Goal: Task Accomplishment & Management: Use online tool/utility

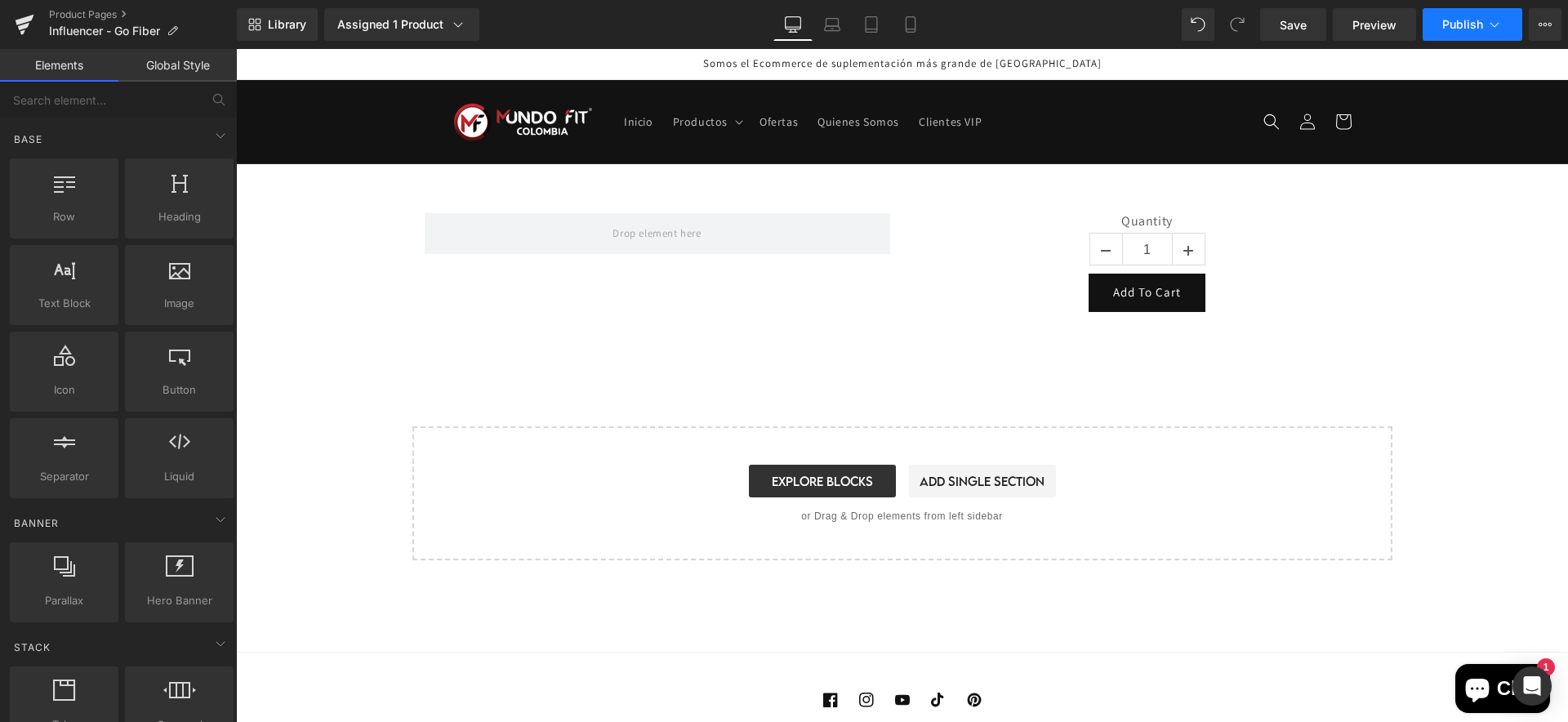
click at [1491, 24] on icon at bounding box center [1494, 24] width 17 height 17
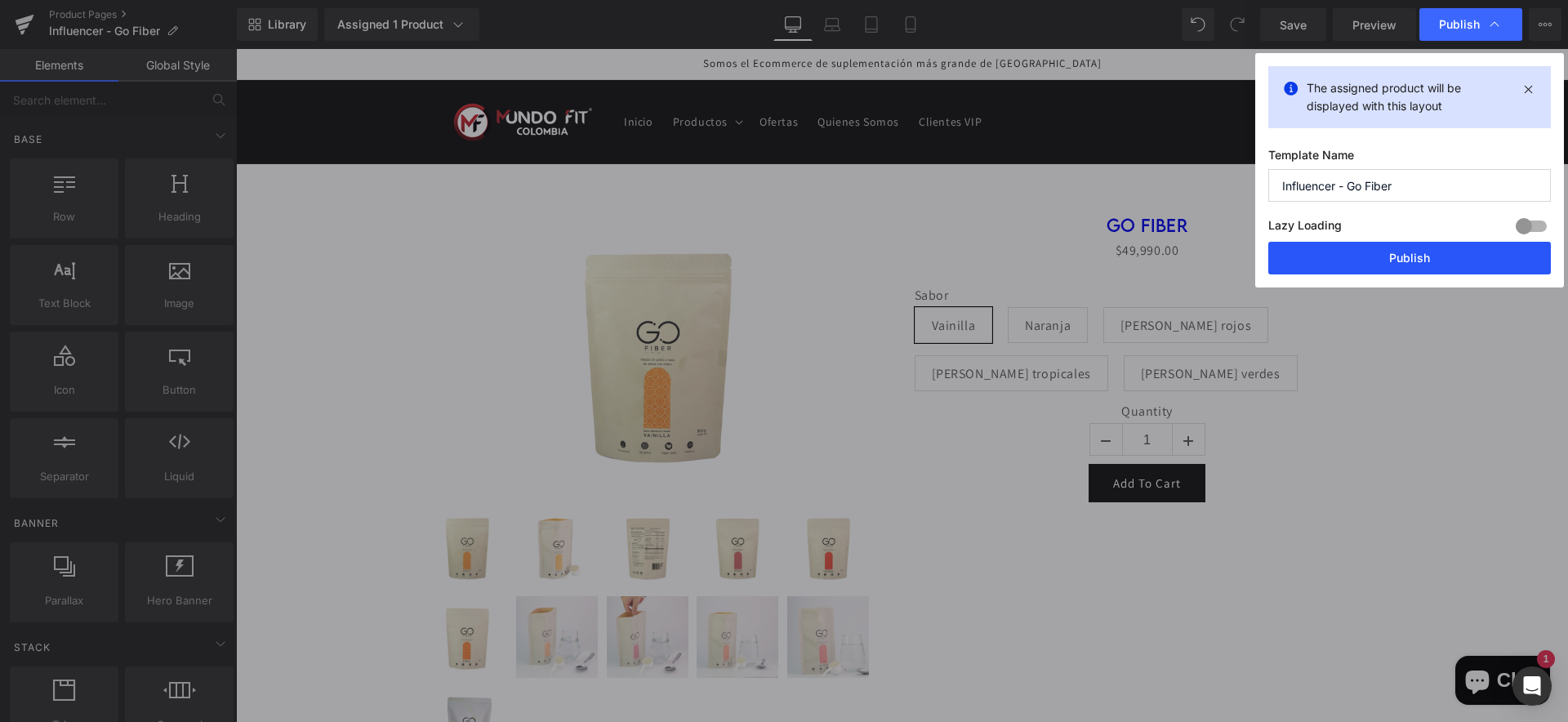
drag, startPoint x: 1410, startPoint y: 257, endPoint x: 1175, endPoint y: 209, distance: 239.9
click at [1410, 257] on button "Publish" at bounding box center [1409, 258] width 282 height 33
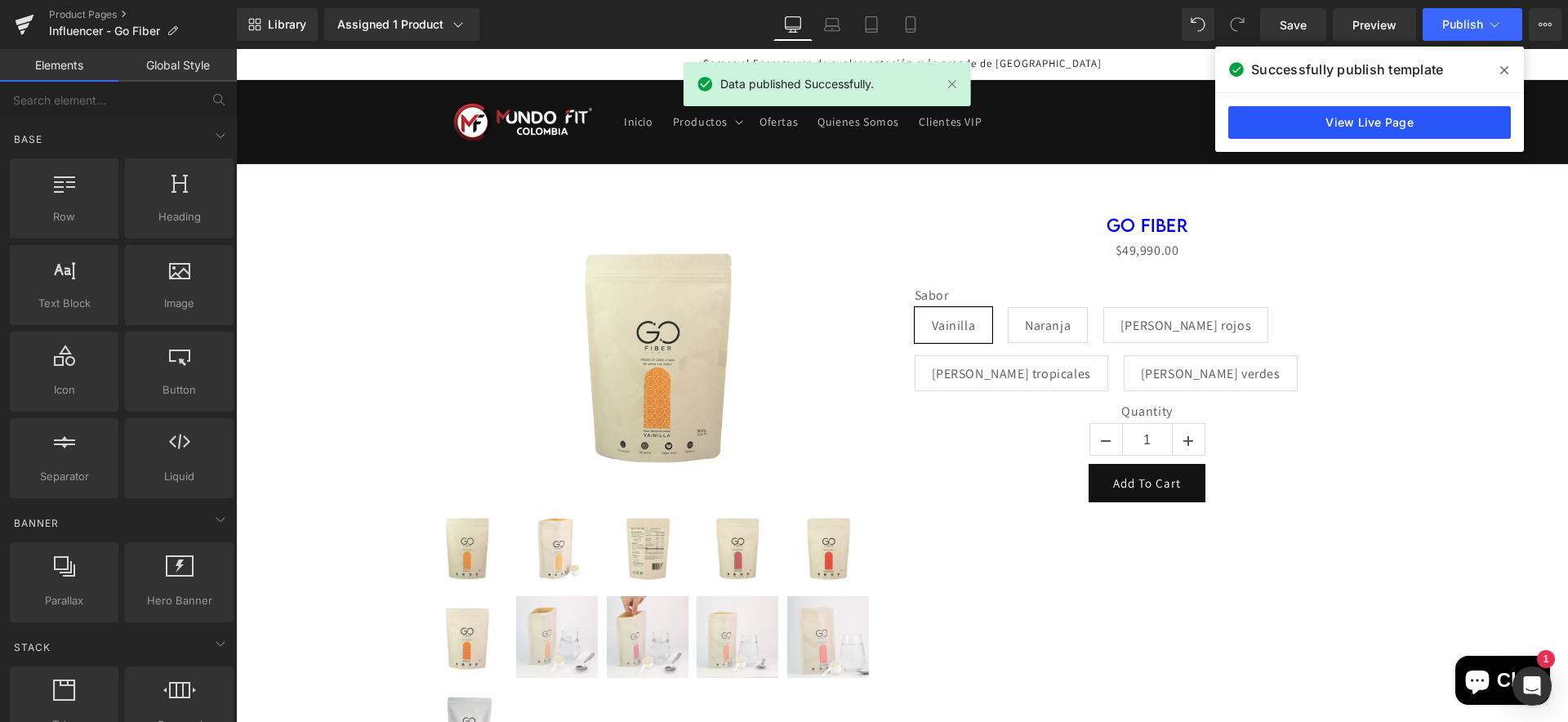
click at [1367, 122] on link "View Live Page" at bounding box center [1369, 123] width 282 height 33
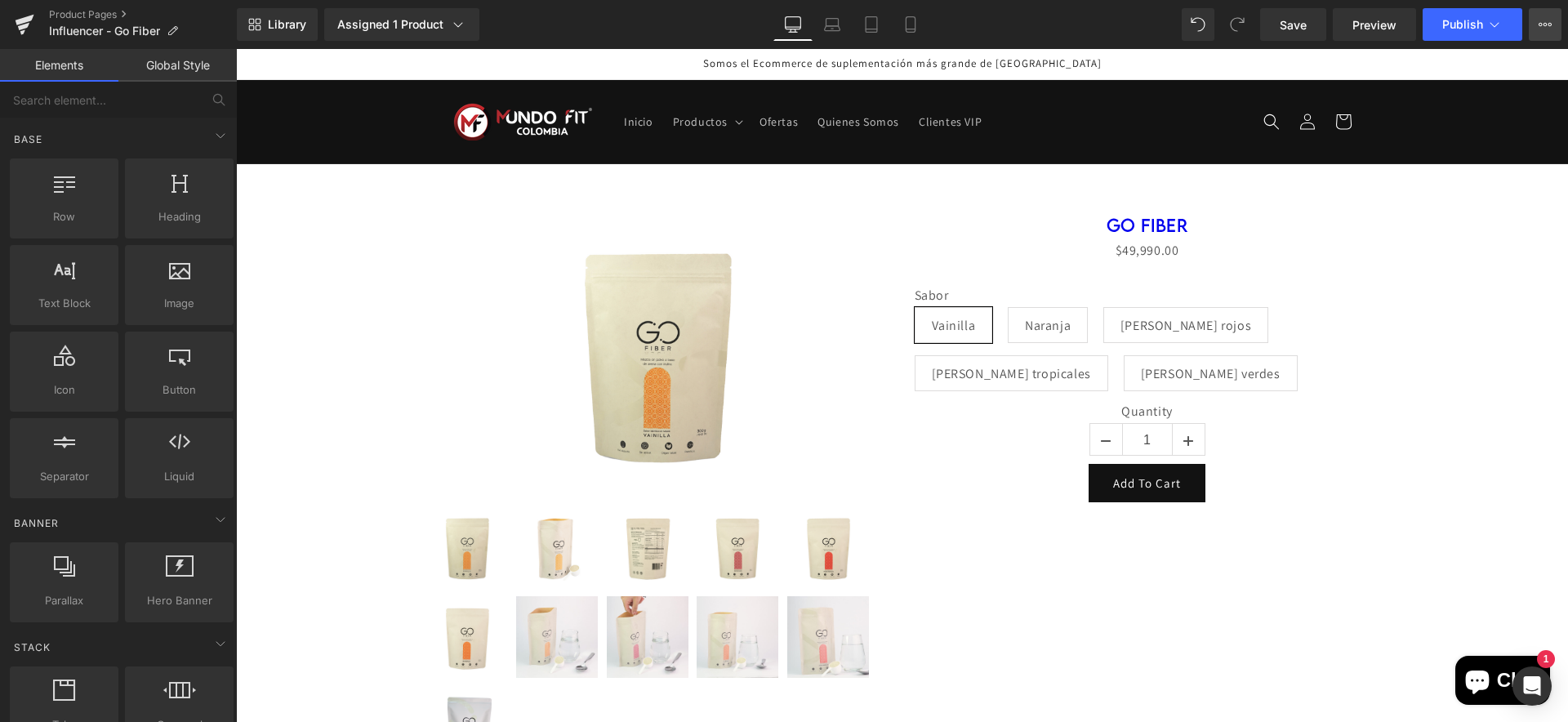
click at [1545, 24] on icon at bounding box center [1545, 24] width 13 height 13
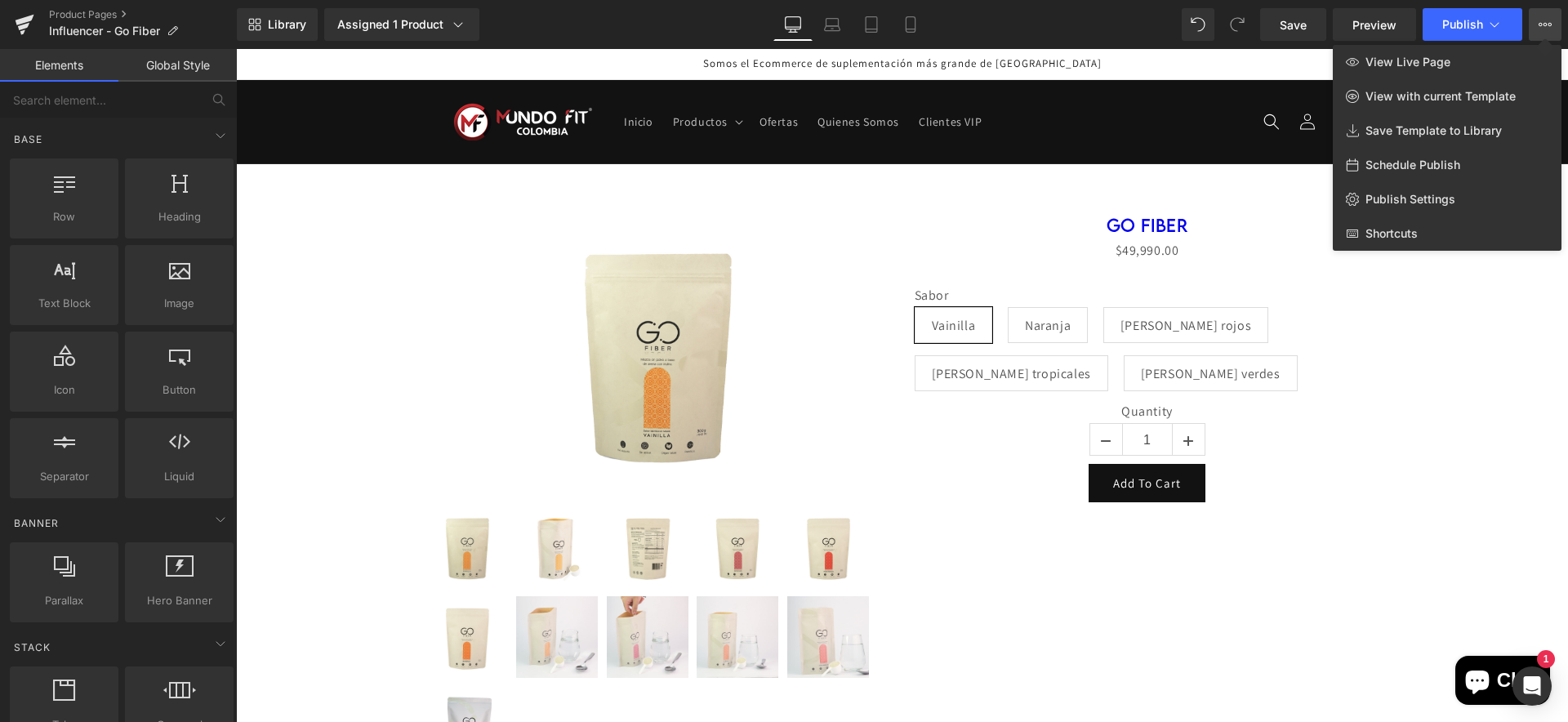
click at [341, 262] on div at bounding box center [902, 385] width 1332 height 673
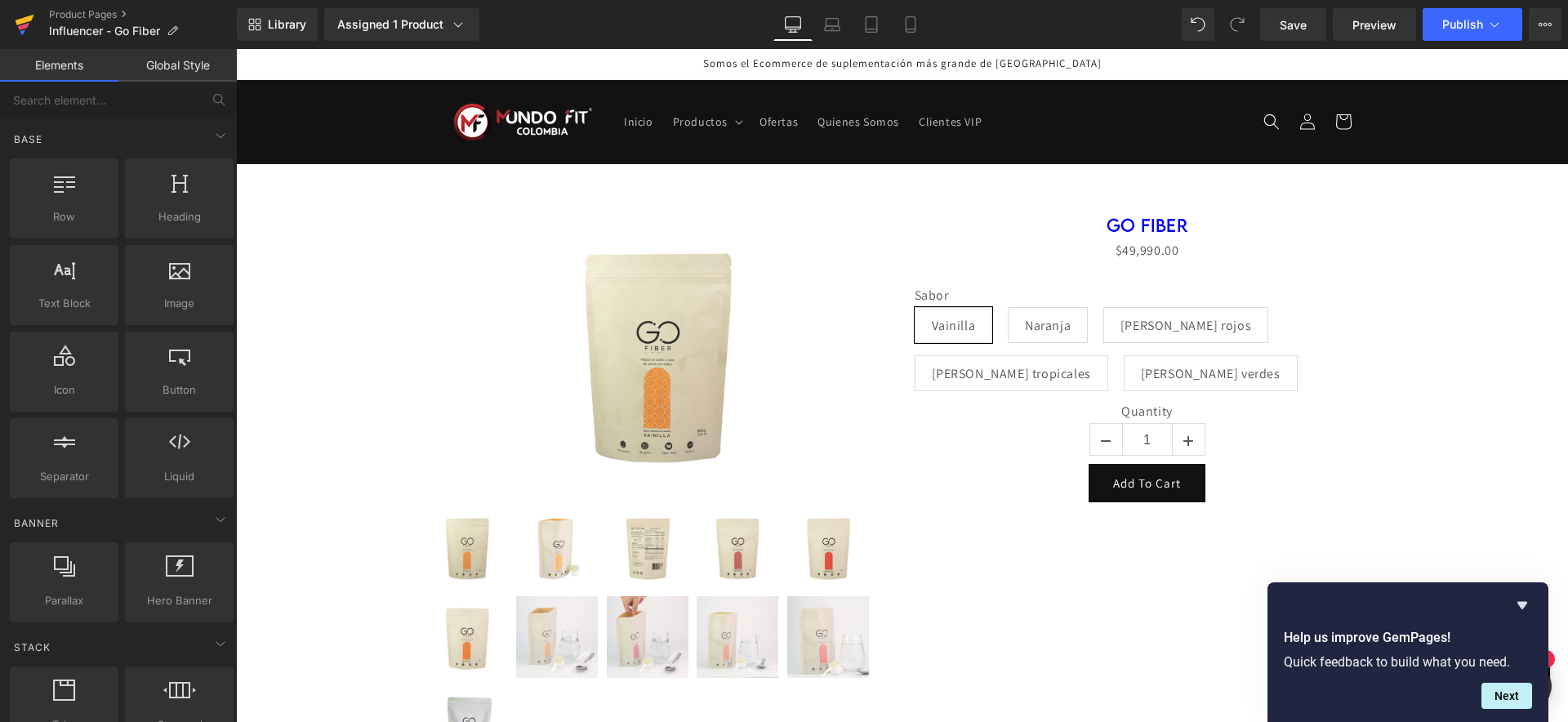
click at [23, 23] on icon at bounding box center [25, 20] width 19 height 10
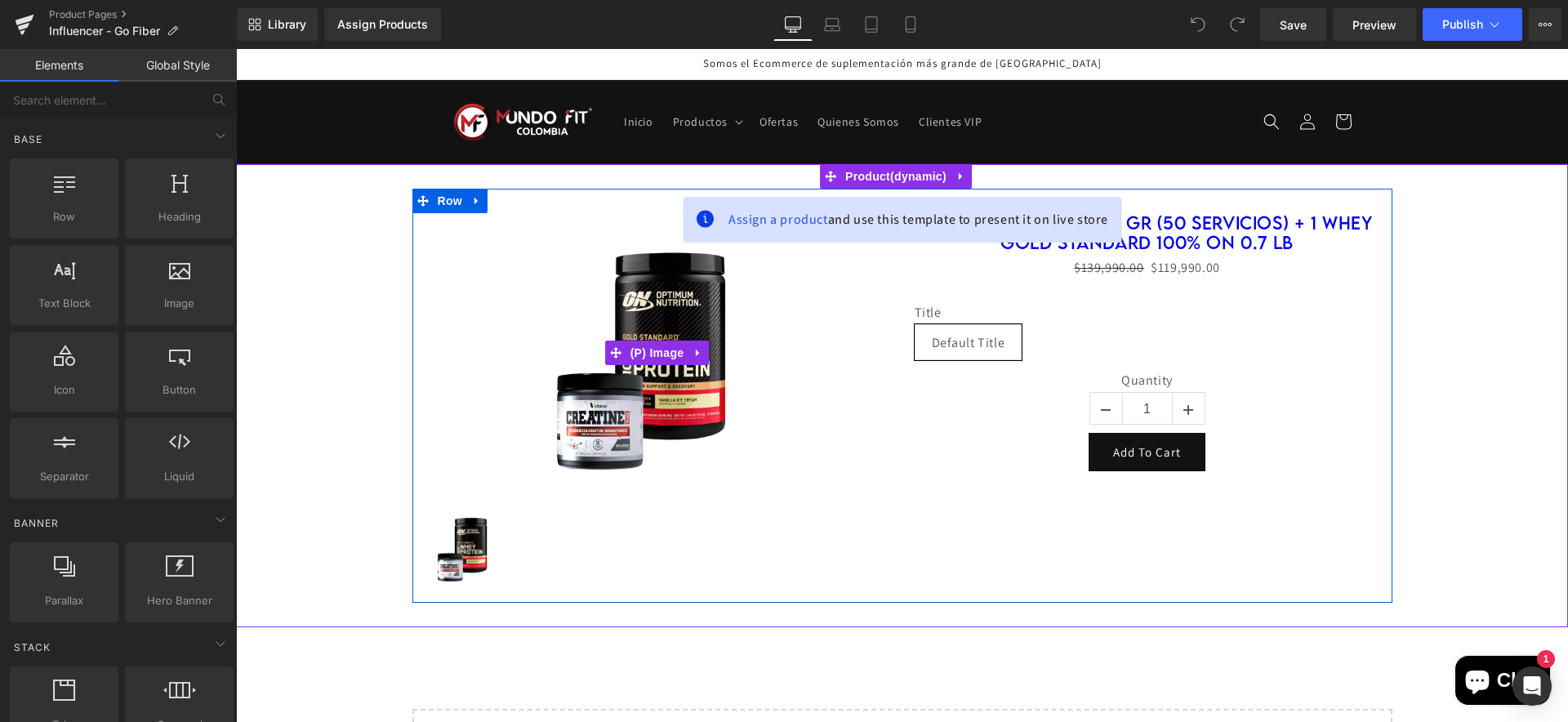
click at [528, 216] on img at bounding box center [657, 352] width 279 height 279
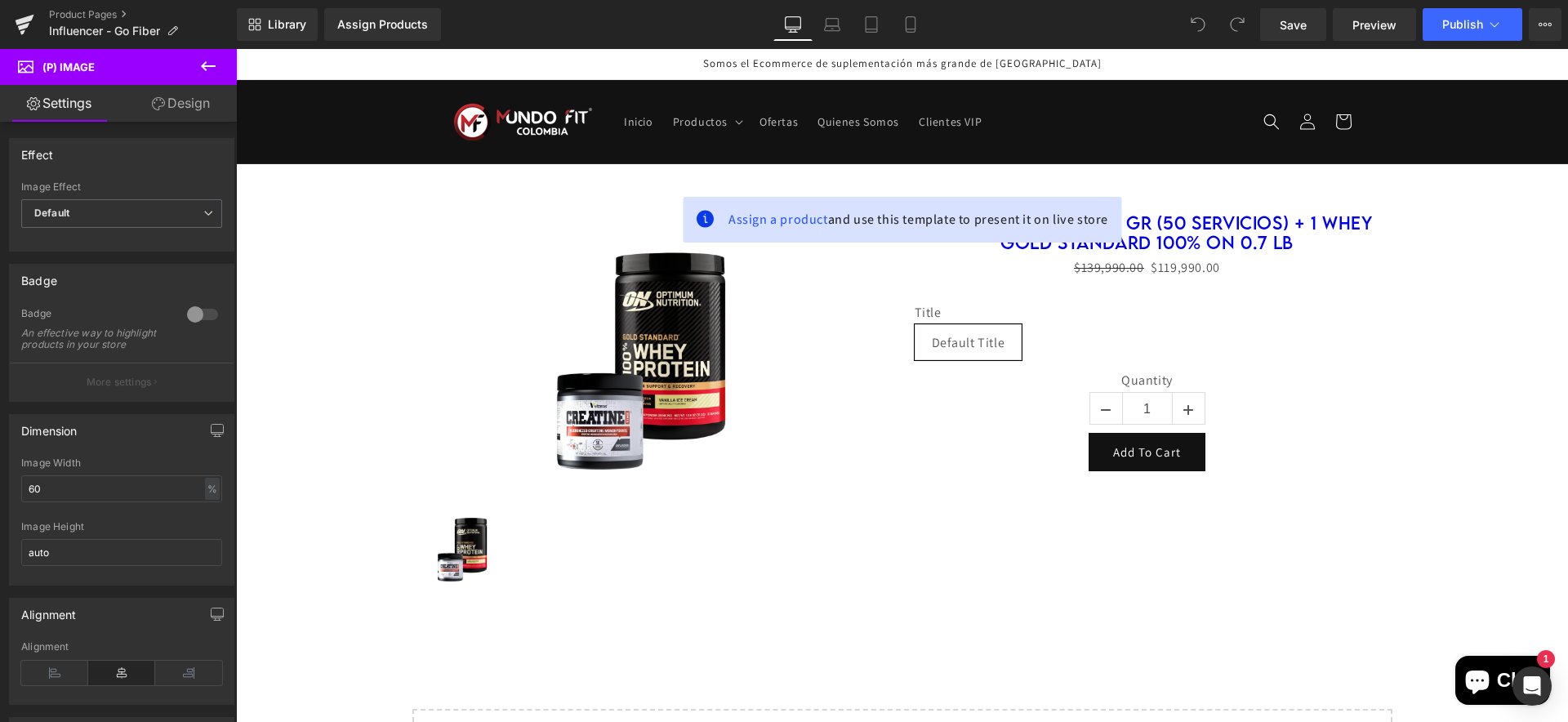
click at [194, 103] on link "Design" at bounding box center [181, 103] width 118 height 36
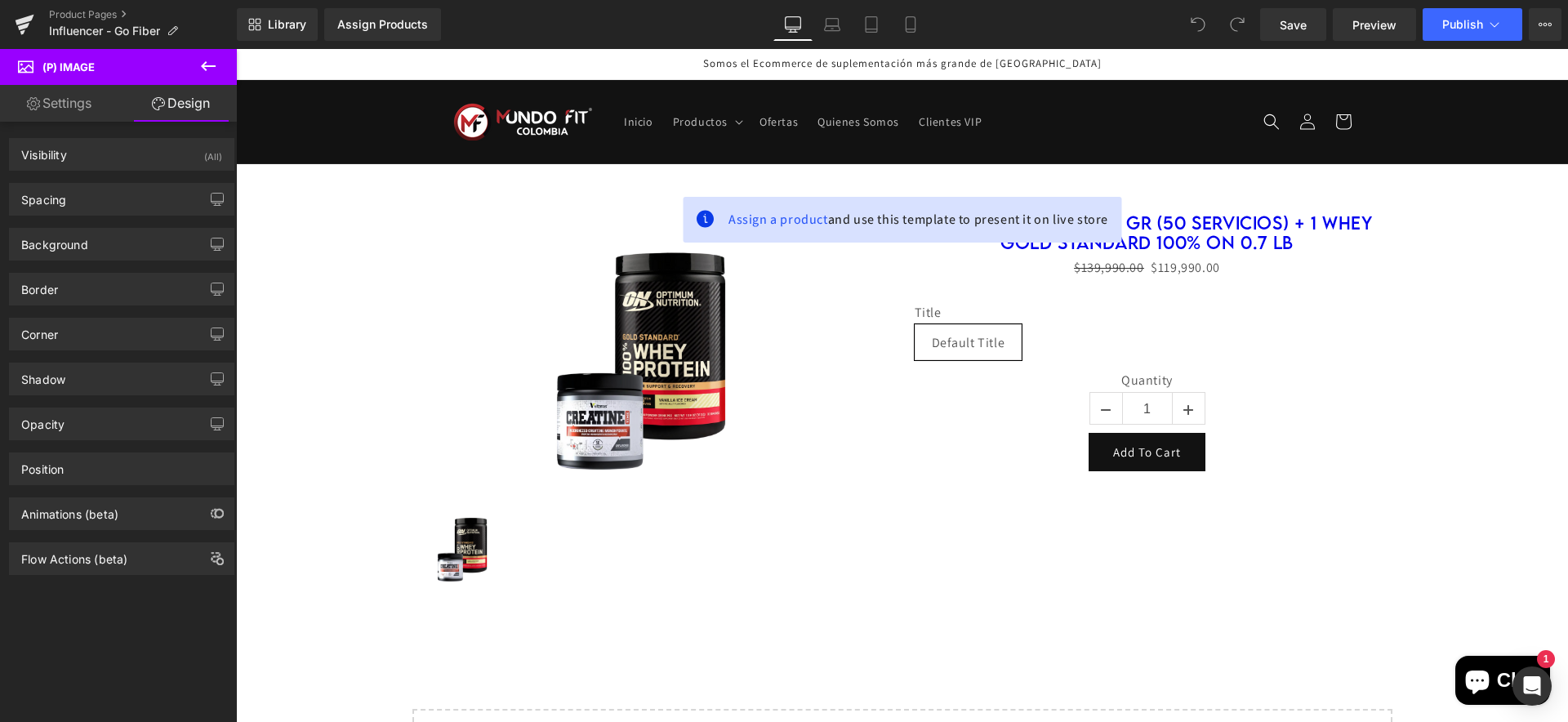
click at [206, 63] on icon at bounding box center [208, 66] width 15 height 10
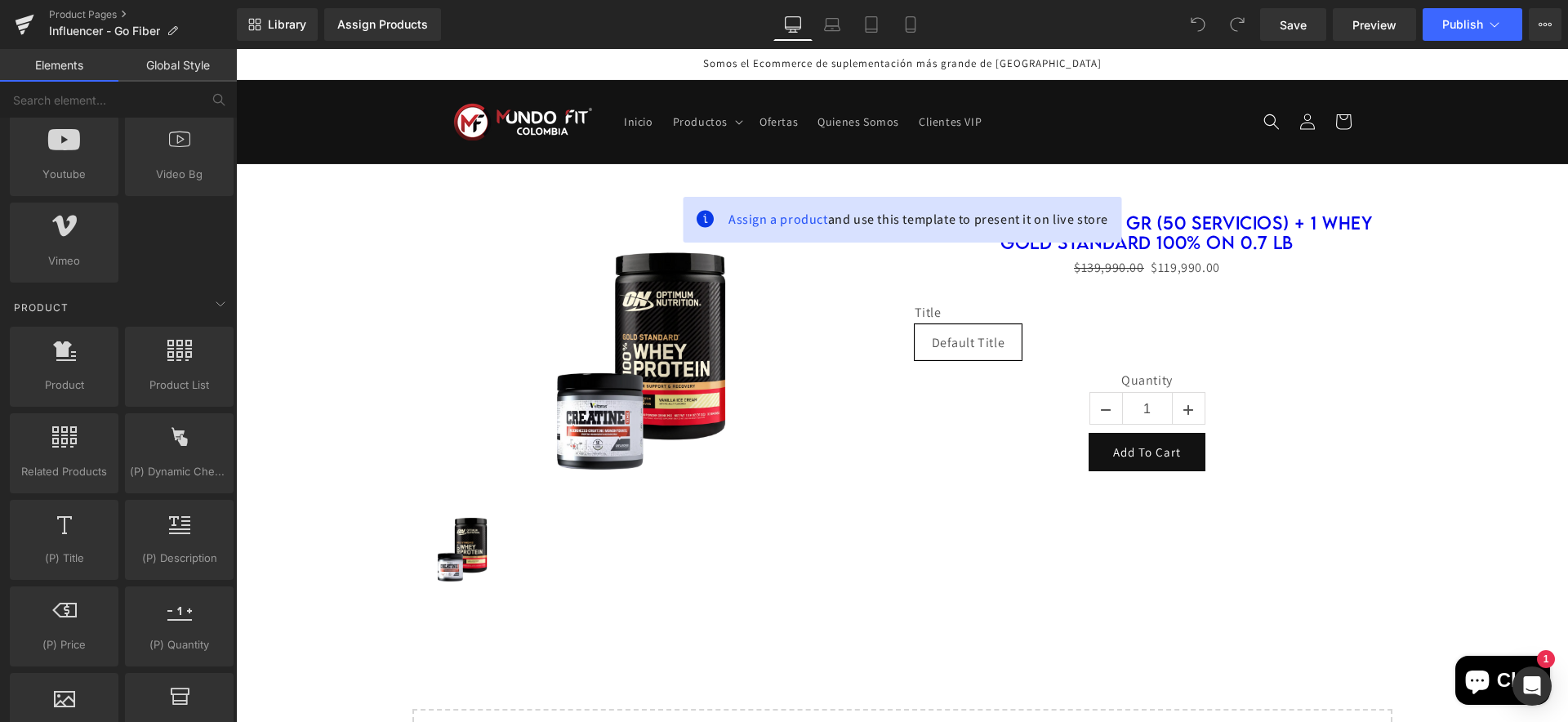
scroll to position [1235, 0]
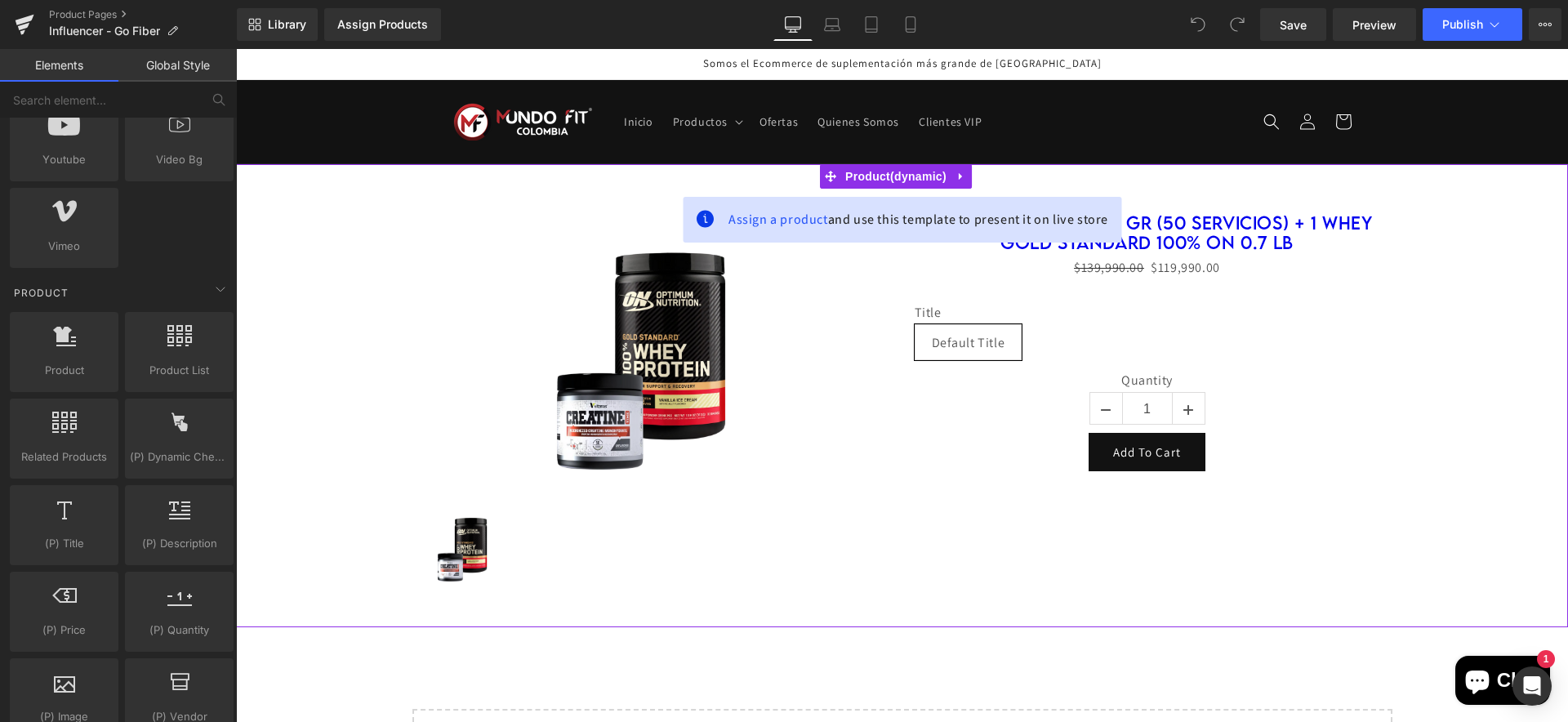
click at [1525, 242] on div "Sale Off (P) Image (P) Image List Creatine Vitanas 150 gr (50 servicios) + 1 Wh…" at bounding box center [902, 395] width 1315 height 414
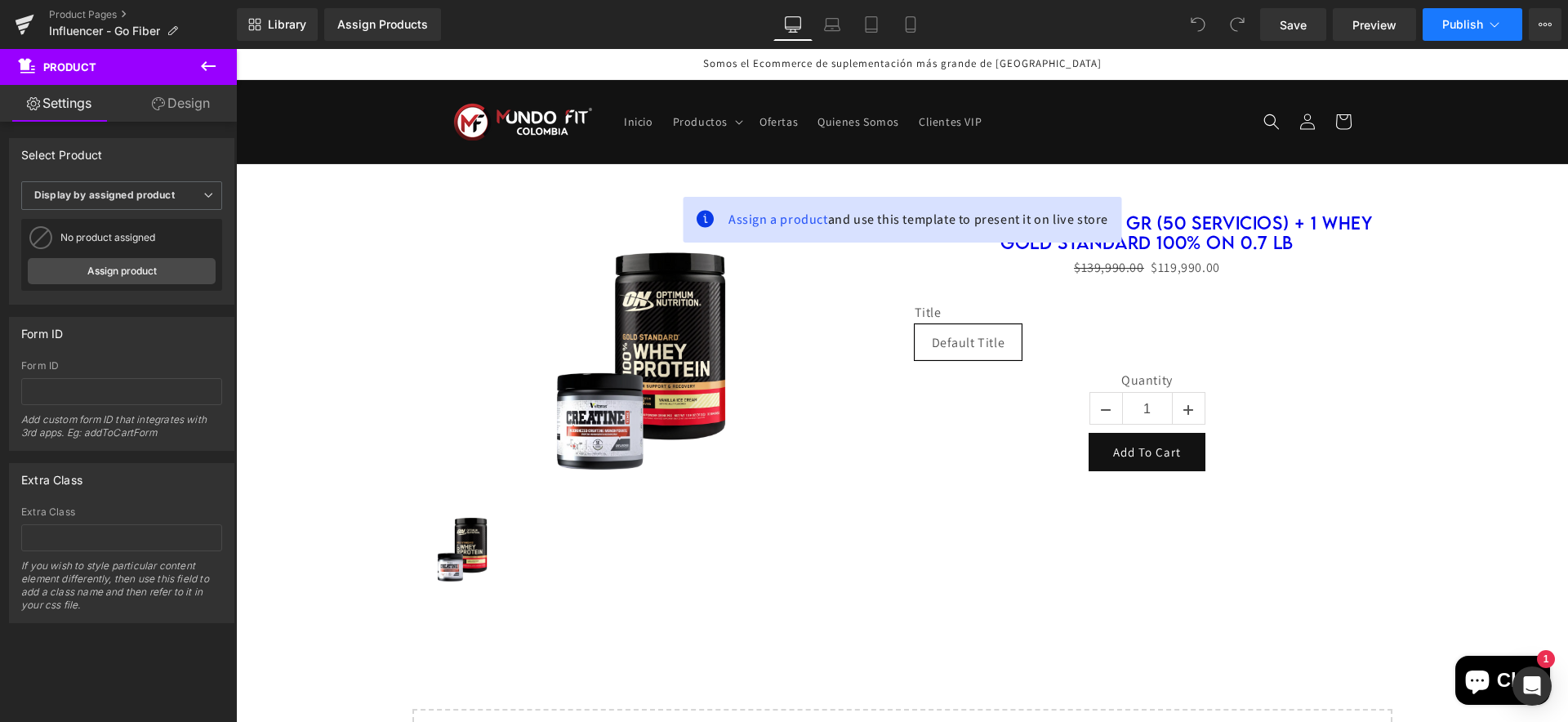
click at [1496, 23] on icon at bounding box center [1494, 24] width 17 height 17
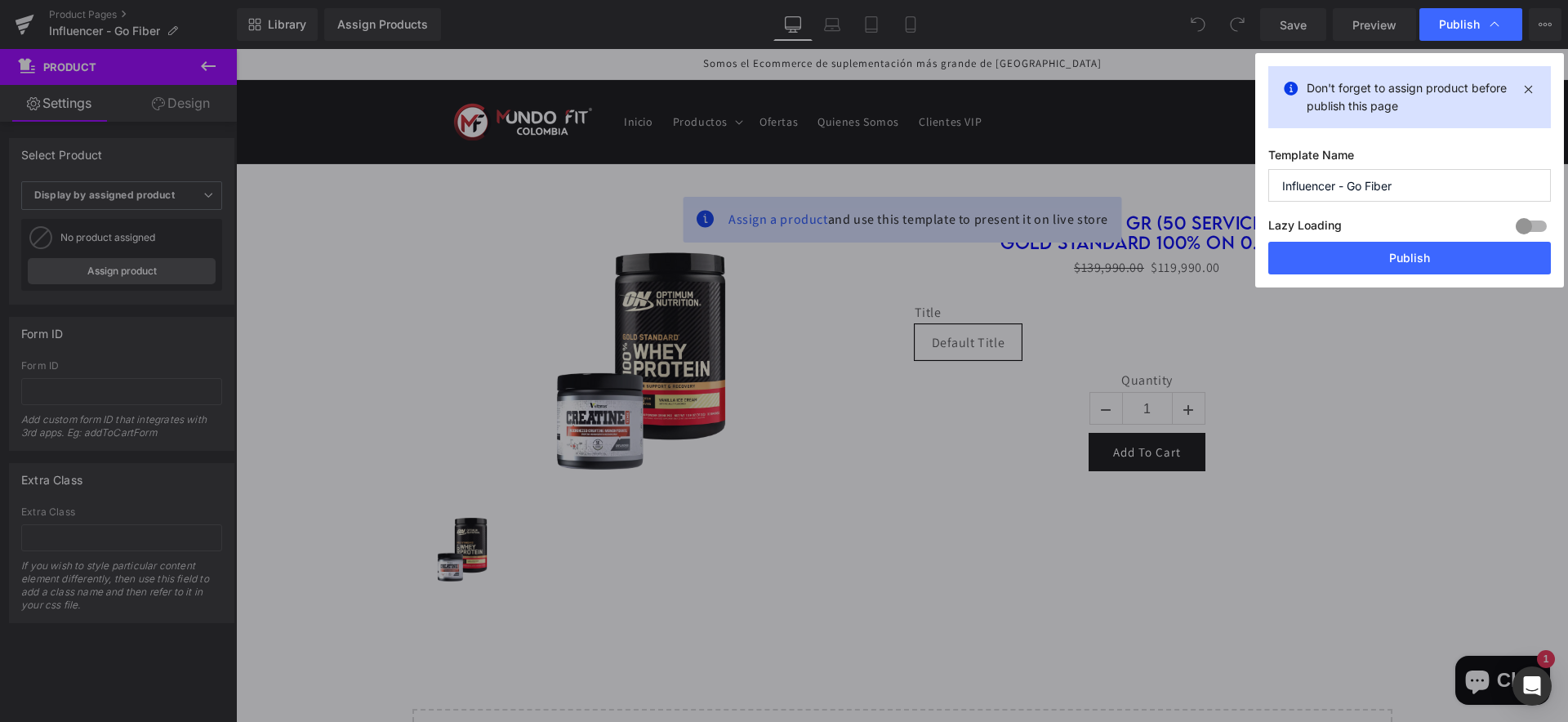
click at [1412, 187] on input "Influencer - Go Fiber" at bounding box center [1409, 186] width 282 height 33
click at [1400, 257] on button "Publish" at bounding box center [1409, 258] width 282 height 33
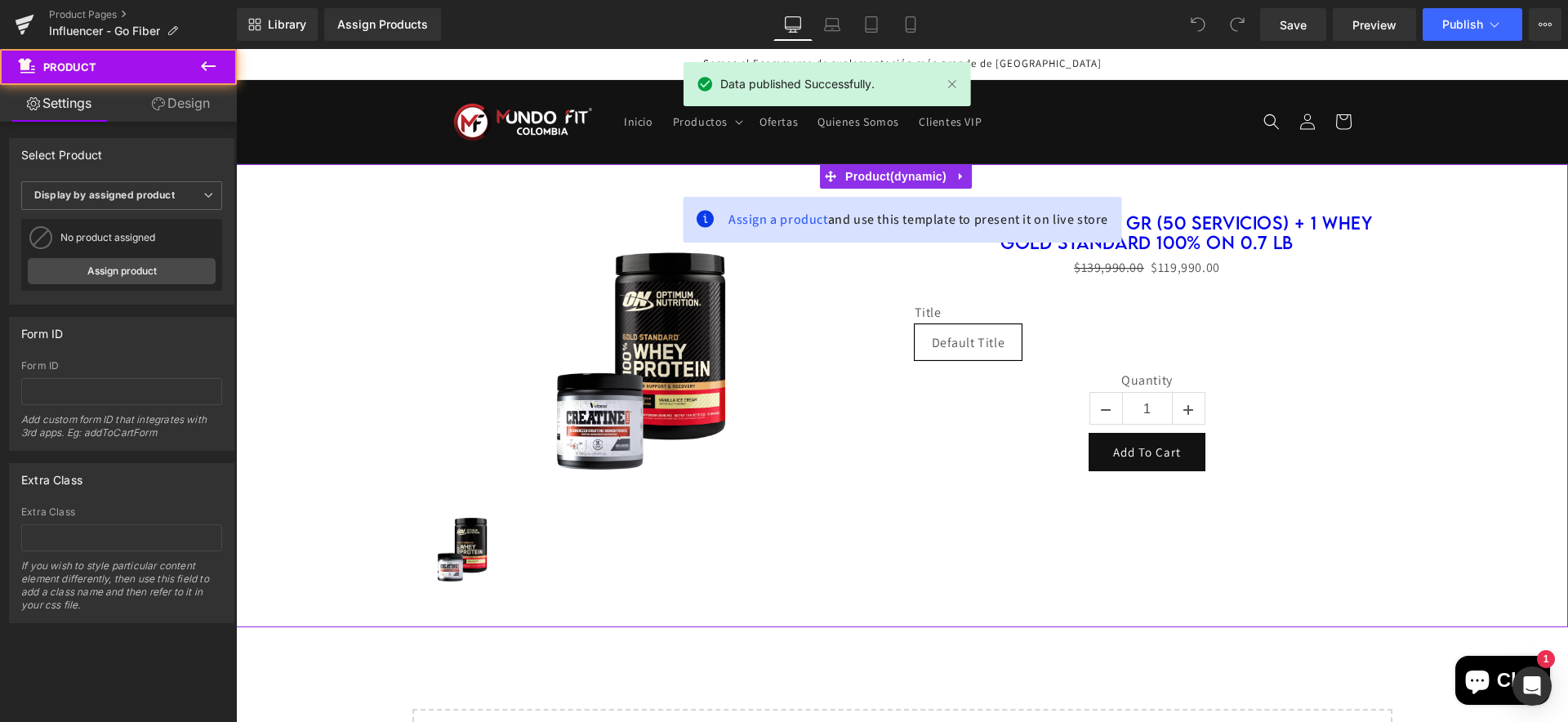
click at [1436, 225] on div "Sale Off (P) Image (P) Image List Creatine Vitanas 150 gr (50 servicios) + 1 Wh…" at bounding box center [902, 395] width 1315 height 414
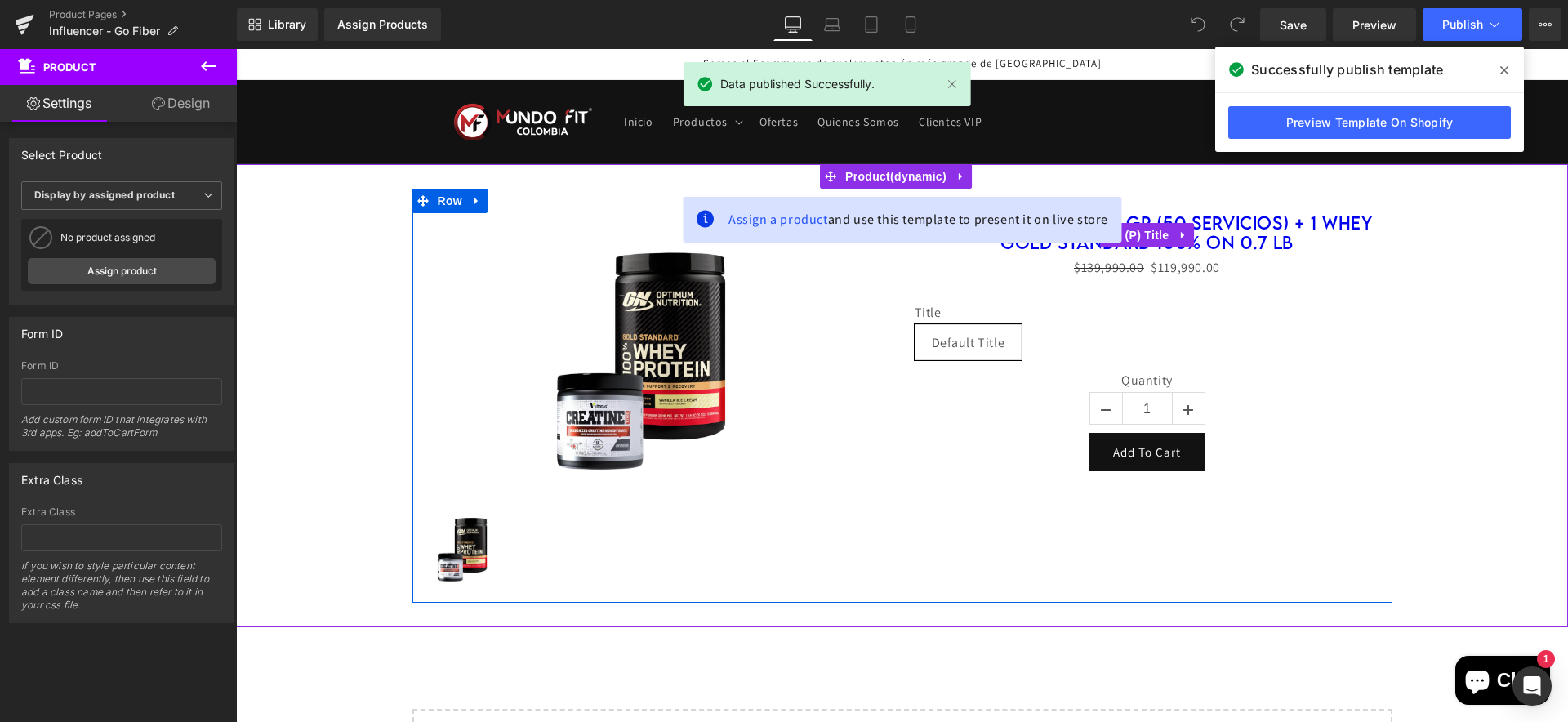
click at [1262, 232] on link "Creatine Vitanas 150 gr (50 servicios) + 1 Whey Gold Standard 100% On 0.7 lb" at bounding box center [1148, 232] width 466 height 39
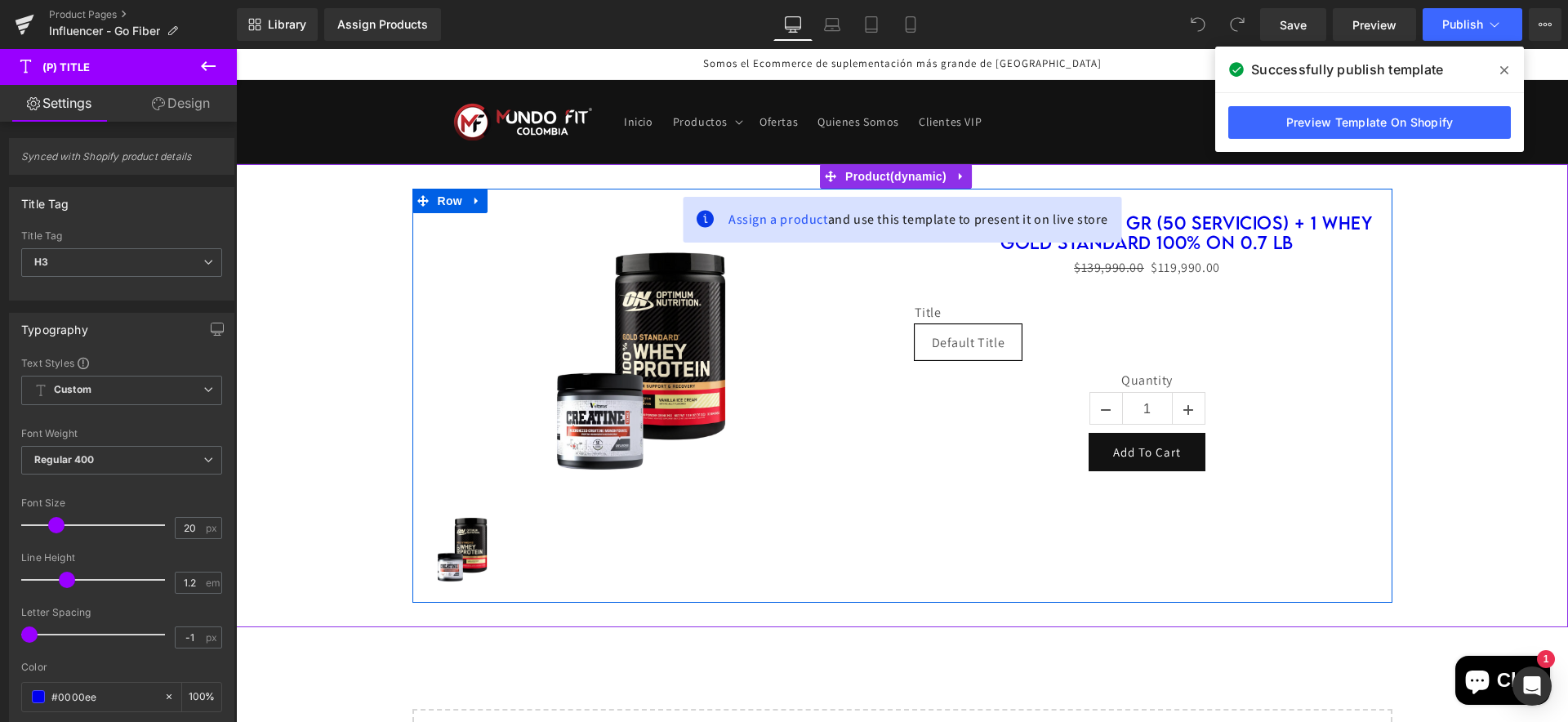
click at [1259, 195] on div "Sale Off (P) Image (P) Image List Creatine Vitanas 150 gr (50 servicios) + 1 Wh…" at bounding box center [903, 395] width 980 height 414
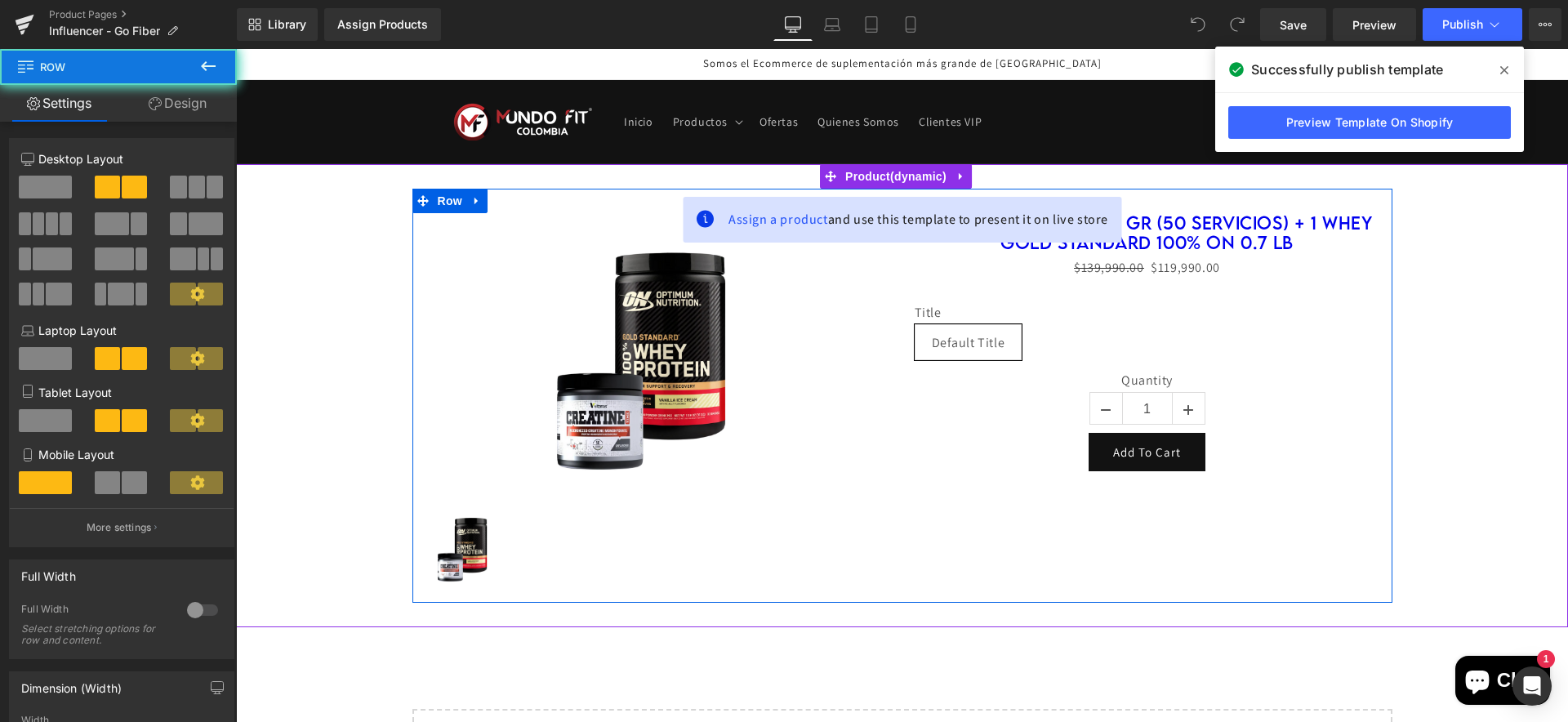
click at [1255, 205] on div "Sale Off (P) Image (P) Image List Creatine Vitanas 150 gr (50 servicios) + 1 Wh…" at bounding box center [903, 395] width 980 height 414
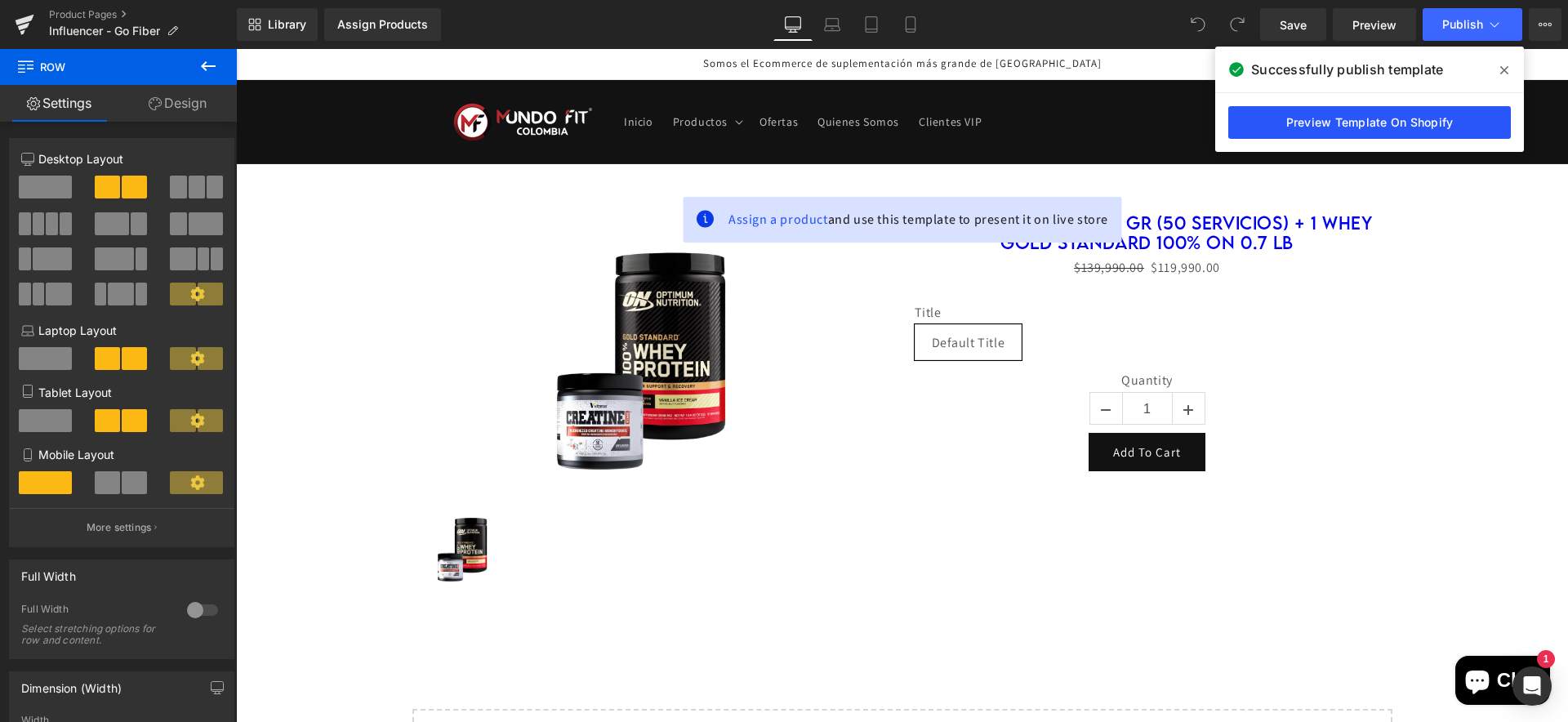
click at [1335, 123] on link "Preview Template On Shopify" at bounding box center [1369, 123] width 282 height 33
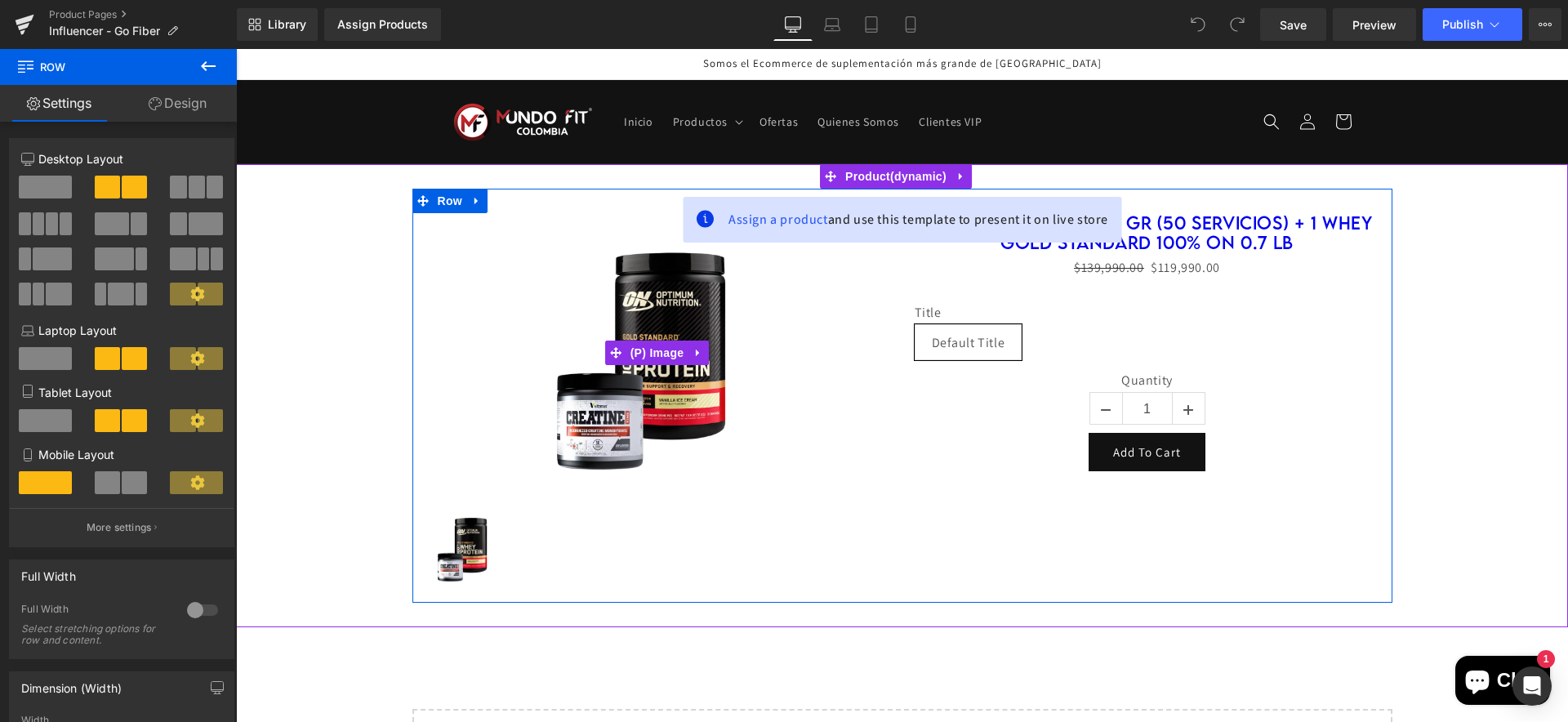
click at [830, 339] on div "Sale Off" at bounding box center [658, 352] width 466 height 279
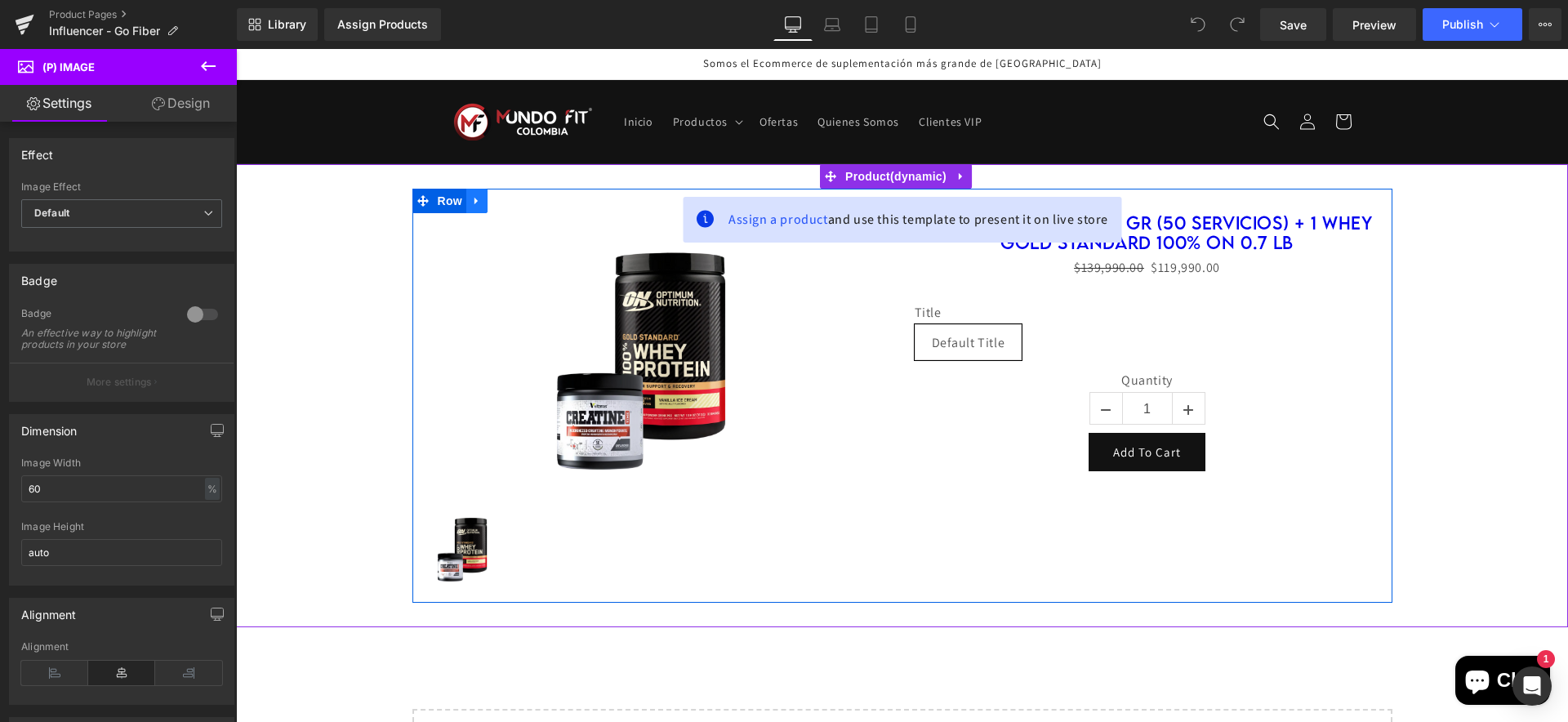
click at [471, 202] on icon at bounding box center [476, 201] width 11 height 12
click at [513, 203] on icon at bounding box center [519, 201] width 11 height 11
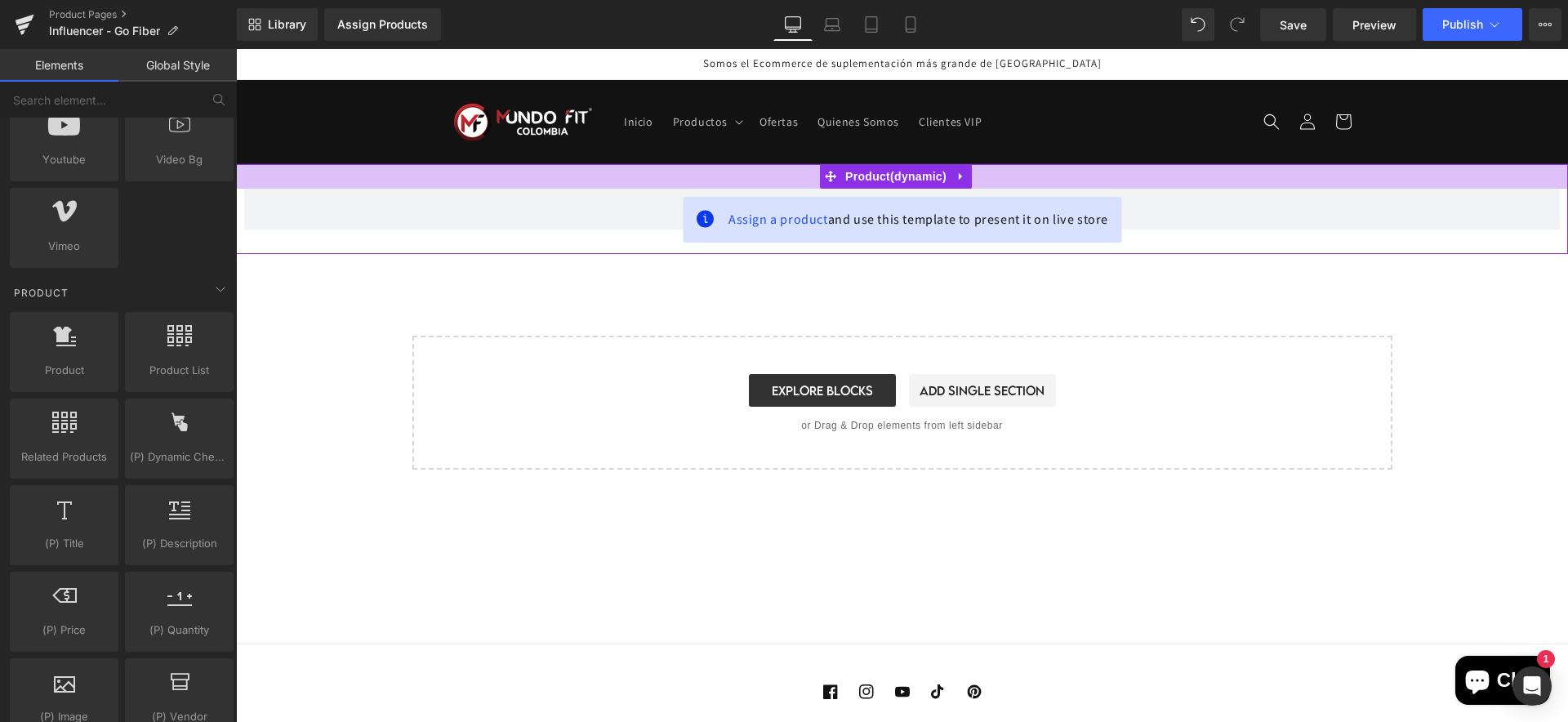
click at [996, 175] on div at bounding box center [902, 176] width 1332 height 24
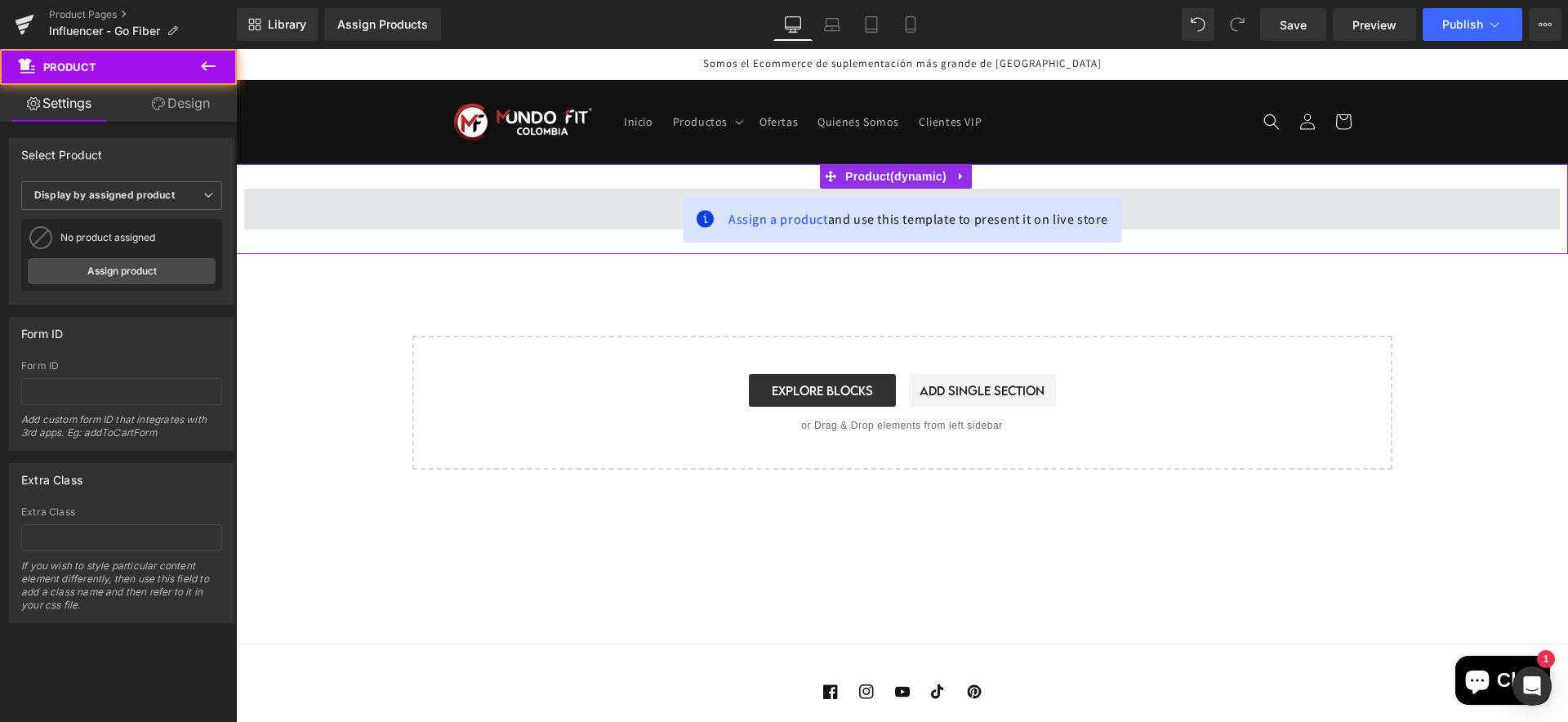
click at [629, 218] on span at bounding box center [902, 209] width 1315 height 41
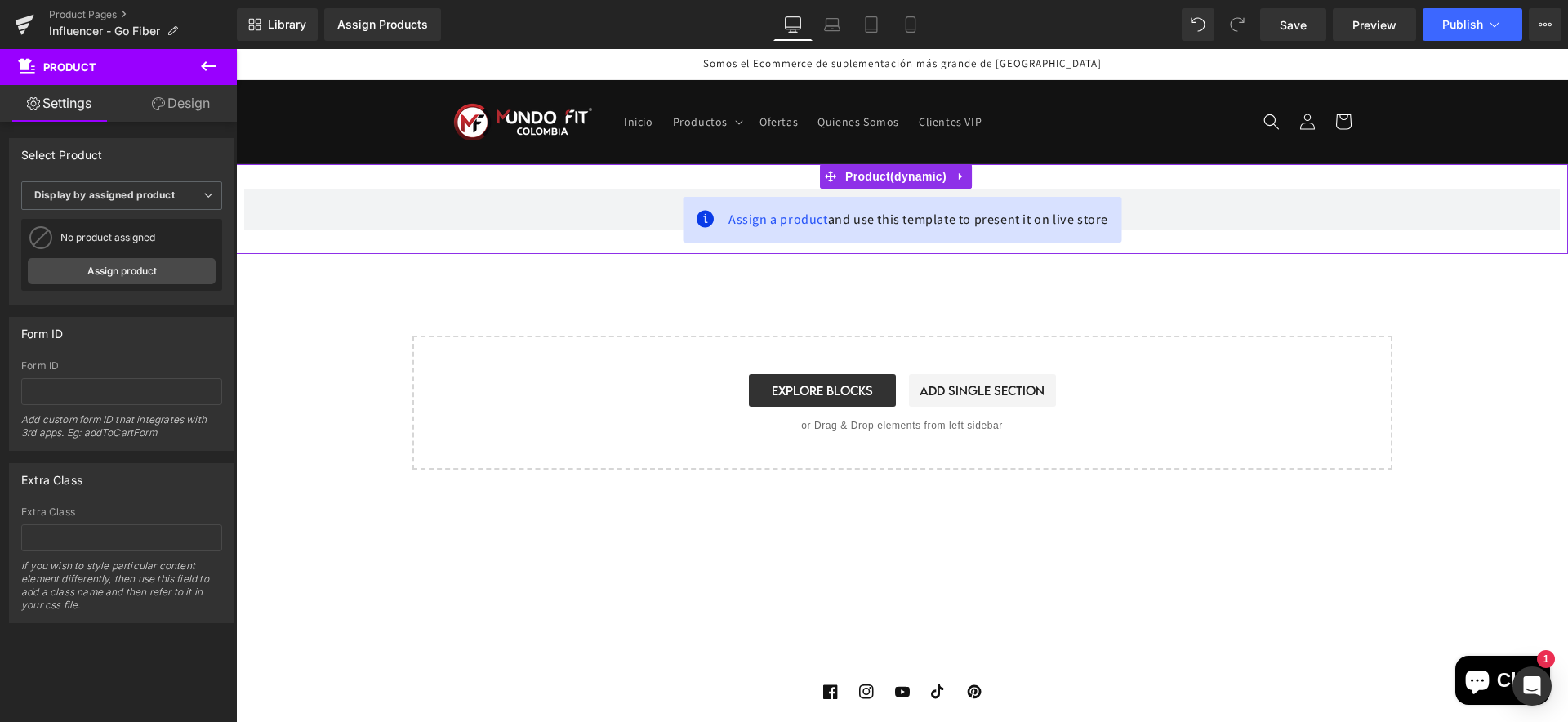
click at [182, 101] on link "Design" at bounding box center [181, 103] width 118 height 36
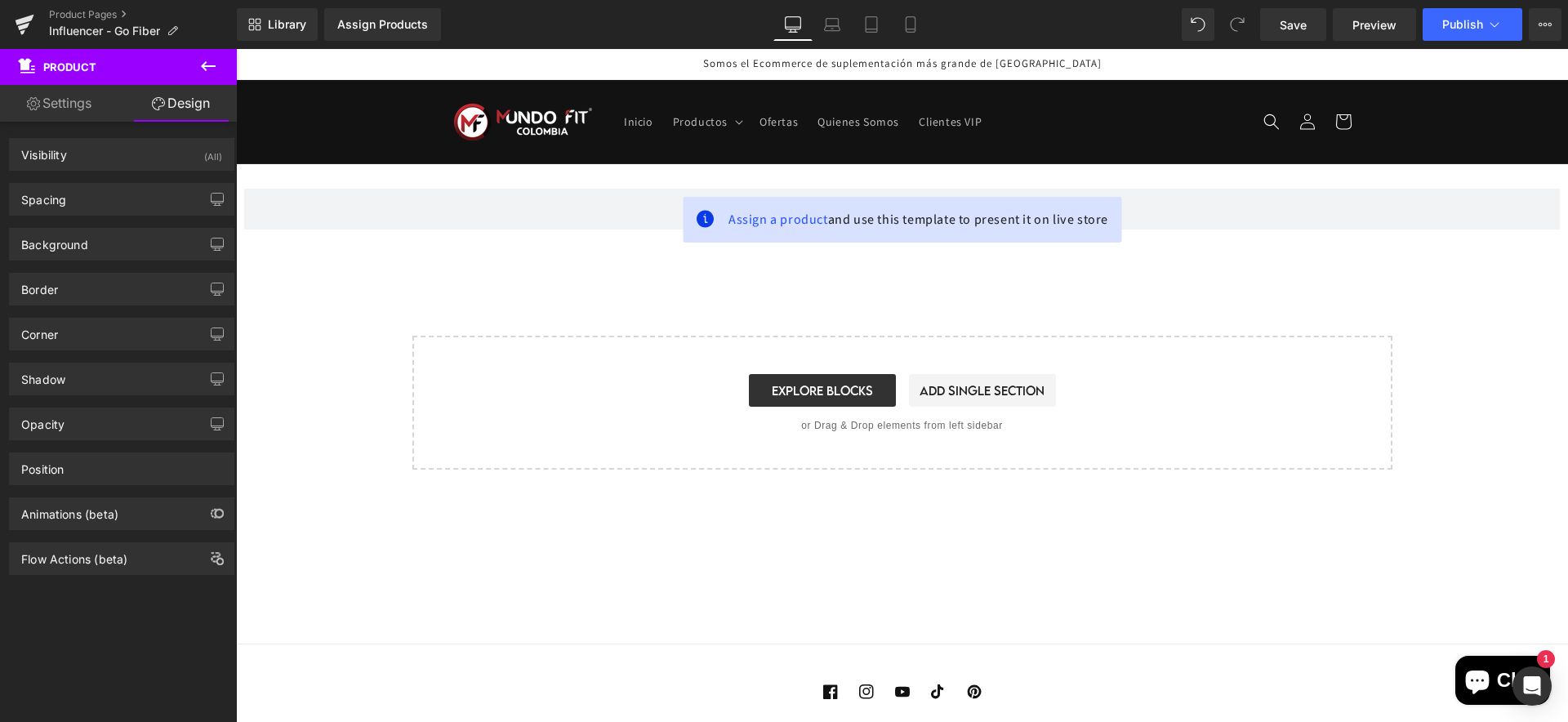
click at [211, 63] on icon at bounding box center [208, 66] width 20 height 20
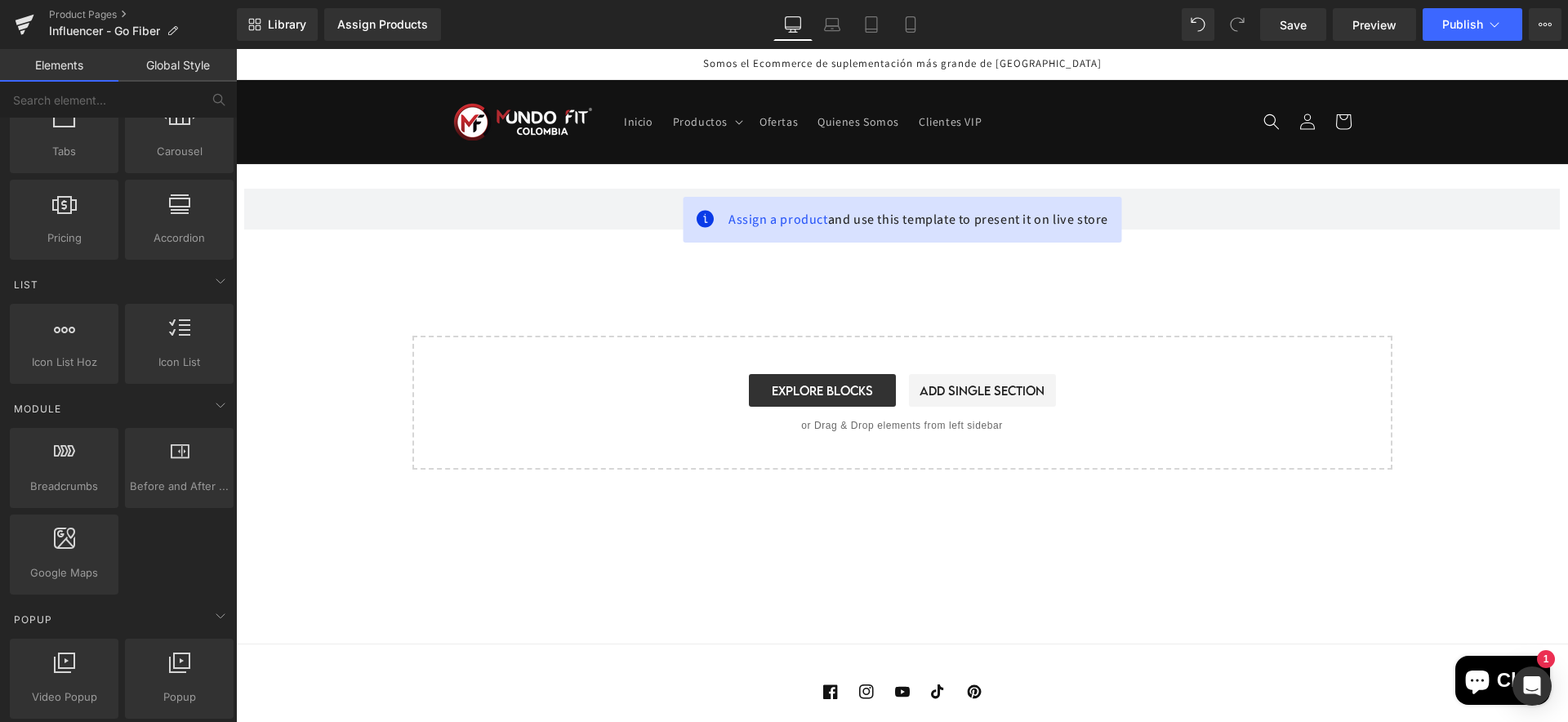
scroll to position [0, 0]
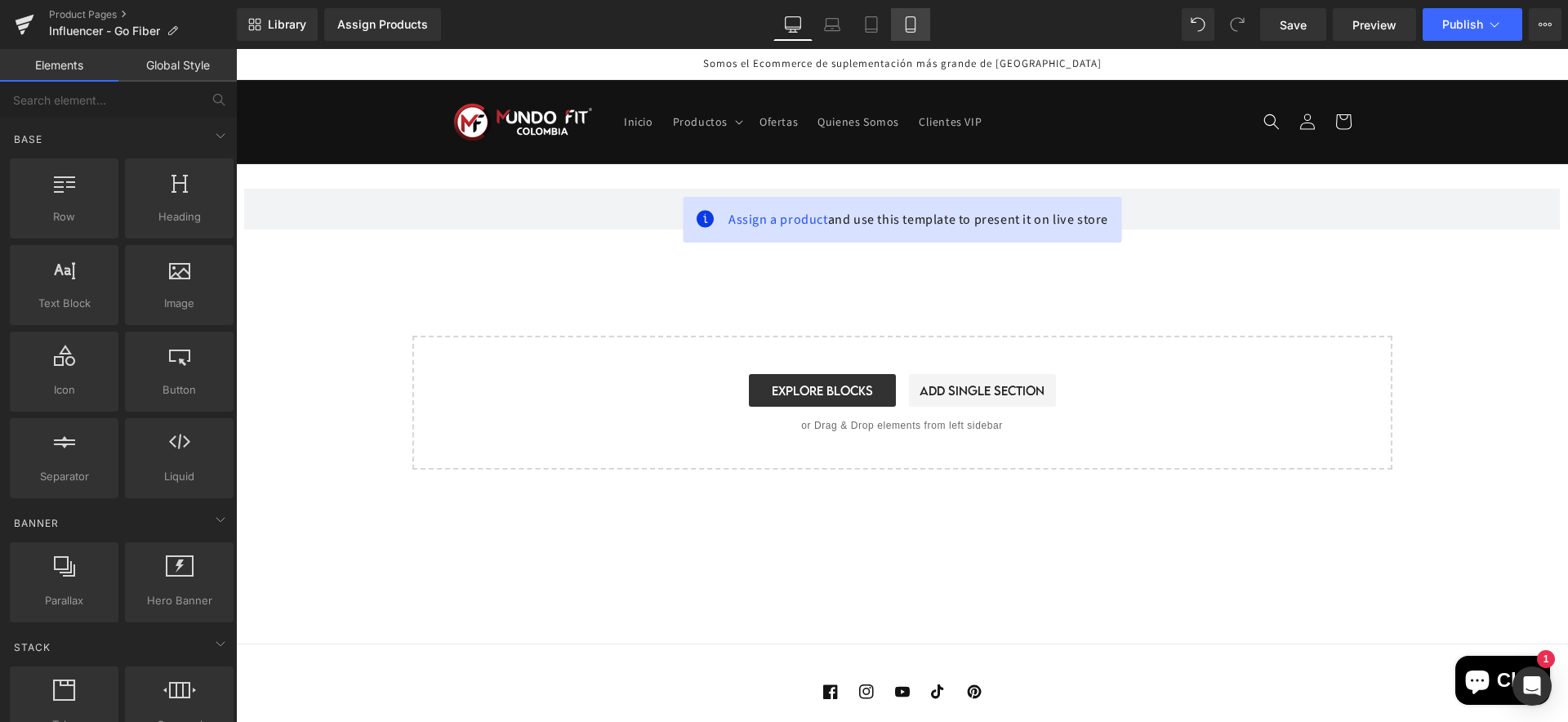
click at [910, 28] on icon at bounding box center [910, 24] width 17 height 17
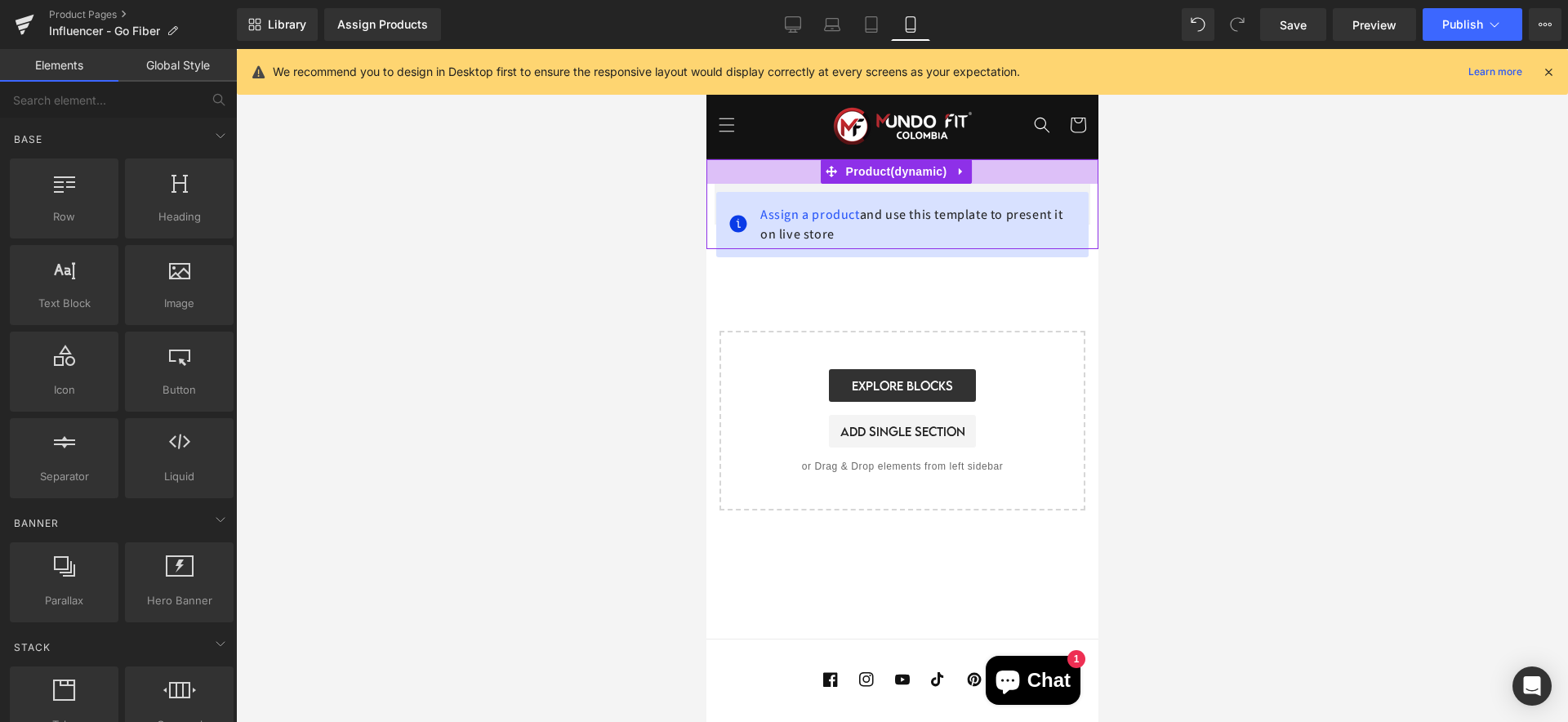
click at [808, 159] on div at bounding box center [901, 171] width 392 height 24
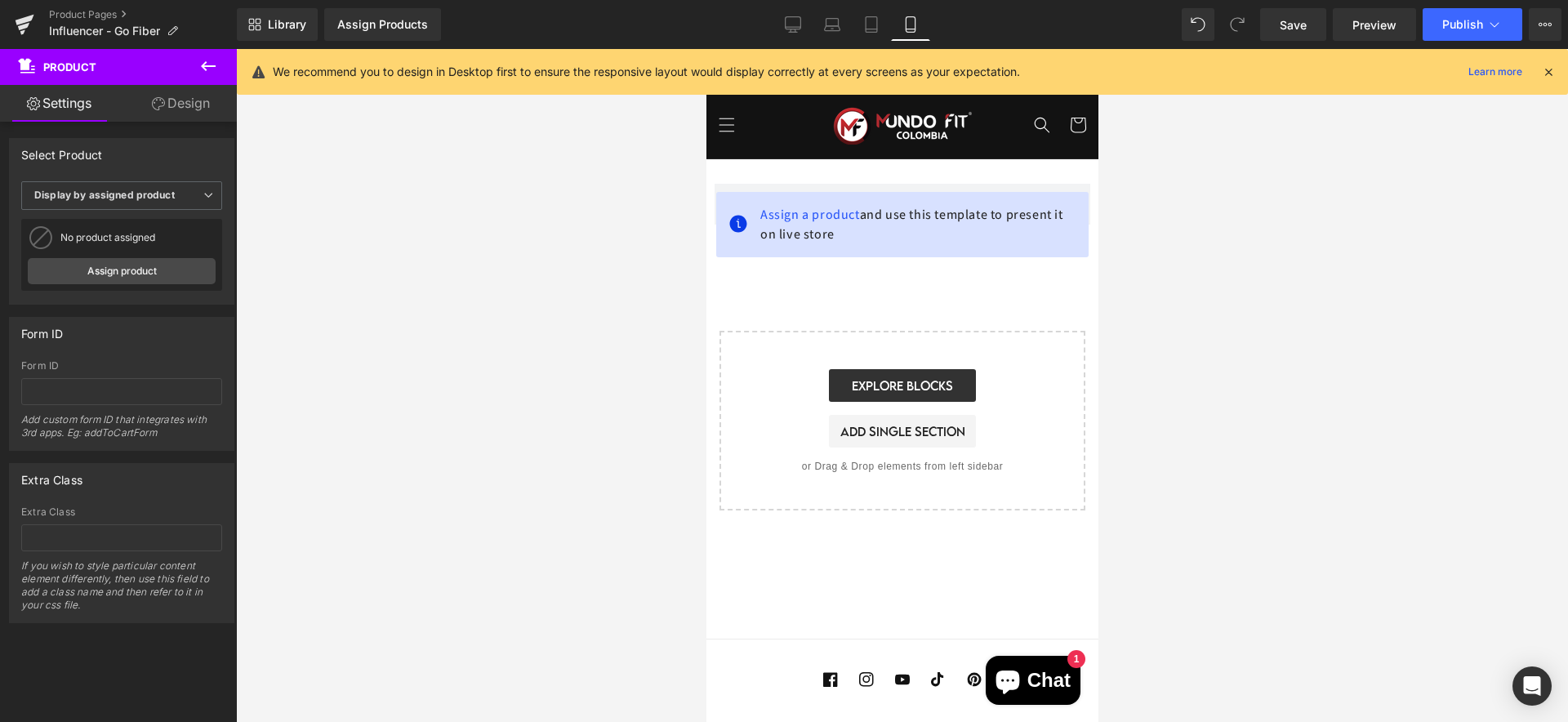
click at [210, 64] on icon at bounding box center [208, 66] width 20 height 20
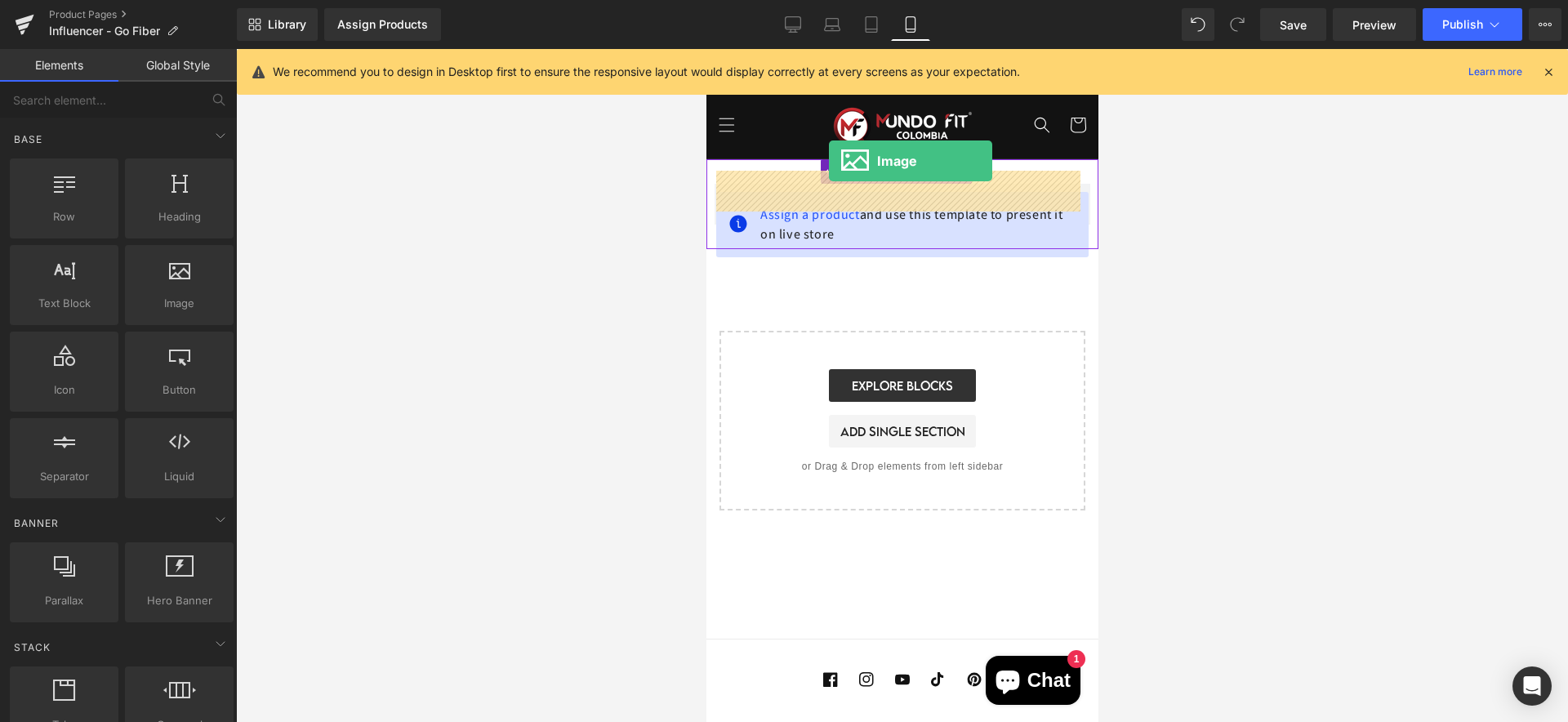
drag, startPoint x: 1029, startPoint y: 284, endPoint x: 828, endPoint y: 161, distance: 235.6
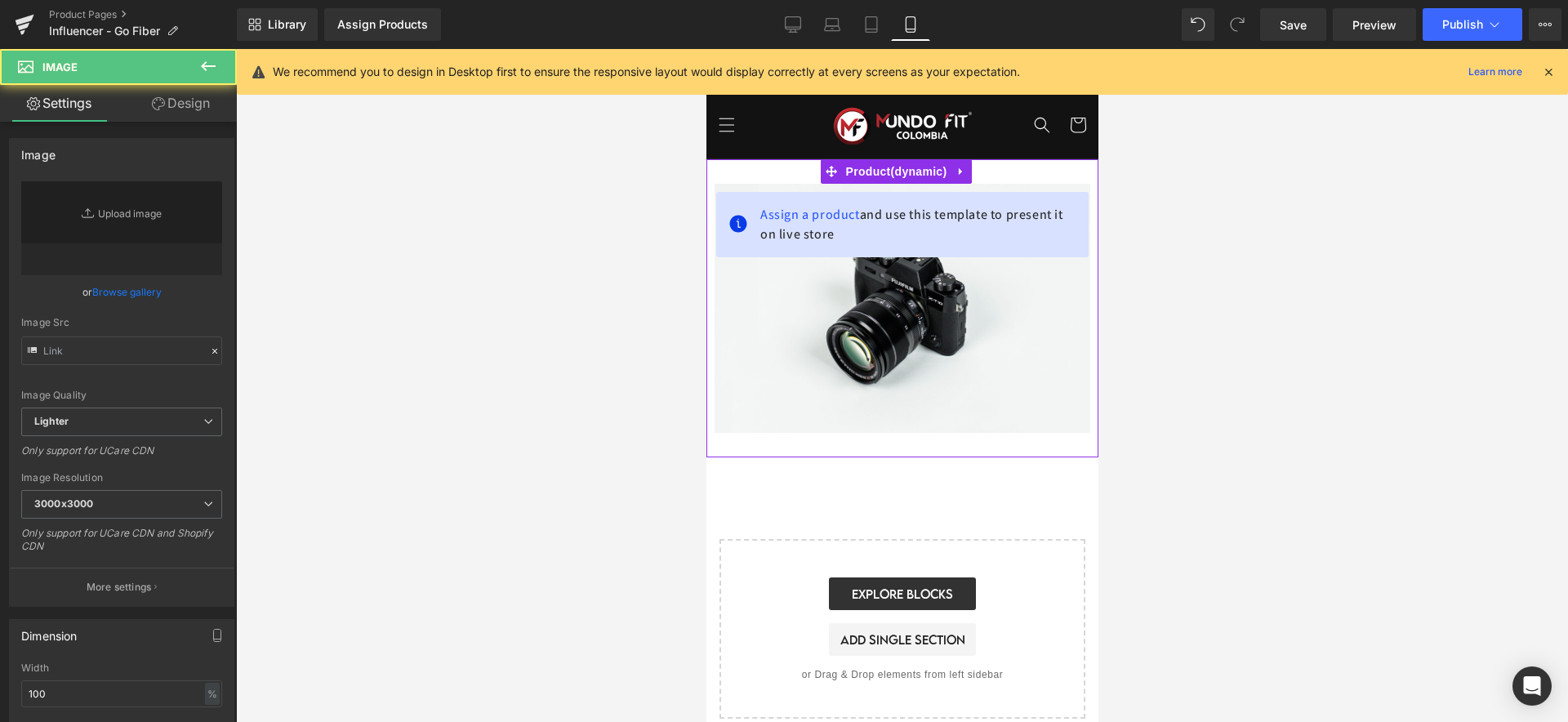
type input "//d1um8515vdn9kb.cloudfront.net/images/parallax.jpg"
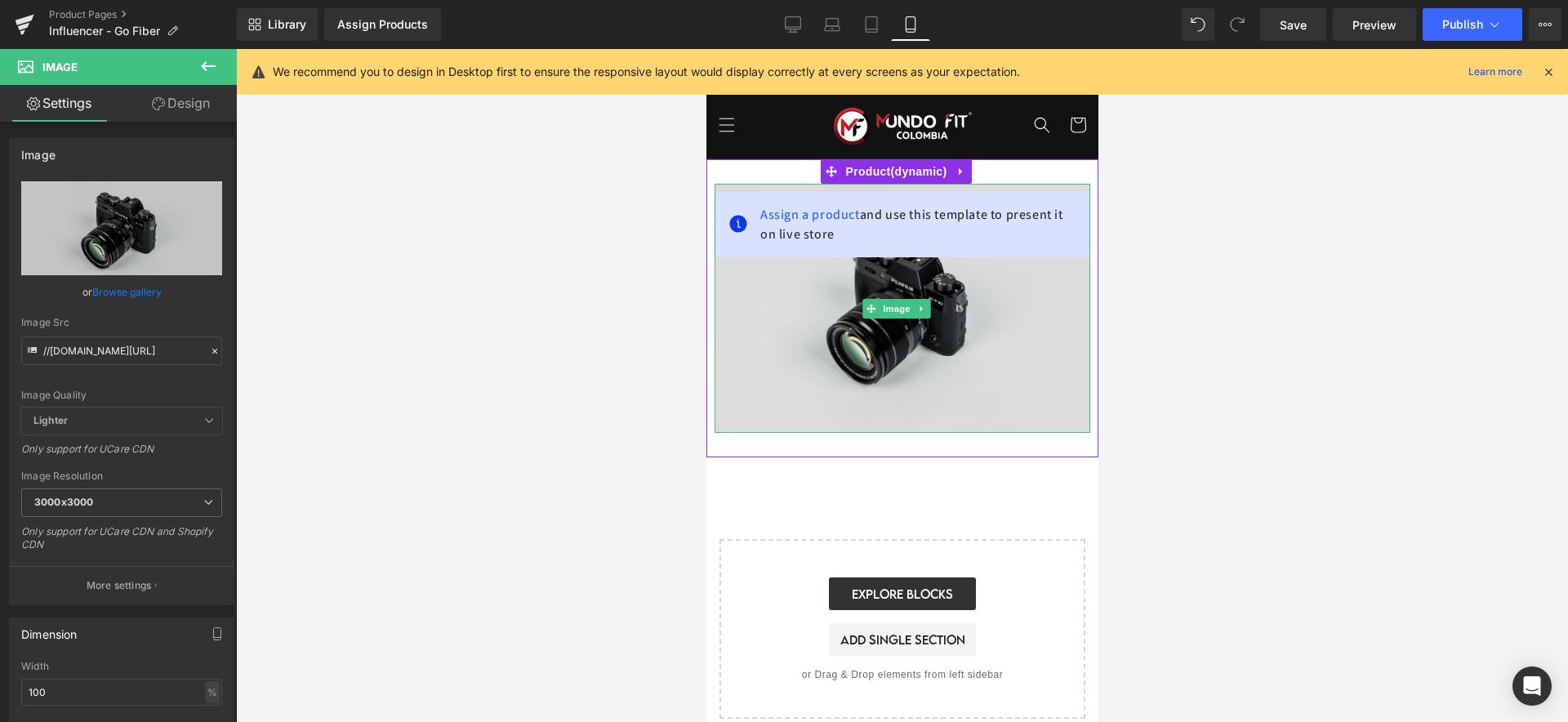
click at [981, 287] on img at bounding box center [902, 308] width 375 height 249
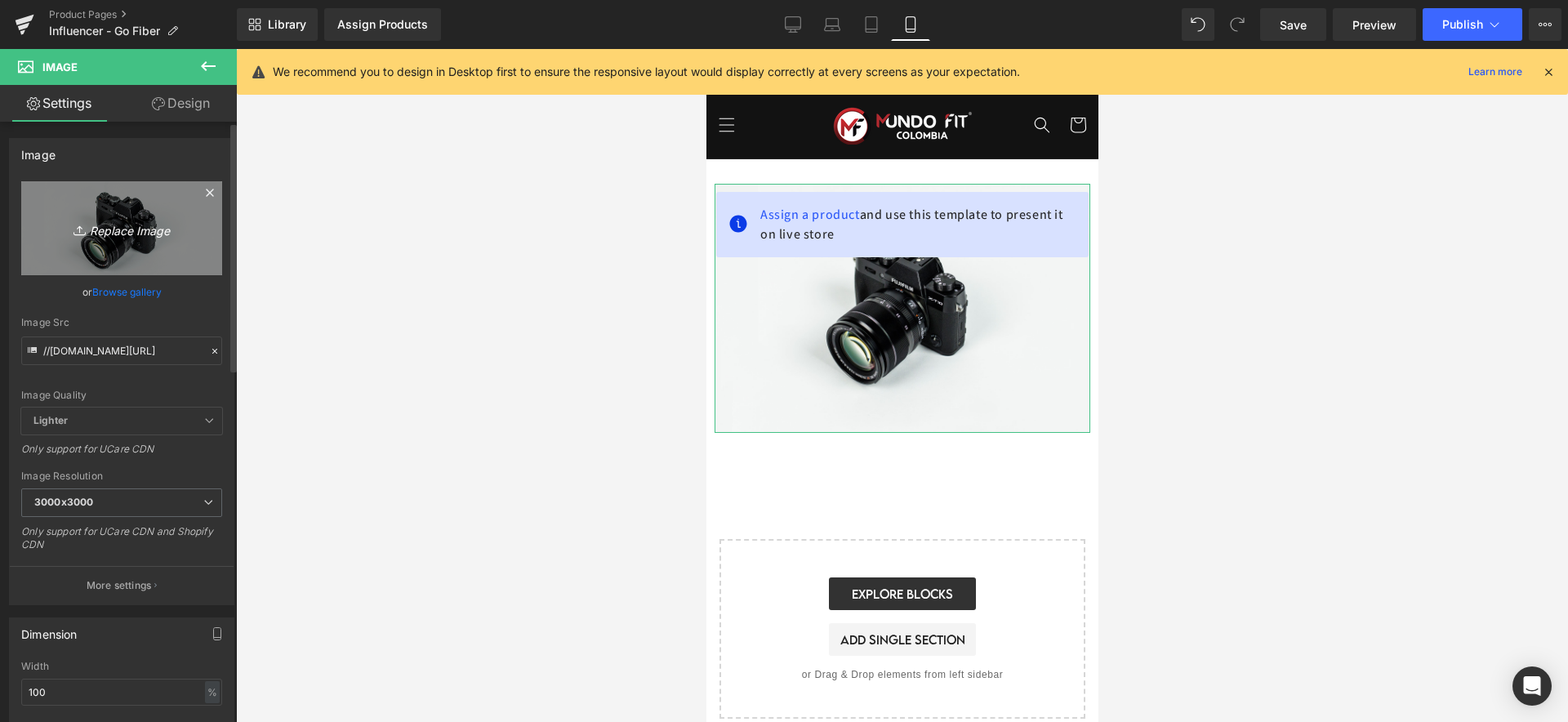
click at [91, 225] on icon "Replace Image" at bounding box center [122, 229] width 130 height 21
type input "C:\fakepath\hero(1).jpg"
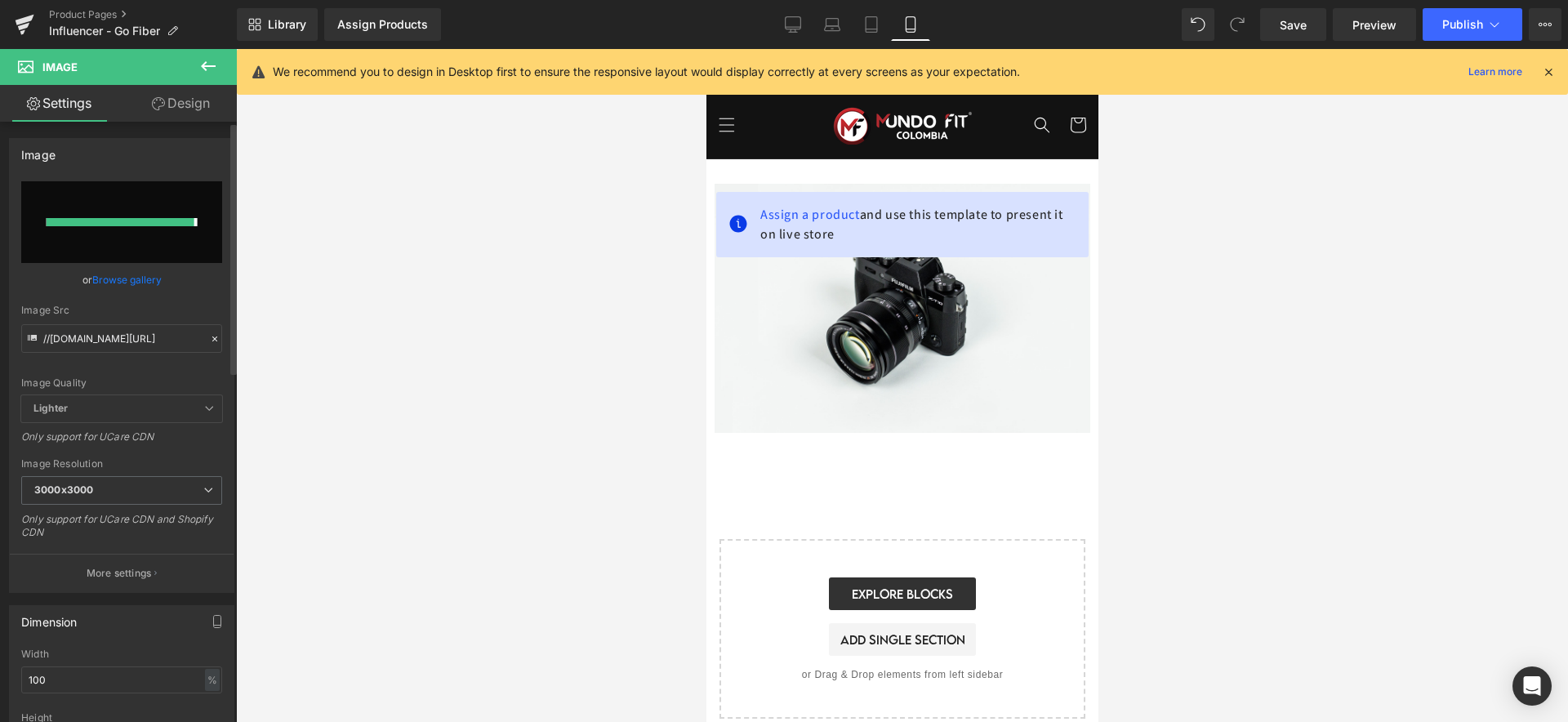
type input "[URL][DOMAIN_NAME]"
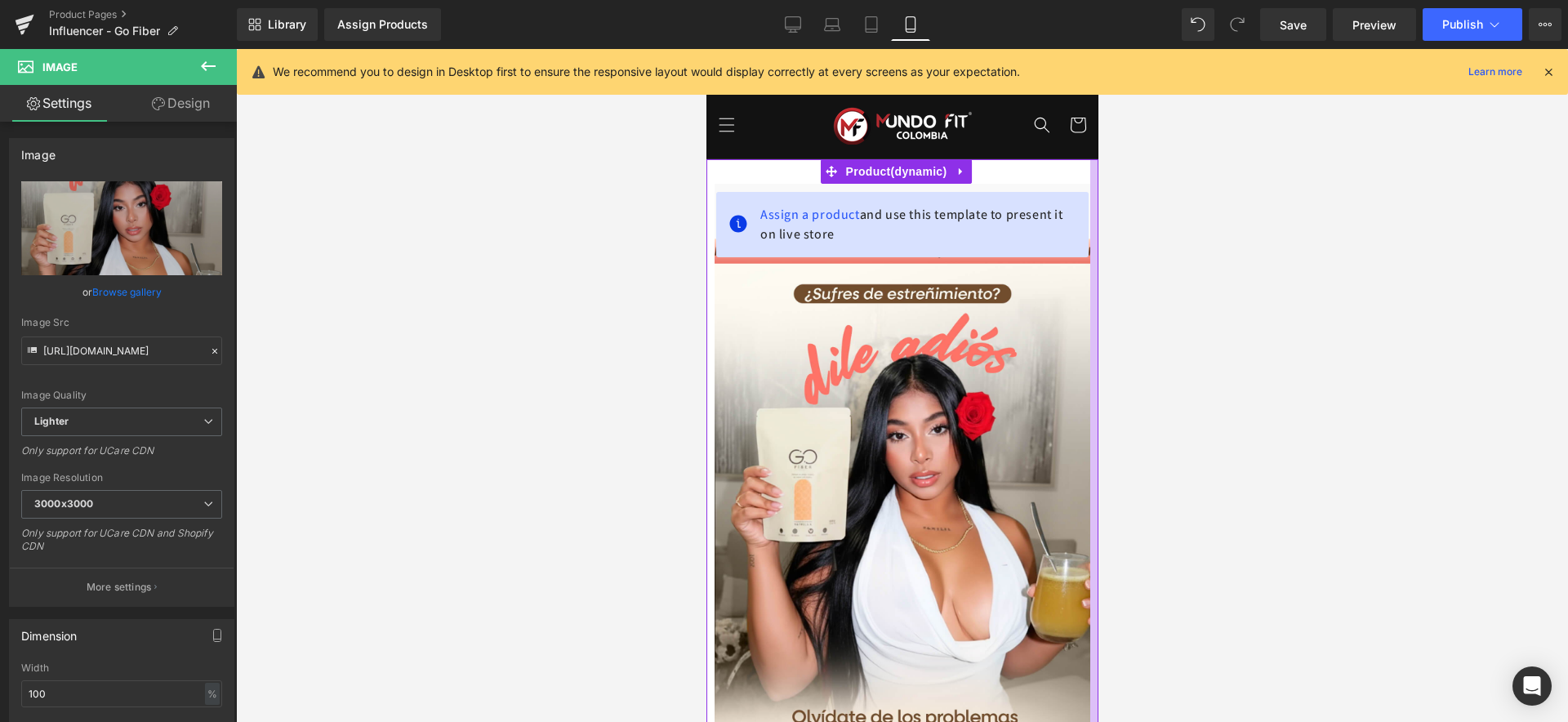
click at [1089, 315] on div at bounding box center [1093, 474] width 8 height 630
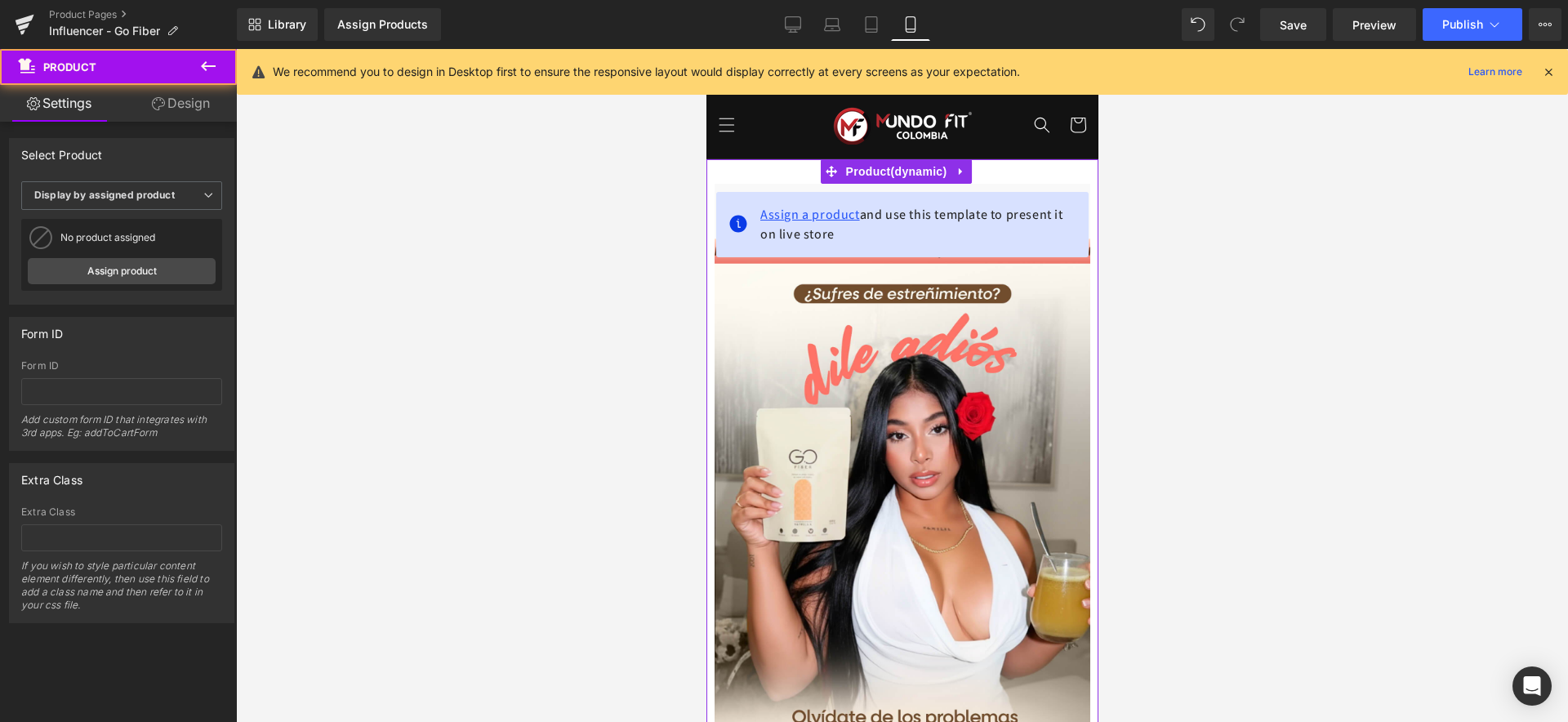
click at [811, 206] on span "Assign a product" at bounding box center [809, 215] width 100 height 17
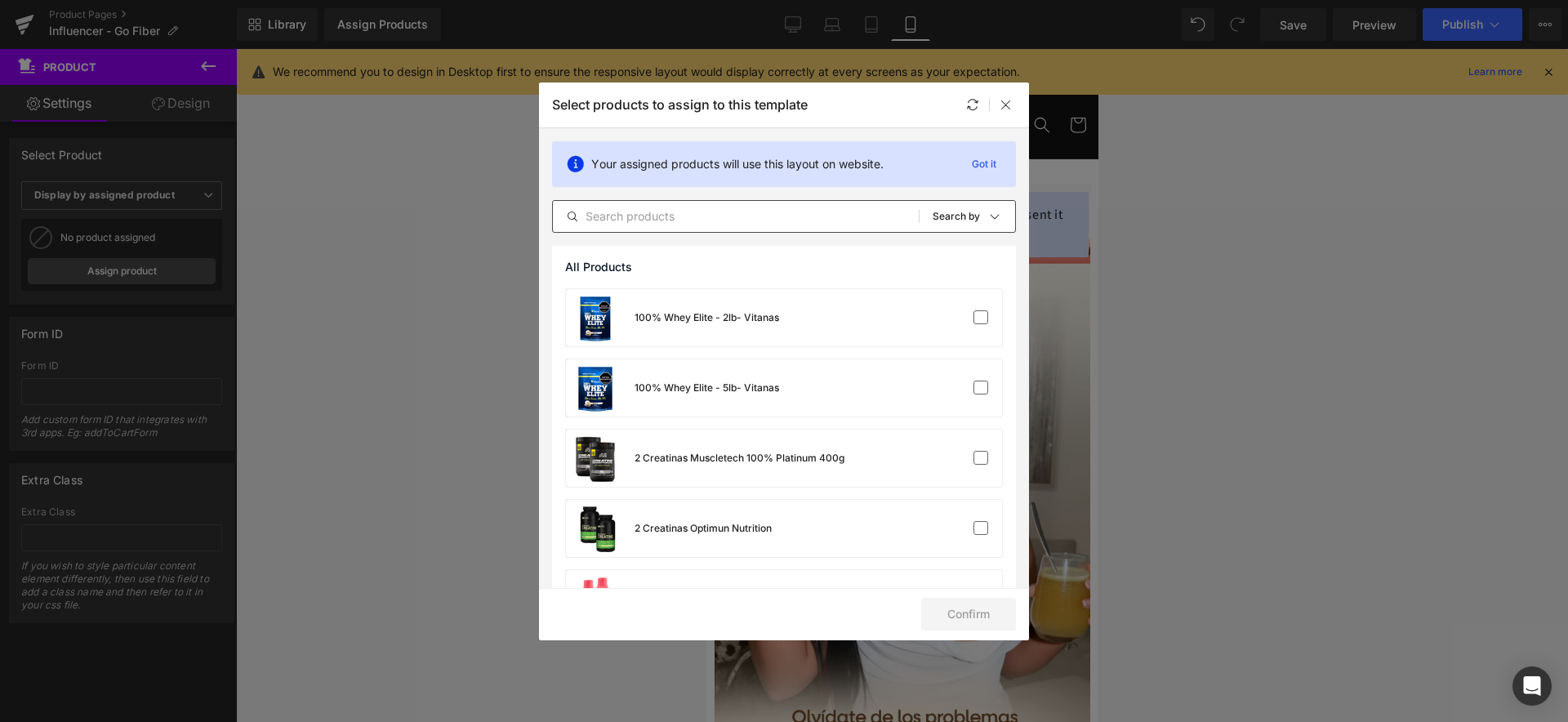
click at [711, 222] on input "text" at bounding box center [735, 216] width 366 height 20
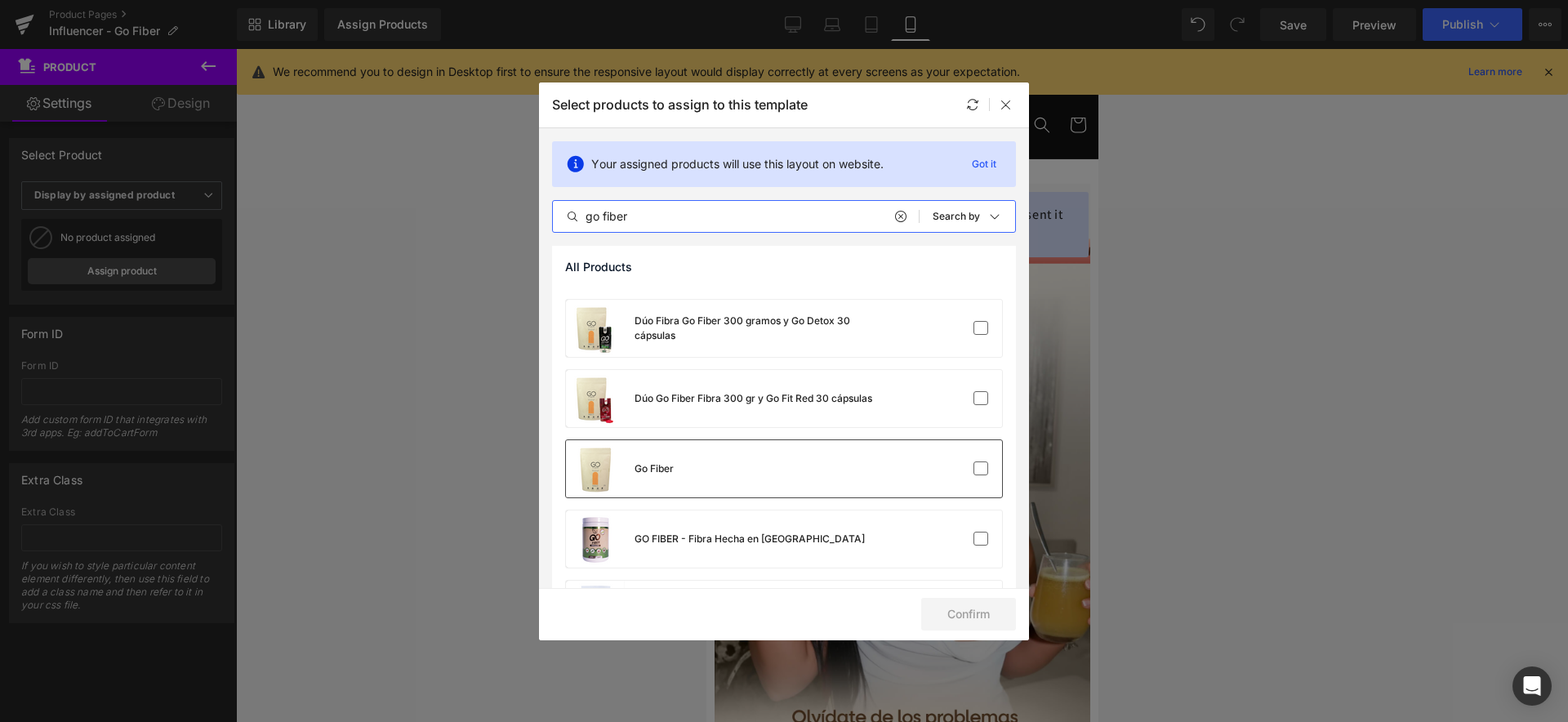
scroll to position [633, 0]
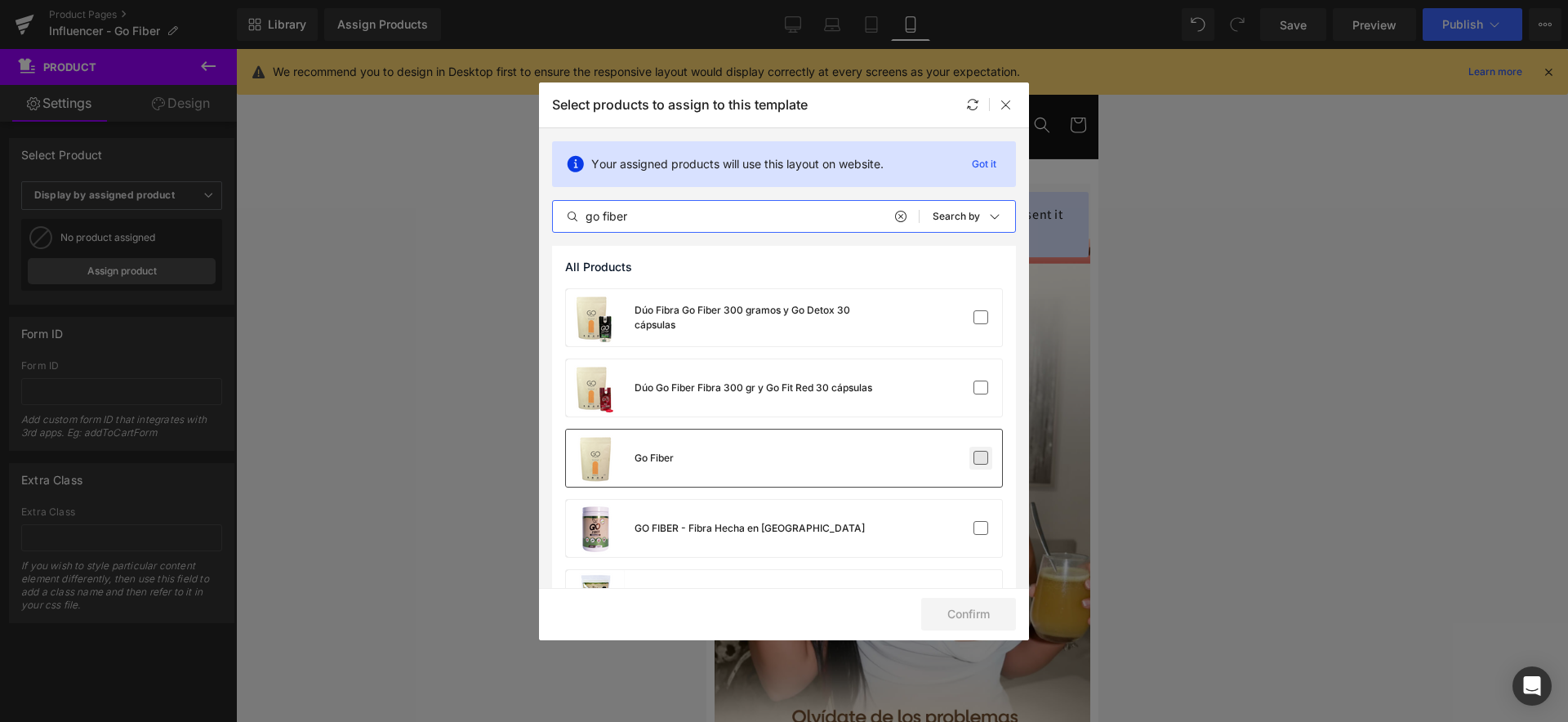
type input "go fiber"
click at [973, 458] on label at bounding box center [980, 458] width 15 height 15
click at [981, 458] on input "checkbox" at bounding box center [981, 458] width 0 height 0
click at [984, 617] on button "Confirm" at bounding box center [968, 614] width 95 height 33
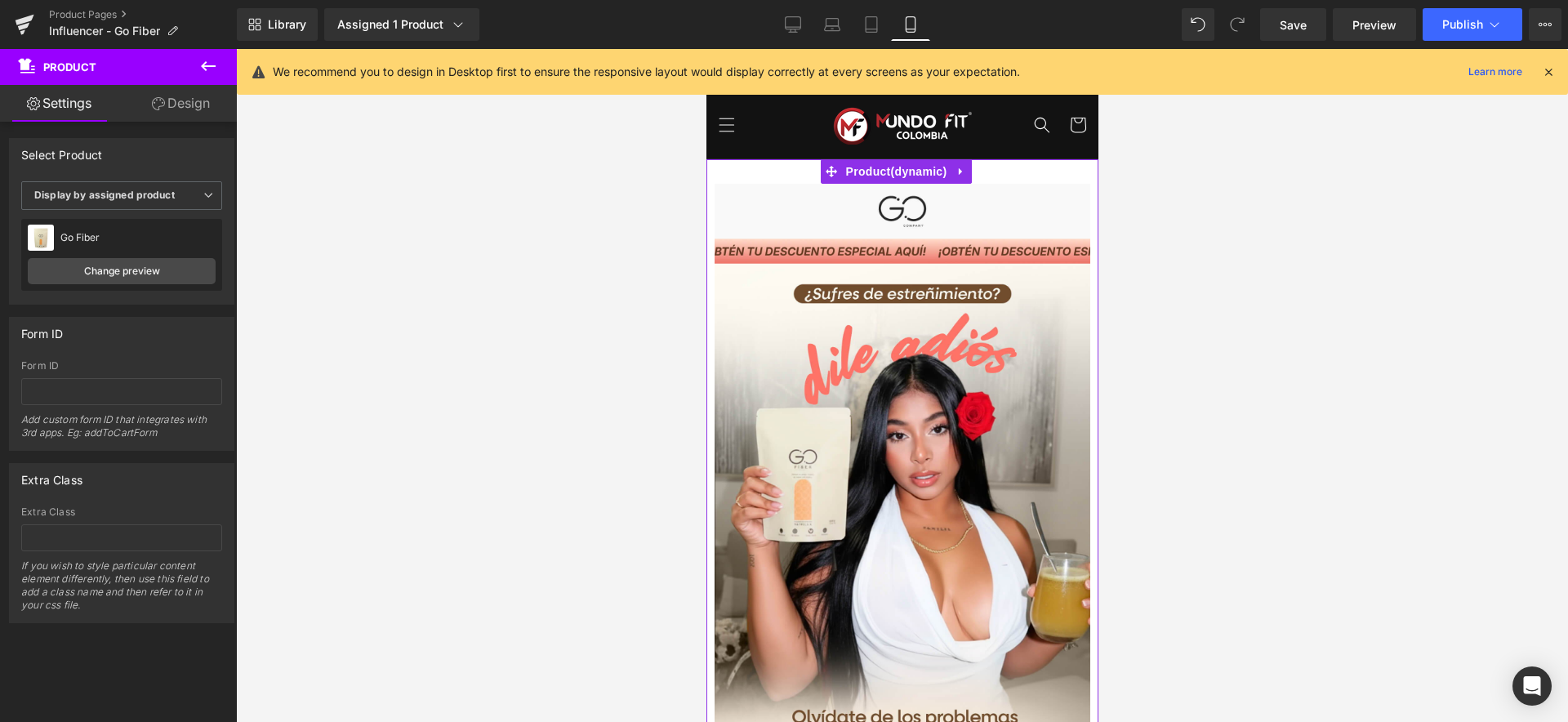
click at [729, 160] on div "Image Product" at bounding box center [901, 474] width 392 height 630
click at [175, 194] on span "Display by assigned product" at bounding box center [121, 195] width 201 height 29
click at [261, 186] on div at bounding box center [902, 385] width 1332 height 673
click at [179, 115] on link "Design" at bounding box center [181, 103] width 118 height 36
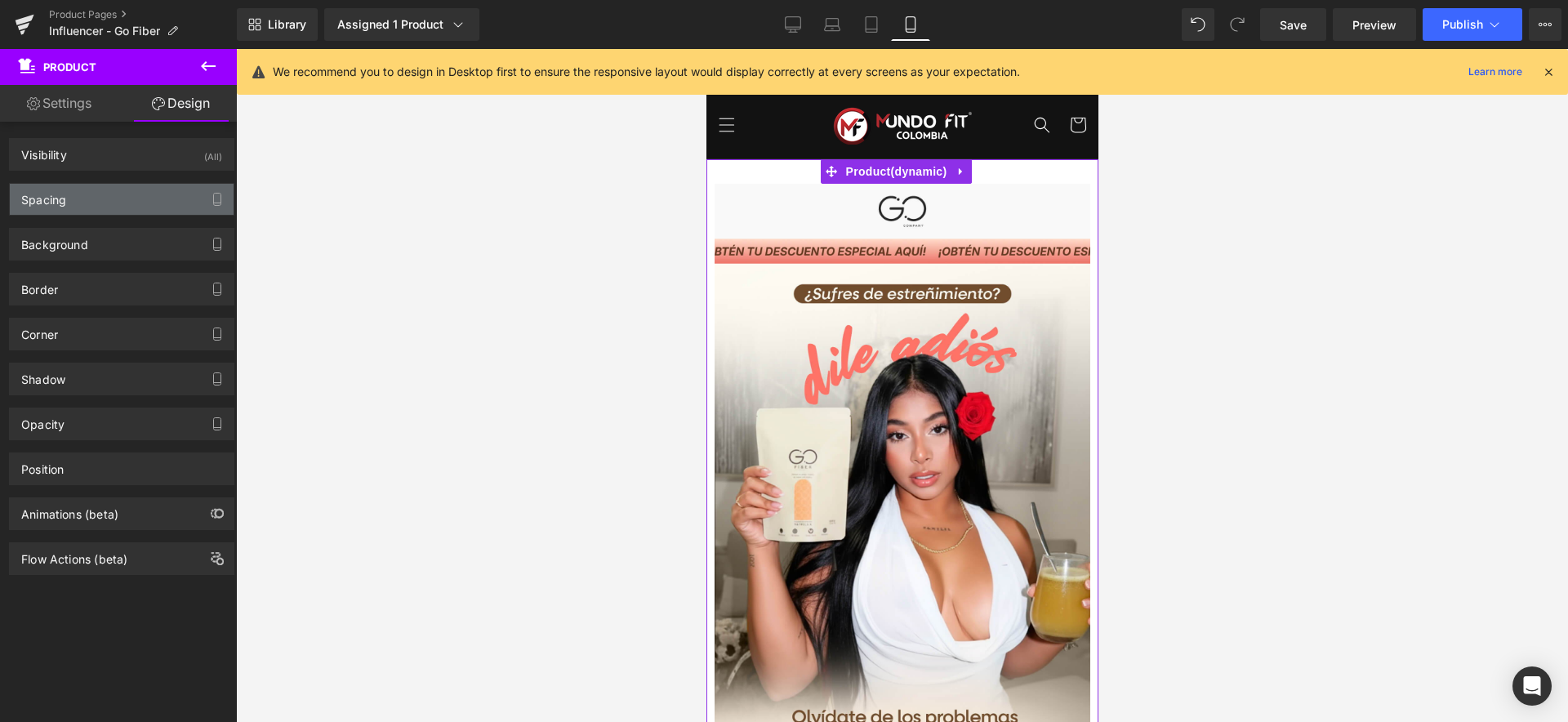
click at [146, 197] on div "Spacing" at bounding box center [122, 200] width 224 height 31
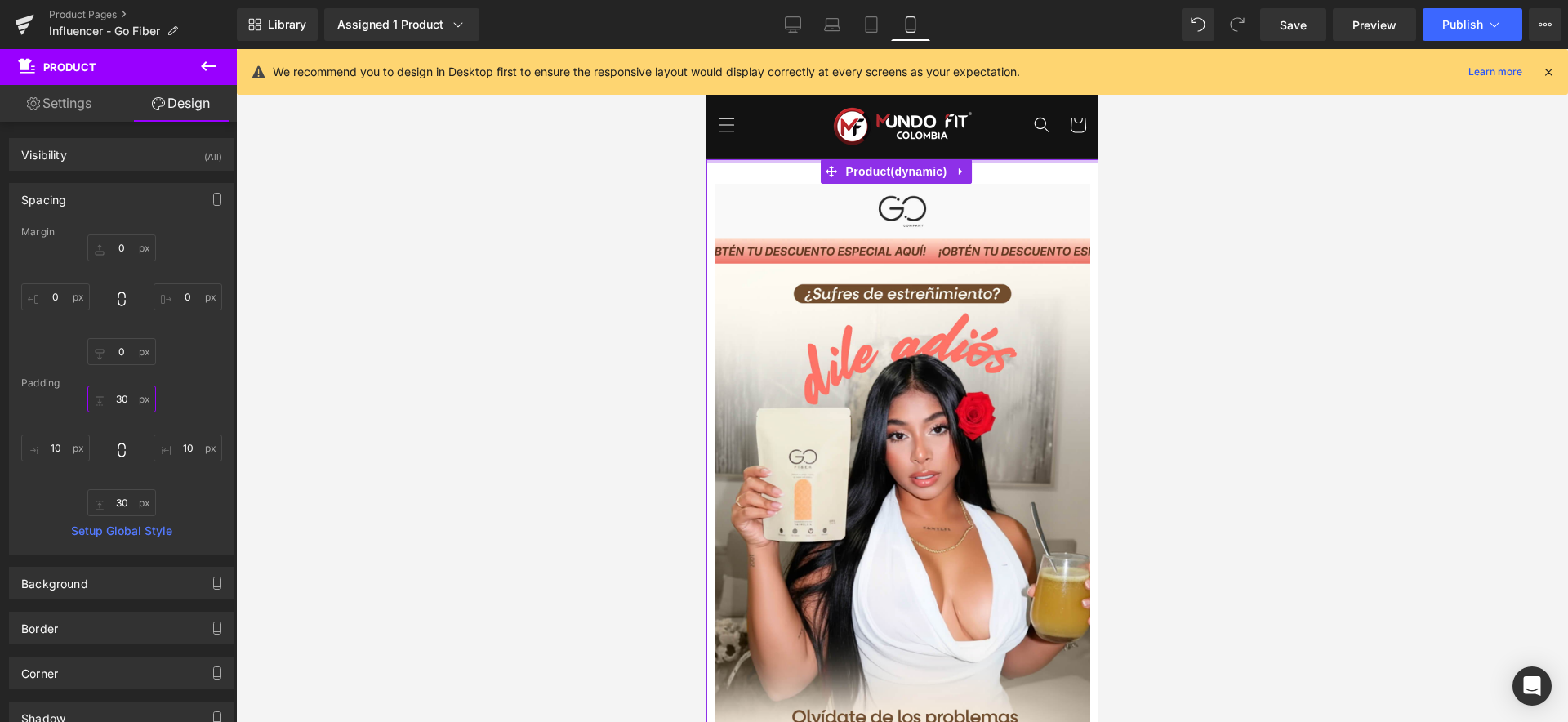
click at [118, 401] on input "30" at bounding box center [122, 399] width 69 height 27
click at [120, 400] on input "30" at bounding box center [122, 399] width 69 height 27
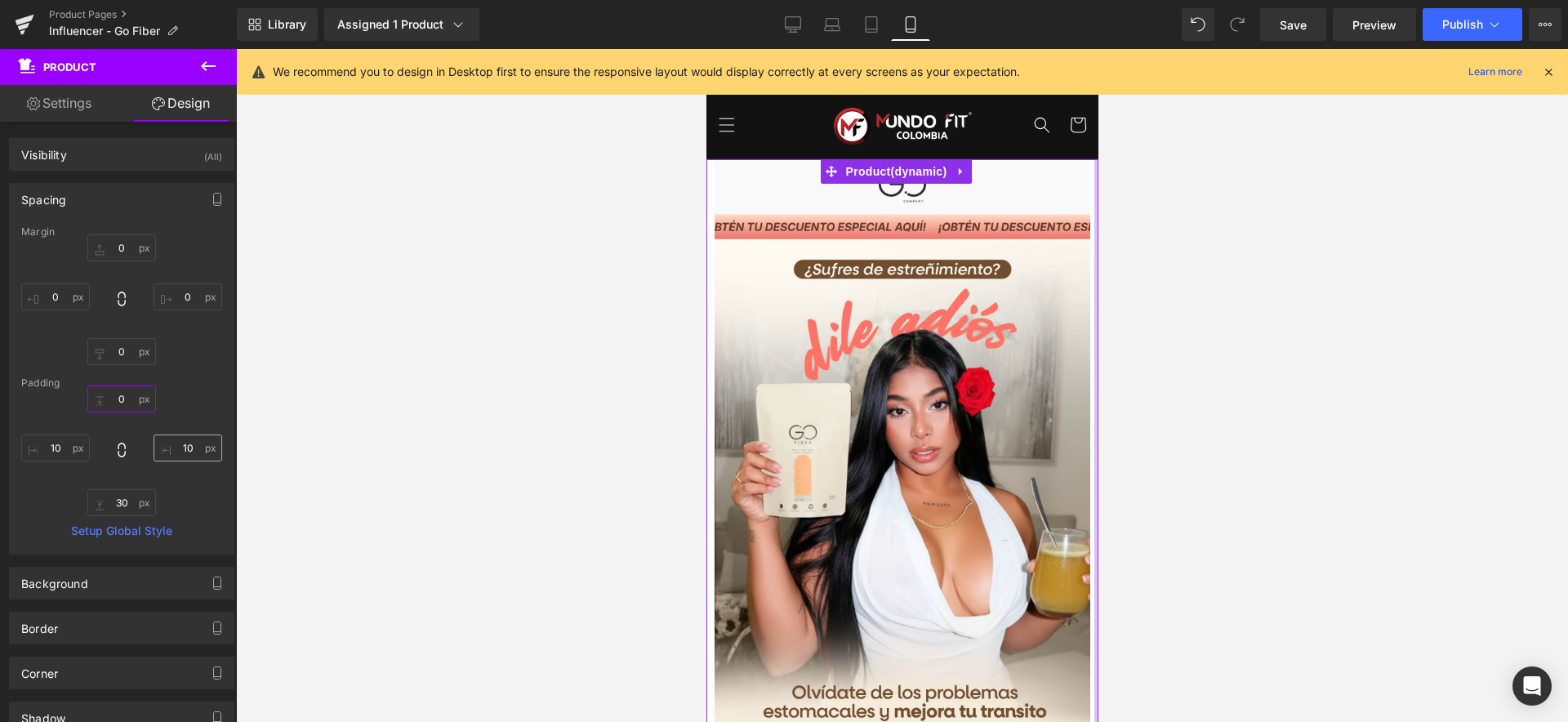
type input "0"
click at [182, 442] on input "10" at bounding box center [188, 447] width 69 height 27
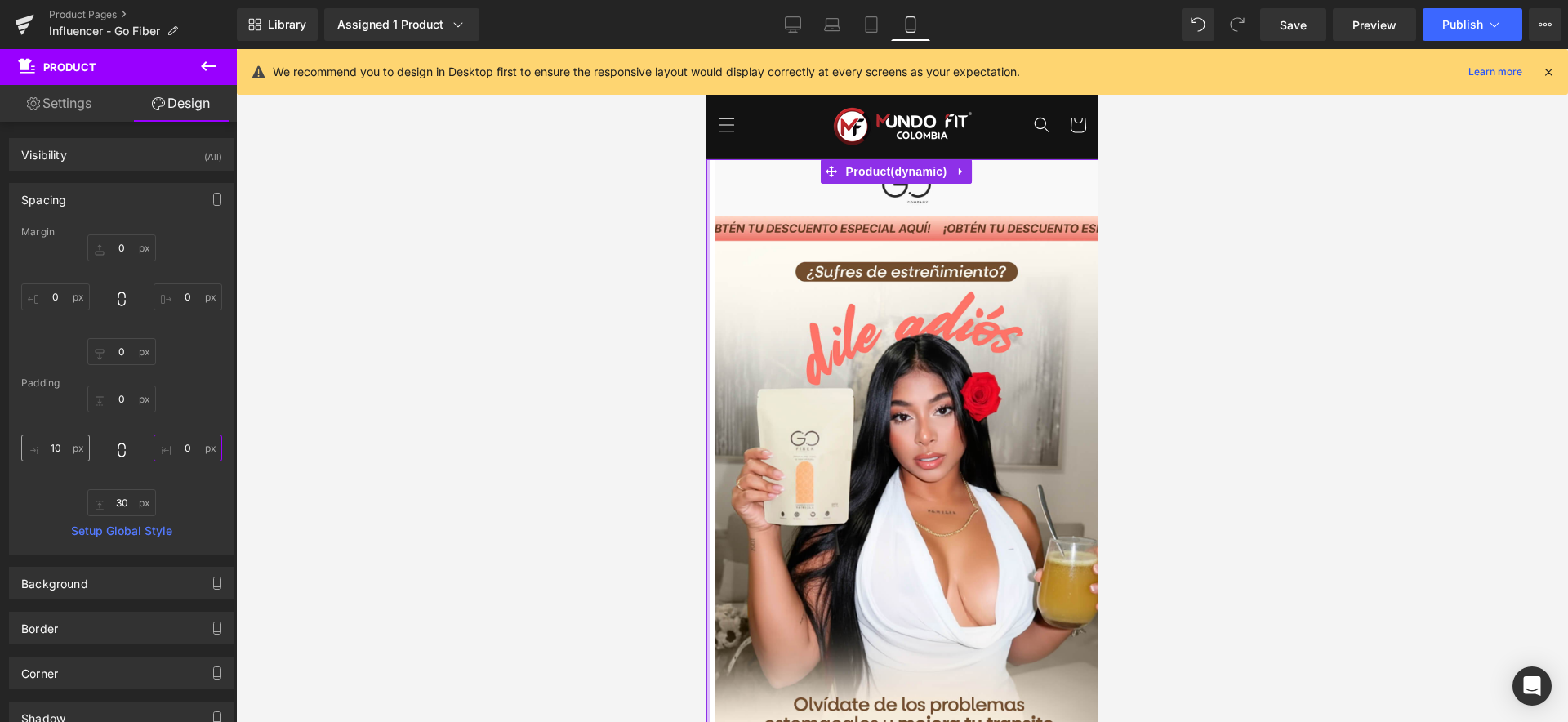
type input "0"
click at [56, 447] on input "10" at bounding box center [55, 447] width 69 height 27
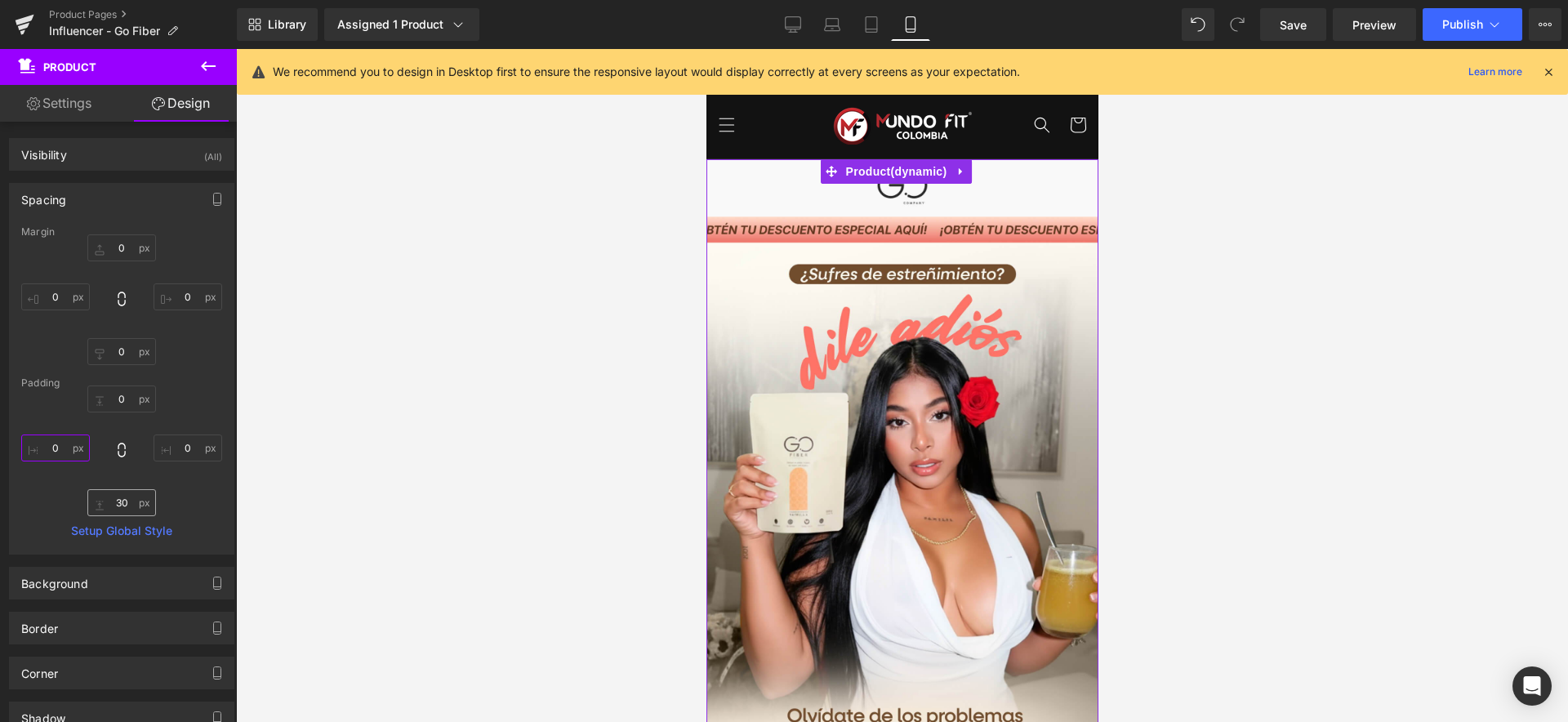
type input "0"
click at [116, 505] on input "30" at bounding box center [122, 502] width 69 height 27
type input "0"
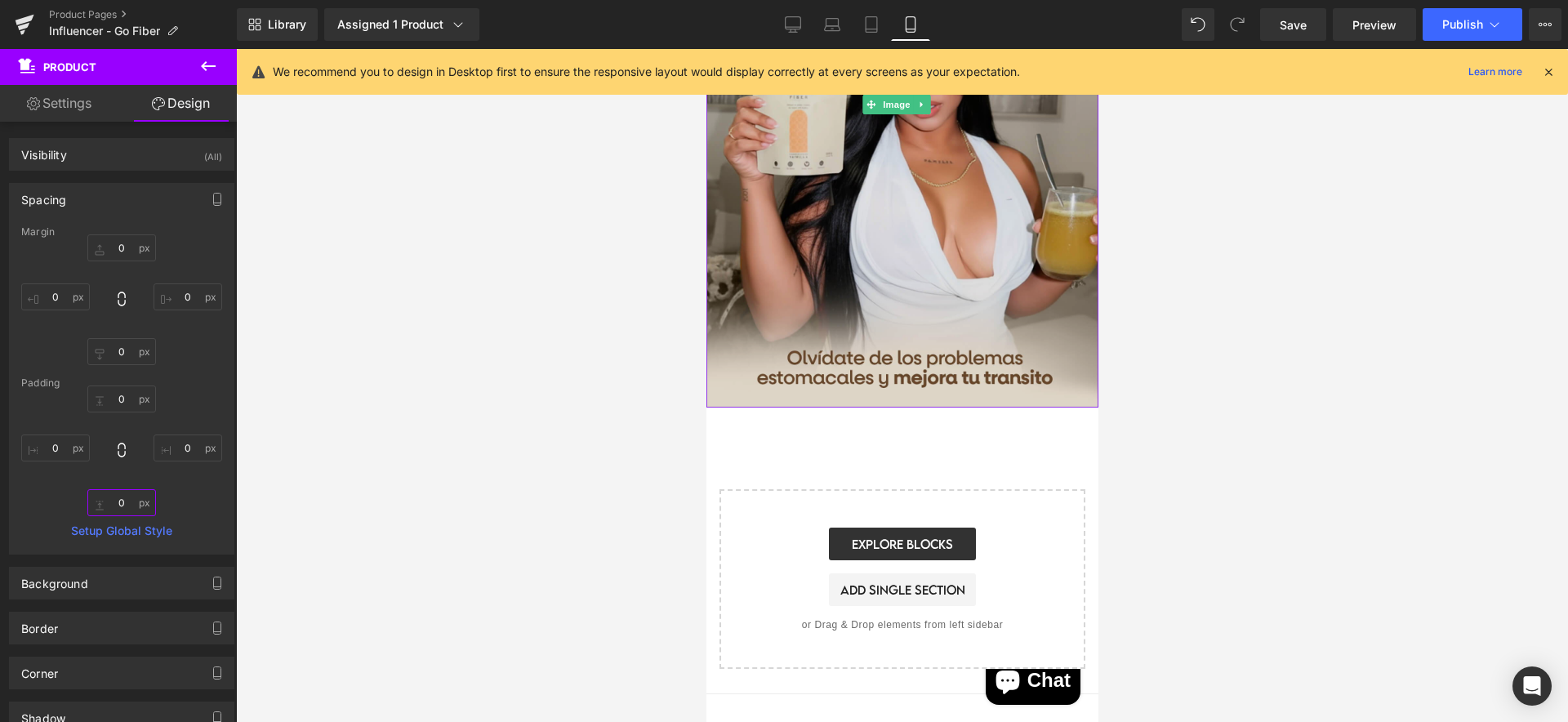
scroll to position [366, 0]
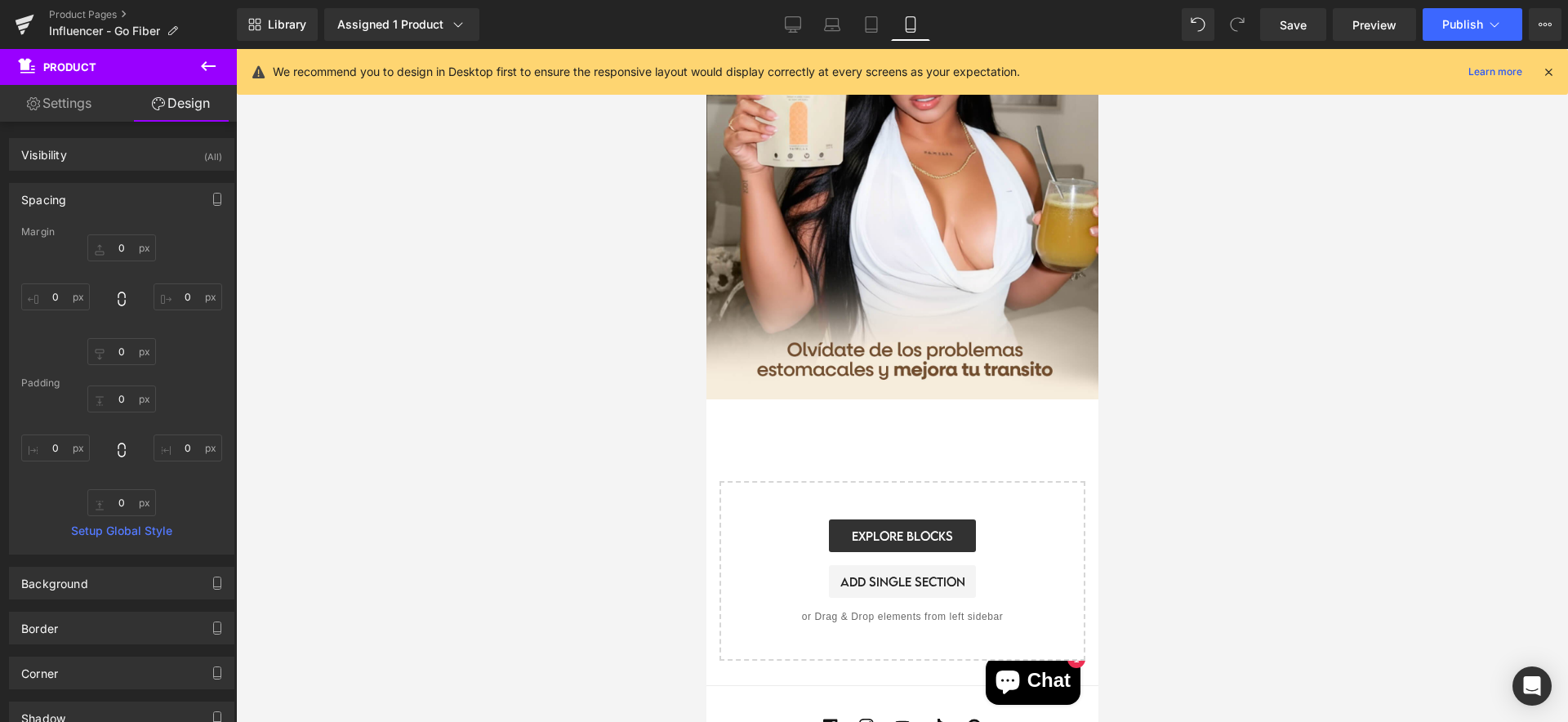
click at [1331, 352] on div at bounding box center [902, 385] width 1332 height 673
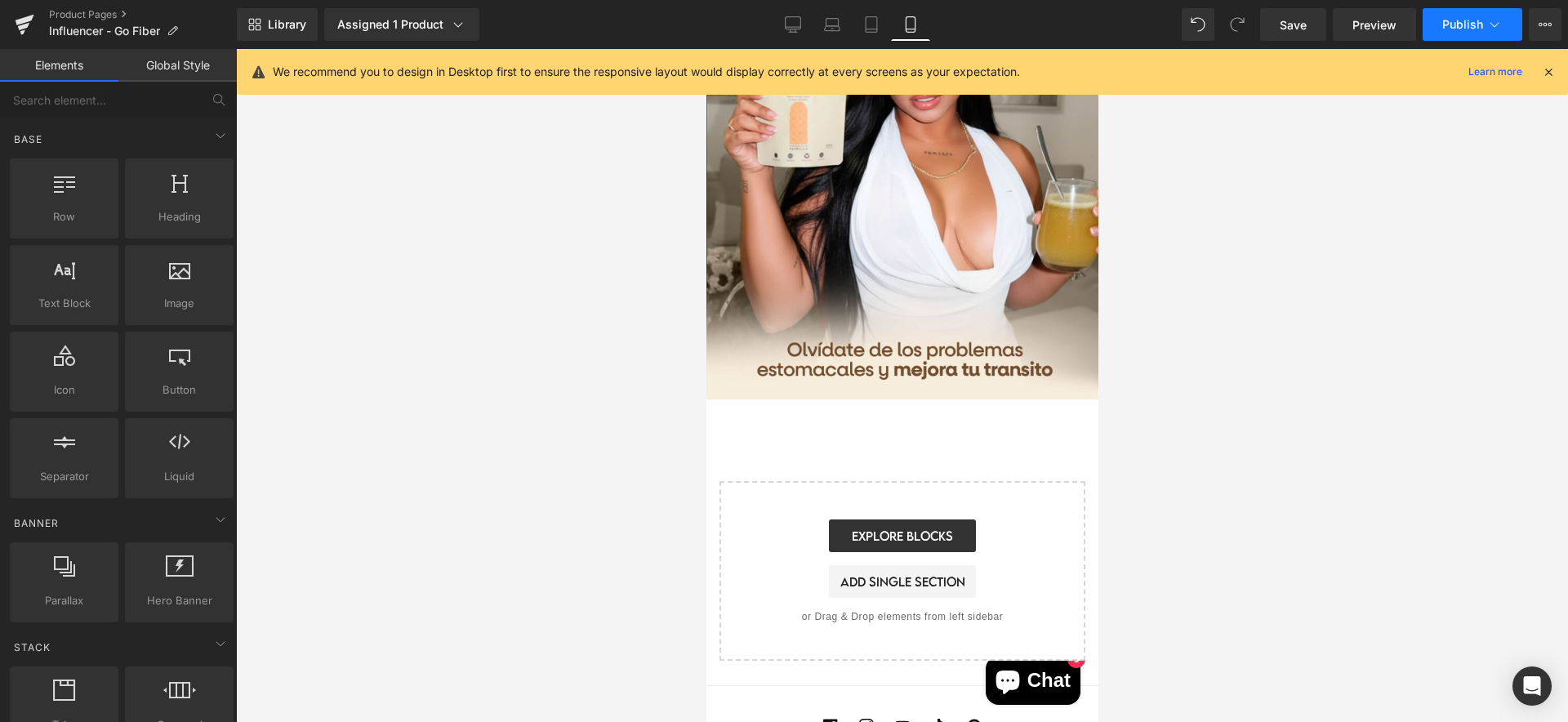
click at [1491, 23] on icon at bounding box center [1495, 24] width 9 height 5
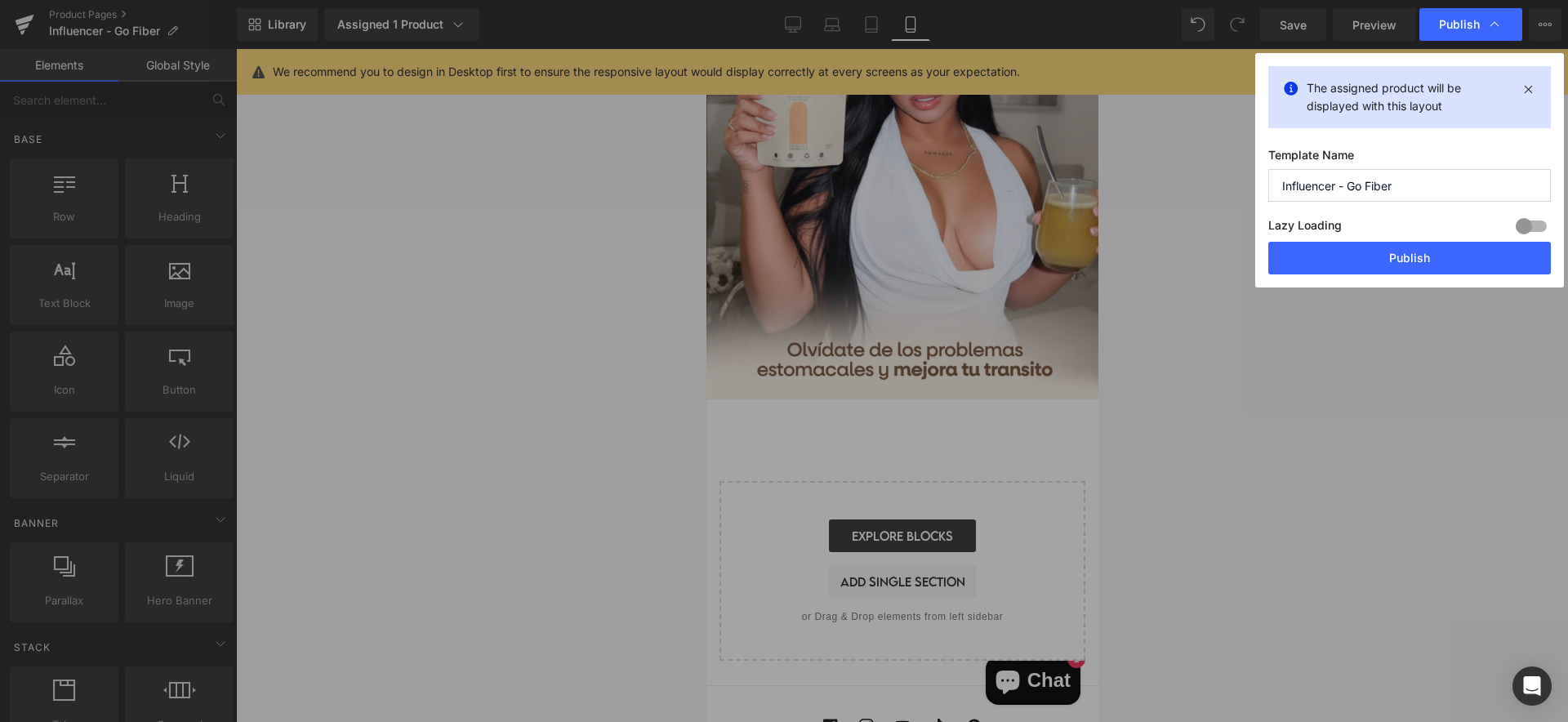
click at [1542, 227] on div at bounding box center [1531, 226] width 39 height 26
click at [1417, 190] on input "Influencer - Go Fiber" at bounding box center [1409, 186] width 282 height 33
type input "Influencer - Go Fiber - Landing"
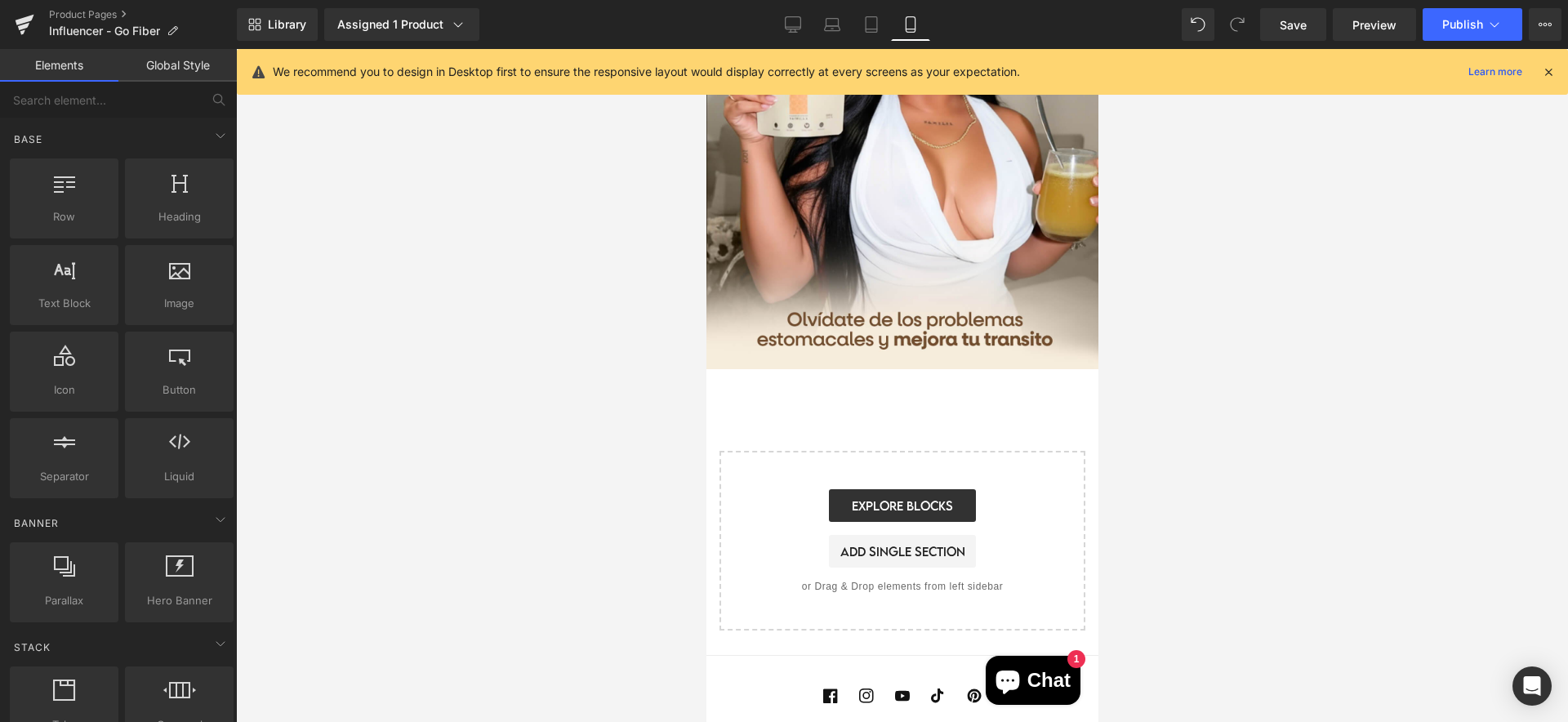
scroll to position [405, 0]
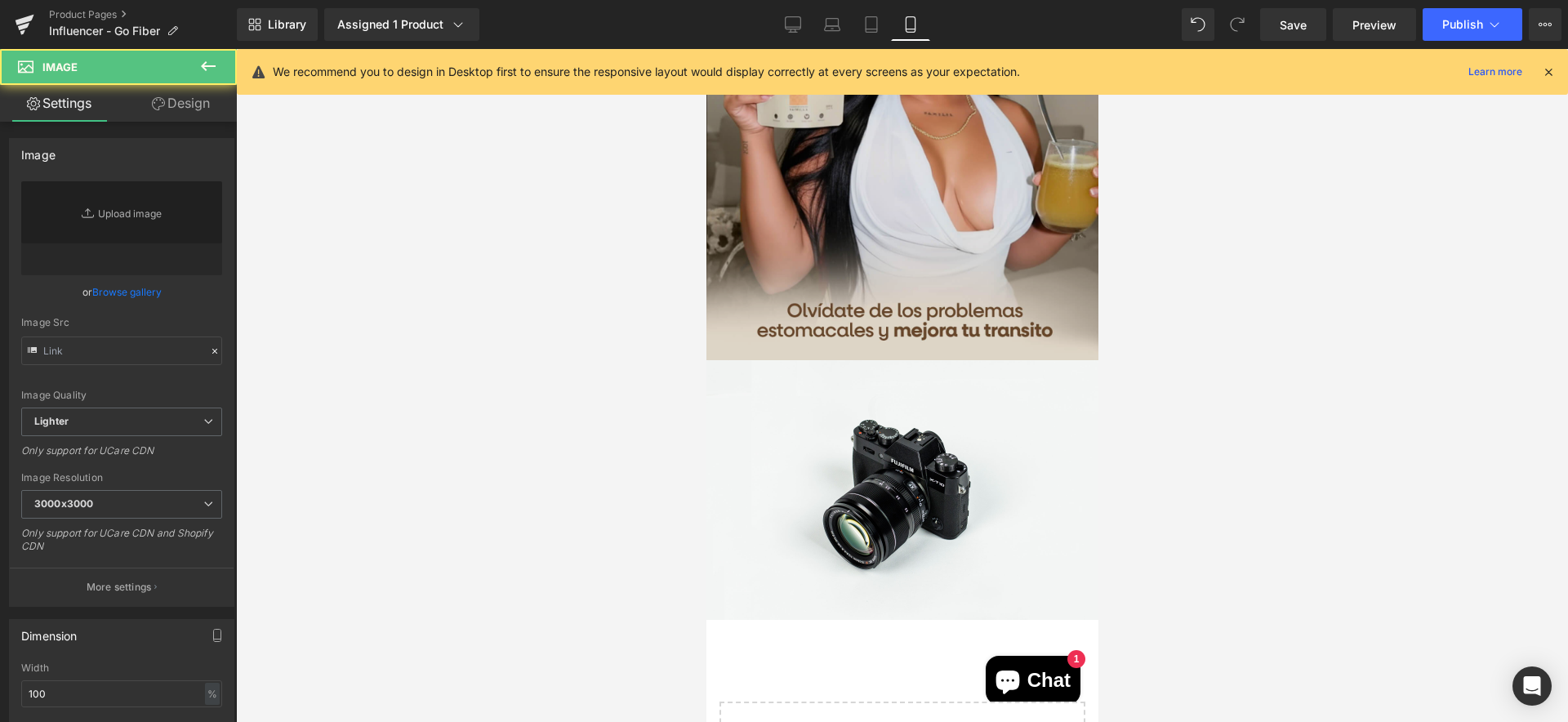
type input "//d1um8515vdn9kb.cloudfront.net/images/parallax.jpg"
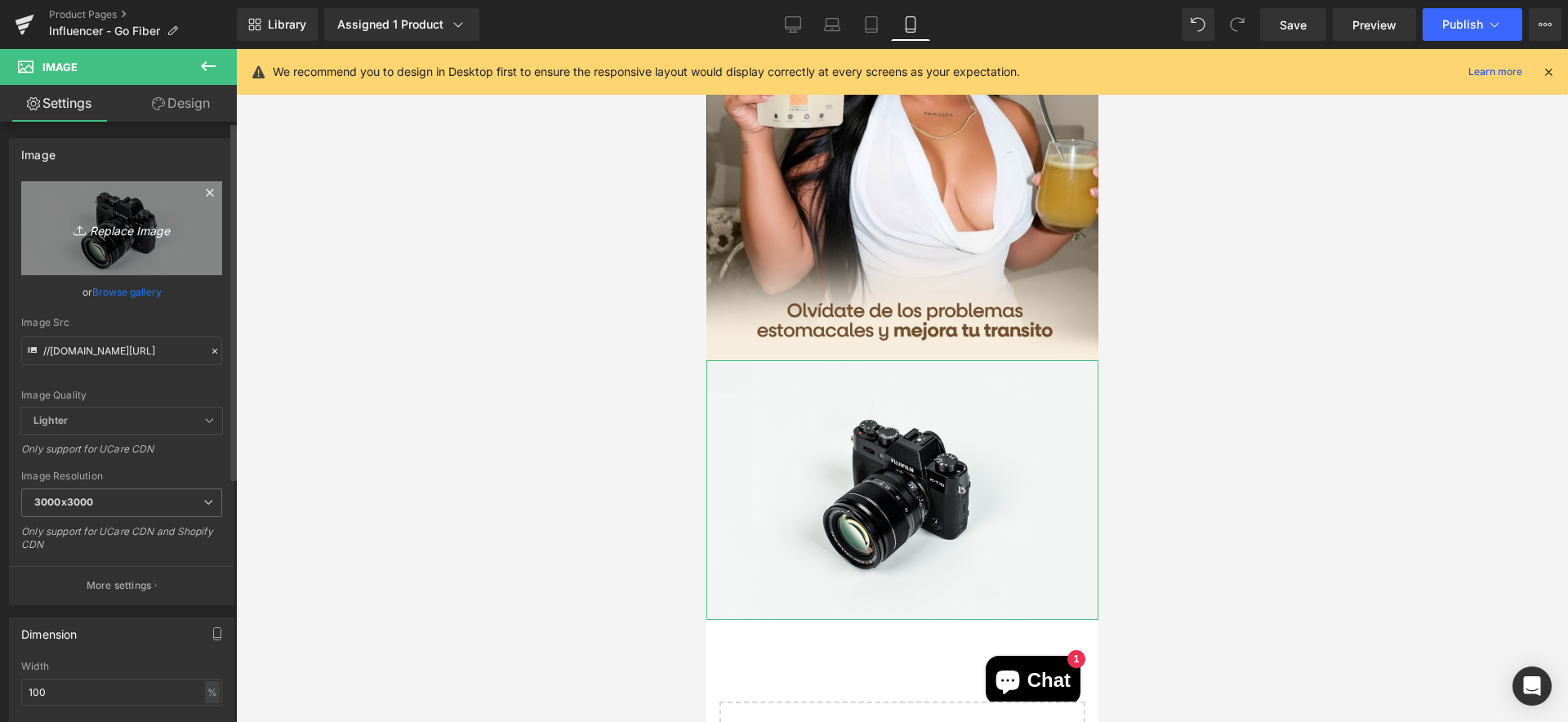
click at [120, 243] on link "Replace Image" at bounding box center [121, 229] width 201 height 94
type input "C:\fakepath\CTA(1).jpg"
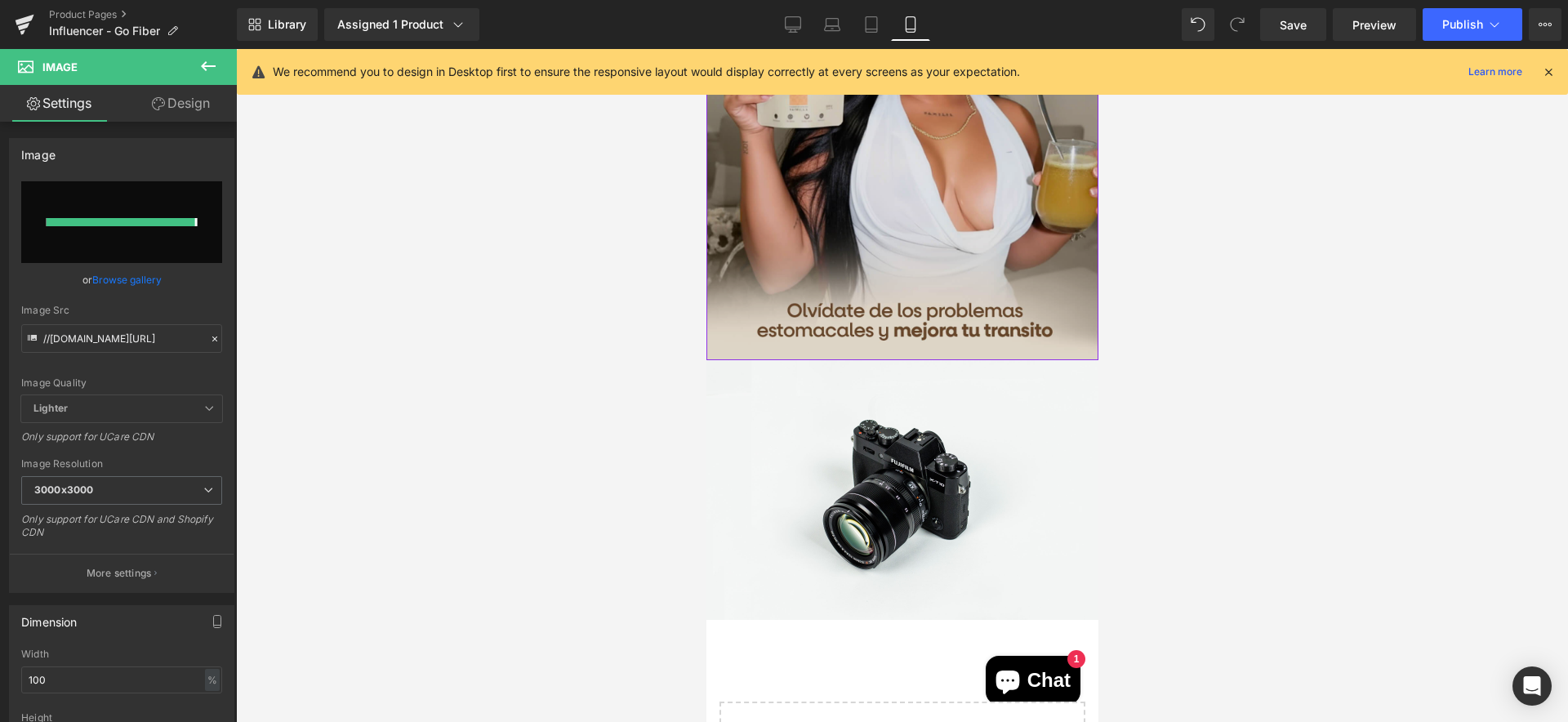
type input "https://ucarecdn.com/742e9504-008e-4f04-9ad7-6304b5ee8333/-/format/auto/-/previ…"
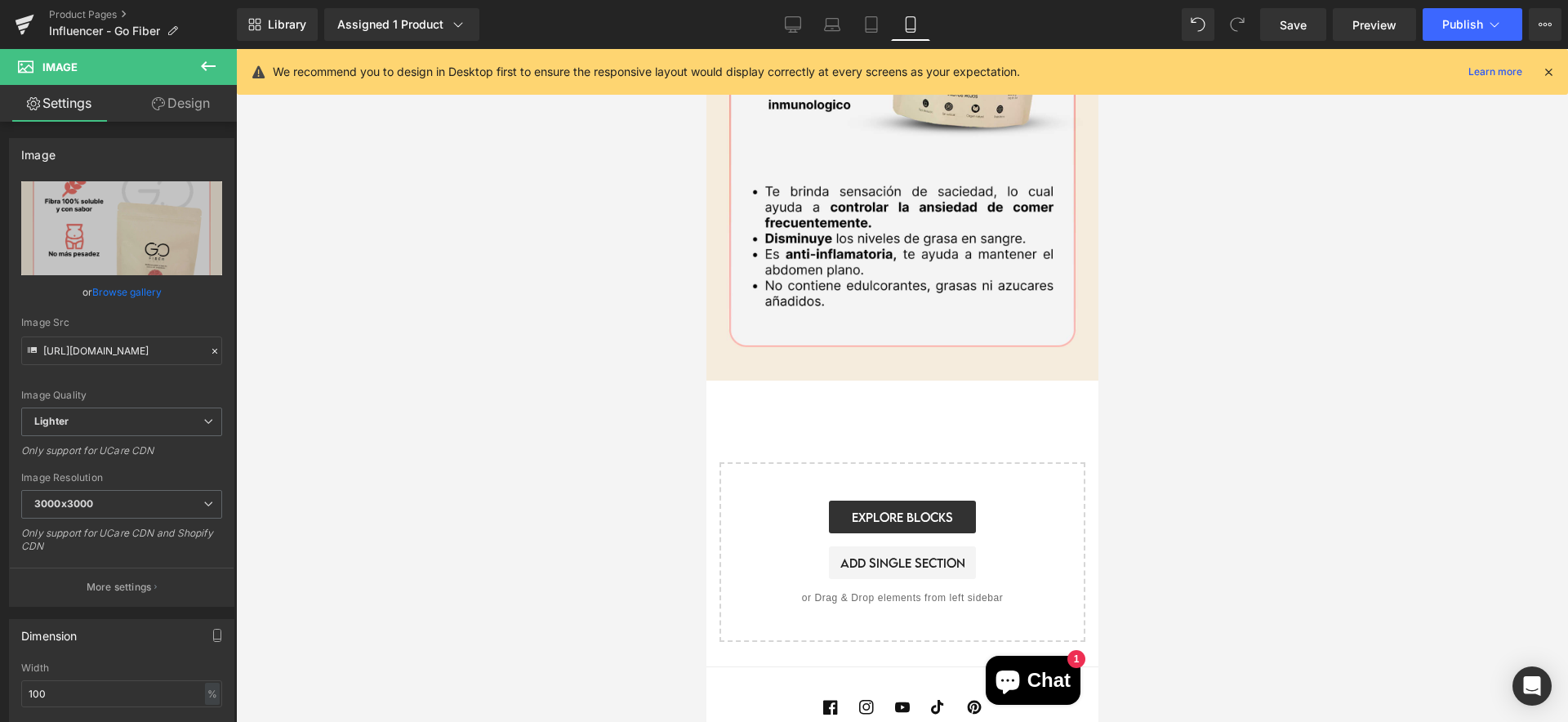
scroll to position [1346, 0]
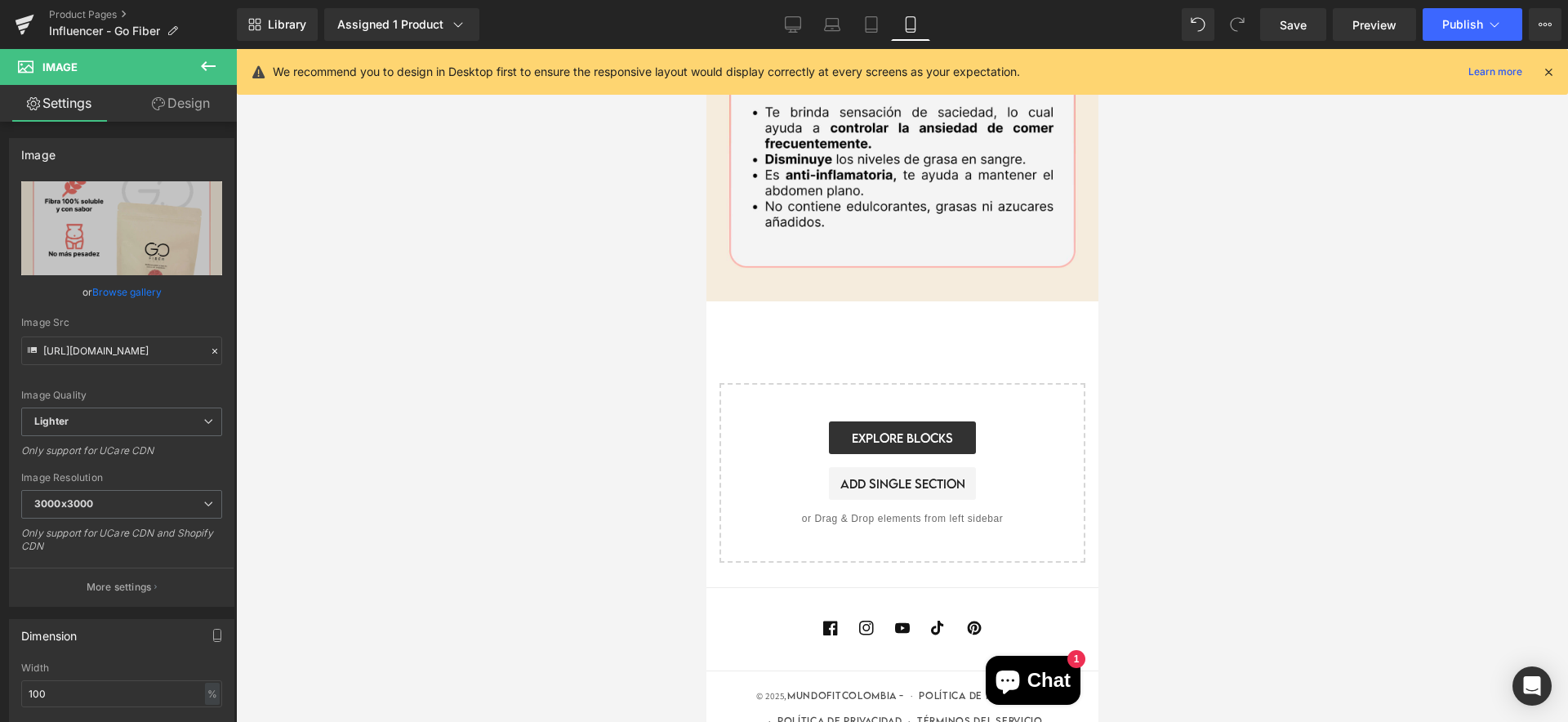
click at [420, 283] on div at bounding box center [902, 385] width 1332 height 673
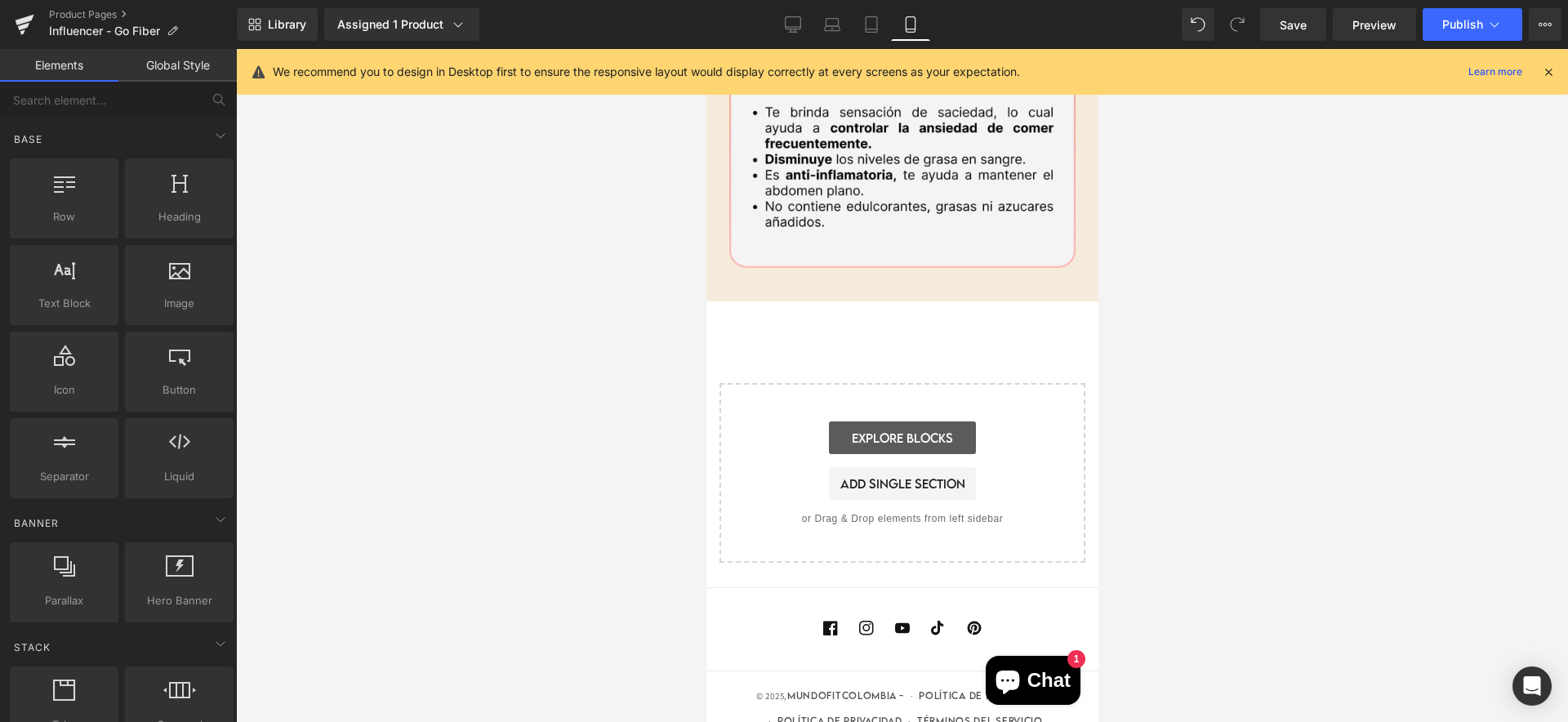
scroll to position [1202, 0]
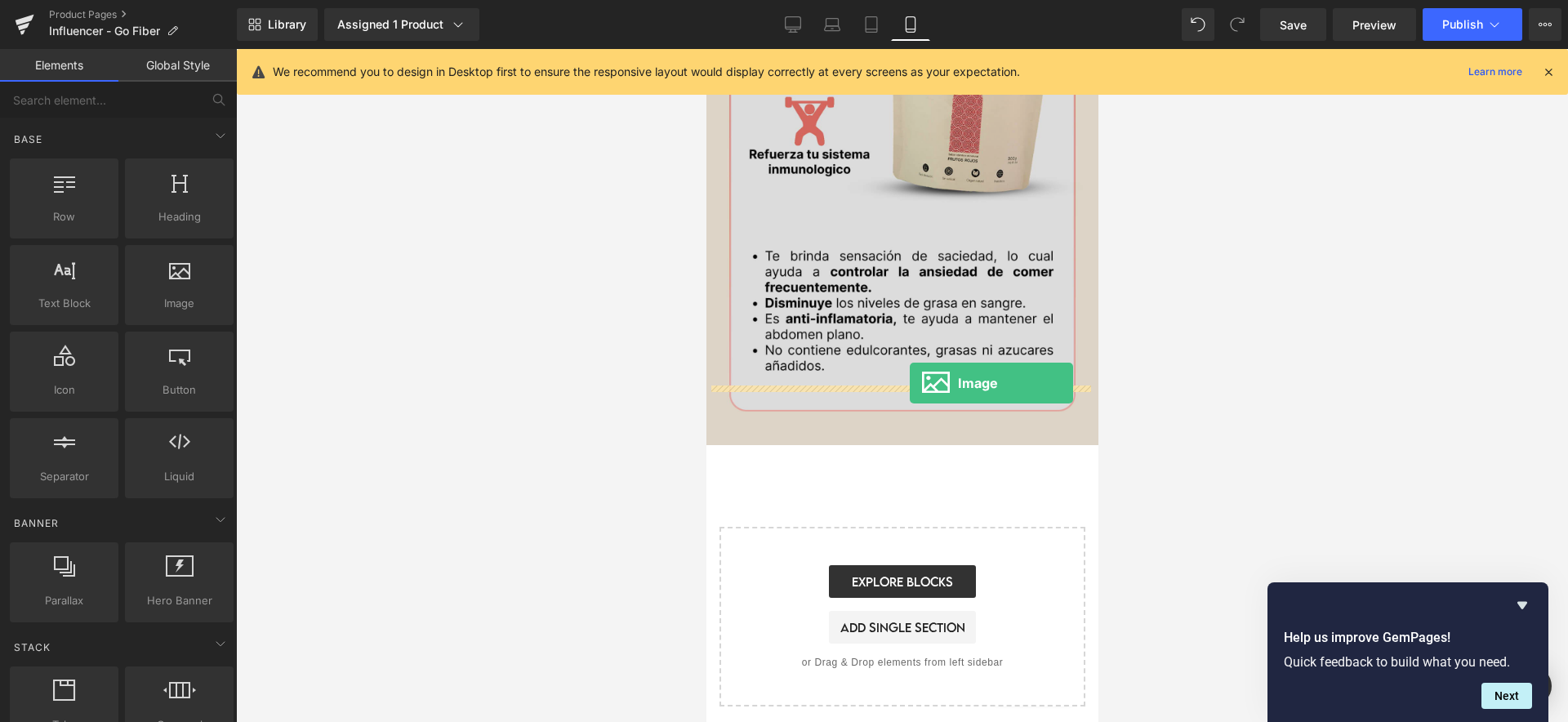
drag, startPoint x: 879, startPoint y: 348, endPoint x: 909, endPoint y: 383, distance: 46.1
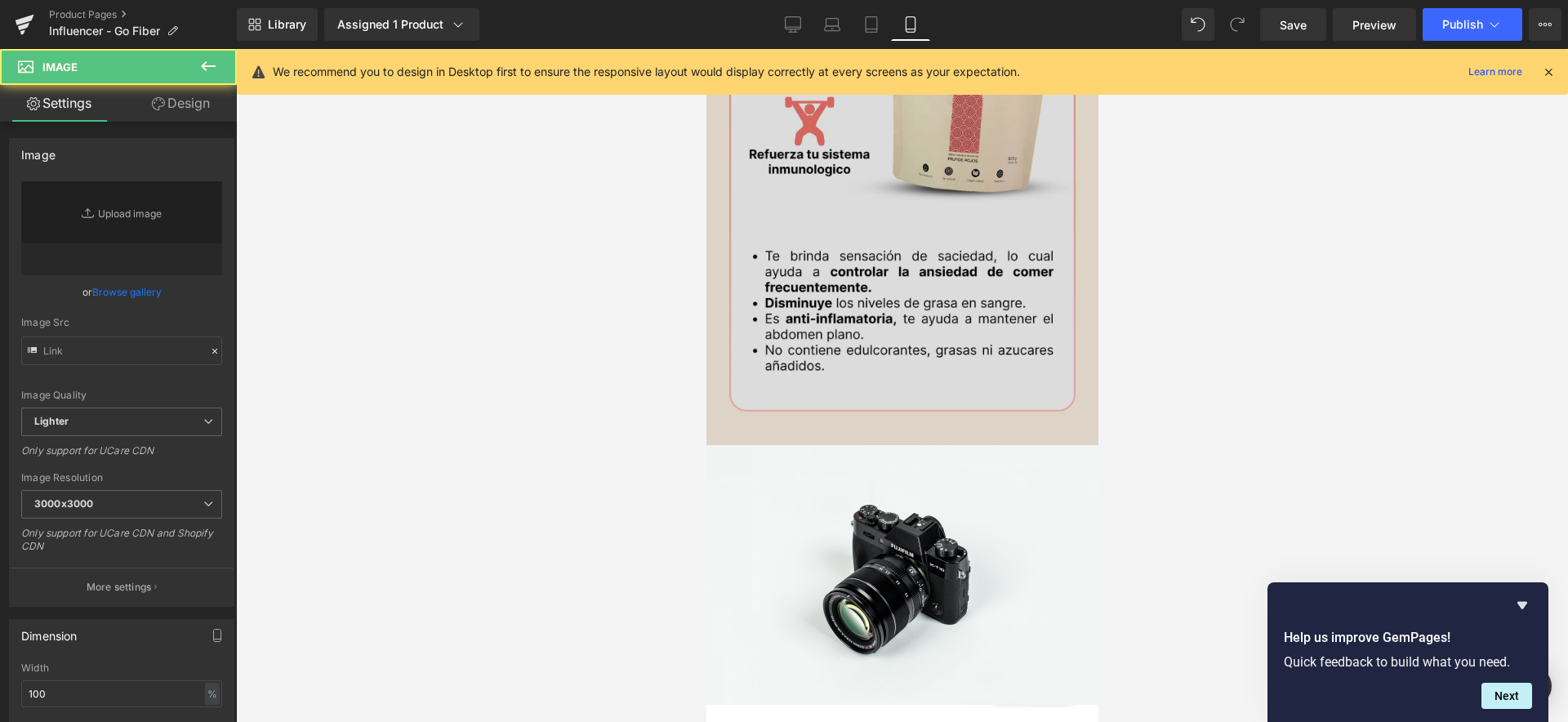
type input "//d1um8515vdn9kb.cloudfront.net/images/parallax.jpg"
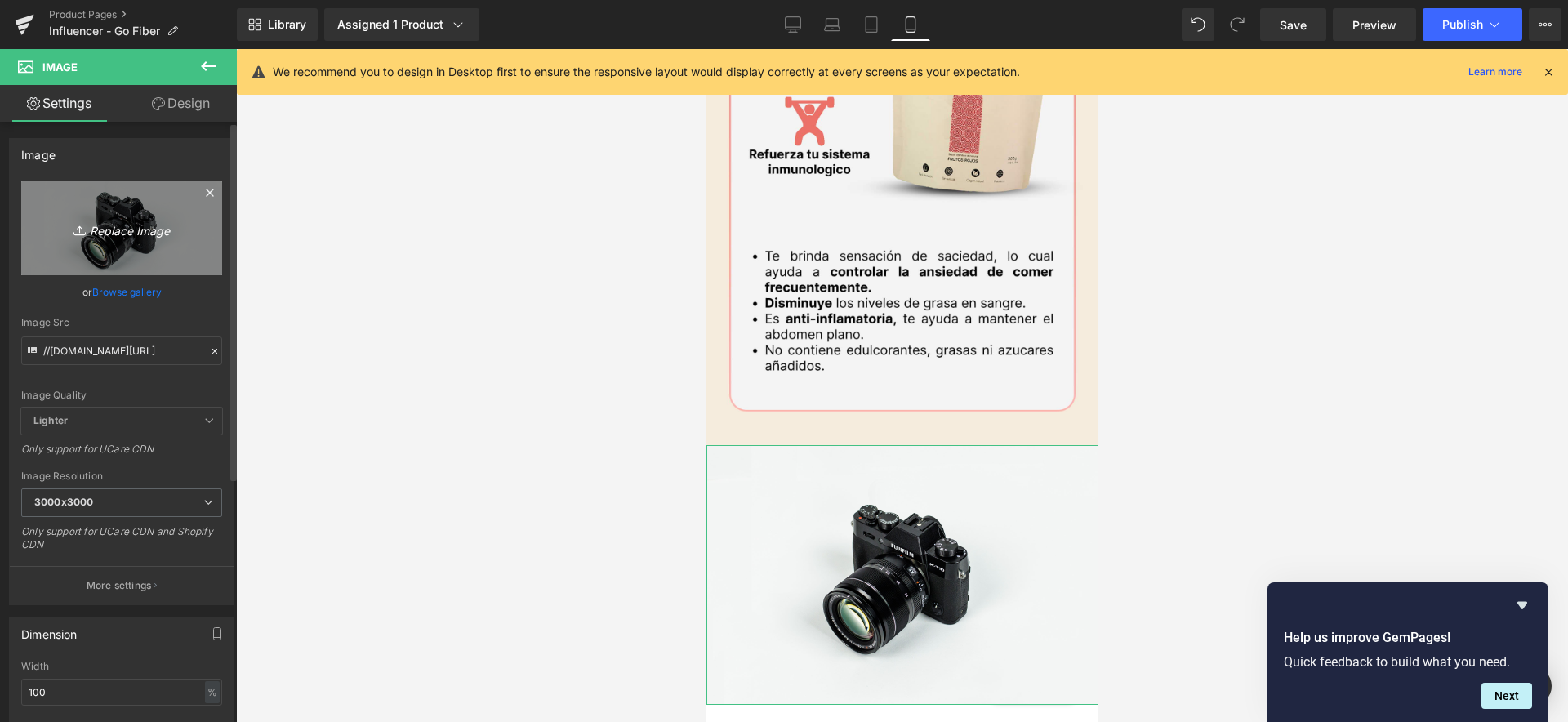
click at [121, 223] on icon "Replace Image" at bounding box center [122, 229] width 130 height 21
type input "C:\fakepath\efectividad(1).jpg"
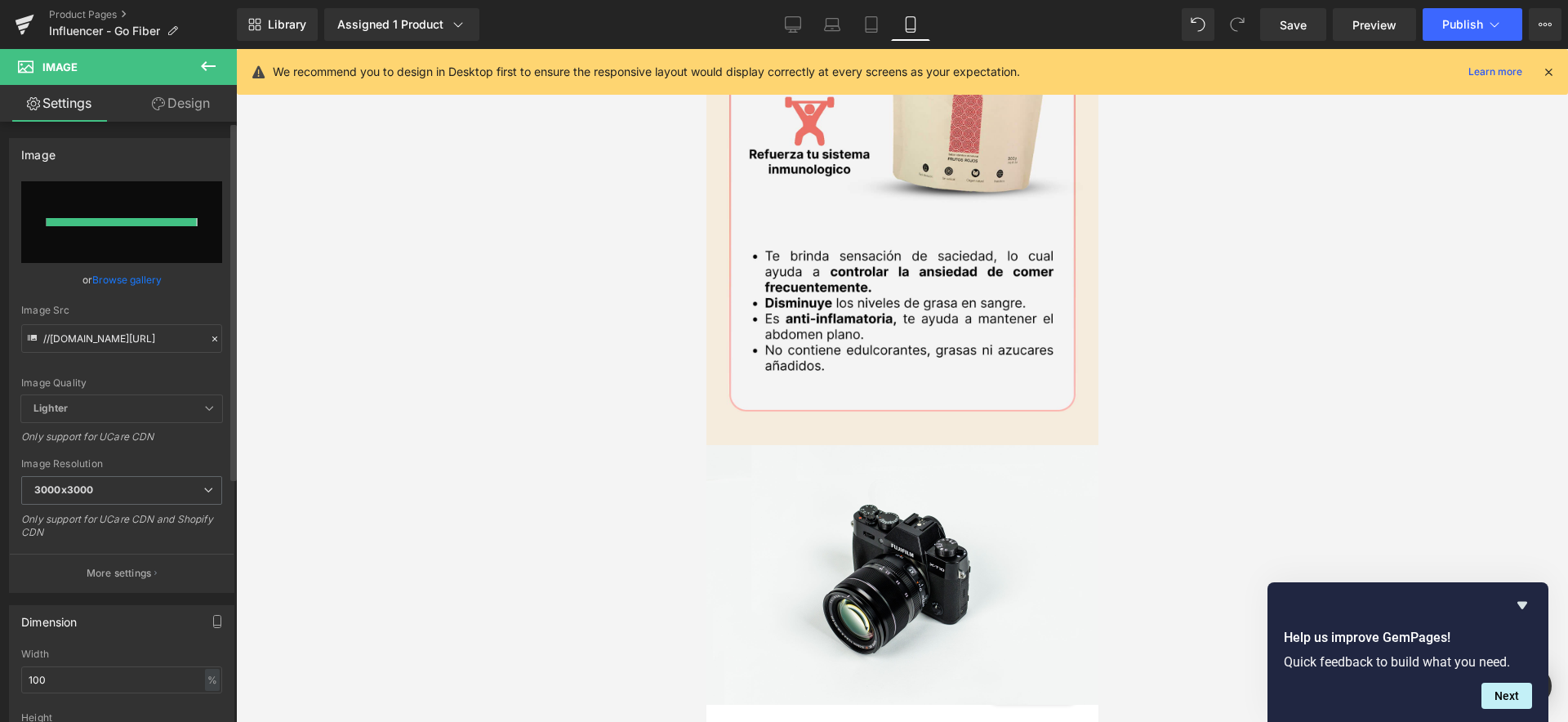
type input "https://ucarecdn.com/4c479f75-f3e6-455a-94e1-6fce7bbdf55f/-/format/auto/-/previ…"
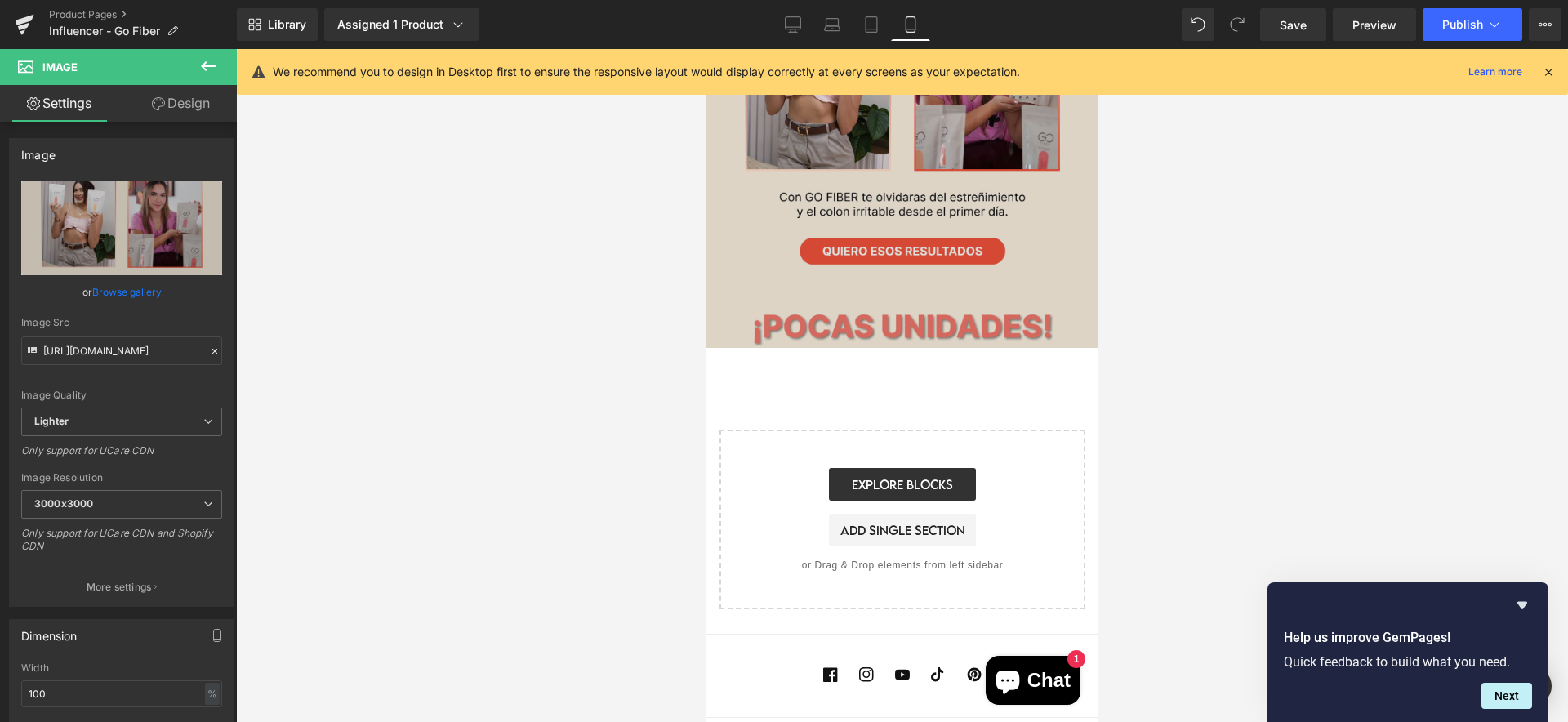
scroll to position [1838, 0]
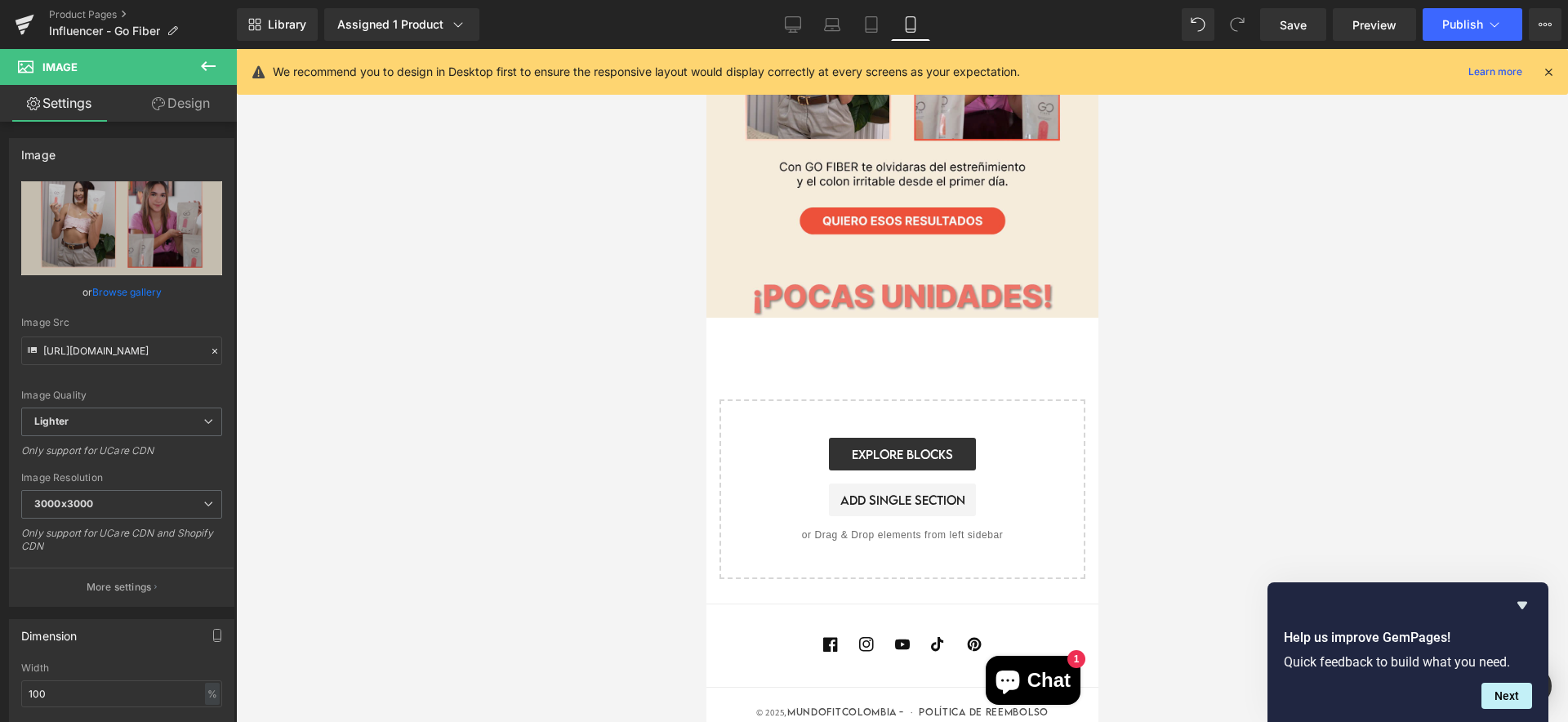
click at [208, 67] on icon at bounding box center [208, 66] width 15 height 10
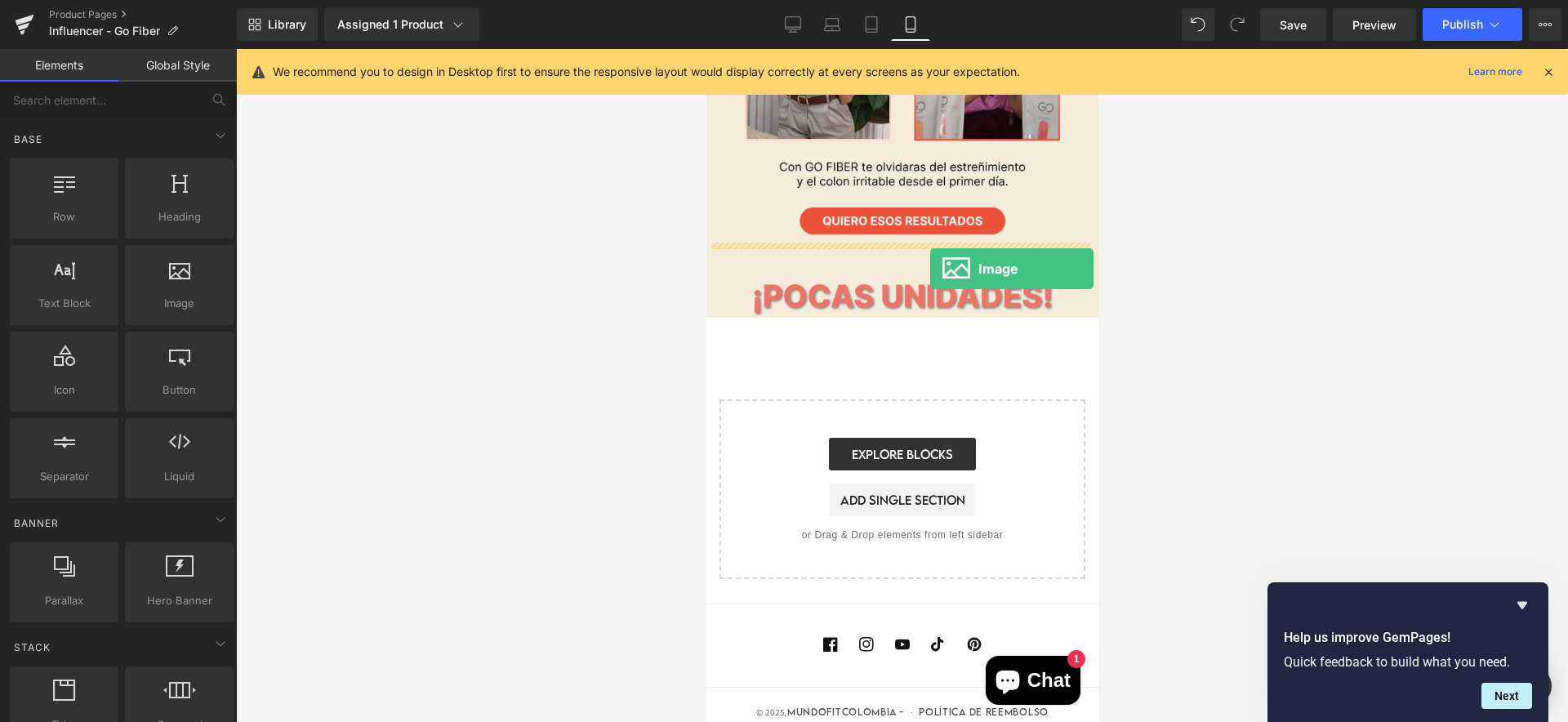
drag, startPoint x: 877, startPoint y: 339, endPoint x: 930, endPoint y: 268, distance: 88.6
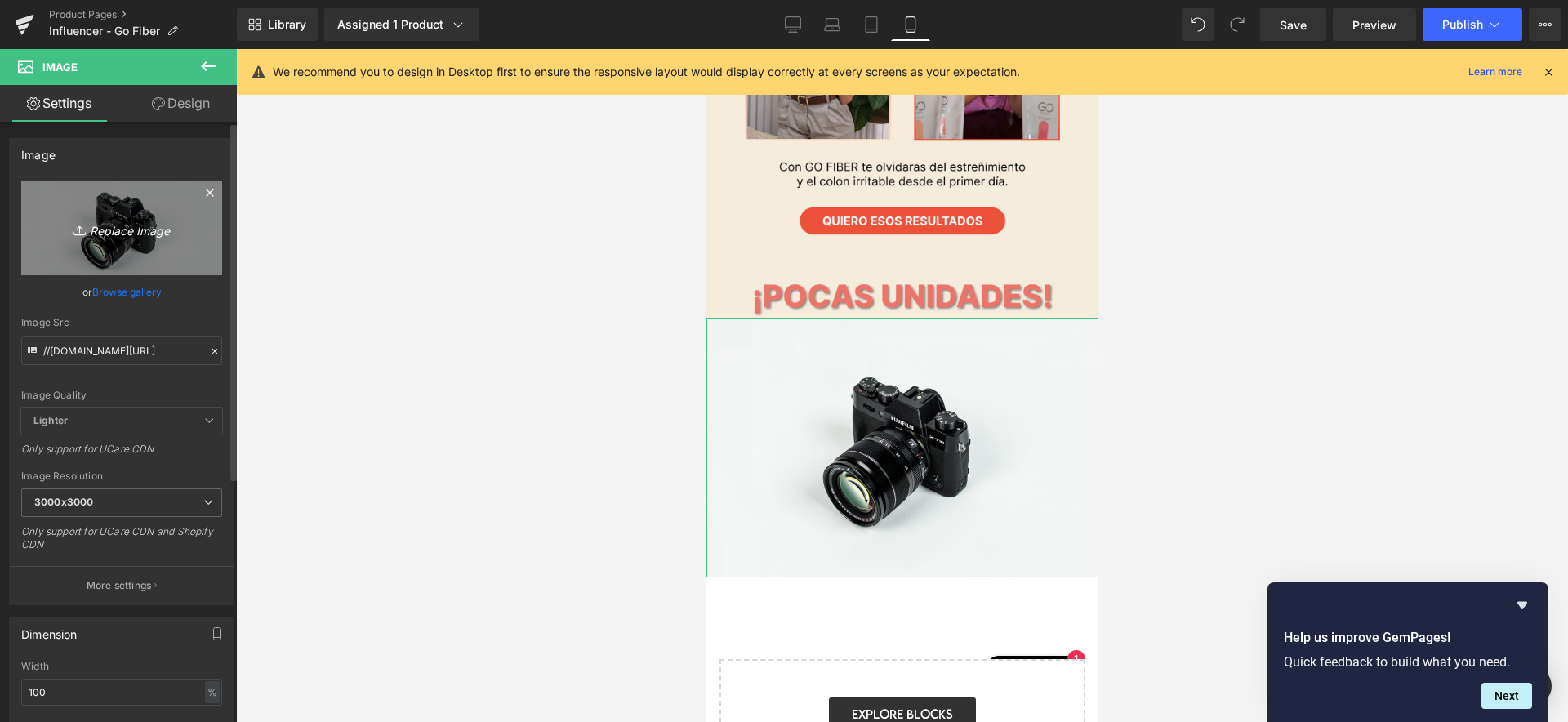
click at [105, 235] on icon "Replace Image" at bounding box center [122, 229] width 130 height 21
type input "C:\fakepath\pasos(1).jpg"
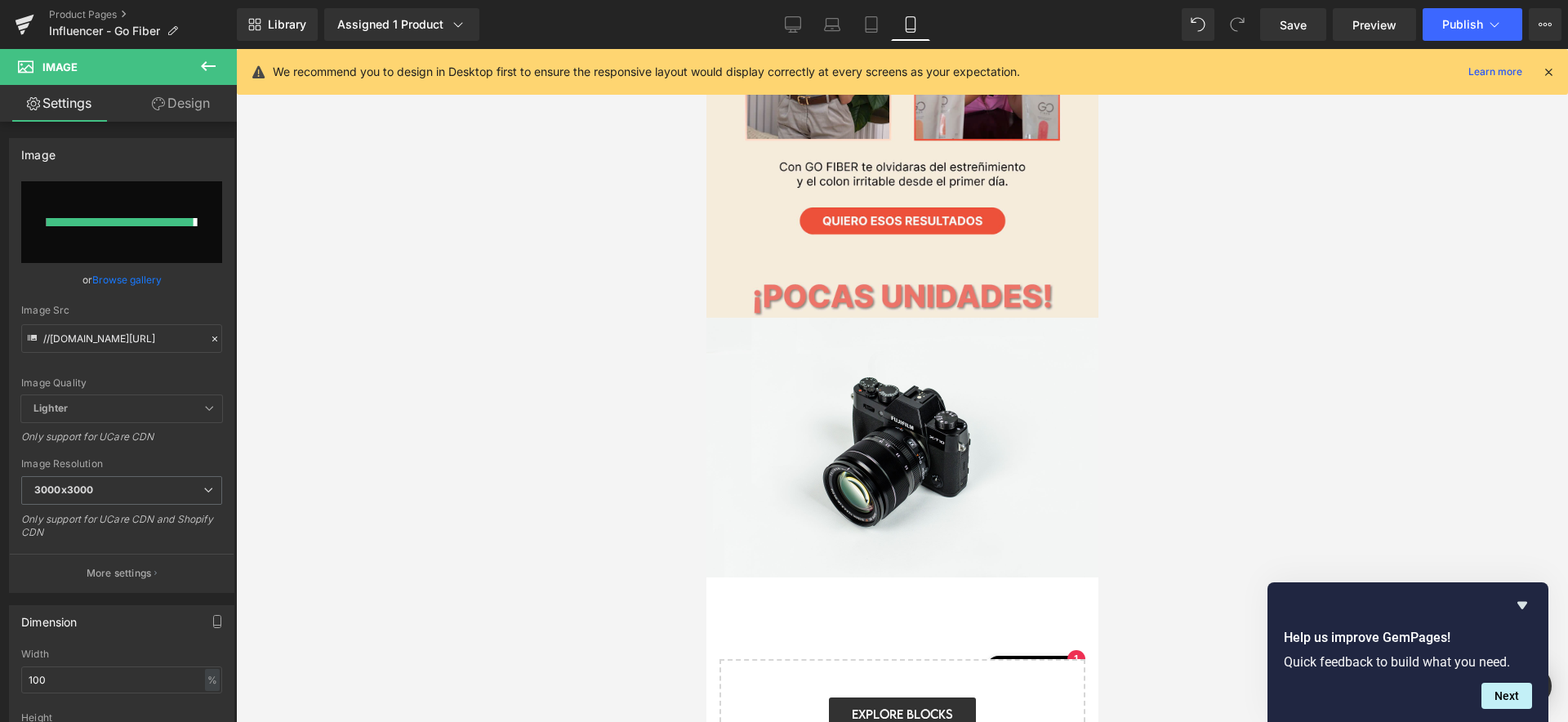
type input "https://ucarecdn.com/e95cd242-9308-4b81-a5ea-c09aa1a35df7/-/format/auto/-/previ…"
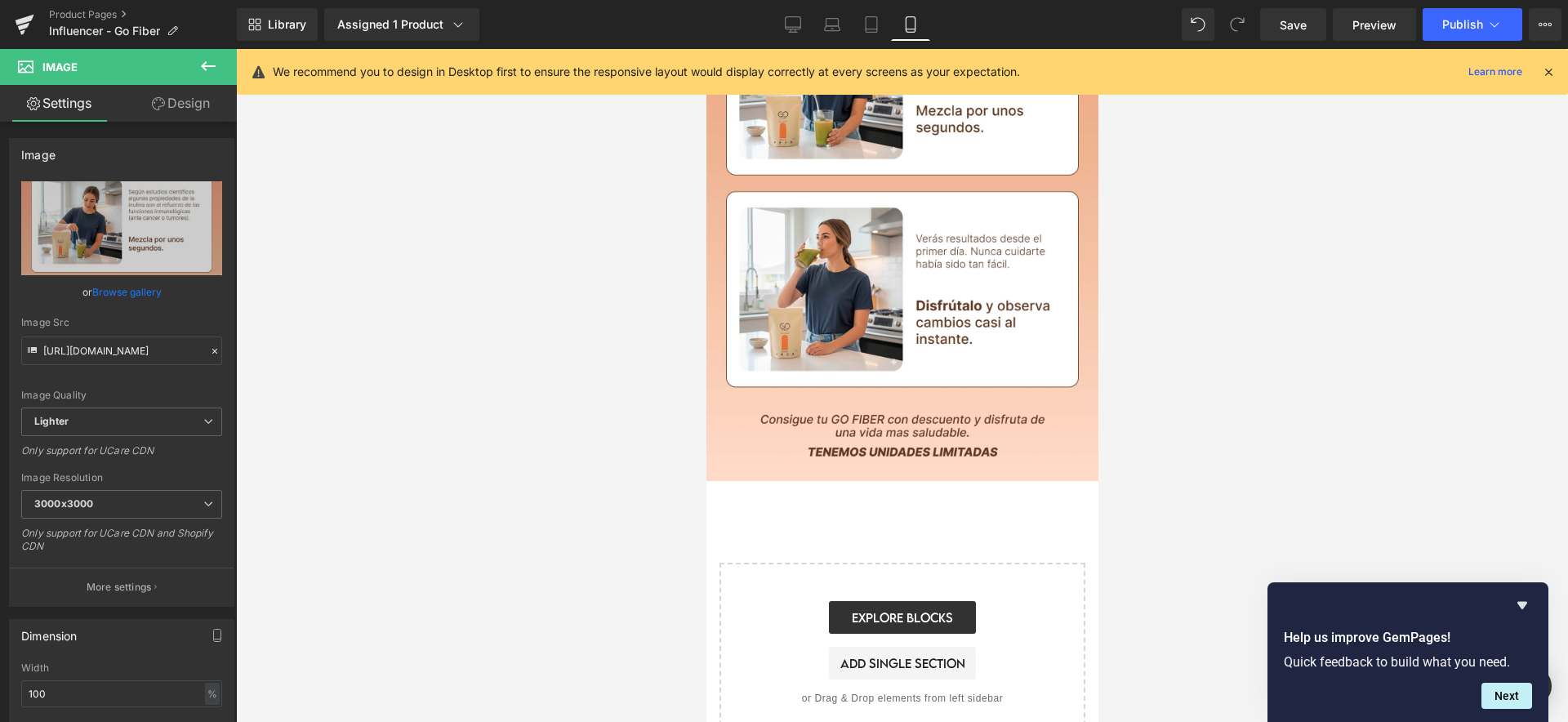
scroll to position [2465, 0]
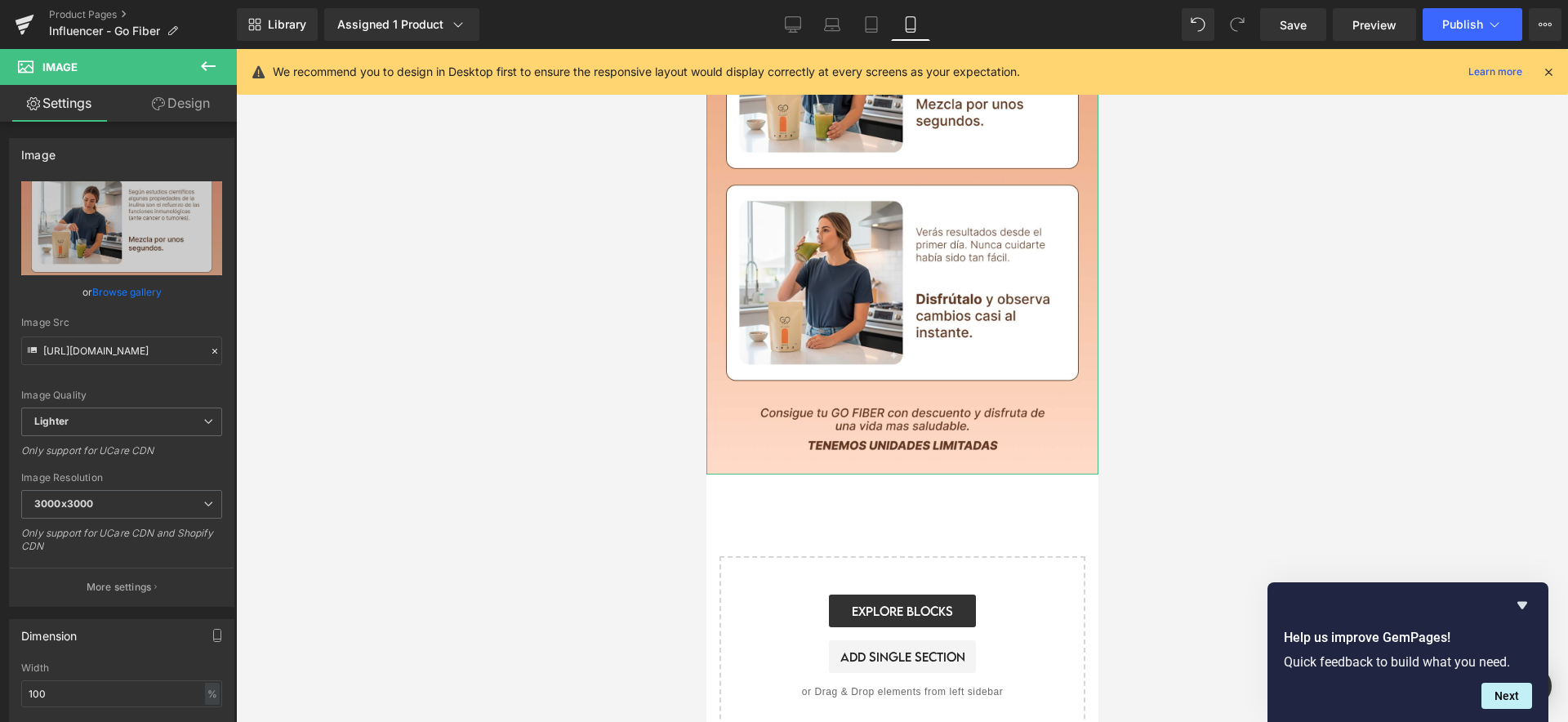
click at [161, 104] on icon at bounding box center [158, 103] width 13 height 13
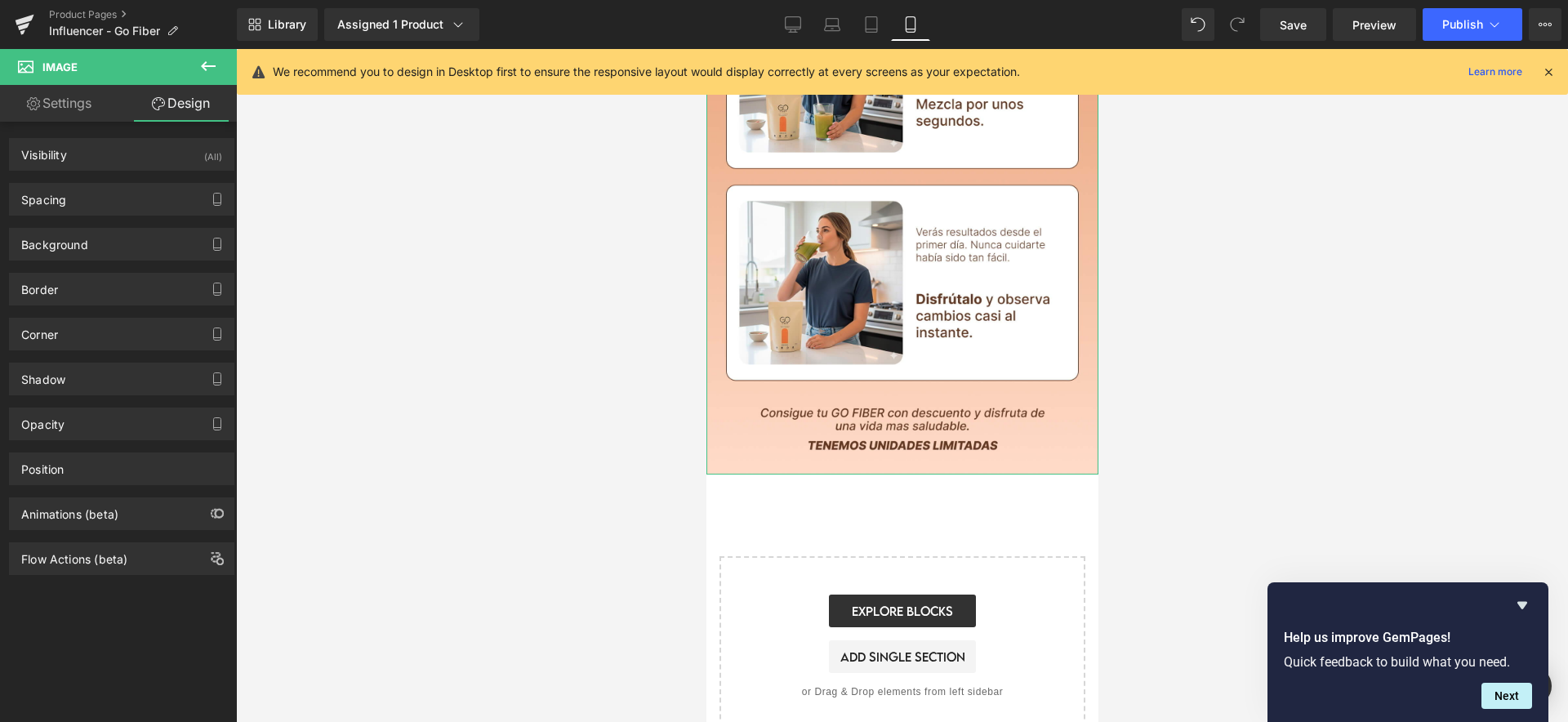
click at [63, 96] on link "Settings" at bounding box center [59, 103] width 118 height 36
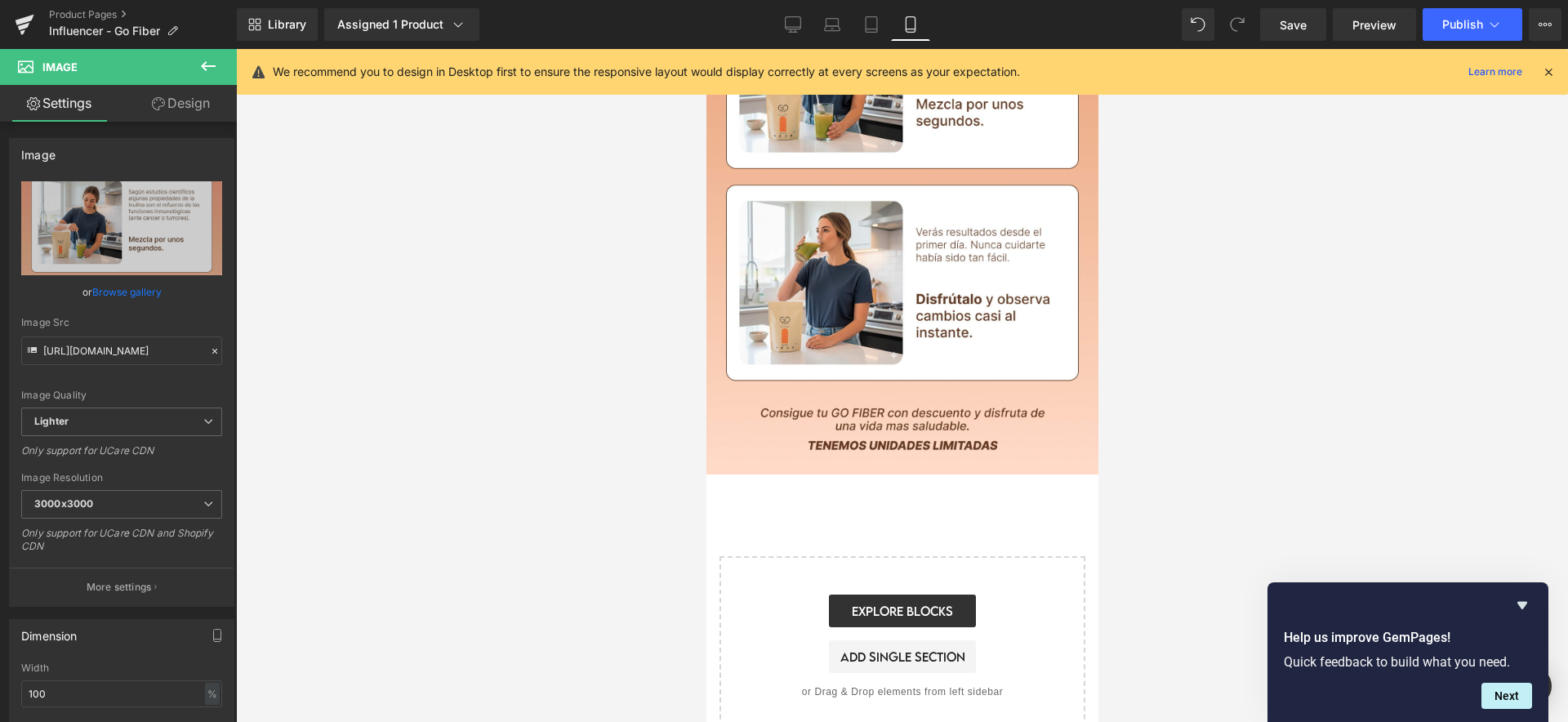
click at [201, 61] on icon at bounding box center [208, 66] width 20 height 20
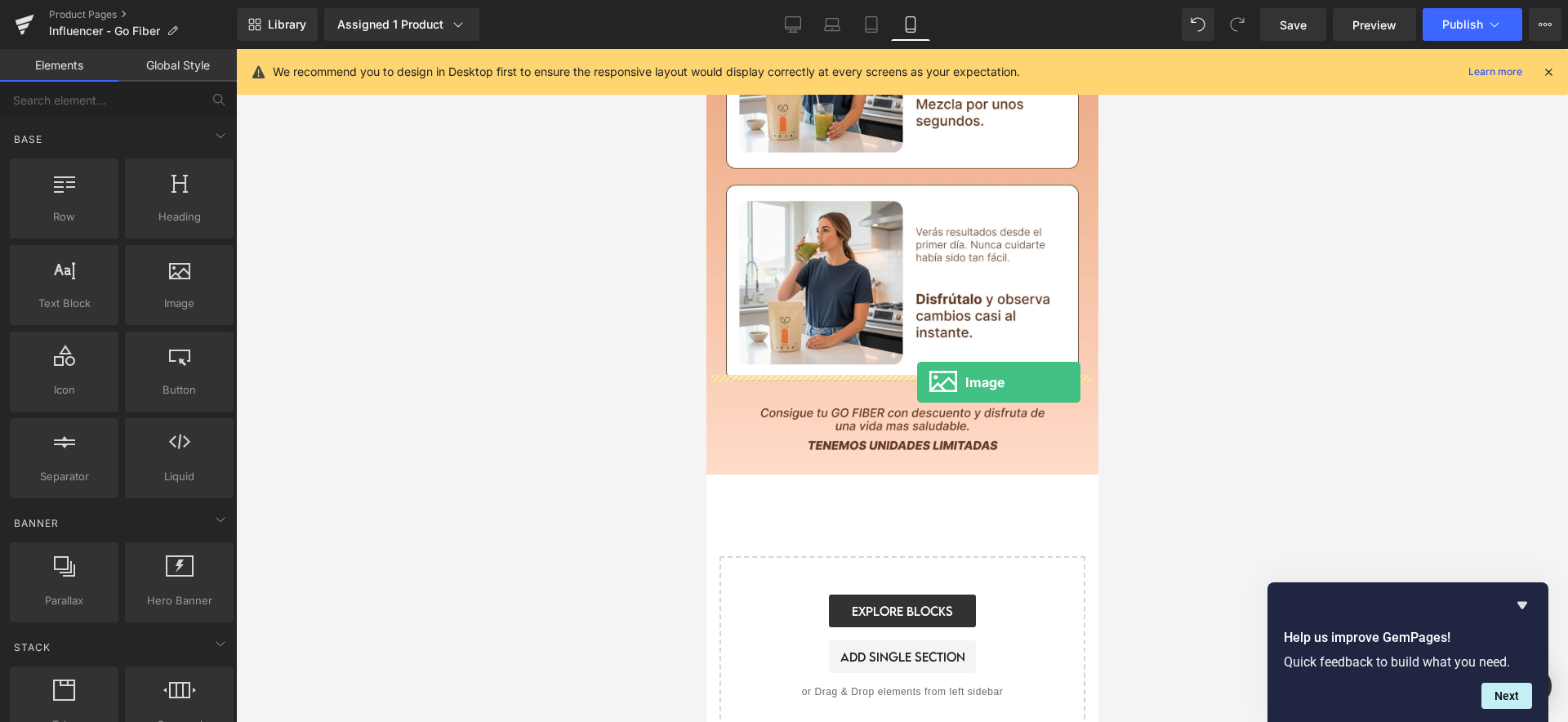
drag, startPoint x: 878, startPoint y: 341, endPoint x: 916, endPoint y: 382, distance: 55.9
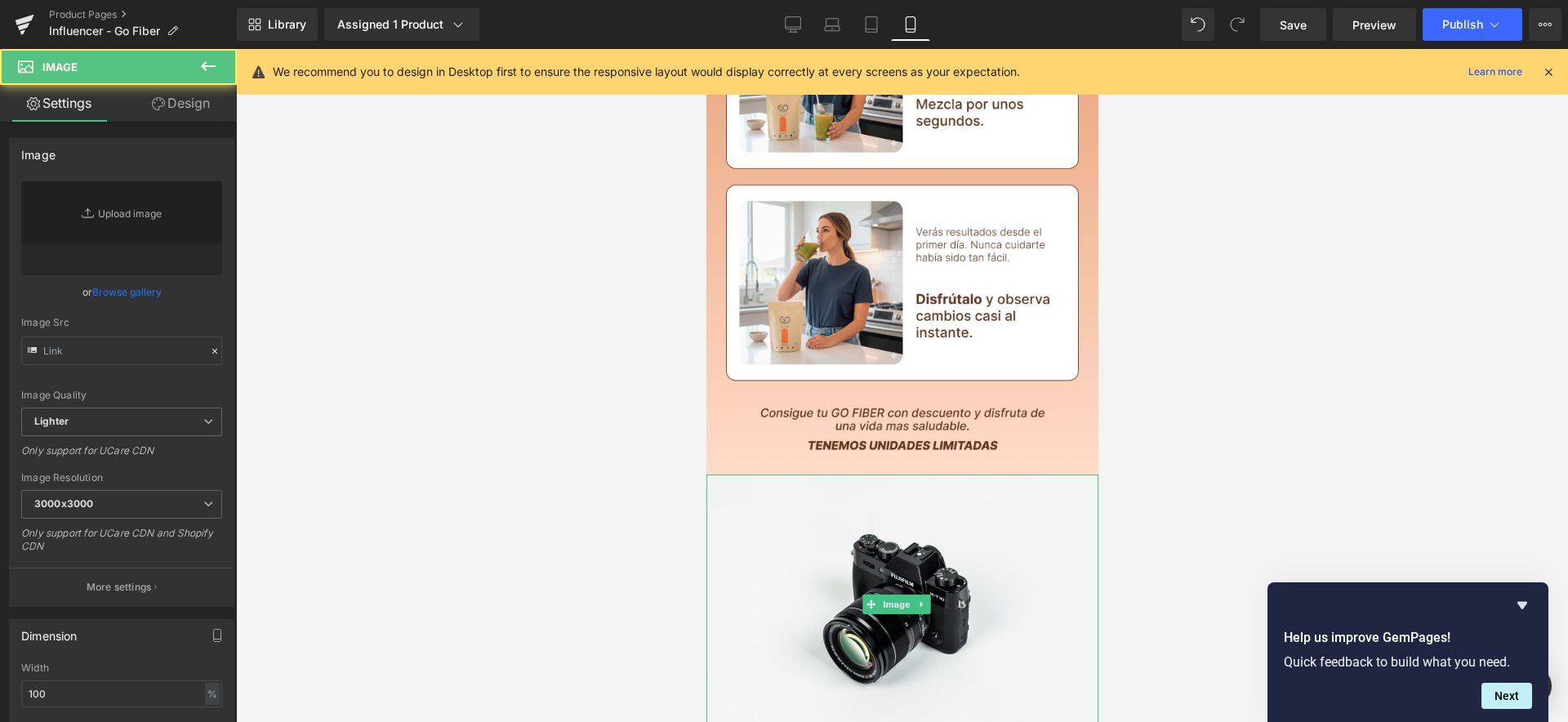
type input "//d1um8515vdn9kb.cloudfront.net/images/parallax.jpg"
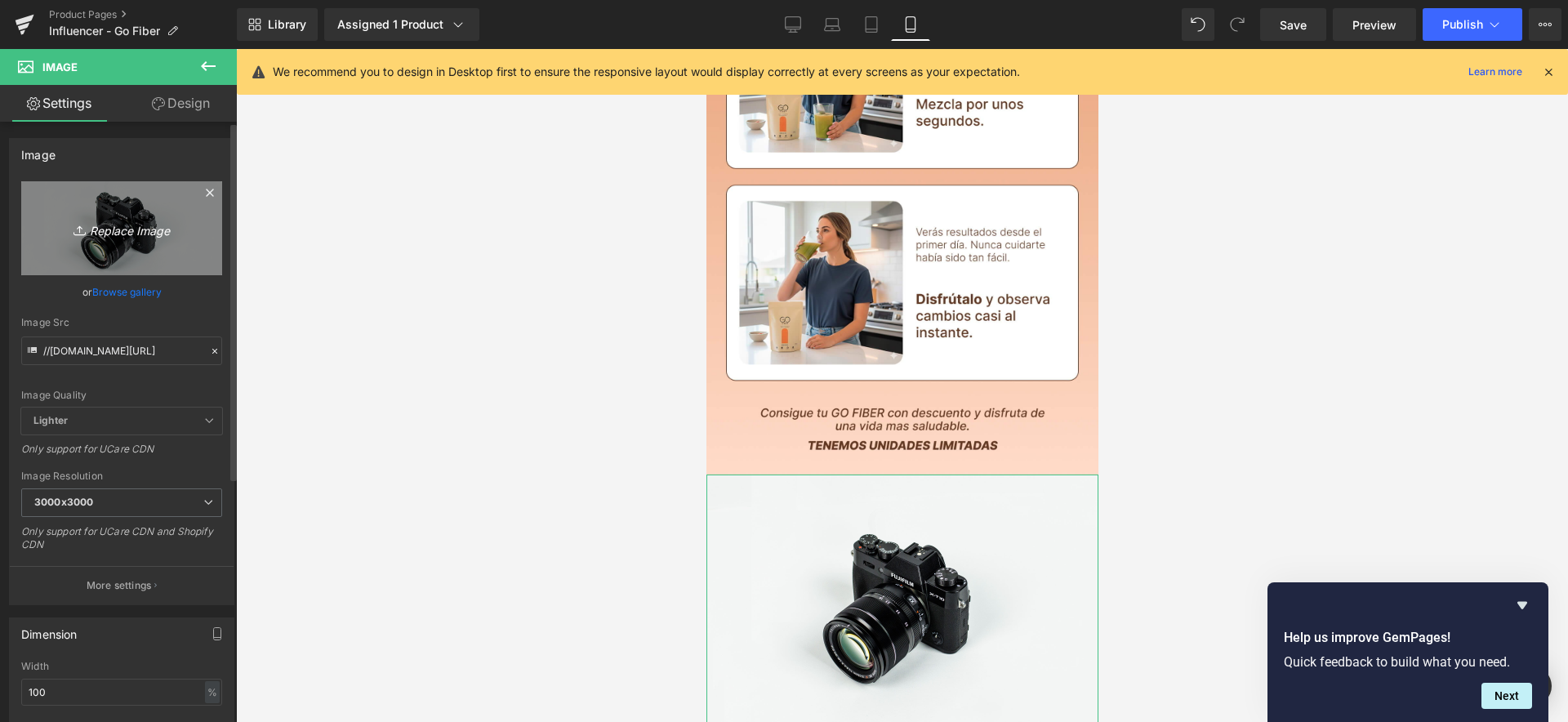
click at [137, 239] on link "Replace Image" at bounding box center [121, 229] width 201 height 94
type input "C:\fakepath\registro(1).jpg"
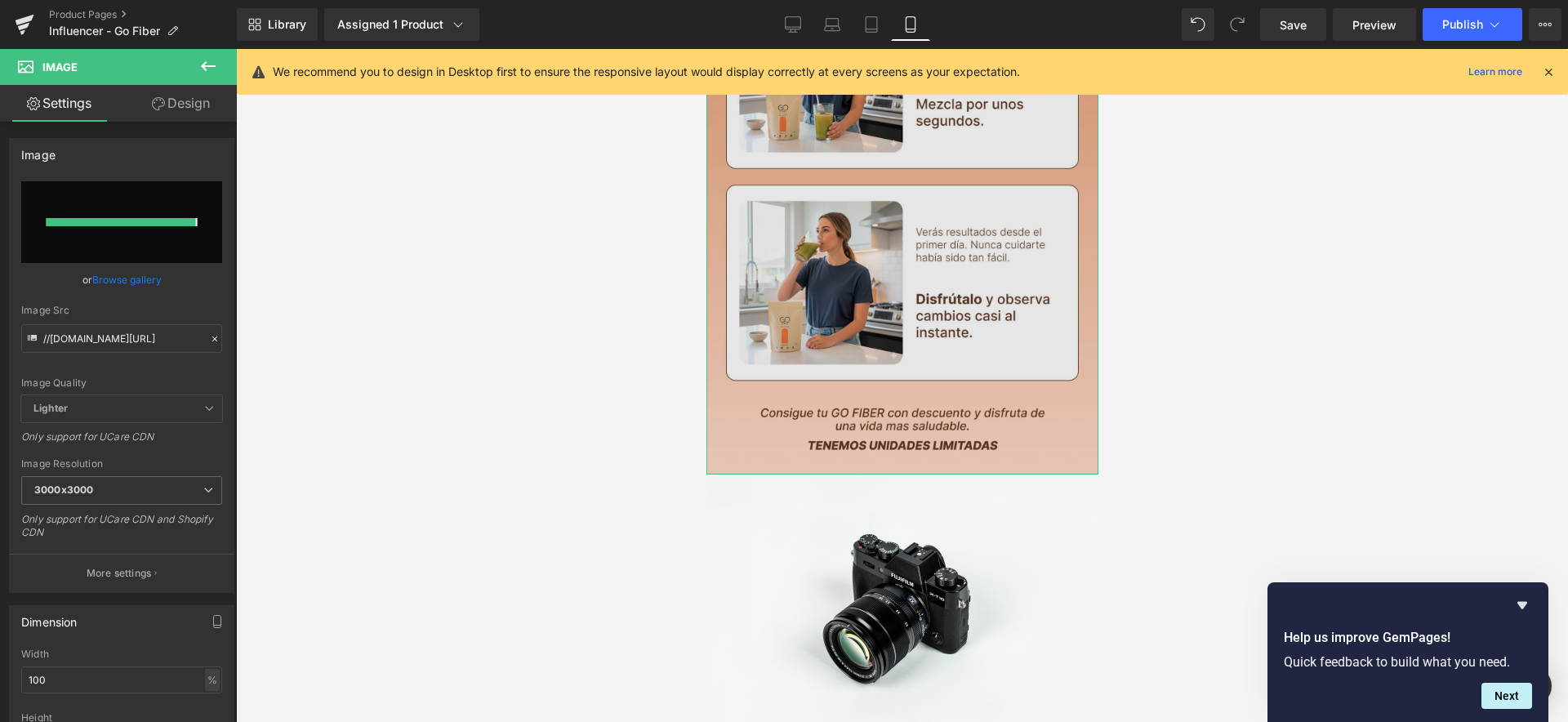
type input "https://ucarecdn.com/954415a3-0e1c-496c-ba3c-f989b71b5517/-/format/auto/-/previ…"
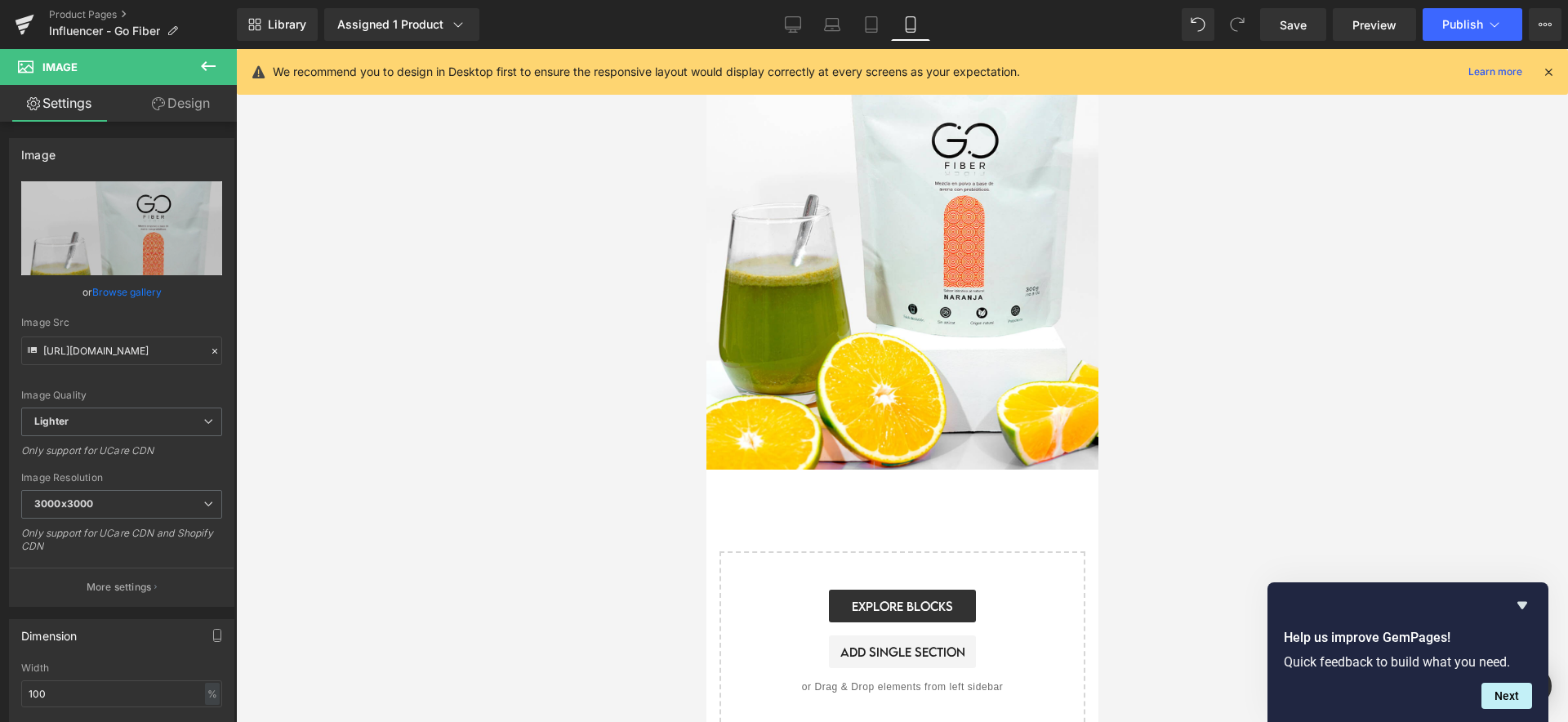
scroll to position [3118, 0]
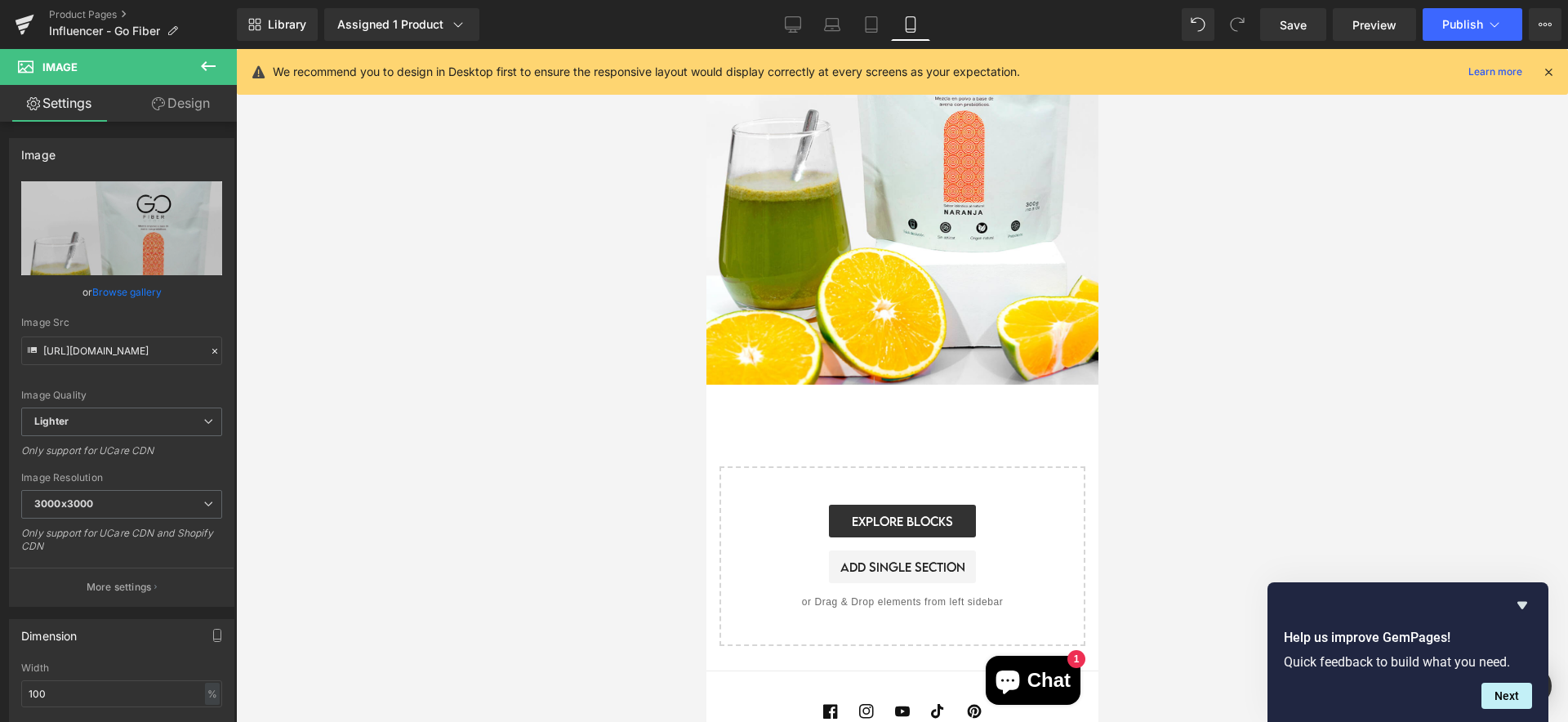
click at [1181, 615] on div at bounding box center [902, 385] width 1332 height 673
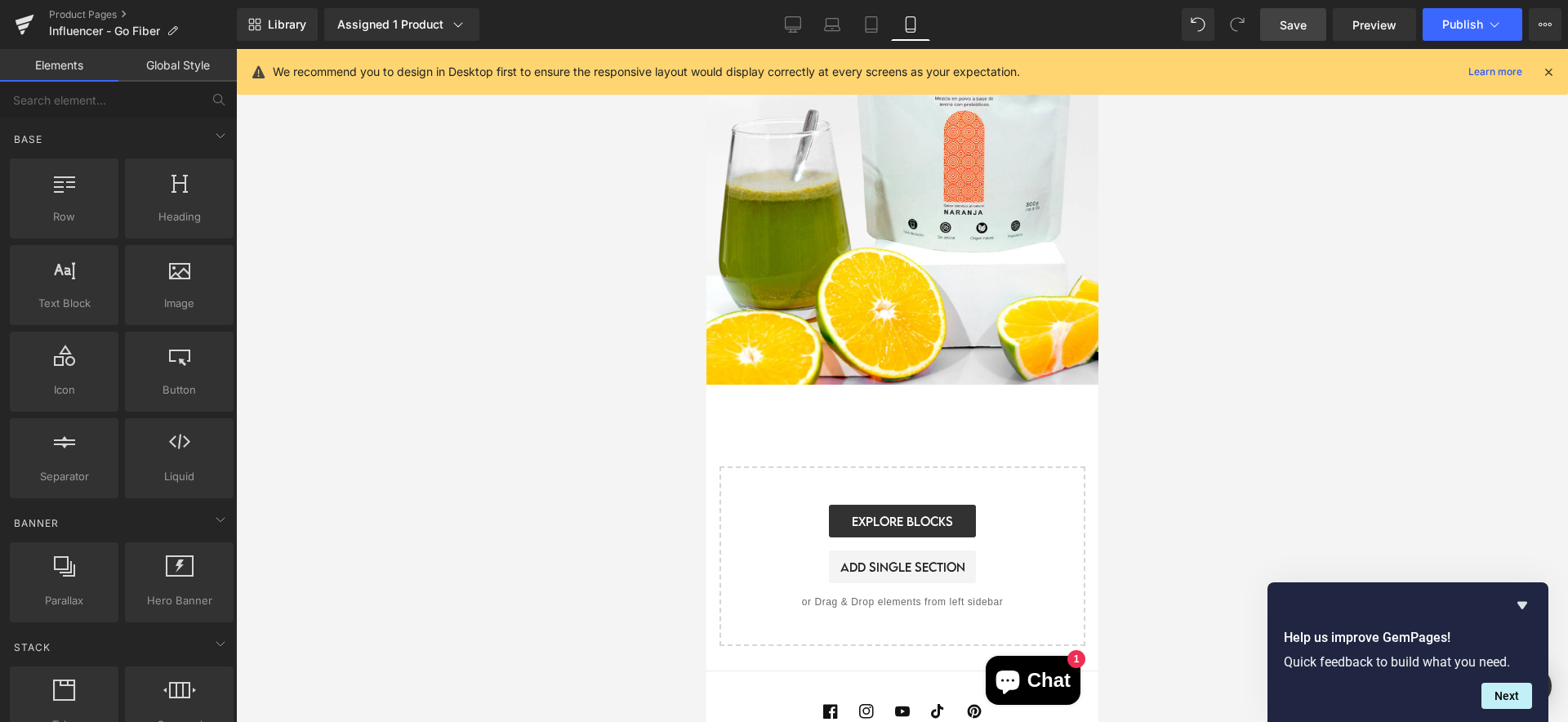
click at [1298, 25] on span "Save" at bounding box center [1293, 25] width 27 height 17
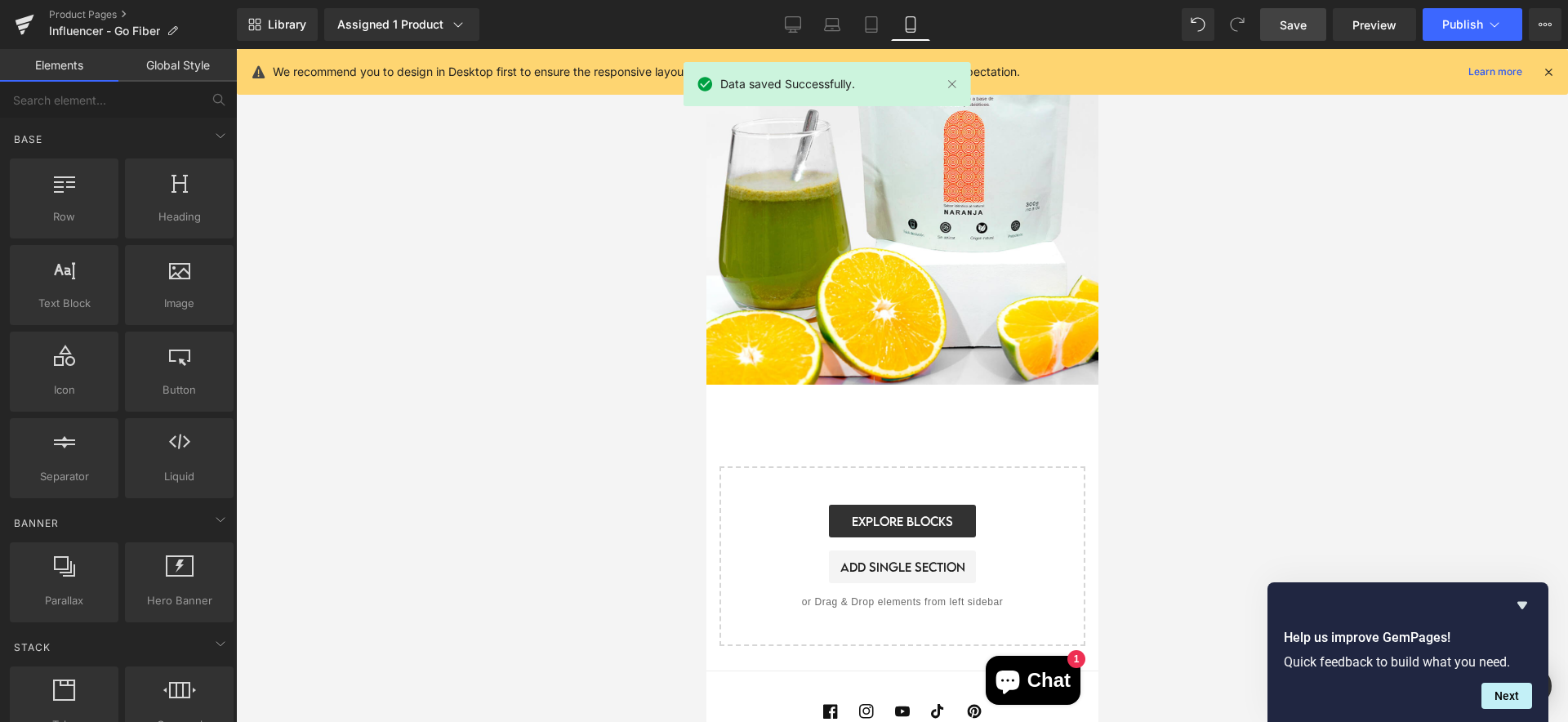
scroll to position [3143, 0]
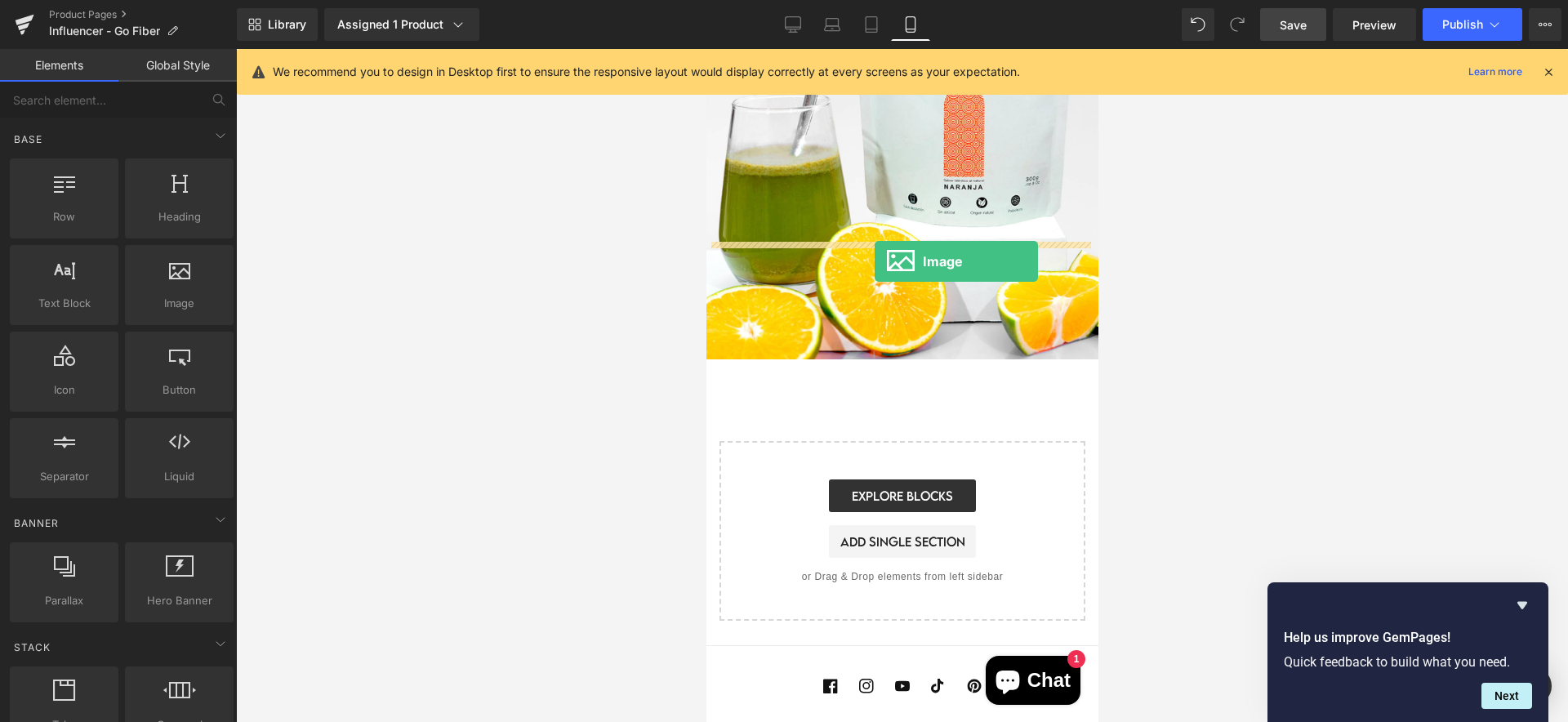
drag, startPoint x: 936, startPoint y: 342, endPoint x: 874, endPoint y: 262, distance: 101.2
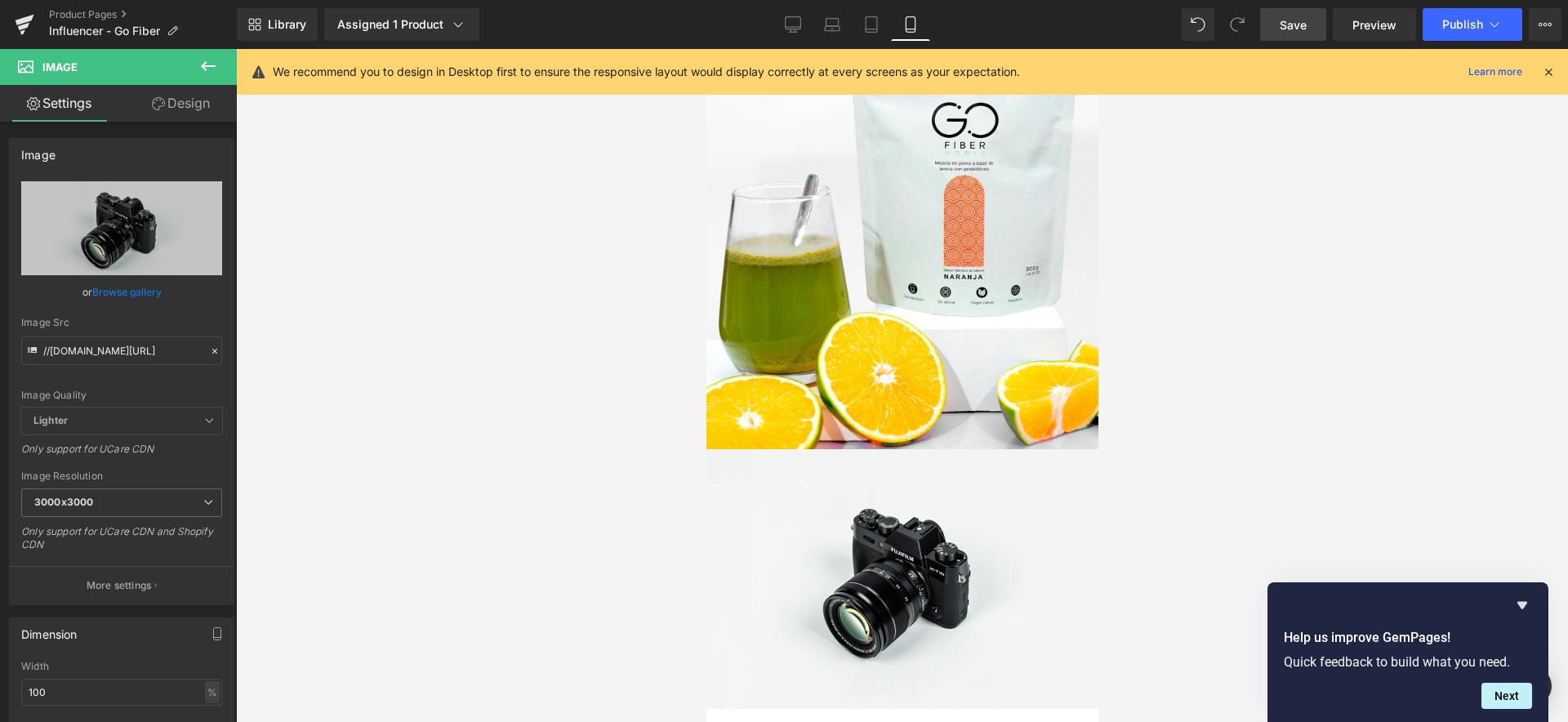
scroll to position [3156, 0]
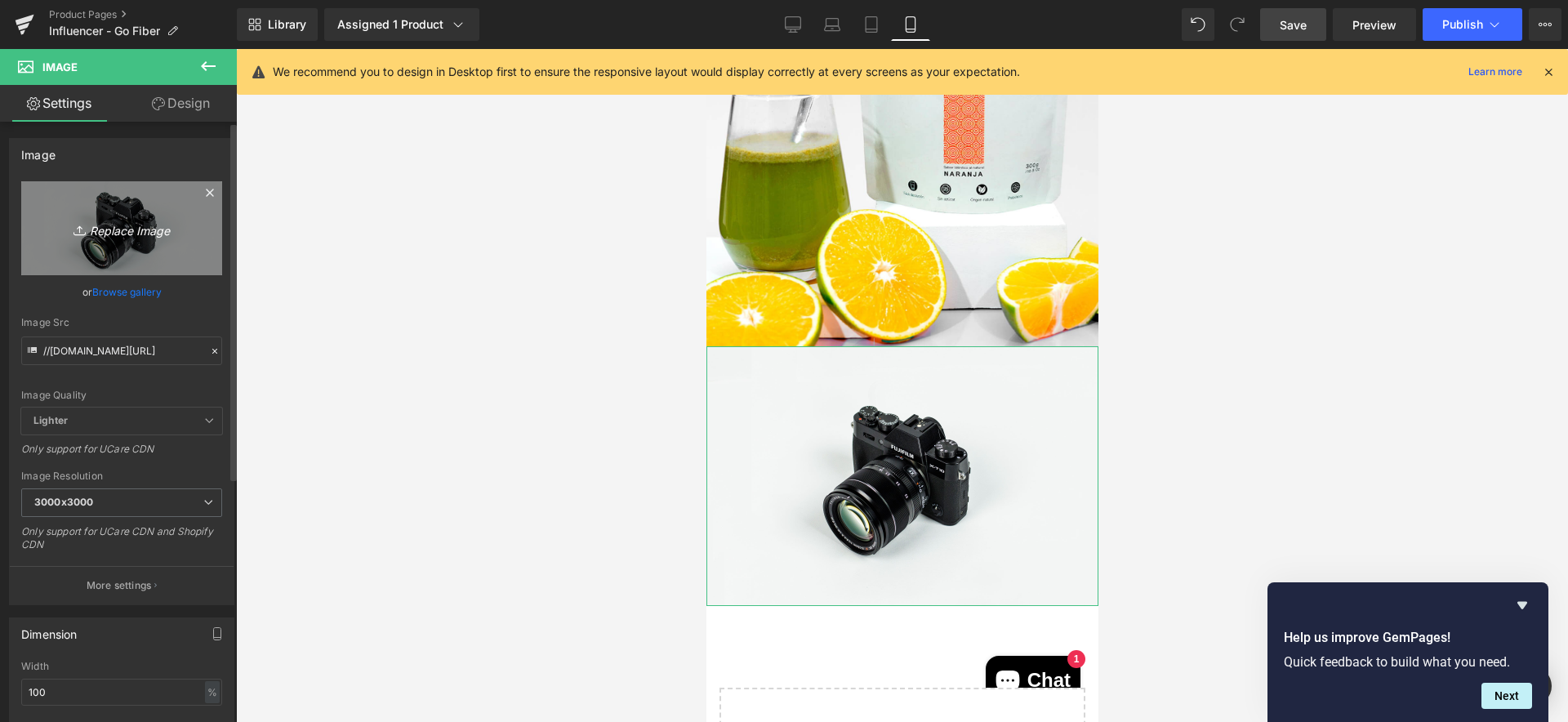
click at [116, 231] on icon "Replace Image" at bounding box center [122, 229] width 130 height 21
type input "C:\fakepath\calificaciones(1).jpg"
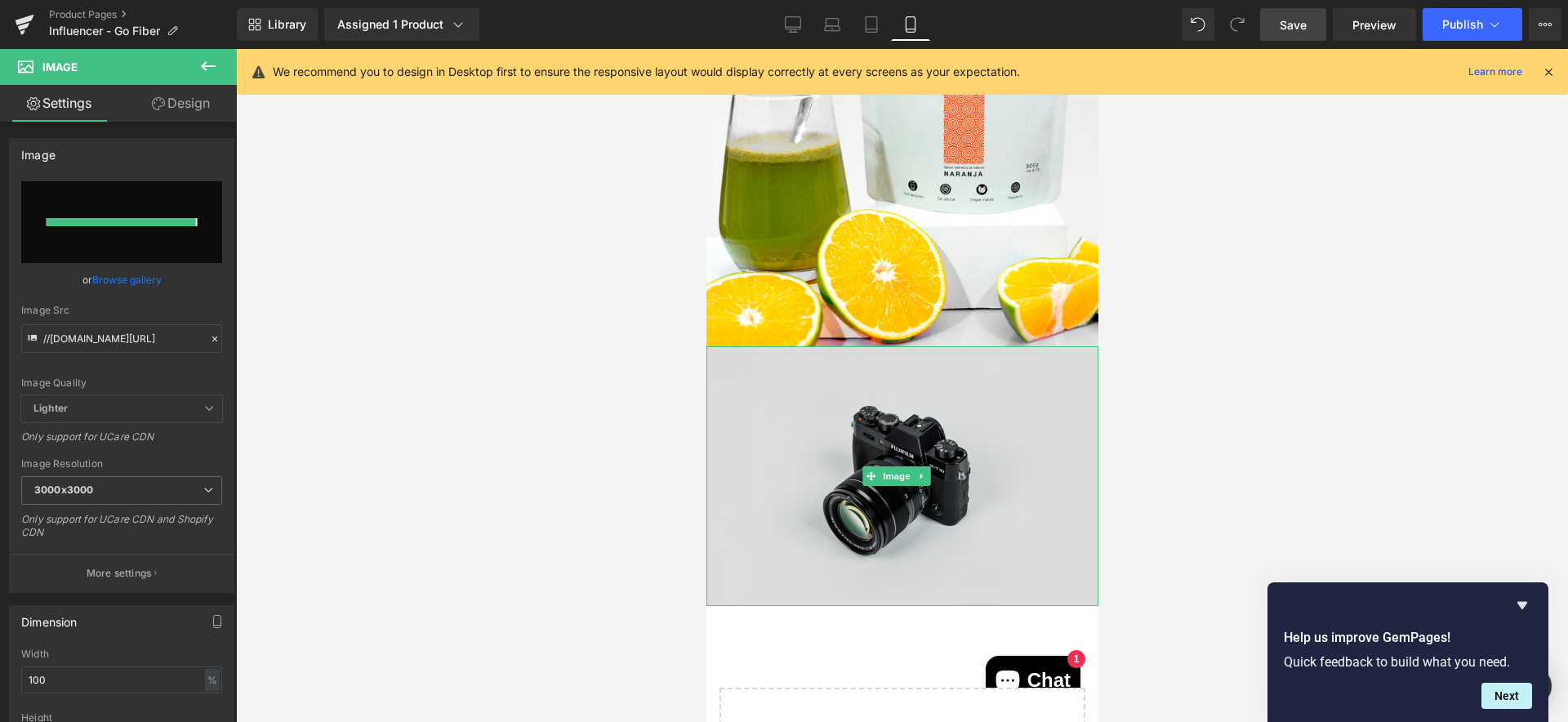
type input "https://ucarecdn.com/564e7509-2534-4da6-b21f-d989986f9e54/-/format/auto/-/previ…"
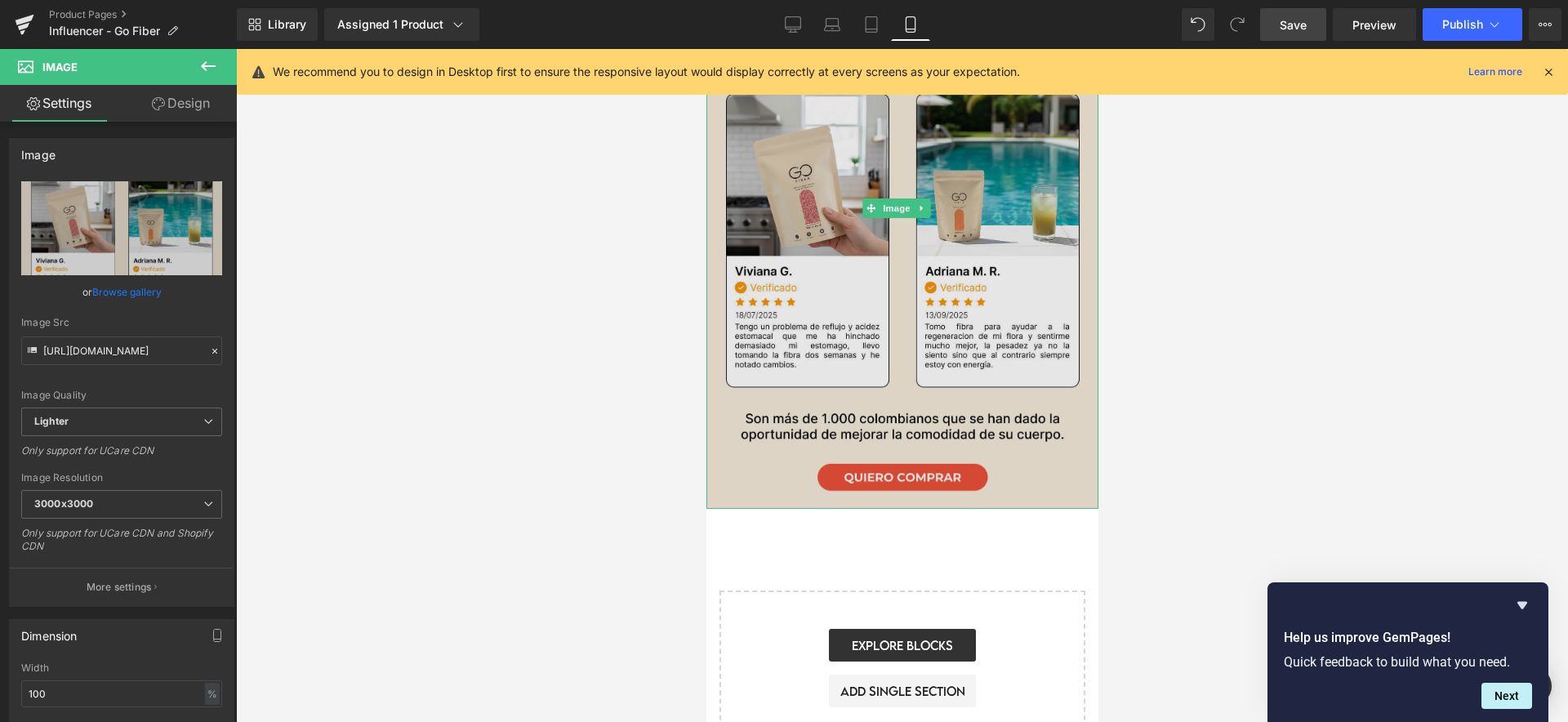
scroll to position [3680, 0]
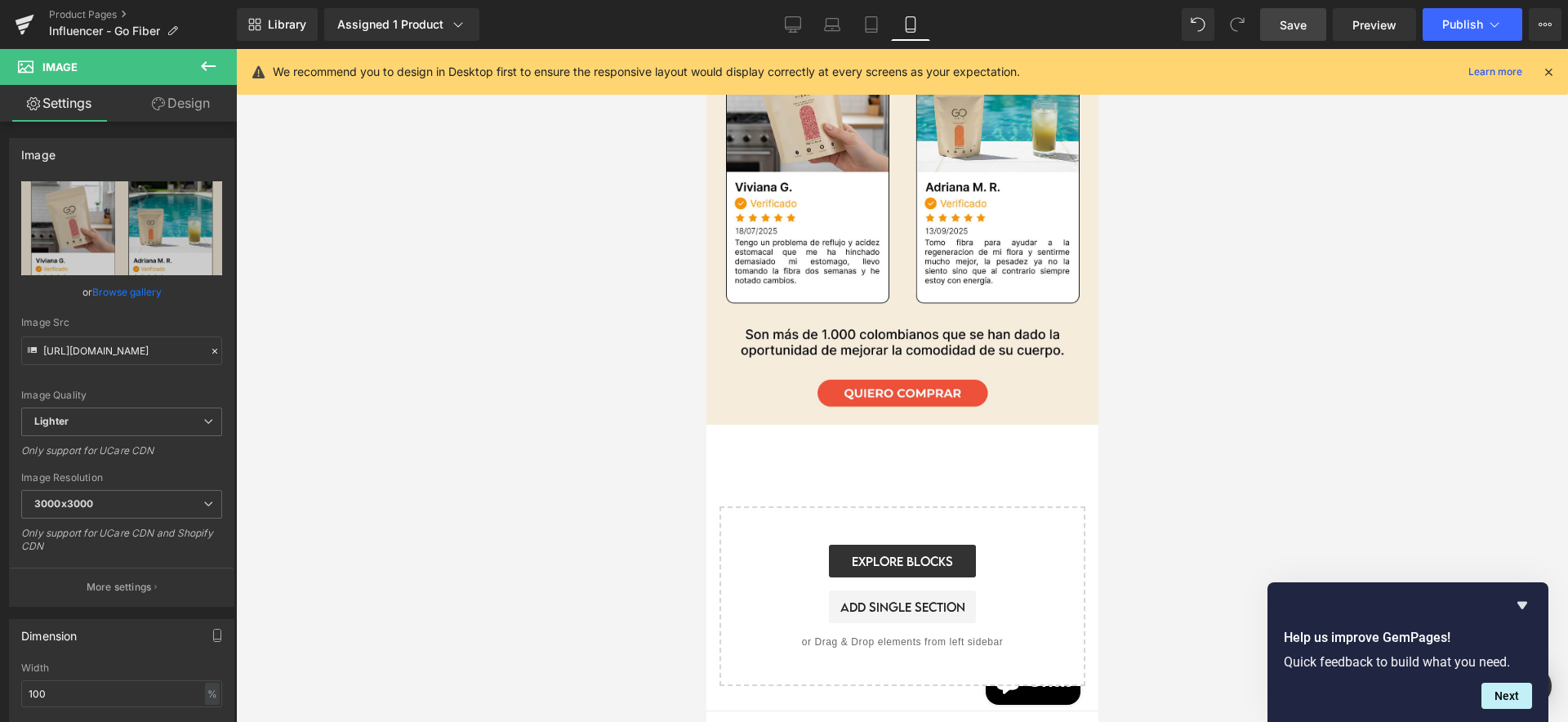
click at [197, 67] on button at bounding box center [208, 66] width 57 height 36
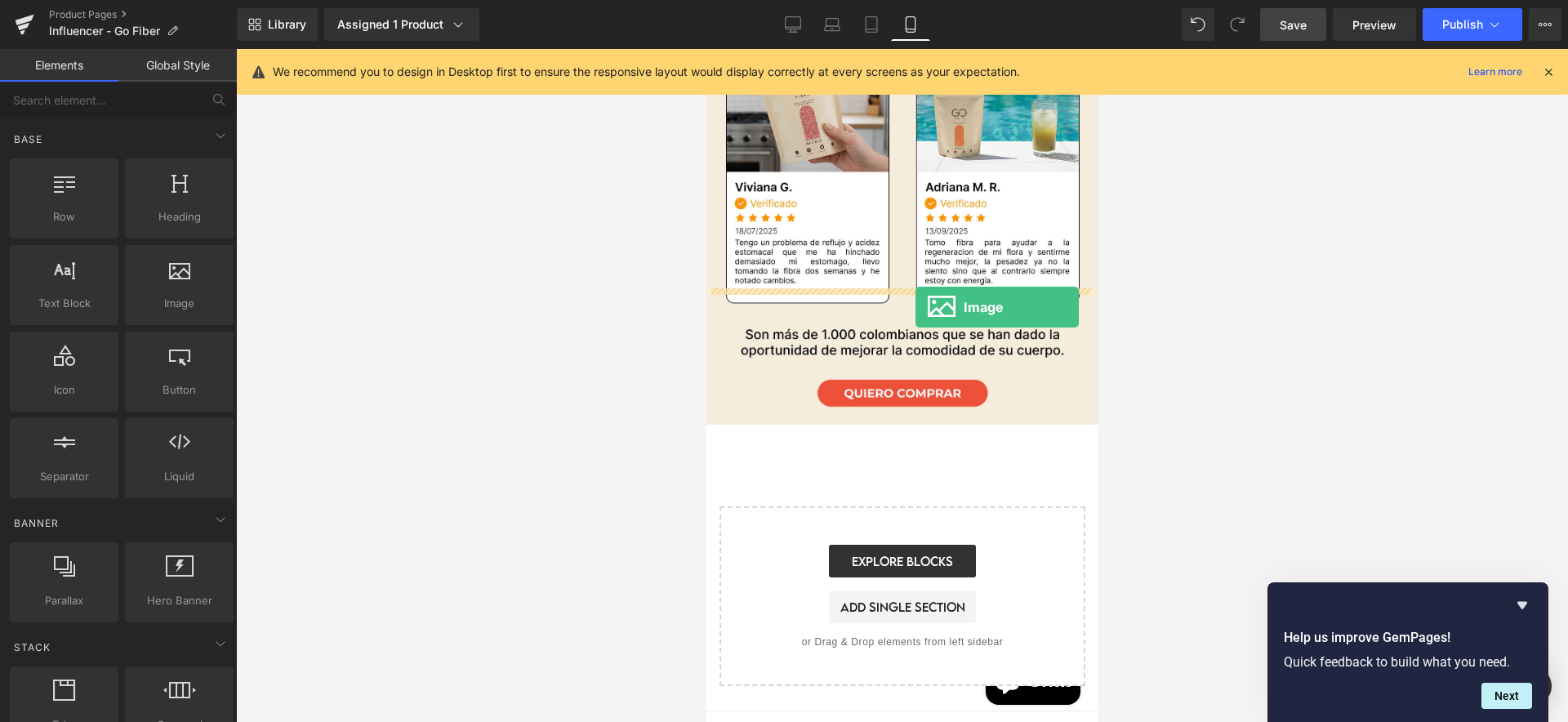
drag, startPoint x: 868, startPoint y: 330, endPoint x: 915, endPoint y: 307, distance: 52.3
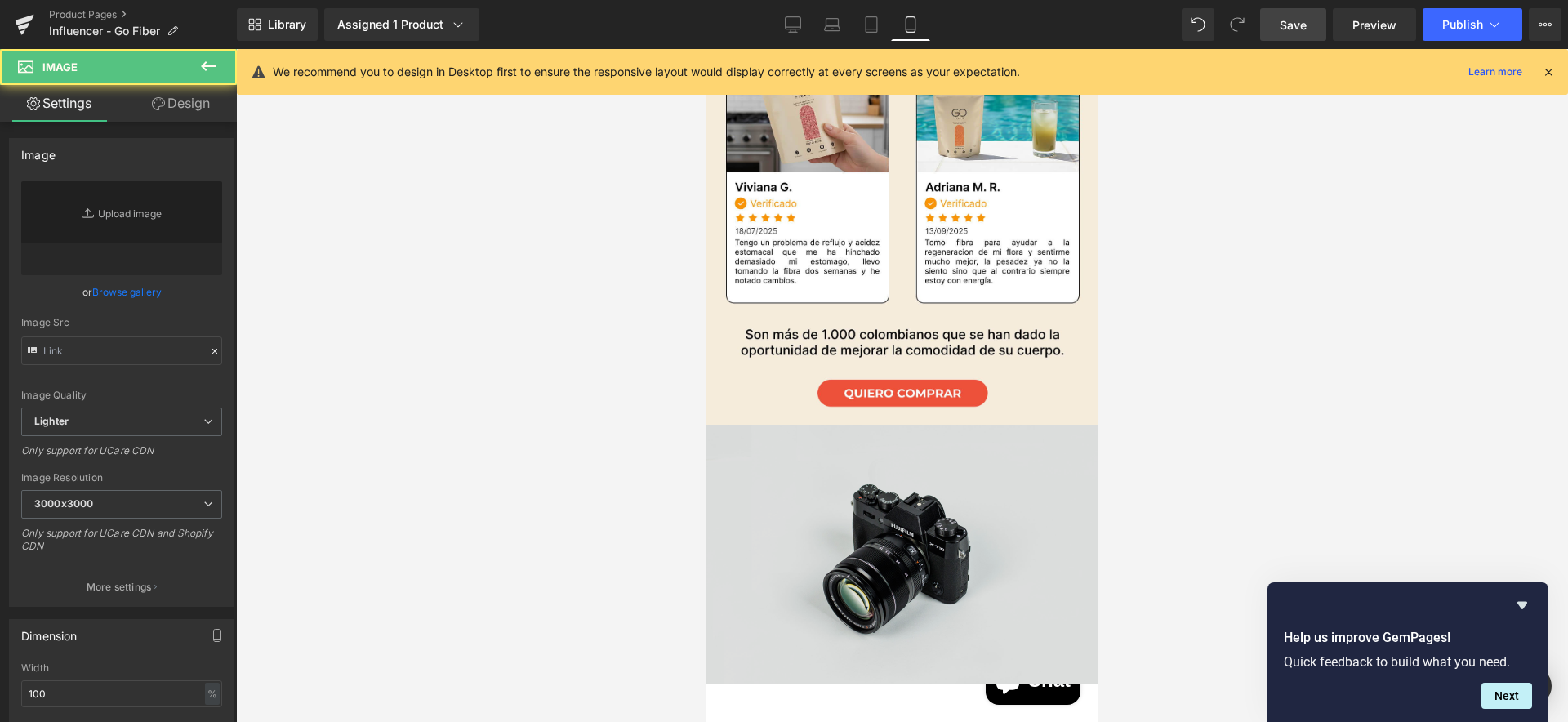
type input "//d1um8515vdn9kb.cloudfront.net/images/parallax.jpg"
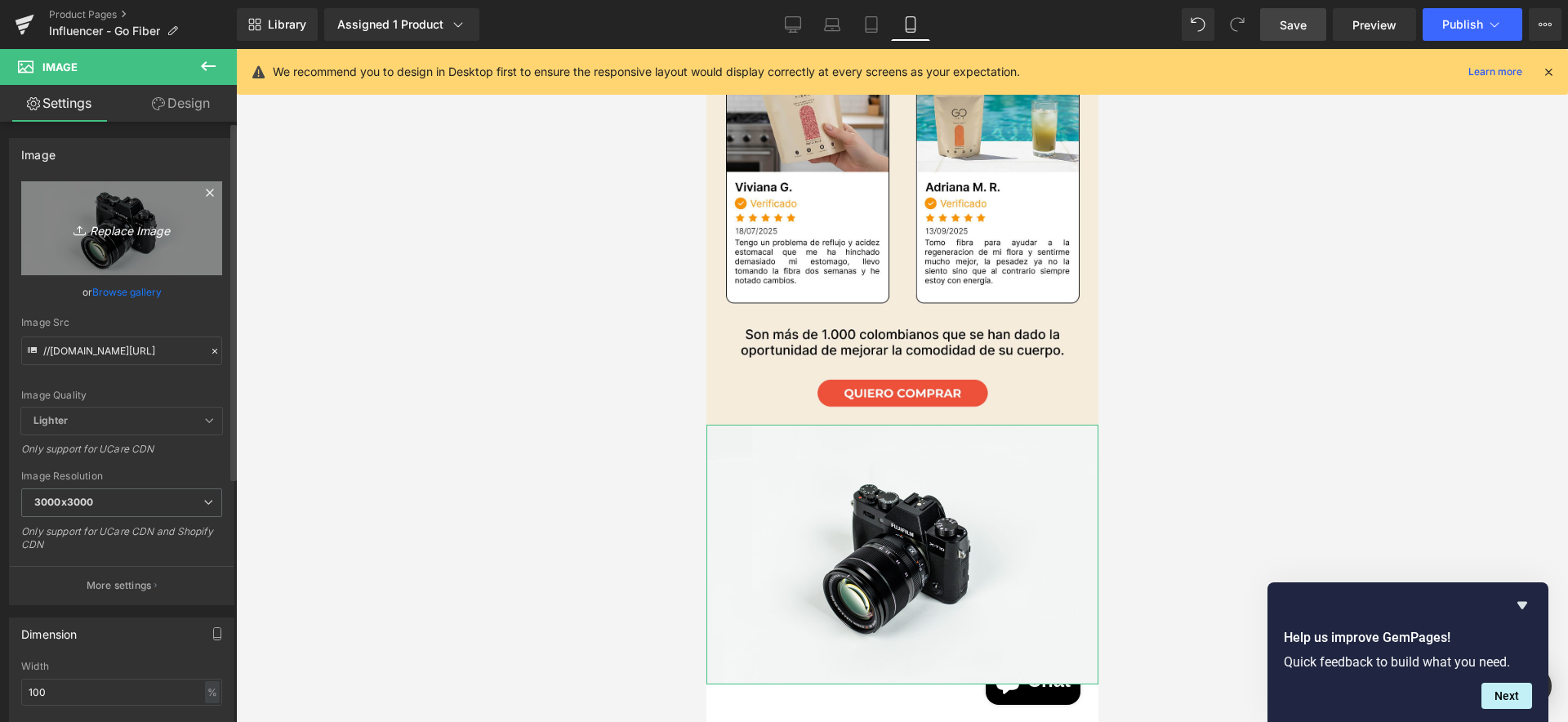
click at [116, 225] on icon "Replace Image" at bounding box center [122, 229] width 130 height 21
type input "C:\fakepath\complementa(1).jpg"
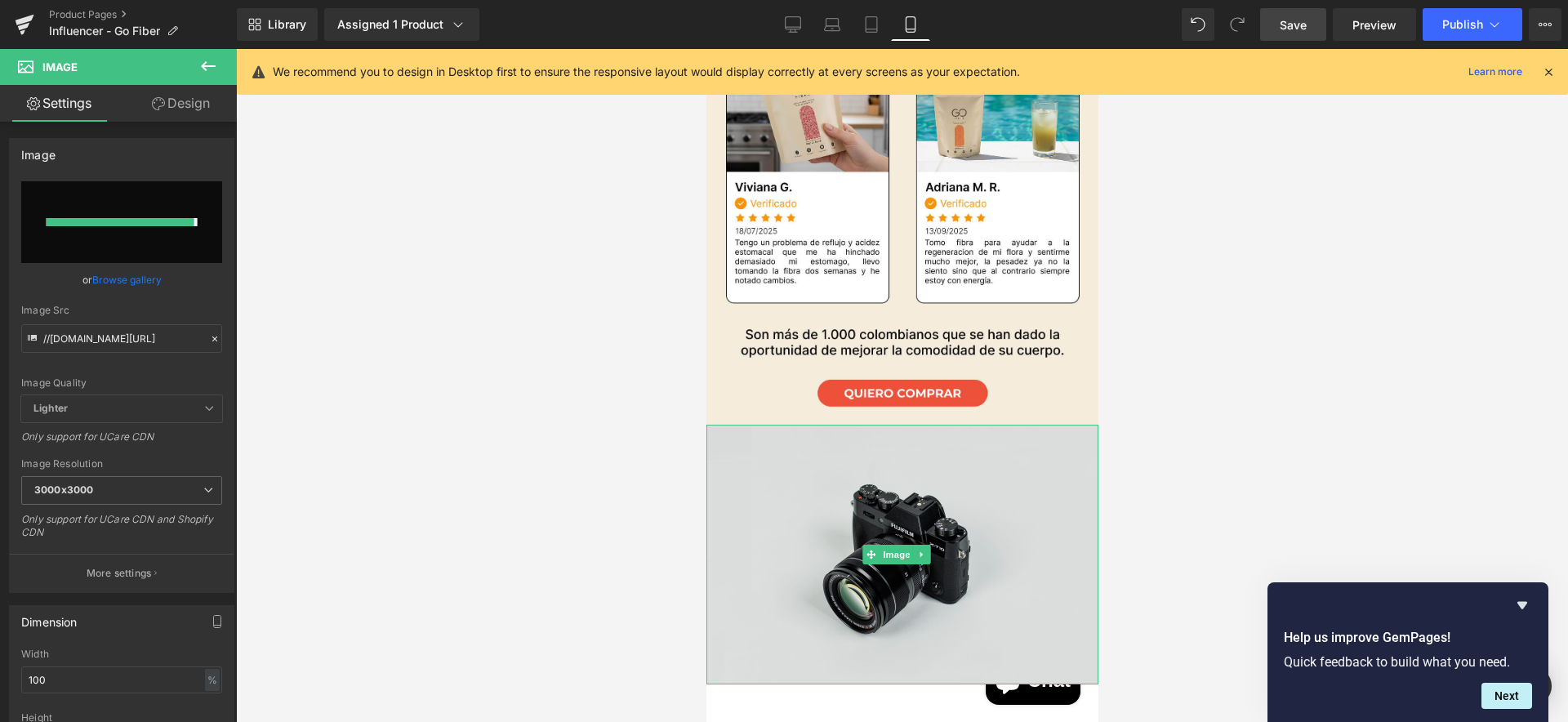
type input "https://ucarecdn.com/2eb6d777-7ec5-4ddd-bcd7-0cd391046c13/-/format/auto/-/previ…"
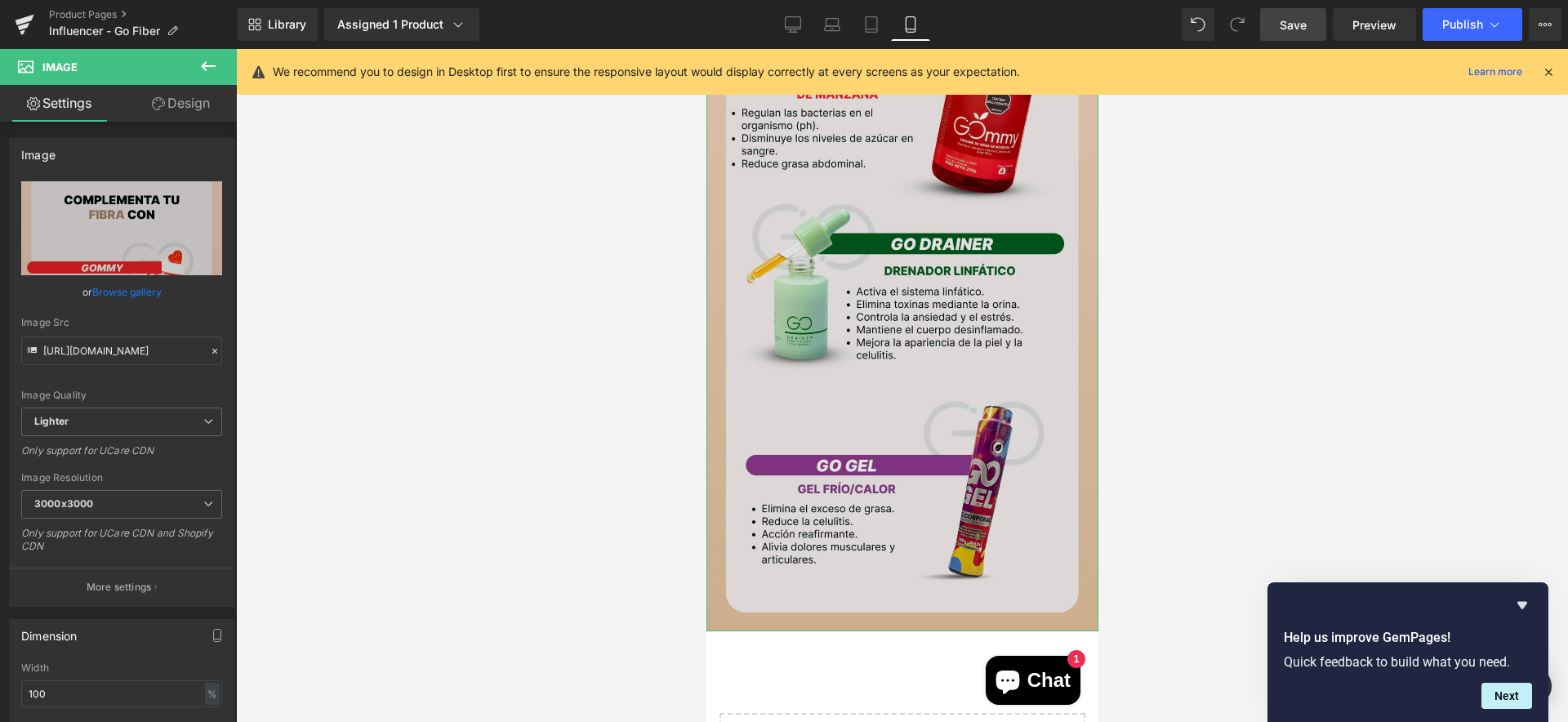
scroll to position [4842, 0]
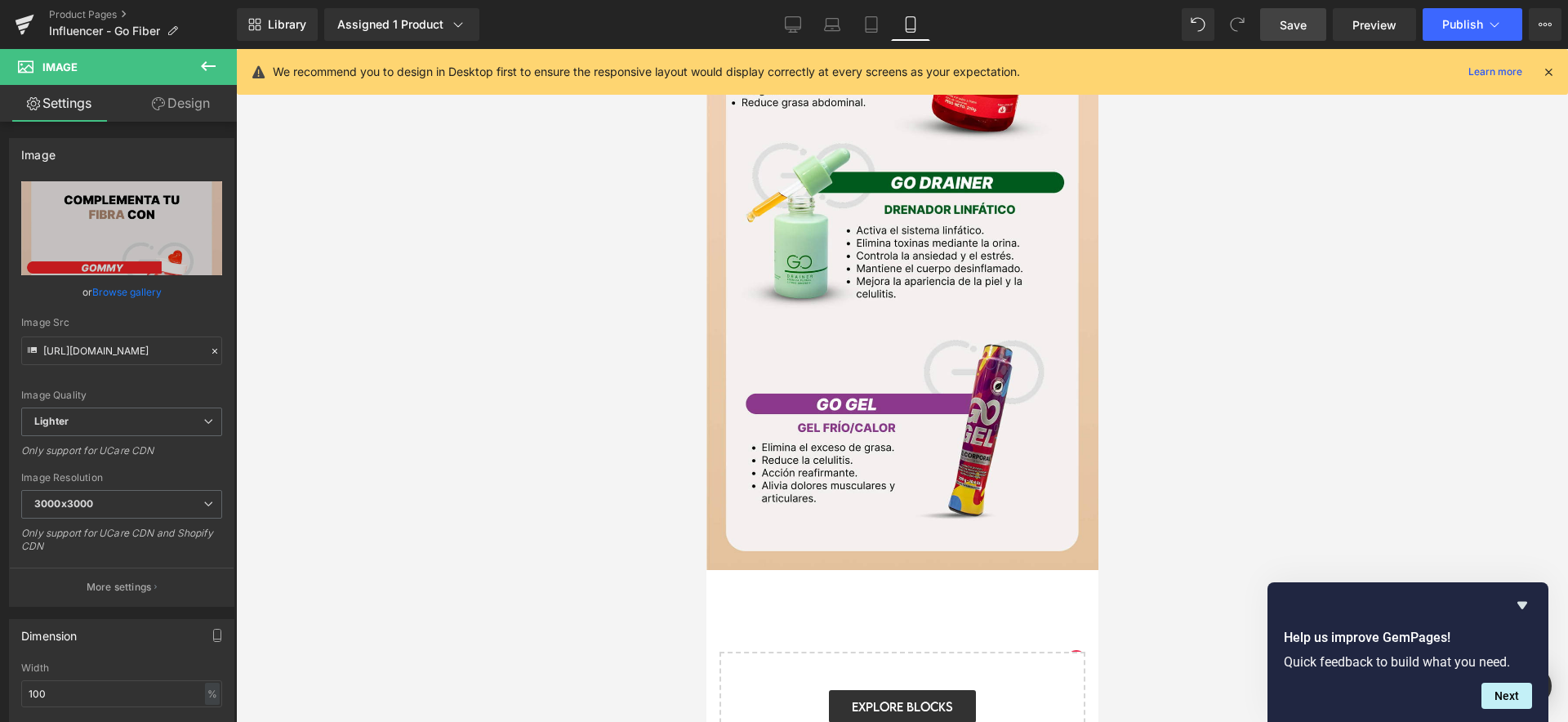
drag, startPoint x: 1235, startPoint y: 388, endPoint x: 1236, endPoint y: 622, distance: 234.0
click at [1237, 389] on div at bounding box center [902, 385] width 1332 height 673
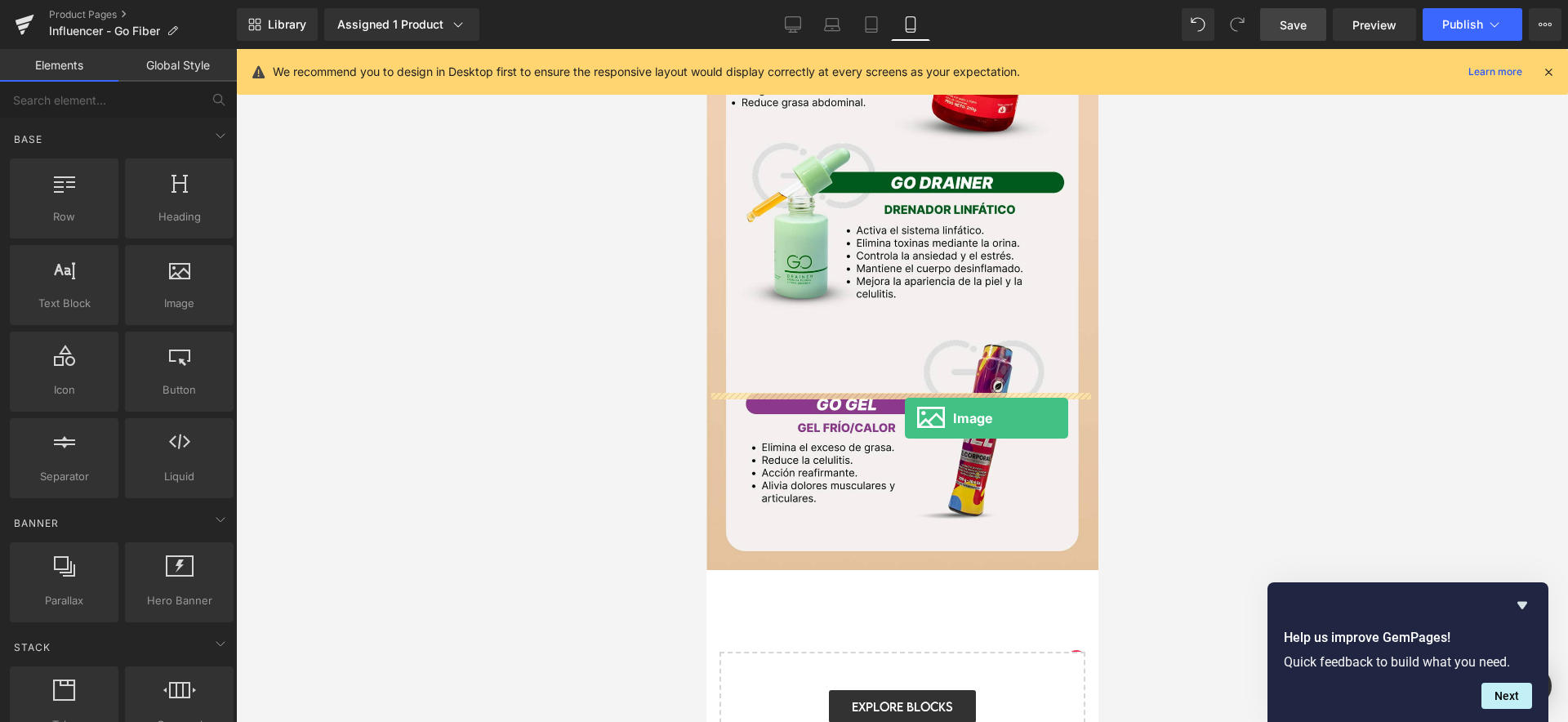
drag, startPoint x: 899, startPoint y: 345, endPoint x: 904, endPoint y: 417, distance: 72.2
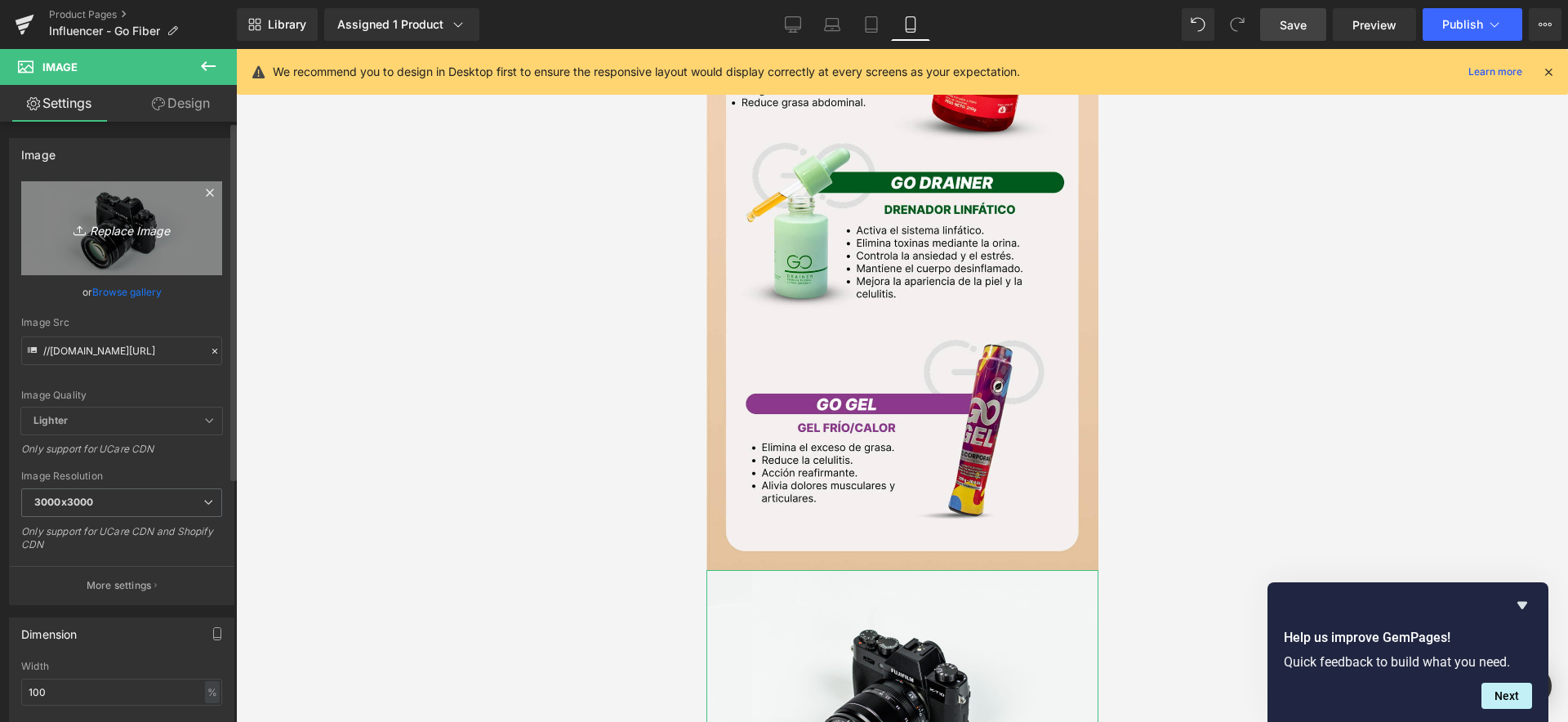
click at [161, 246] on link "Replace Image" at bounding box center [121, 229] width 201 height 94
type input "C:\fakepath\preguntas.jpg"
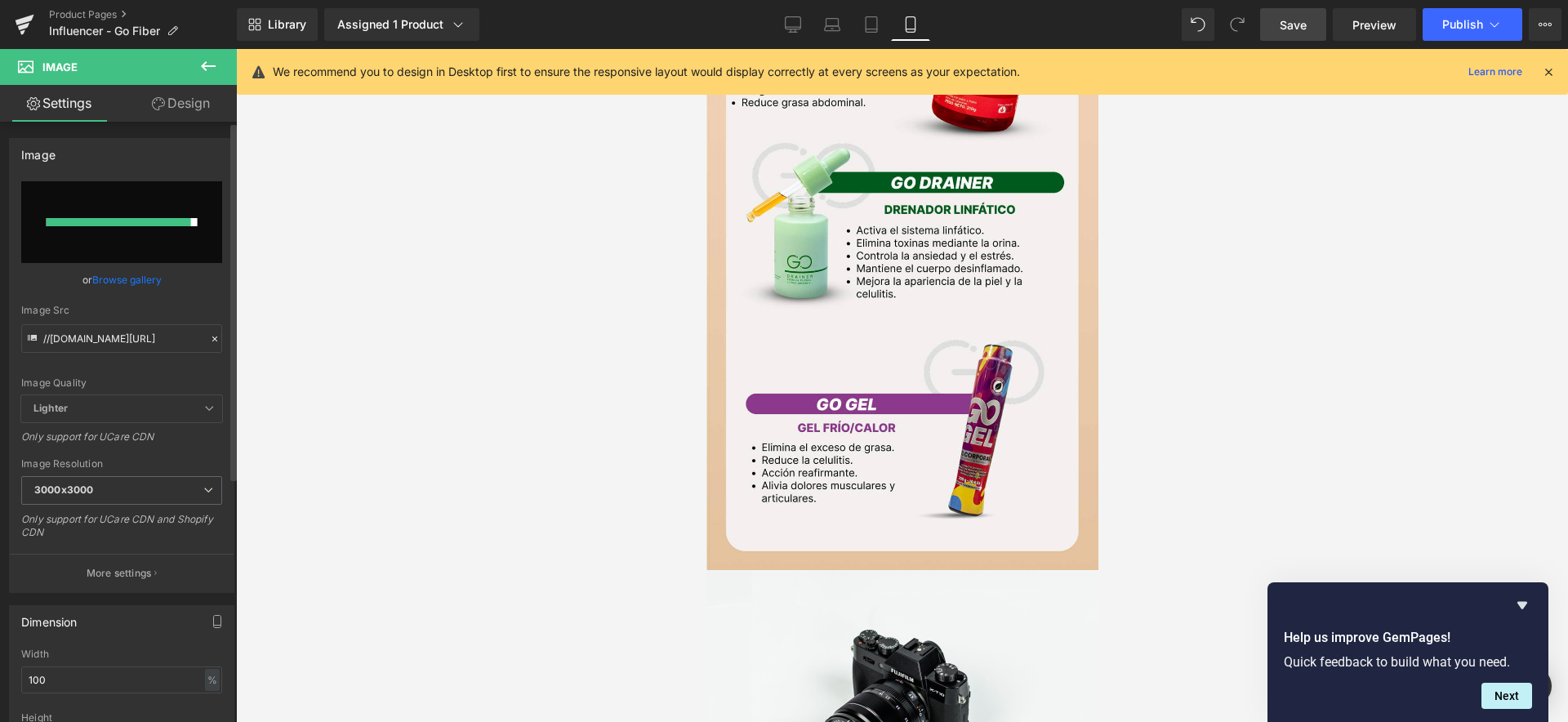
type input "https://ucarecdn.com/2d131637-38e9-4490-bb8e-56c9279e3849/-/format/auto/-/previ…"
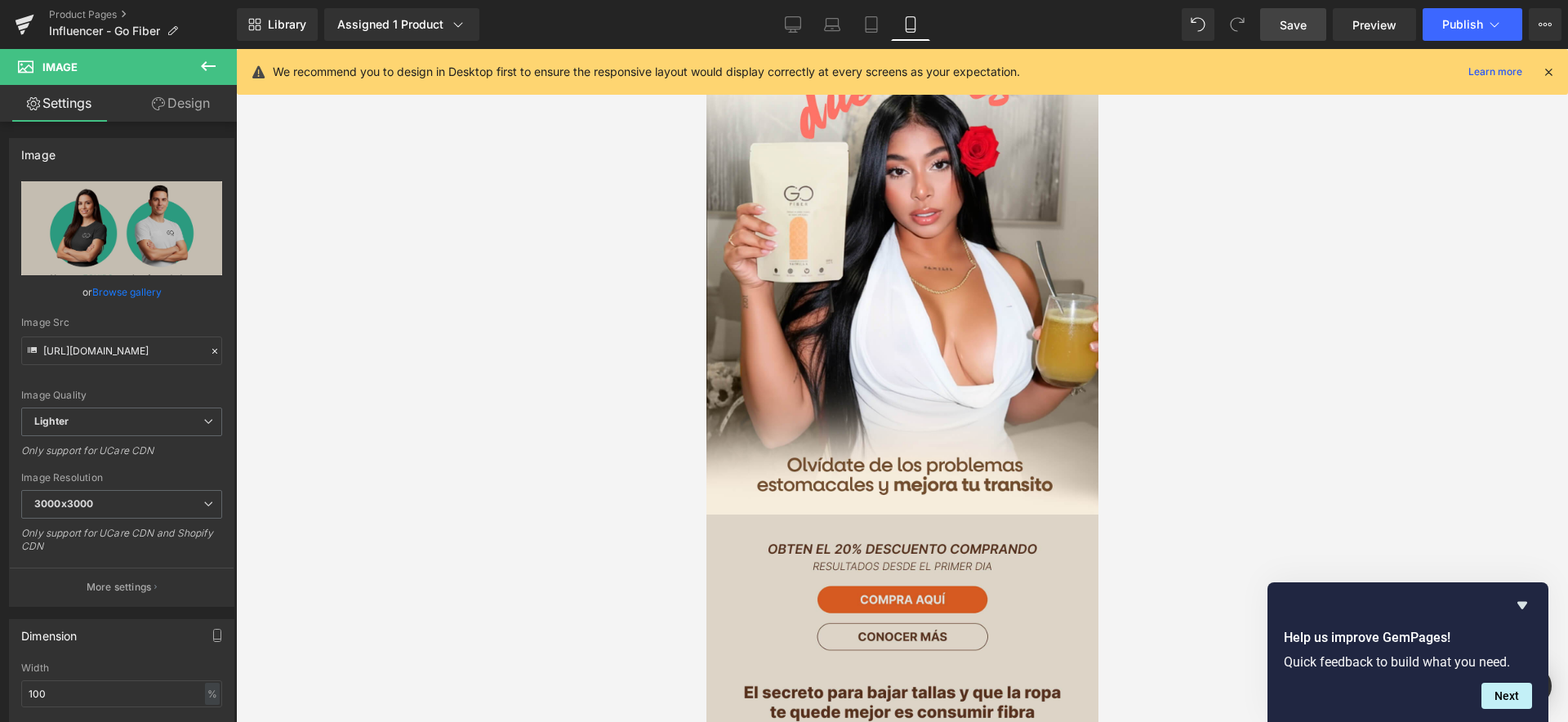
scroll to position [78, 0]
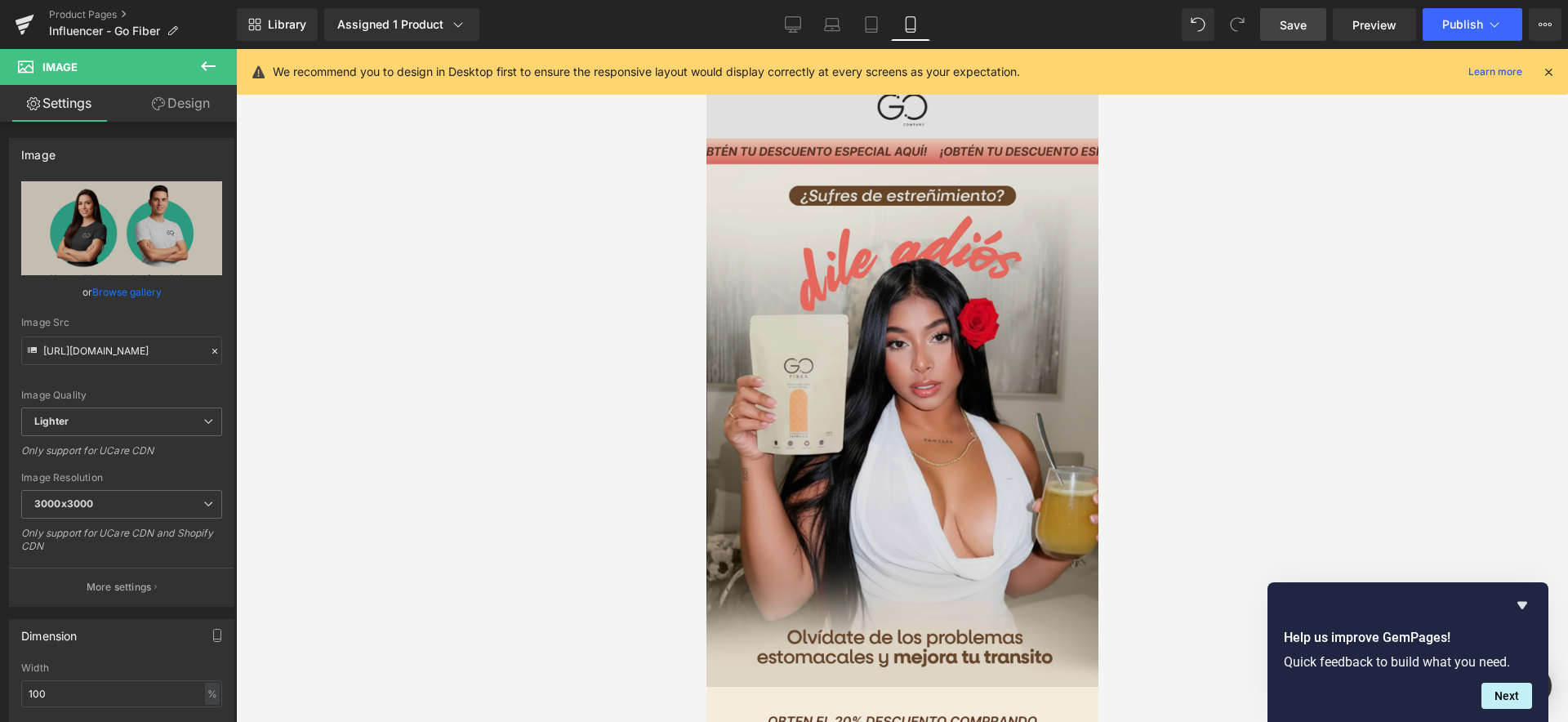
click at [928, 471] on img at bounding box center [901, 383] width 392 height 606
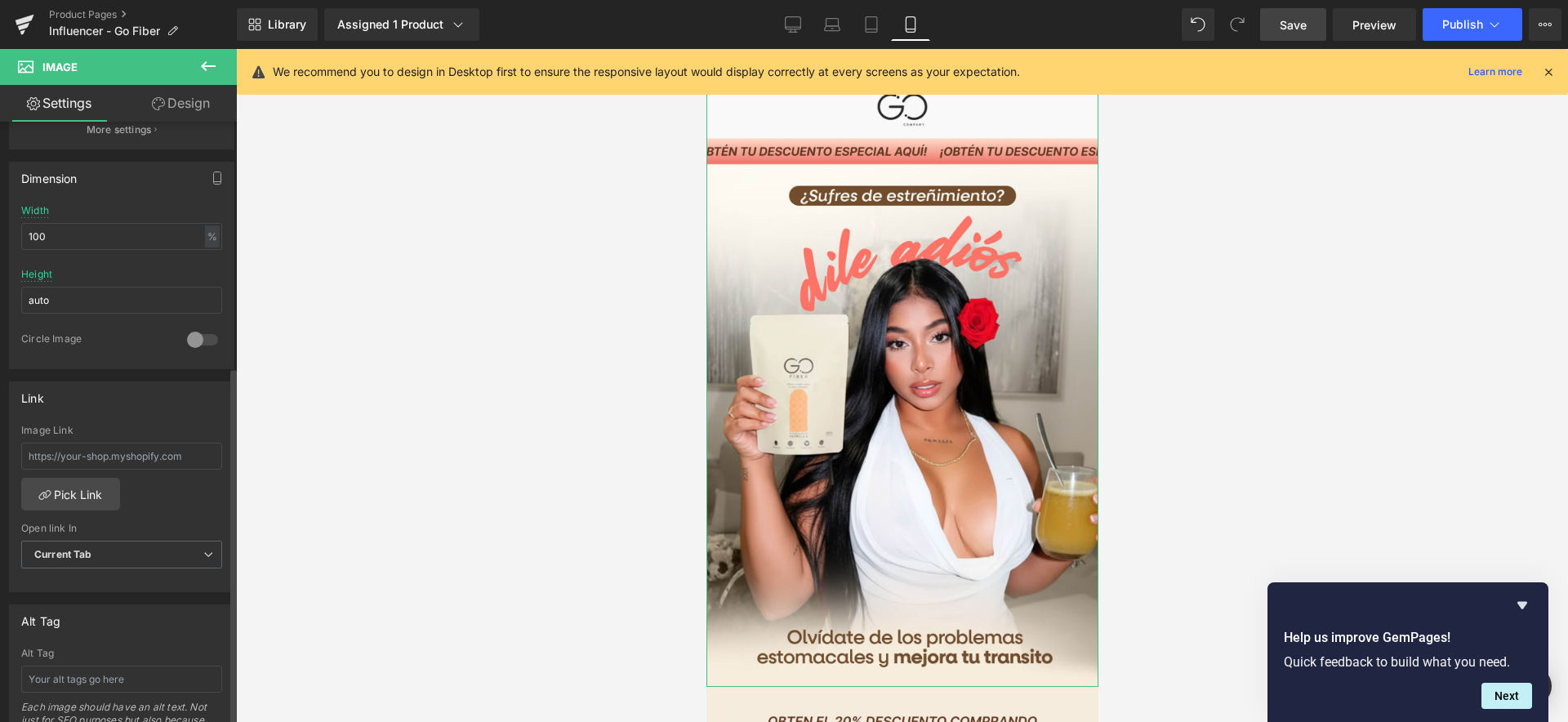
scroll to position [514, 0]
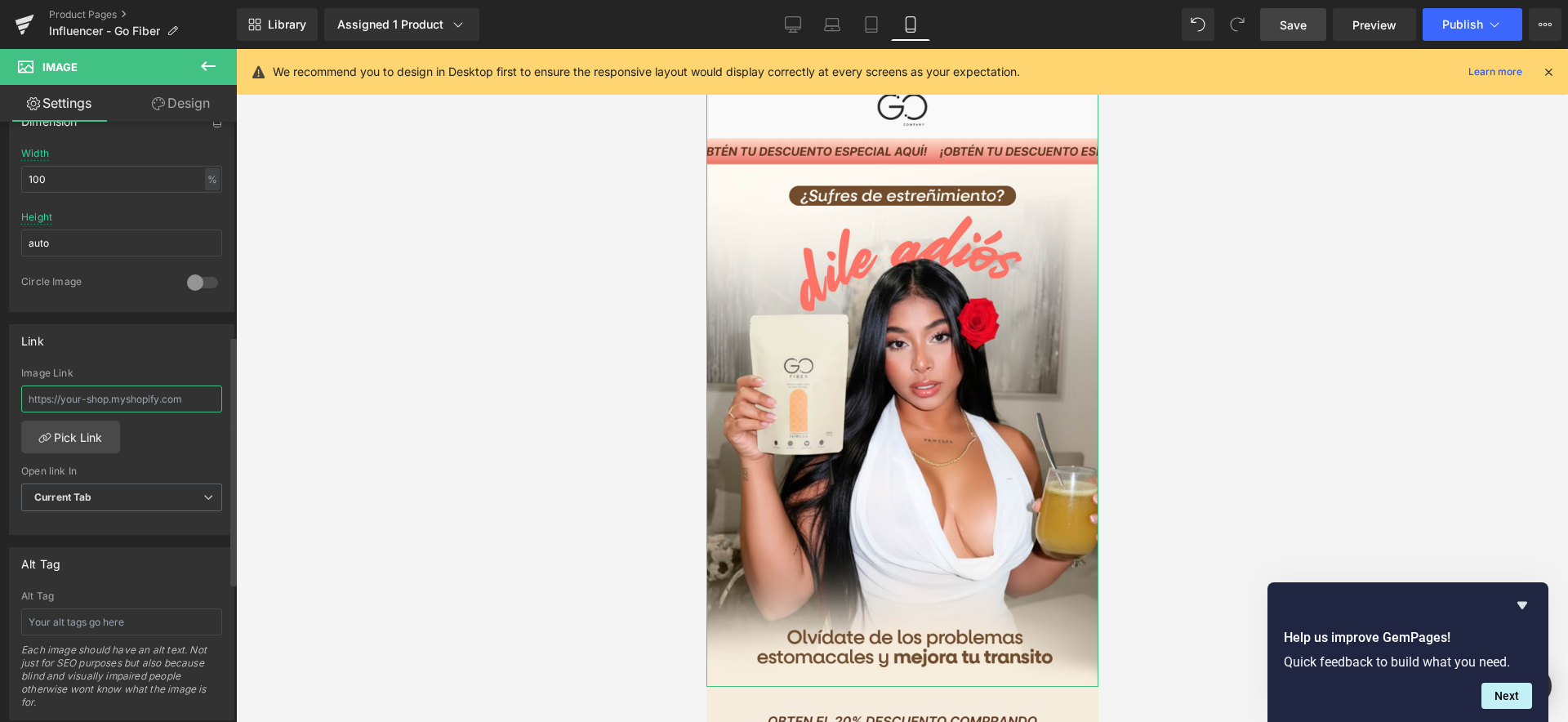
click at [148, 400] on input "text" at bounding box center [121, 399] width 201 height 27
type input "go fiber"
click at [113, 401] on input "go fiber" at bounding box center [121, 399] width 201 height 27
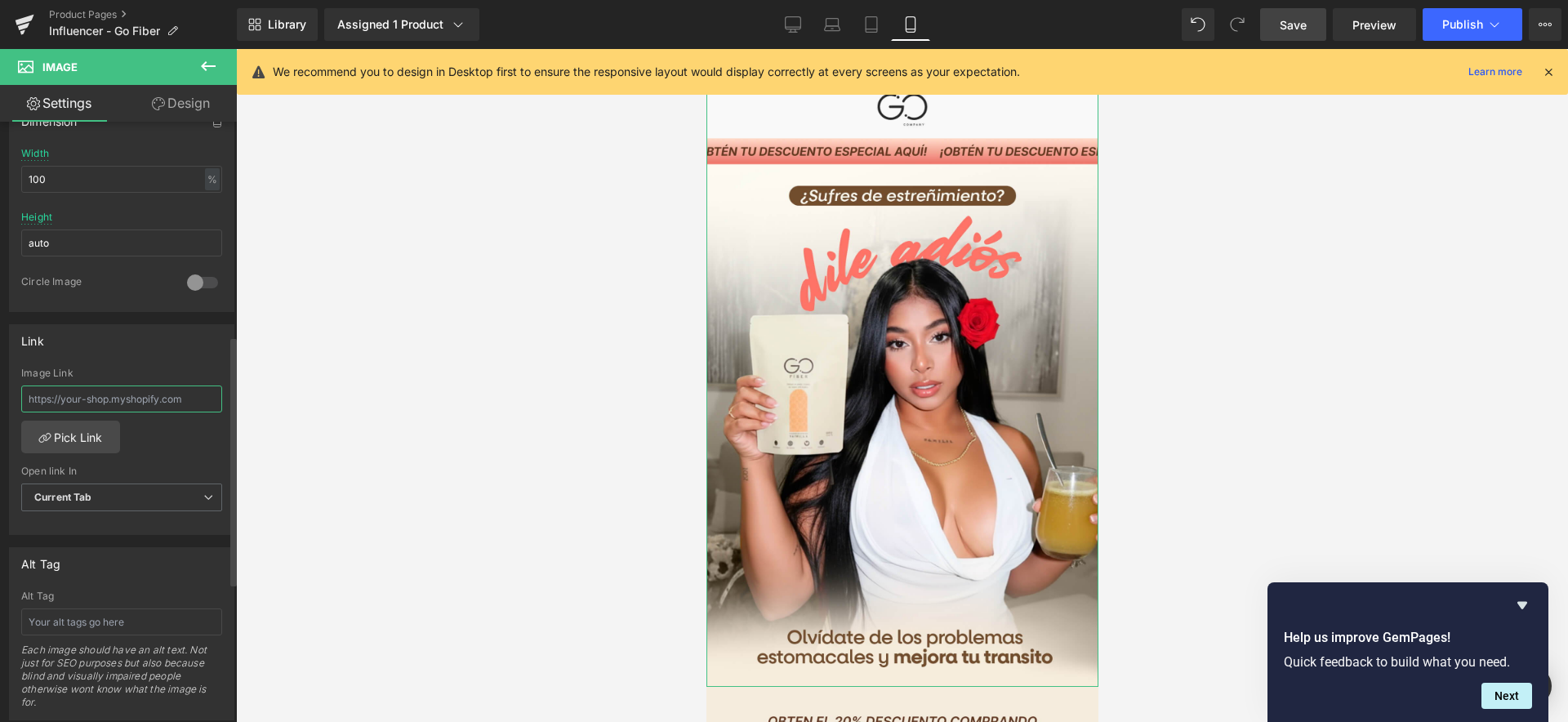
click at [116, 399] on input "text" at bounding box center [121, 399] width 201 height 27
paste input "https://www.mundofitcolombia.com.co/products/go-fiber"
type input "https://www.mundofitcolombia.com.co/products/go-fiber"
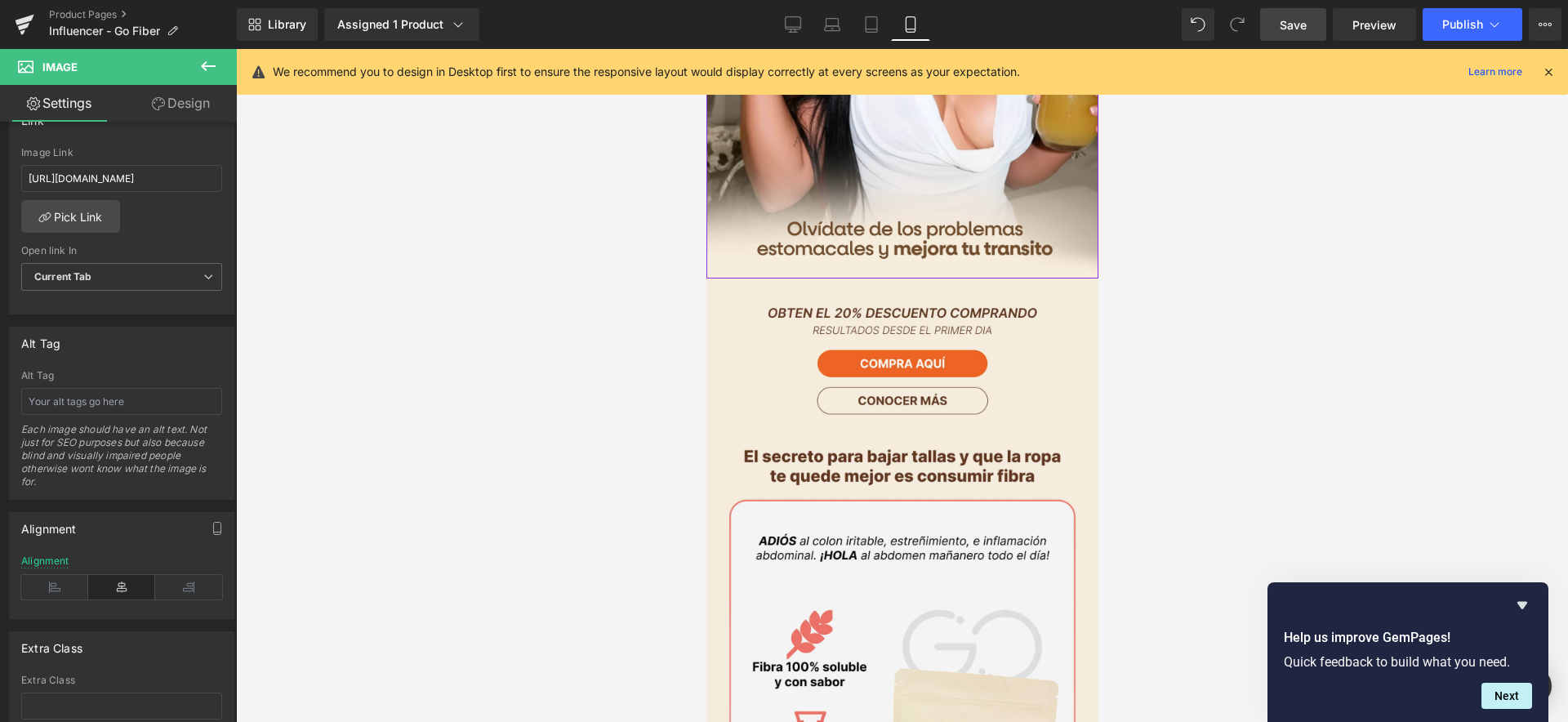
scroll to position [536, 0]
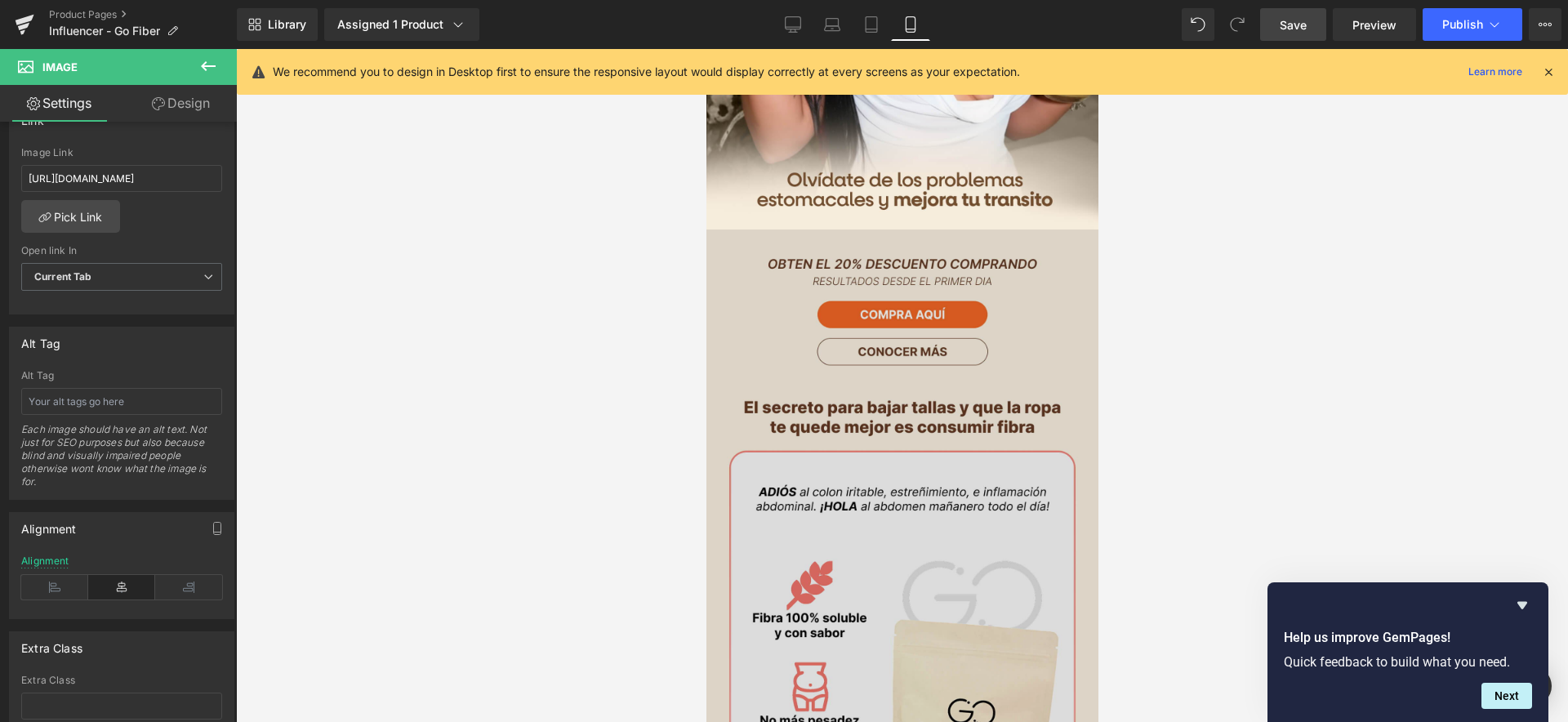
click at [997, 330] on img at bounding box center [901, 670] width 392 height 882
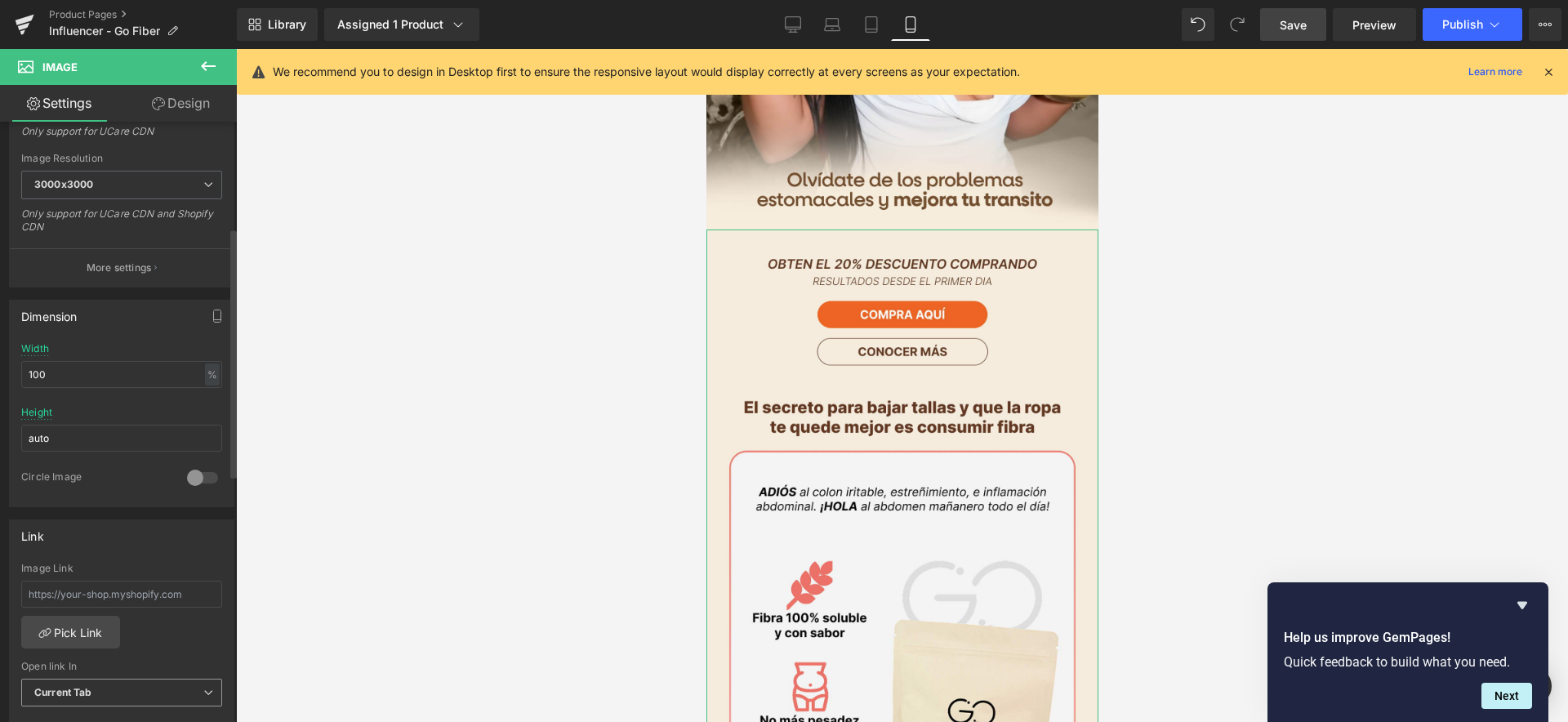
scroll to position [470, 0]
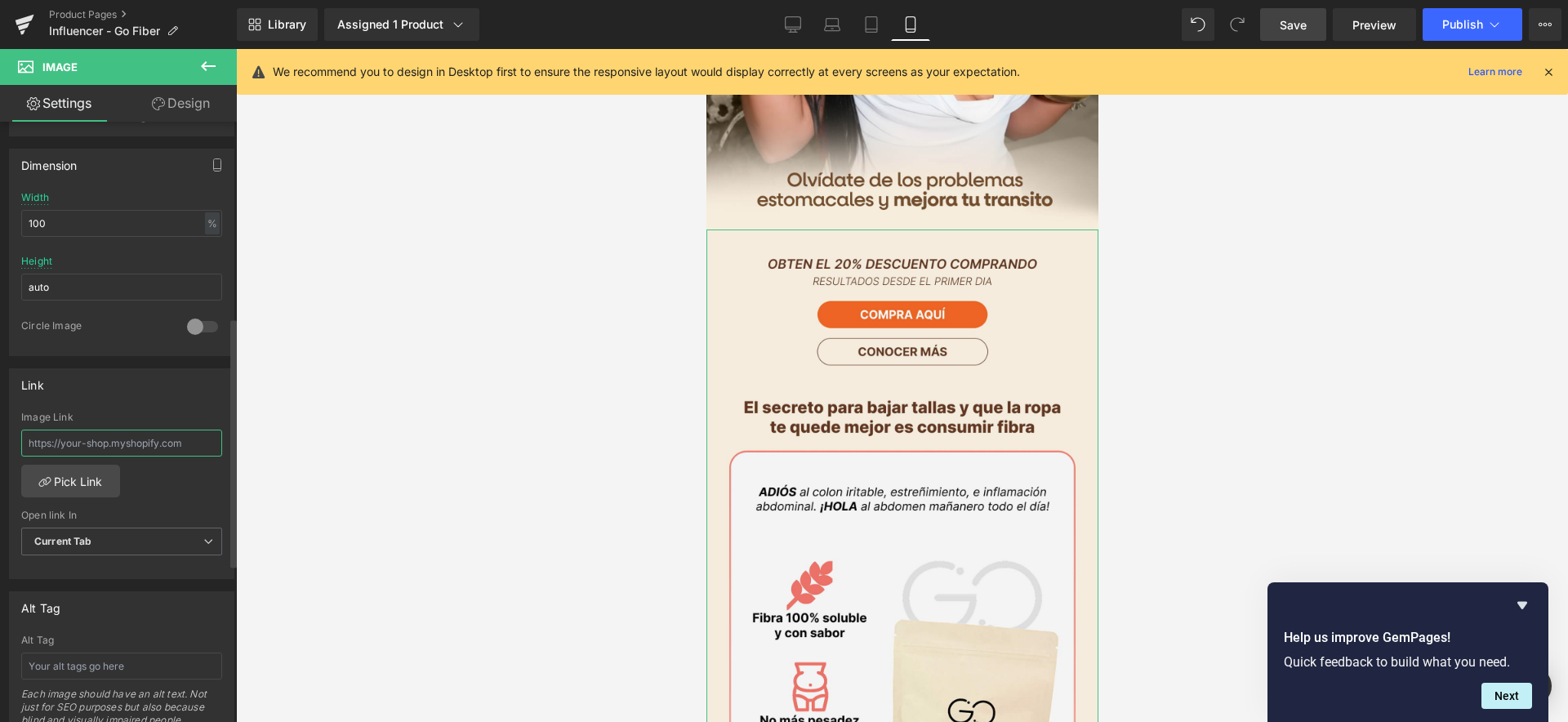
click at [127, 448] on input "text" at bounding box center [121, 442] width 201 height 27
type input "https://www.mundofitcolombia.com.co/products/go-fiber"
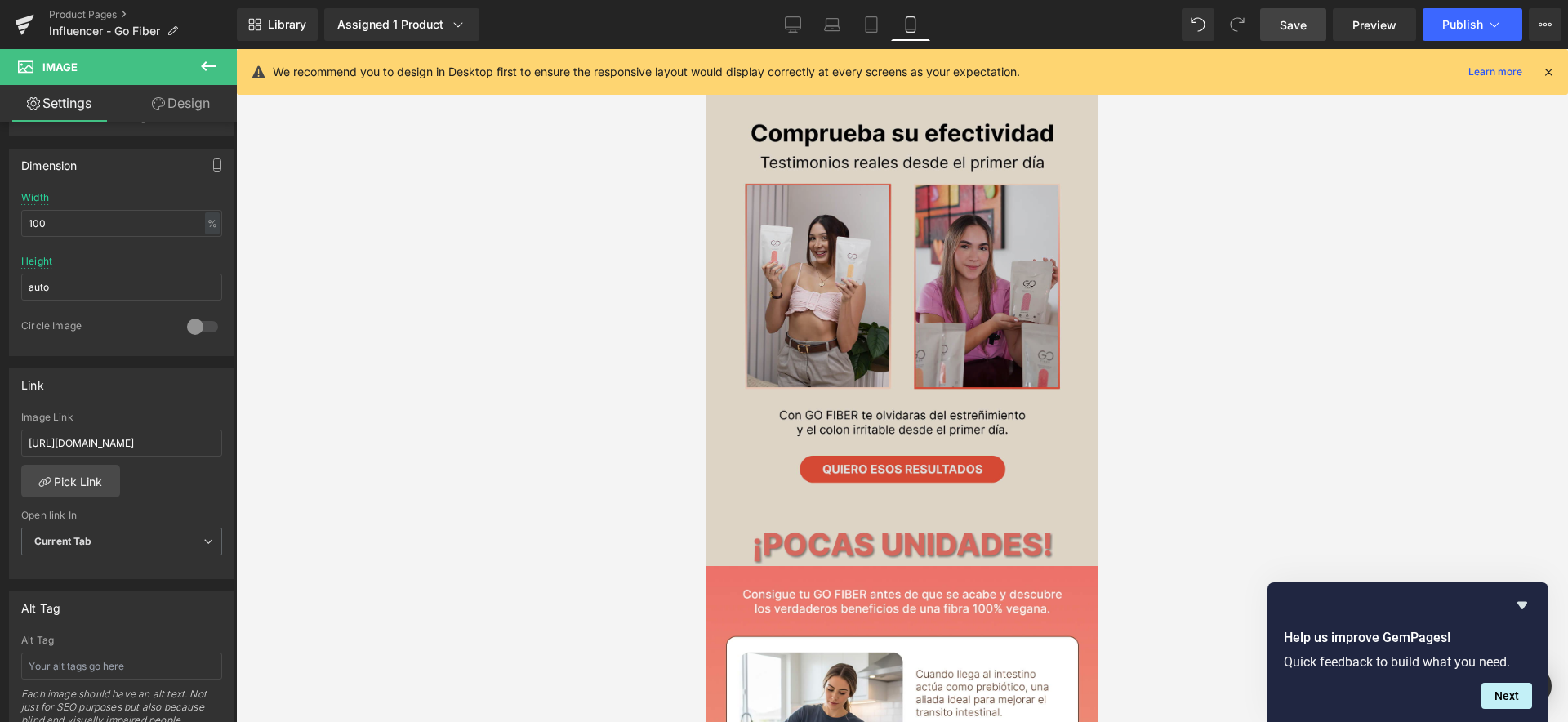
scroll to position [1607, 0]
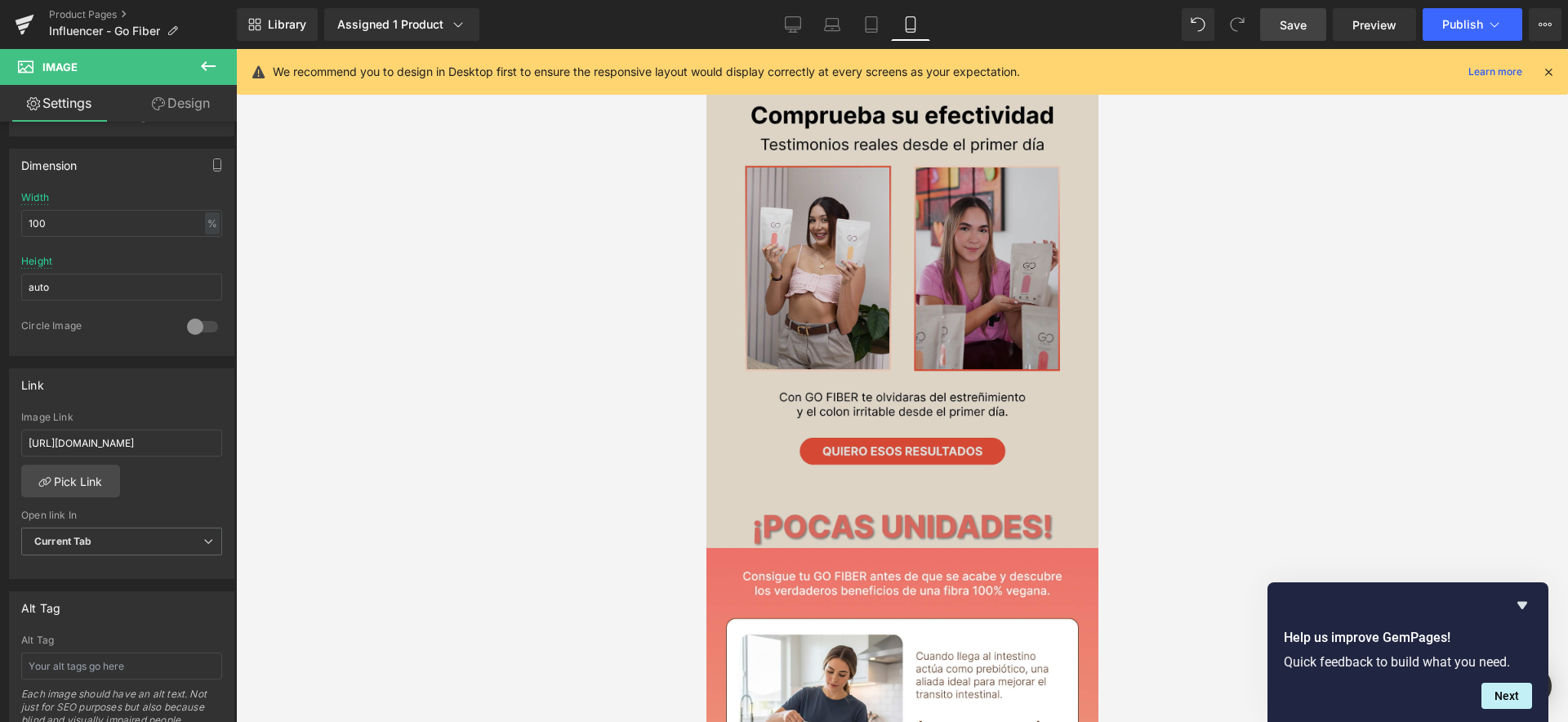
click at [960, 341] on img at bounding box center [901, 294] width 392 height 508
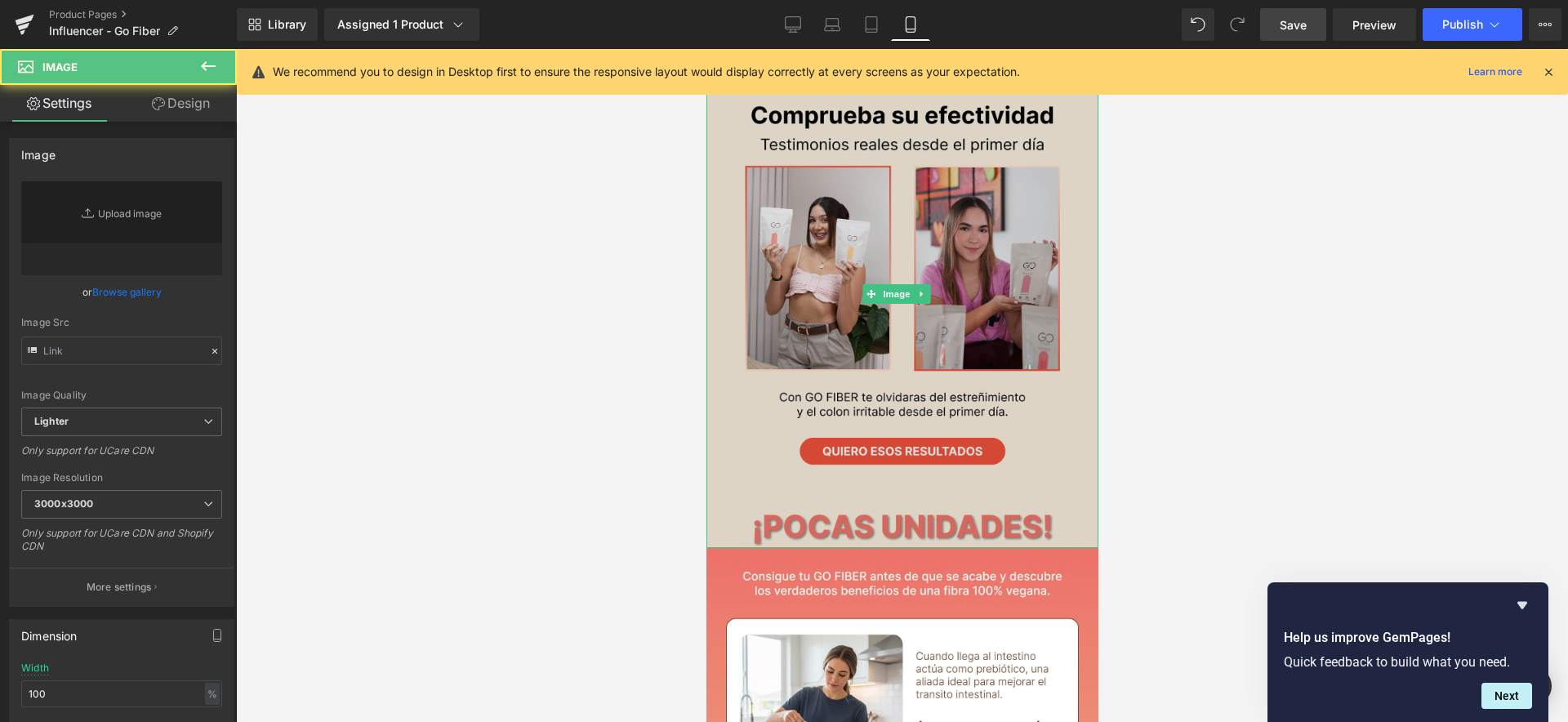
type input "https://ucarecdn.com/4c479f75-f3e6-455a-94e1-6fce7bbdf55f/-/format/auto/-/previ…"
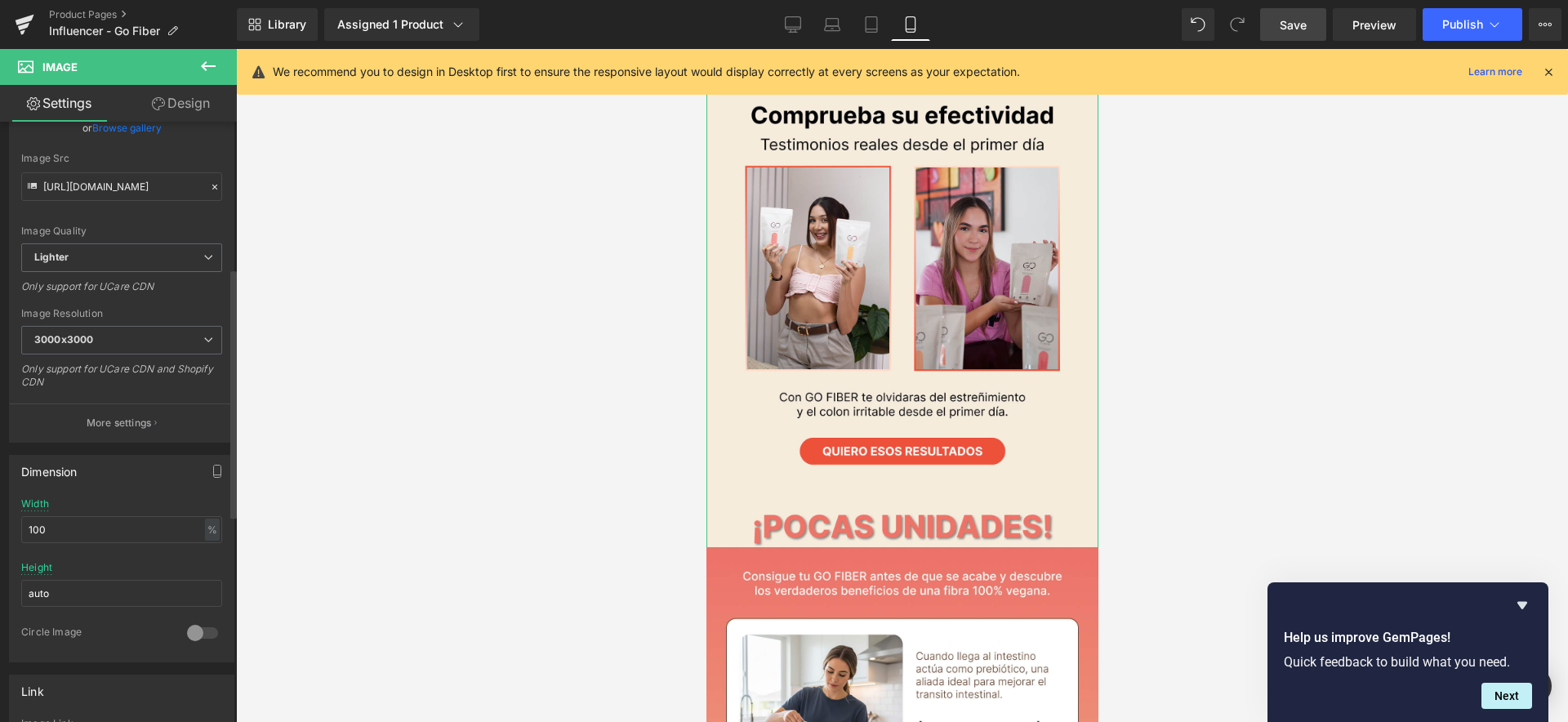
scroll to position [353, 0]
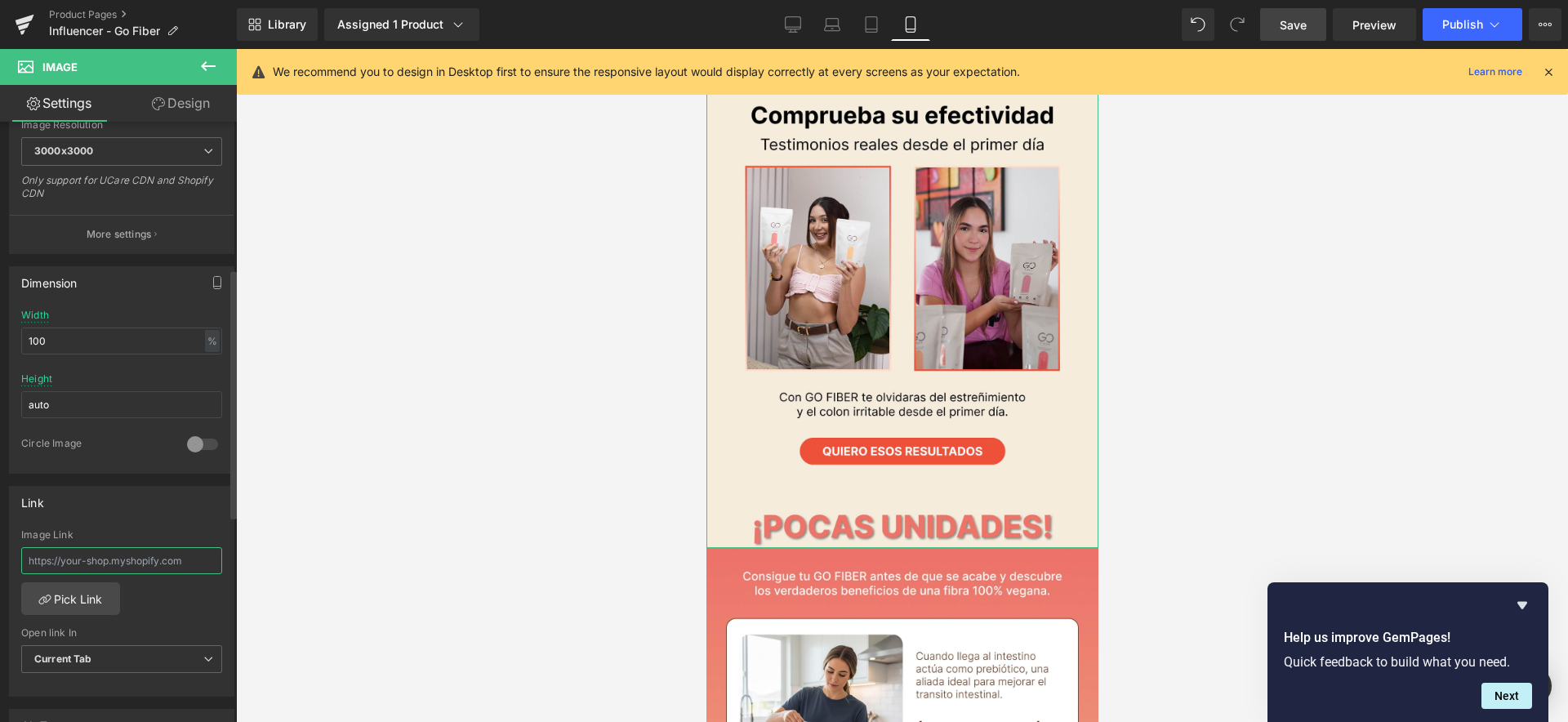
click at [102, 561] on input "text" at bounding box center [121, 560] width 201 height 27
type input "https://www.mundofitcolombia.com.co/products/go-fiber"
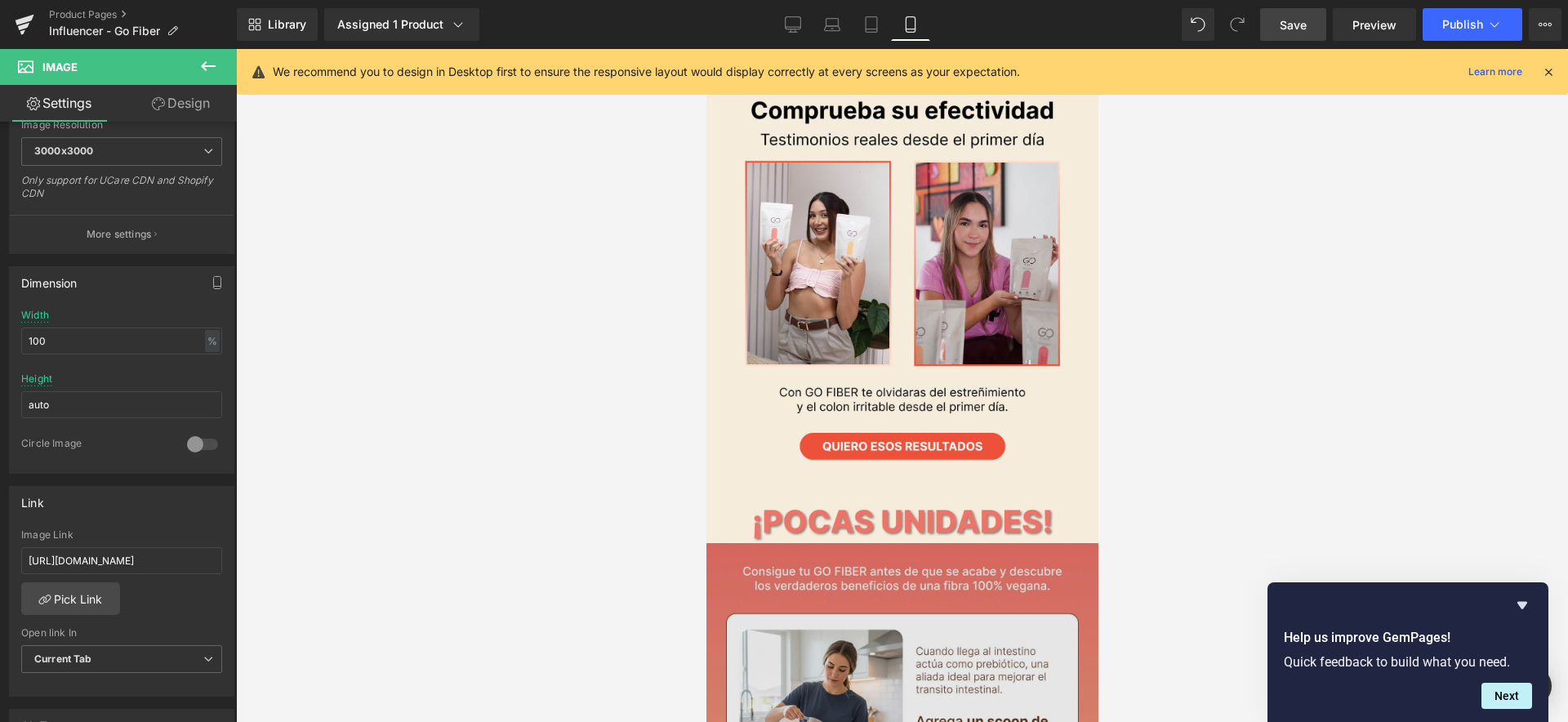
scroll to position [1607, 0]
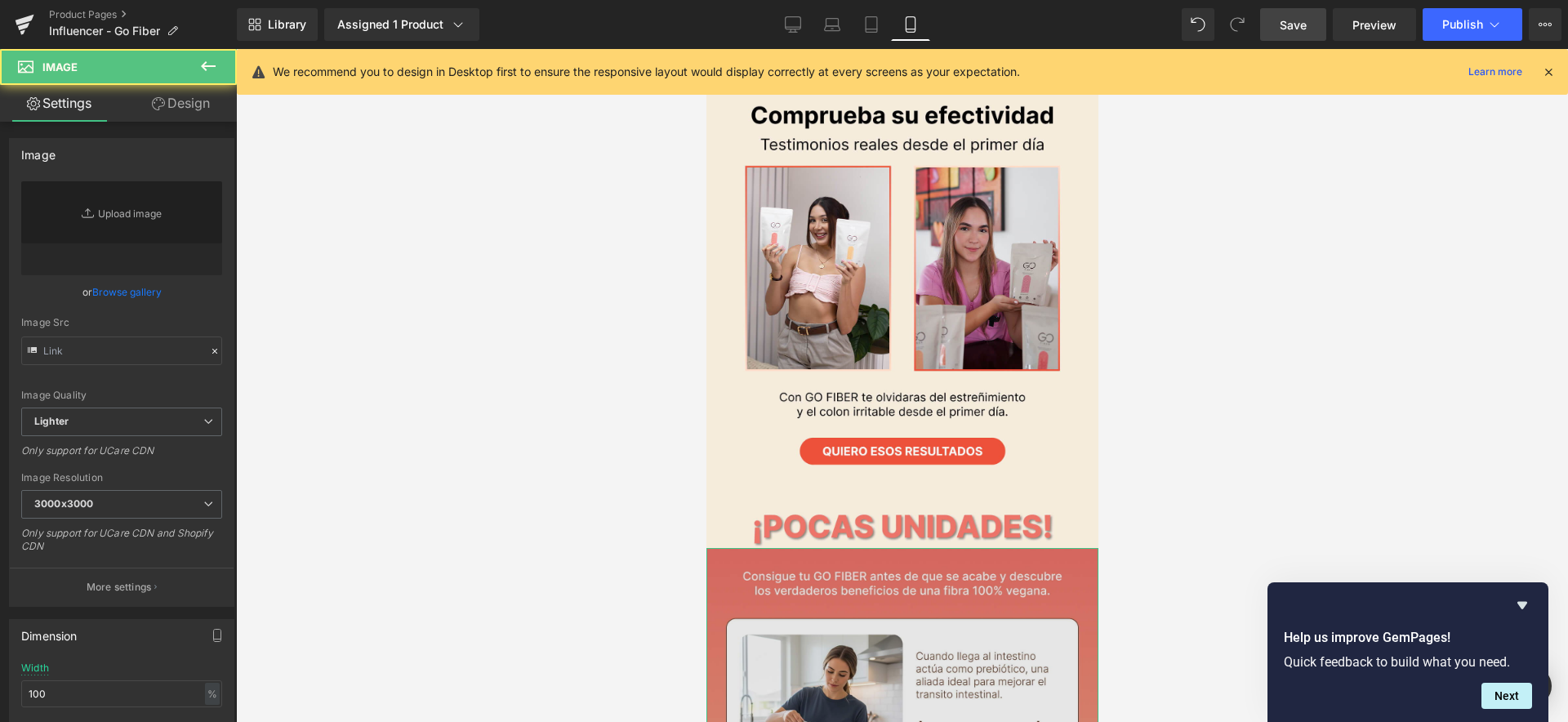
type input "https://ucarecdn.com/e95cd242-9308-4b81-a5ea-c09aa1a35df7/-/format/auto/-/previ…"
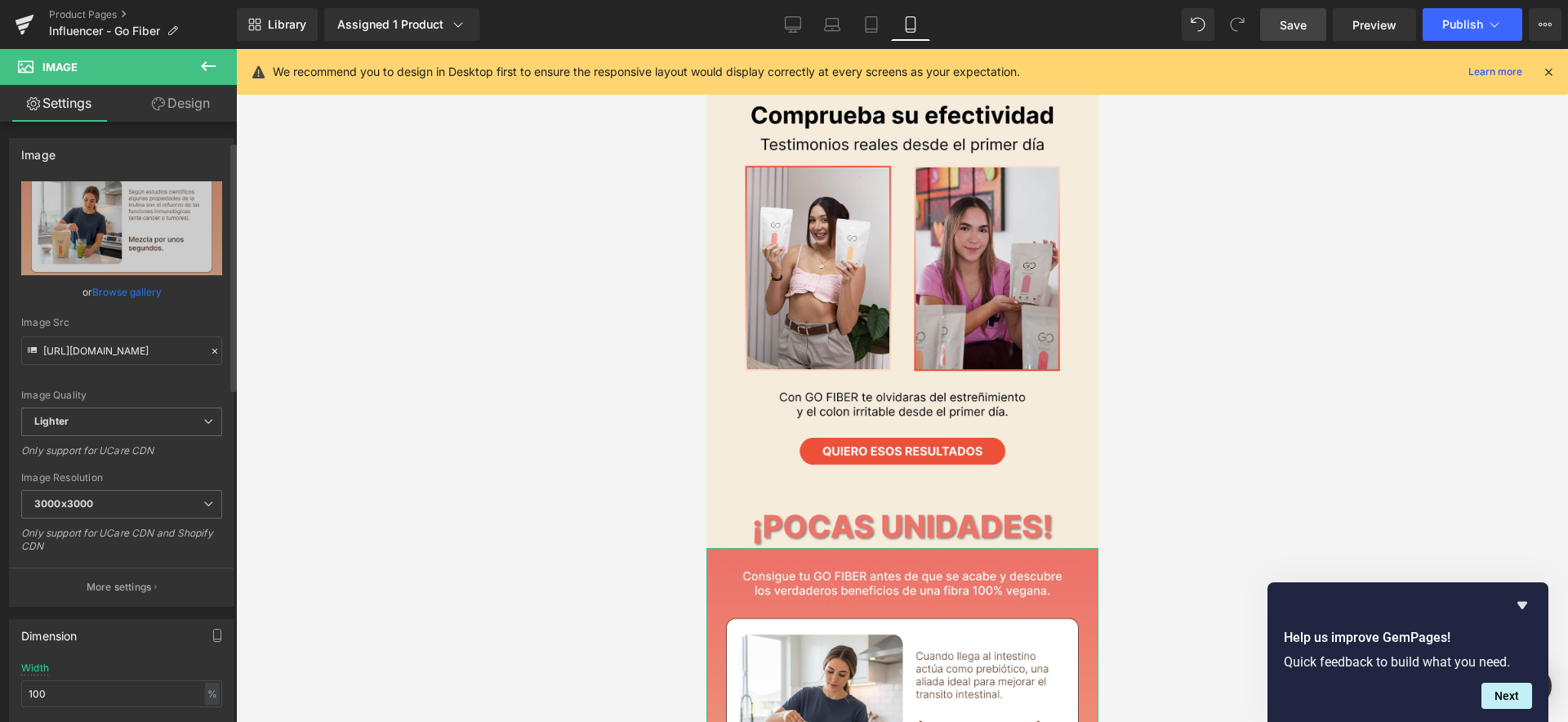
scroll to position [382, 0]
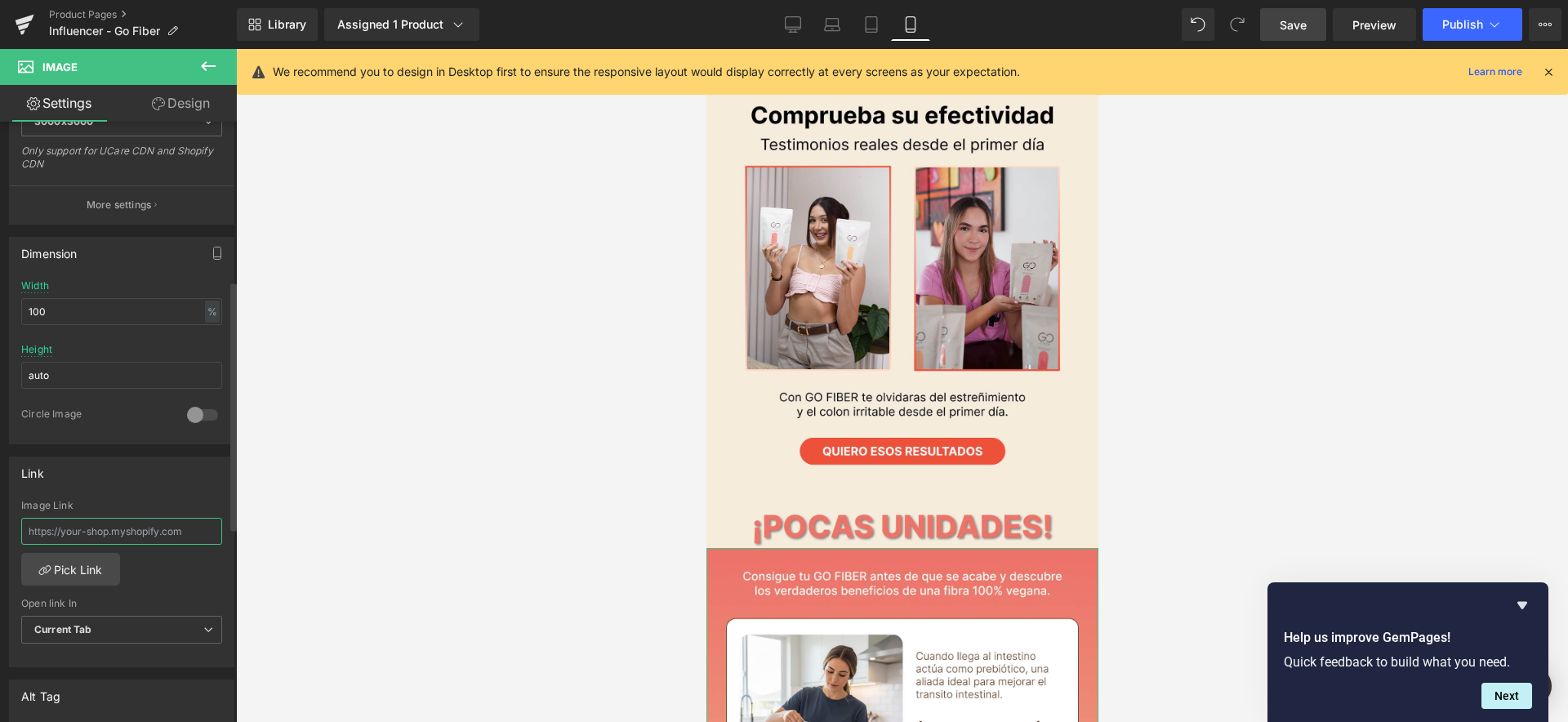
click at [108, 531] on input "text" at bounding box center [121, 531] width 201 height 27
type input "https://www.mundofitcolombia.com.co/products/go-fiber"
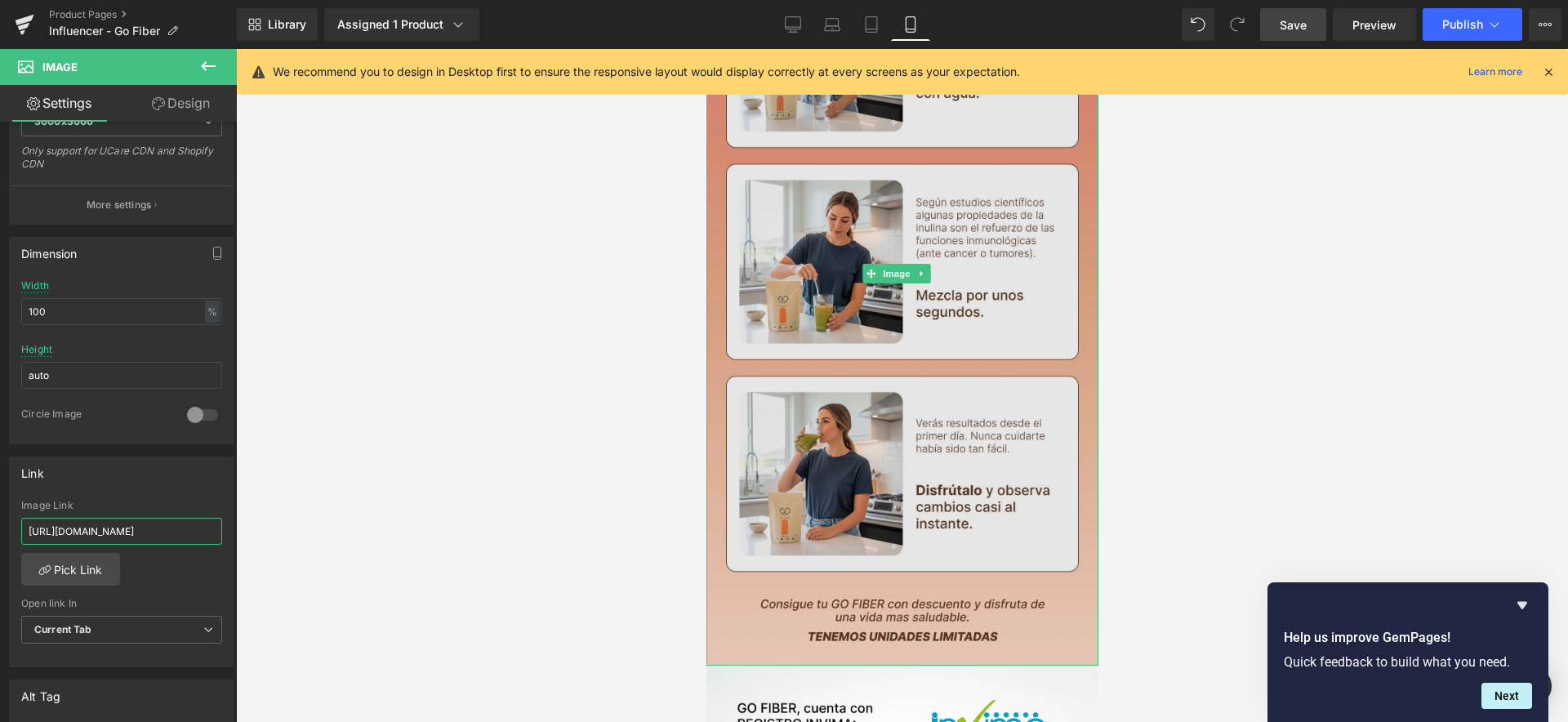
scroll to position [2626, 0]
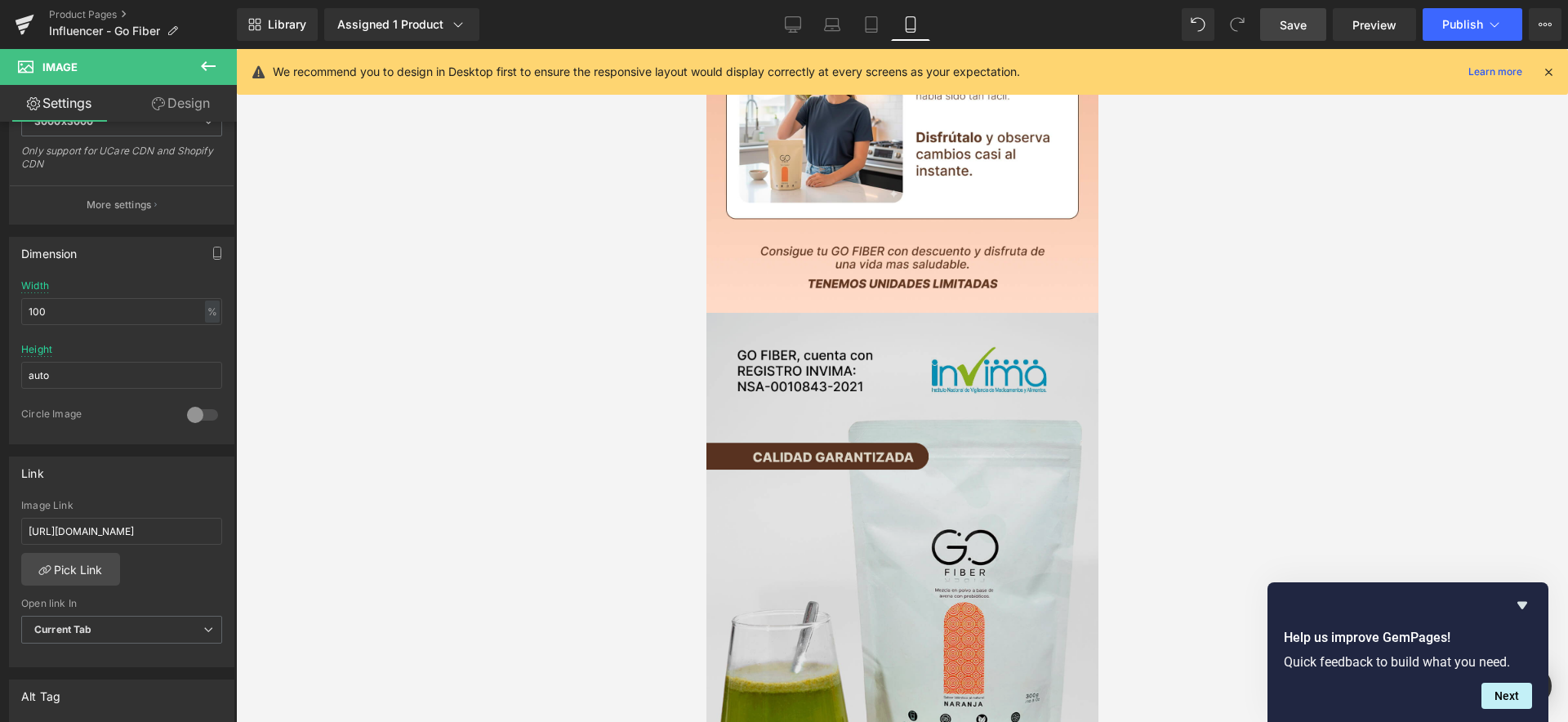
click at [887, 437] on img at bounding box center [901, 594] width 392 height 564
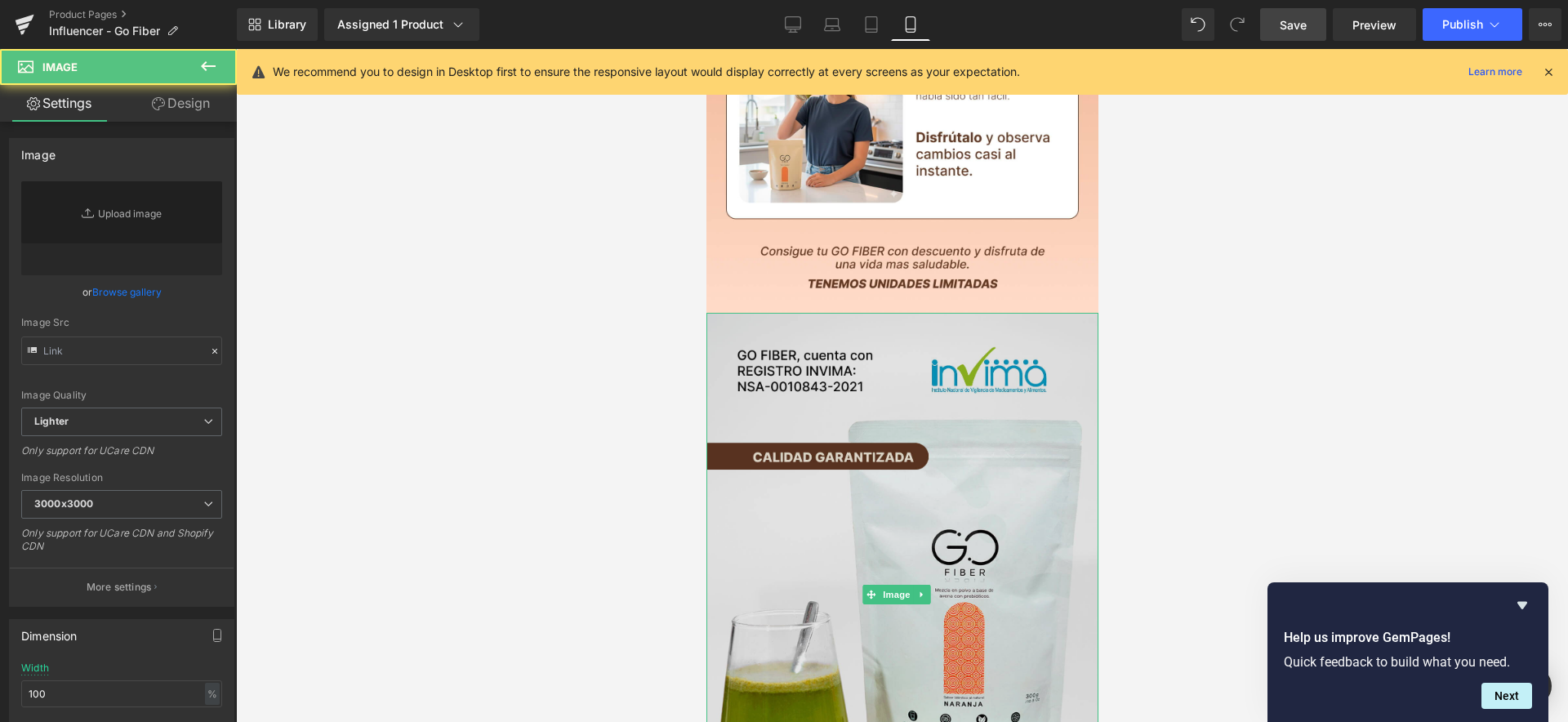
type input "https://ucarecdn.com/954415a3-0e1c-496c-ba3c-f989b71b5517/-/format/auto/-/previ…"
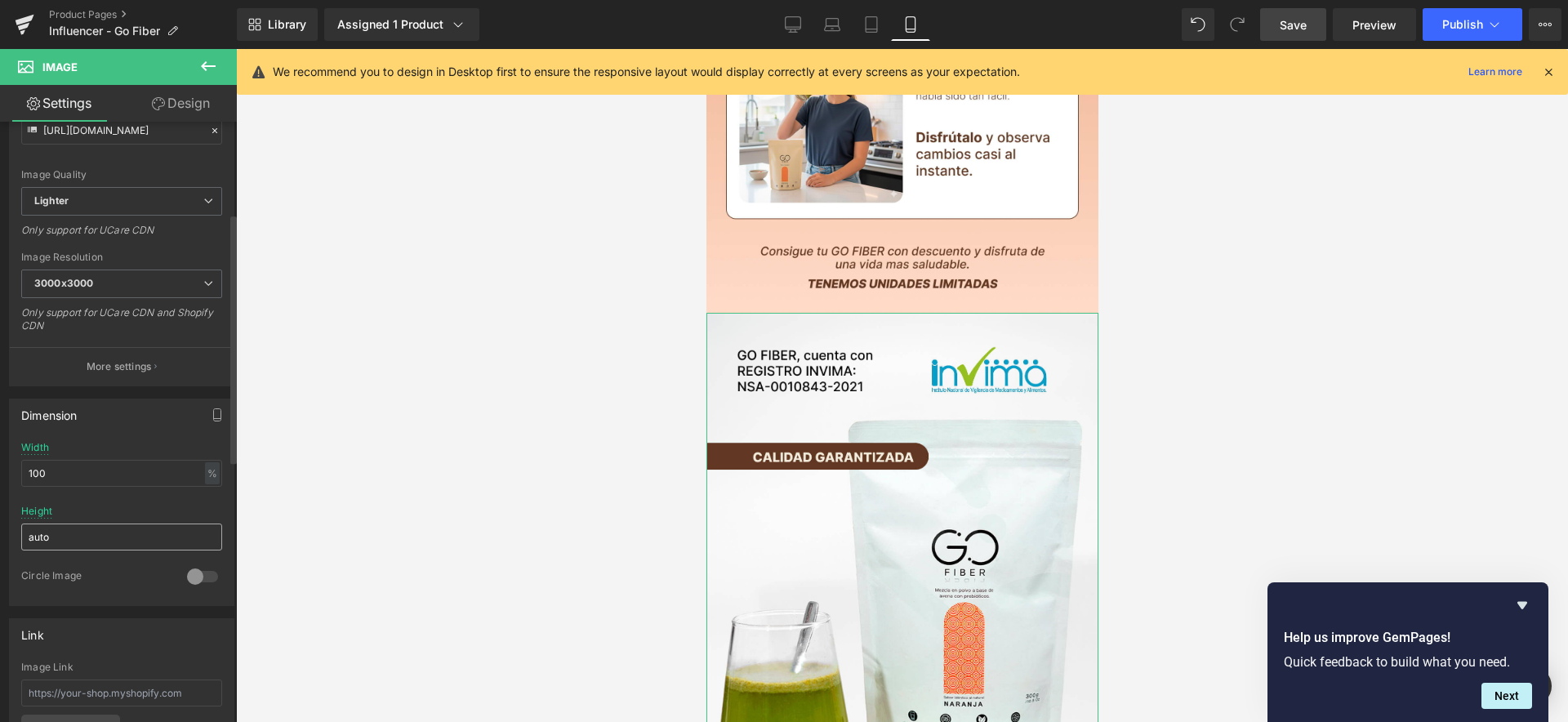
scroll to position [529, 0]
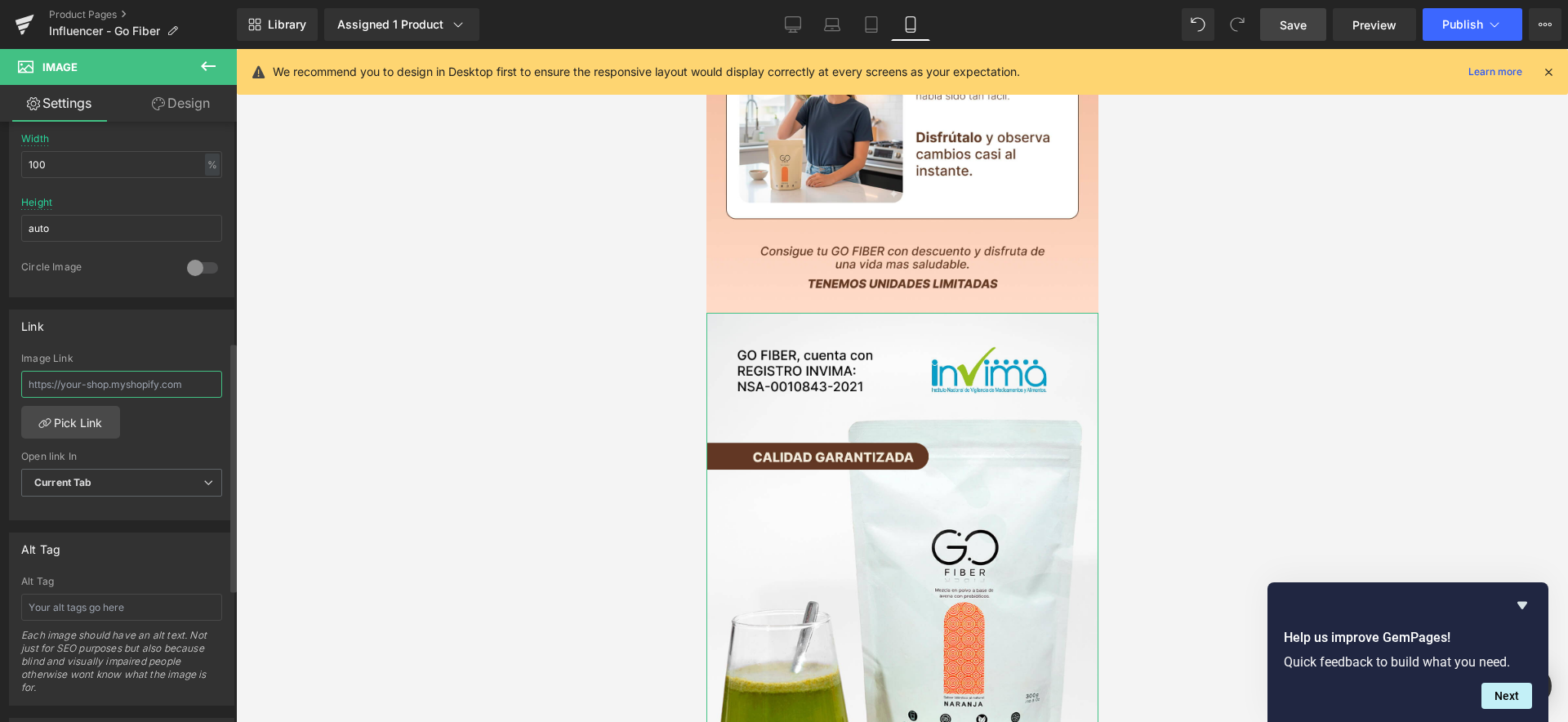
click at [76, 375] on input "text" at bounding box center [121, 384] width 201 height 27
paste input "https://www.mundofitcolombia.com.co/products/go-fiber"
type input "https://www.mundofitcolombia.com.co/products/go-fiber"
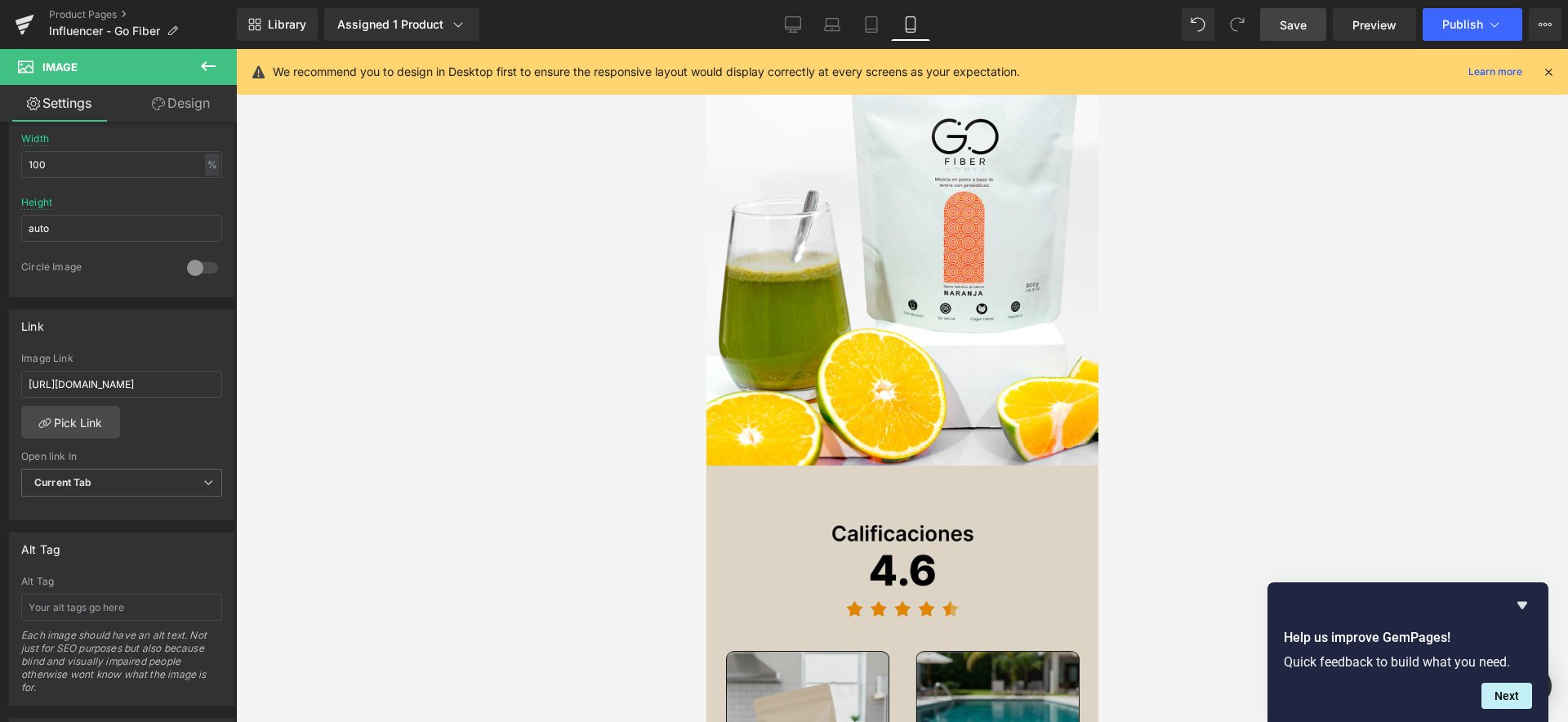
scroll to position [3110, 0]
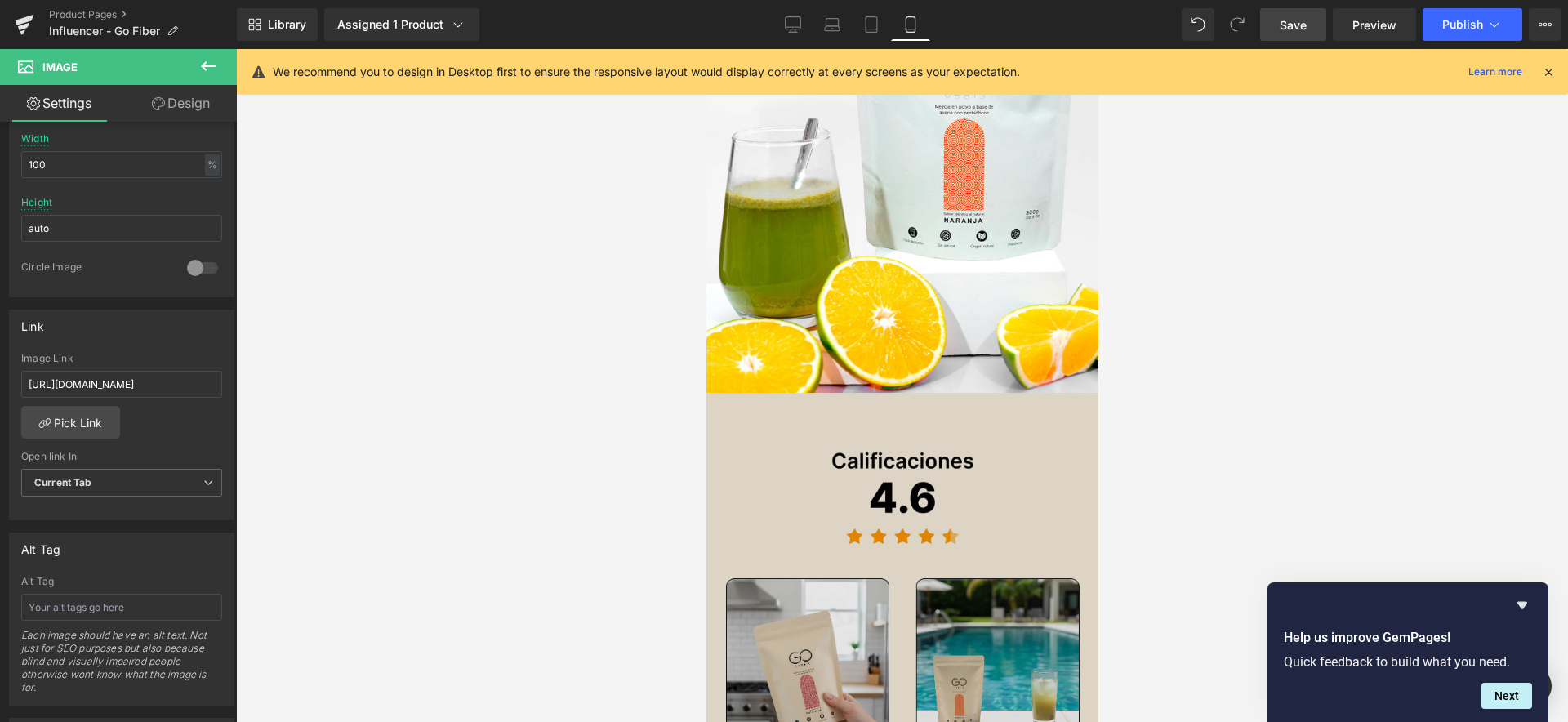
click at [910, 442] on img at bounding box center [901, 693] width 392 height 601
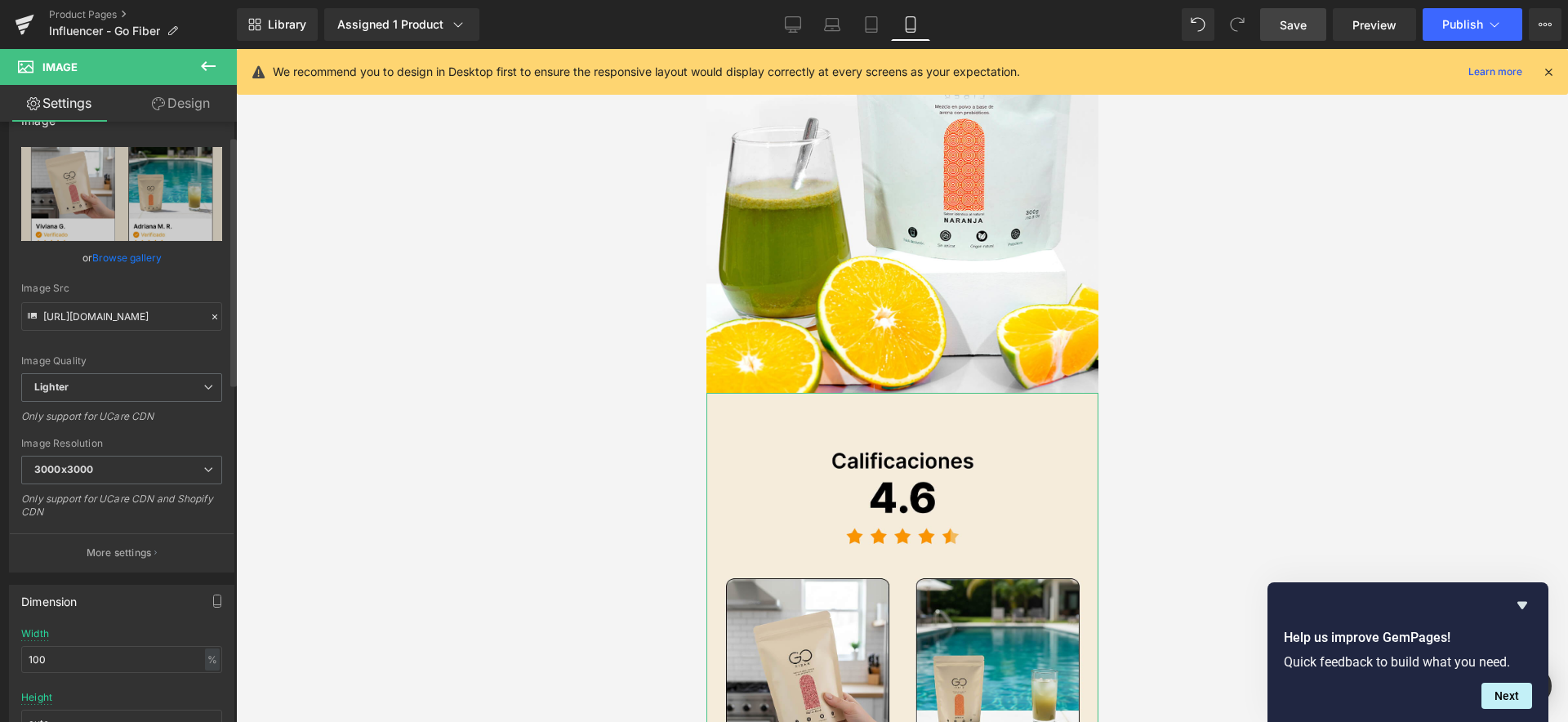
scroll to position [117, 0]
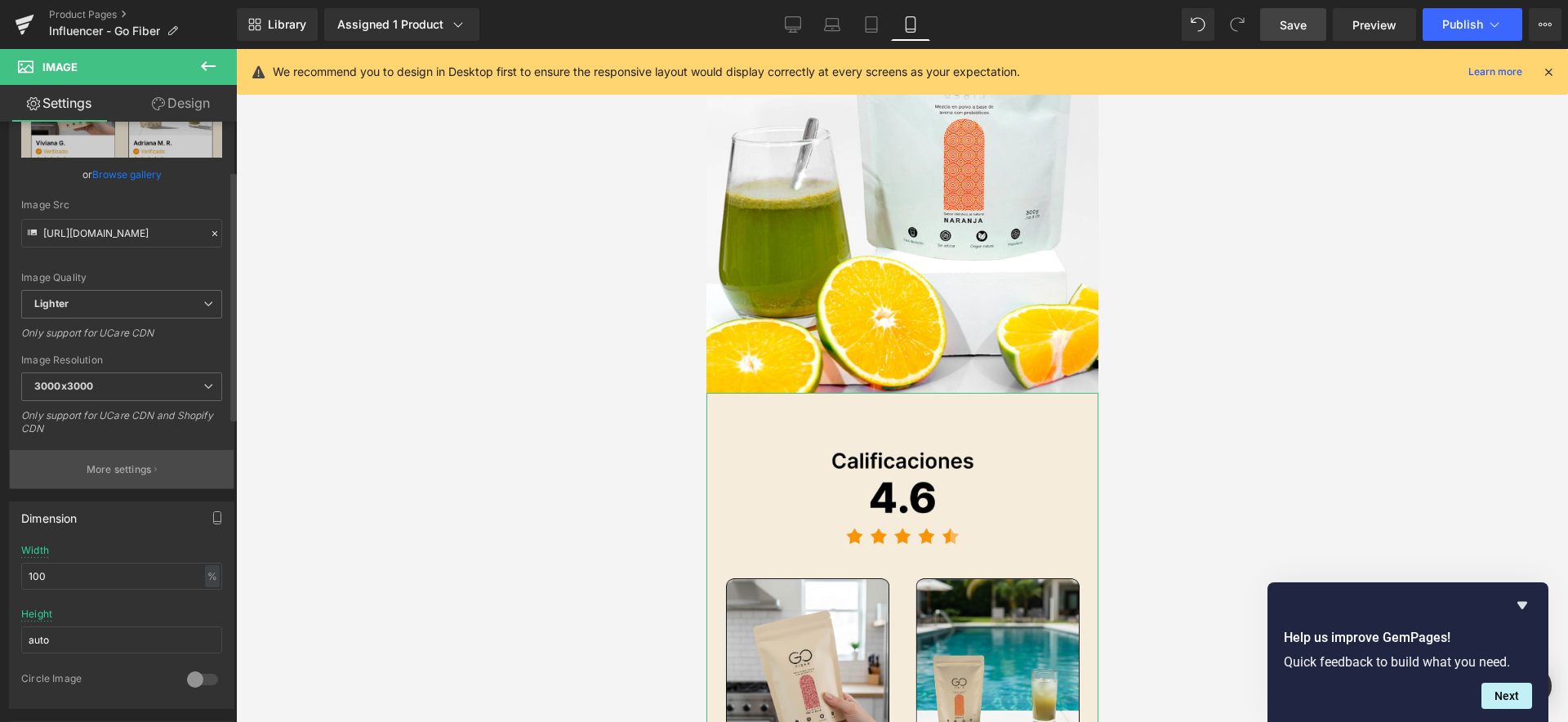
click at [116, 473] on p "More settings" at bounding box center [119, 469] width 65 height 15
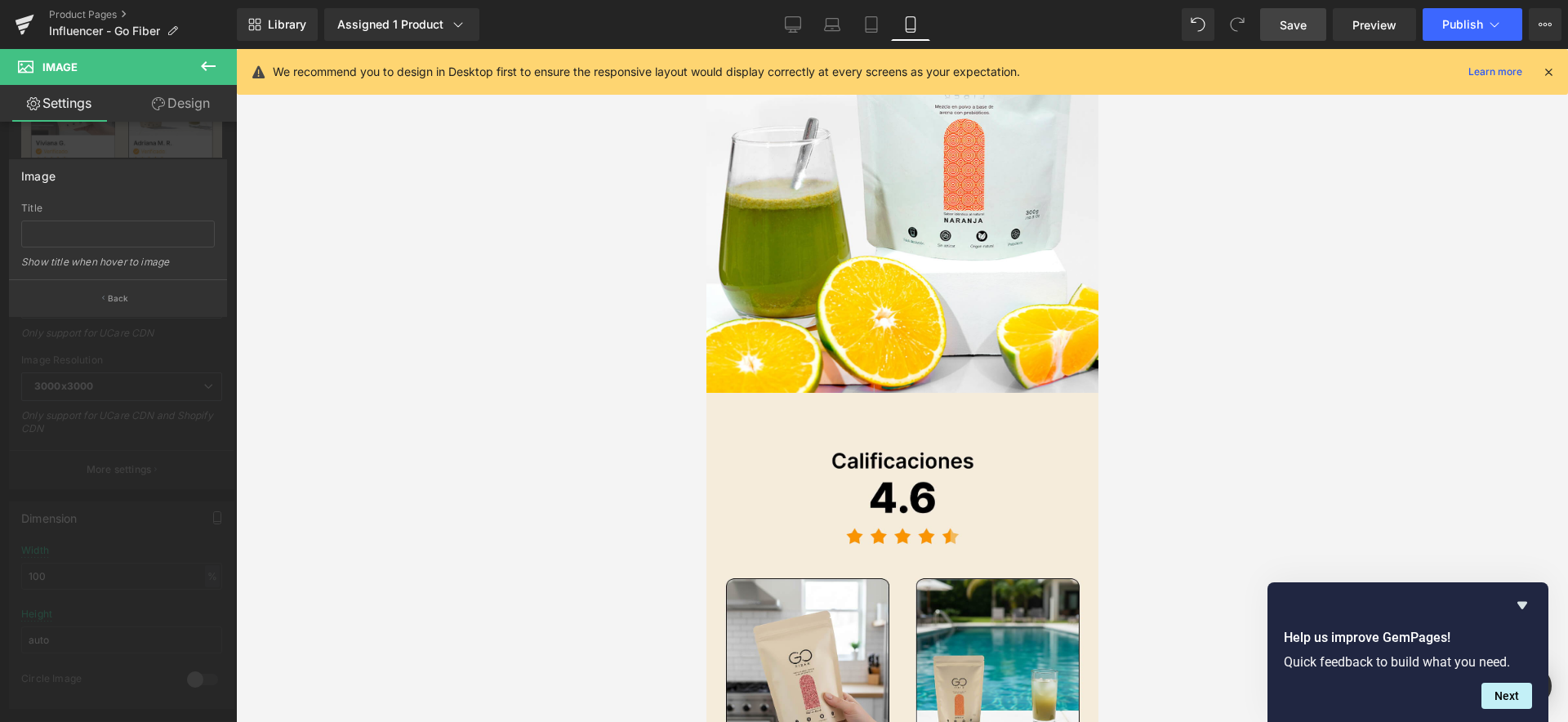
click at [298, 285] on div at bounding box center [902, 385] width 1332 height 673
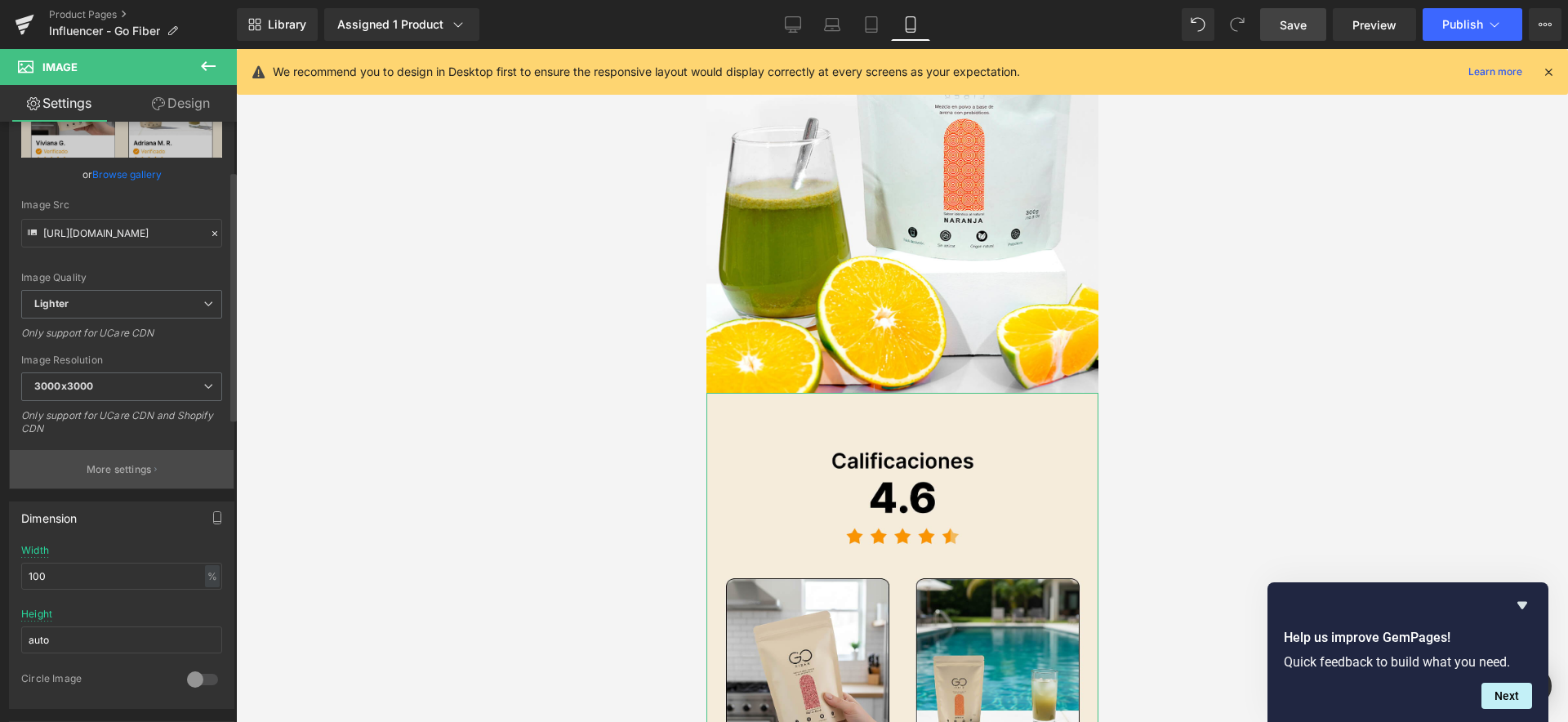
scroll to position [427, 0]
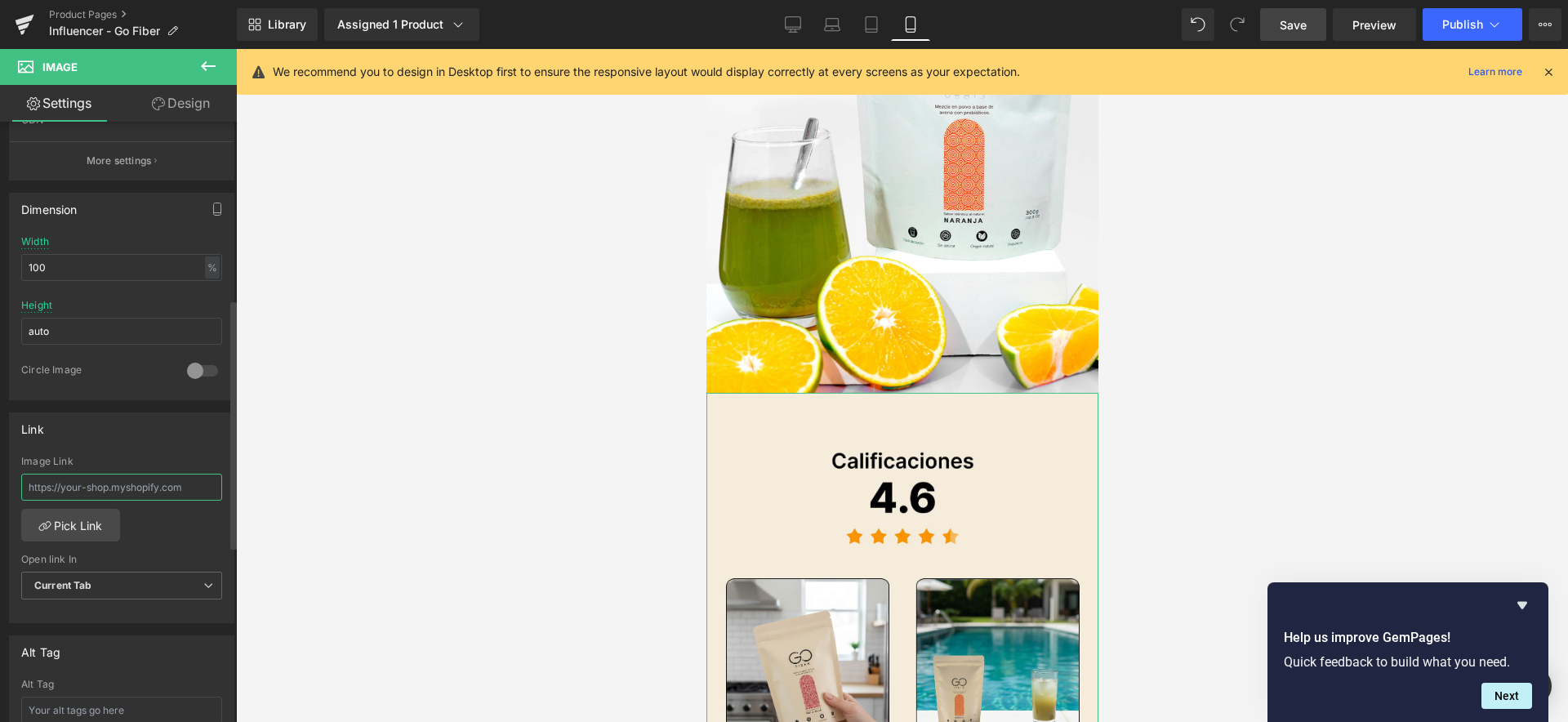
click at [105, 497] on input "text" at bounding box center [121, 487] width 201 height 27
paste input "https://www.mundofitcolombia.com.co/products/go-fiber"
type input "https://www.mundofitcolombia.com.co/products/go-fiber"
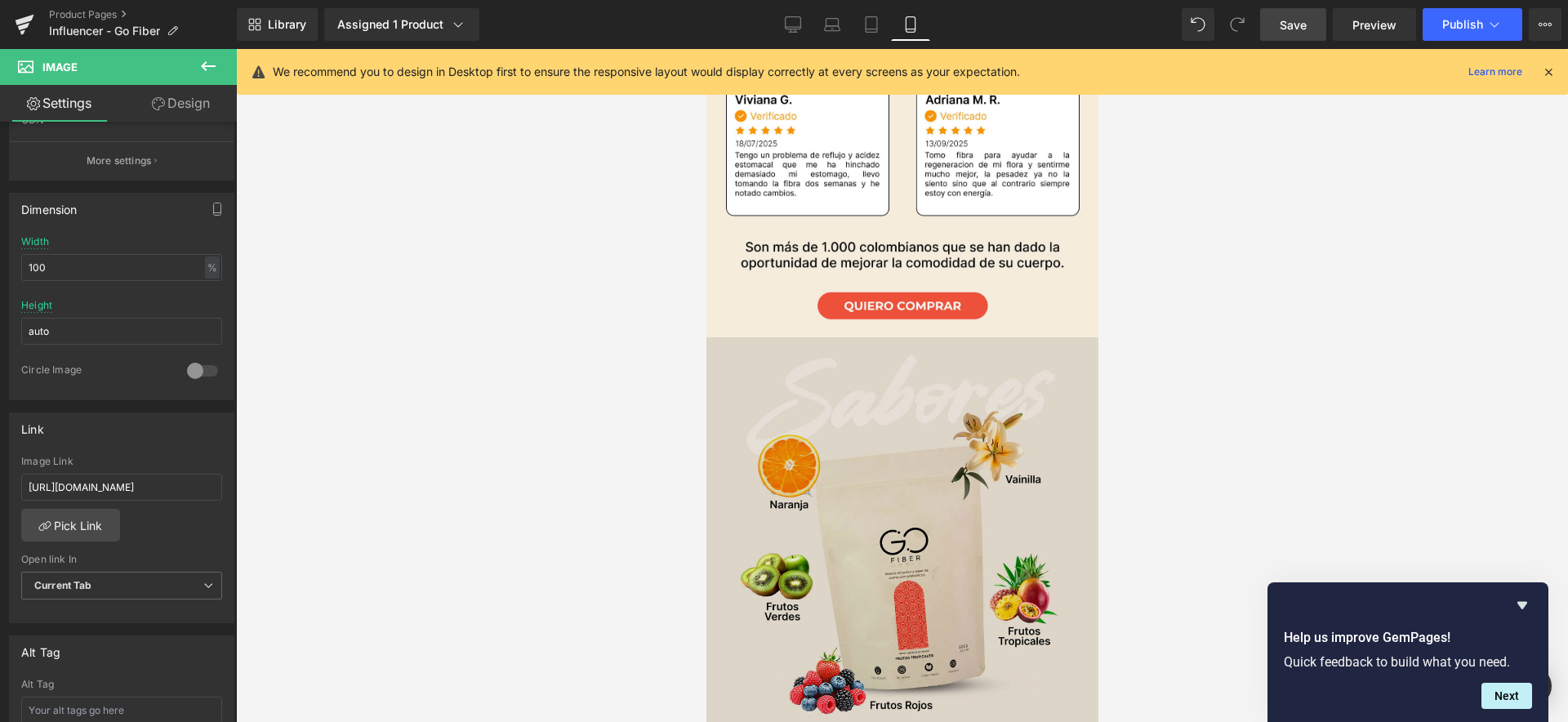
scroll to position [3777, 0]
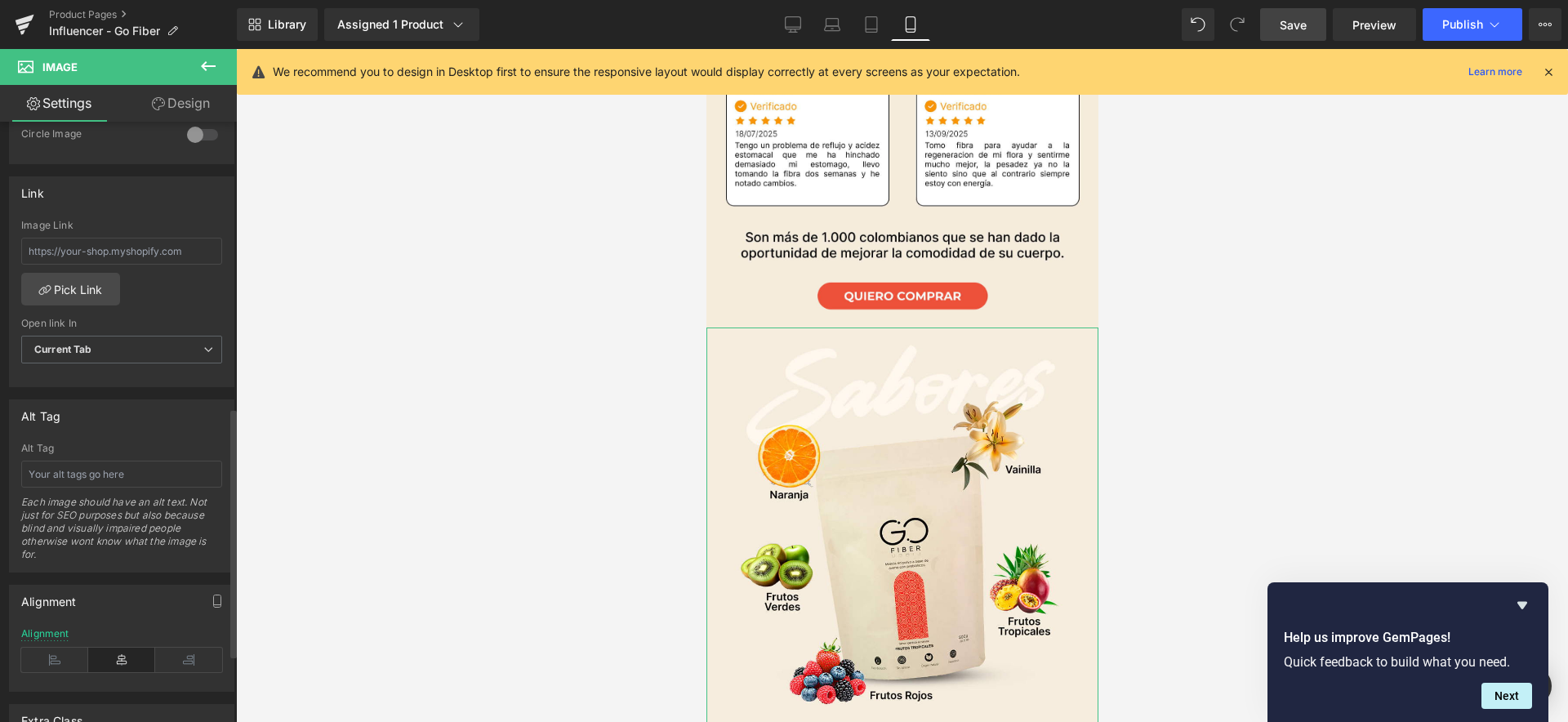
scroll to position [541, 0]
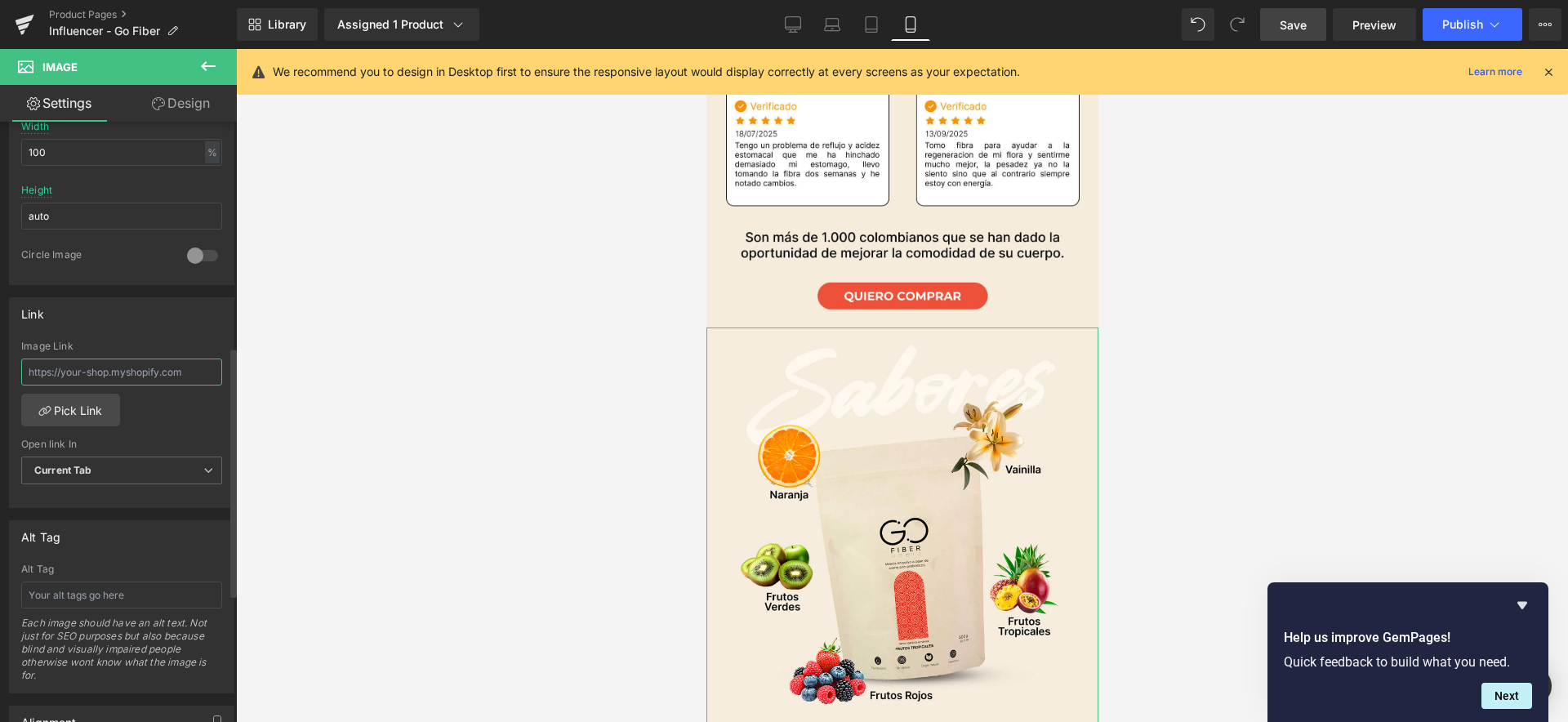
click at [82, 370] on input "text" at bounding box center [121, 372] width 201 height 27
type input "https://www.mundofitcolombia.com.co/products/go-fiber"
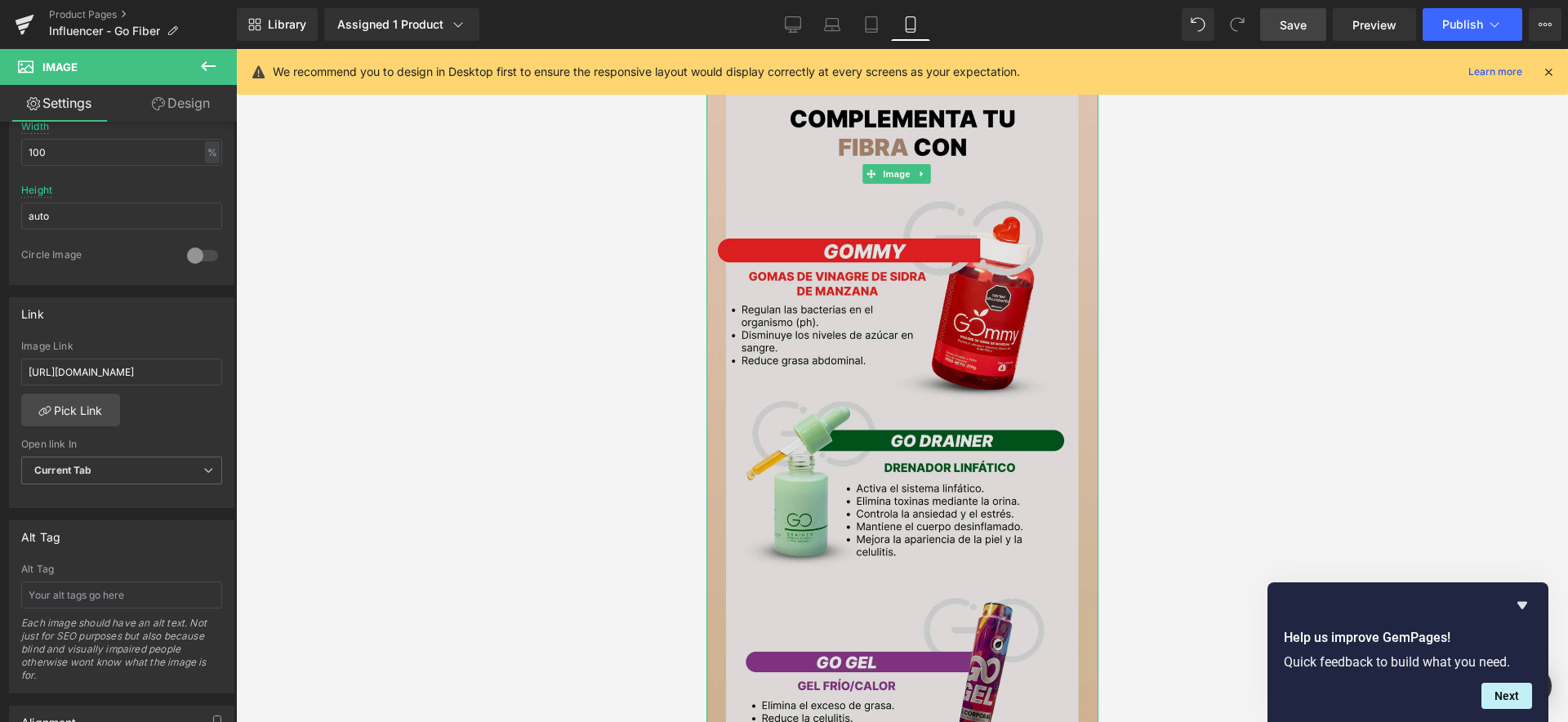
scroll to position [4770, 0]
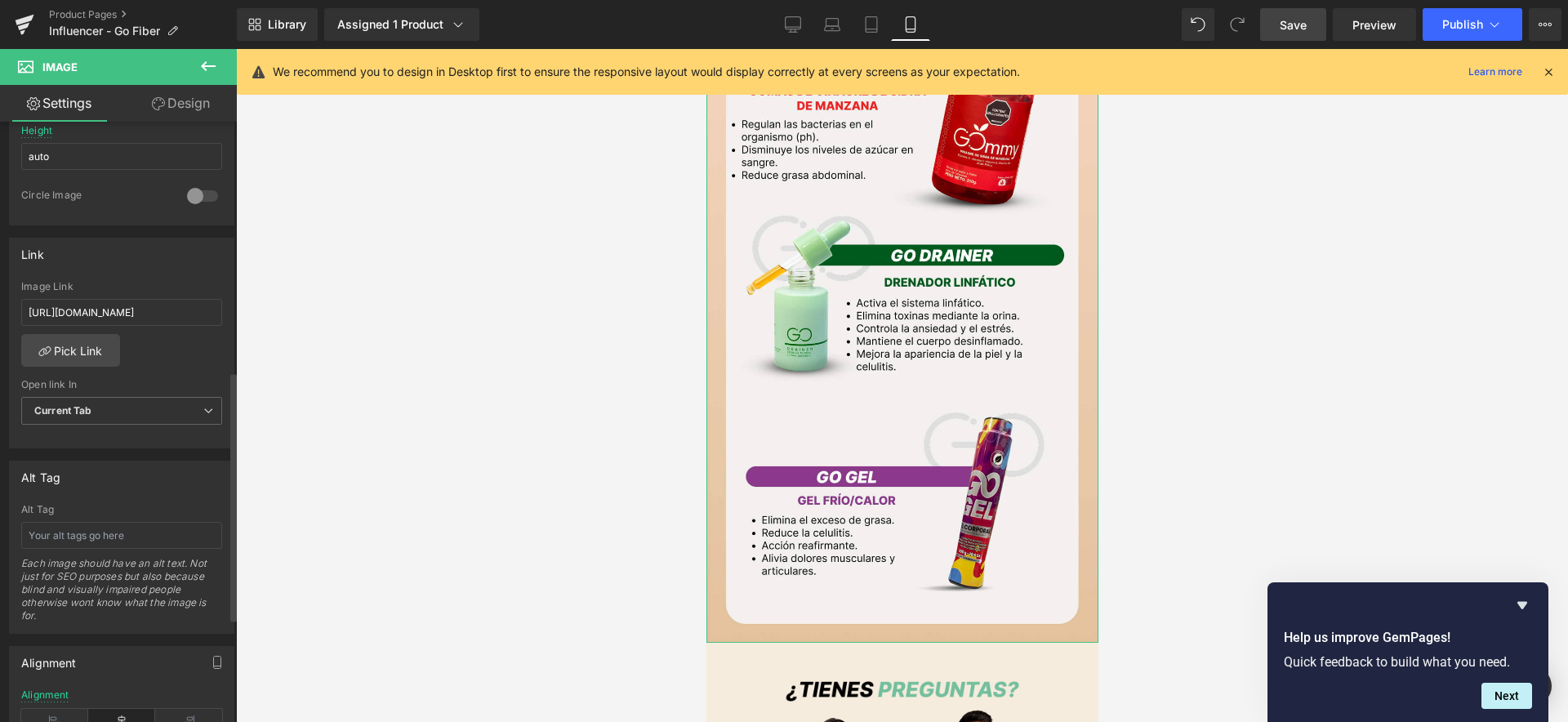
scroll to position [600, 0]
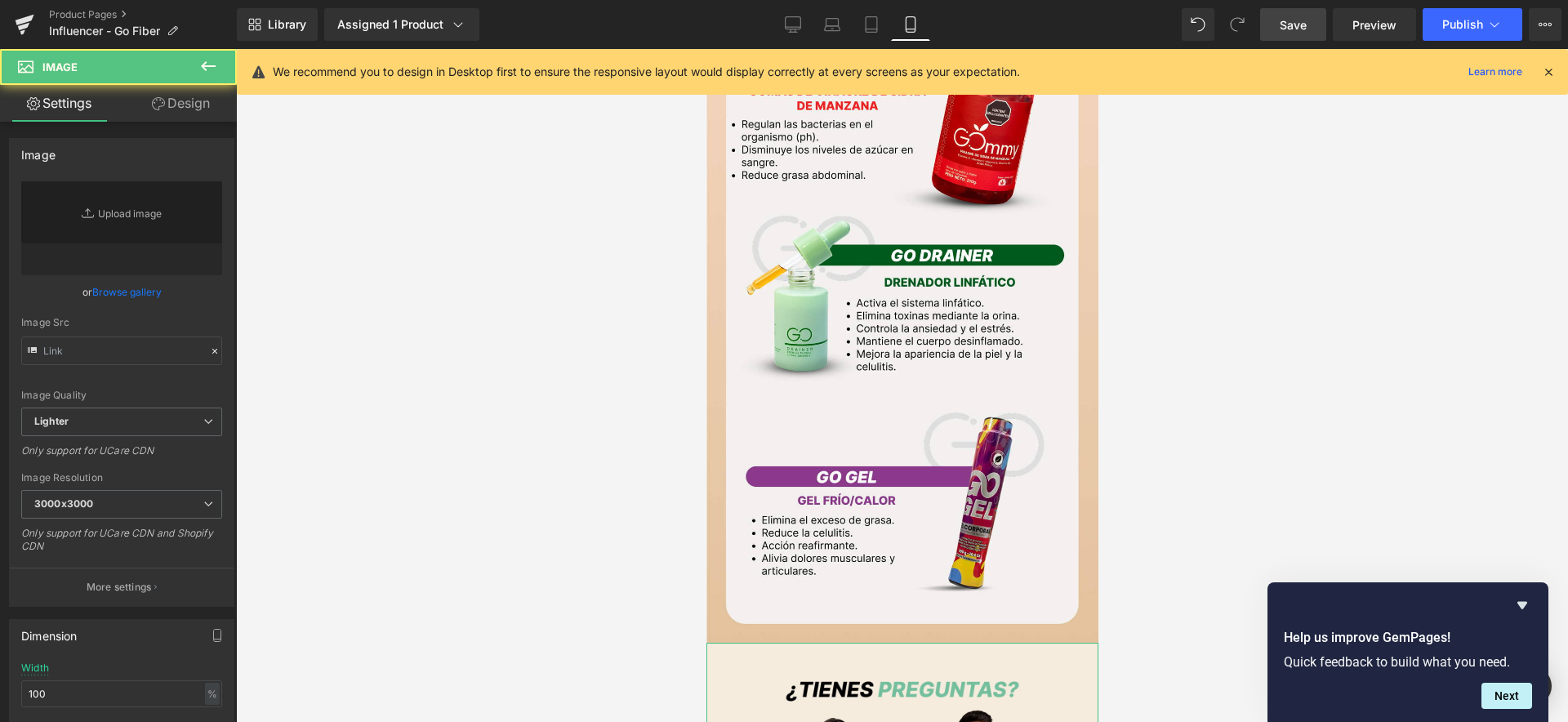
type input "https://ucarecdn.com/2d131637-38e9-4490-bb8e-56c9279e3849/-/format/auto/-/previ…"
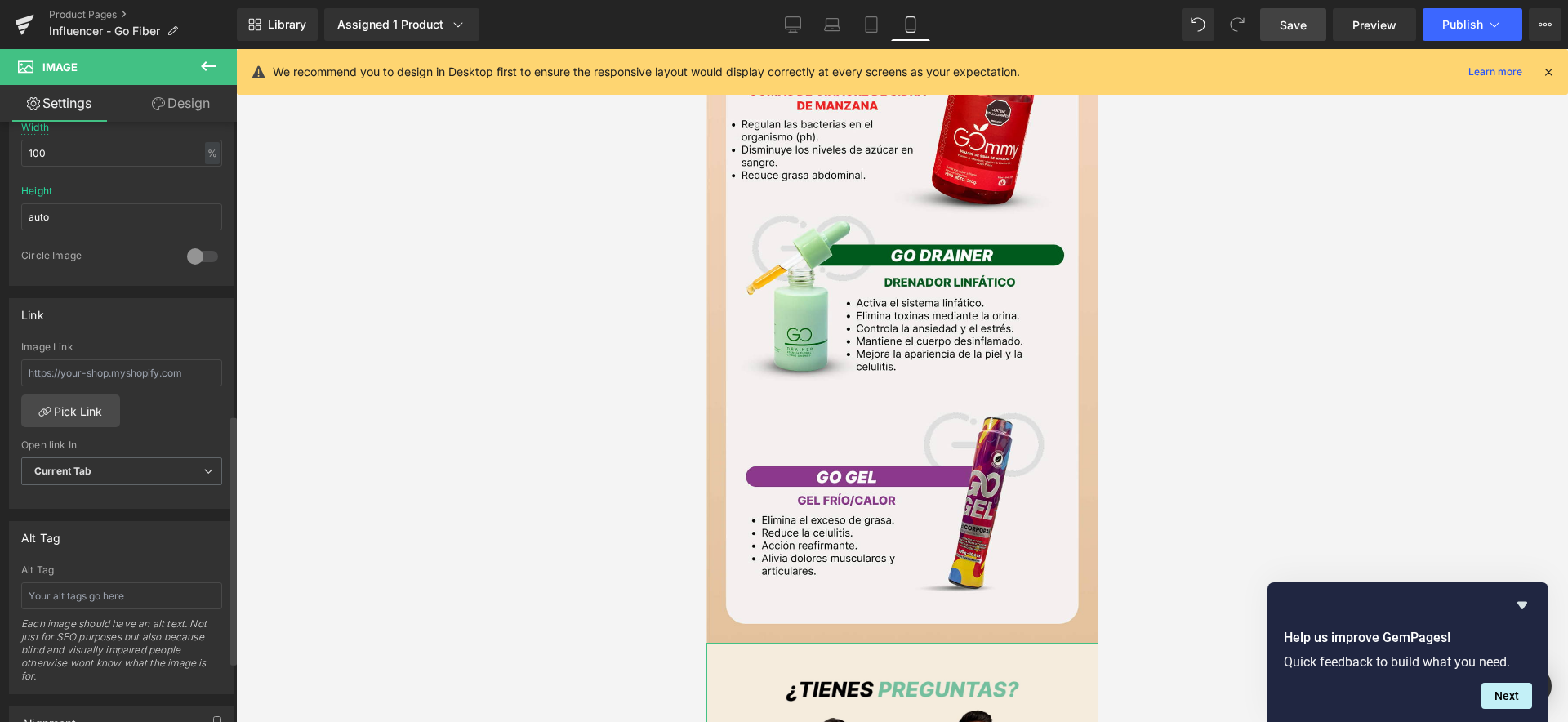
scroll to position [720, 0]
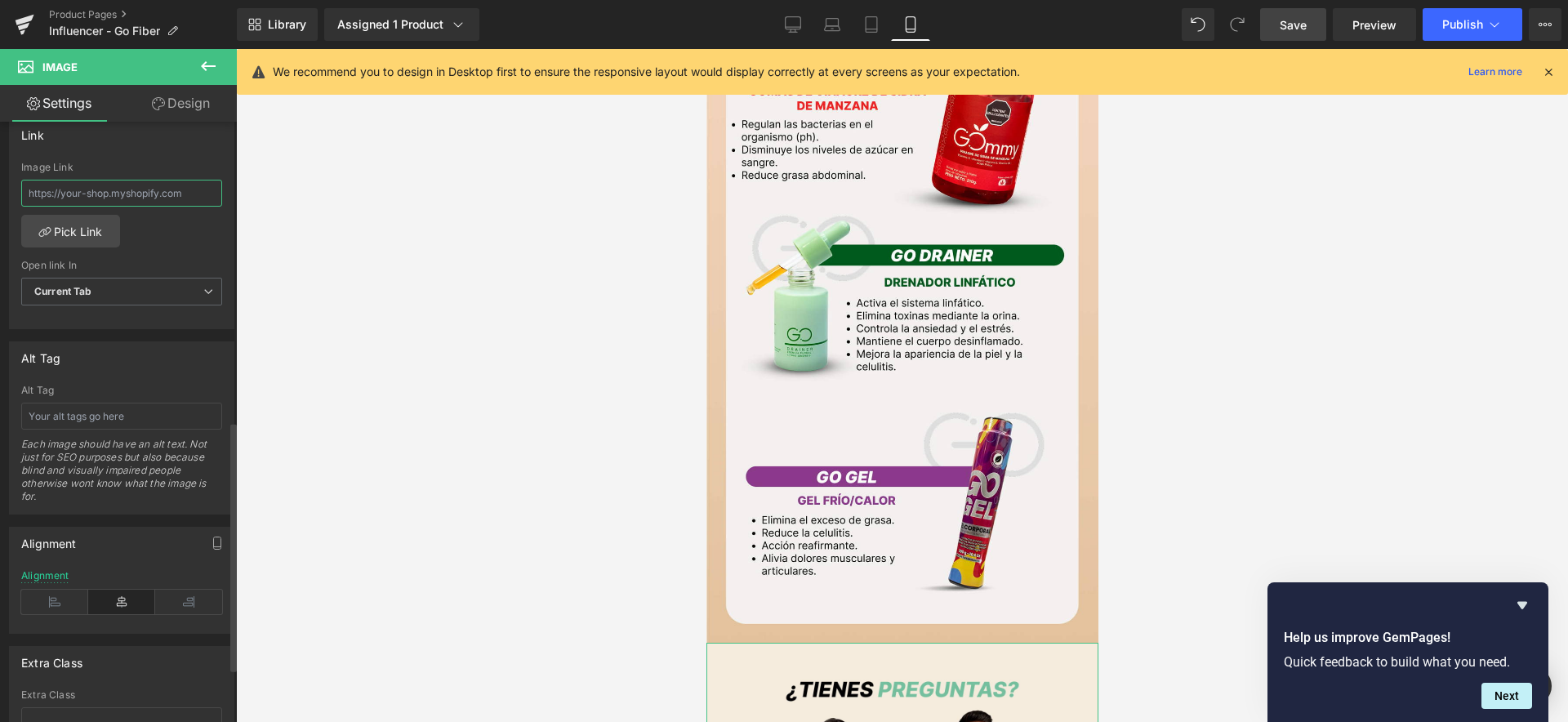
click at [89, 194] on input "text" at bounding box center [121, 193] width 201 height 27
type input "https://www.mundofitcolombia.com.co/products/go-fiber"
click at [1481, 25] on span "Publish" at bounding box center [1462, 24] width 41 height 13
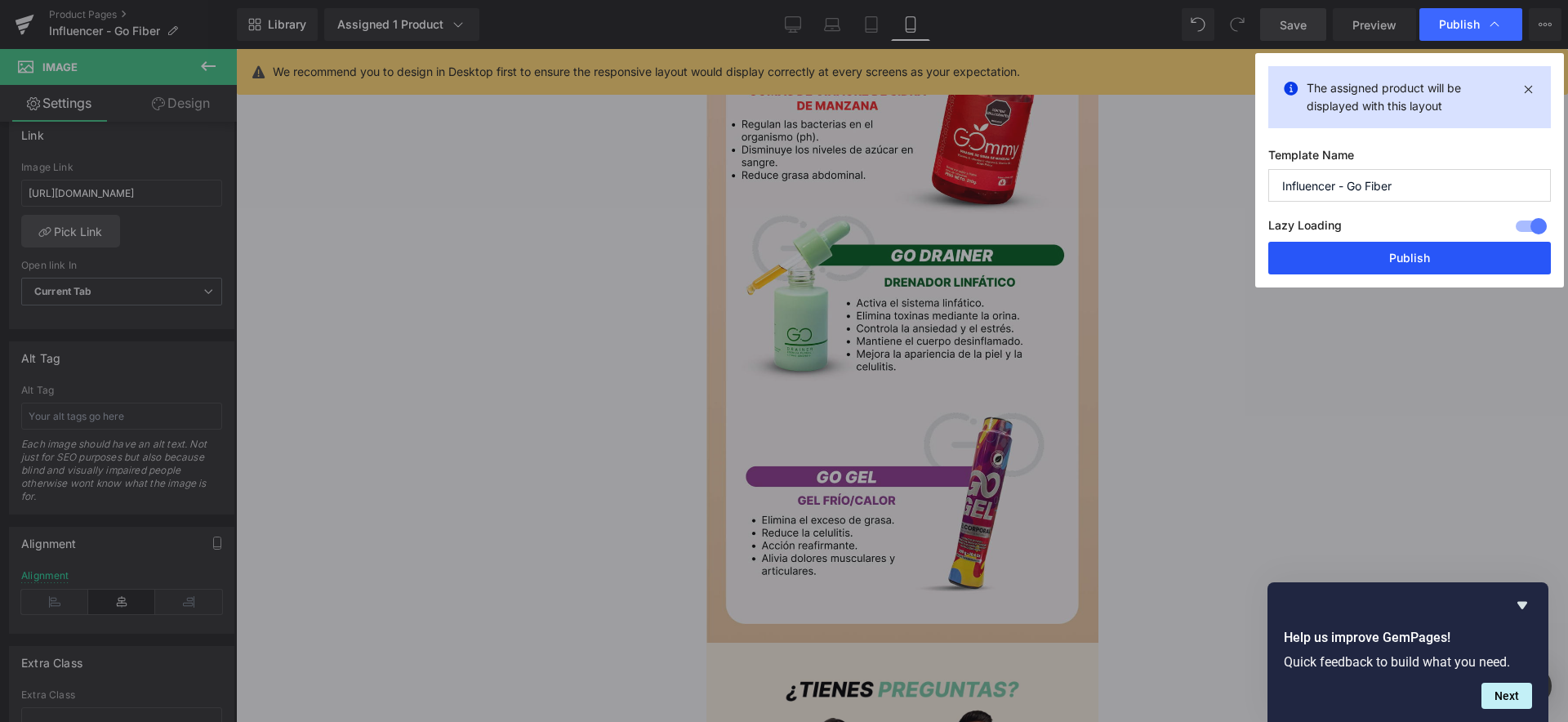
click at [1381, 257] on button "Publish" at bounding box center [1409, 258] width 282 height 33
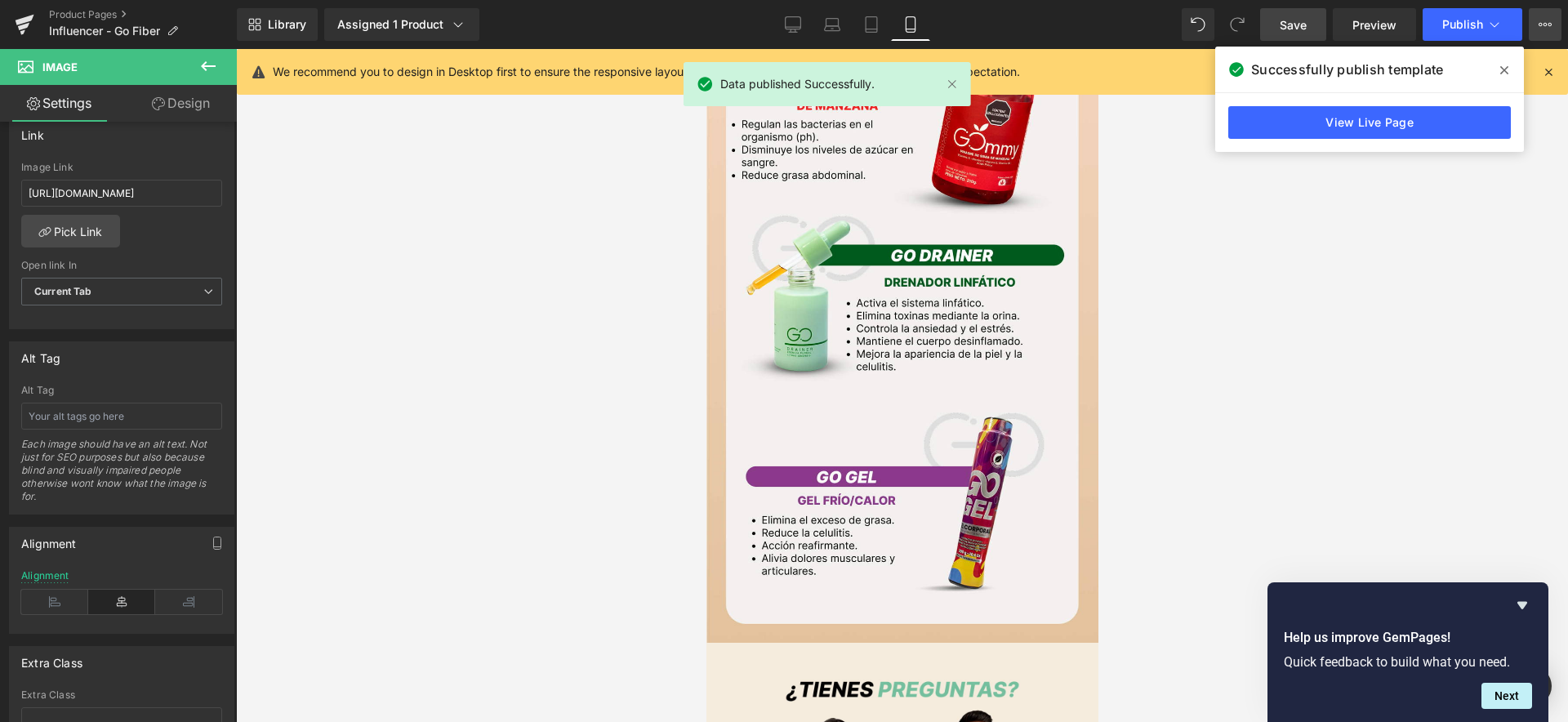
click at [1547, 25] on icon at bounding box center [1545, 24] width 13 height 13
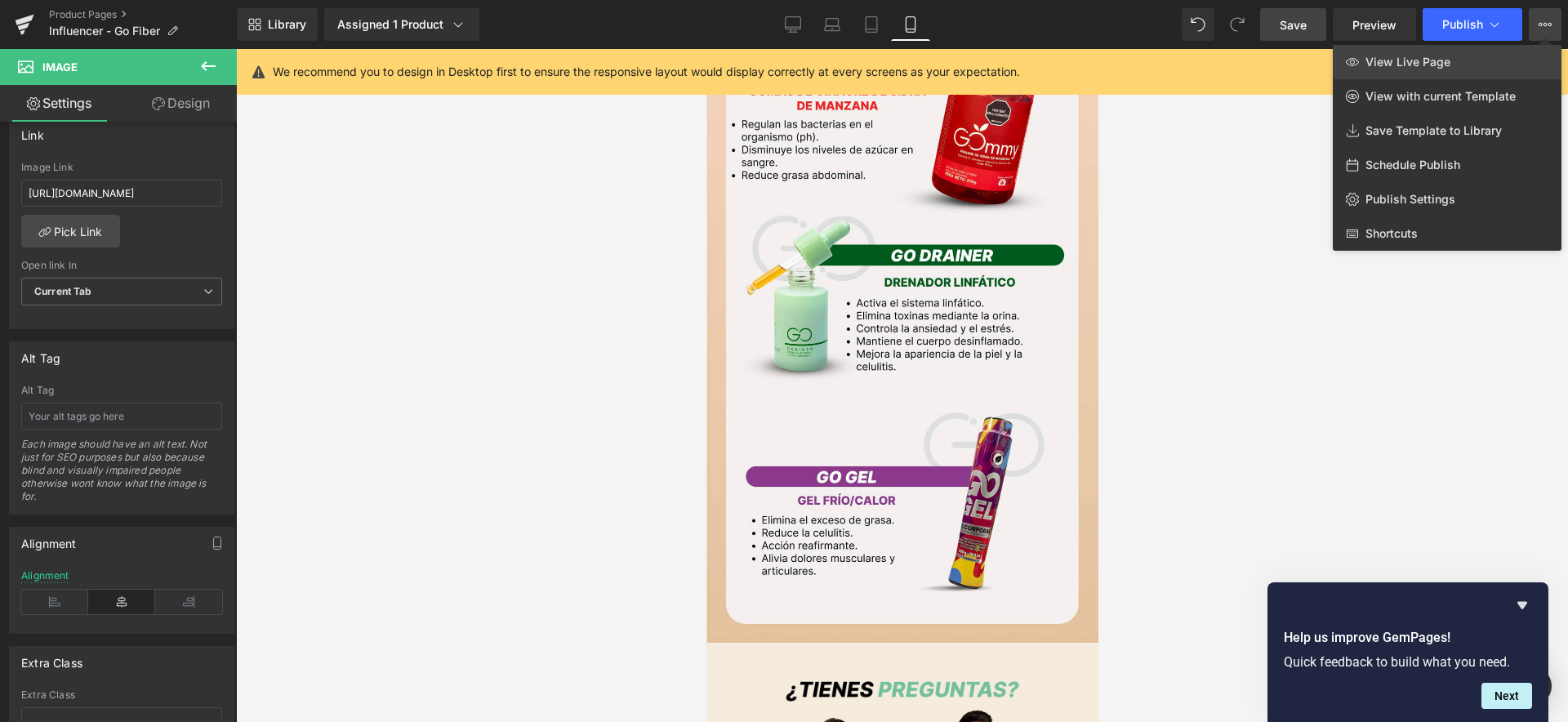
click at [1406, 63] on span "View Live Page" at bounding box center [1408, 62] width 85 height 15
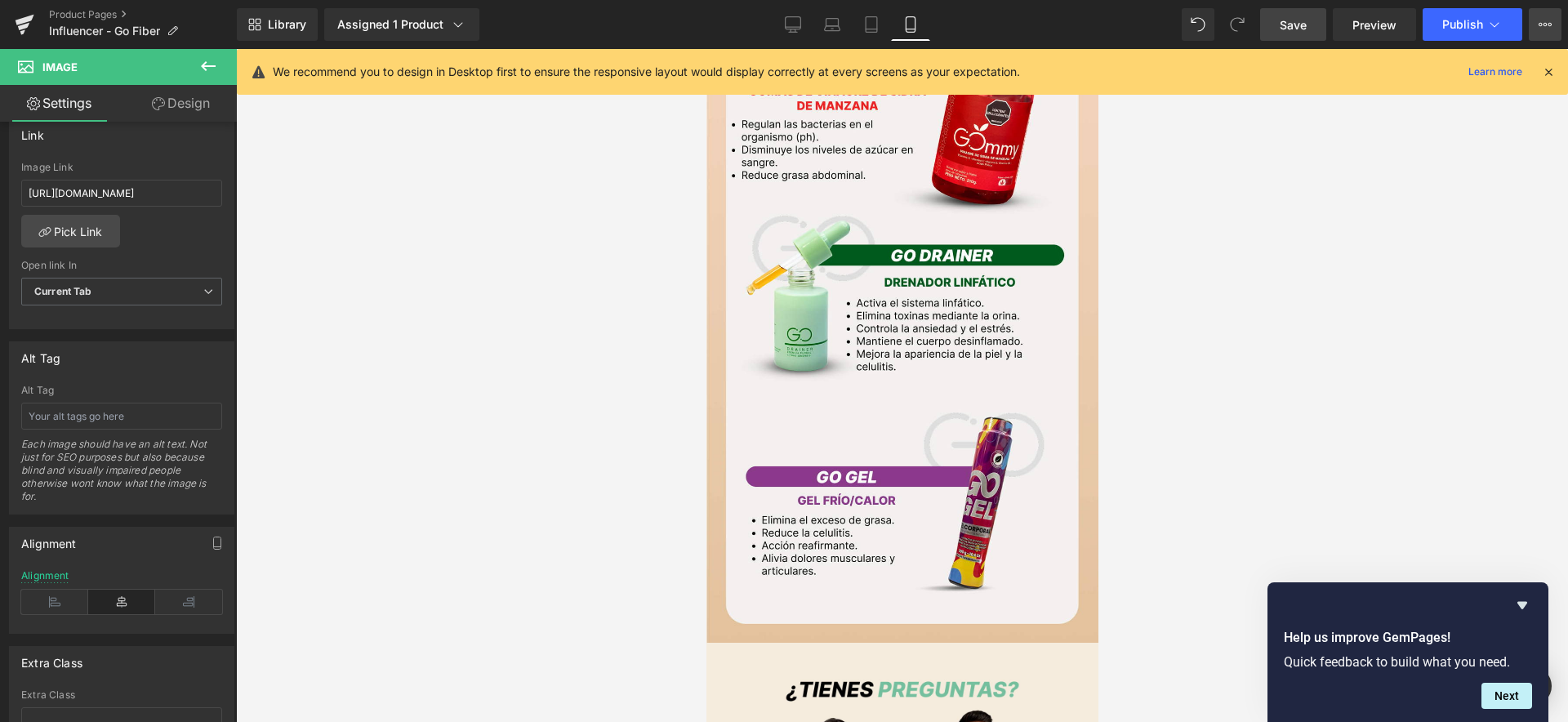
click at [1535, 24] on button "View Live Page View with current Template Save Template to Library Schedule Pub…" at bounding box center [1545, 24] width 33 height 33
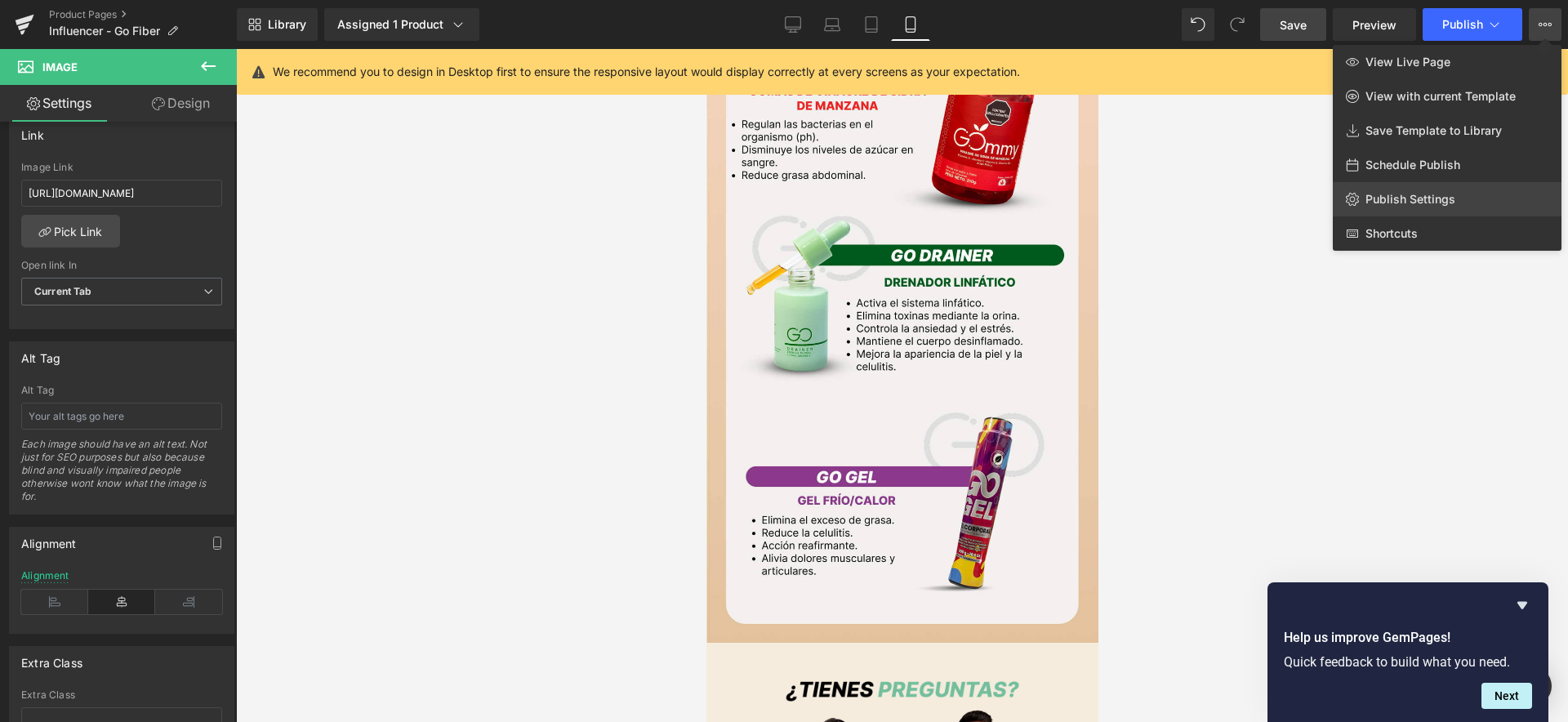
click at [1432, 203] on span "Publish Settings" at bounding box center [1410, 199] width 89 height 15
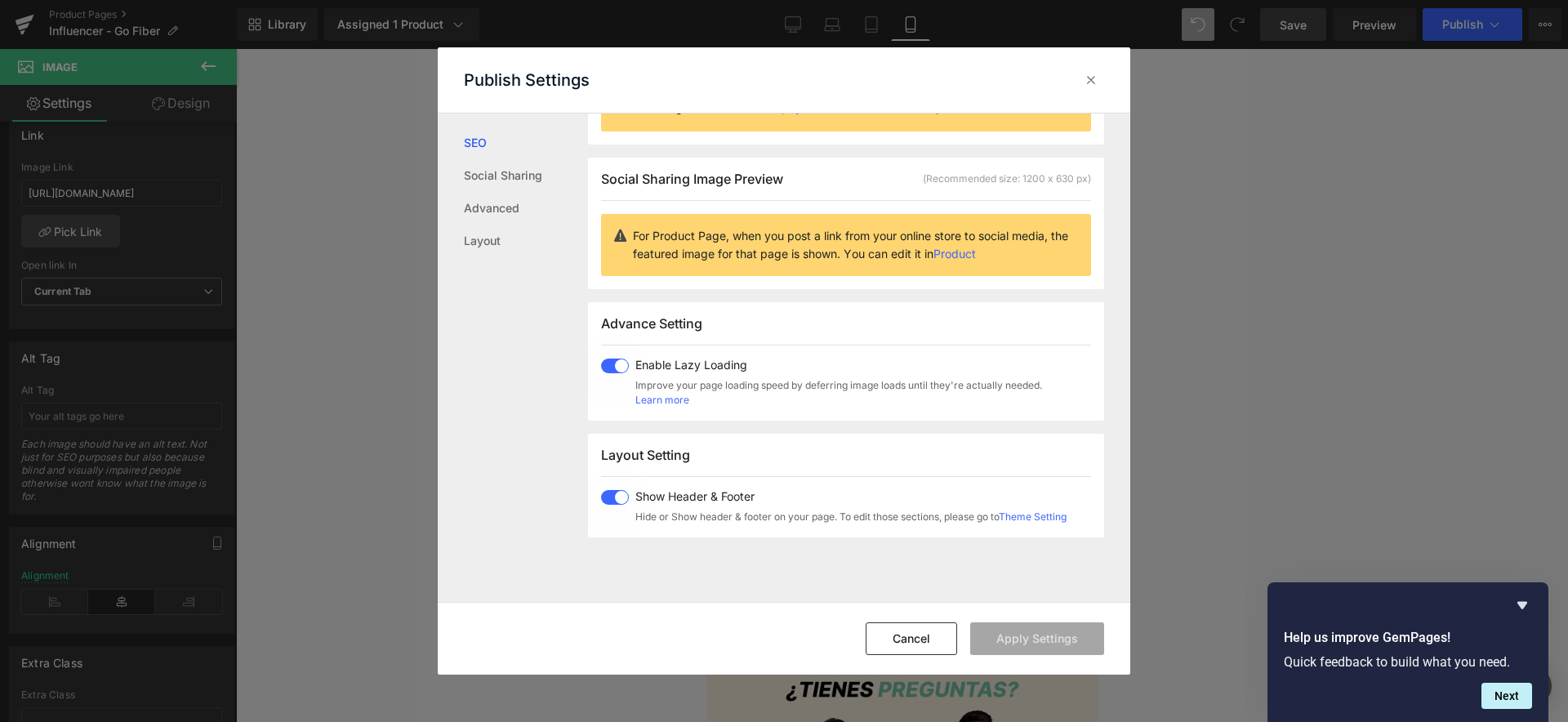
scroll to position [82, 0]
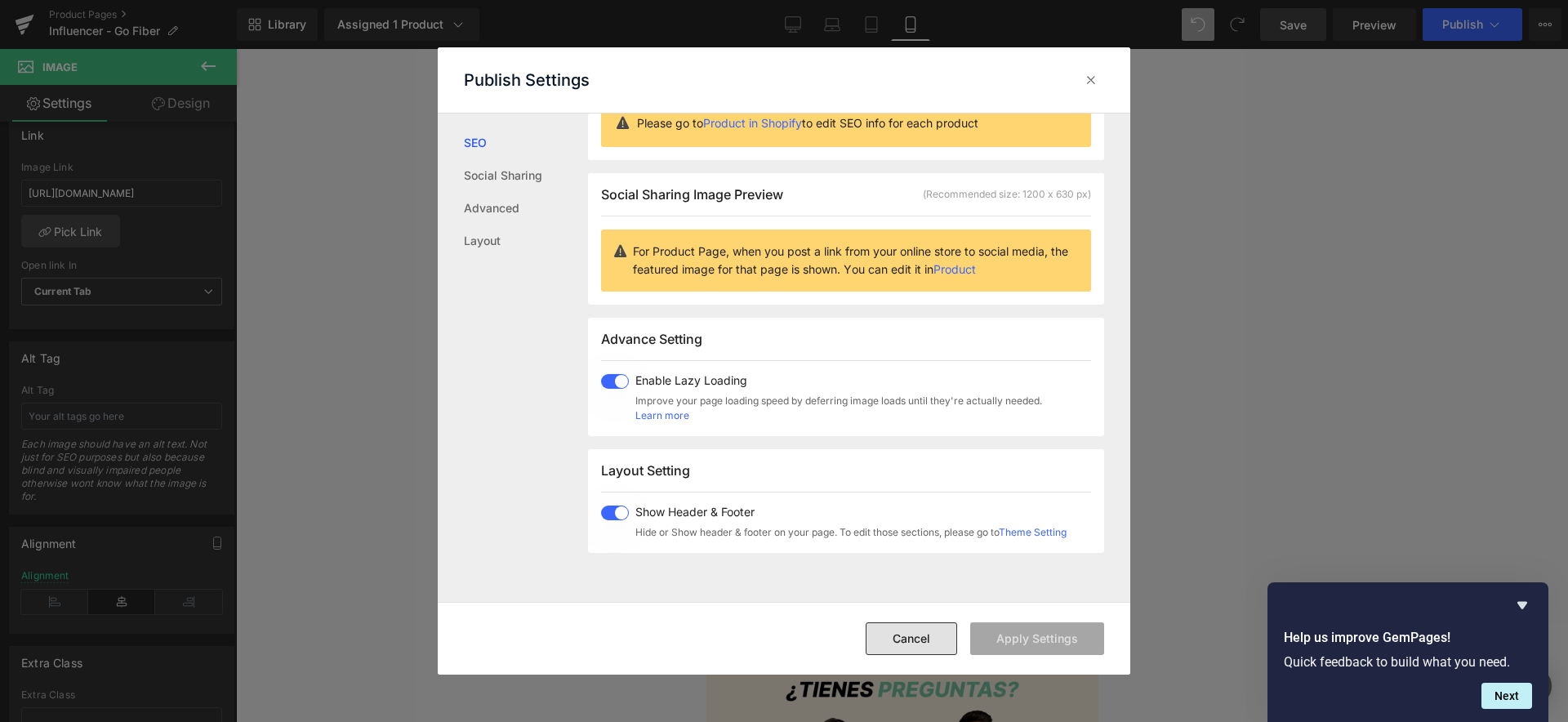
click at [917, 635] on button "Cancel" at bounding box center [910, 639] width 91 height 33
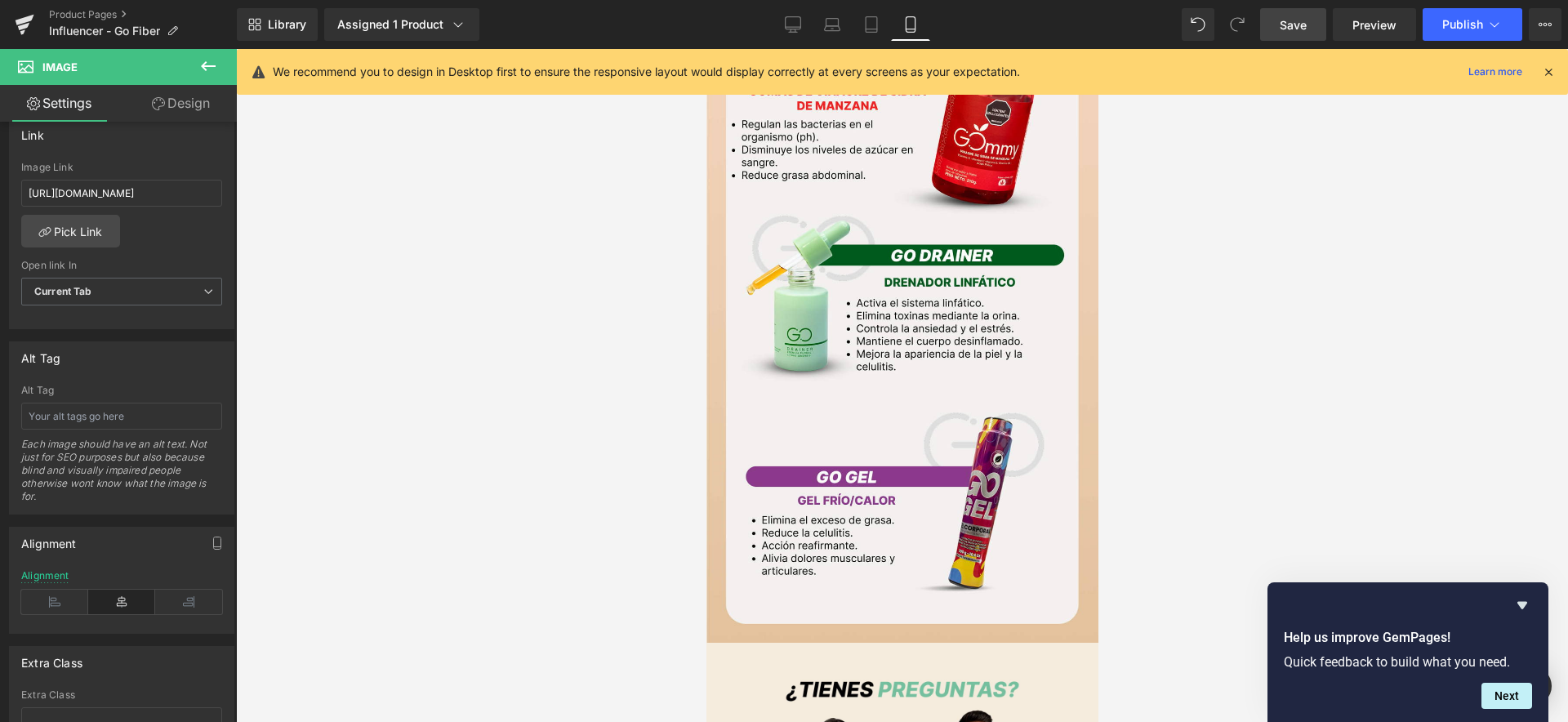
click at [1340, 419] on div at bounding box center [902, 385] width 1332 height 673
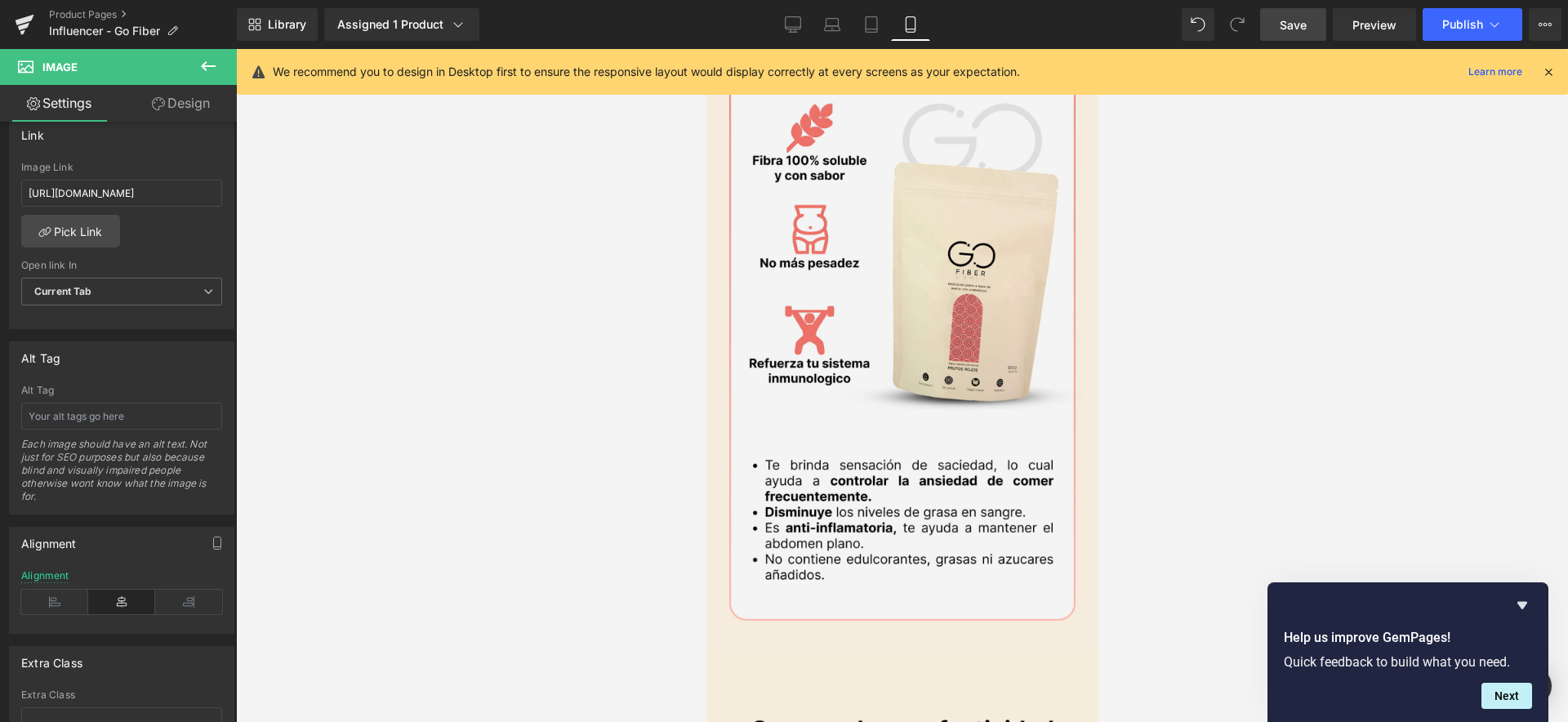
scroll to position [0, 0]
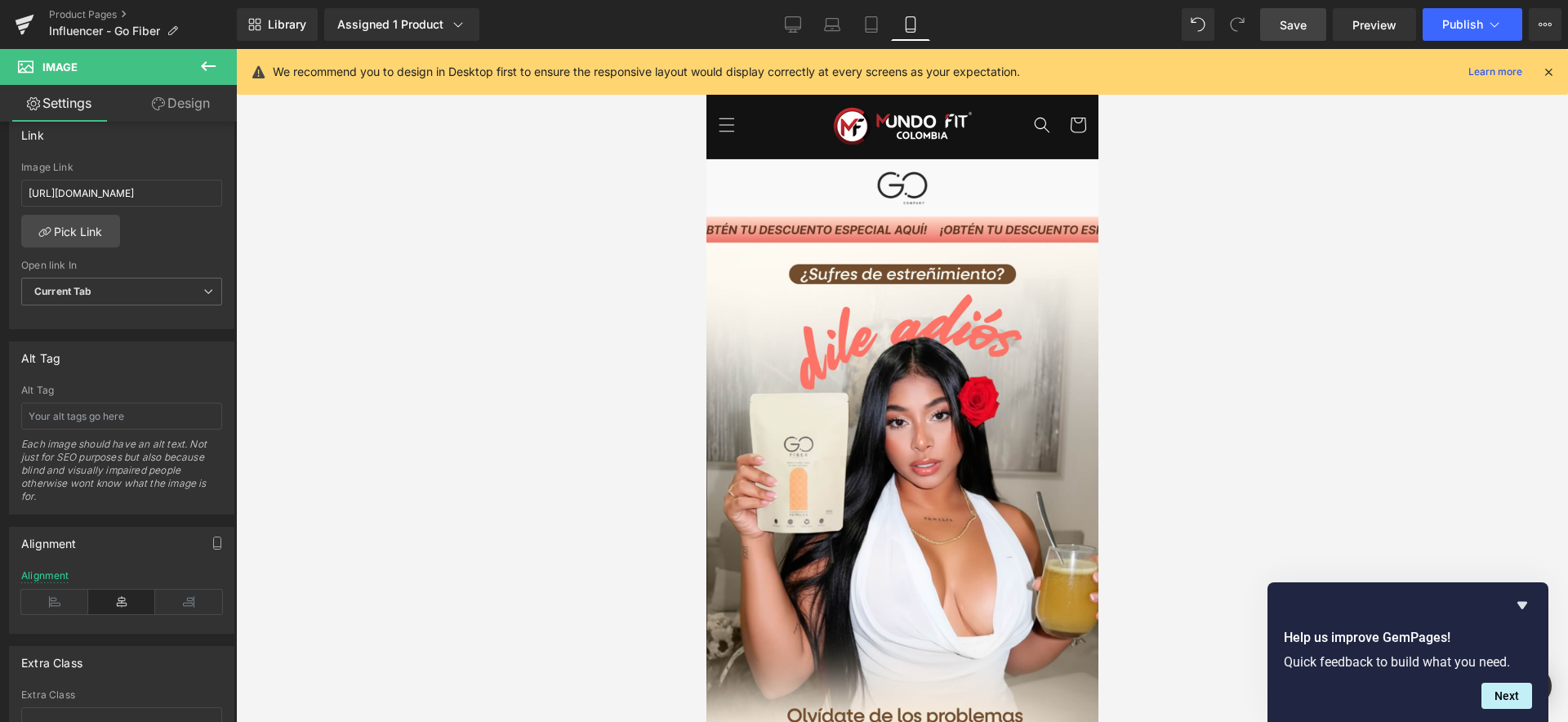
click at [1232, 281] on div at bounding box center [902, 385] width 1332 height 673
click at [1299, 27] on span "Save" at bounding box center [1293, 25] width 27 height 17
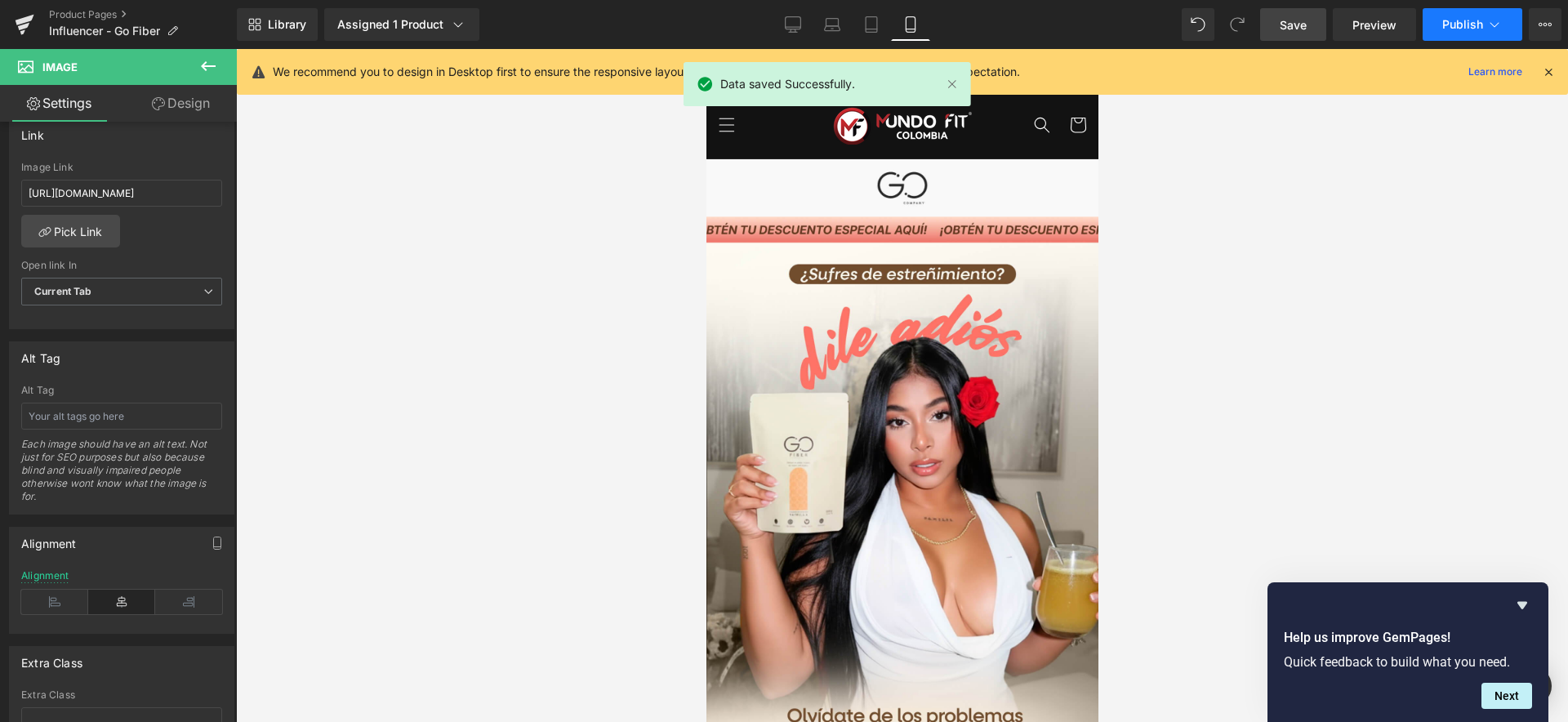
click at [1486, 26] on icon at bounding box center [1494, 24] width 17 height 17
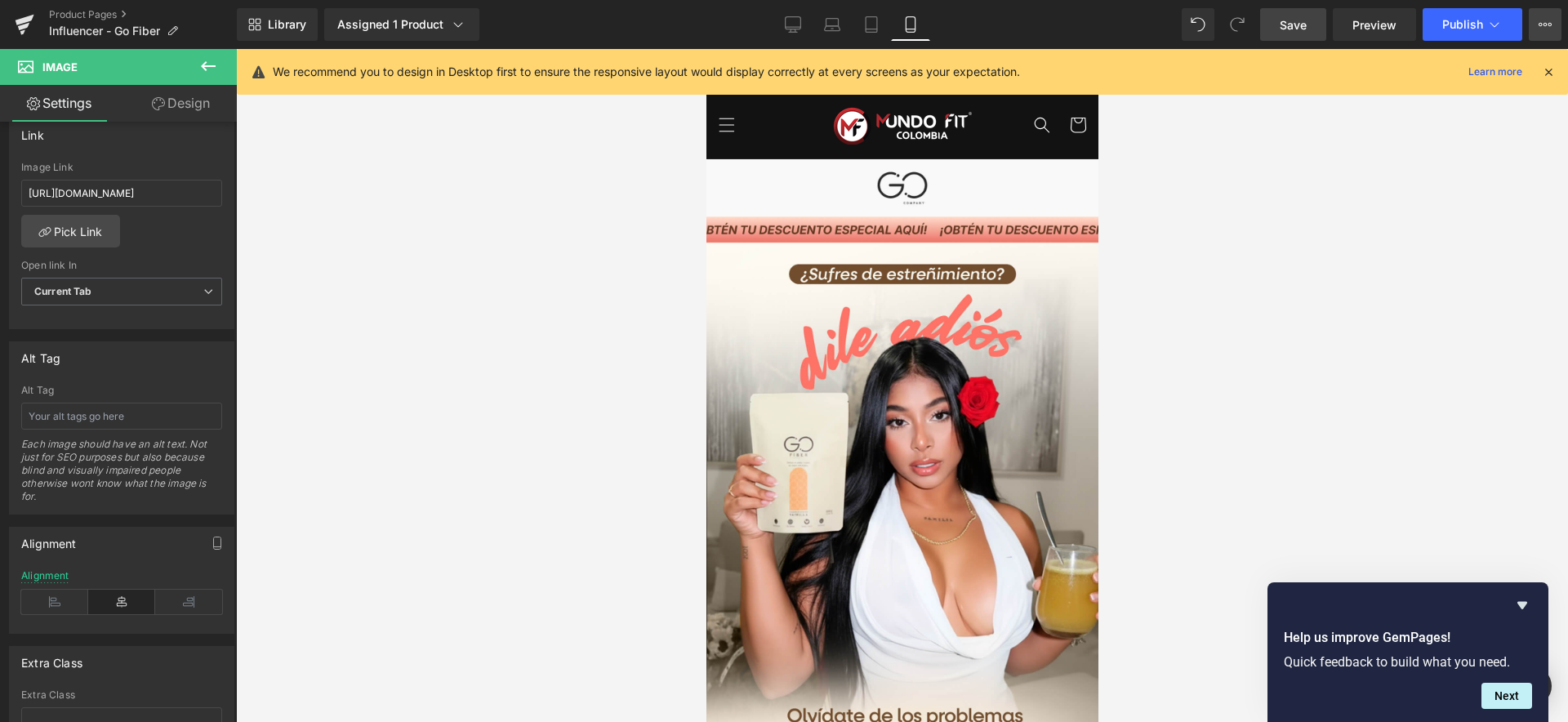
click at [1545, 26] on icon at bounding box center [1545, 24] width 4 height 3
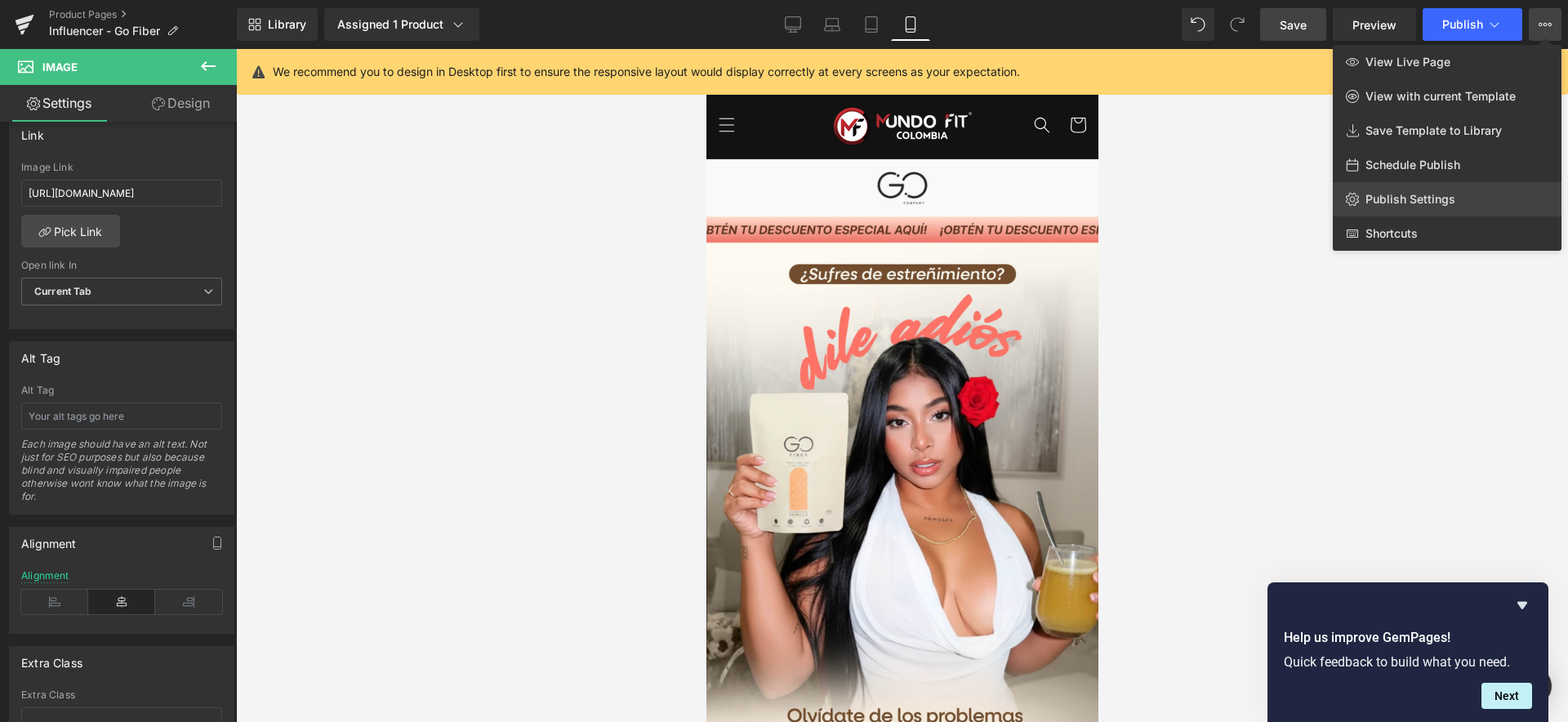
click at [1423, 201] on span "Publish Settings" at bounding box center [1410, 199] width 89 height 15
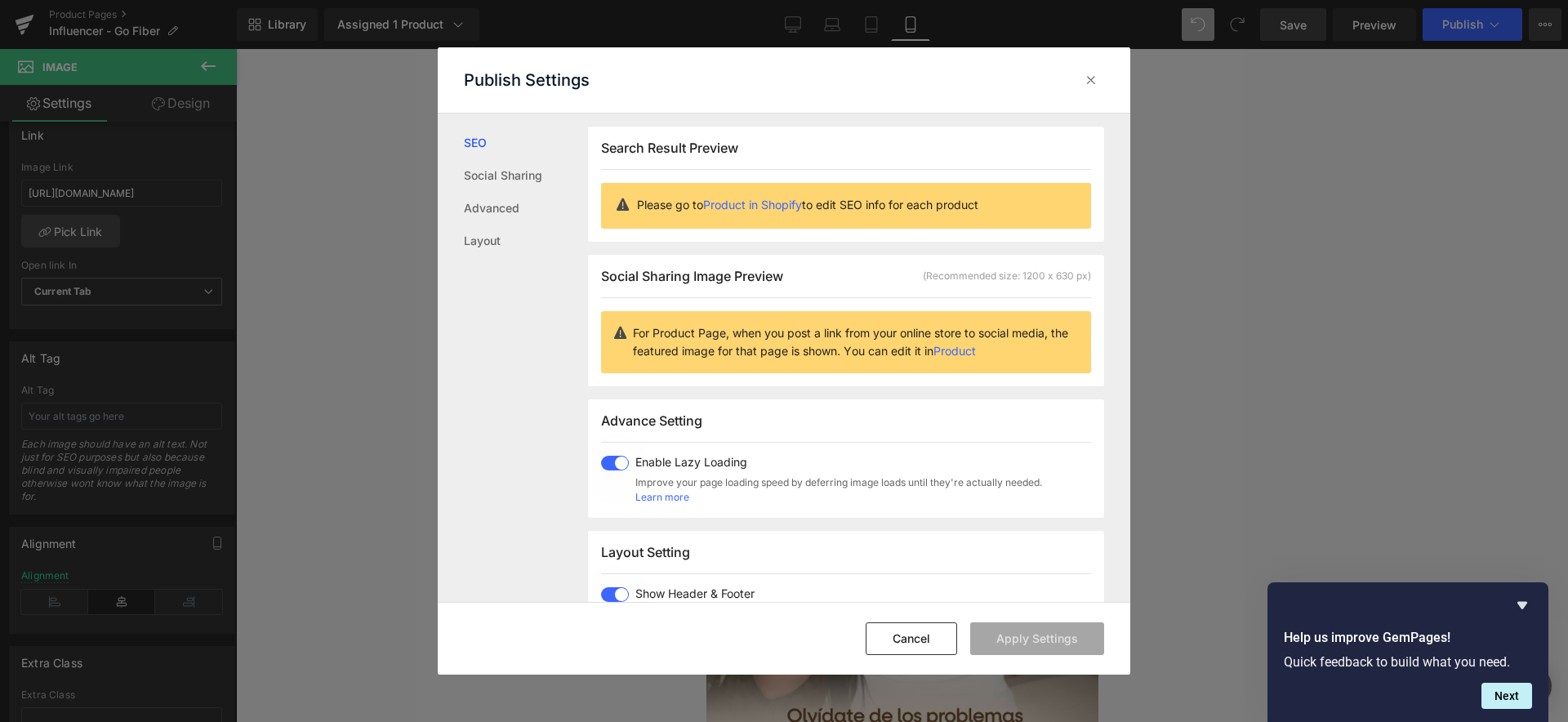
scroll to position [1, 0]
click at [505, 209] on link "Advanced" at bounding box center [526, 209] width 124 height 33
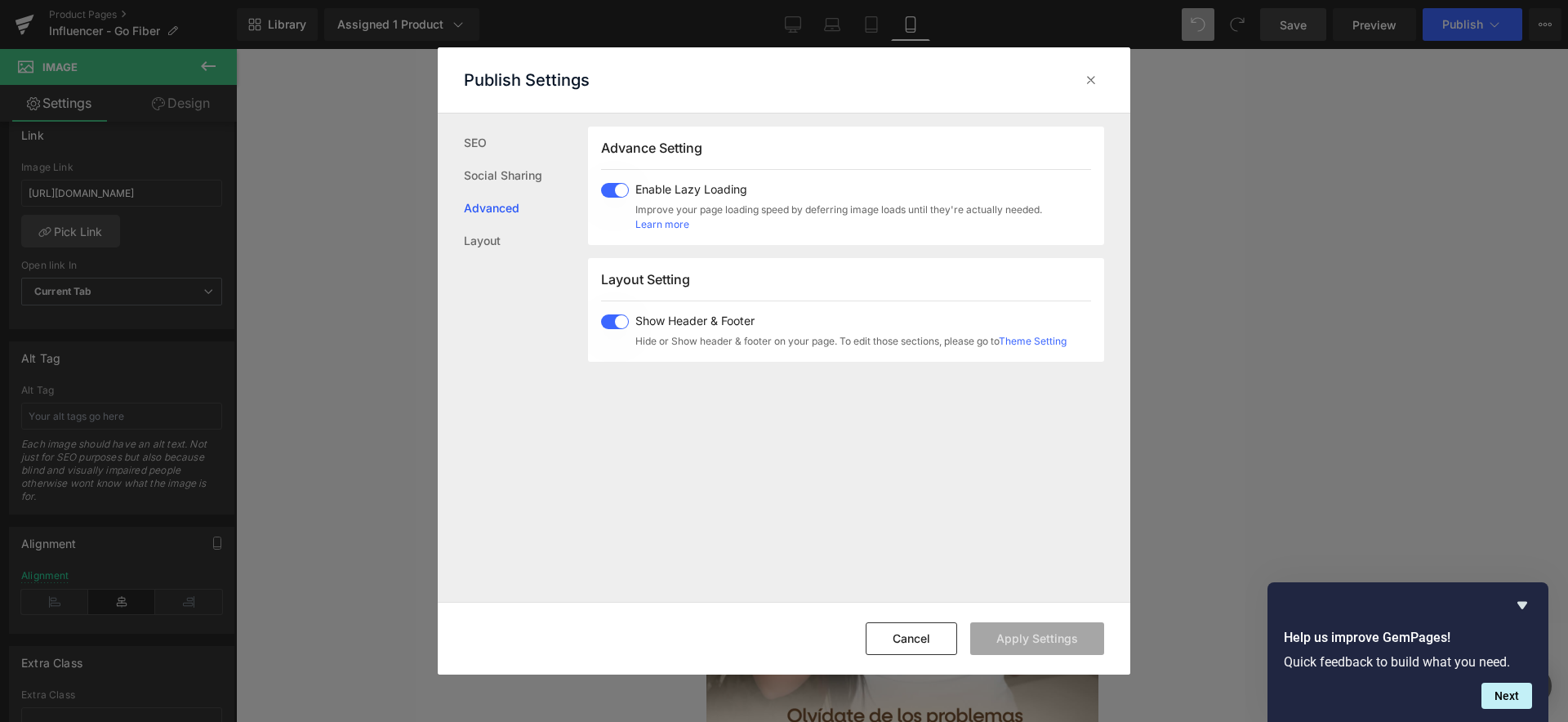
scroll to position [274, 0]
click at [493, 178] on link "Social Sharing" at bounding box center [526, 176] width 124 height 33
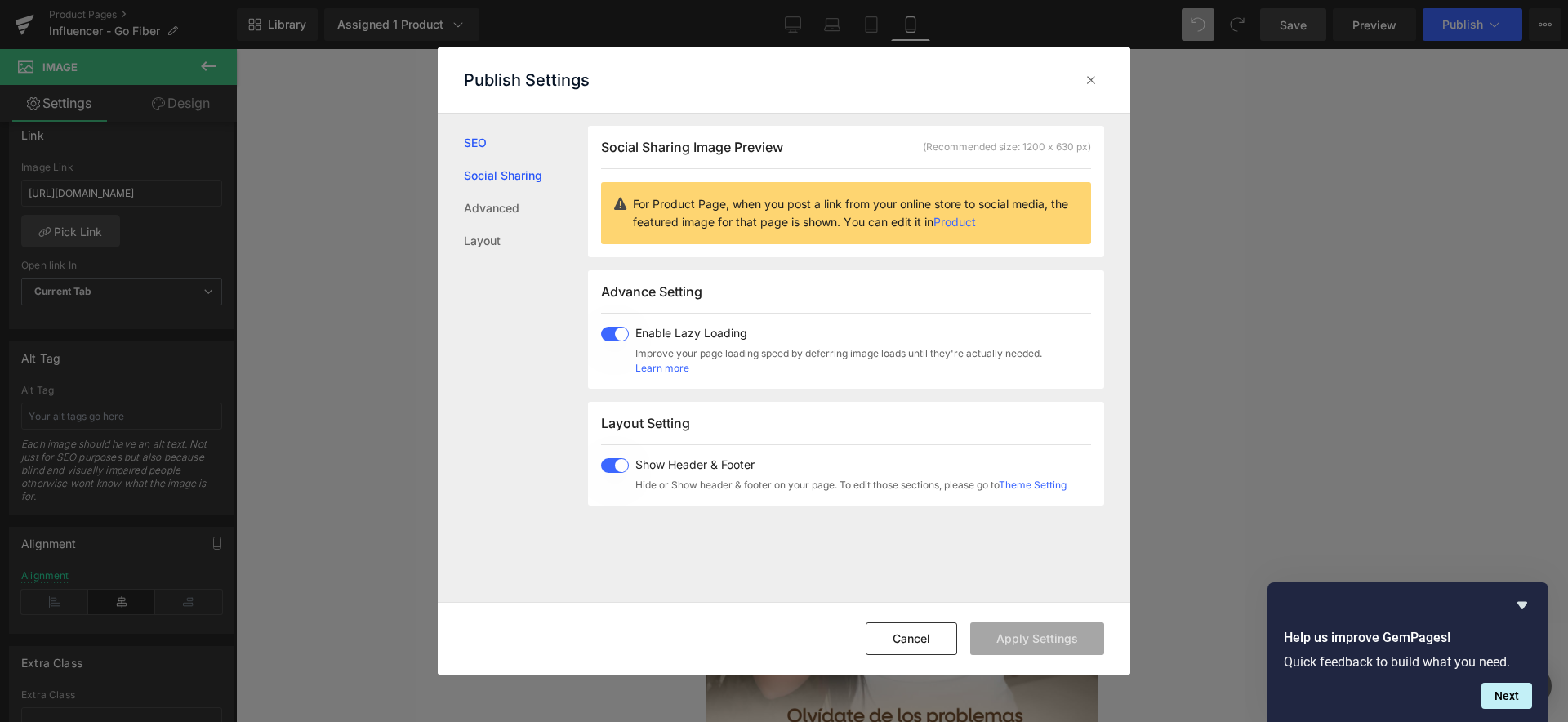
click at [480, 144] on link "SEO" at bounding box center [526, 143] width 124 height 33
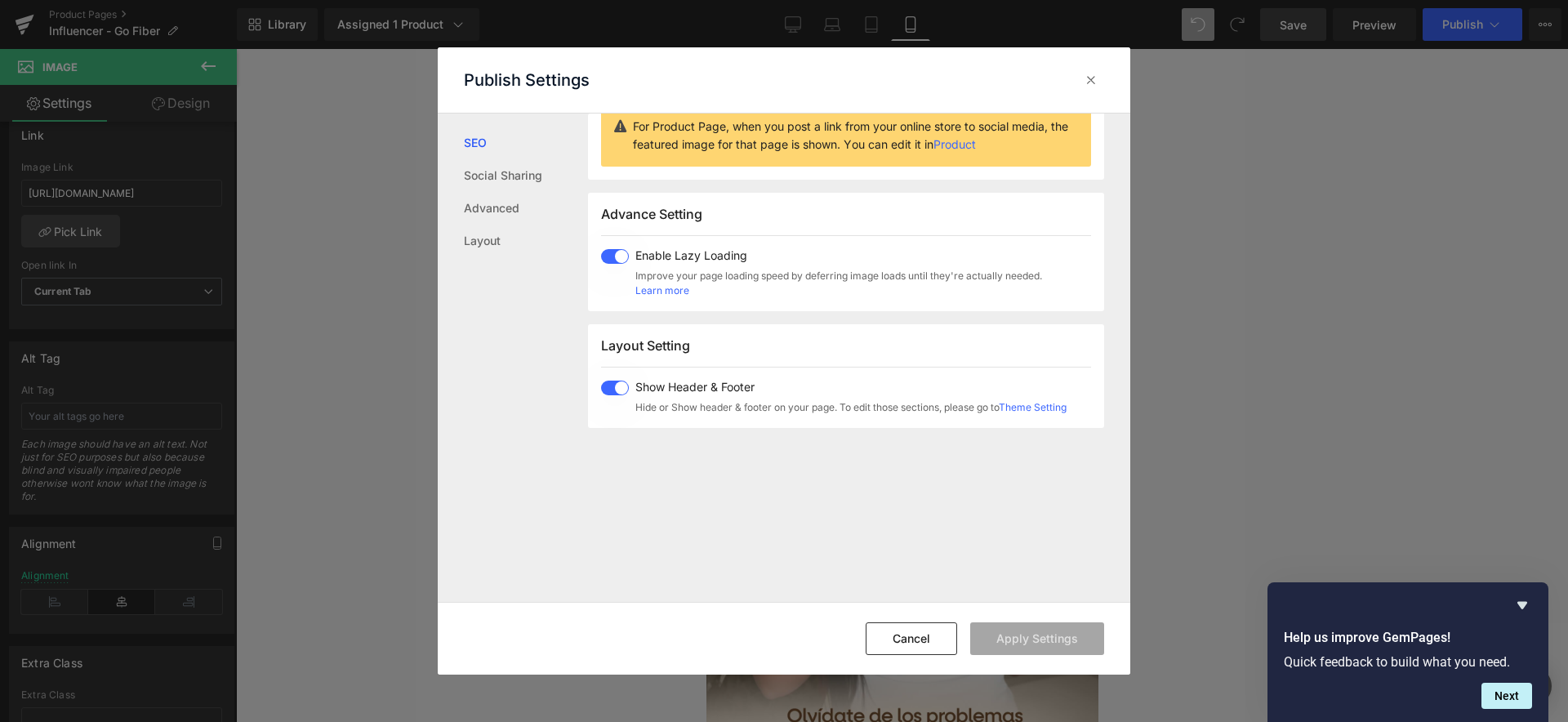
scroll to position [0, 0]
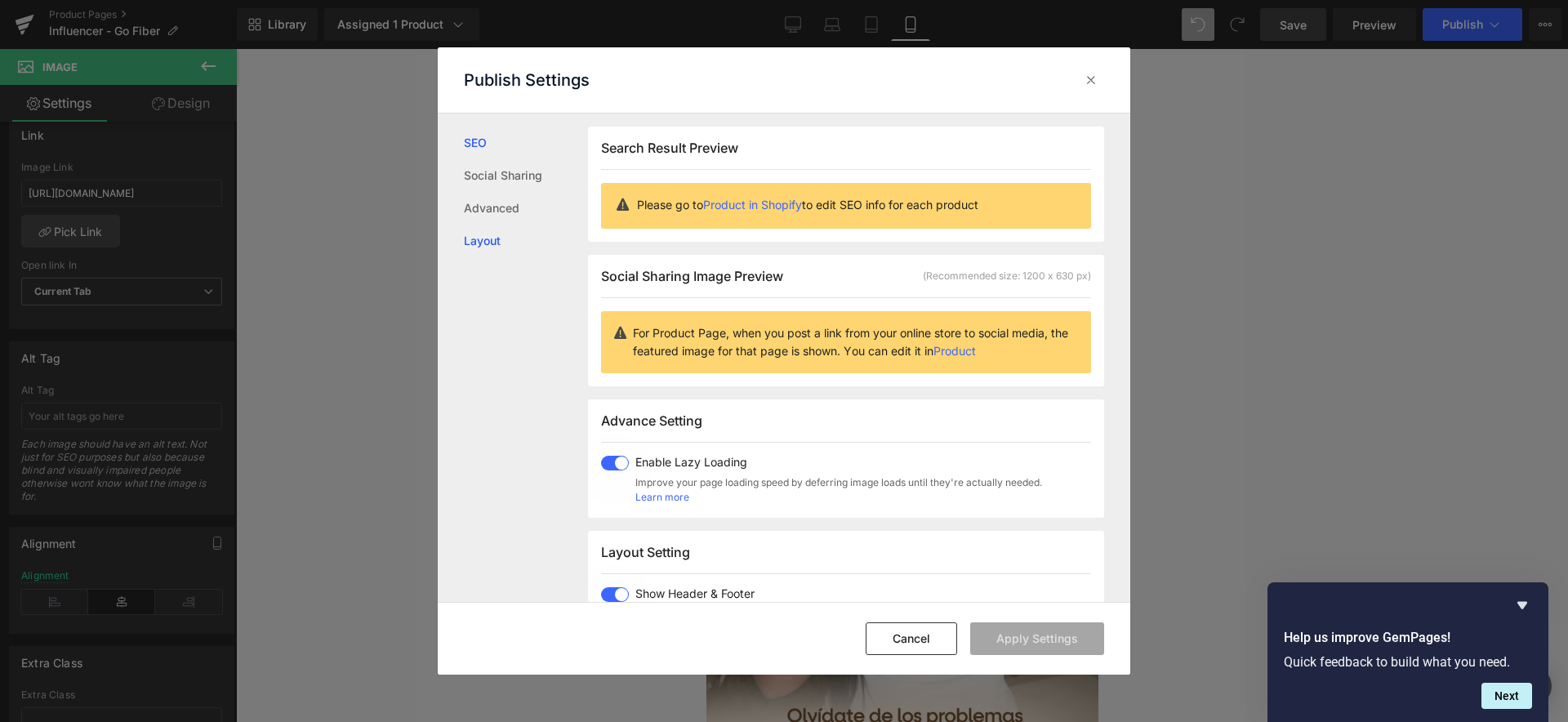
click at [488, 247] on link "Layout" at bounding box center [526, 242] width 124 height 33
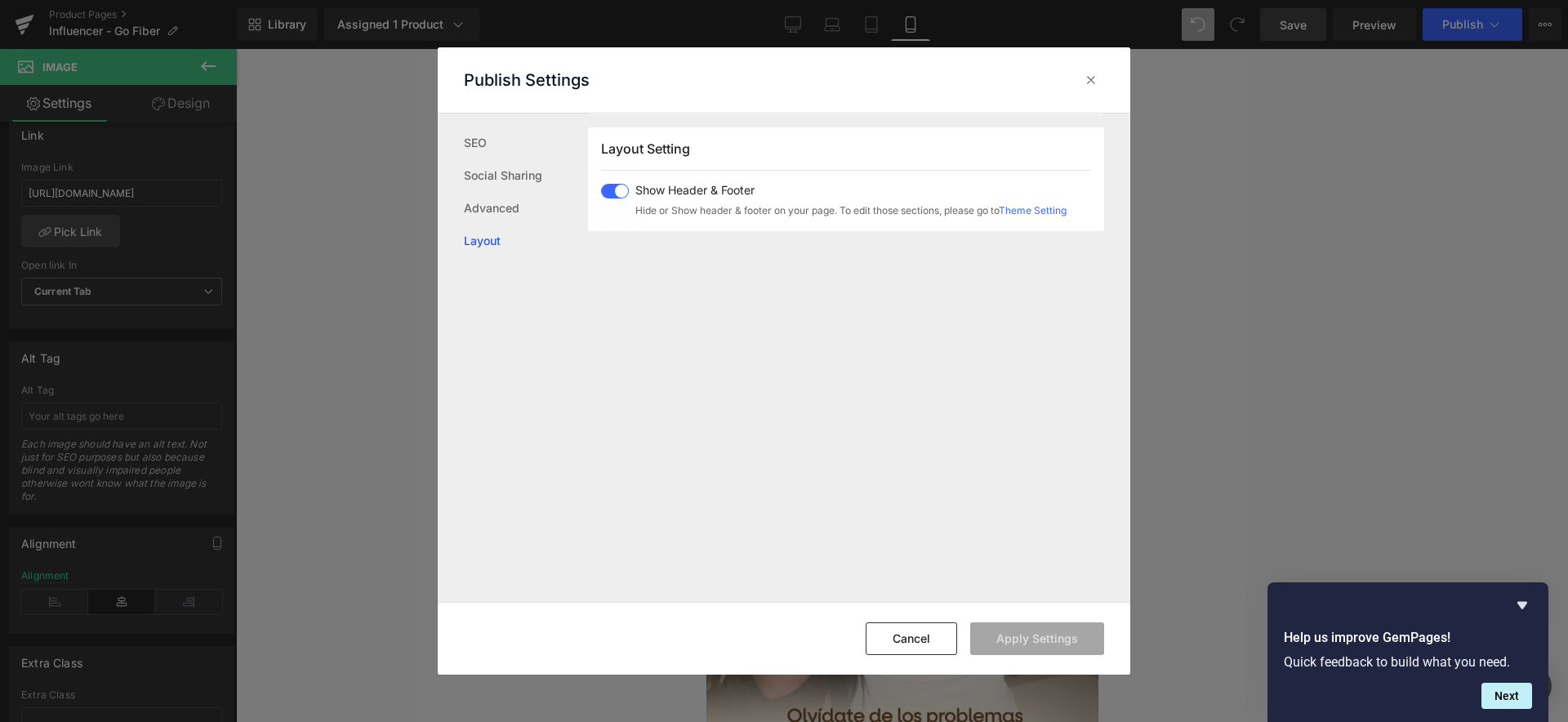
scroll to position [405, 0]
click at [928, 642] on button "Cancel" at bounding box center [910, 639] width 91 height 33
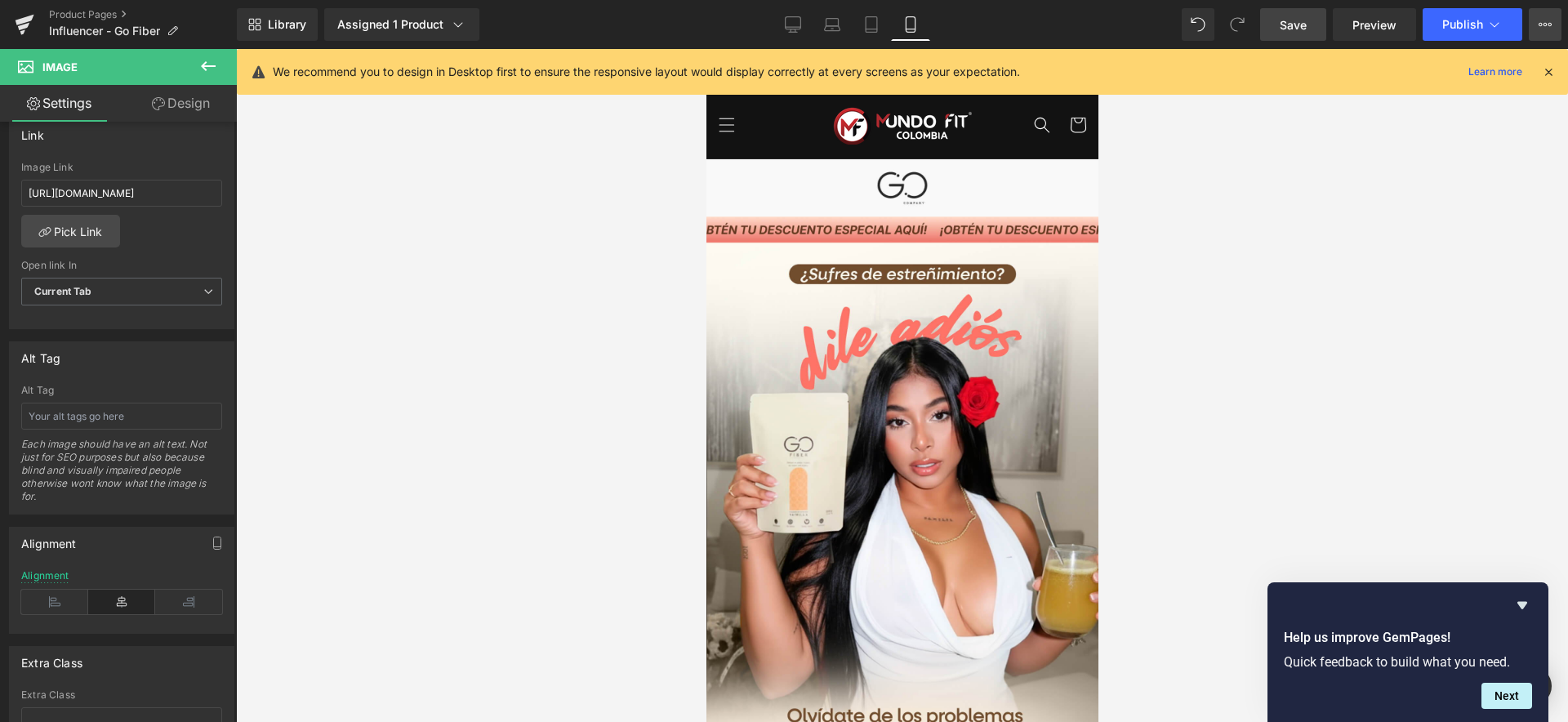
click at [1543, 26] on icon at bounding box center [1545, 24] width 13 height 13
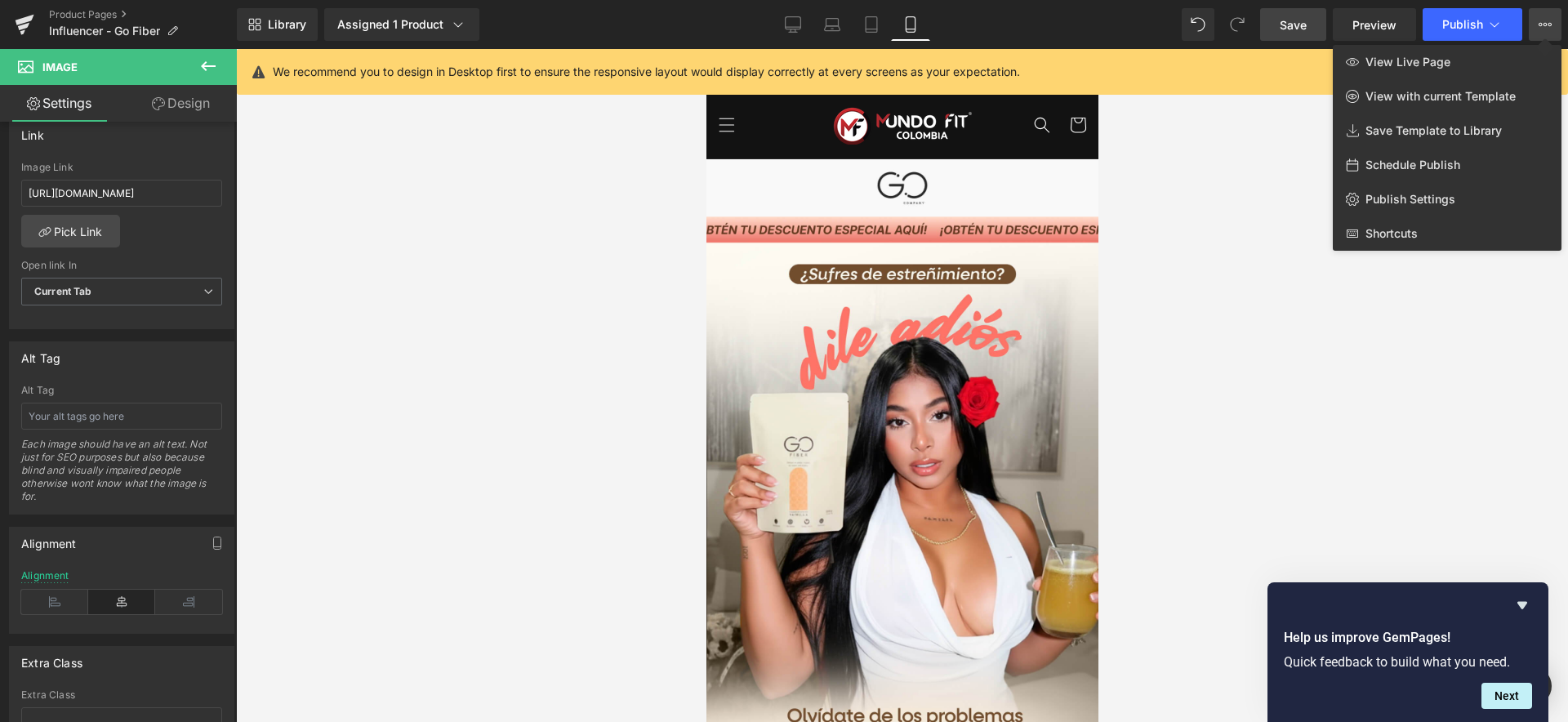
click at [1272, 185] on div at bounding box center [902, 385] width 1332 height 673
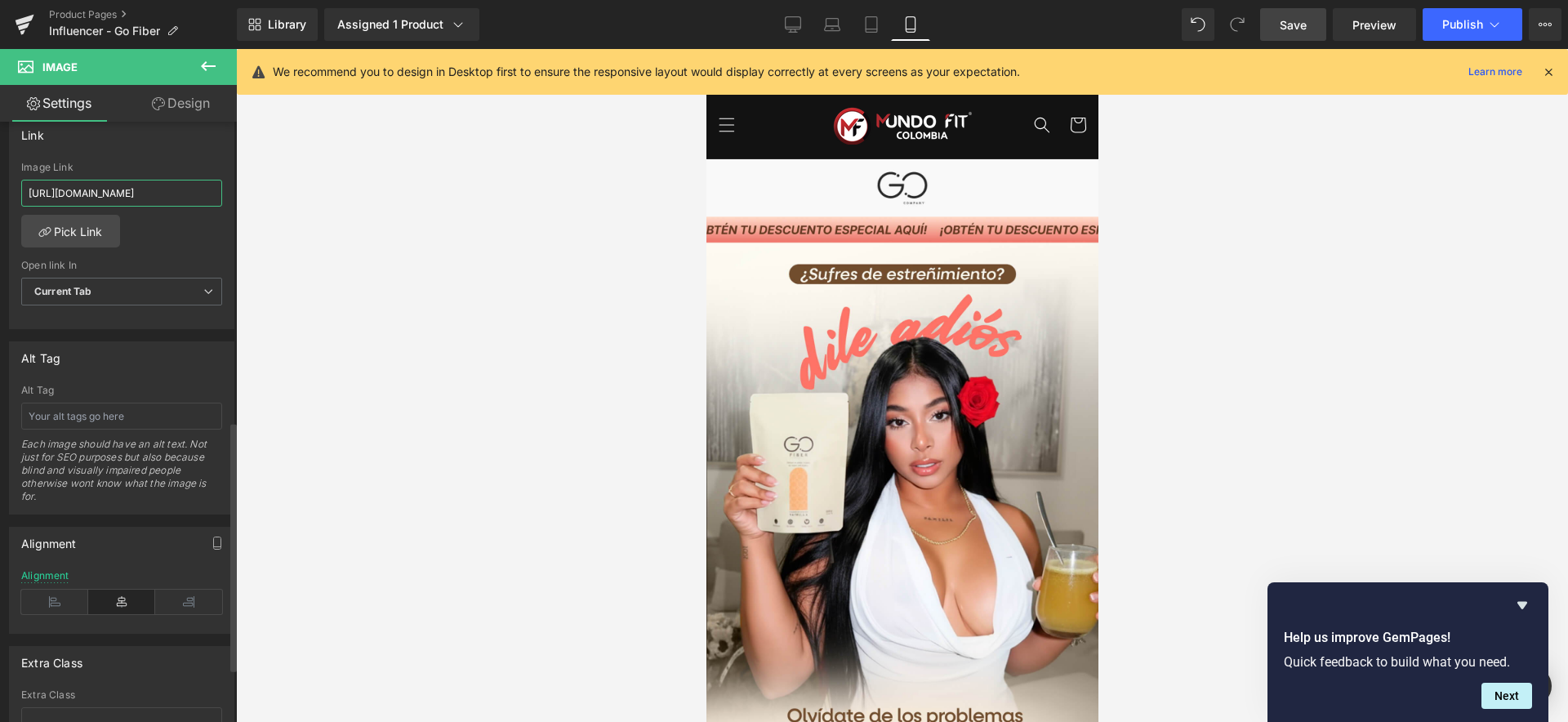
click at [132, 194] on input "https://www.mundofitcolombia.com.co/products/go-fiber" at bounding box center [121, 193] width 201 height 27
click at [136, 193] on input "https://www.mundofitcolombia.com.co/products/go-fiber" at bounding box center [121, 193] width 201 height 27
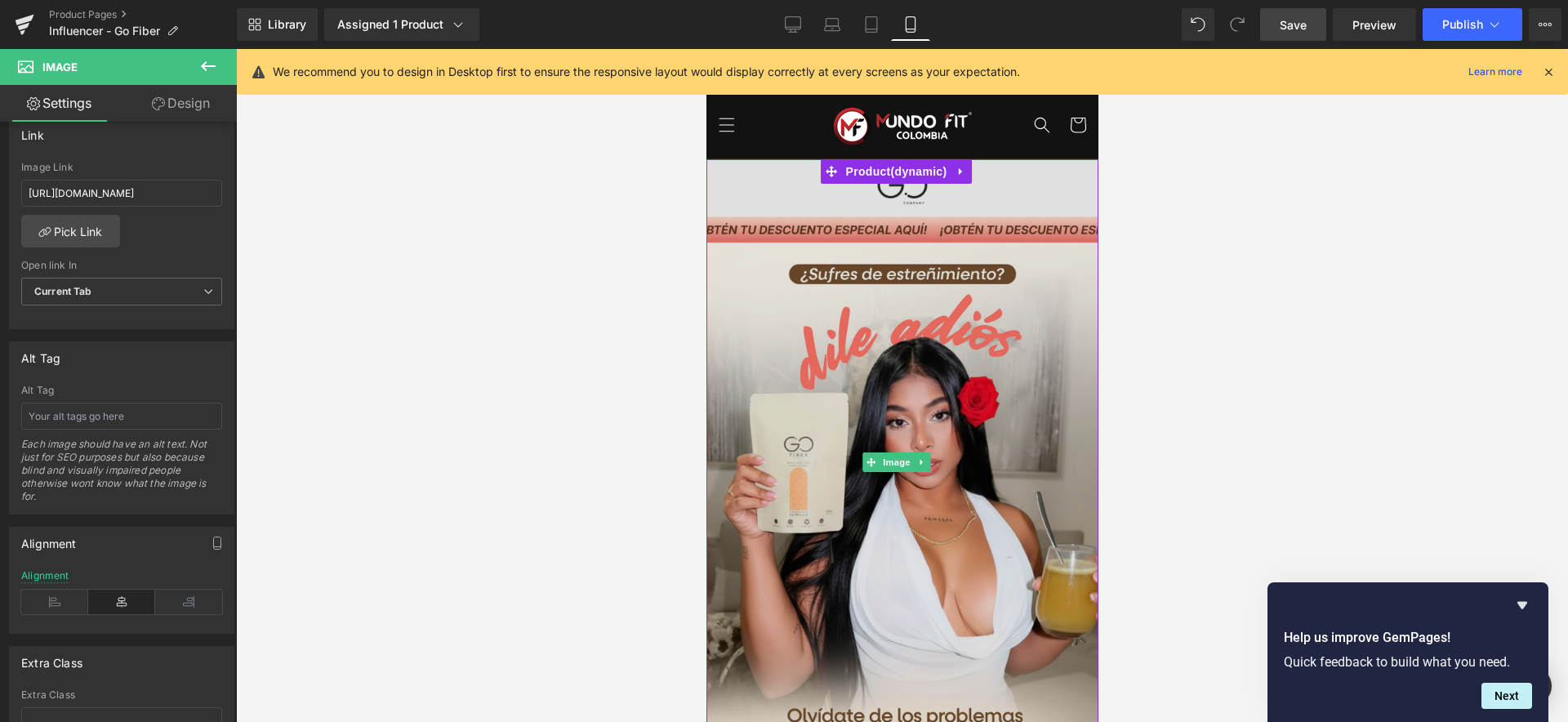
click at [789, 355] on img at bounding box center [901, 461] width 392 height 606
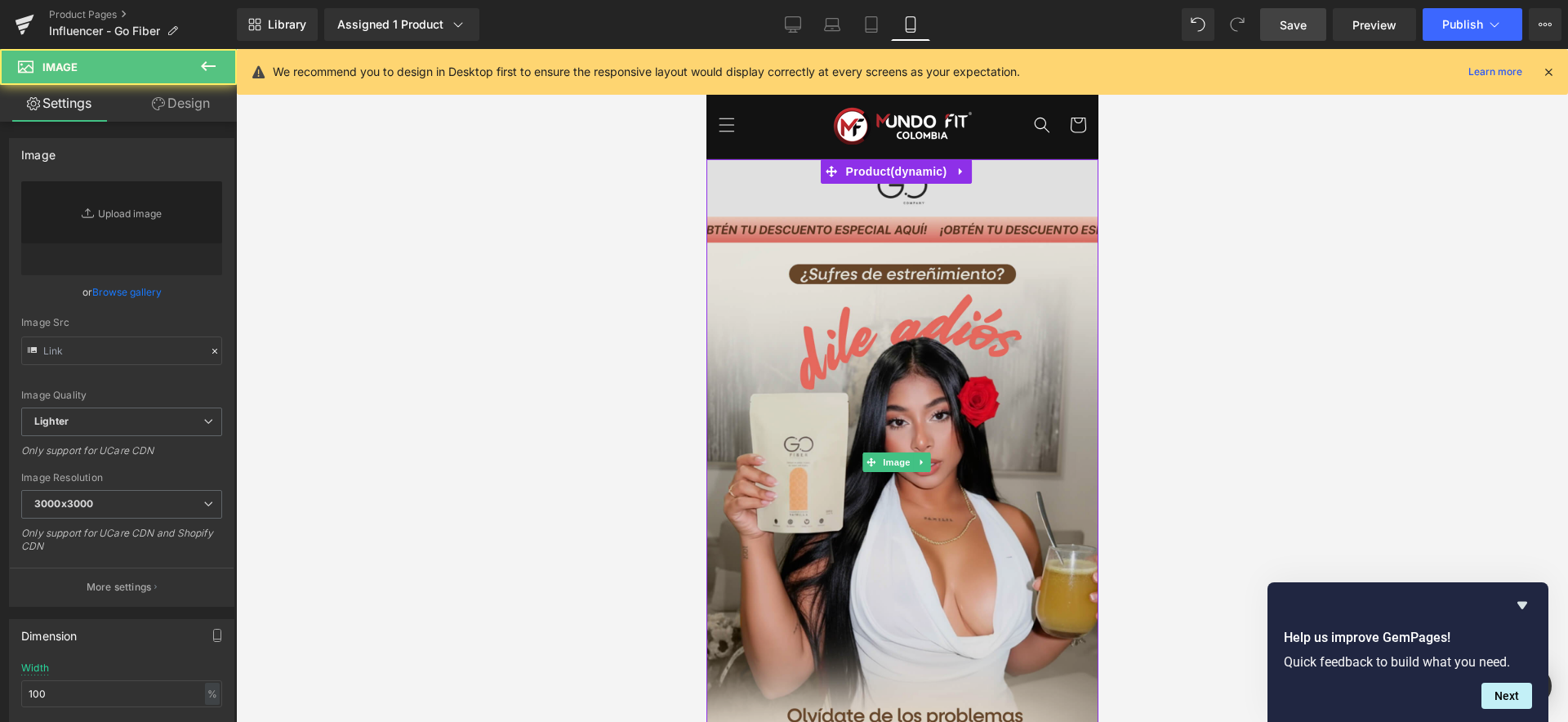
type input "https://ucarecdn.com/43dc9f1f-322e-4498-af06-153f84e05be1/-/format/auto/-/previ…"
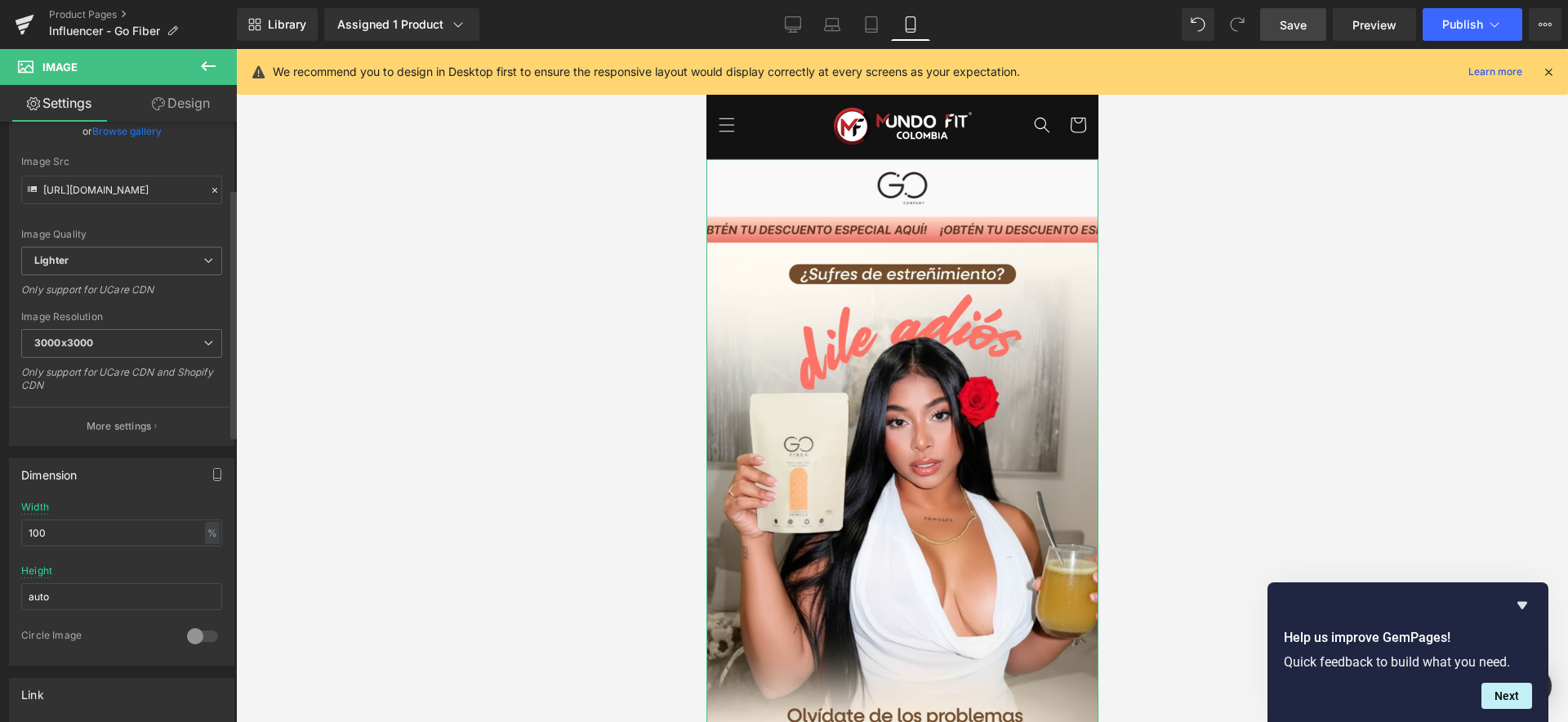
scroll to position [0, 0]
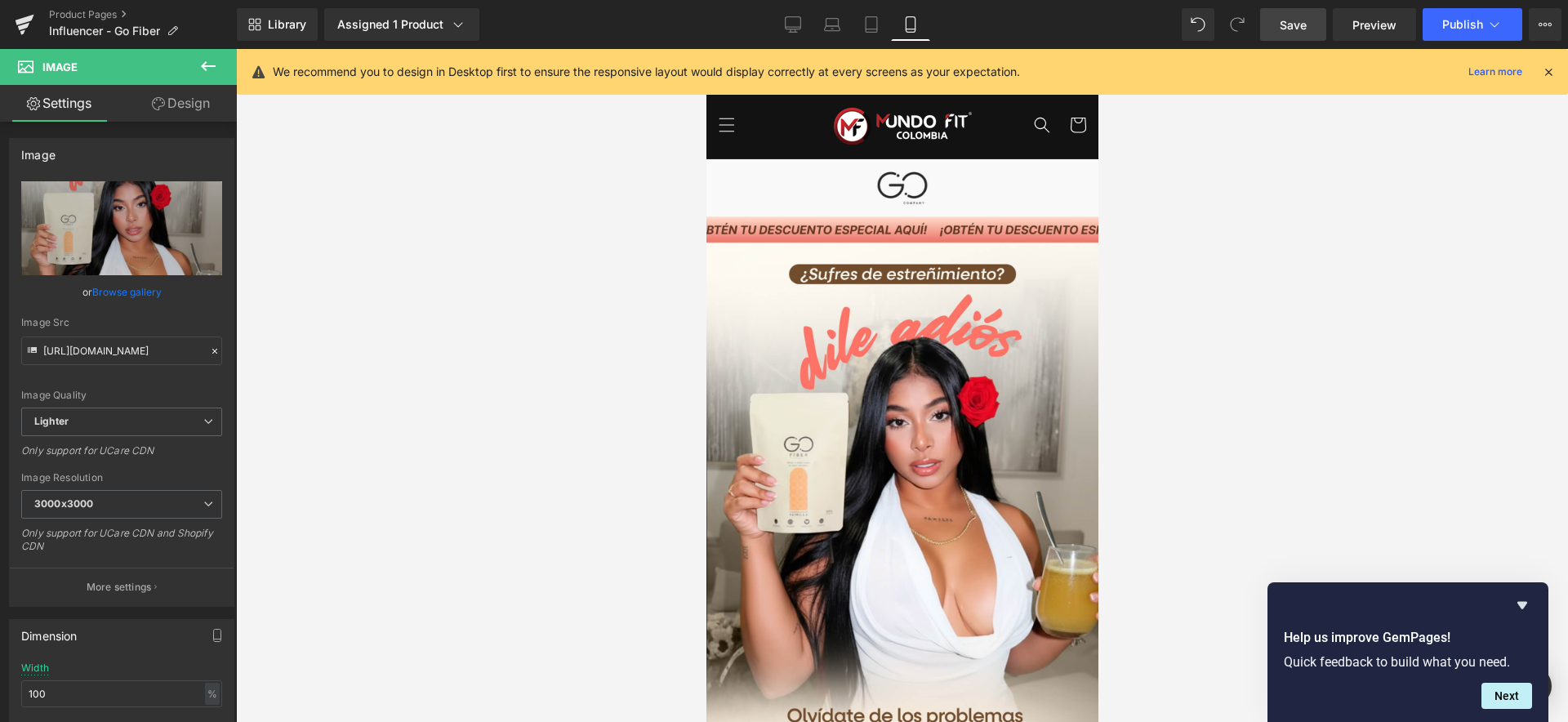
click at [210, 67] on icon at bounding box center [208, 66] width 15 height 10
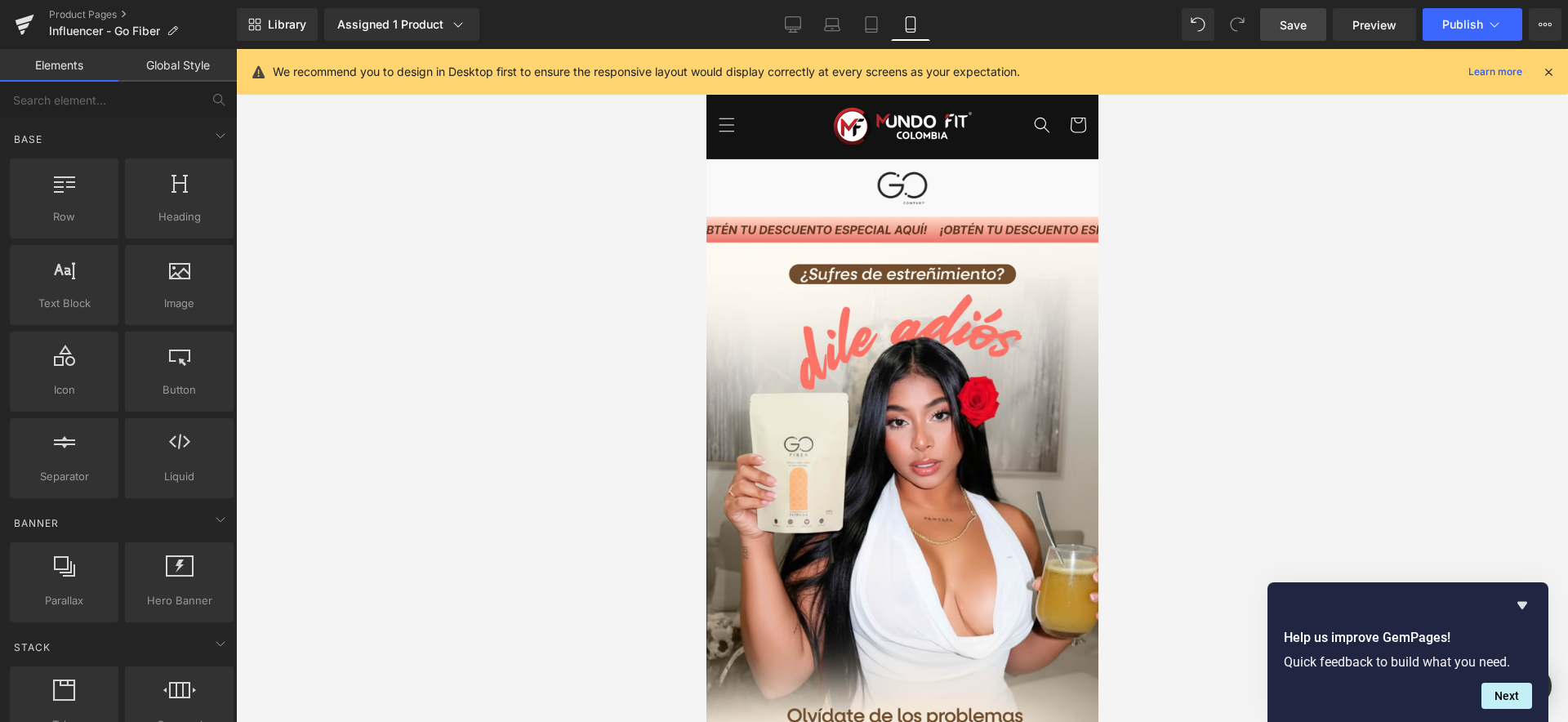
click at [1277, 31] on link "Save" at bounding box center [1293, 24] width 66 height 33
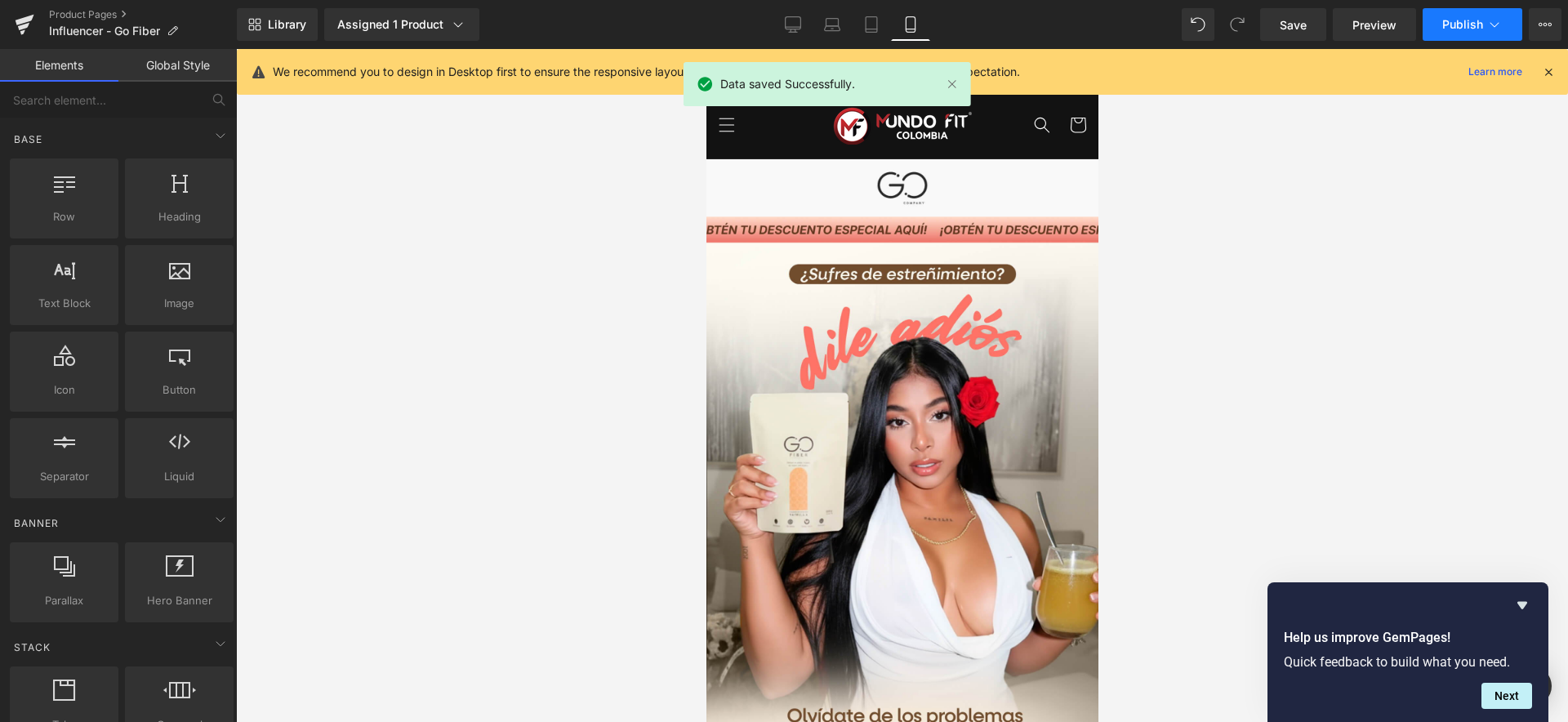
click at [1491, 23] on icon at bounding box center [1494, 24] width 17 height 17
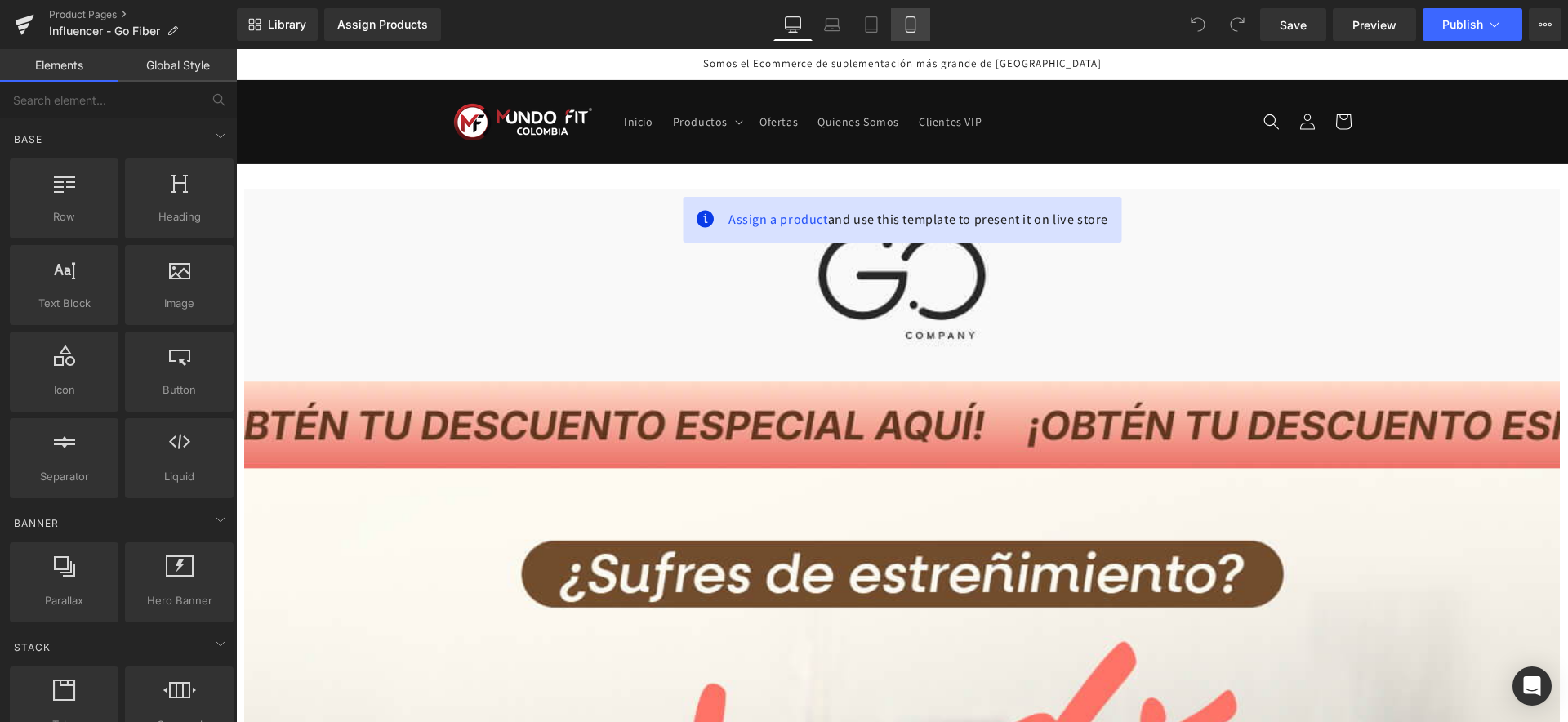
click at [908, 33] on link "Mobile" at bounding box center [910, 24] width 39 height 33
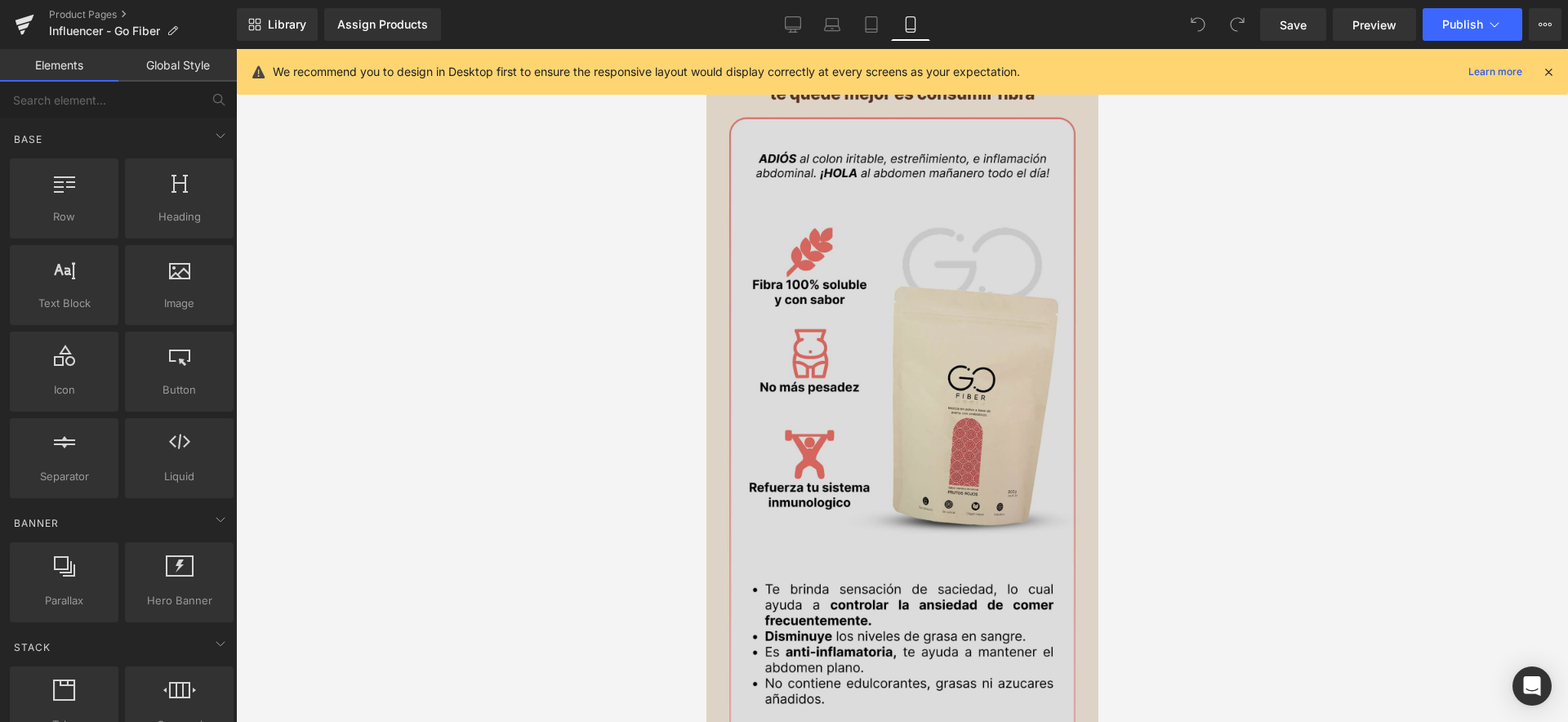
scroll to position [1019, 0]
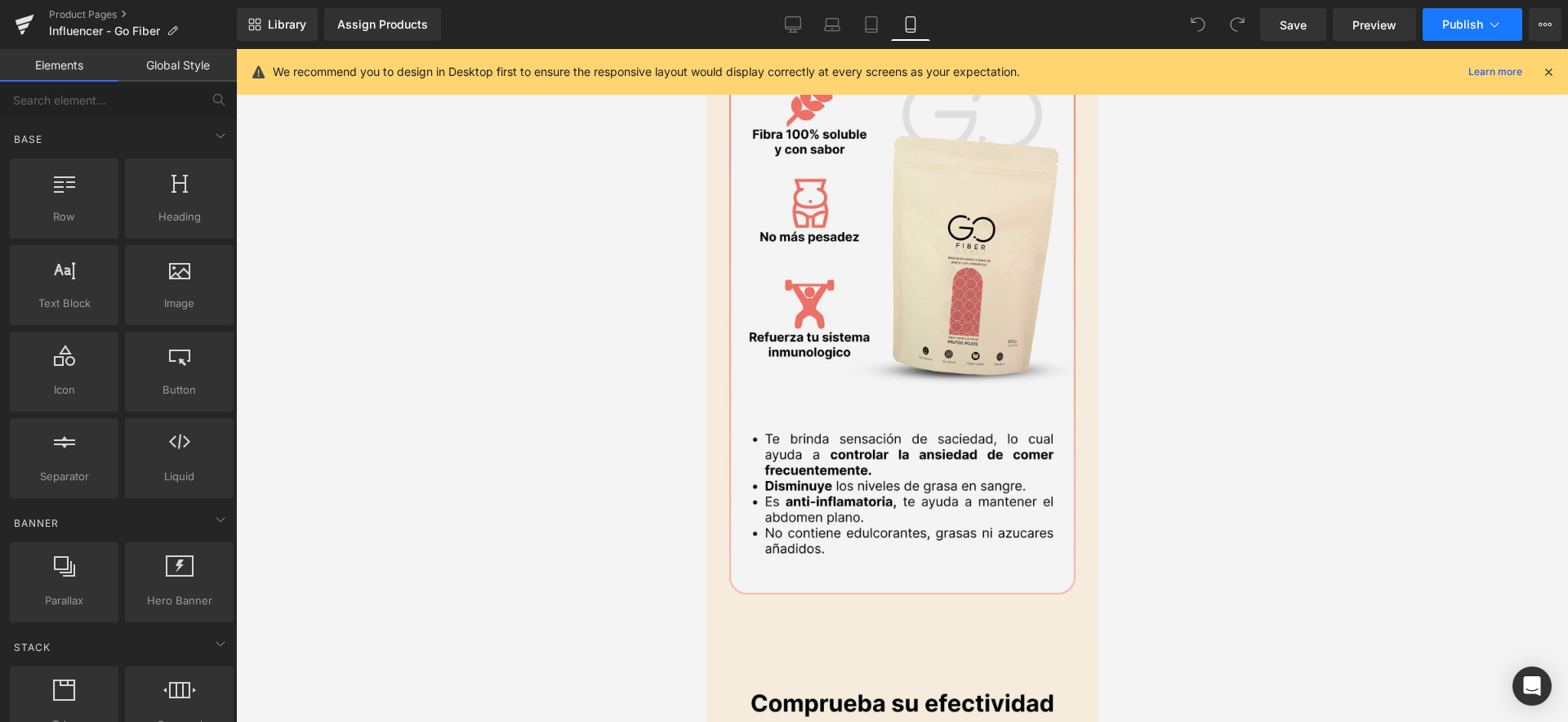
click at [1493, 21] on icon at bounding box center [1494, 24] width 17 height 17
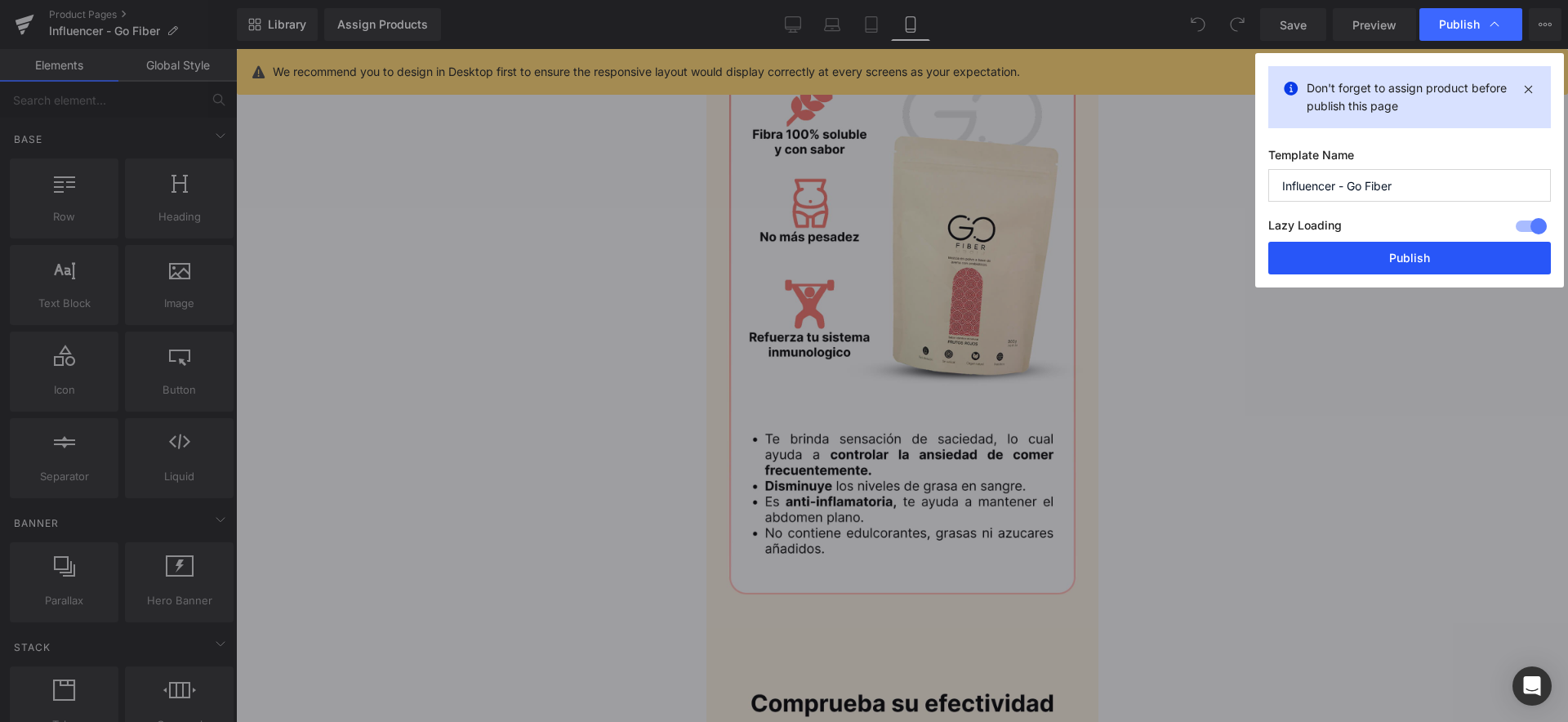
click at [1381, 261] on button "Publish" at bounding box center [1409, 258] width 282 height 33
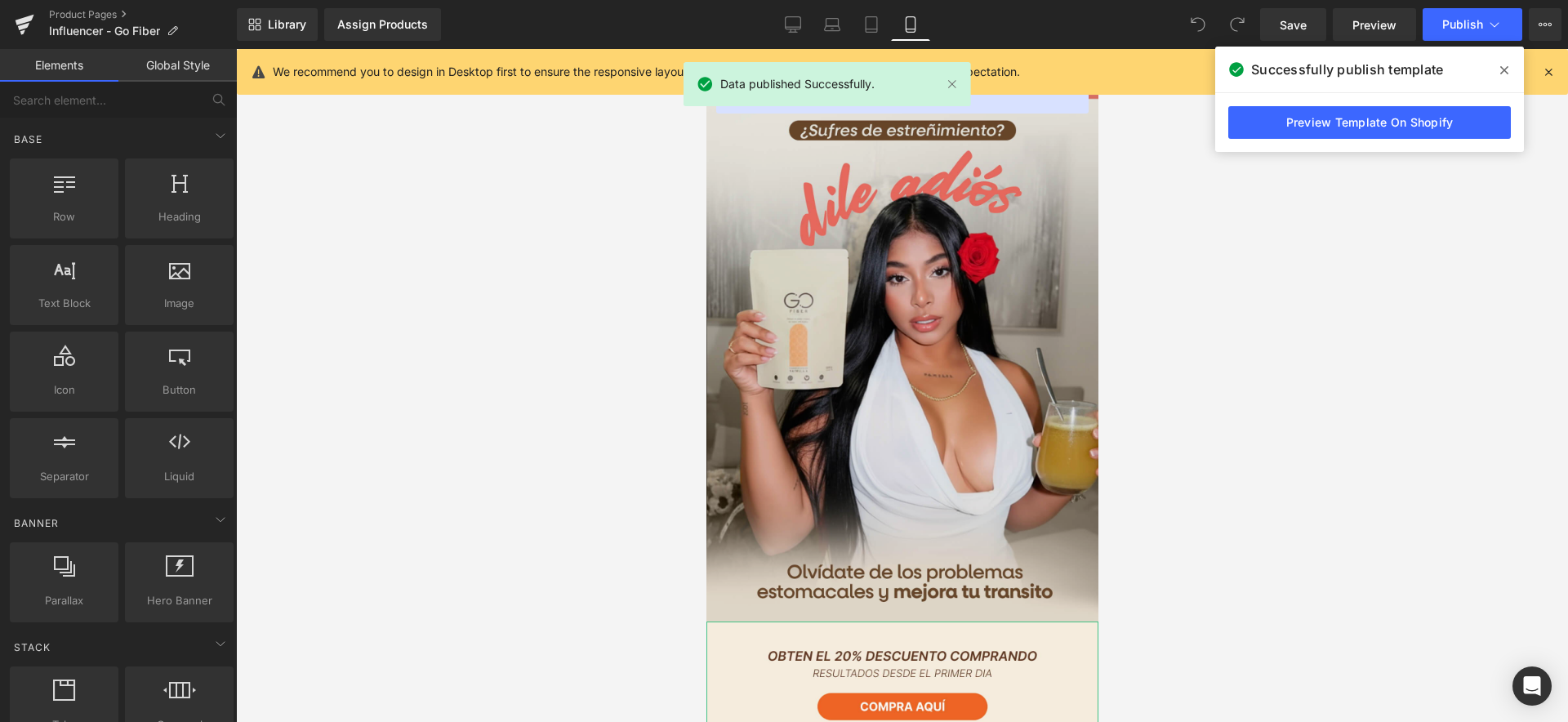
scroll to position [0, 0]
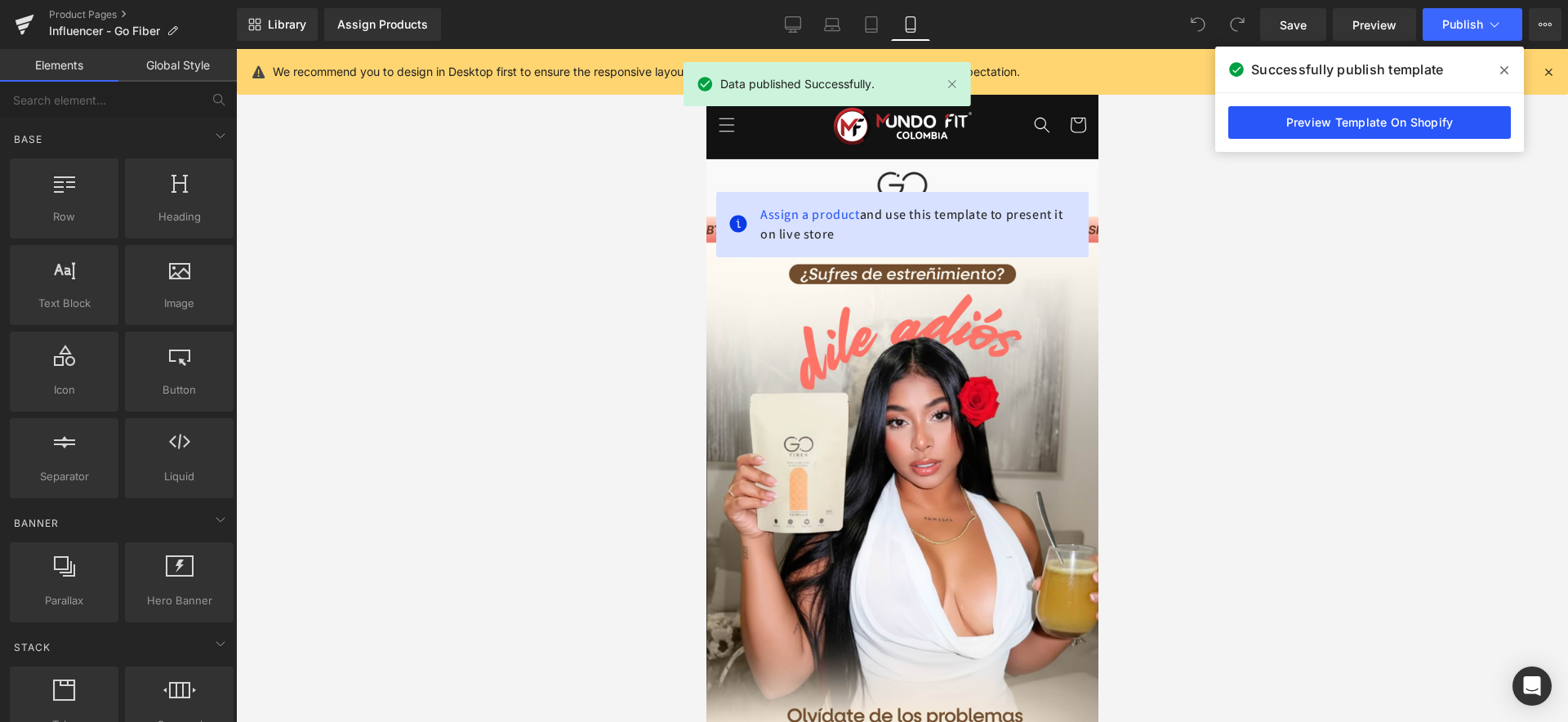
click at [1384, 123] on link "Preview Template On Shopify" at bounding box center [1369, 123] width 282 height 33
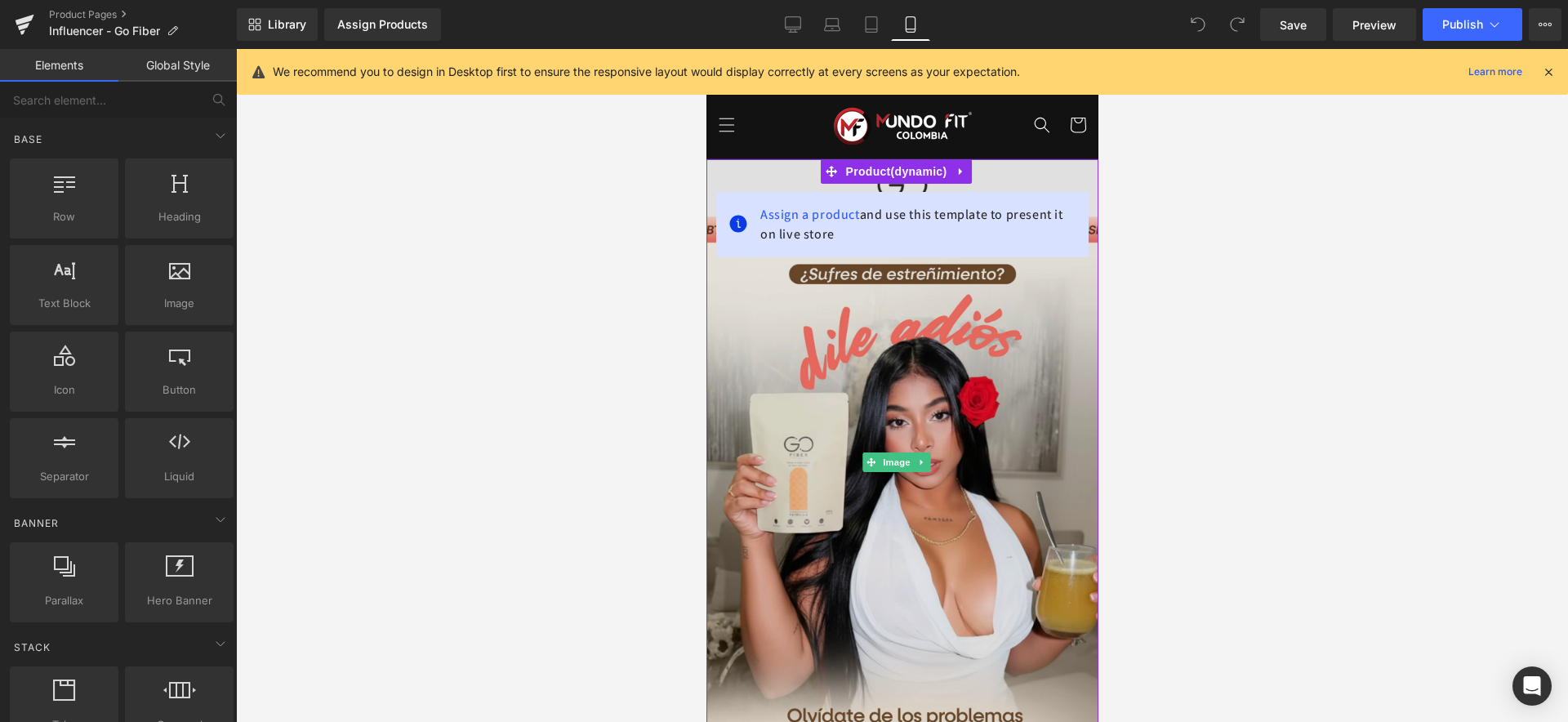
click at [1047, 169] on img at bounding box center [901, 461] width 392 height 606
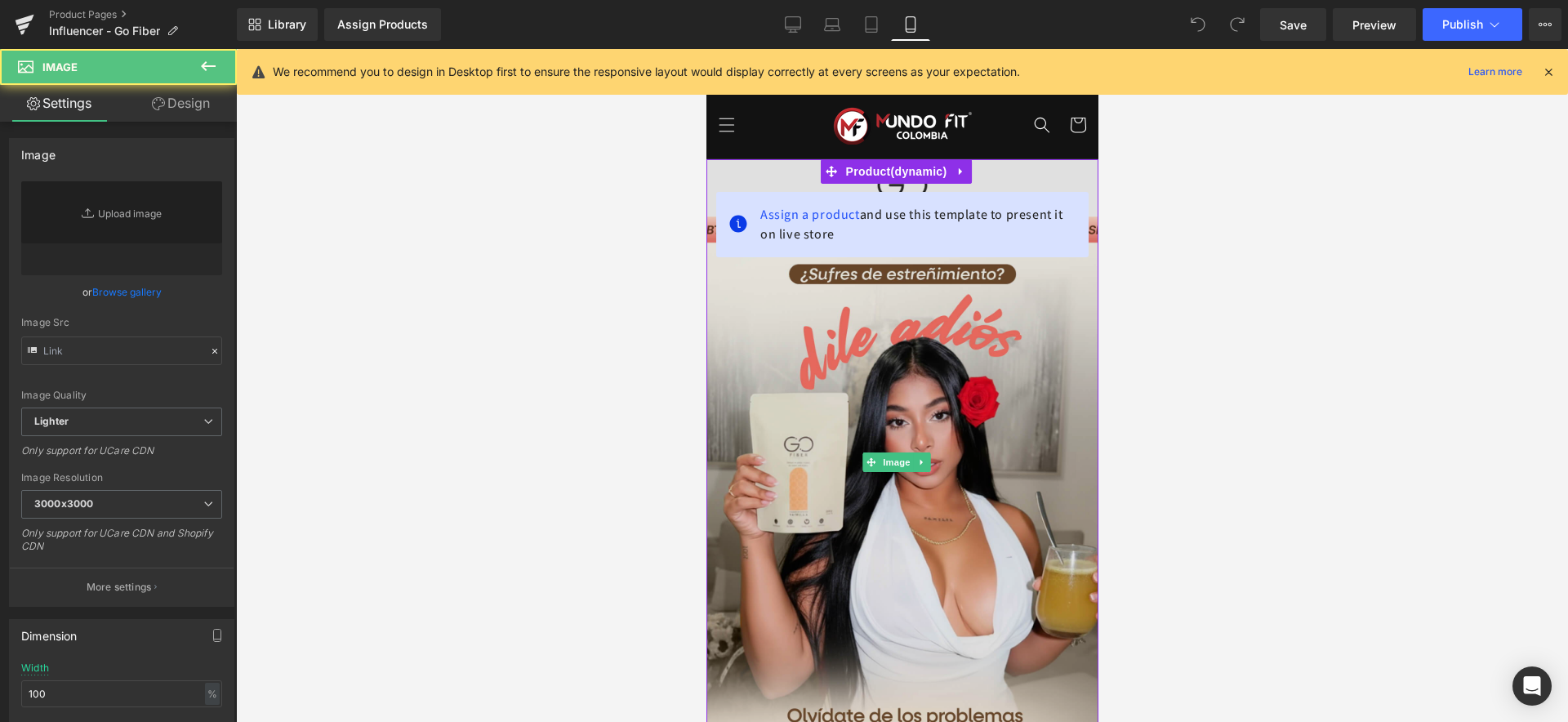
type input "[URL][DOMAIN_NAME]"
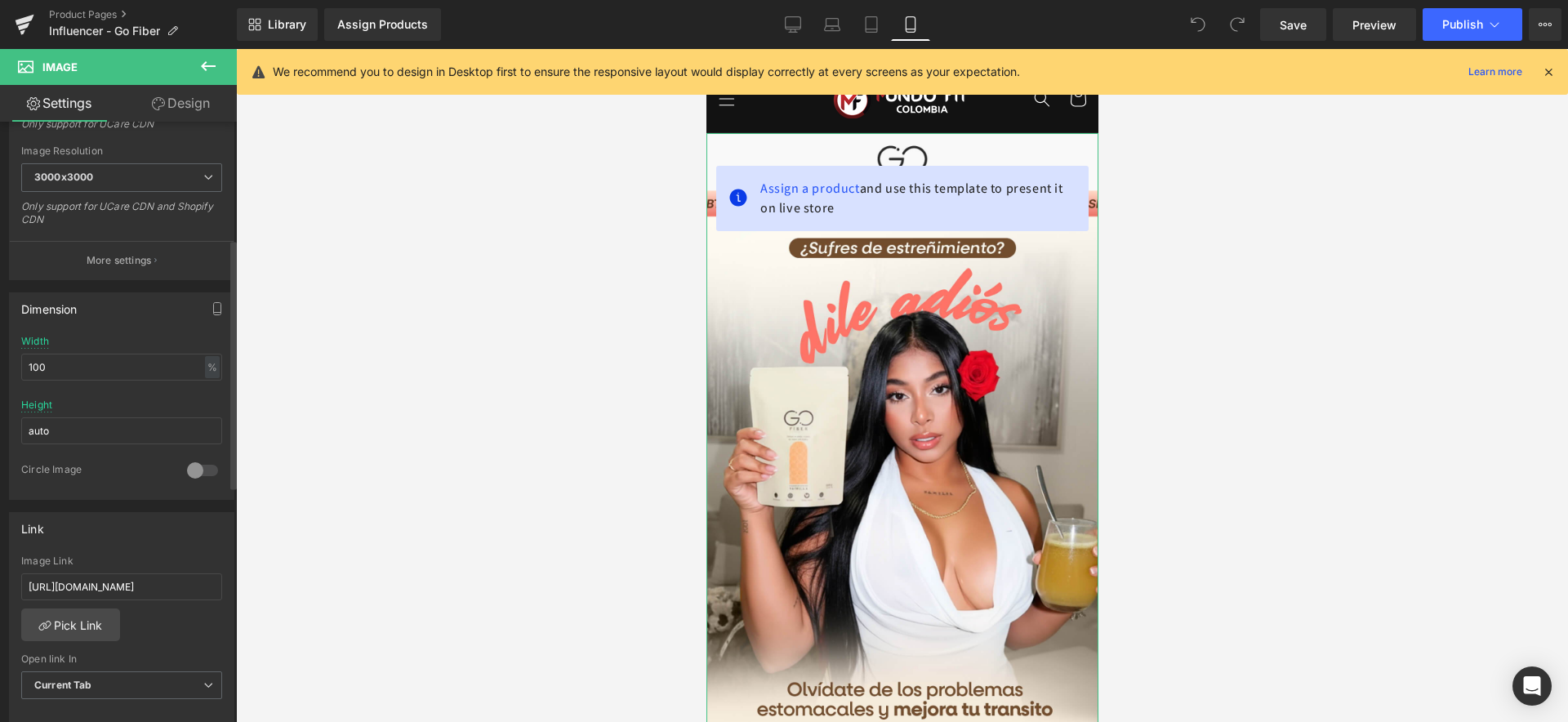
scroll to position [573, 0]
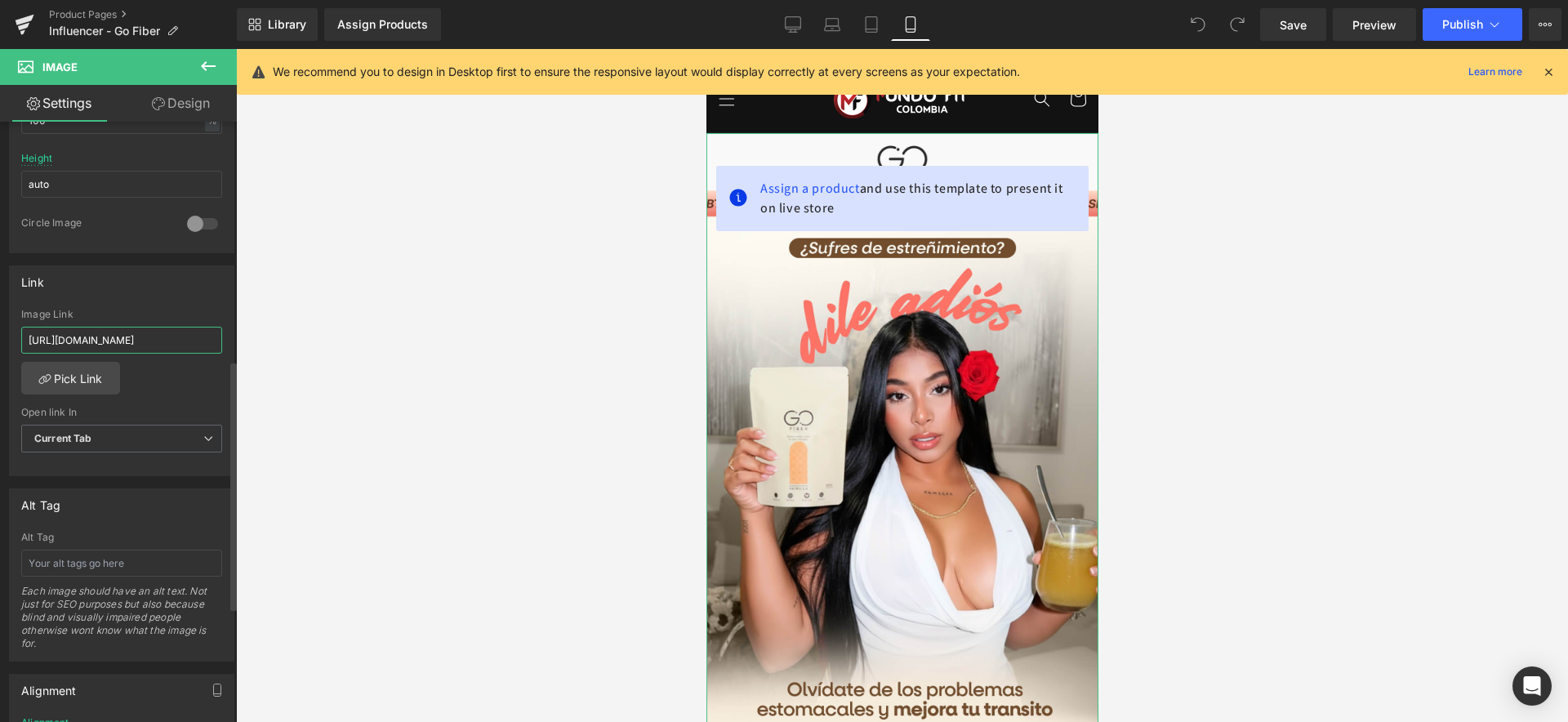
click at [116, 345] on input "[URL][DOMAIN_NAME]" at bounding box center [121, 340] width 201 height 27
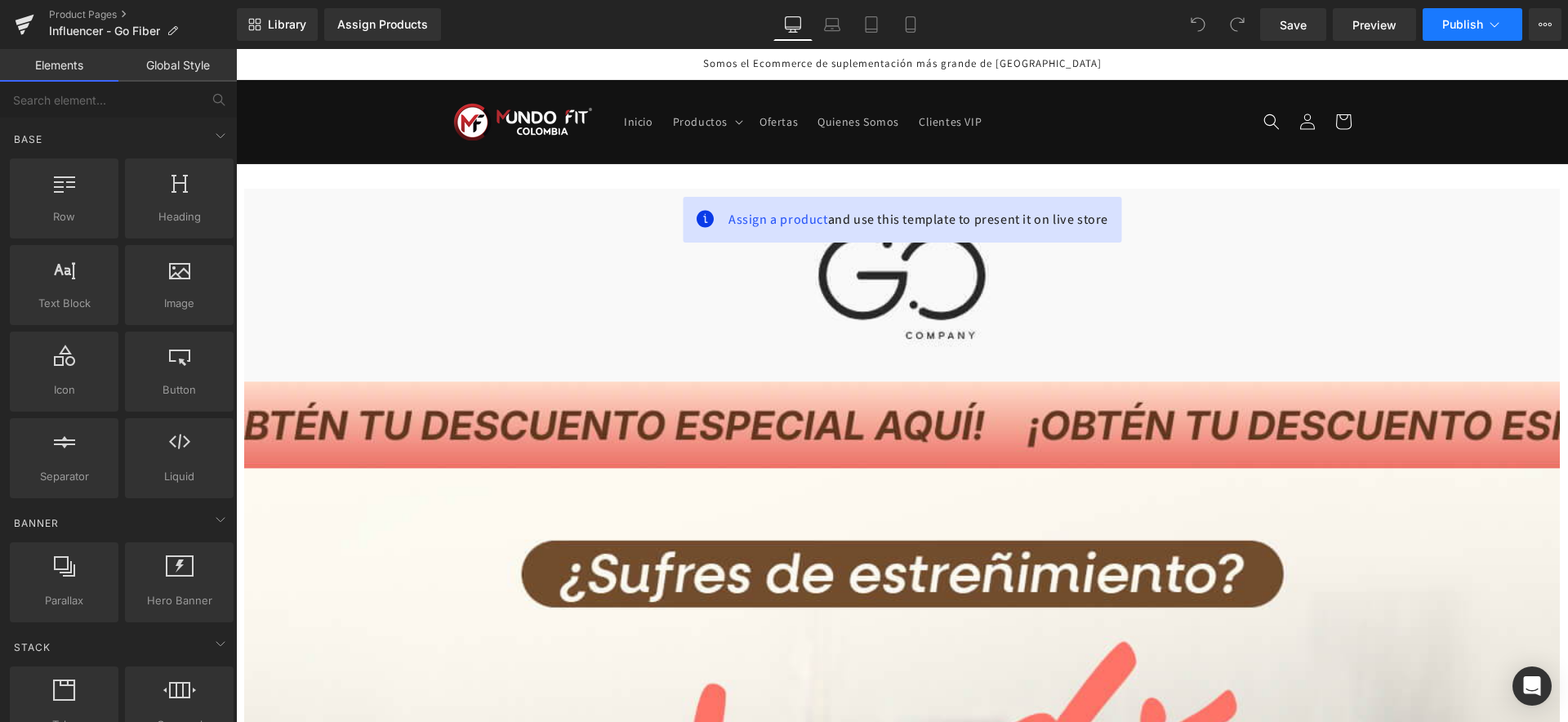
click at [1496, 23] on icon at bounding box center [1494, 24] width 17 height 17
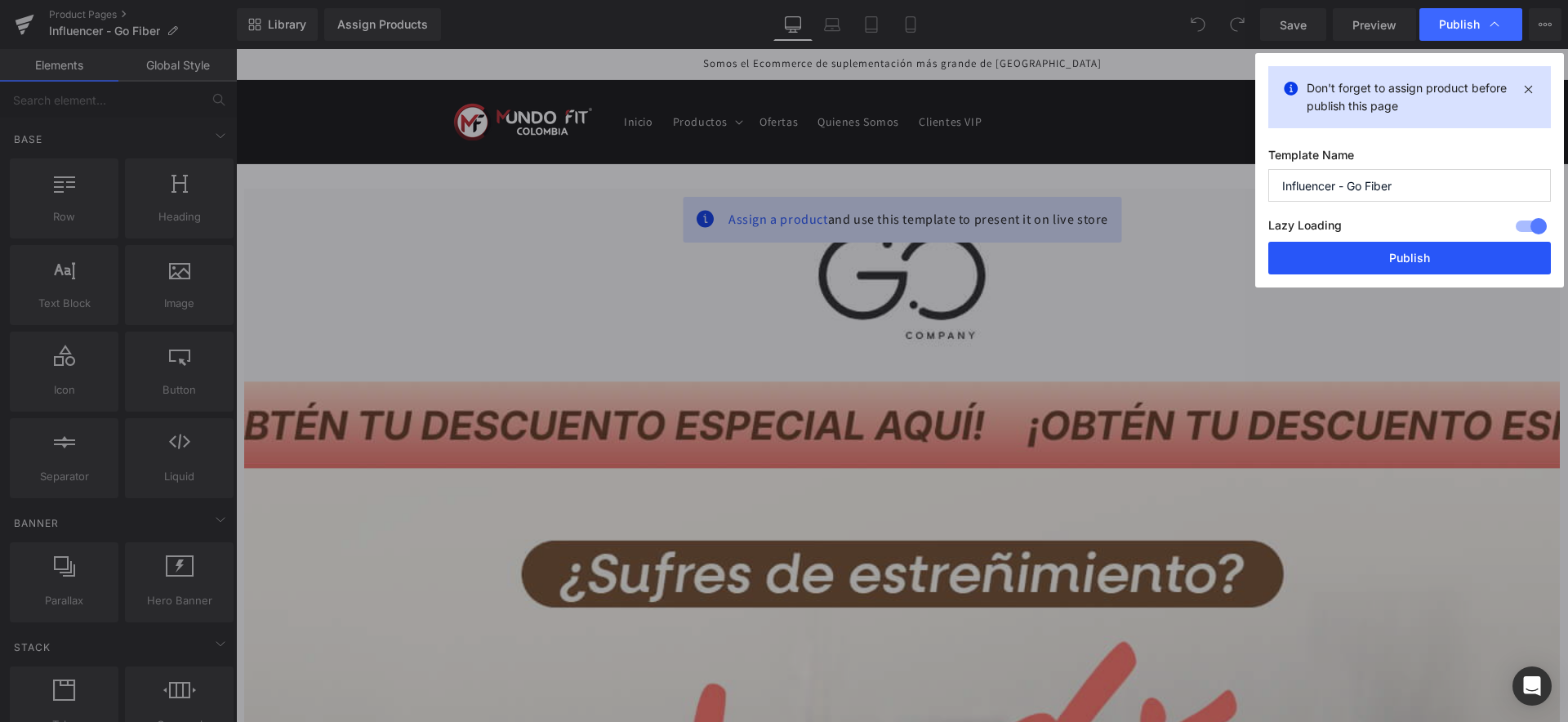
click at [1416, 262] on button "Publish" at bounding box center [1409, 258] width 282 height 33
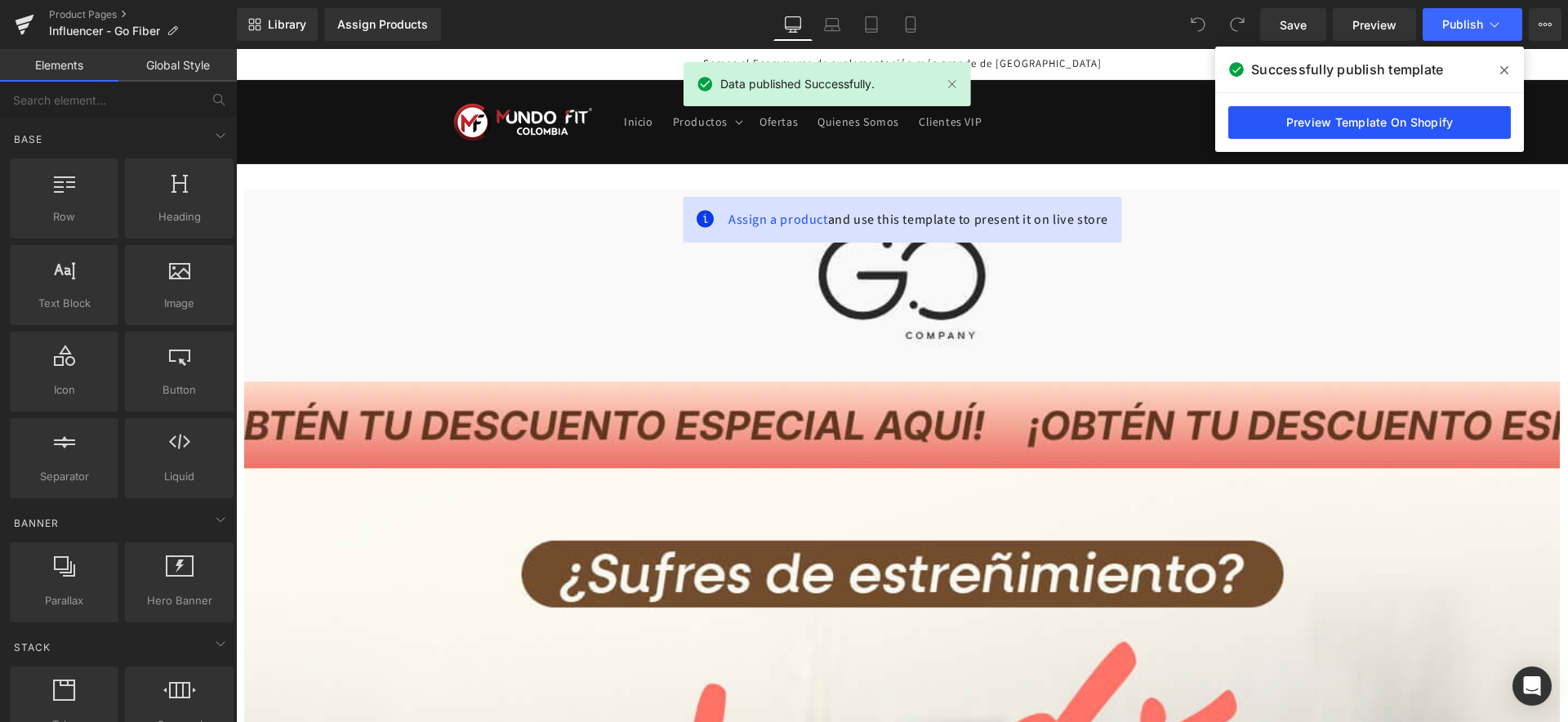
click at [1350, 124] on link "Preview Template On Shopify" at bounding box center [1369, 123] width 282 height 33
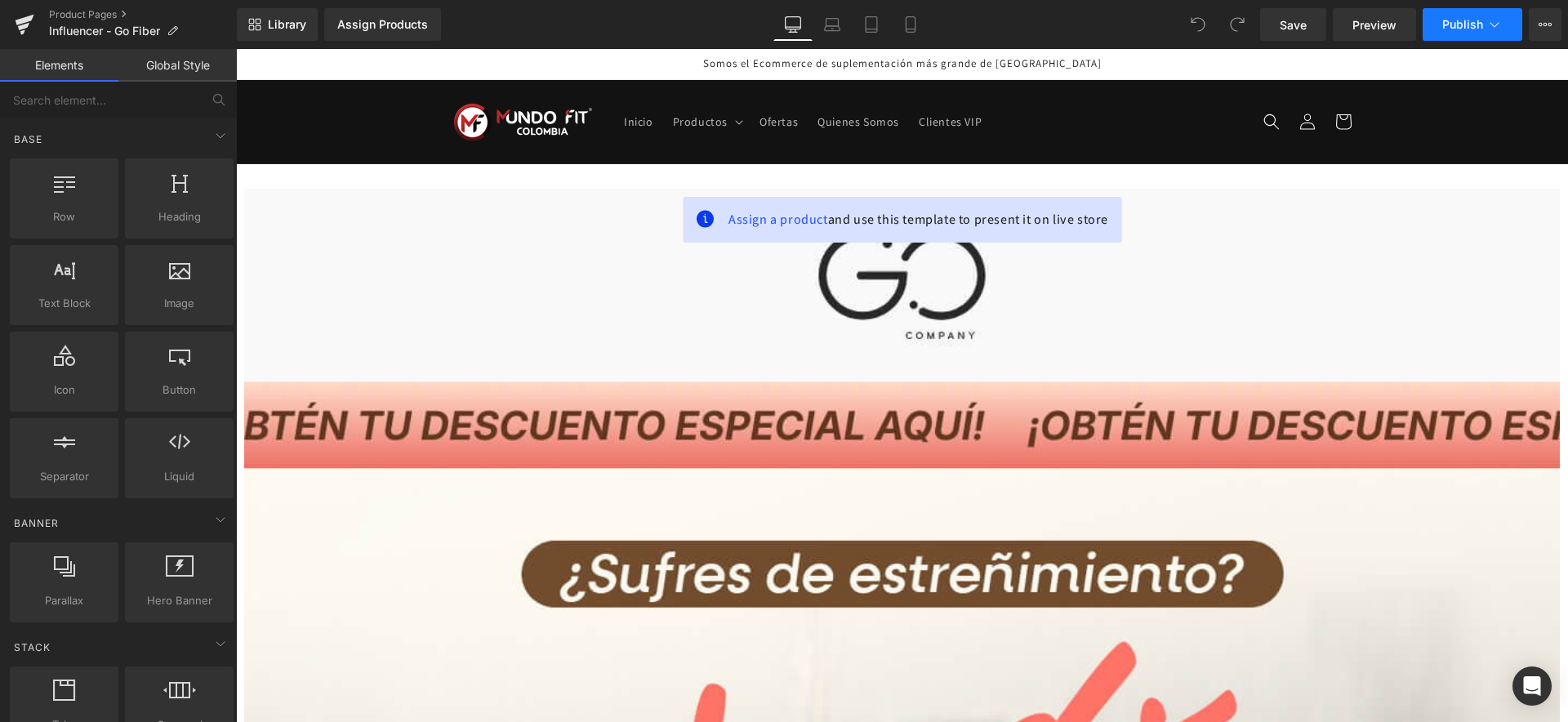
click at [1491, 24] on icon at bounding box center [1494, 24] width 17 height 17
click at [1535, 27] on button "View Live Page View with current Template Save Template to Library Schedule Pub…" at bounding box center [1545, 24] width 33 height 33
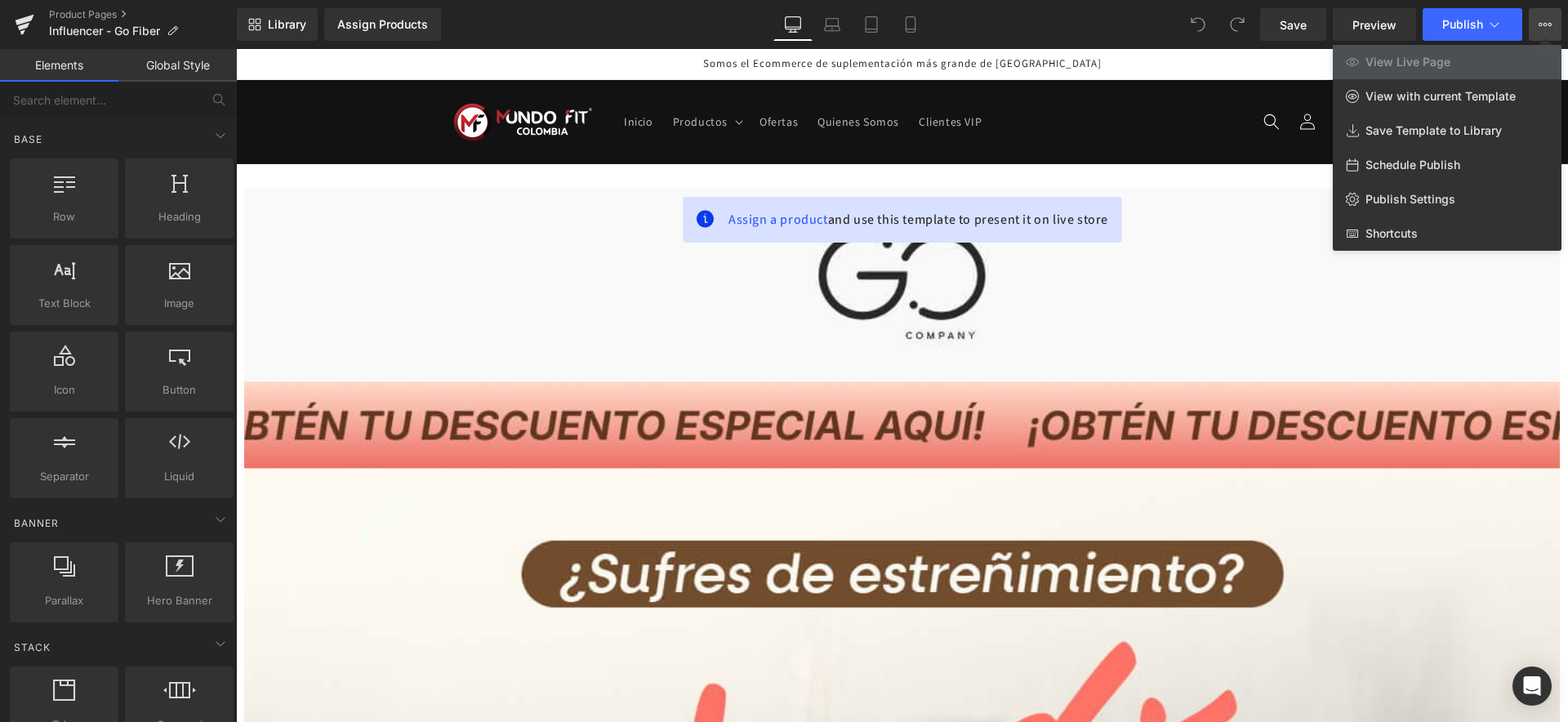
click at [561, 27] on div "Library Assign Products Product Preview No product match your search. Please tr…" at bounding box center [903, 24] width 1331 height 33
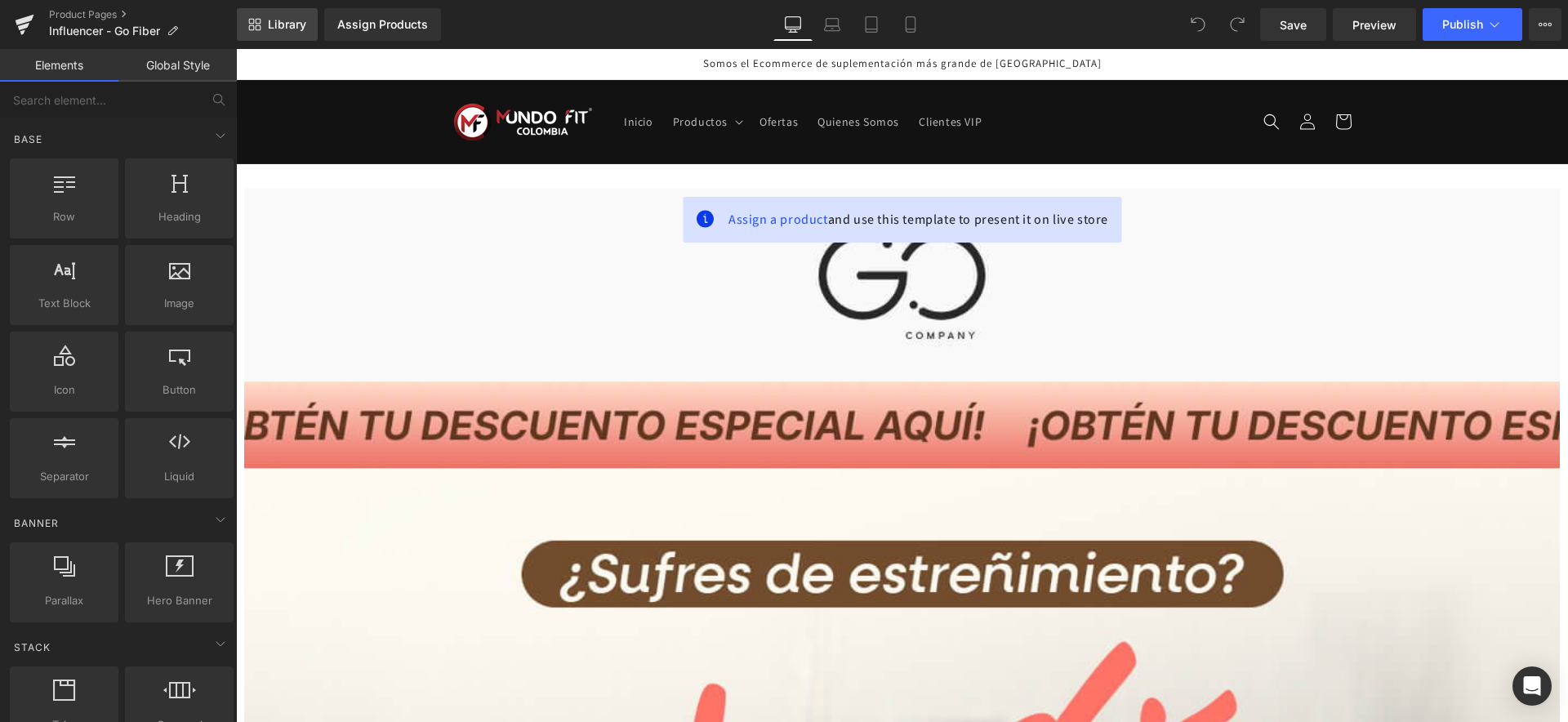
click at [284, 23] on span "Library" at bounding box center [287, 24] width 38 height 15
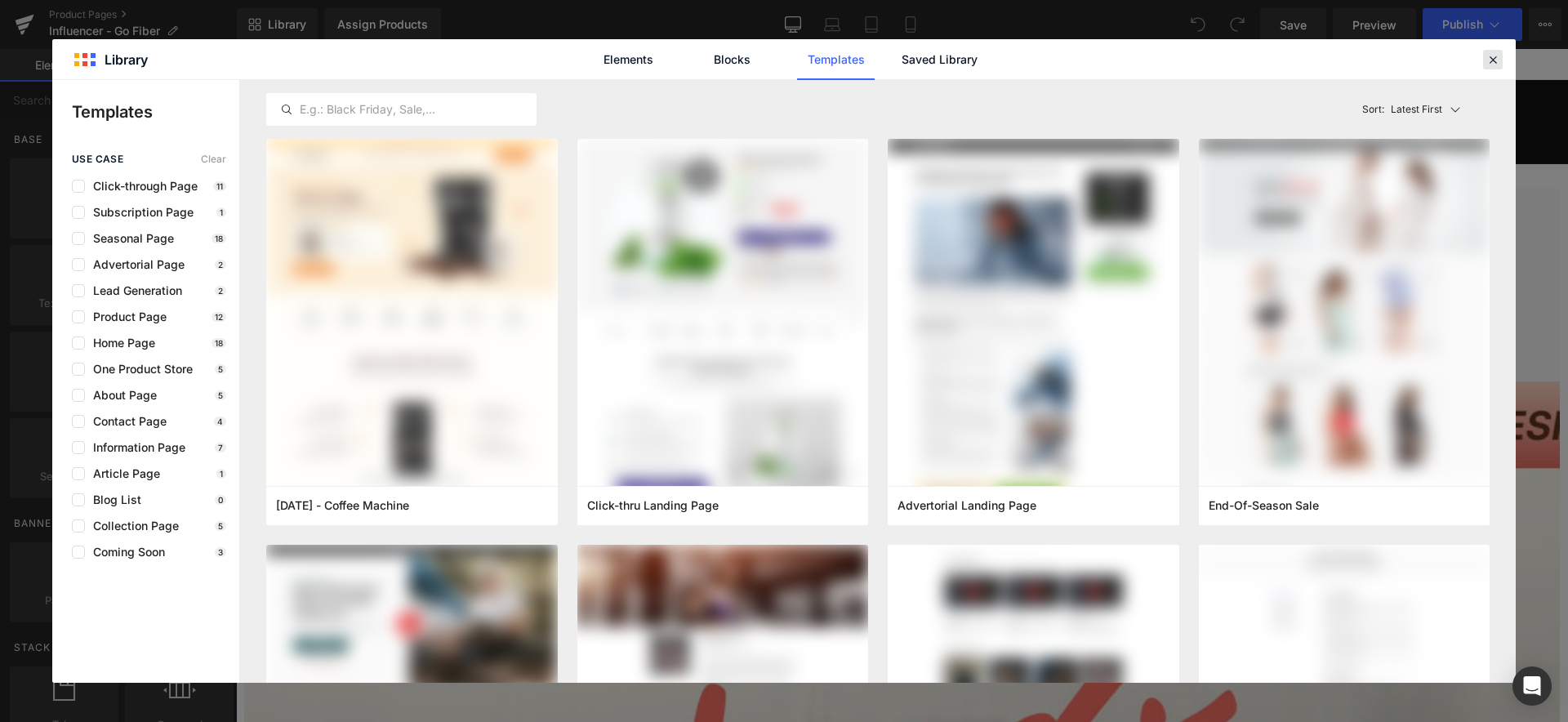
click at [1491, 63] on icon at bounding box center [1492, 59] width 15 height 15
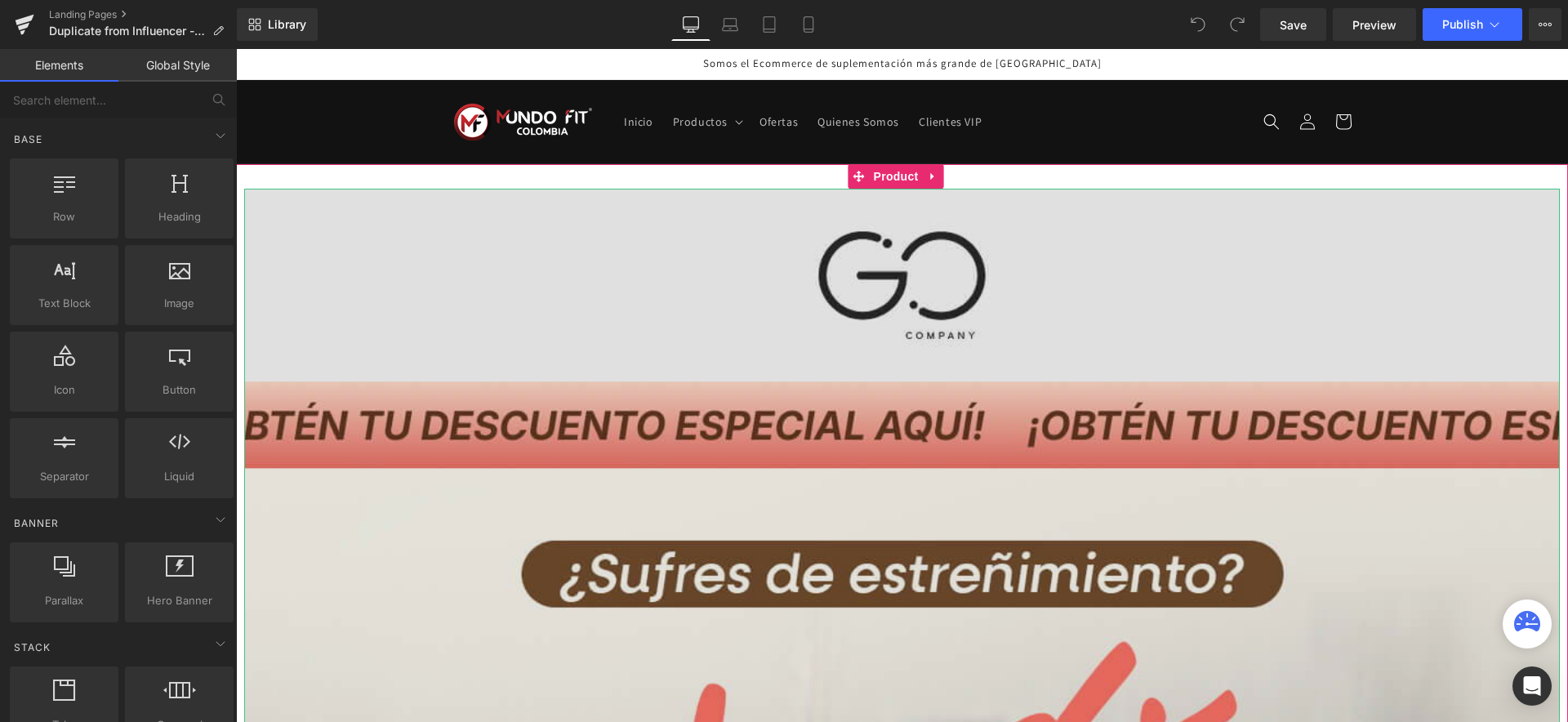
scroll to position [758, 0]
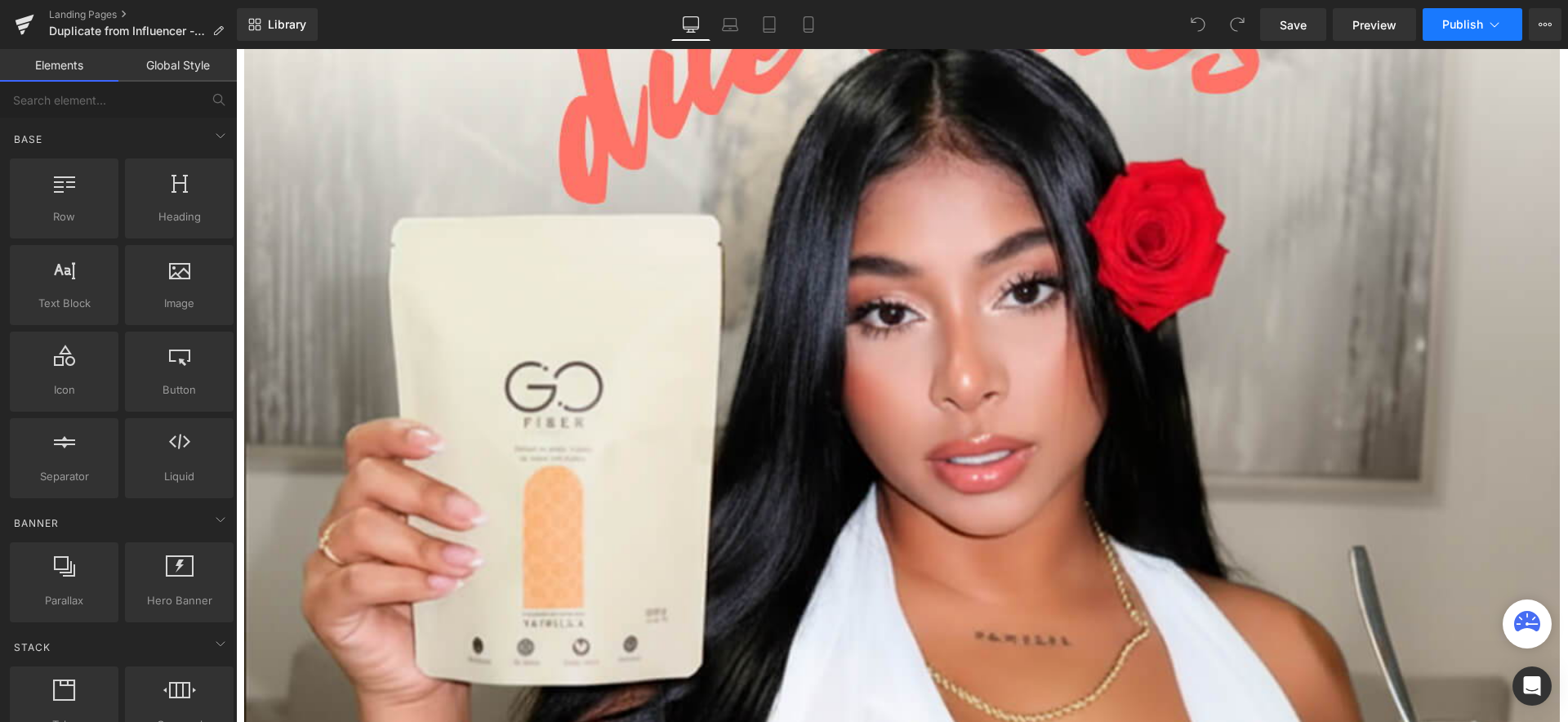
click at [1492, 24] on icon at bounding box center [1495, 24] width 9 height 5
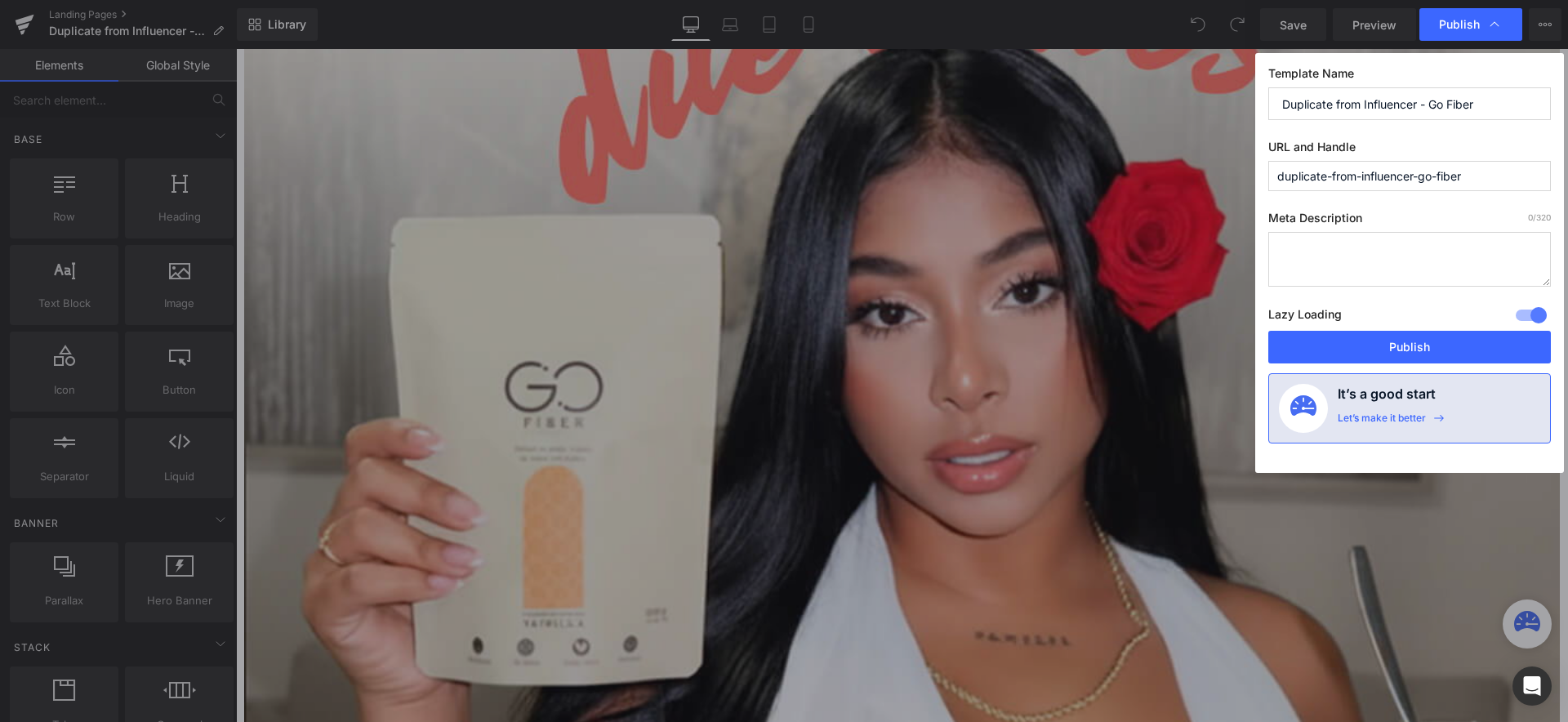
drag, startPoint x: 1362, startPoint y: 176, endPoint x: 1219, endPoint y: 170, distance: 143.1
click at [1268, 170] on input "duplicate-from-influencer-go-fiber" at bounding box center [1409, 176] width 282 height 30
drag, startPoint x: 1417, startPoint y: 178, endPoint x: 1193, endPoint y: 170, distance: 224.1
click at [1268, 170] on input "duplicate-from-influencer-go-fiber" at bounding box center [1409, 176] width 282 height 30
type input "descuento-go-fiber"
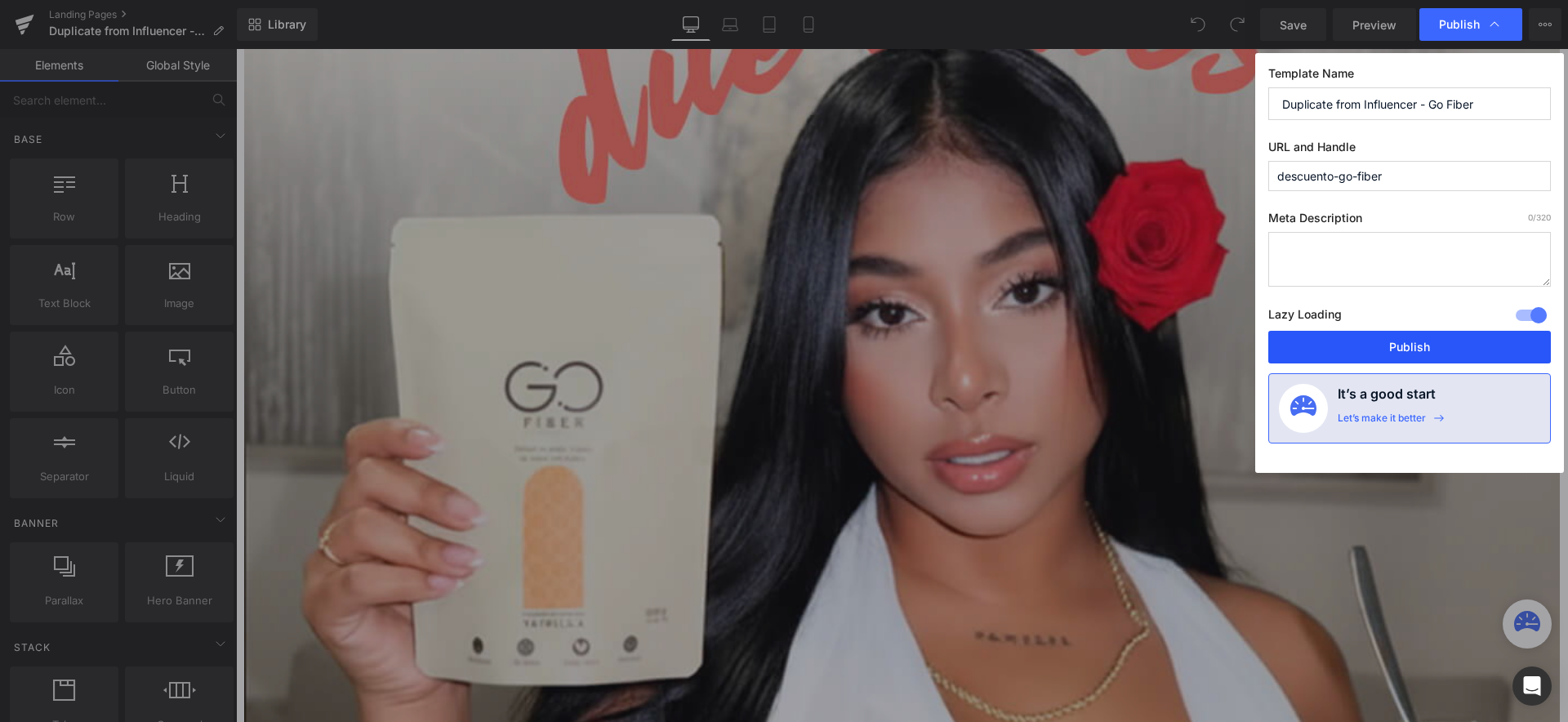
drag, startPoint x: 1406, startPoint y: 348, endPoint x: 1169, endPoint y: 291, distance: 243.8
click at [1406, 348] on button "Publish" at bounding box center [1409, 348] width 282 height 33
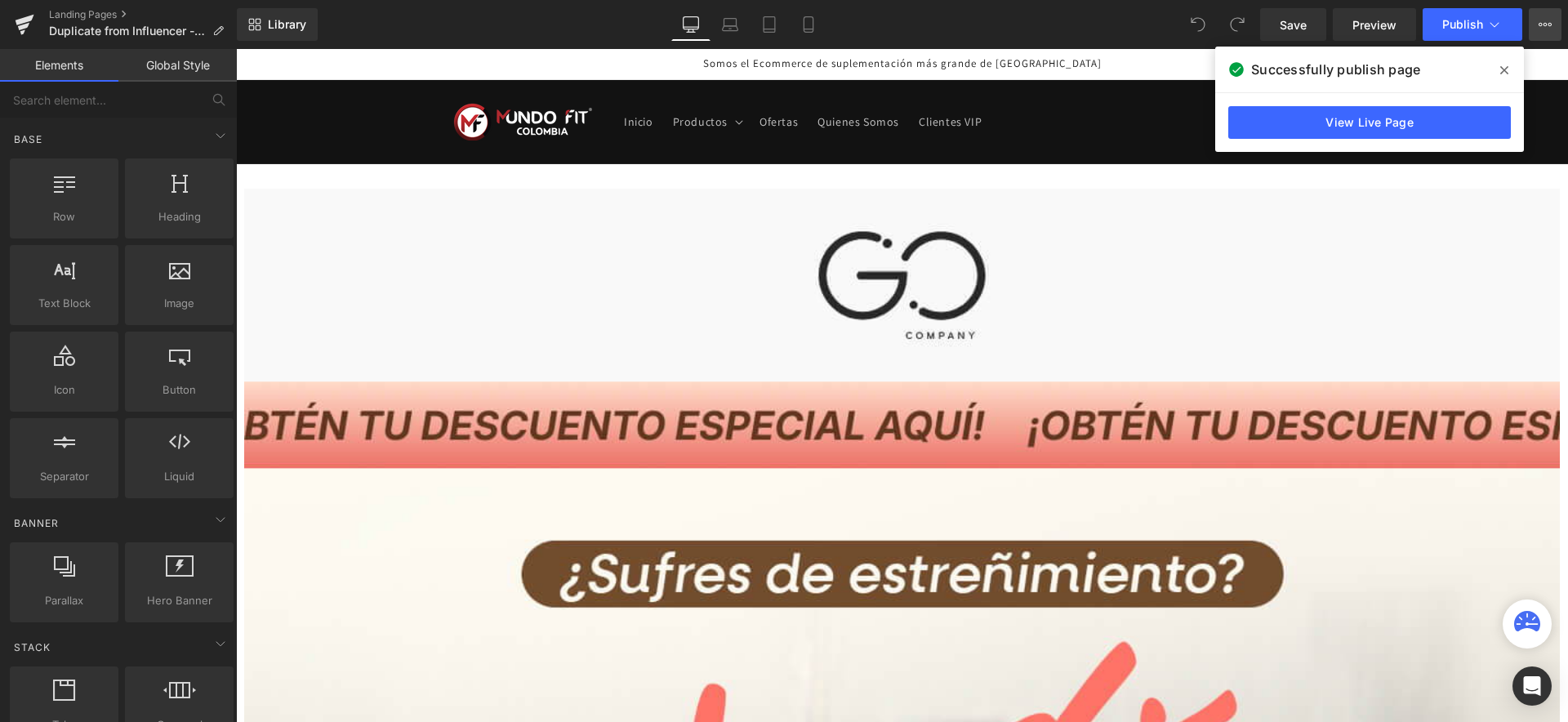
click at [1548, 23] on icon at bounding box center [1550, 24] width 4 height 3
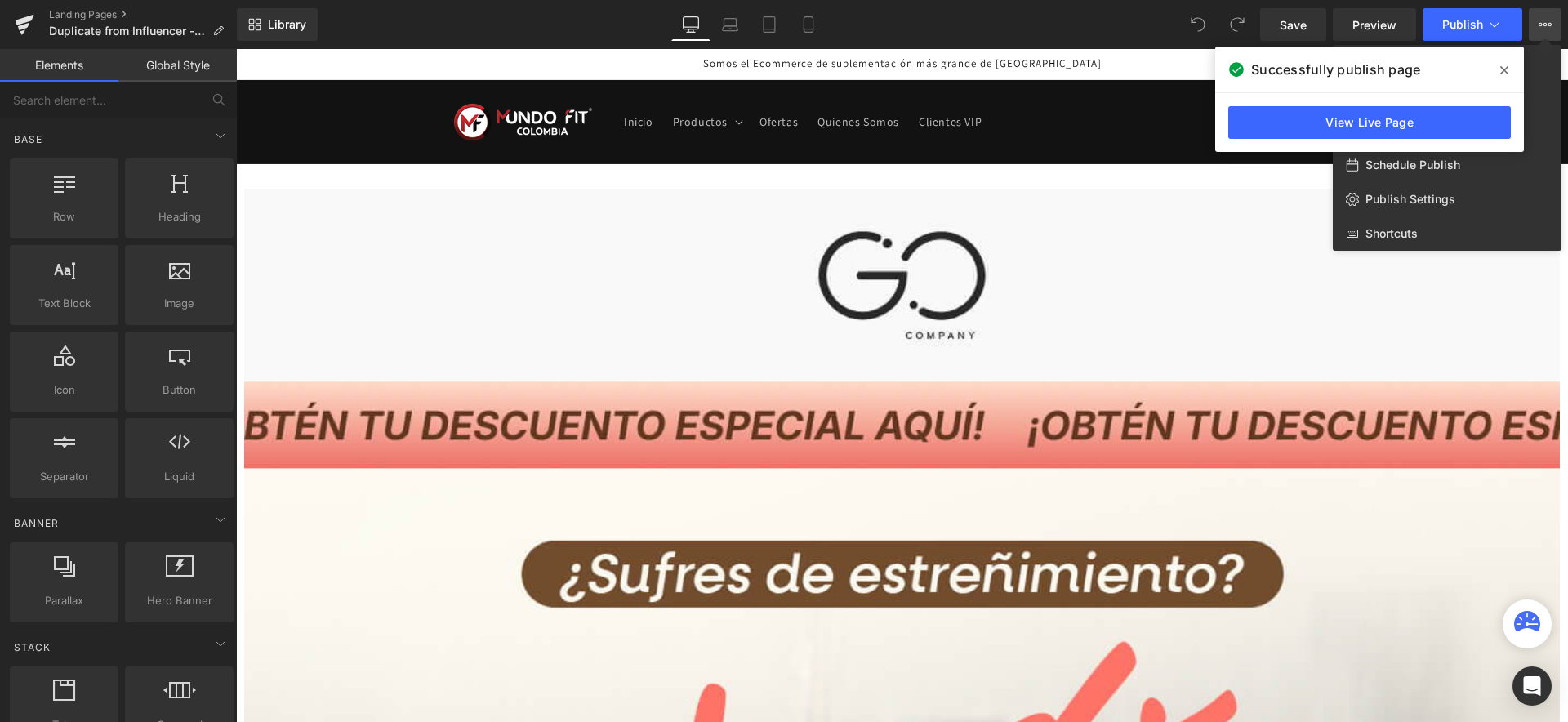
click at [1169, 284] on div at bounding box center [902, 385] width 1332 height 673
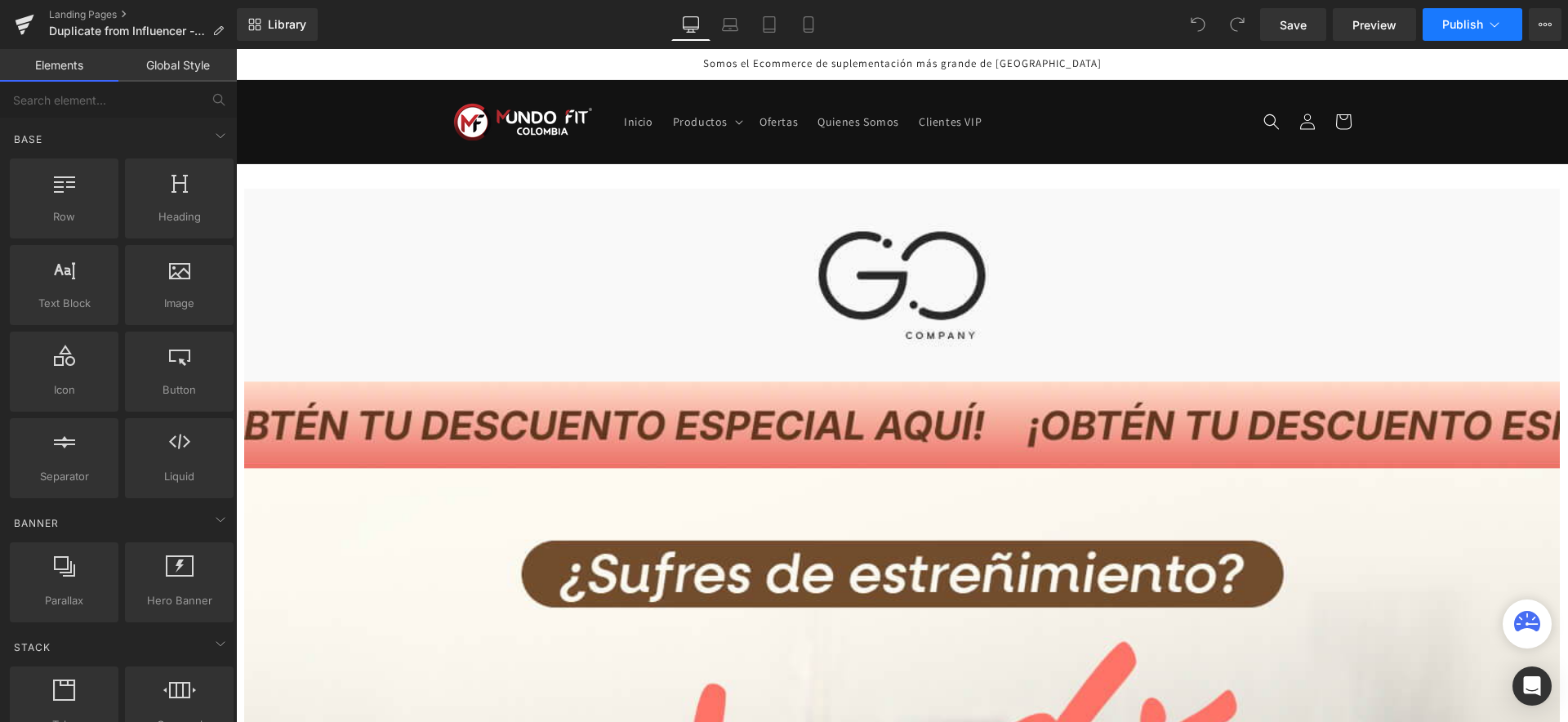
click at [1492, 23] on icon at bounding box center [1494, 24] width 17 height 17
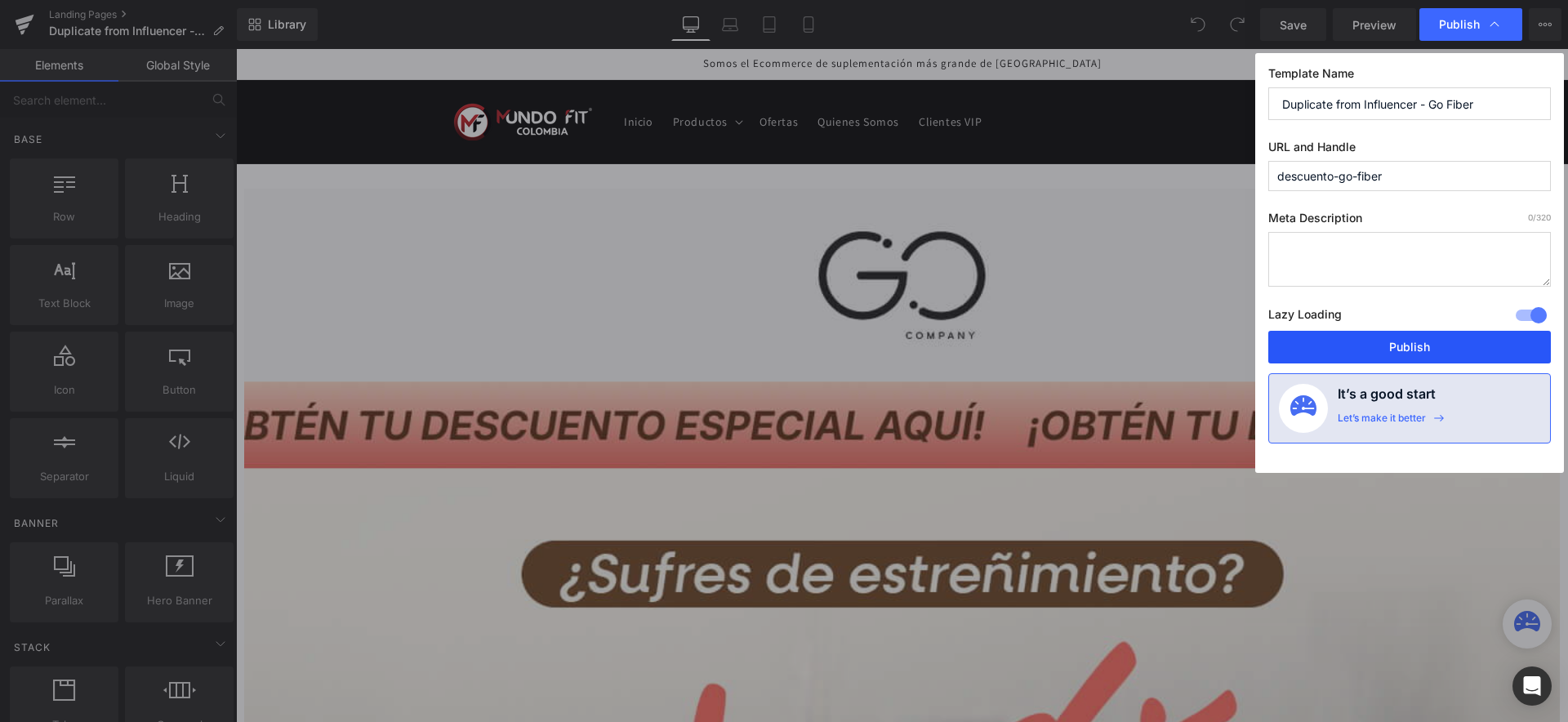
click at [1411, 343] on button "Publish" at bounding box center [1409, 348] width 282 height 33
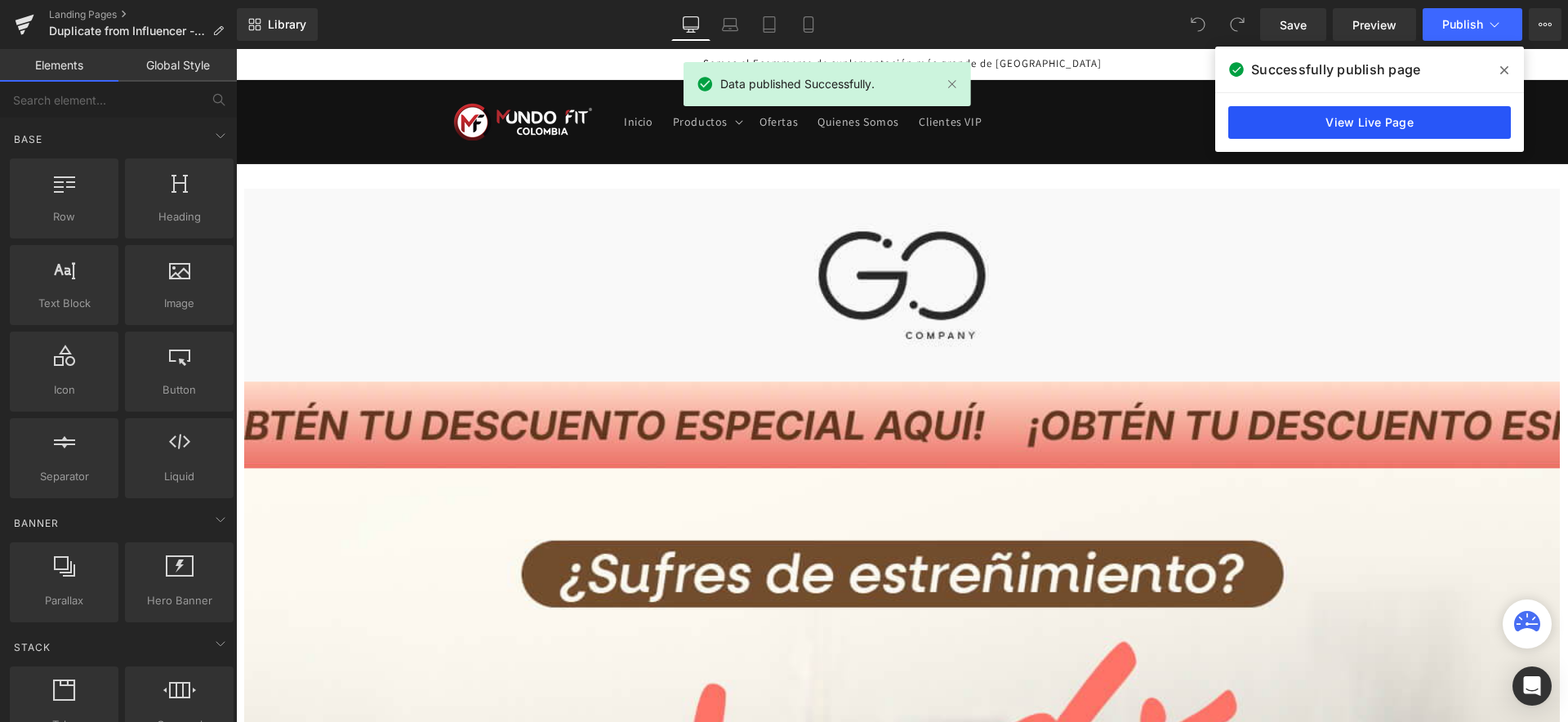
click at [1390, 128] on link "View Live Page" at bounding box center [1369, 123] width 282 height 33
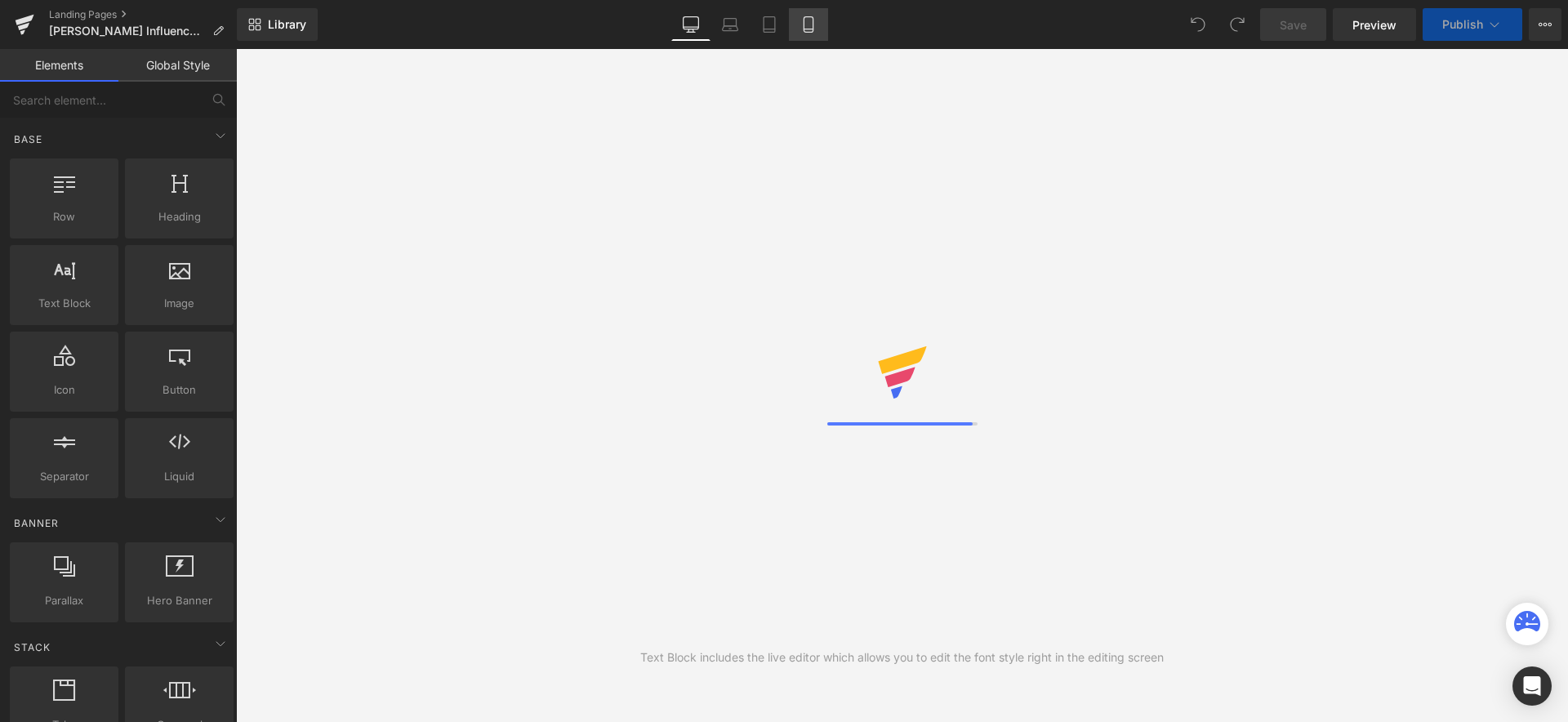
click at [810, 30] on icon at bounding box center [808, 30] width 9 height 0
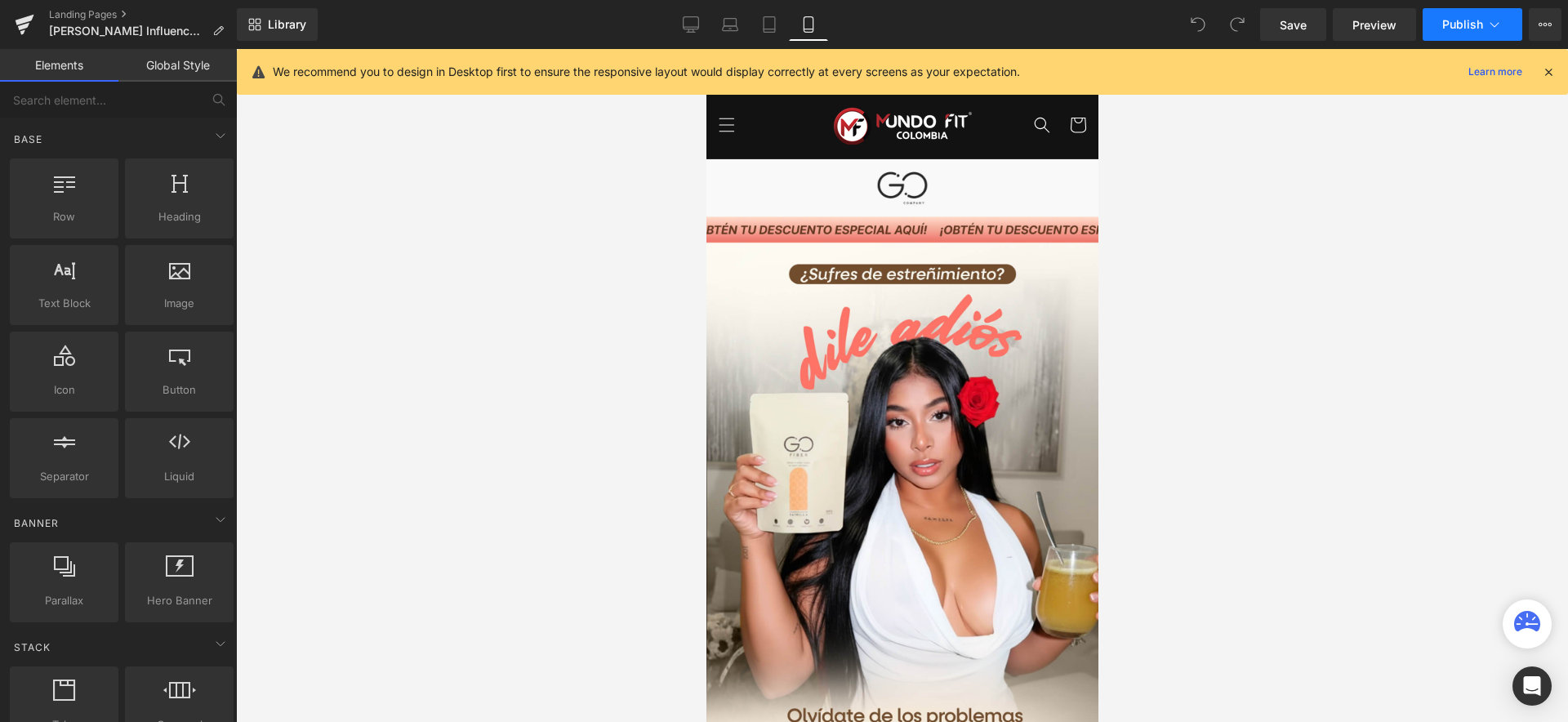
click at [1491, 24] on icon at bounding box center [1494, 24] width 17 height 17
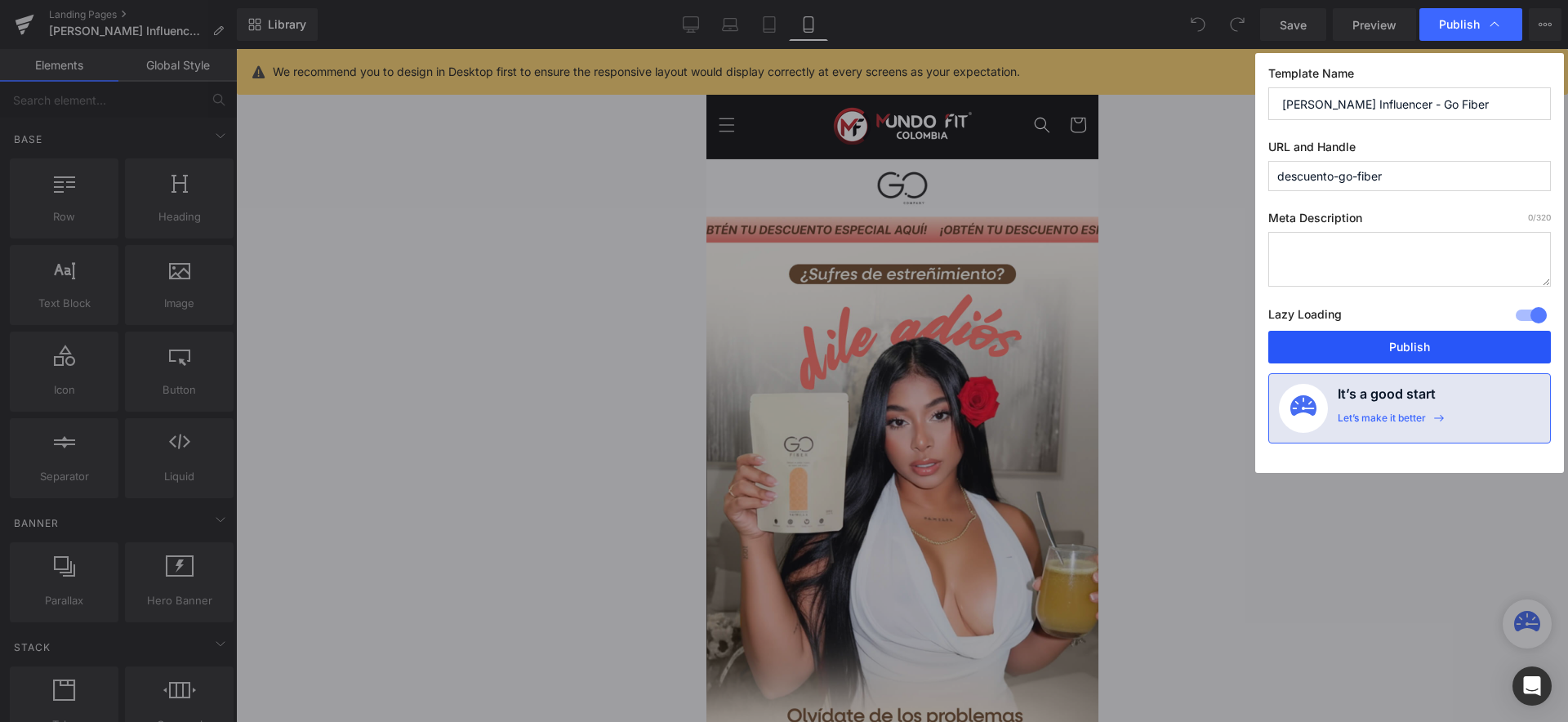
click at [1409, 343] on button "Publish" at bounding box center [1409, 348] width 282 height 33
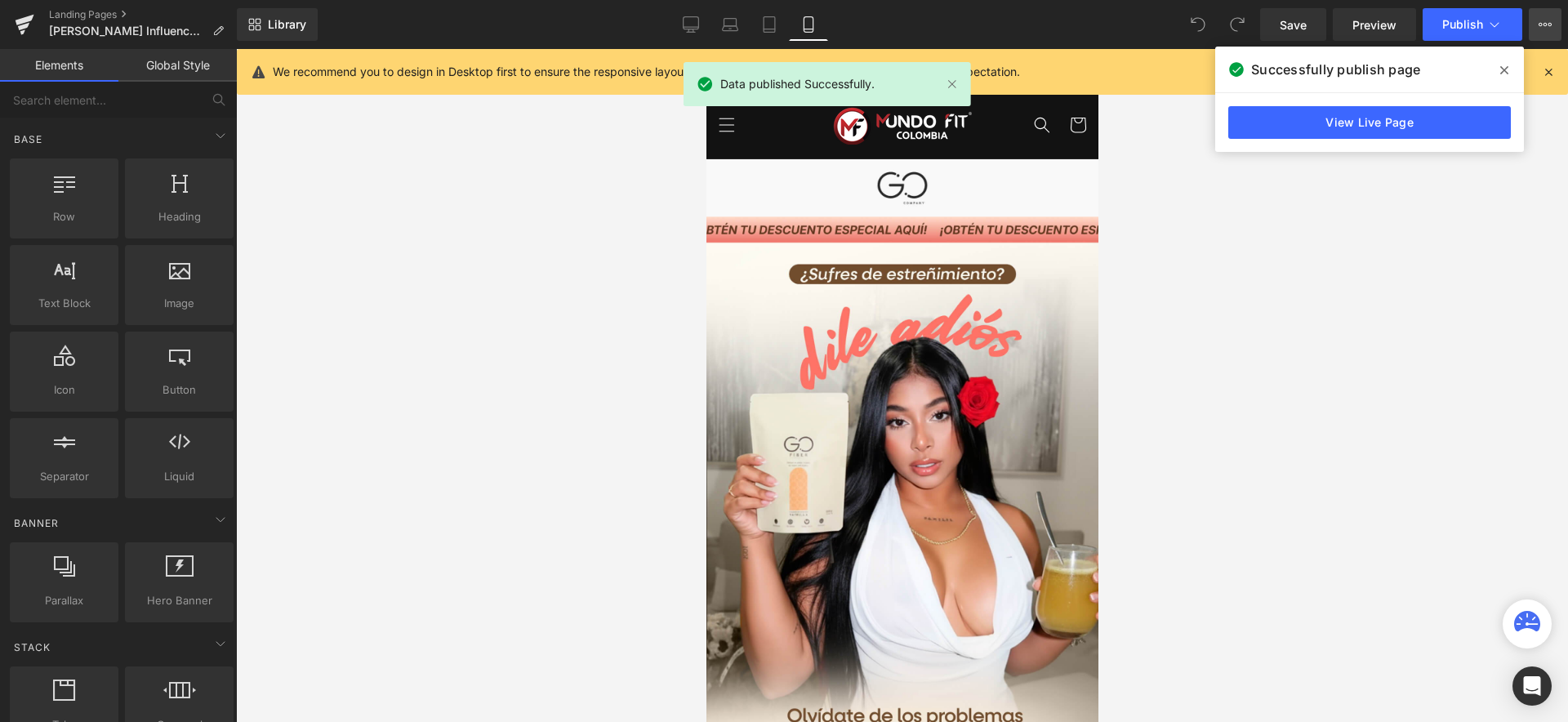
click at [1545, 23] on icon at bounding box center [1545, 24] width 4 height 3
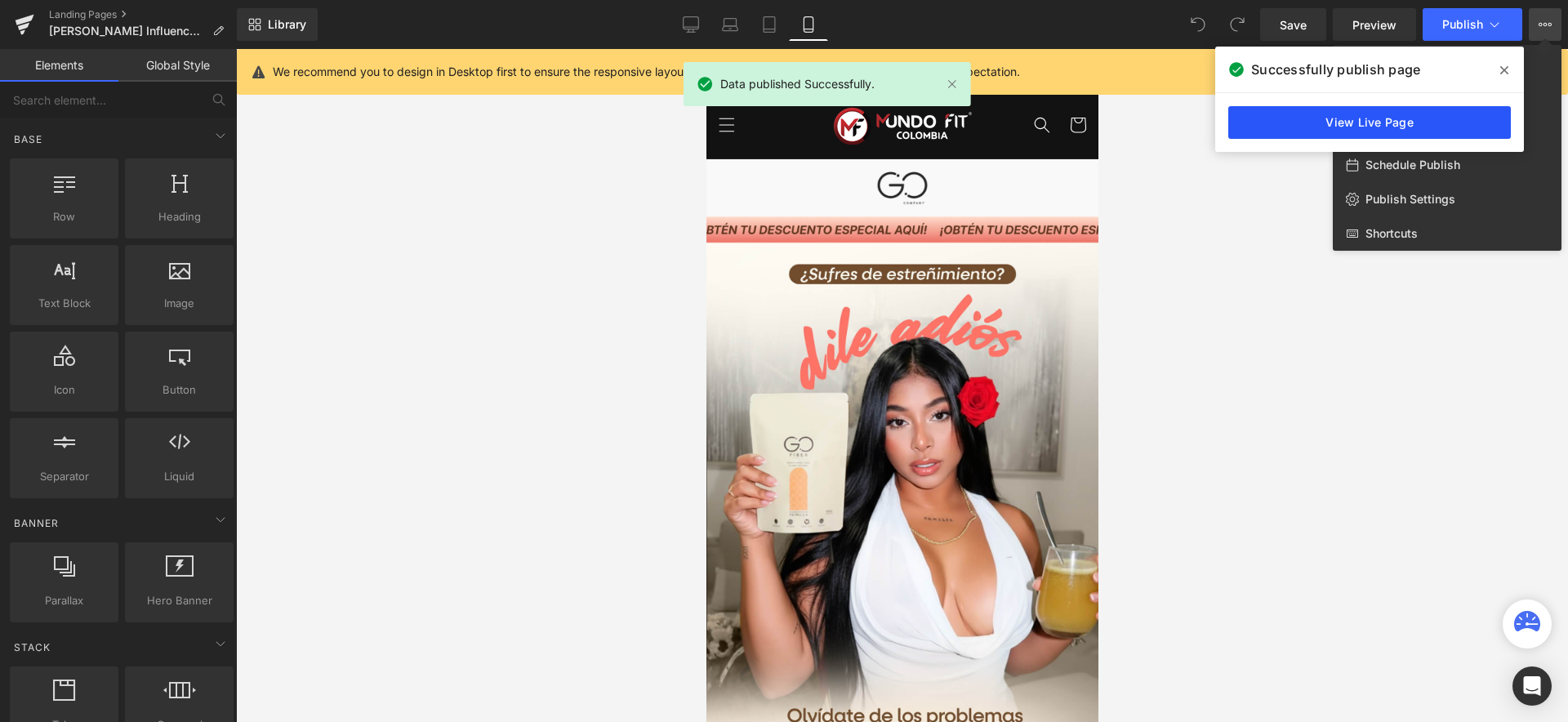
click at [1354, 122] on link "View Live Page" at bounding box center [1369, 123] width 282 height 33
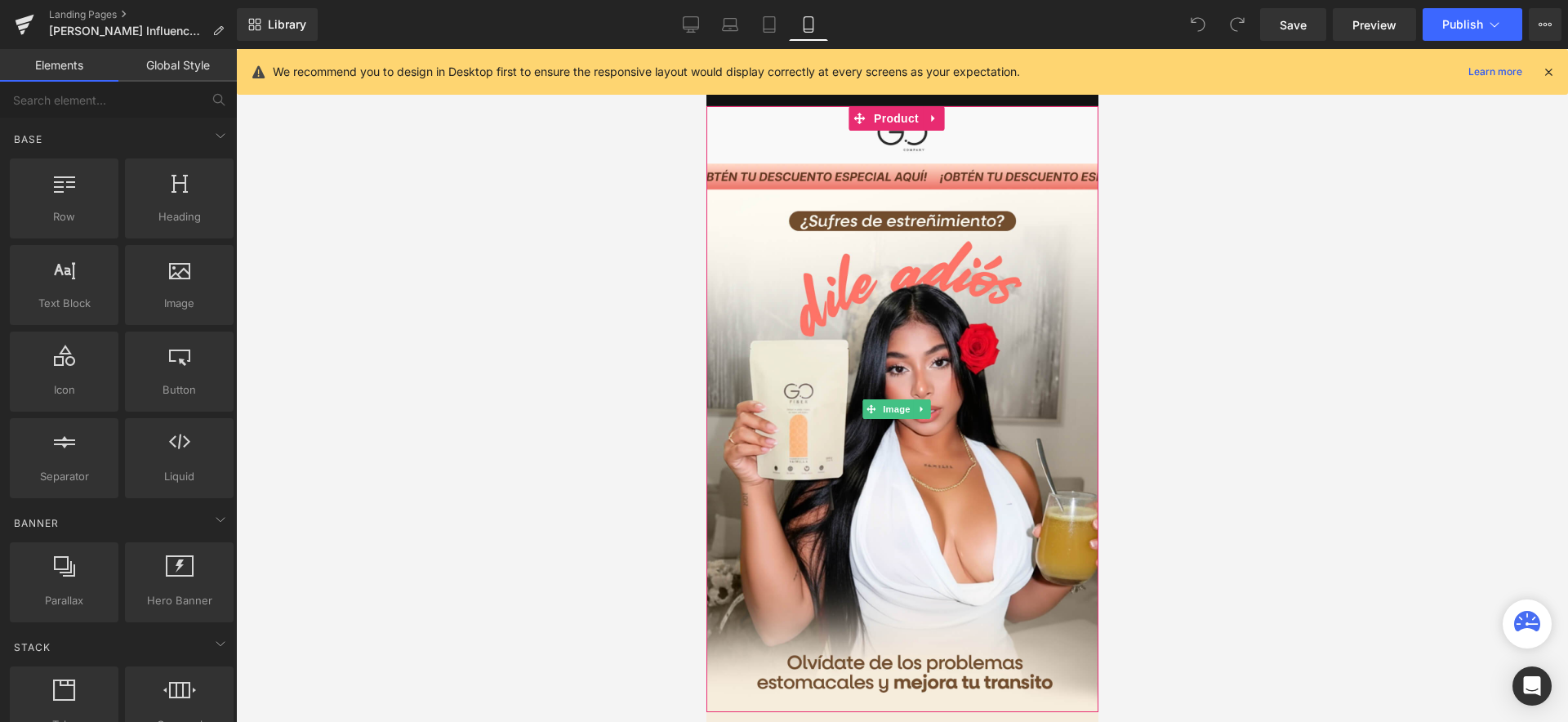
scroll to position [13, 0]
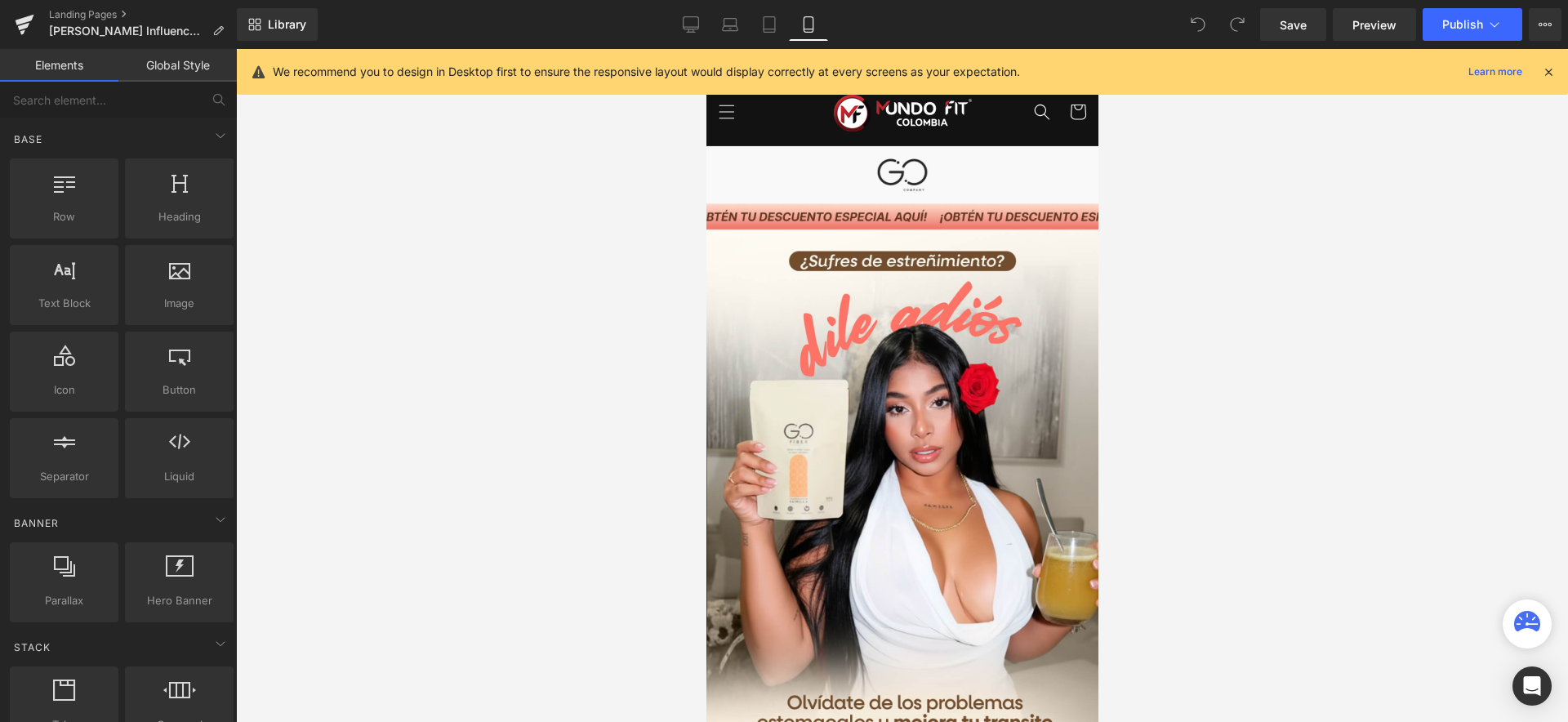
click at [1157, 207] on div at bounding box center [902, 385] width 1332 height 673
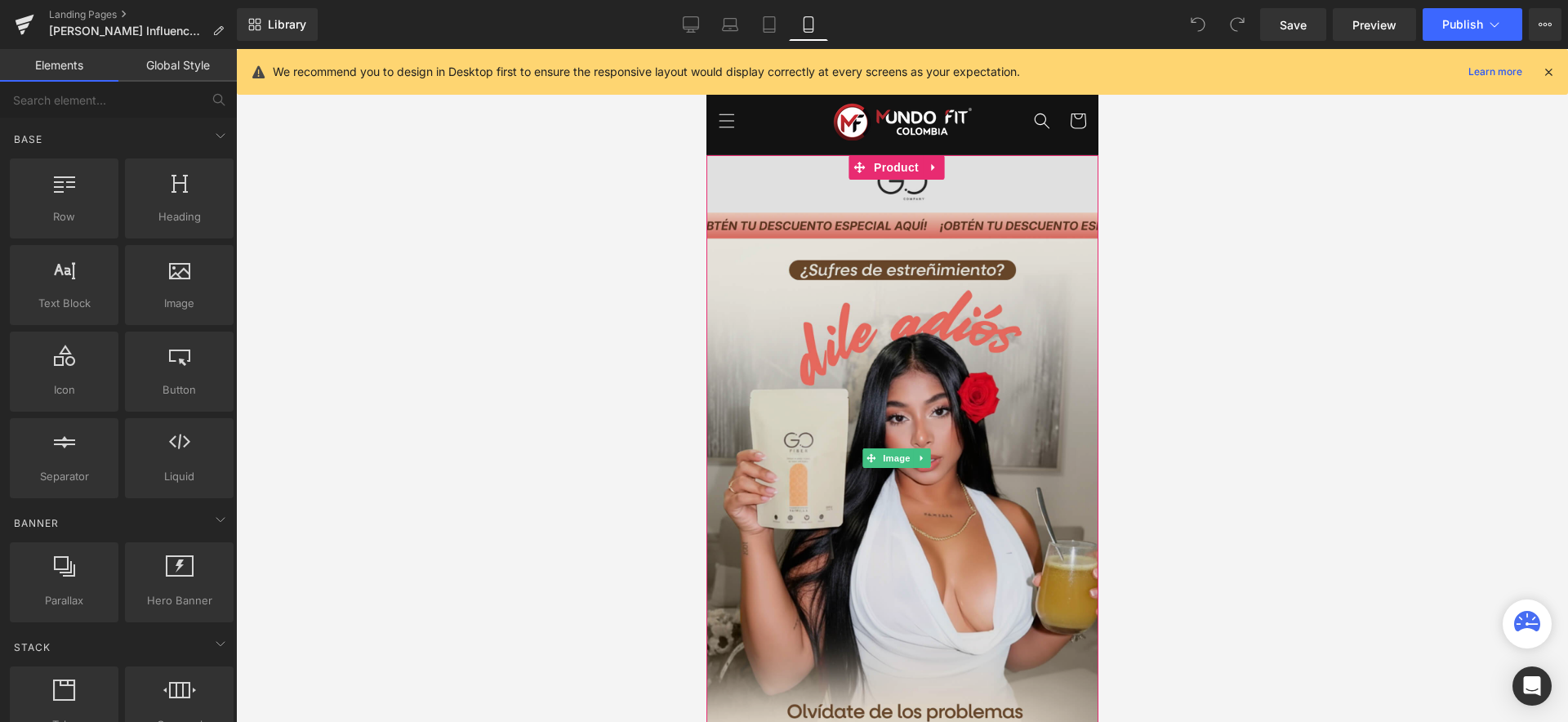
scroll to position [0, 0]
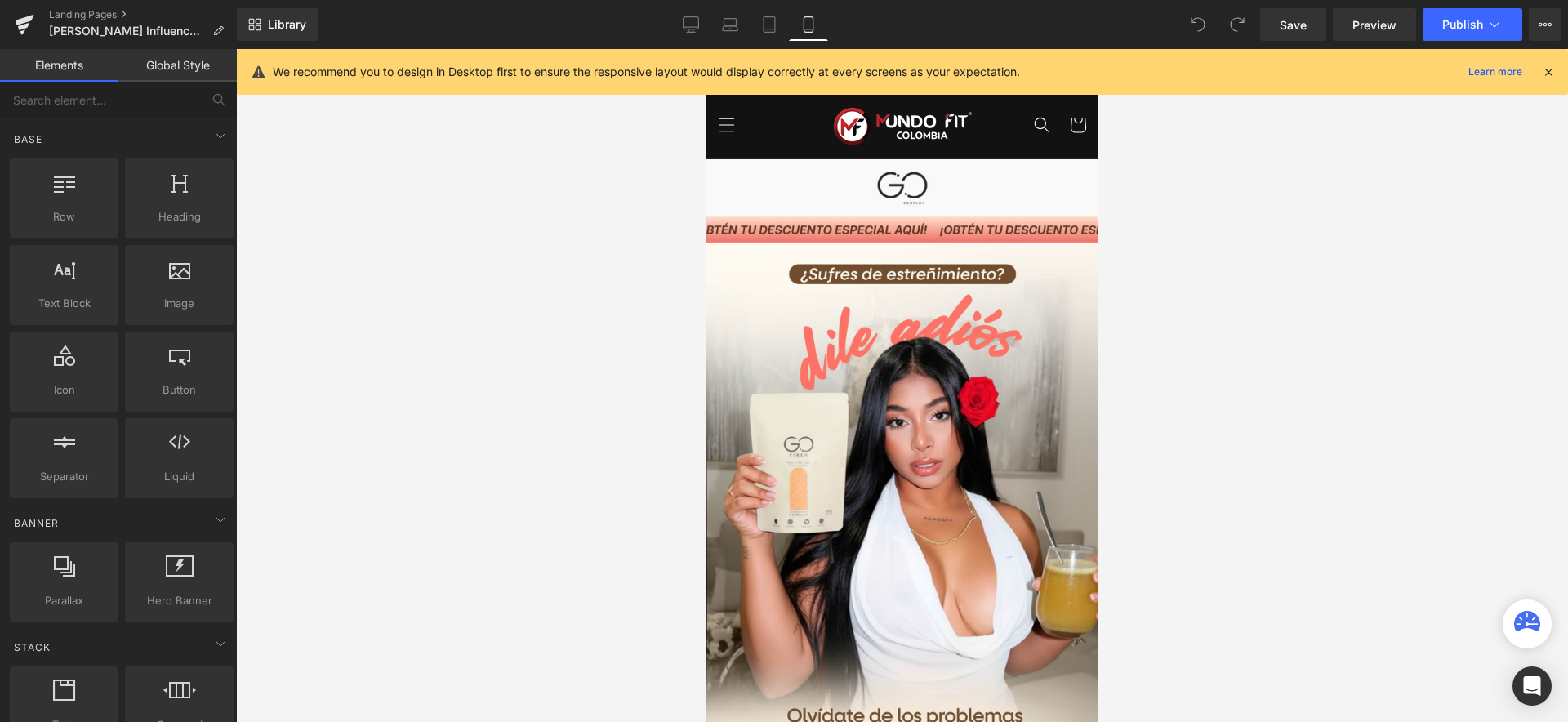
click at [1222, 215] on div at bounding box center [902, 385] width 1332 height 673
click at [691, 26] on icon at bounding box center [691, 24] width 17 height 17
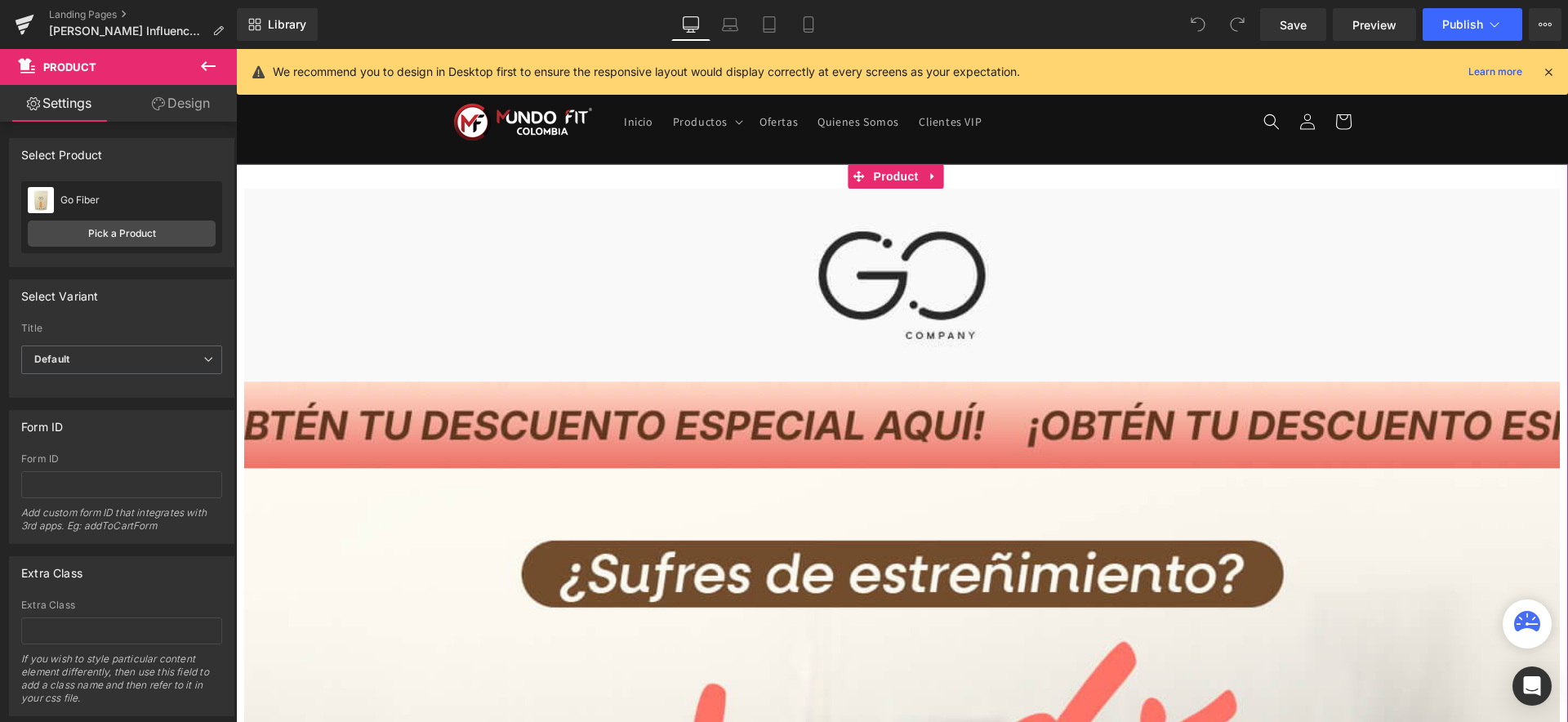
click at [229, 101] on link "Design" at bounding box center [181, 103] width 118 height 36
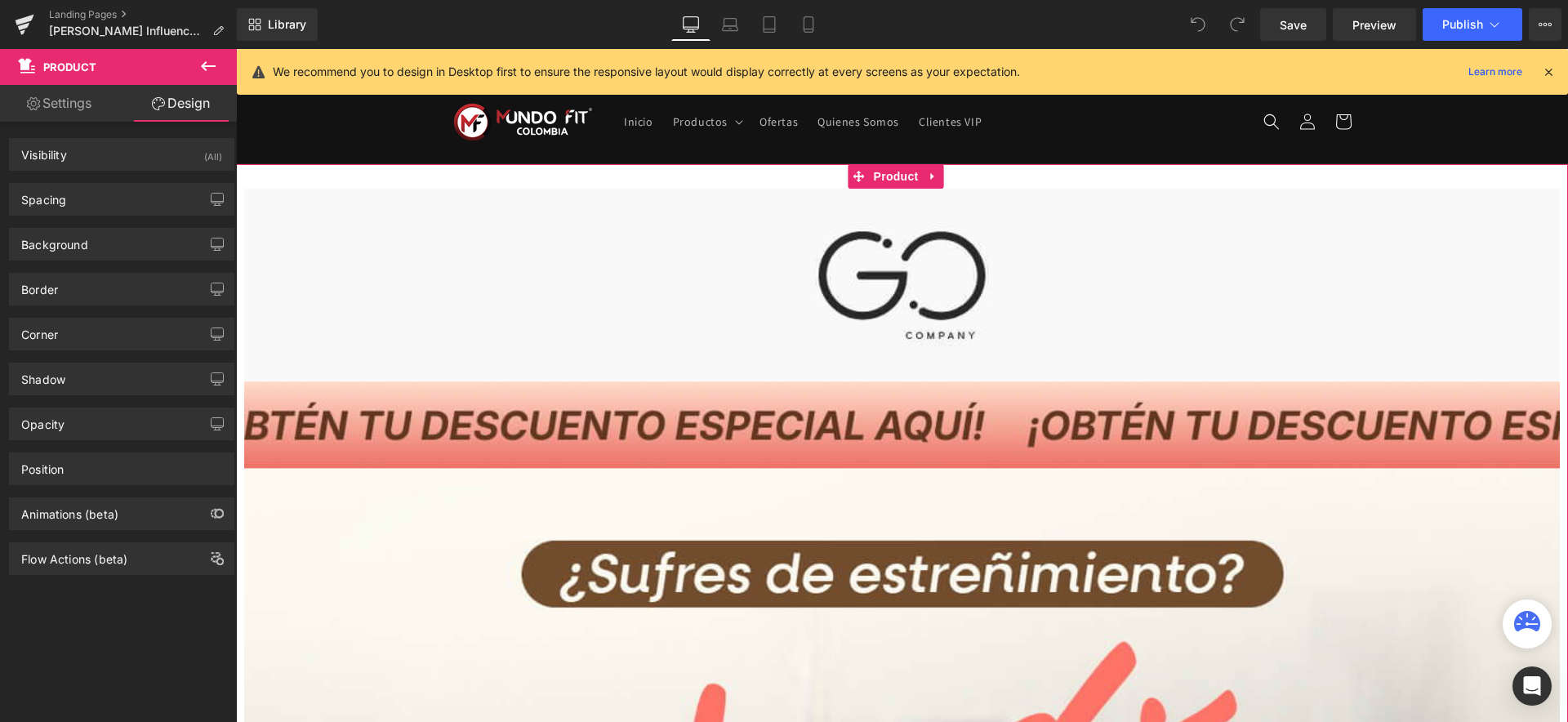
type input "0"
type input "30"
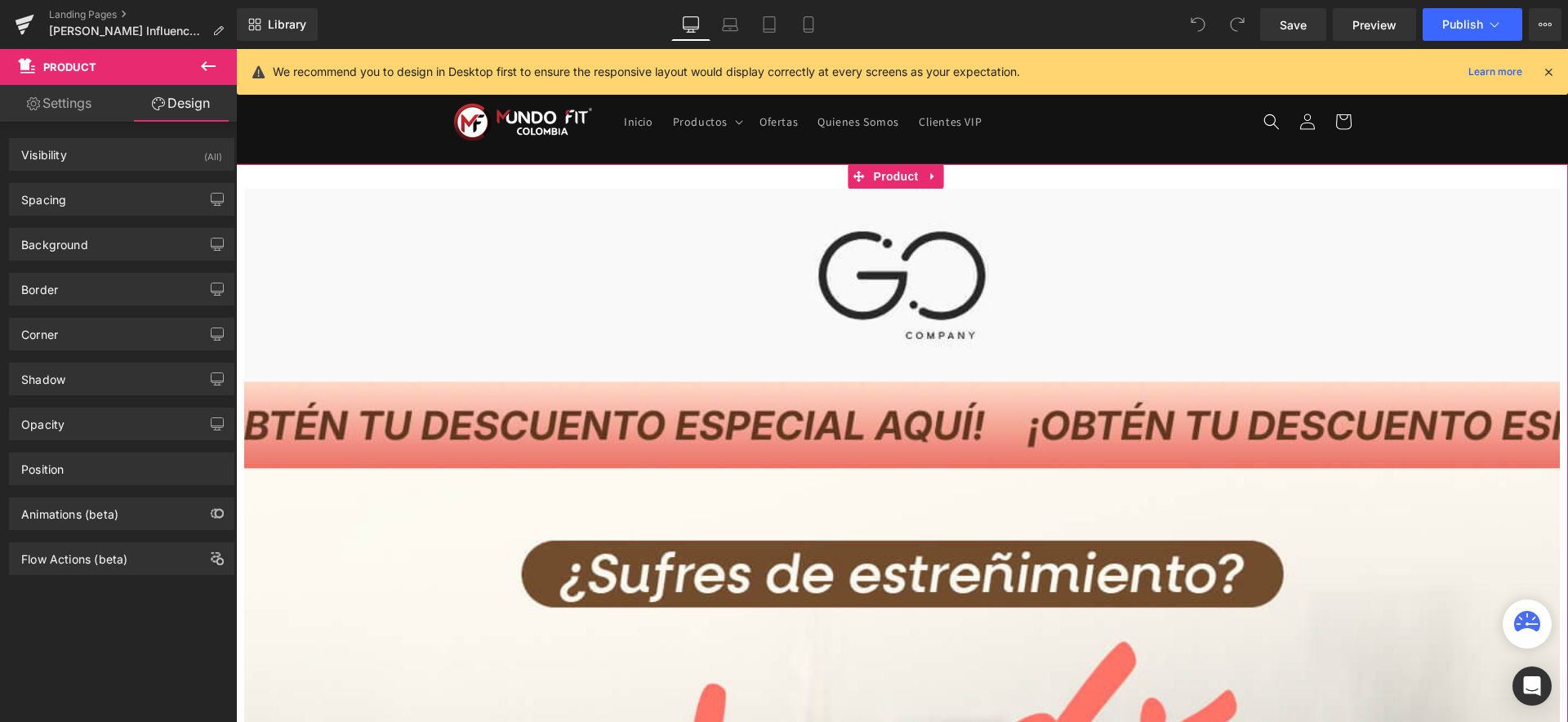
type input "10"
type input "30"
type input "10"
click at [71, 203] on div "Spacing" at bounding box center [122, 200] width 224 height 31
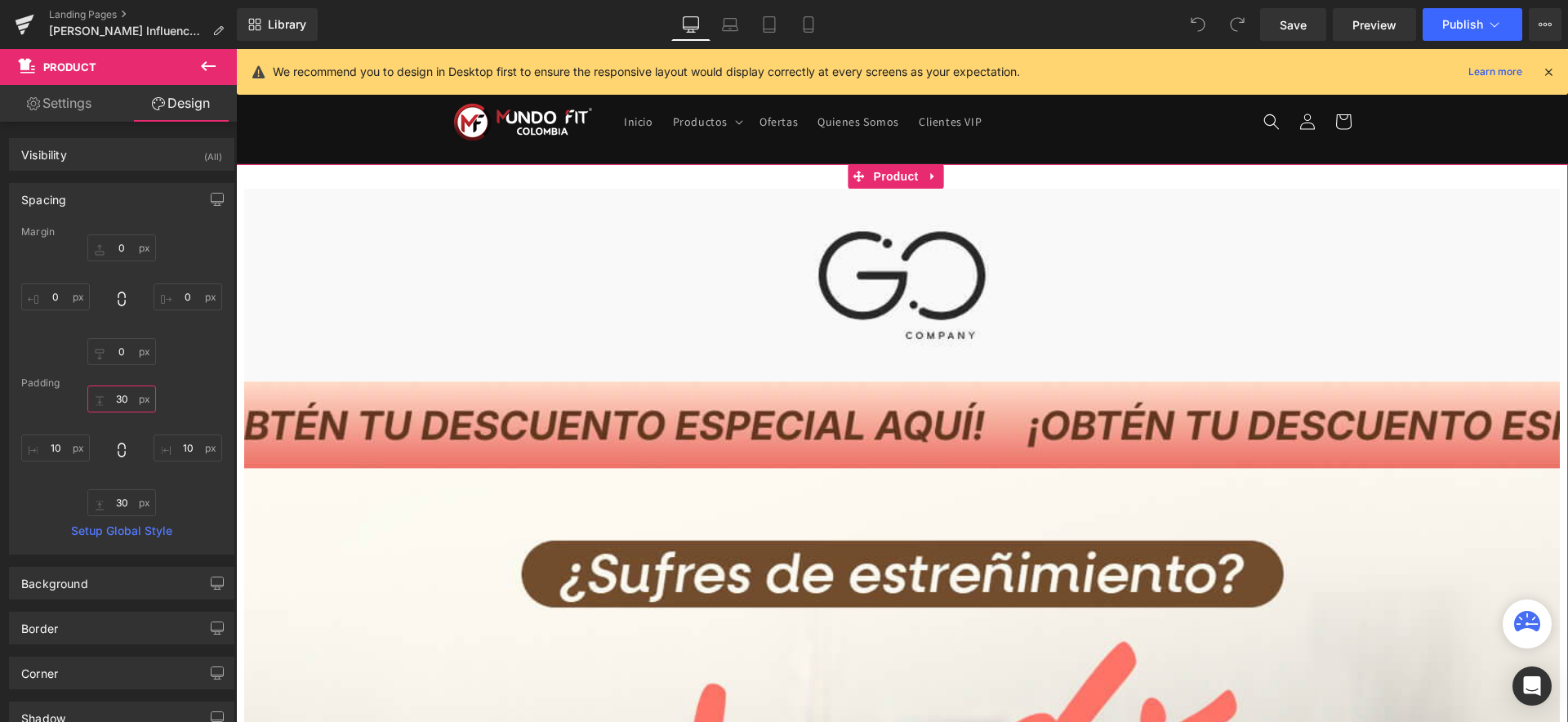
click at [113, 394] on input "30" at bounding box center [122, 399] width 69 height 27
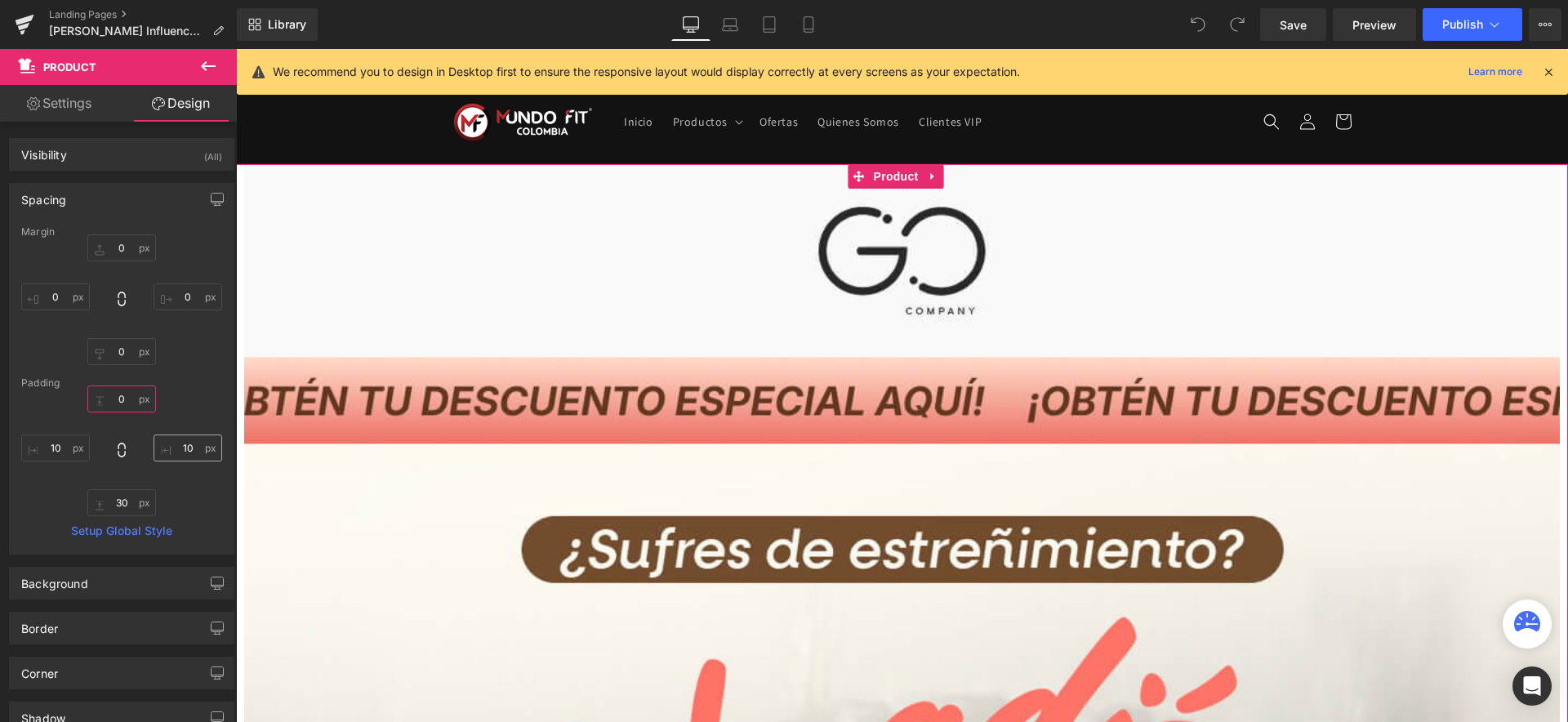
type input "0"
click at [182, 444] on input "10" at bounding box center [188, 447] width 69 height 27
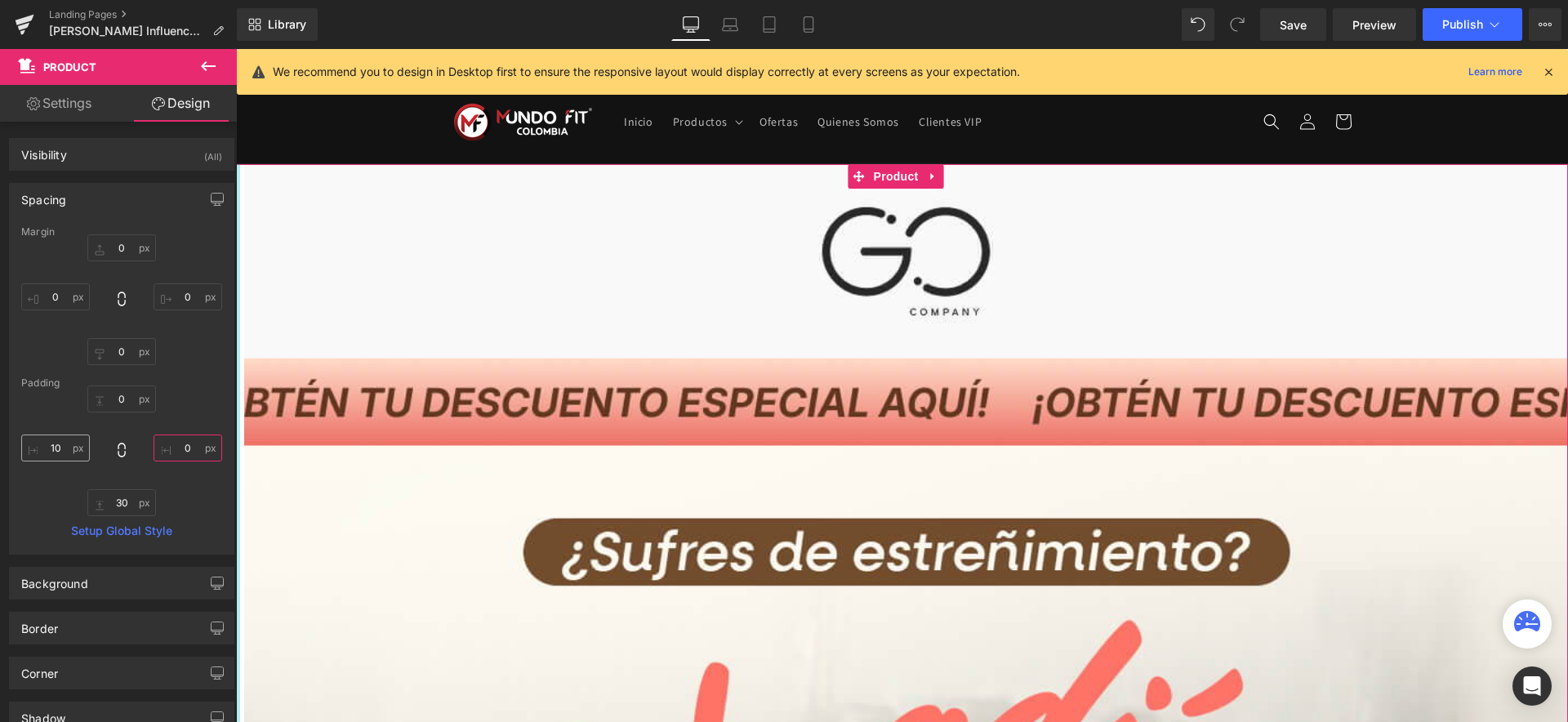
type input "0"
click at [56, 447] on input "10" at bounding box center [55, 447] width 69 height 27
type input "0"
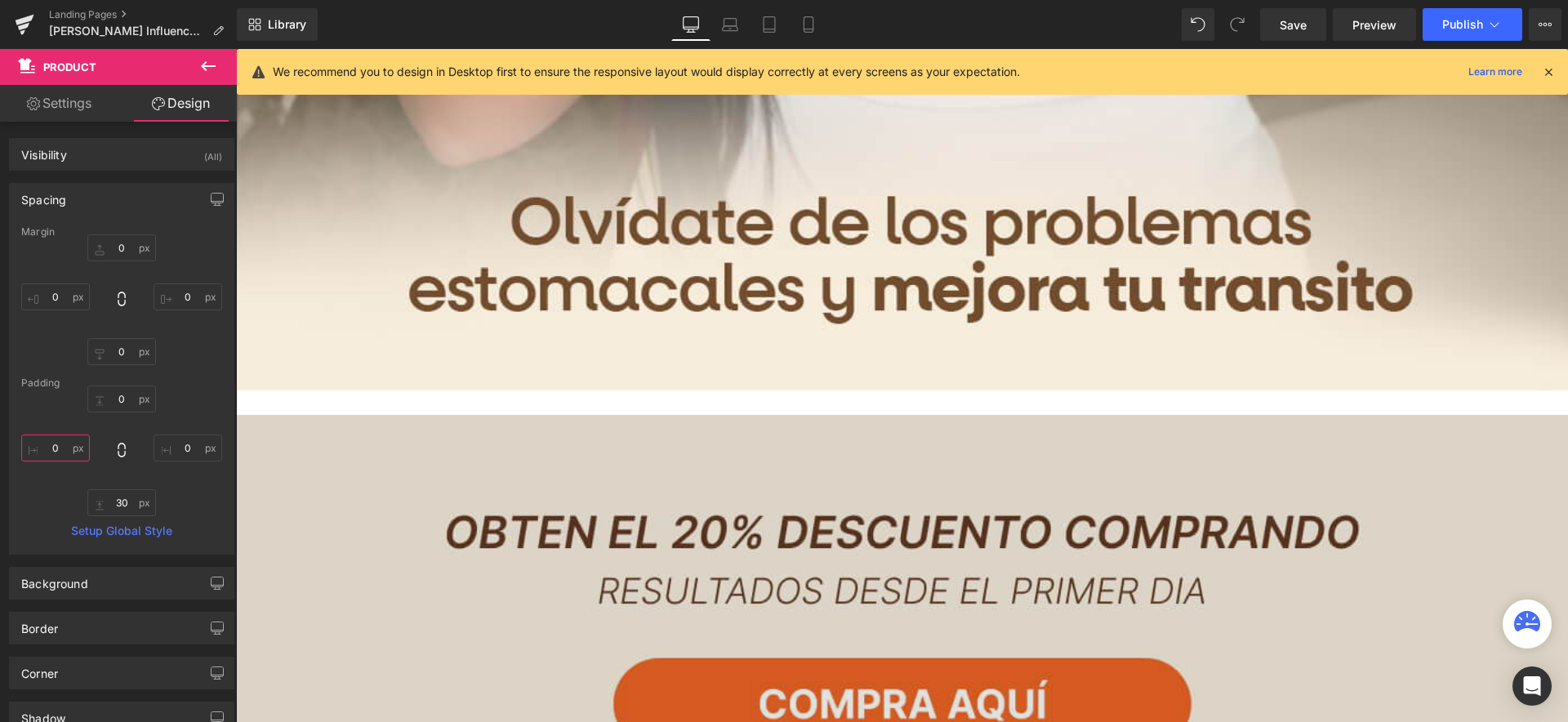
scroll to position [1960, 0]
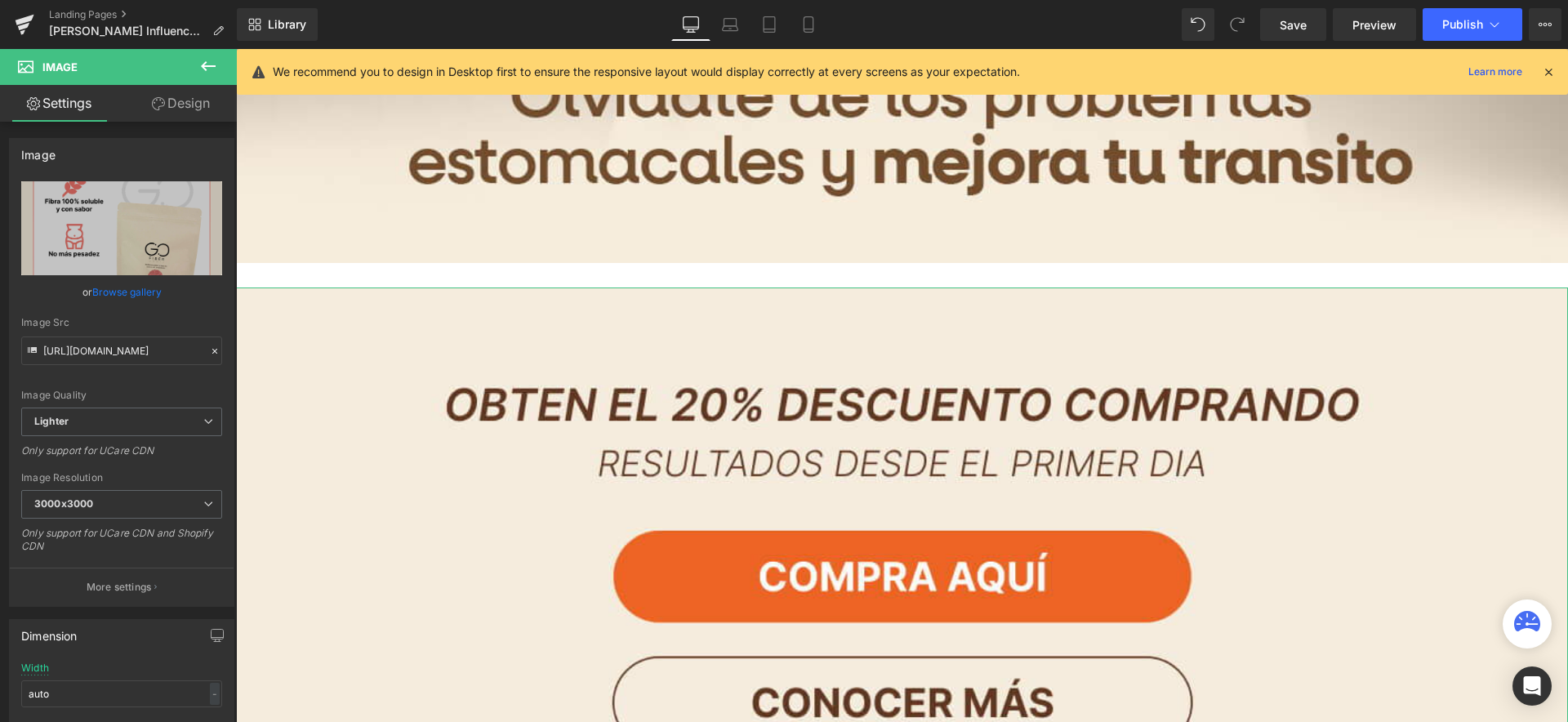
click at [192, 103] on link "Design" at bounding box center [181, 103] width 118 height 36
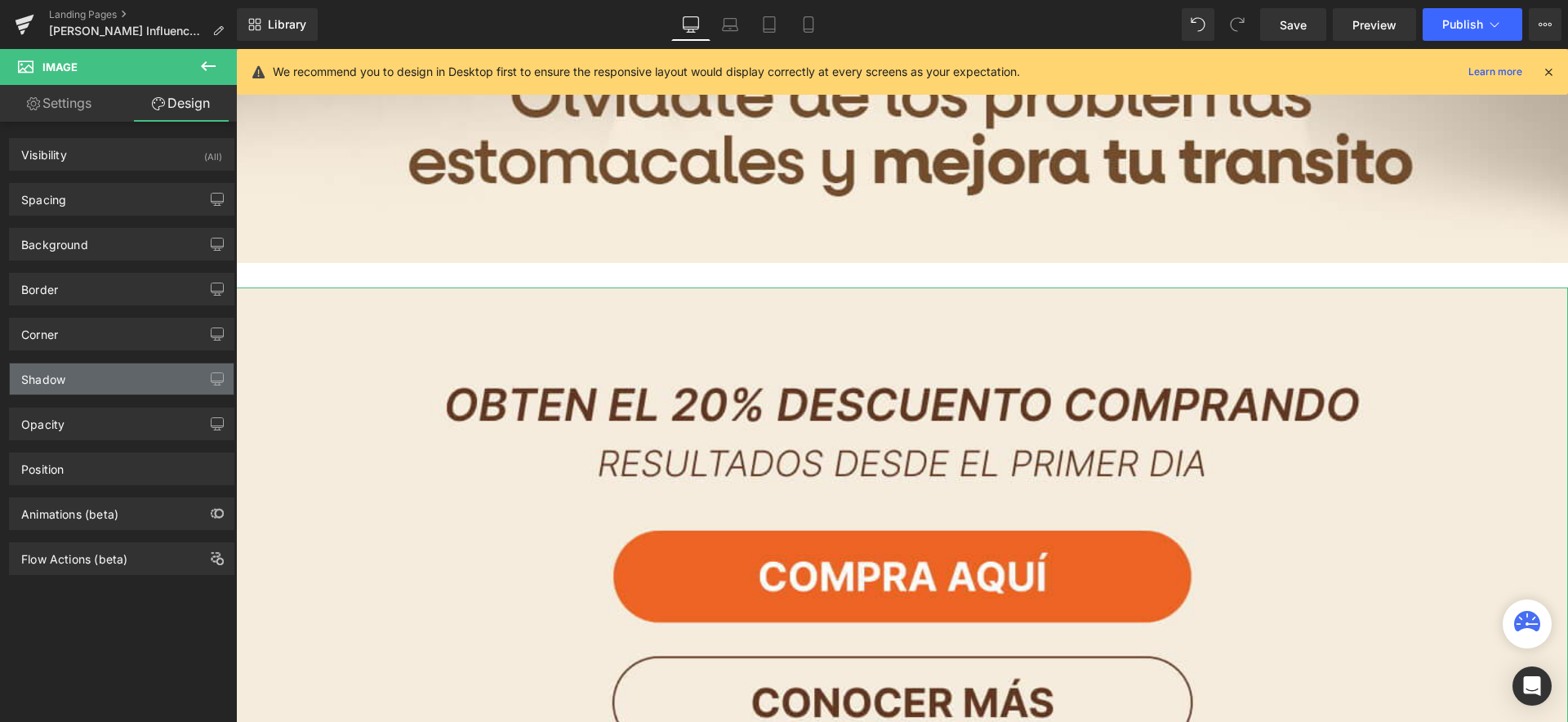
type input "0"
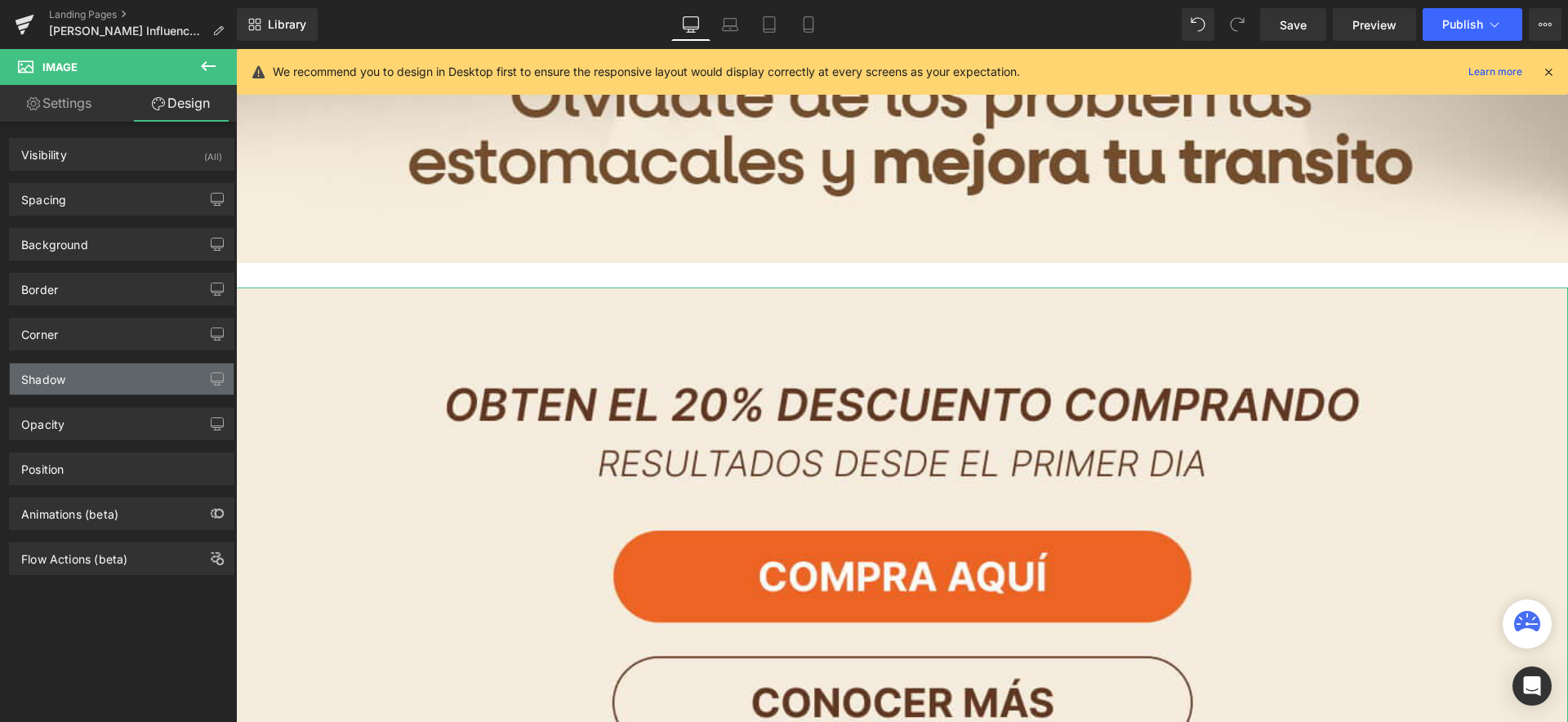
type input "0"
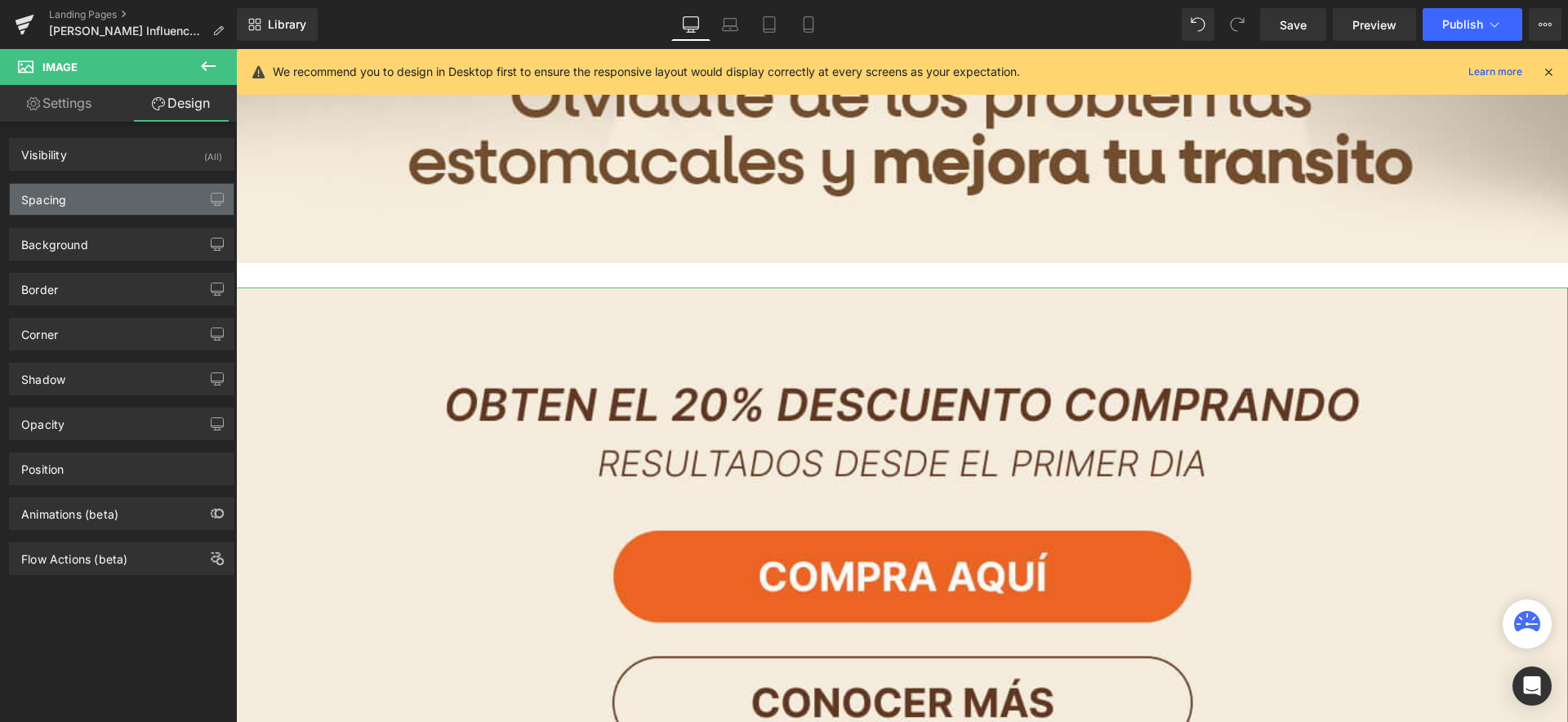
click at [87, 202] on div "Spacing" at bounding box center [122, 200] width 224 height 31
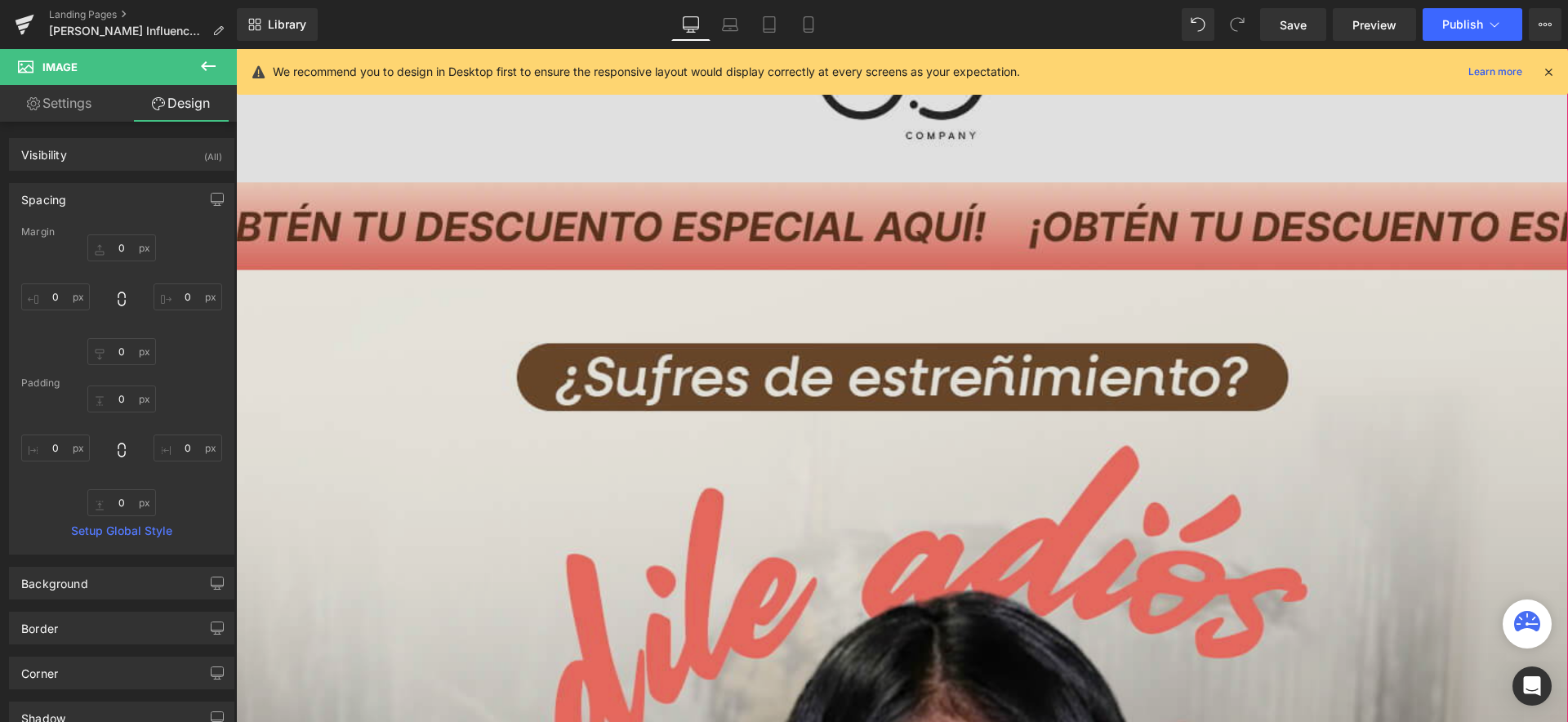
scroll to position [117, 0]
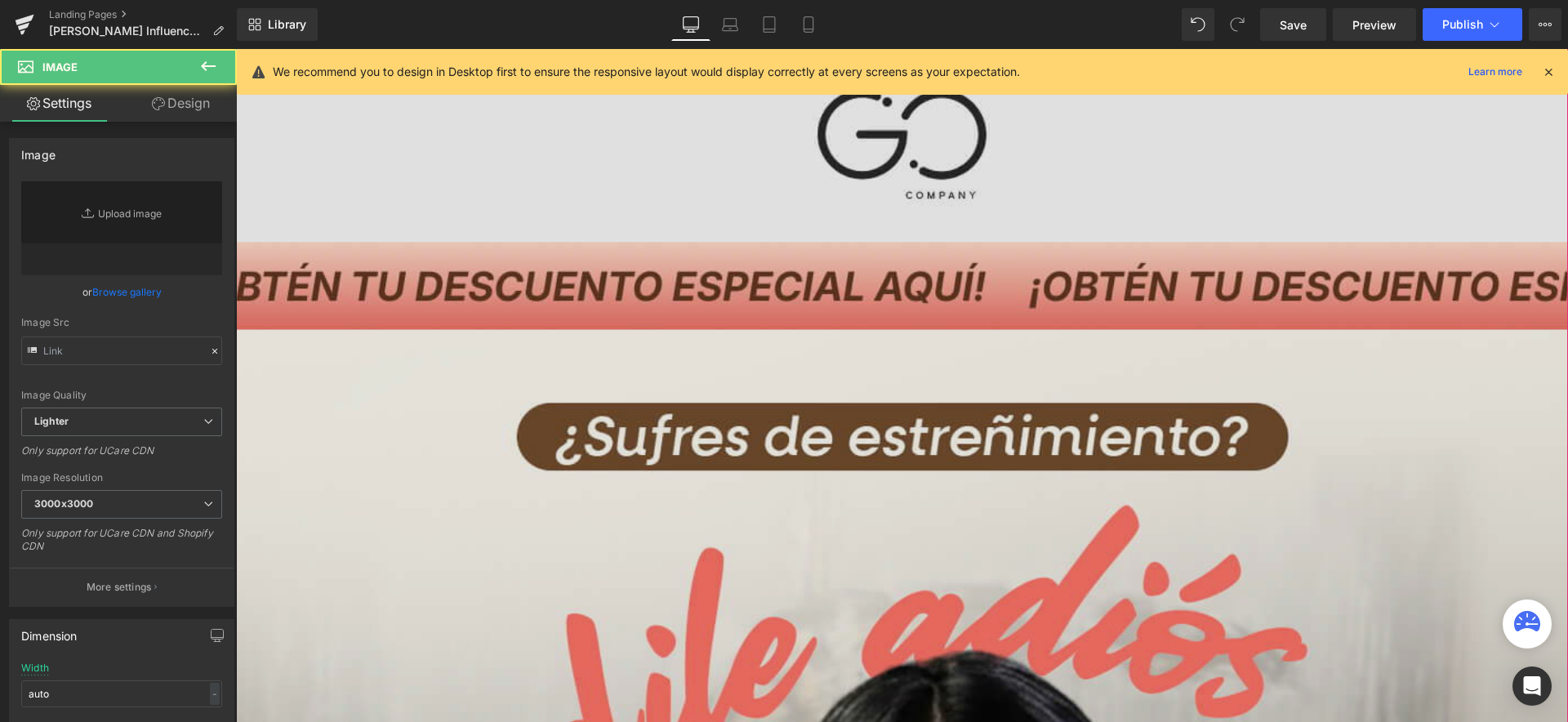
type input "https://ucarecdn.com/43dc9f1f-322e-4498-af06-153f84e05be1/-/format/auto/-/previ…"
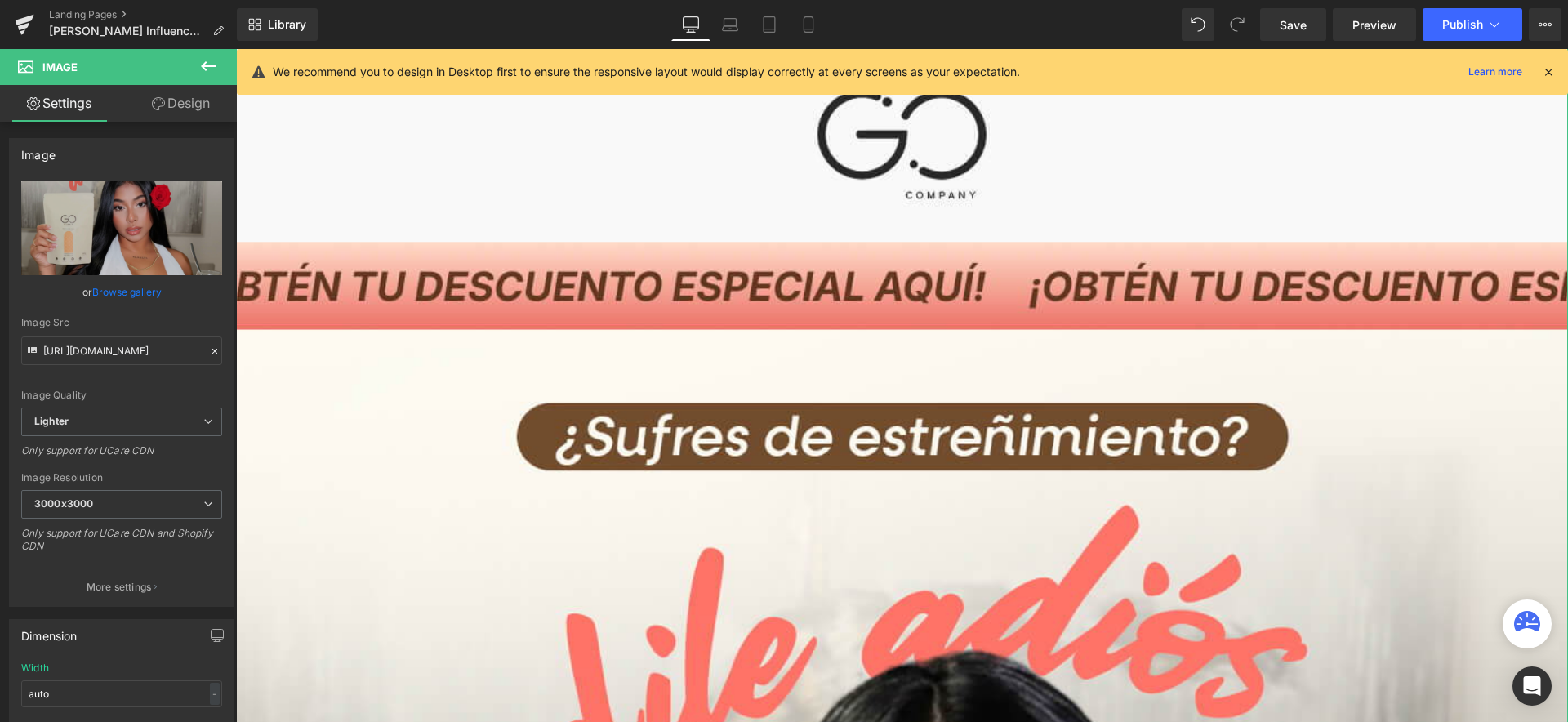
click at [178, 100] on link "Design" at bounding box center [181, 103] width 118 height 36
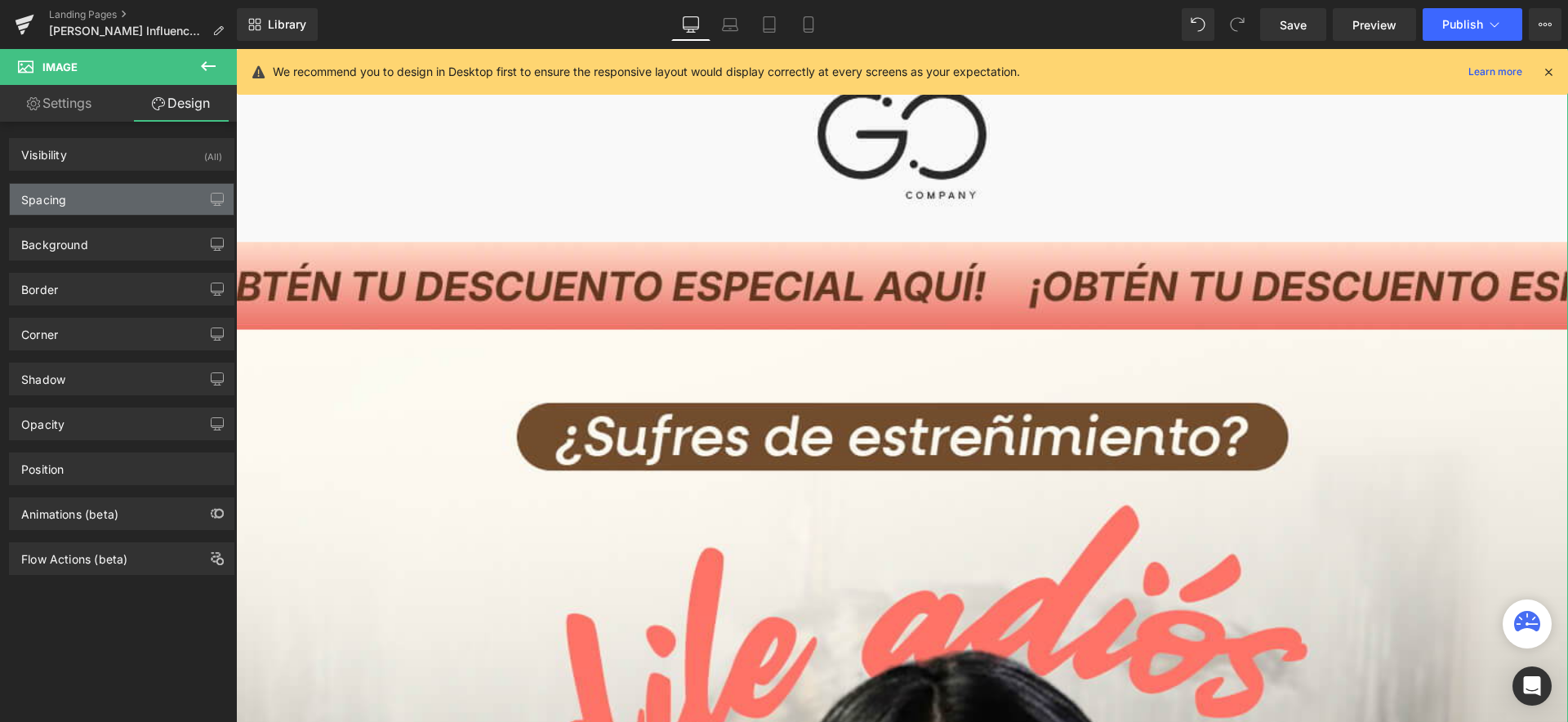
click at [81, 194] on div "Spacing" at bounding box center [122, 200] width 224 height 31
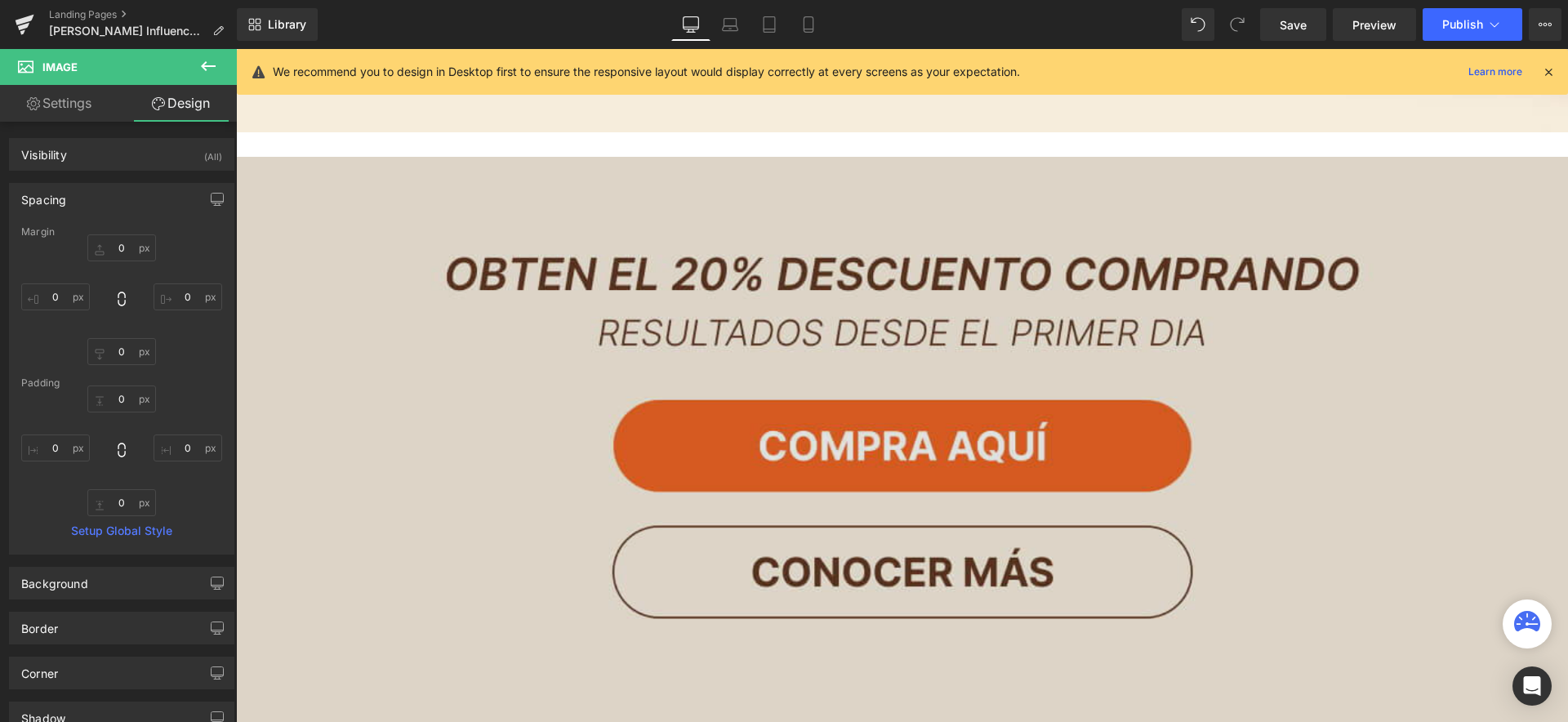
scroll to position [1738, 0]
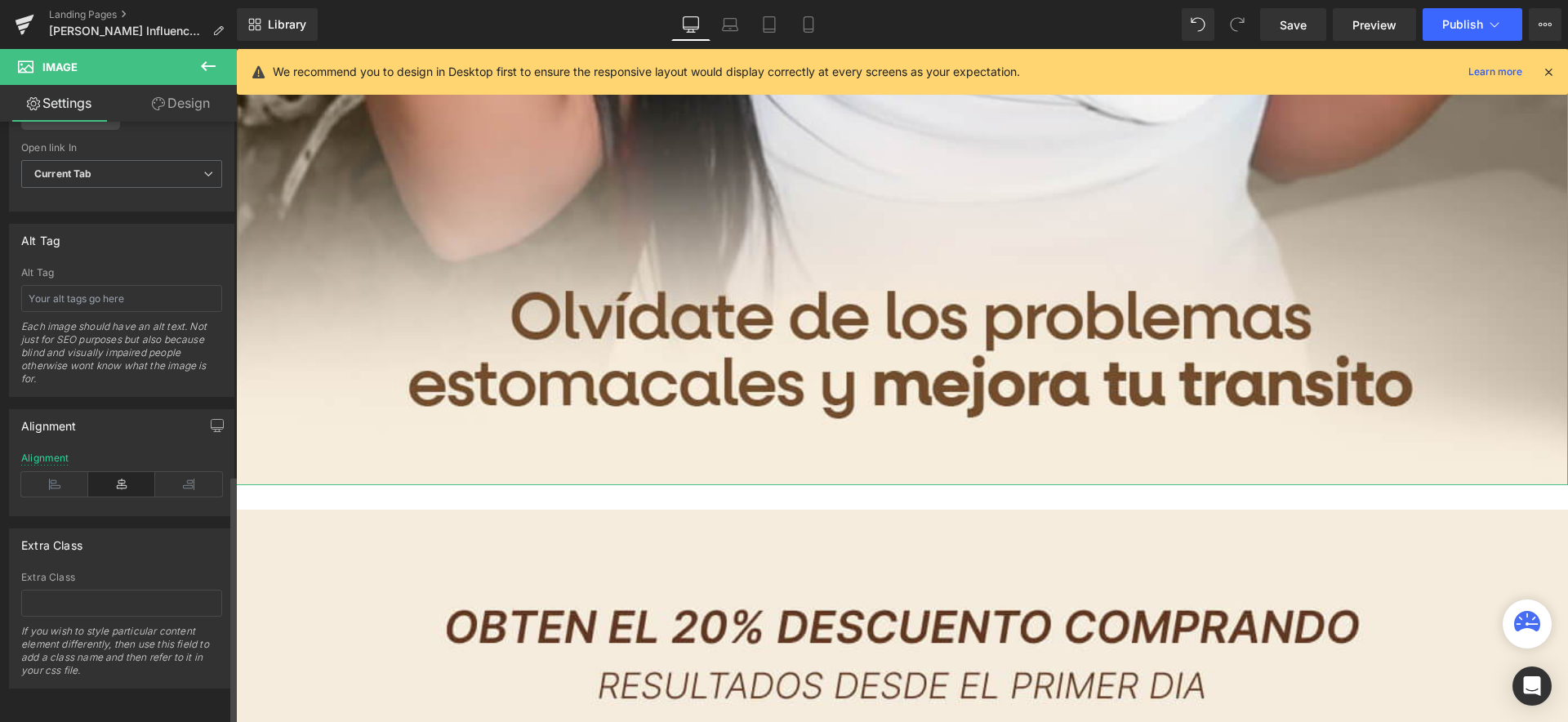
scroll to position [0, 0]
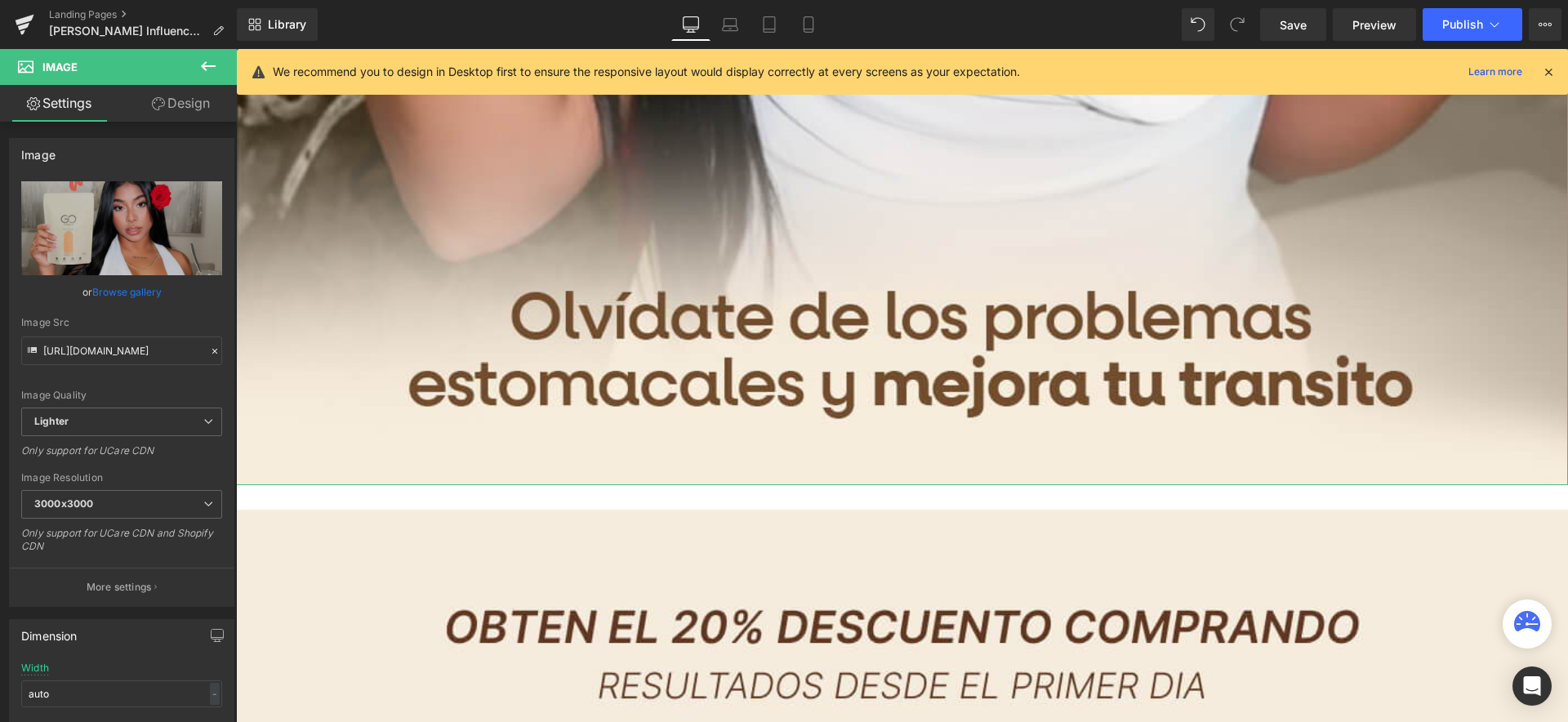
click at [195, 105] on link "Design" at bounding box center [181, 103] width 118 height 36
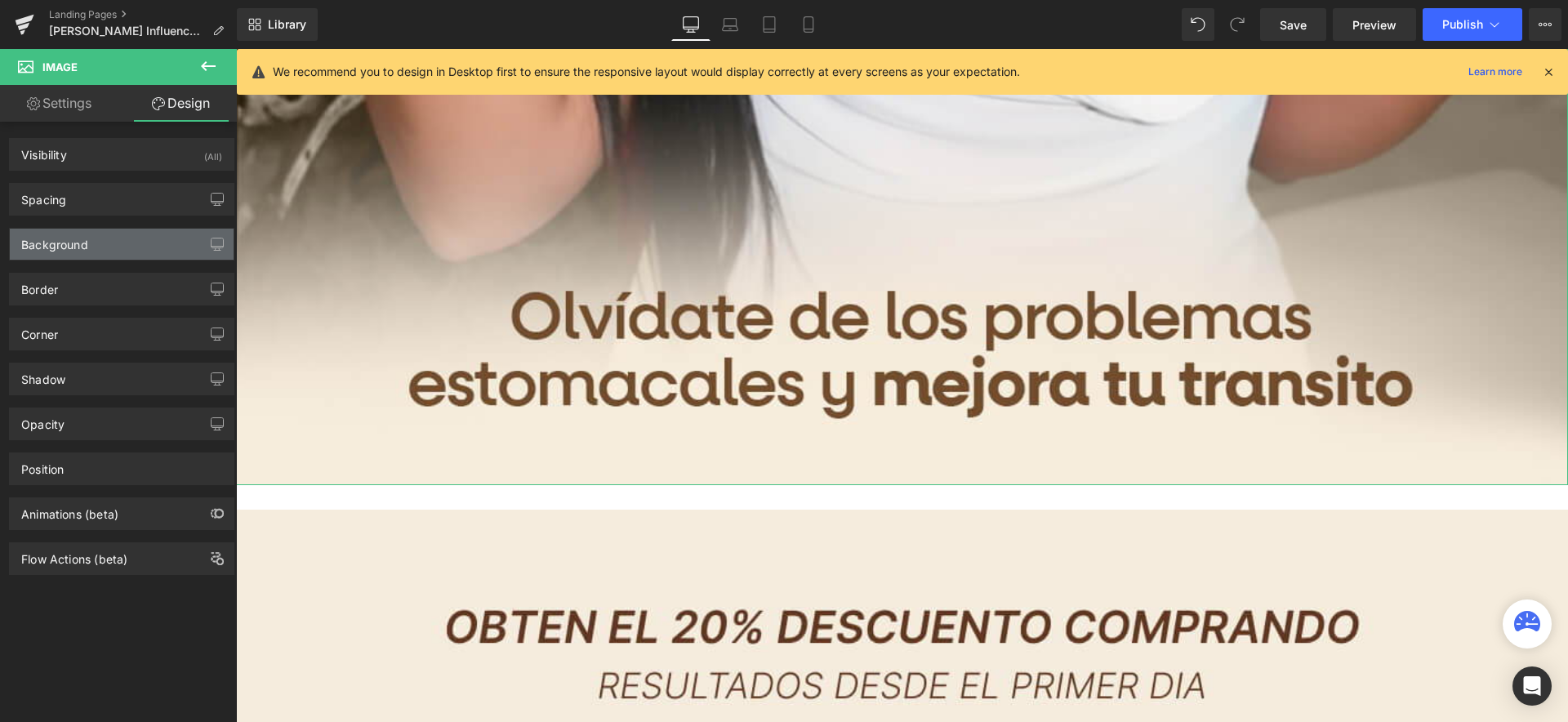
click at [86, 244] on div "Background" at bounding box center [54, 240] width 67 height 23
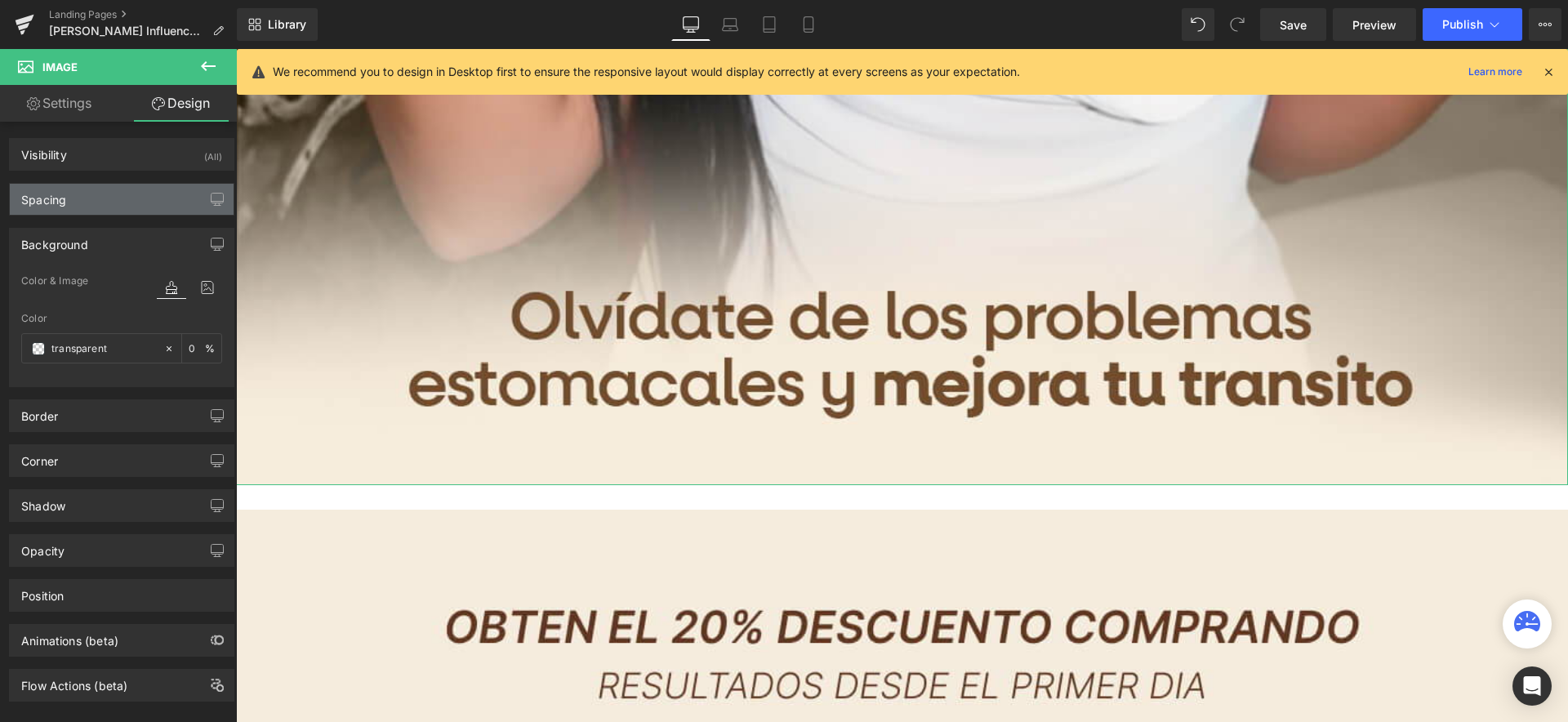
click at [75, 195] on div "Spacing" at bounding box center [122, 200] width 224 height 31
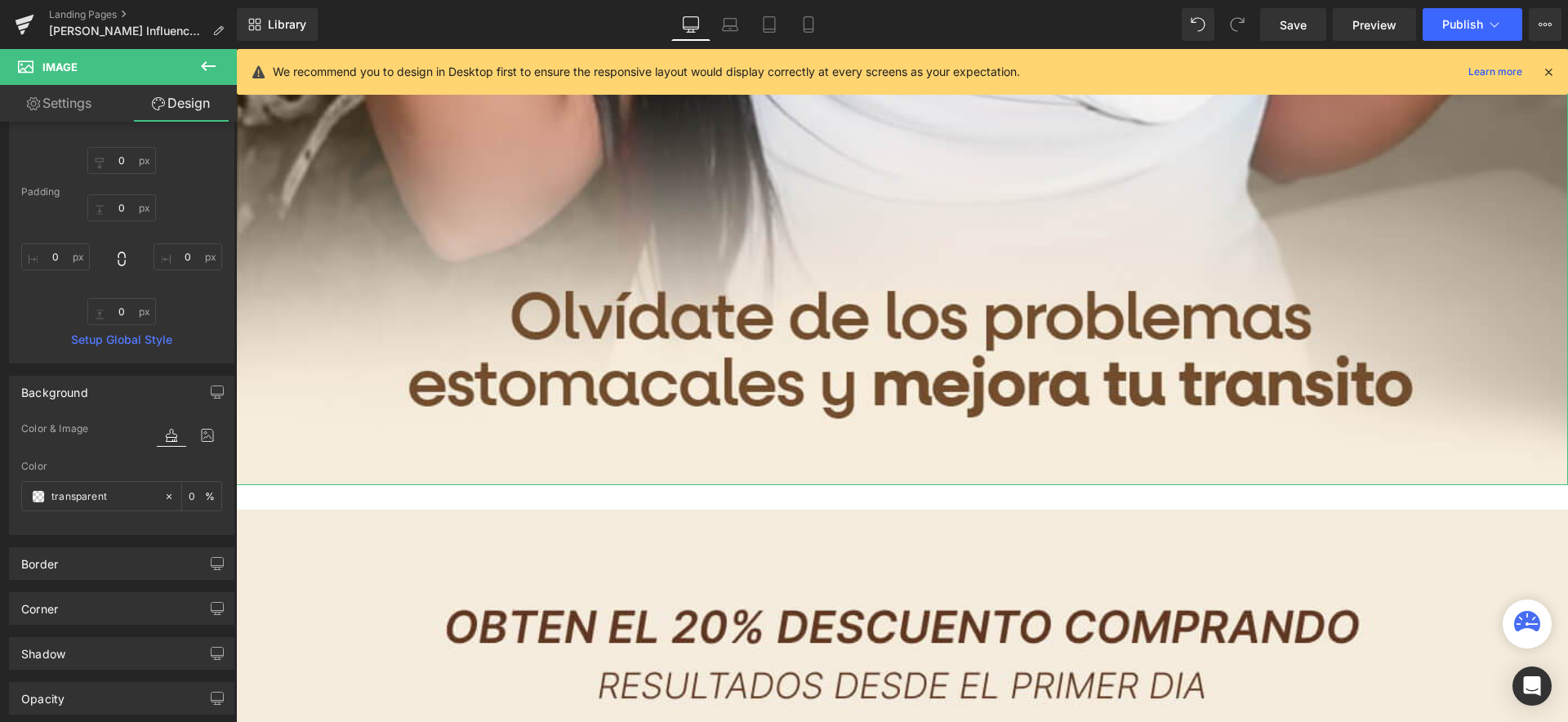
scroll to position [250, 0]
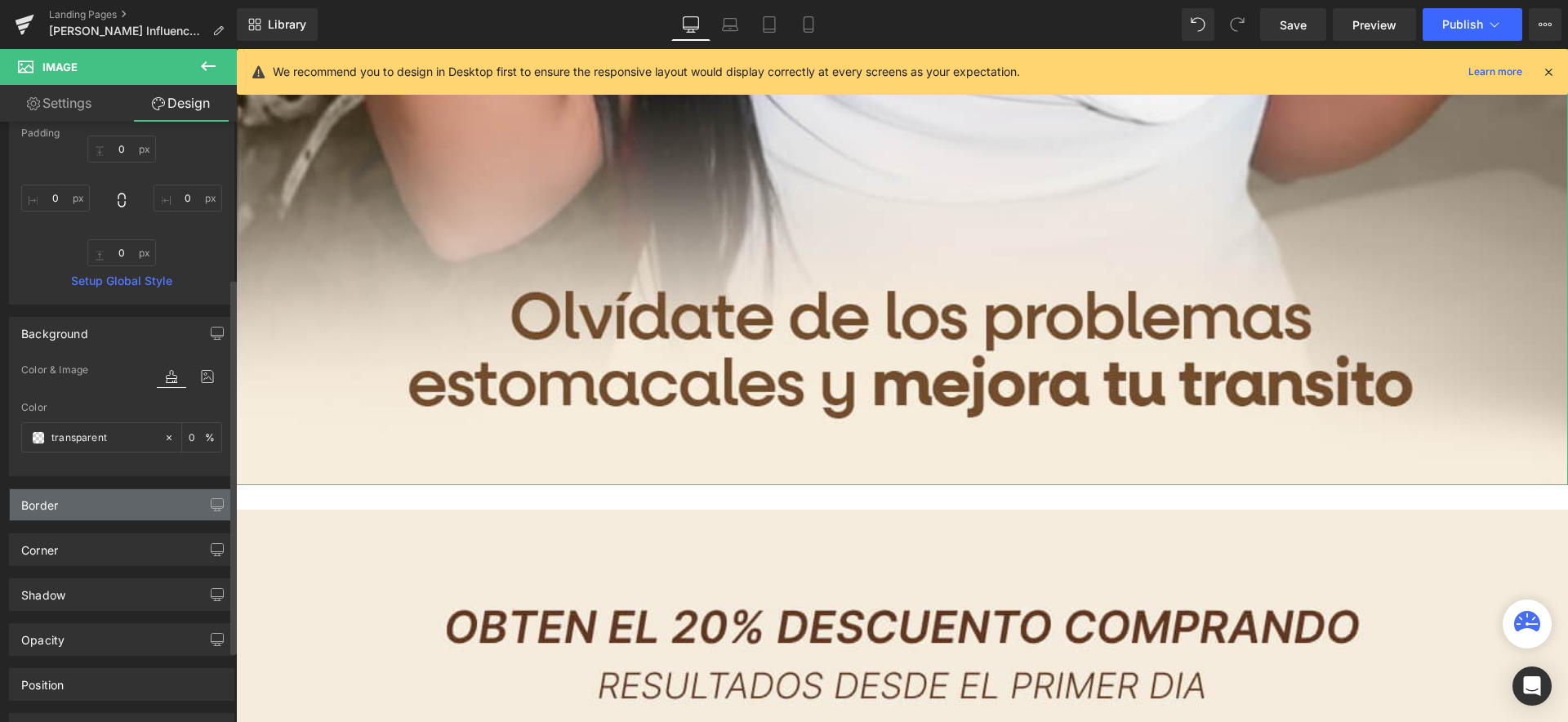
click at [116, 519] on div "Border" at bounding box center [122, 505] width 224 height 31
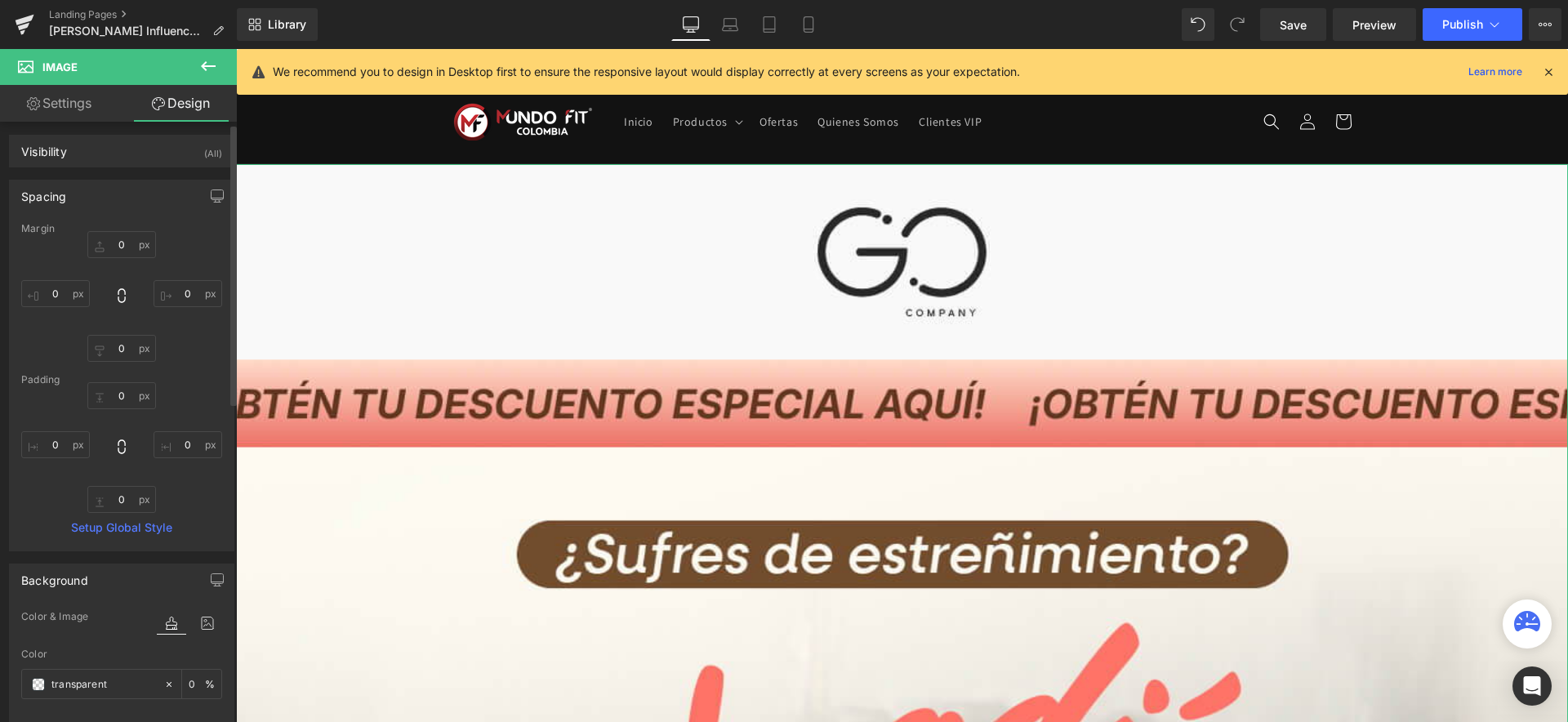
scroll to position [0, 0]
click at [54, 195] on div "Spacing" at bounding box center [43, 195] width 45 height 23
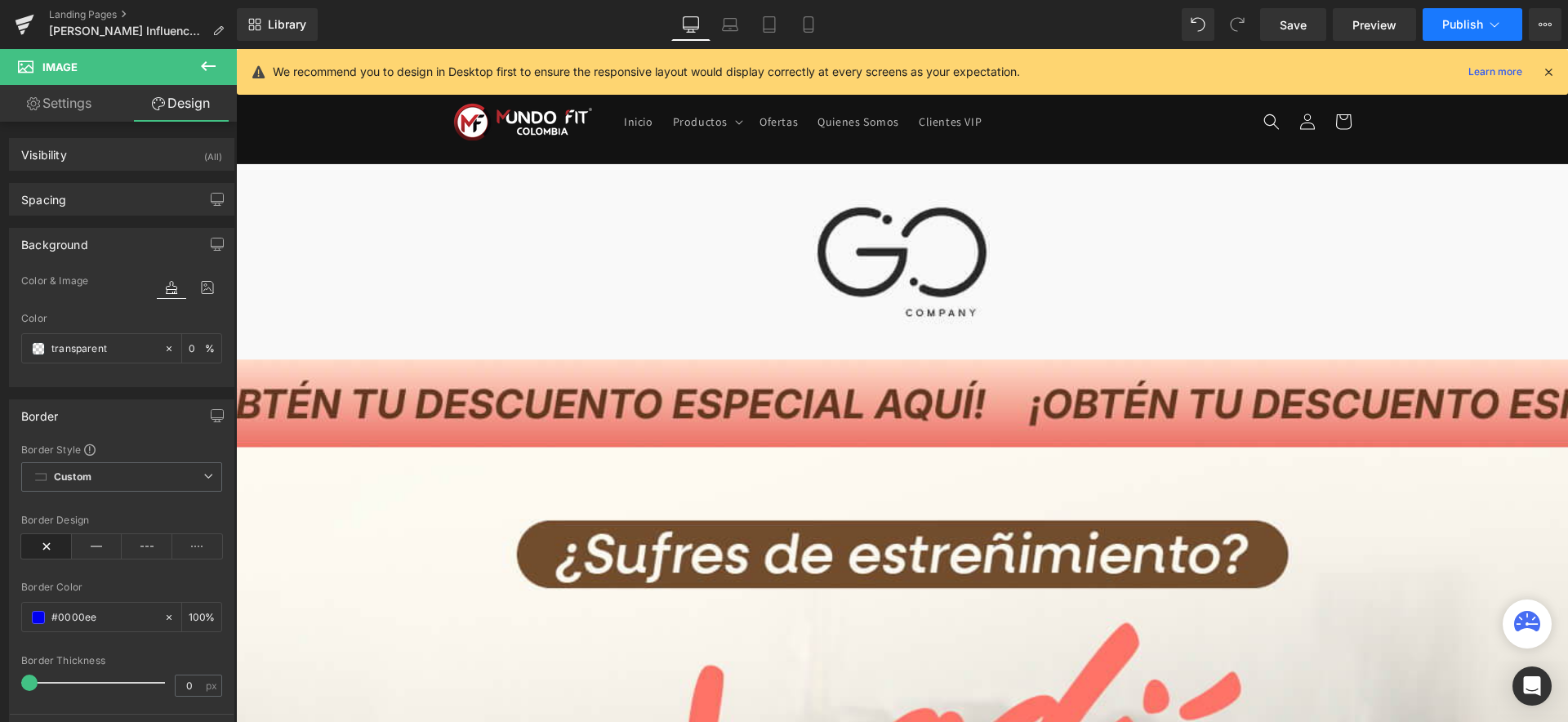
click at [1456, 24] on span "Publish" at bounding box center [1462, 24] width 41 height 13
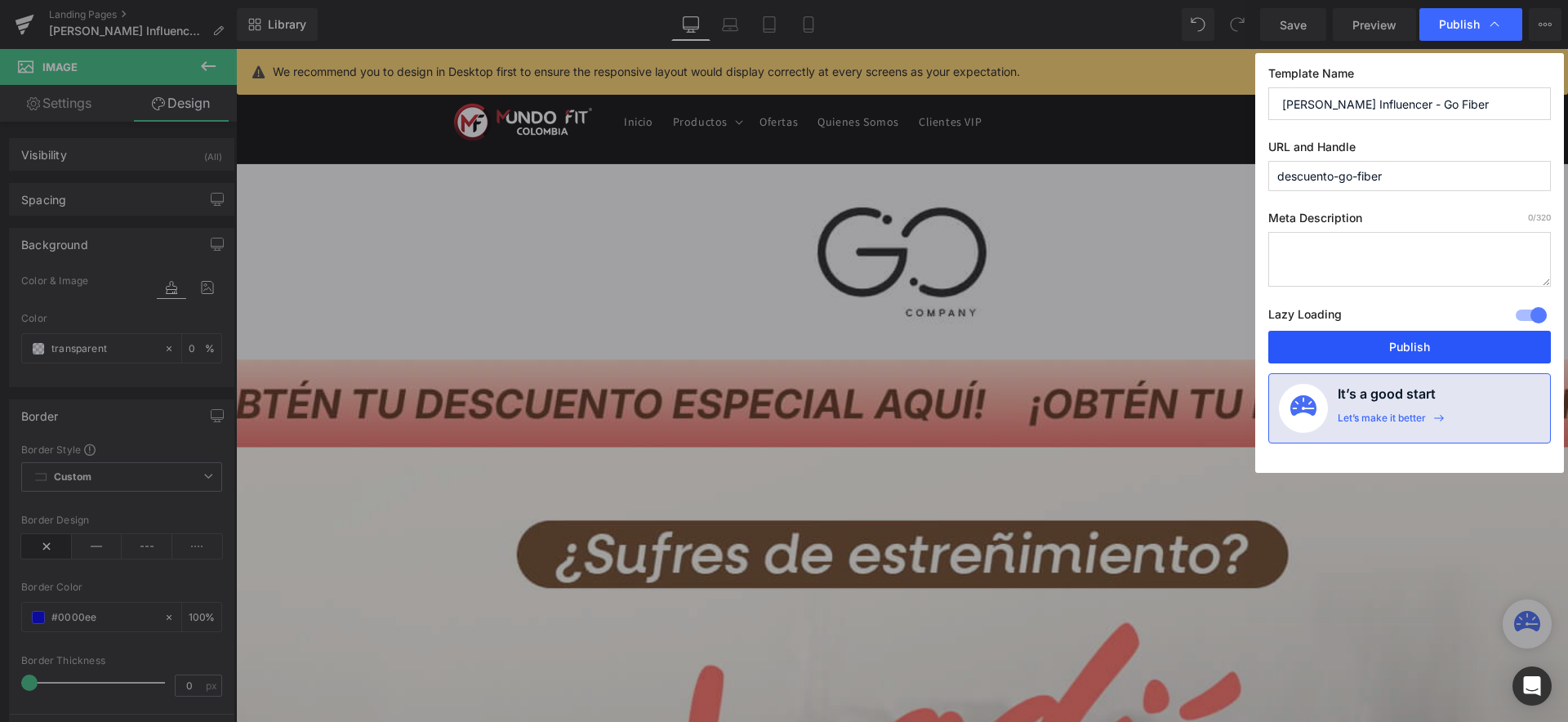
click at [1407, 347] on button "Publish" at bounding box center [1409, 348] width 282 height 33
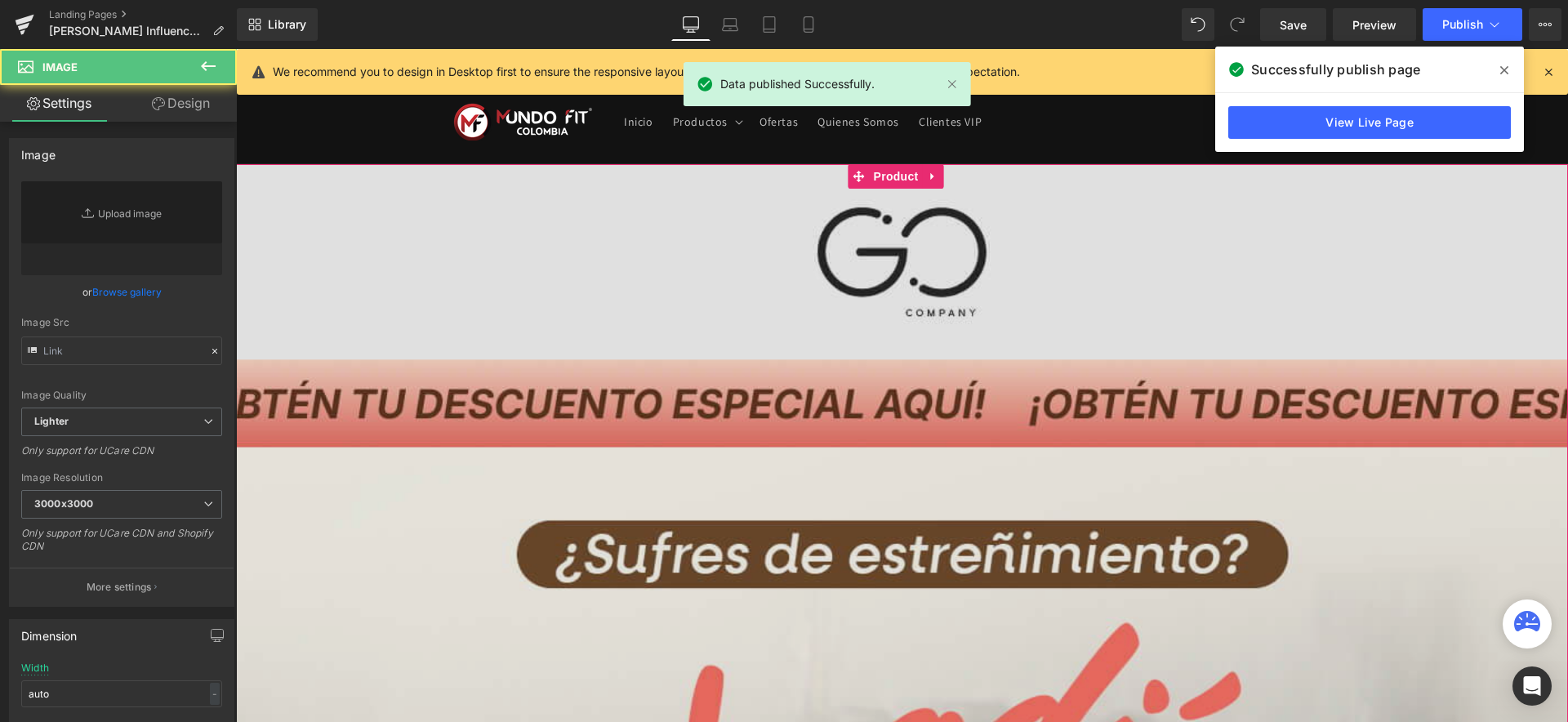
type input "https://ucarecdn.com/43dc9f1f-322e-4498-af06-153f84e05be1/-/format/auto/-/previ…"
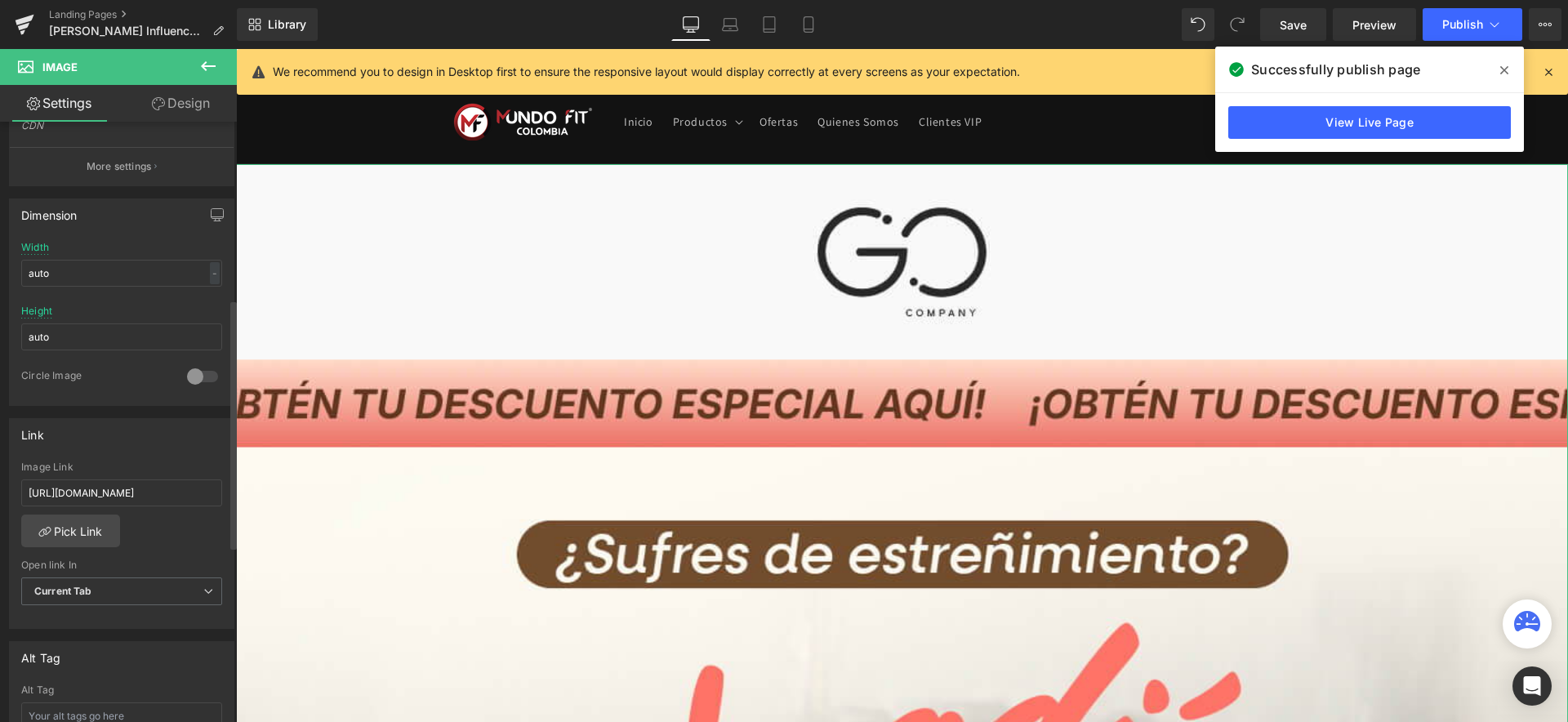
scroll to position [427, 0]
click at [67, 270] on input "auto" at bounding box center [121, 267] width 201 height 27
click at [210, 268] on div "-" at bounding box center [215, 267] width 10 height 22
click at [92, 268] on input "auto" at bounding box center [121, 267] width 201 height 27
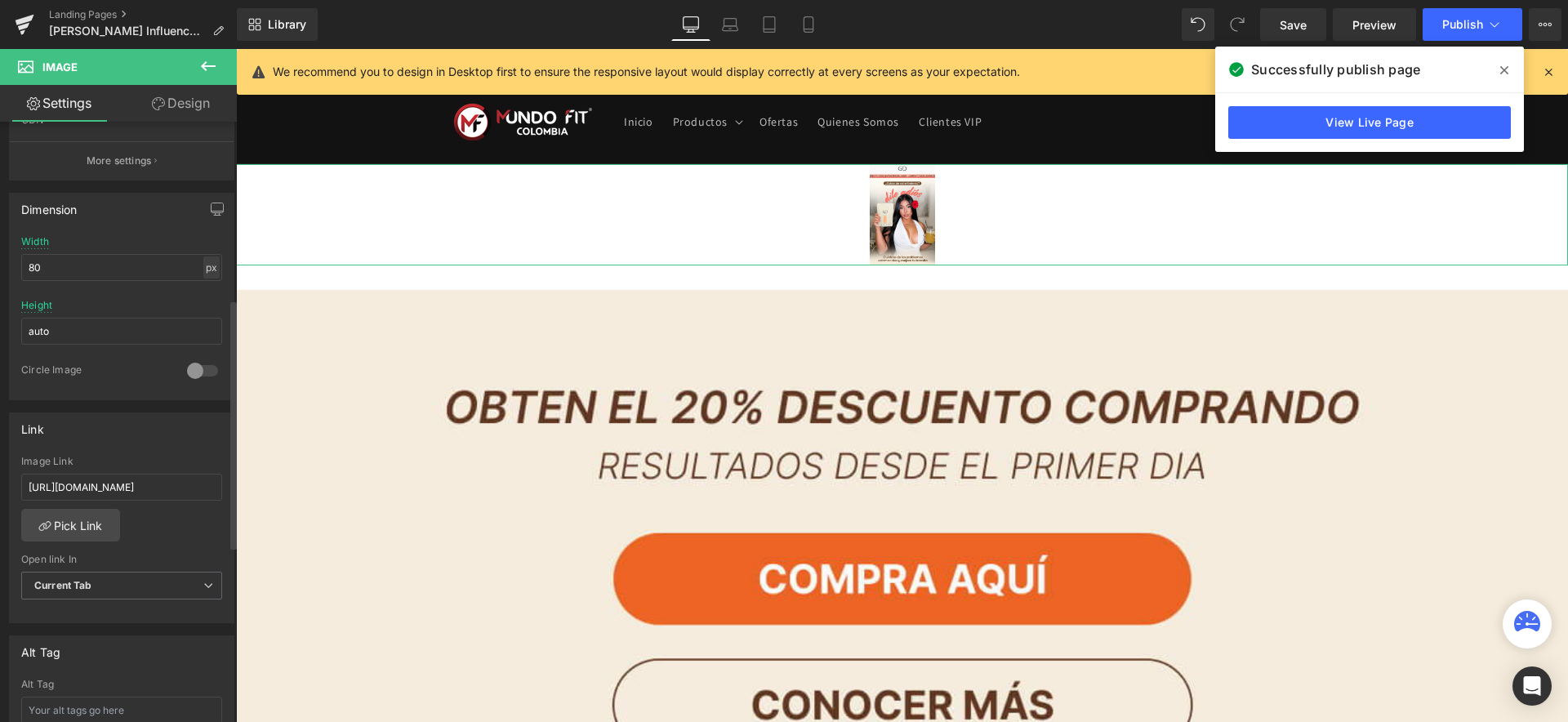
click at [203, 271] on div "px" at bounding box center [211, 267] width 17 height 22
click at [201, 293] on li "%" at bounding box center [211, 292] width 21 height 23
click at [49, 266] on input "4.95" at bounding box center [121, 267] width 201 height 27
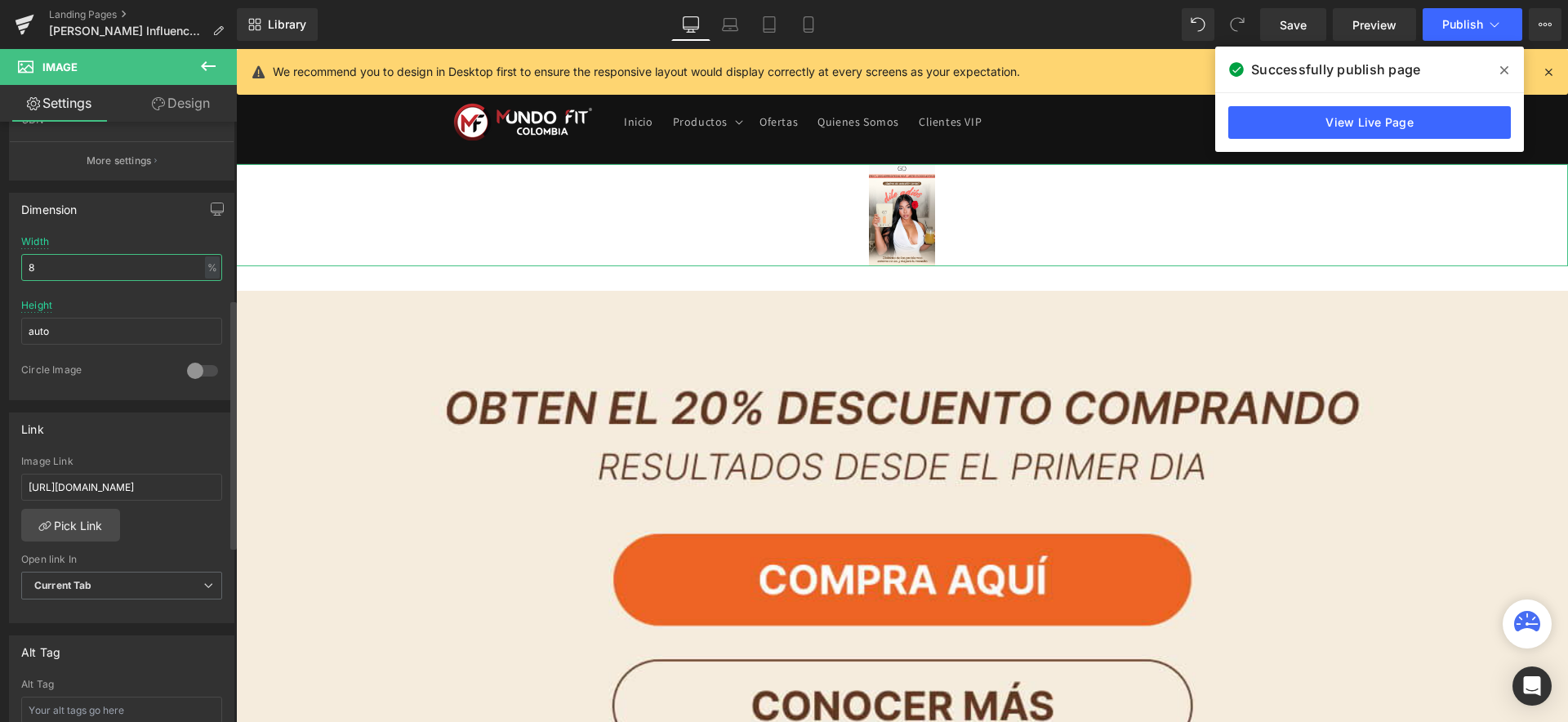
type input "80"
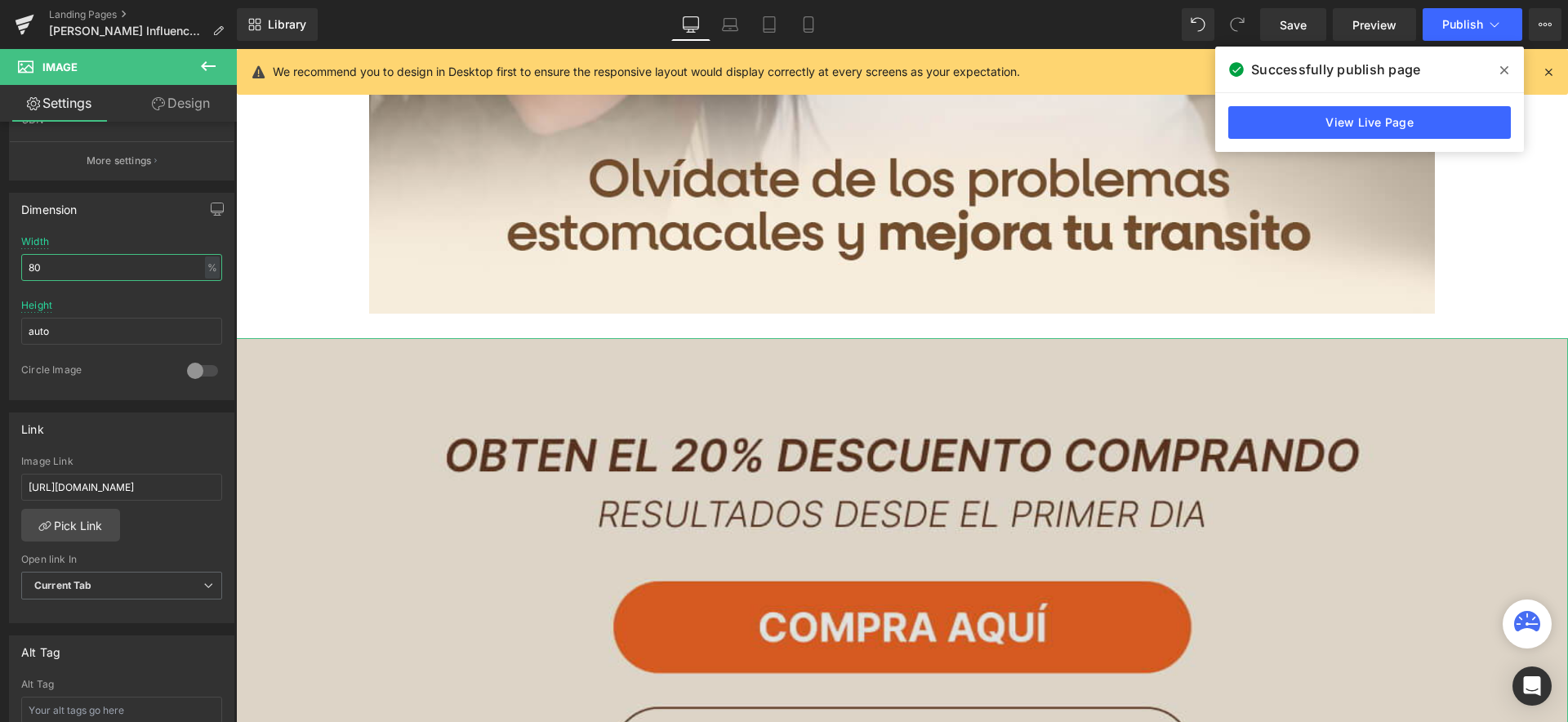
scroll to position [1490, 0]
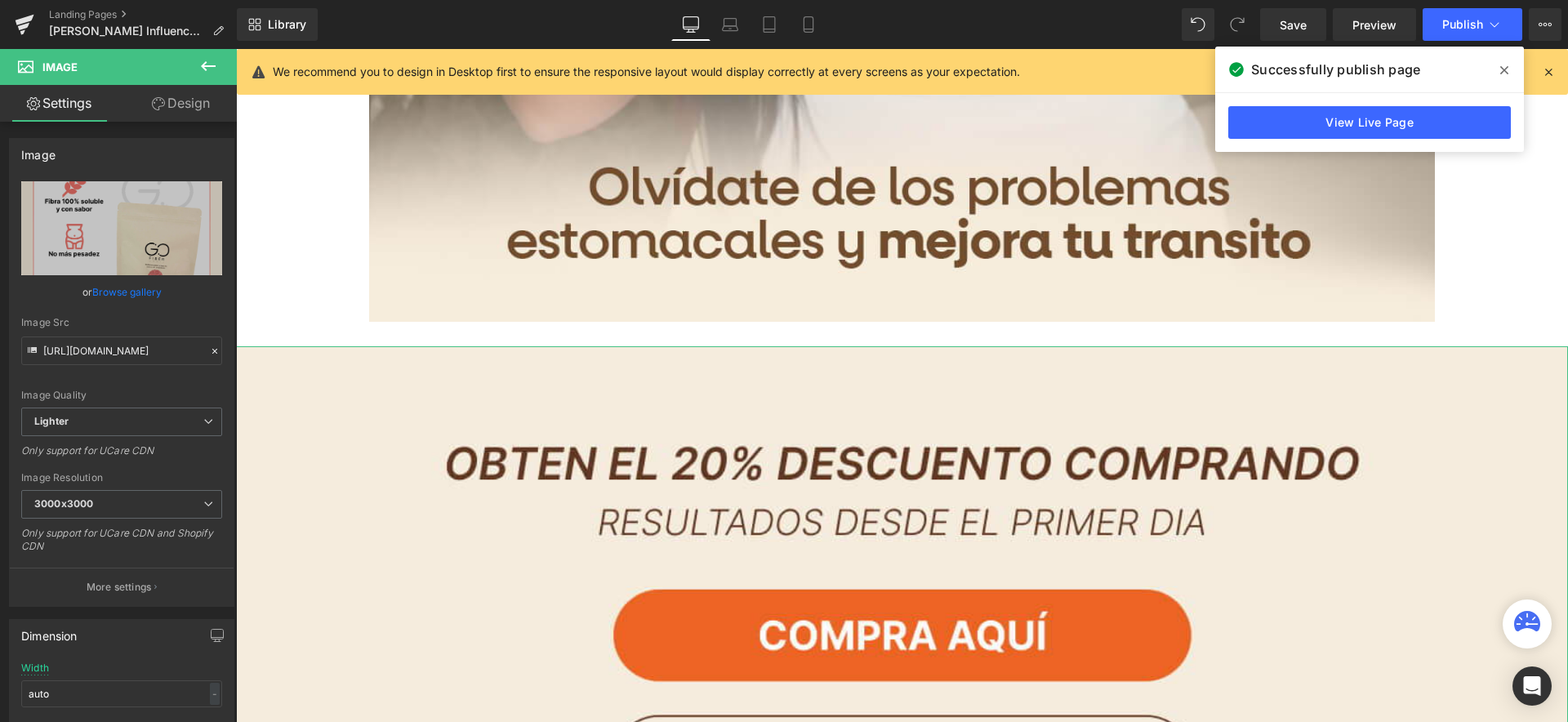
click at [198, 114] on link "Design" at bounding box center [181, 103] width 118 height 36
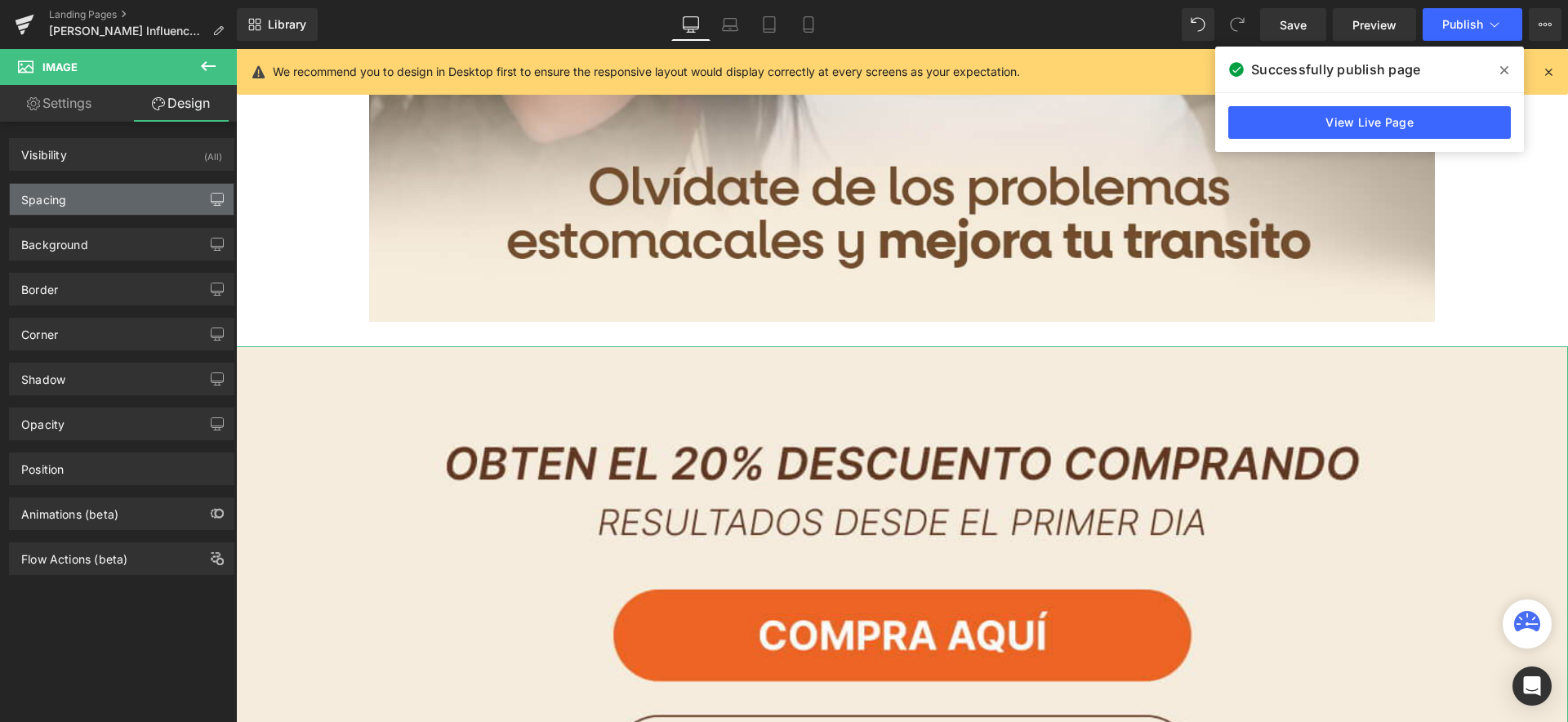
click at [204, 198] on button "button" at bounding box center [217, 200] width 26 height 31
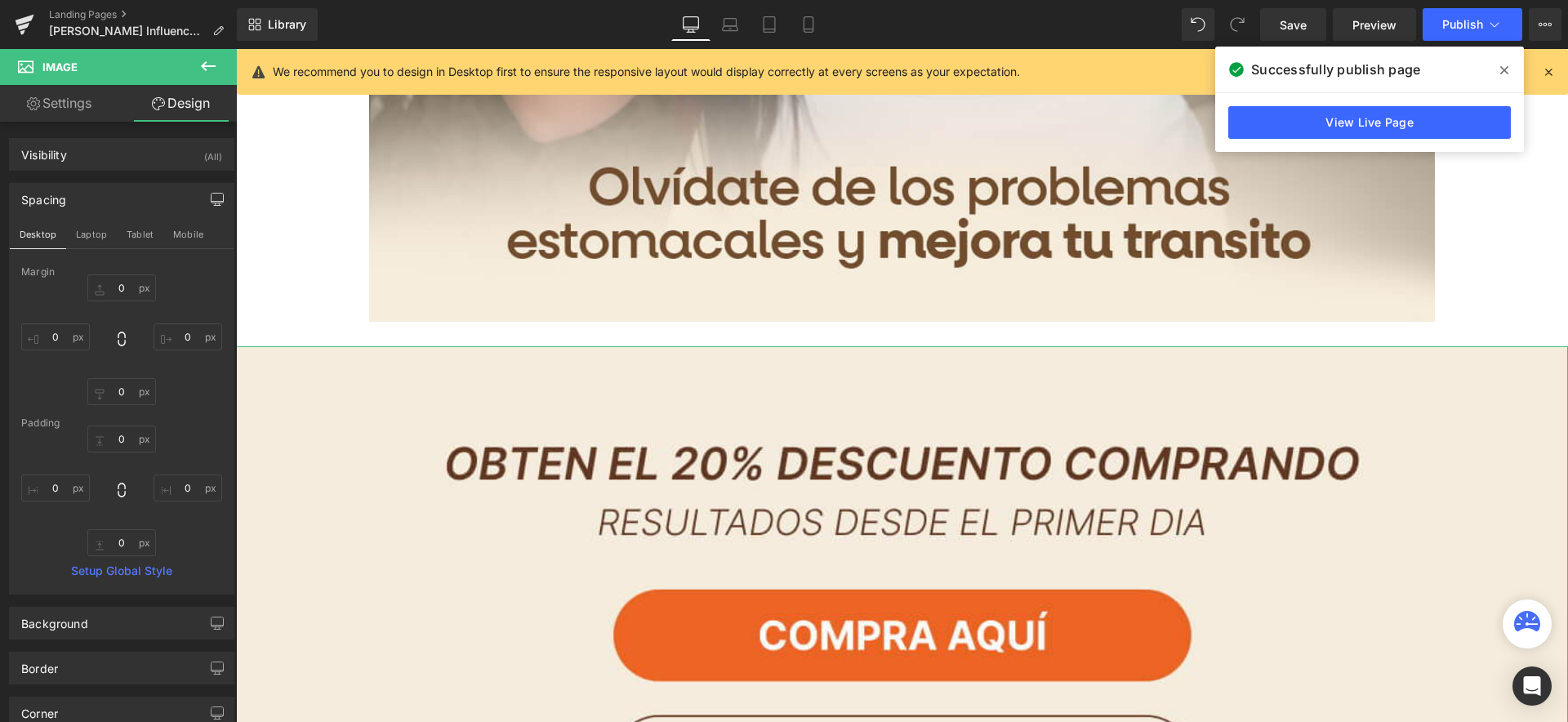
click at [204, 191] on button "button" at bounding box center [217, 200] width 26 height 31
click at [204, 192] on button "button" at bounding box center [217, 200] width 26 height 31
click at [191, 626] on div "Background" at bounding box center [122, 623] width 224 height 31
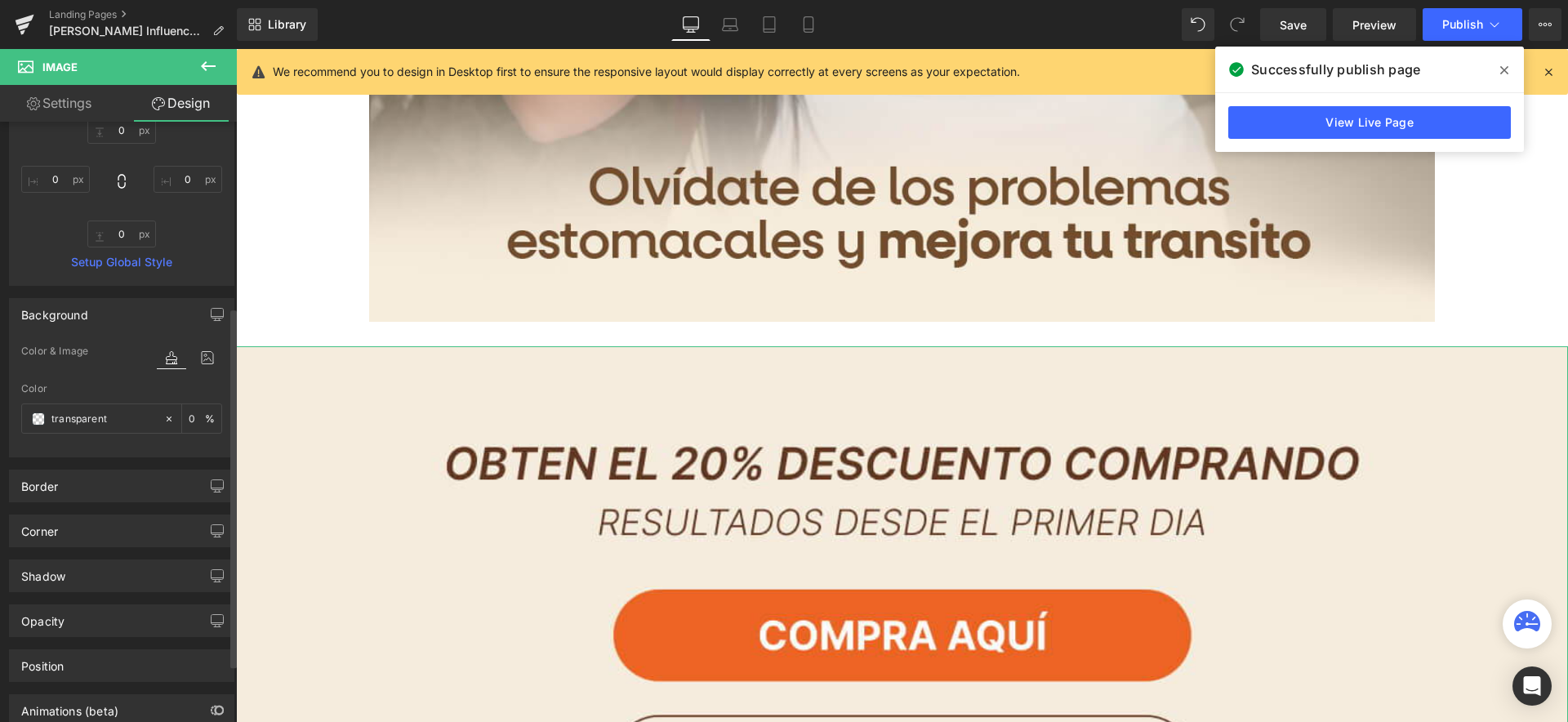
scroll to position [0, 0]
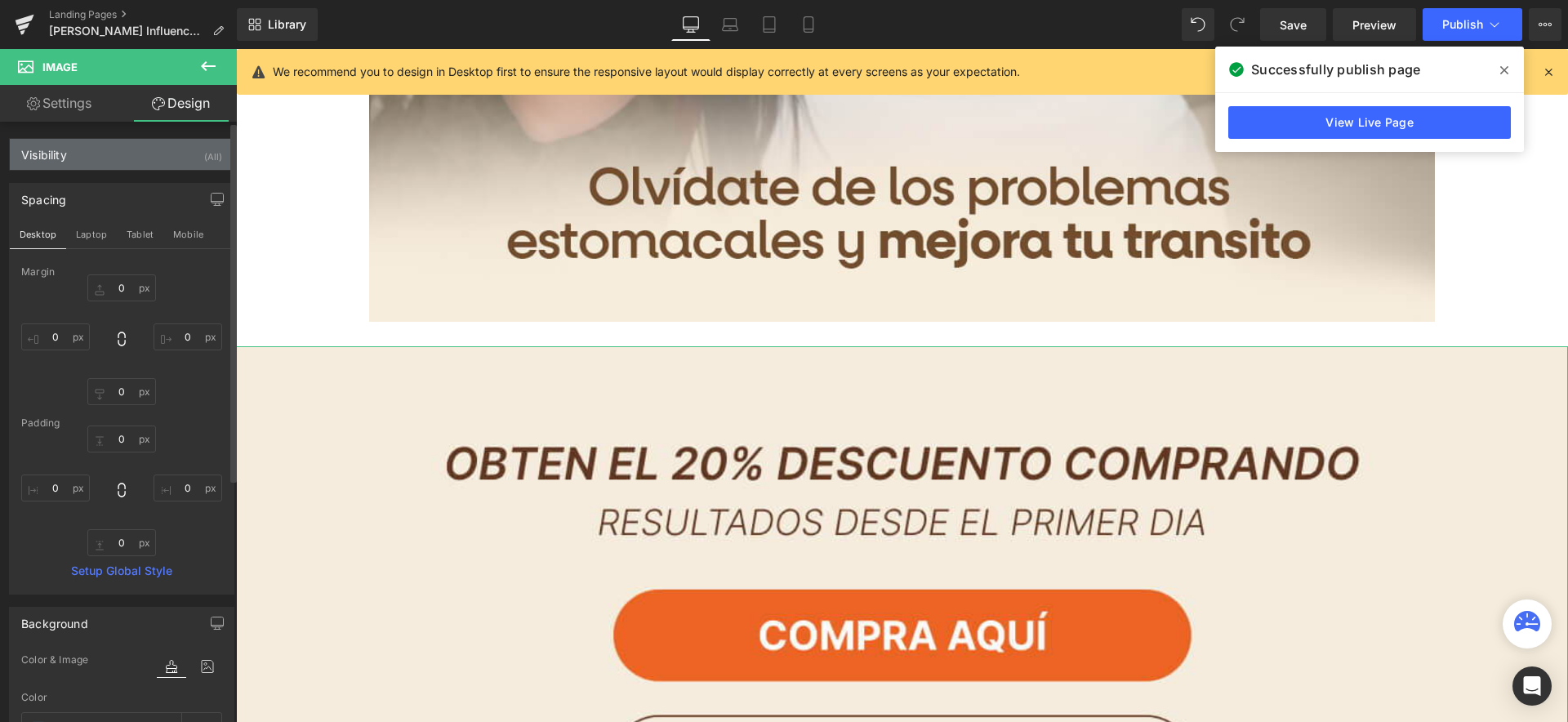
click at [83, 159] on div "Visibility (All)" at bounding box center [122, 155] width 224 height 31
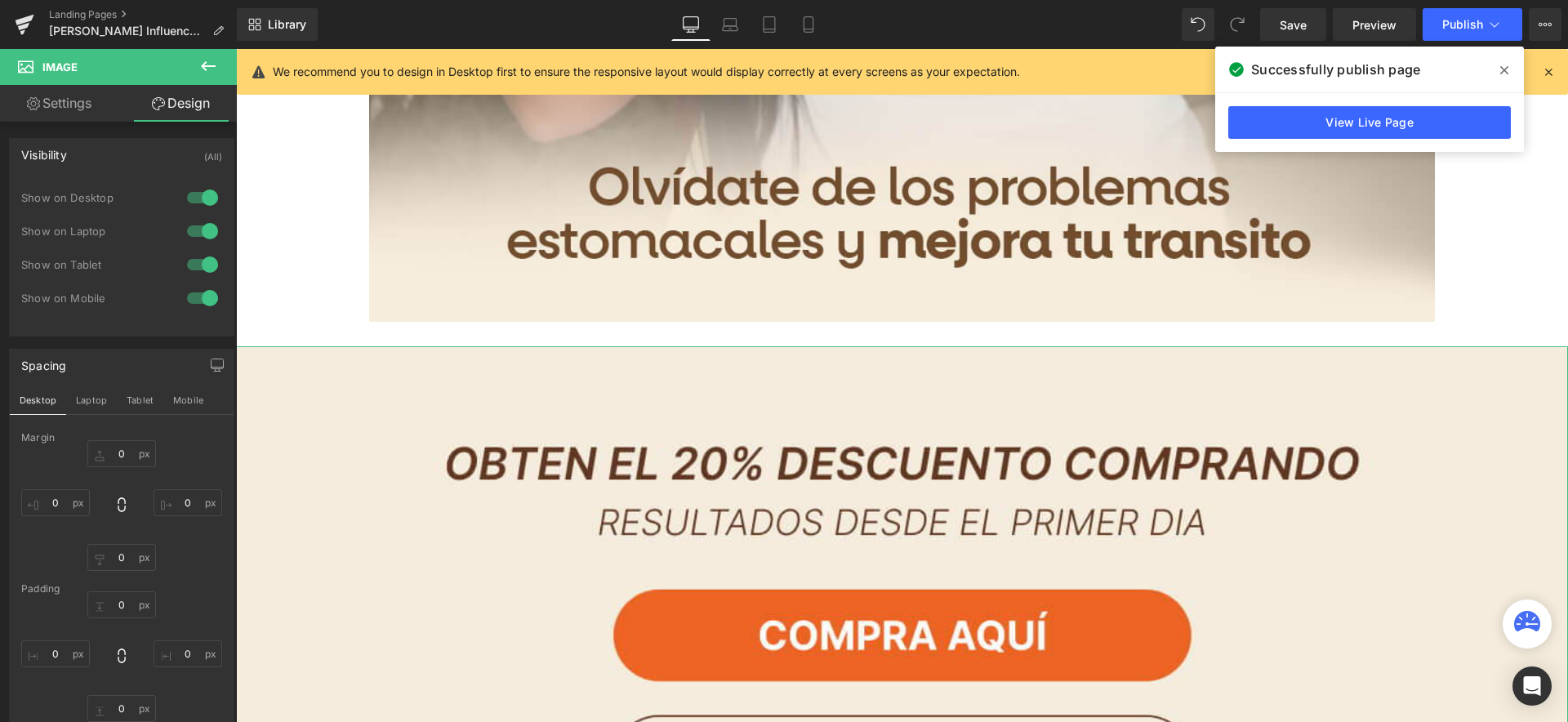
click at [69, 98] on link "Settings" at bounding box center [59, 103] width 118 height 36
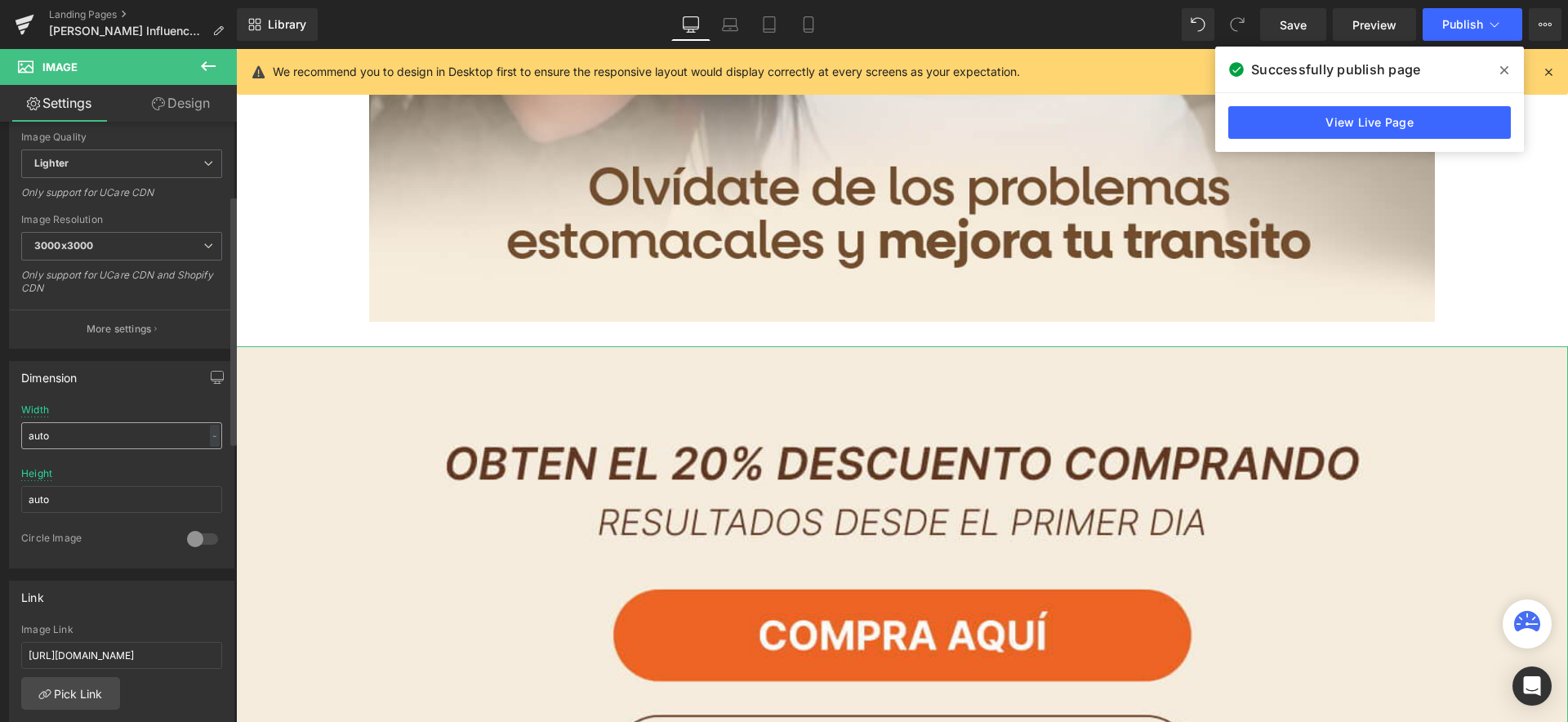
scroll to position [323, 0]
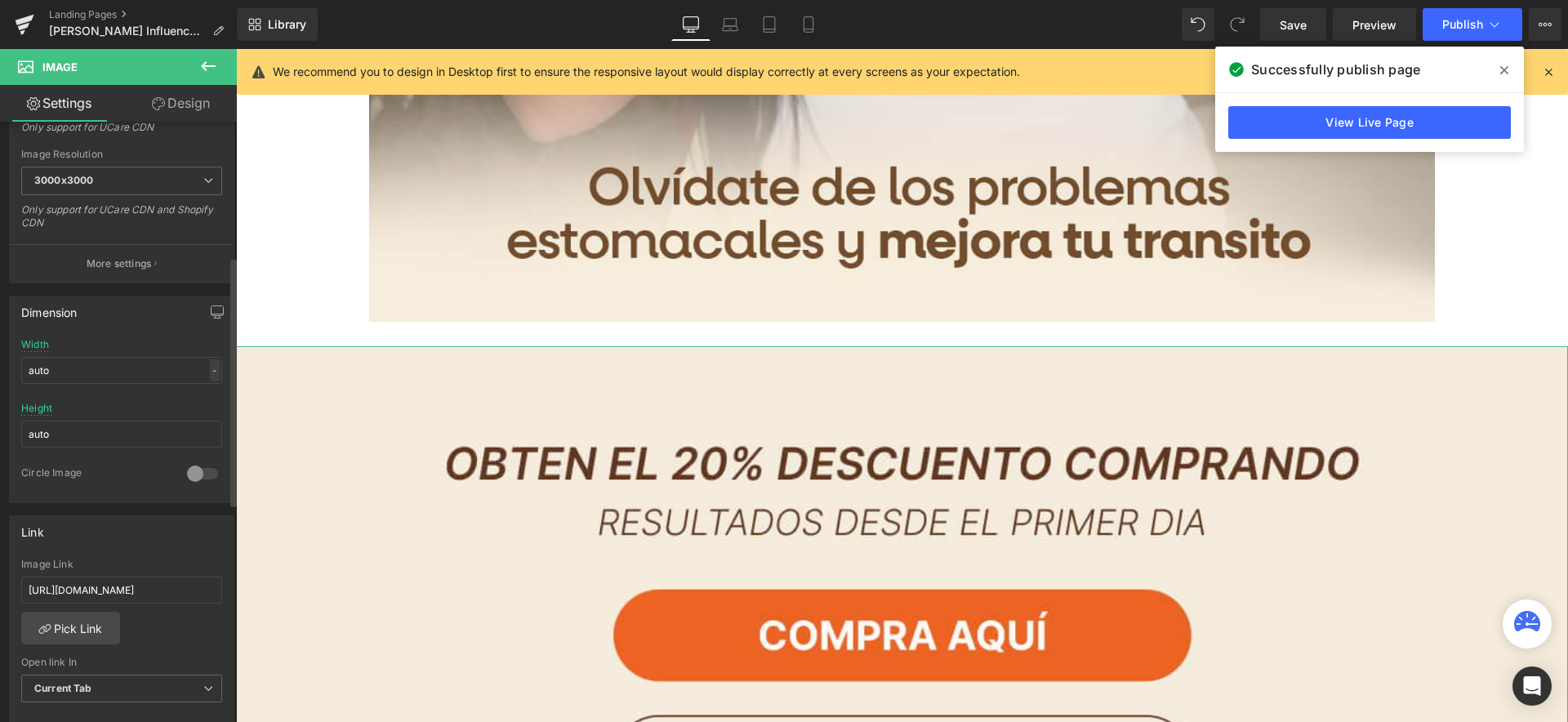
click at [210, 374] on div "-" at bounding box center [215, 370] width 10 height 22
click at [202, 397] on li "%" at bounding box center [211, 395] width 21 height 23
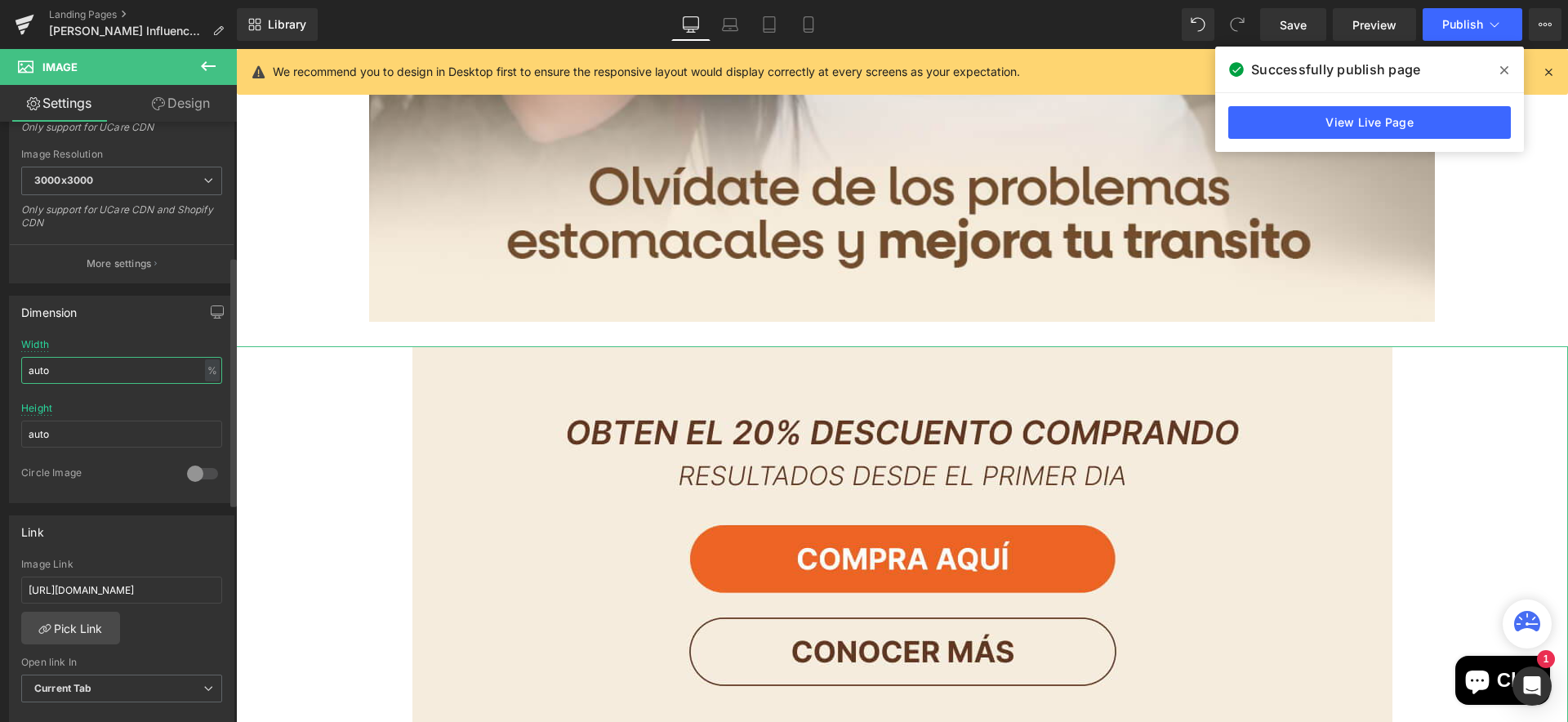
click at [76, 377] on input "auto" at bounding box center [121, 370] width 201 height 27
type input "80"
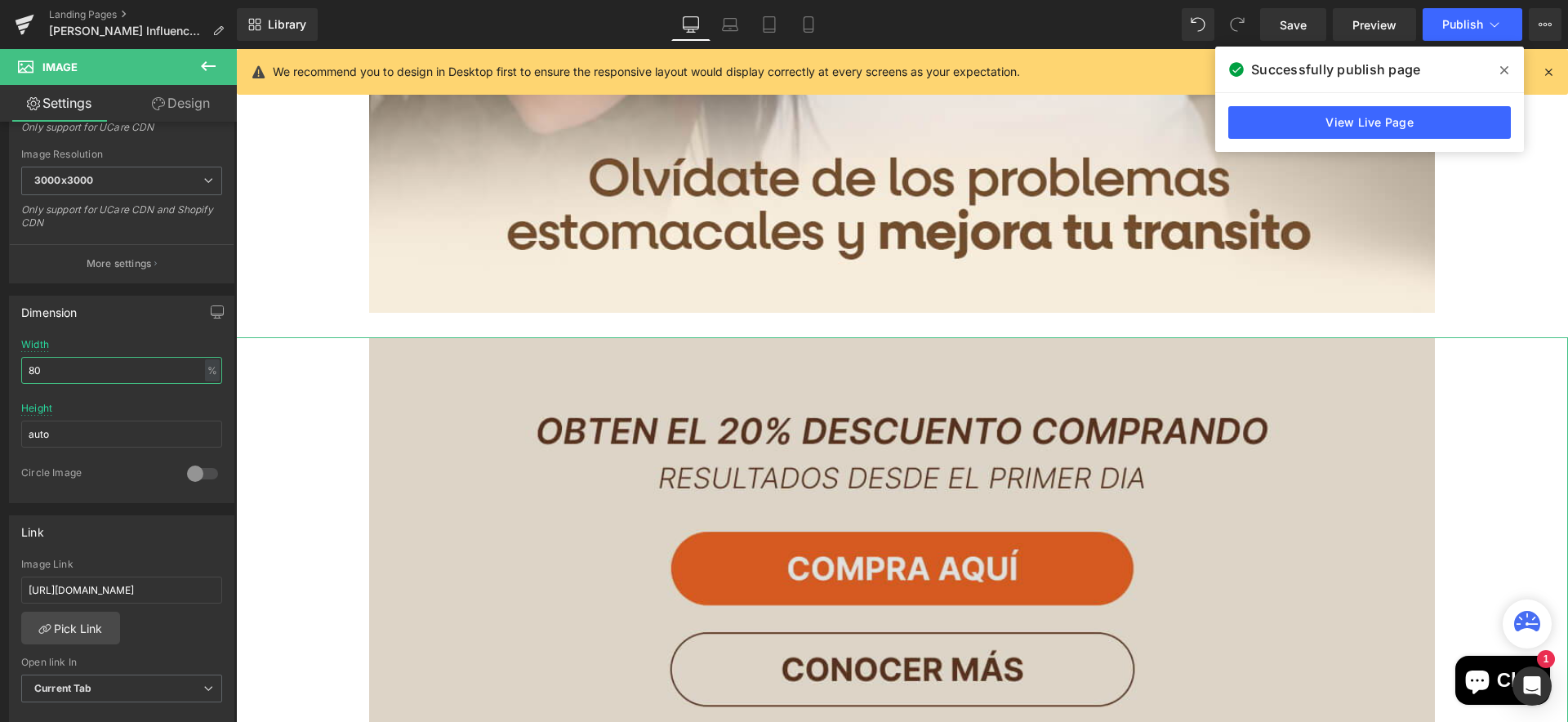
scroll to position [1503, 0]
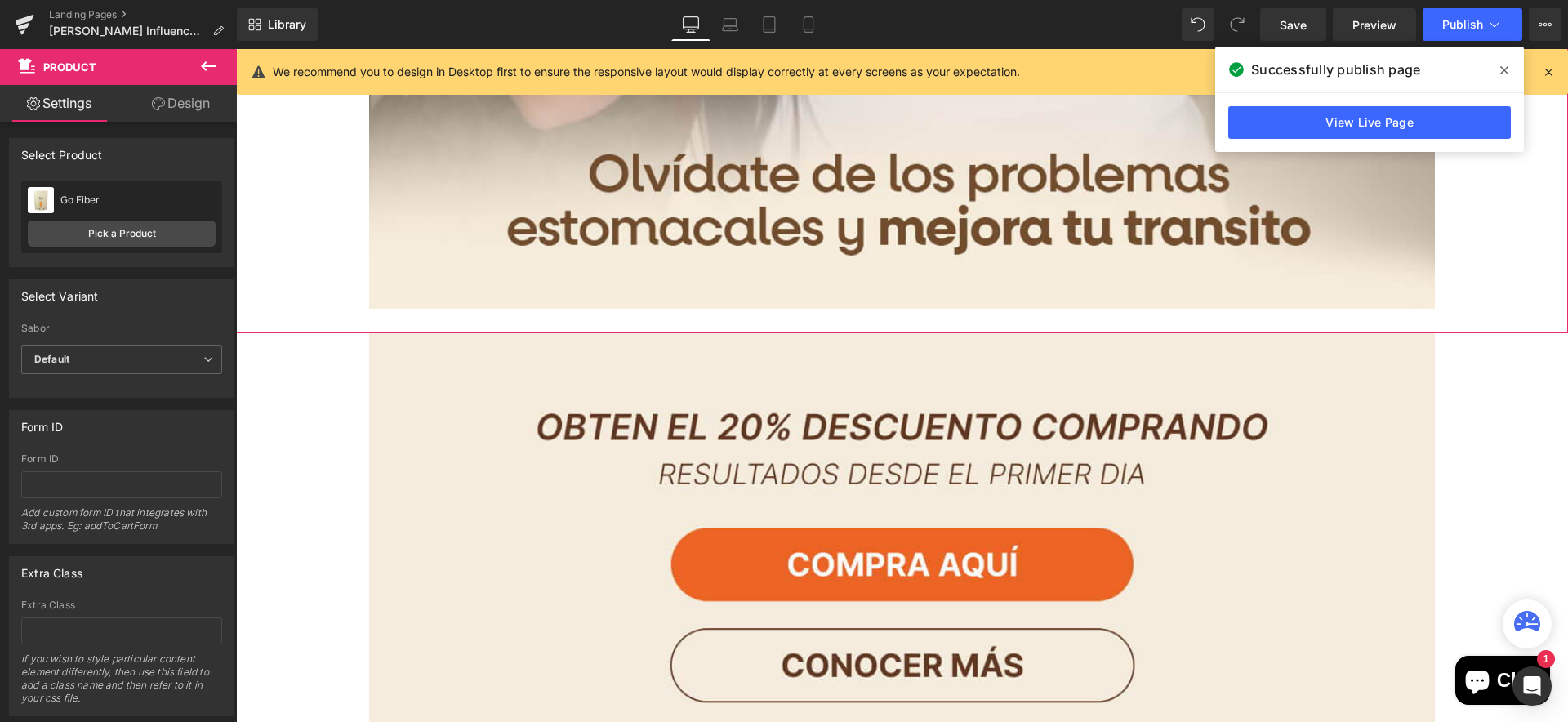
click at [176, 110] on link "Design" at bounding box center [181, 103] width 118 height 36
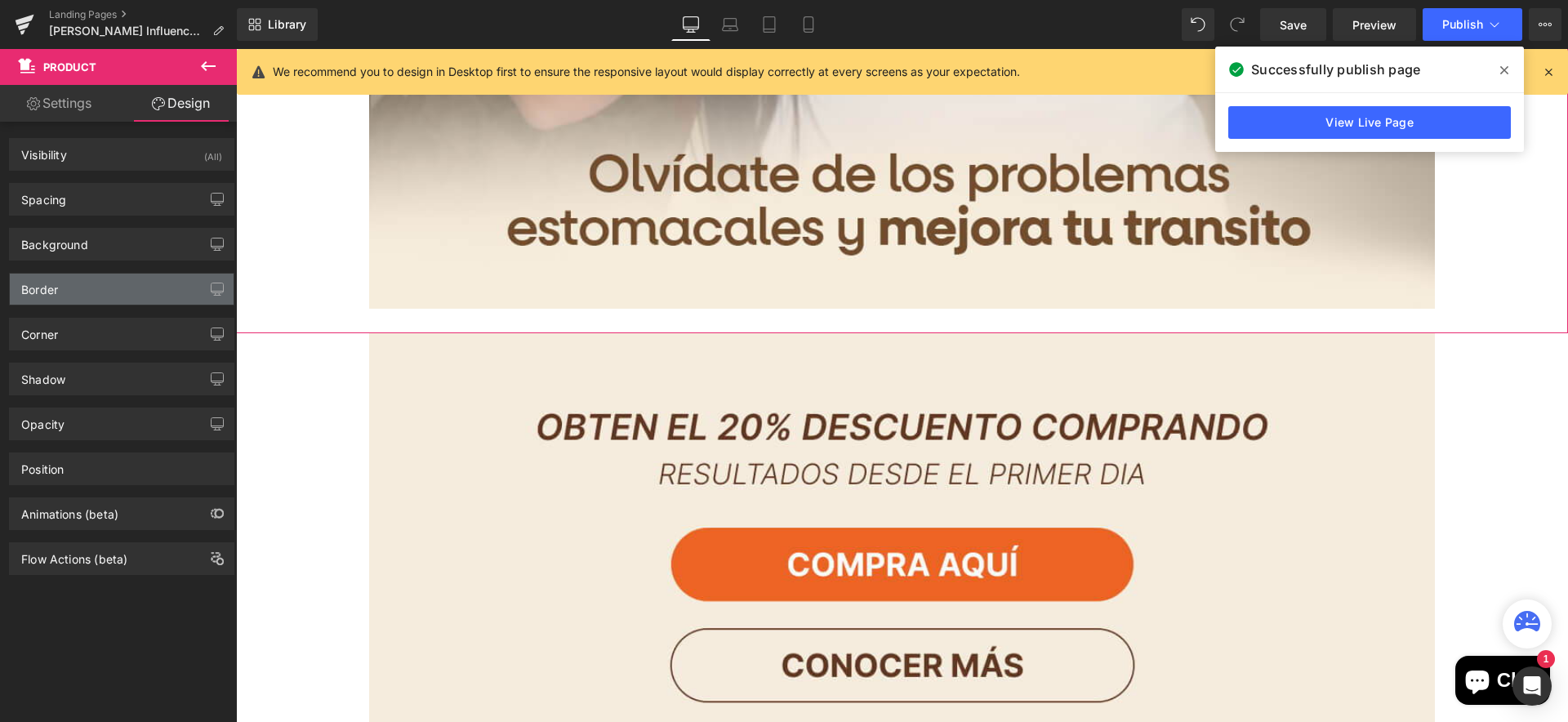
type input "transparent"
type input "0"
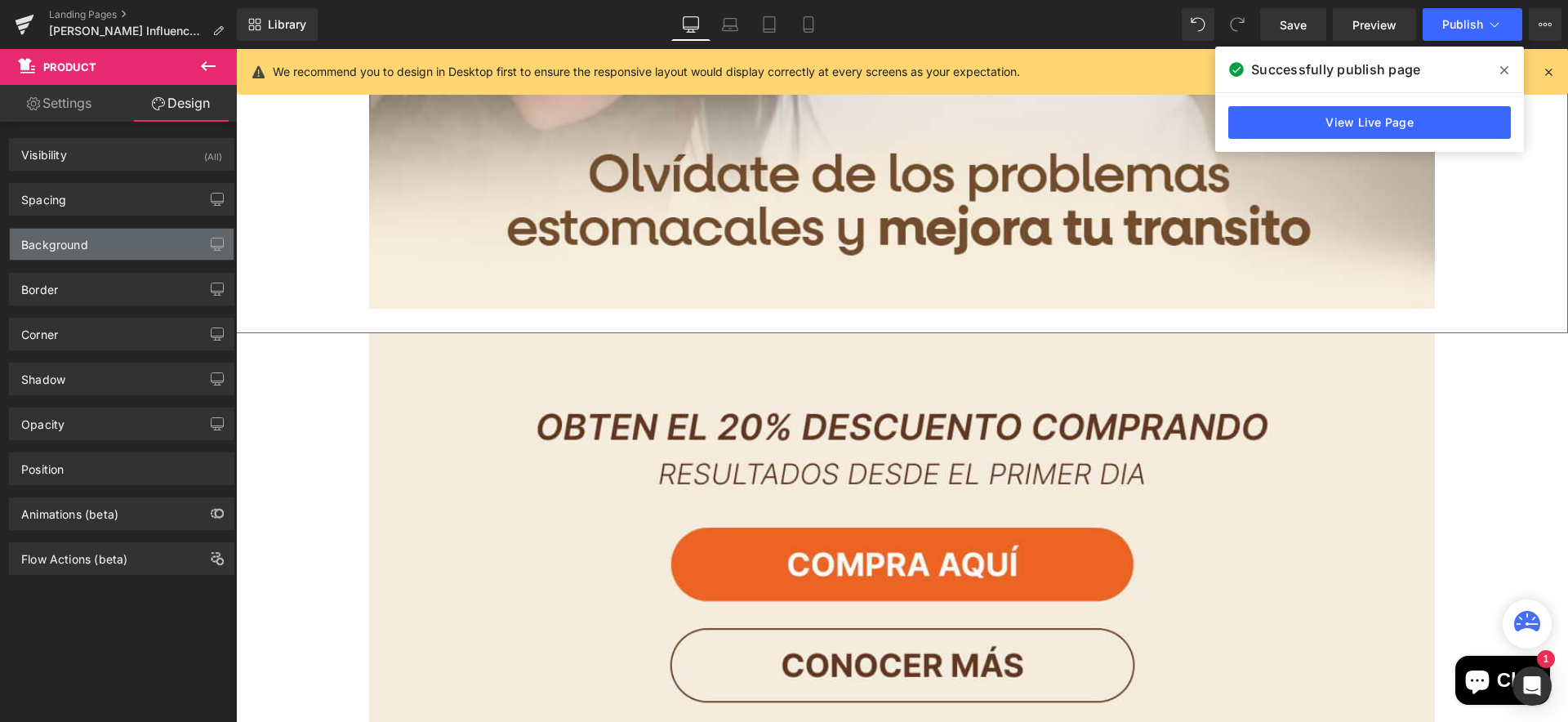
click at [148, 238] on div "Background" at bounding box center [122, 244] width 224 height 31
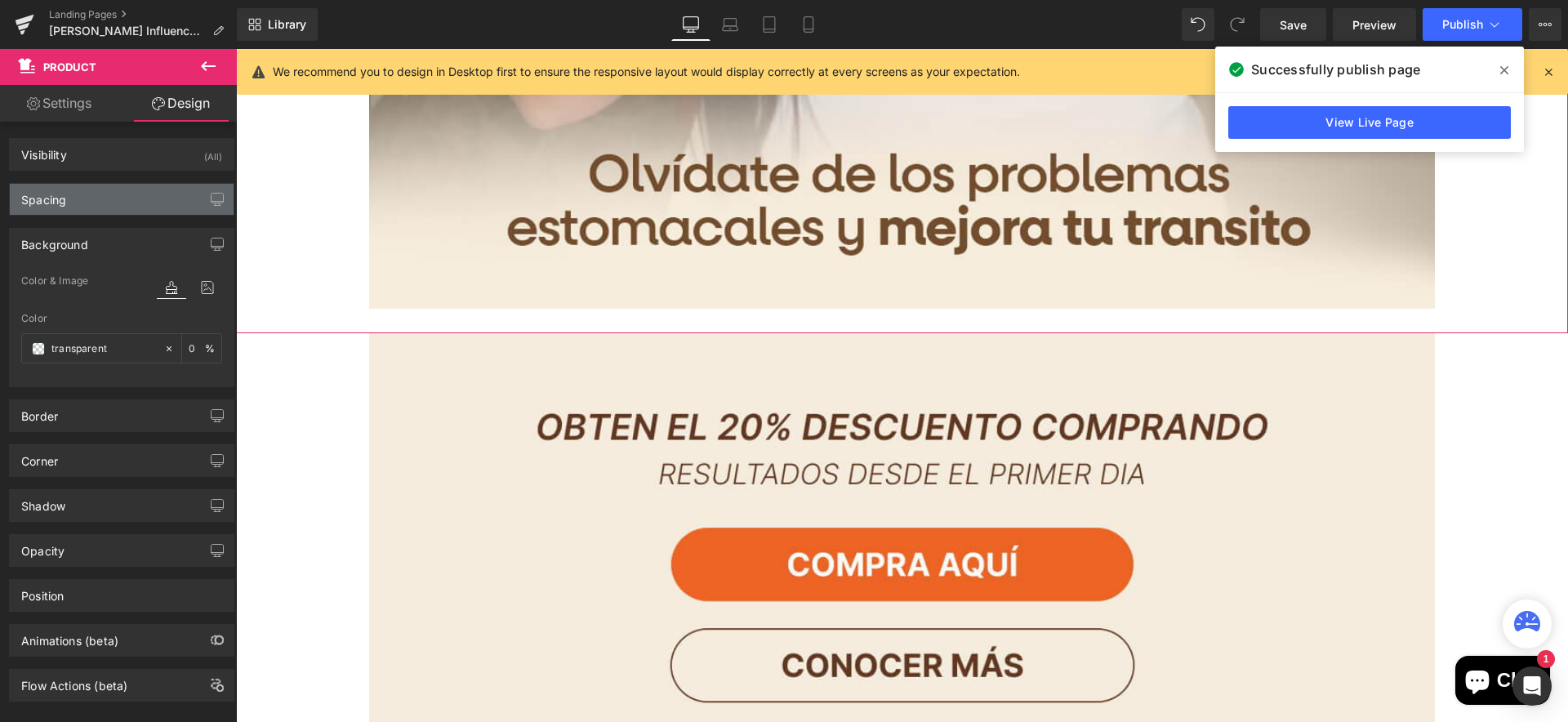
click at [143, 189] on div "Spacing" at bounding box center [122, 200] width 224 height 31
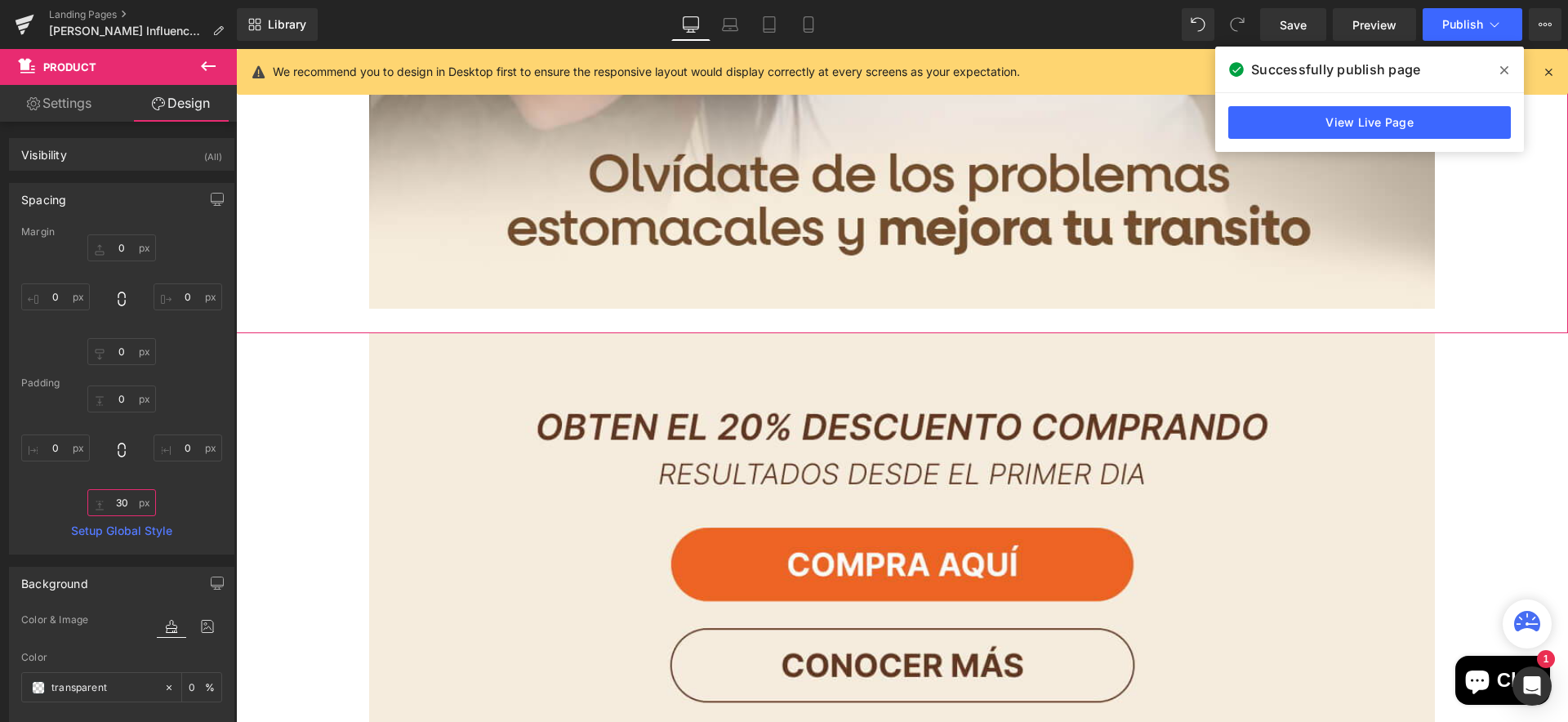
click at [127, 500] on input "30" at bounding box center [122, 502] width 69 height 27
click at [121, 502] on input "30" at bounding box center [122, 502] width 69 height 27
type input "0"
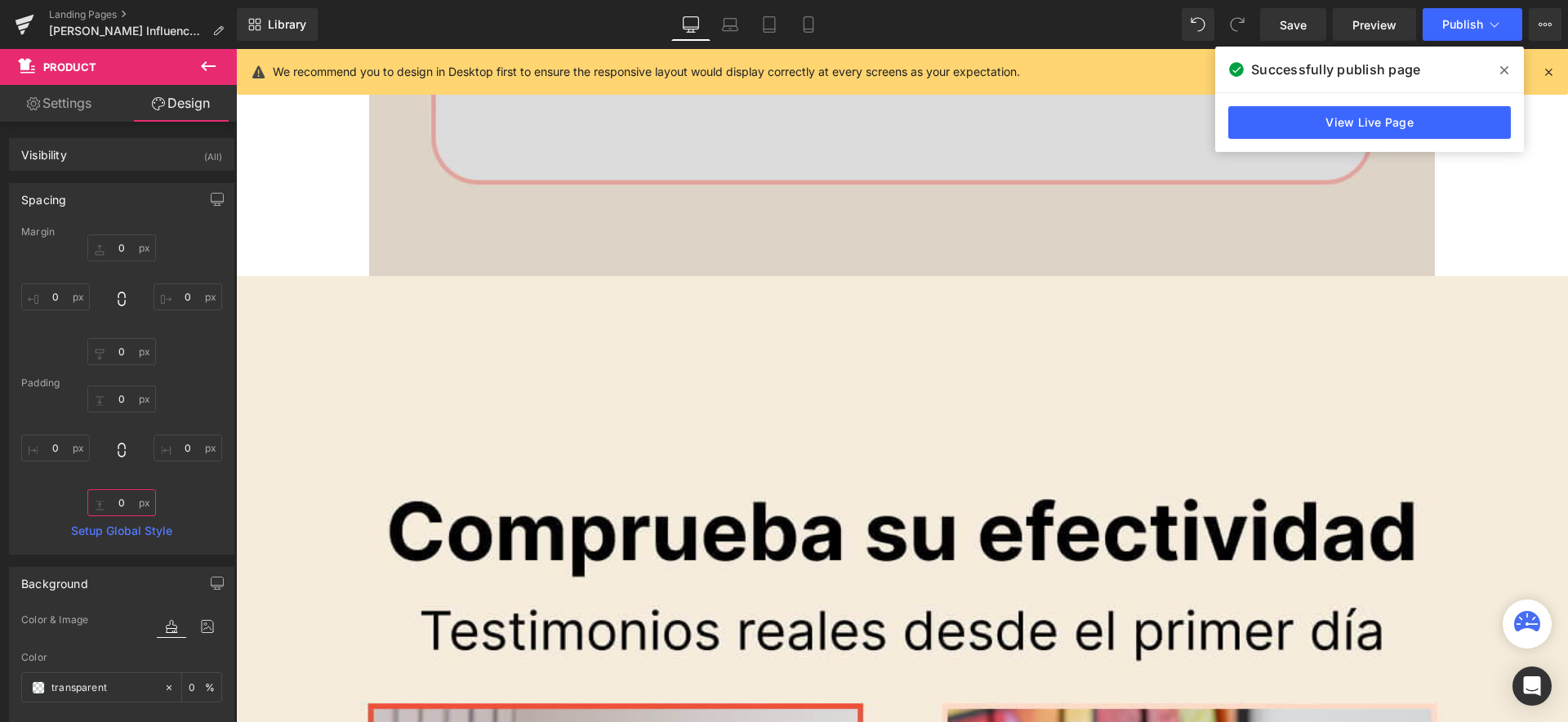
scroll to position [3972, 0]
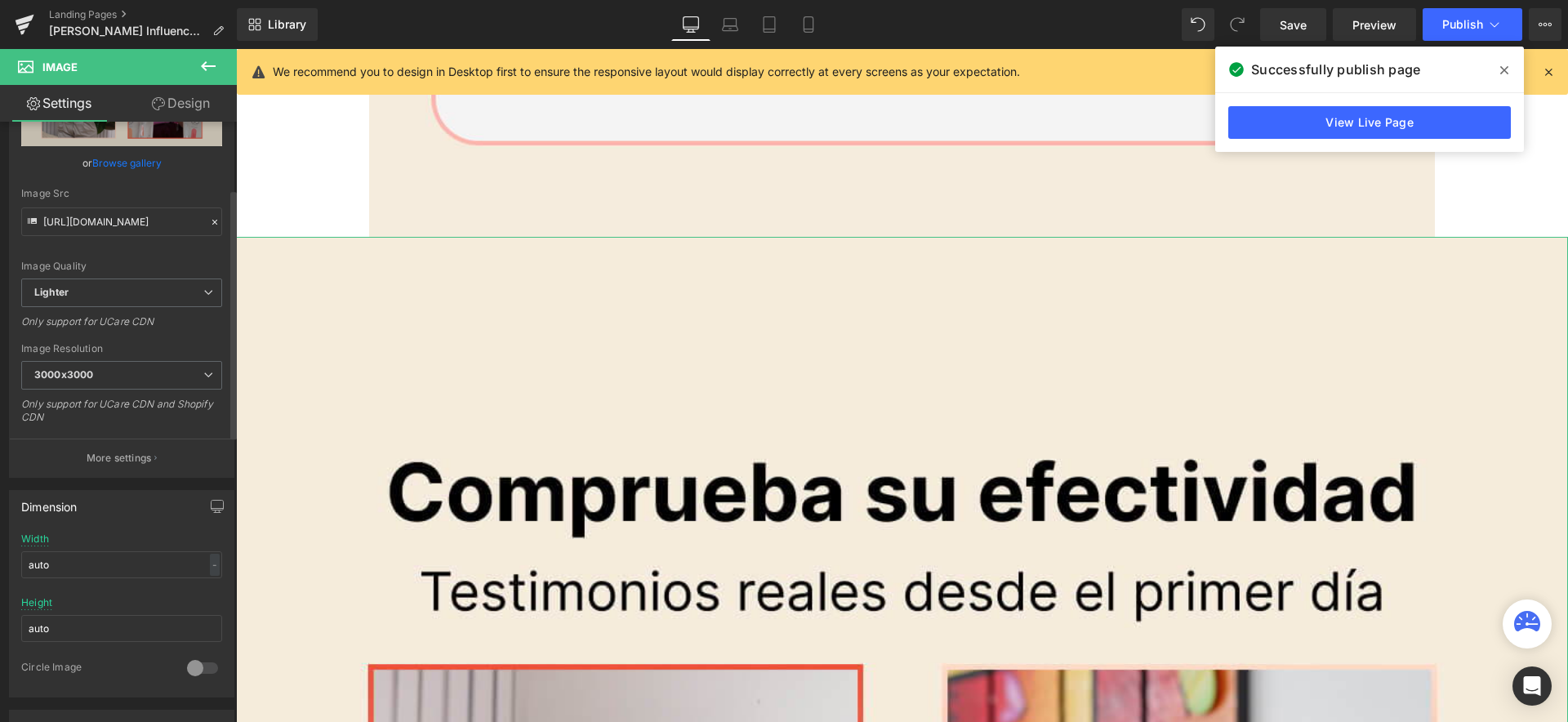
scroll to position [162, 0]
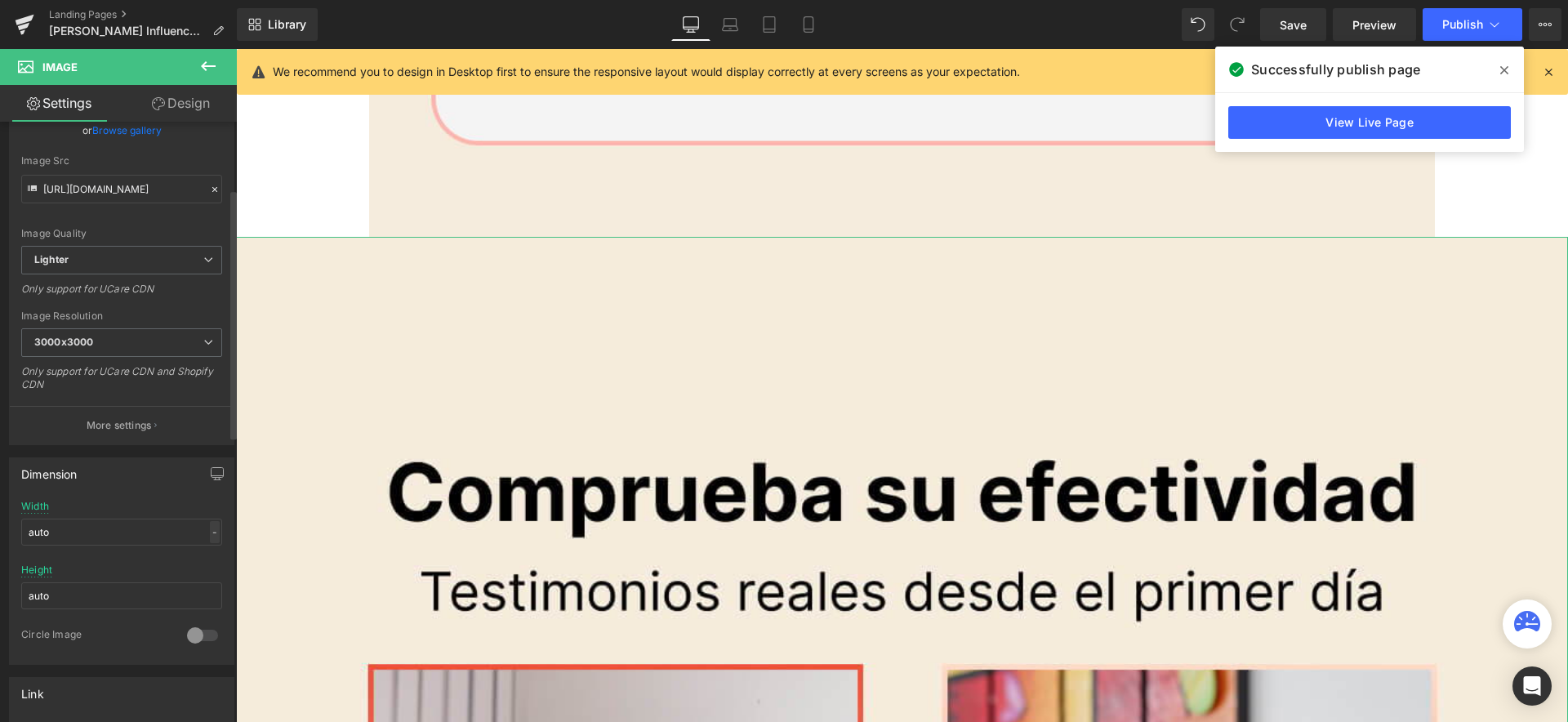
click at [210, 533] on div "-" at bounding box center [215, 532] width 10 height 22
click at [201, 557] on li "%" at bounding box center [211, 557] width 21 height 23
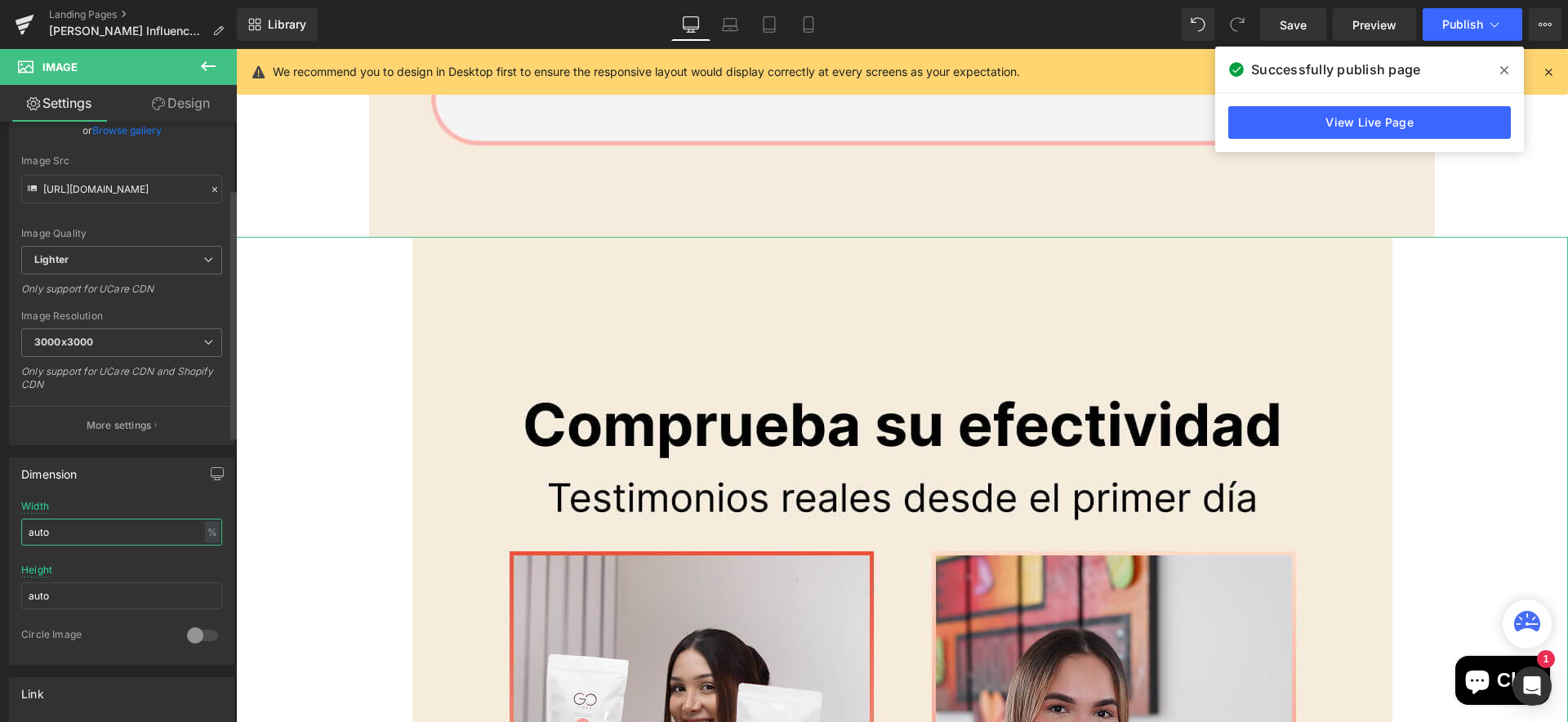
click at [54, 537] on input "auto" at bounding box center [121, 532] width 201 height 27
type input "60"
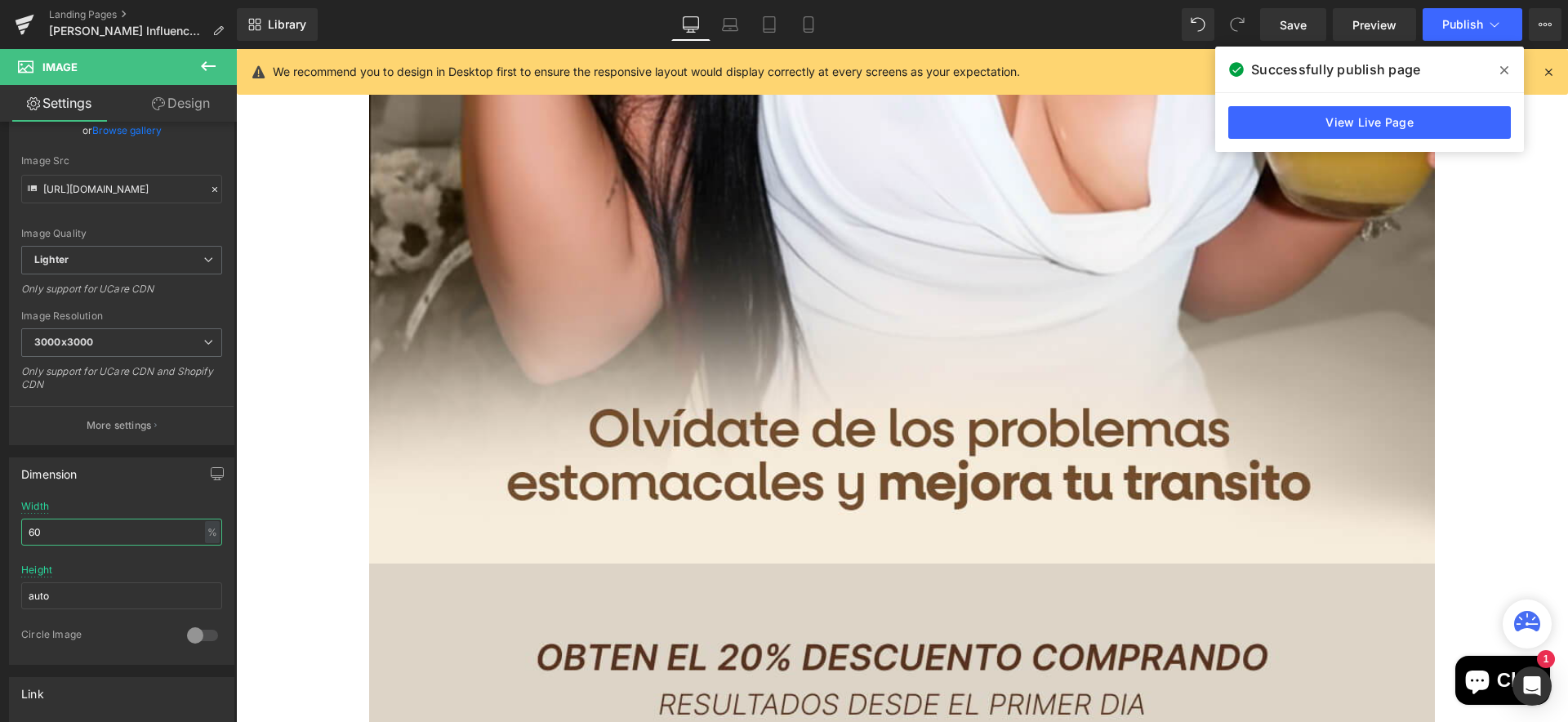
scroll to position [1385, 0]
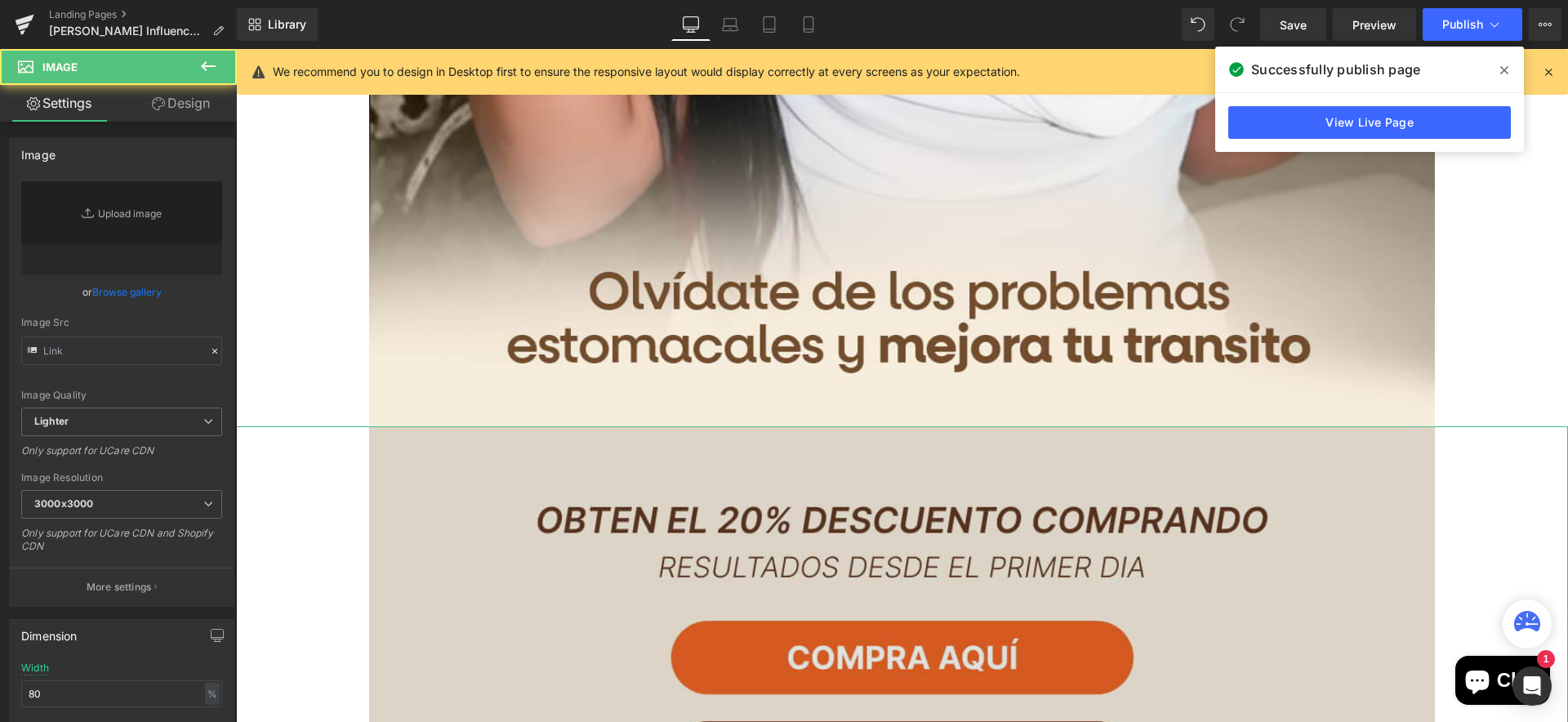
type input "https://ucarecdn.com/742e9504-008e-4f04-9ad7-6304b5ee8333/-/format/auto/-/previ…"
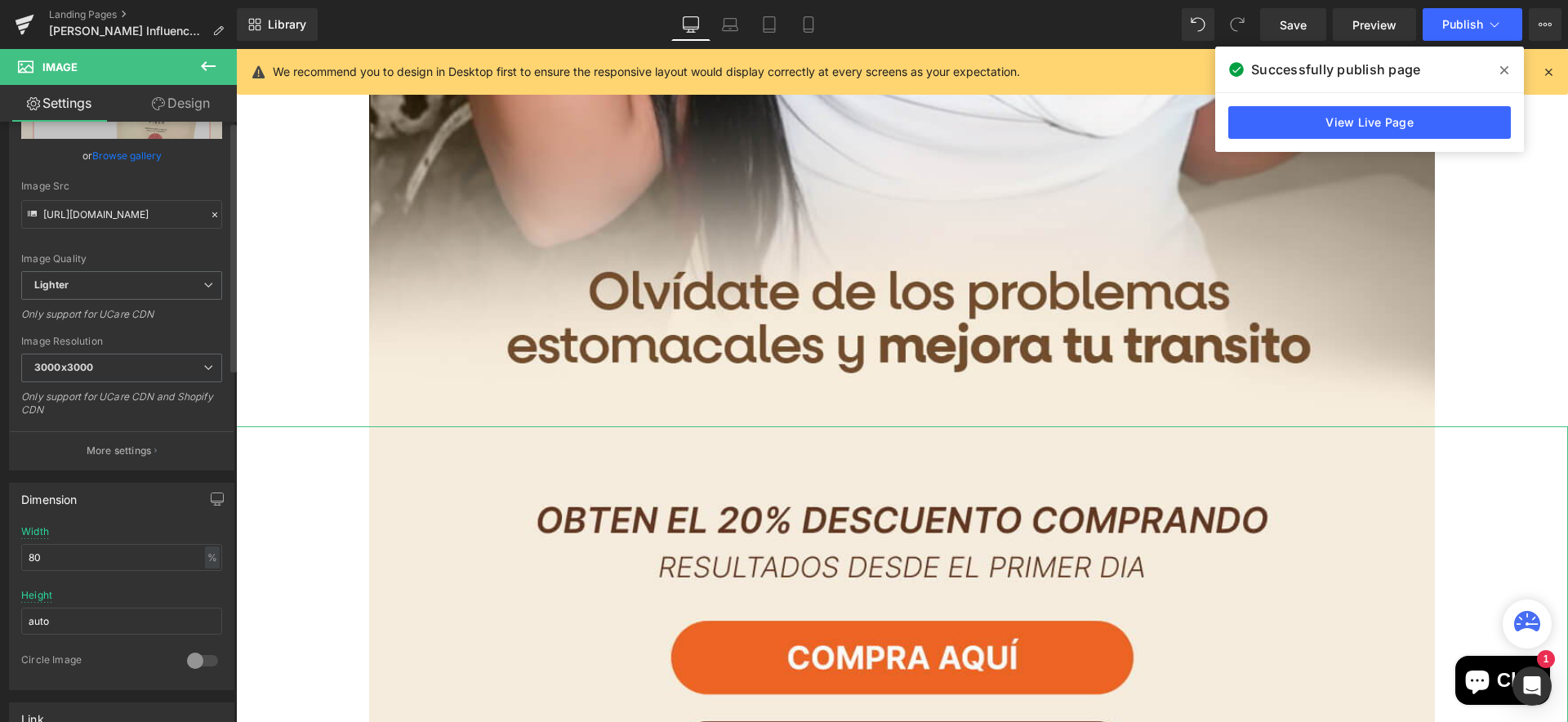
scroll to position [176, 0]
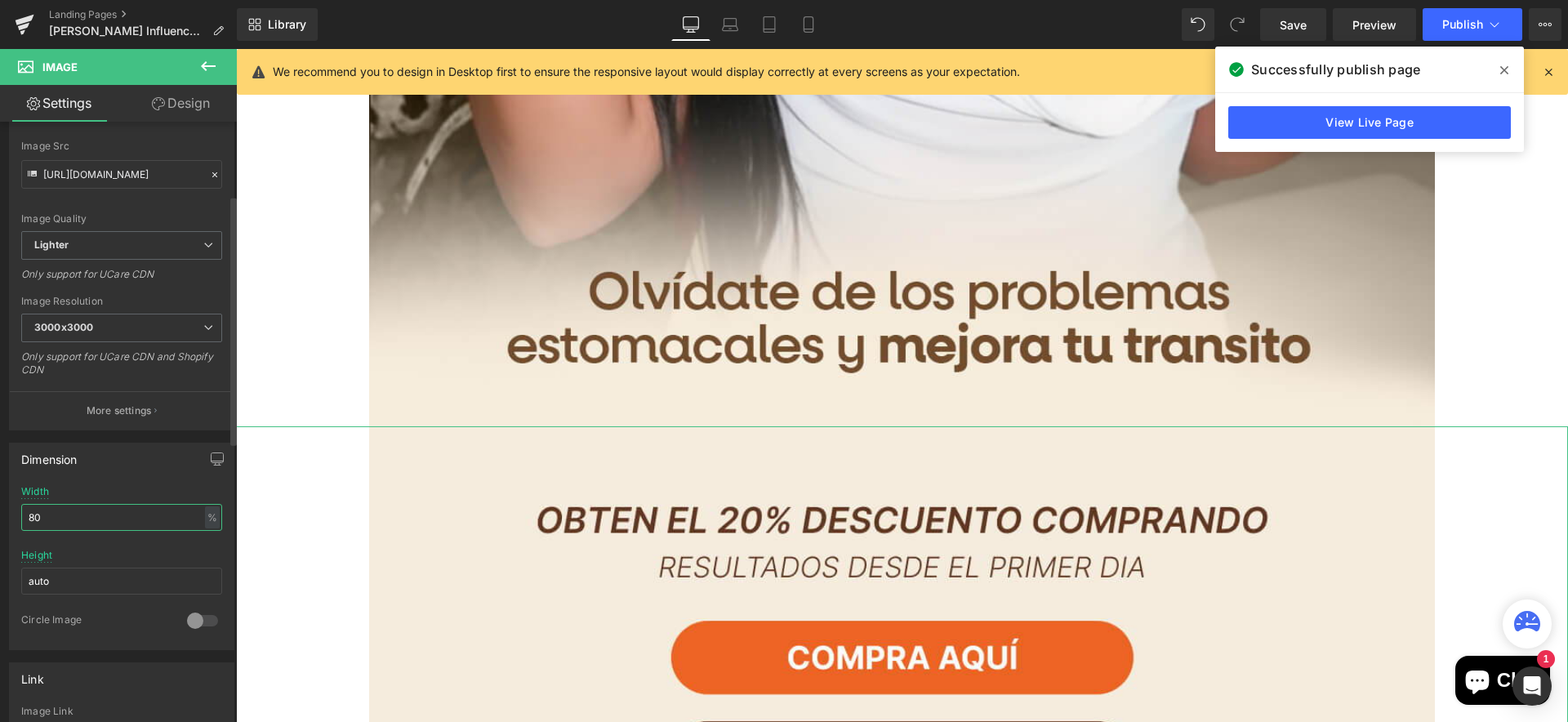
click at [97, 519] on input "80" at bounding box center [121, 517] width 201 height 27
type input "60"
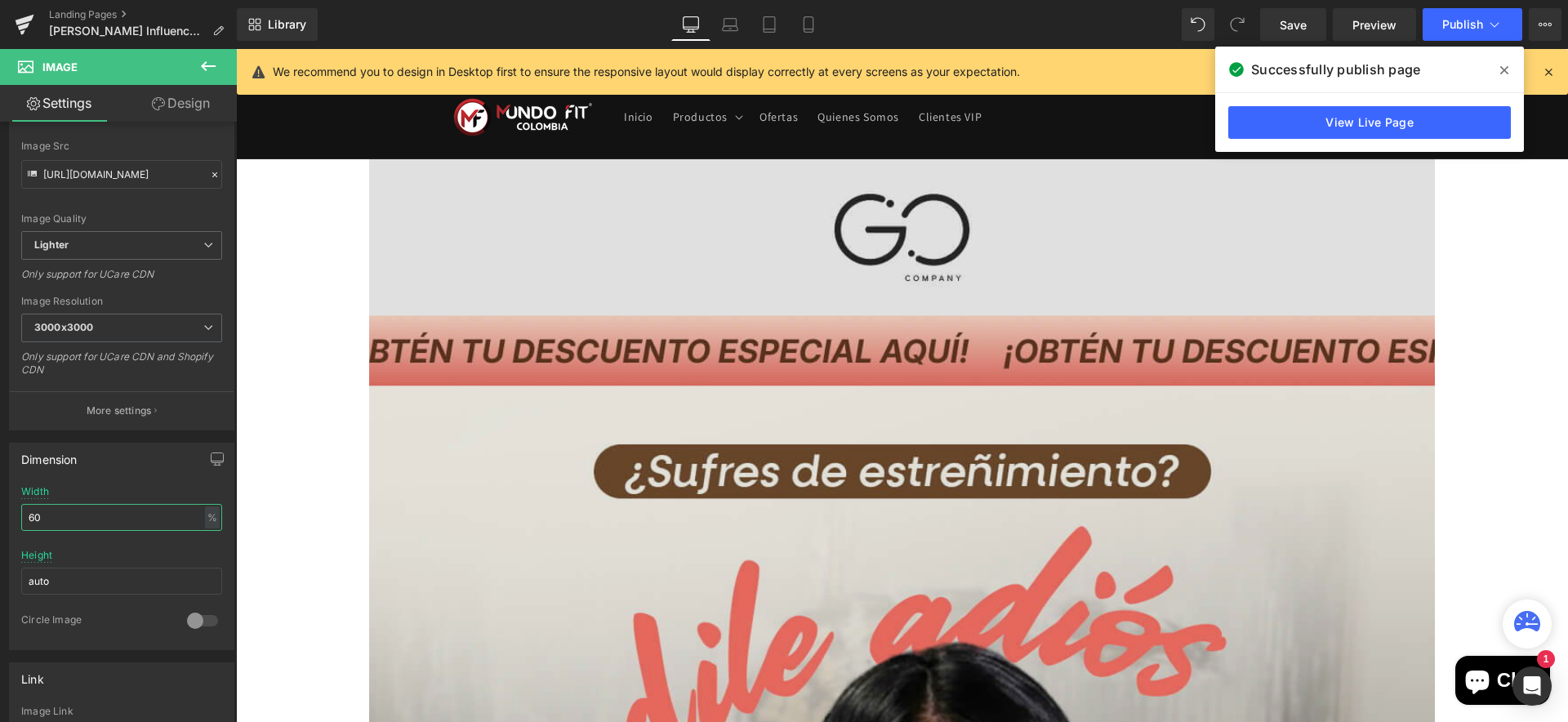
scroll to position [0, 0]
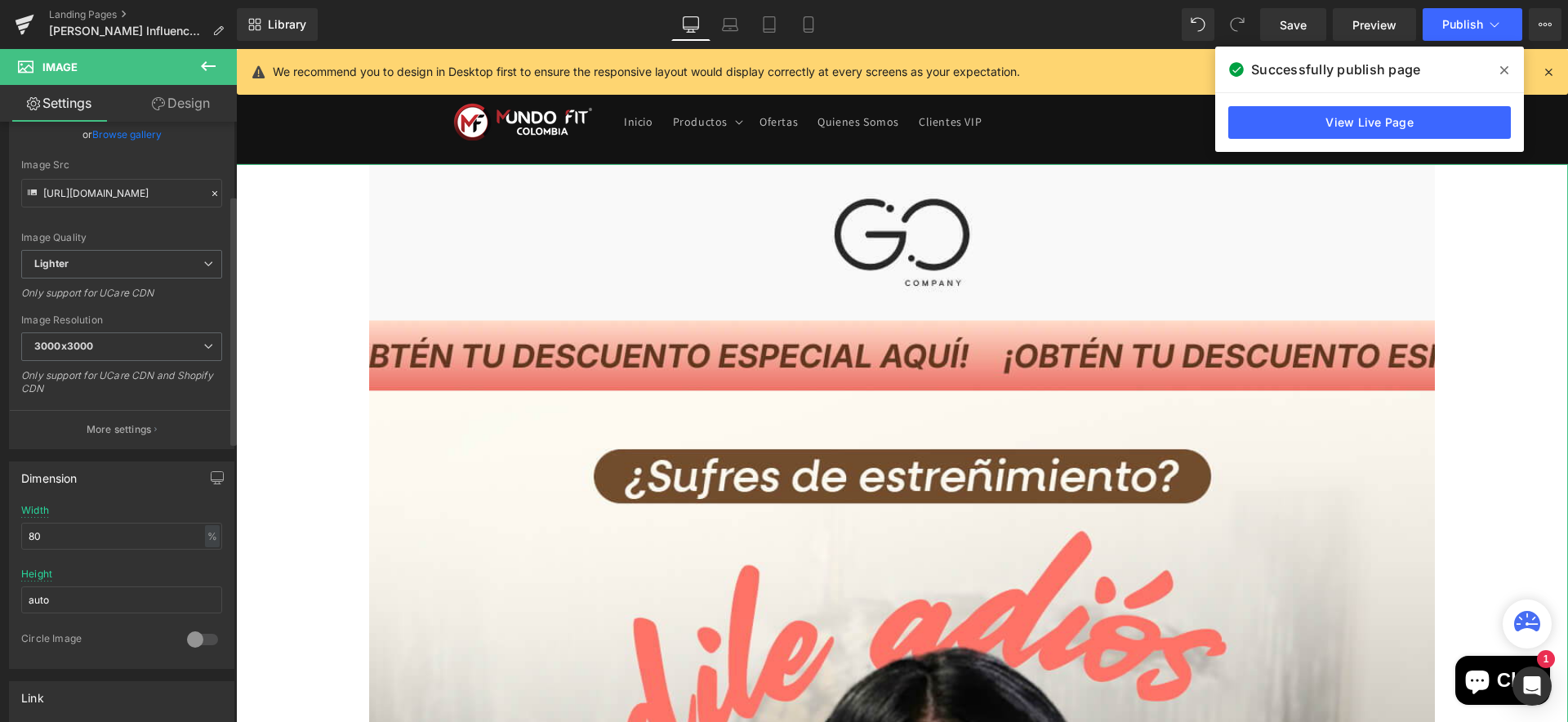
scroll to position [176, 0]
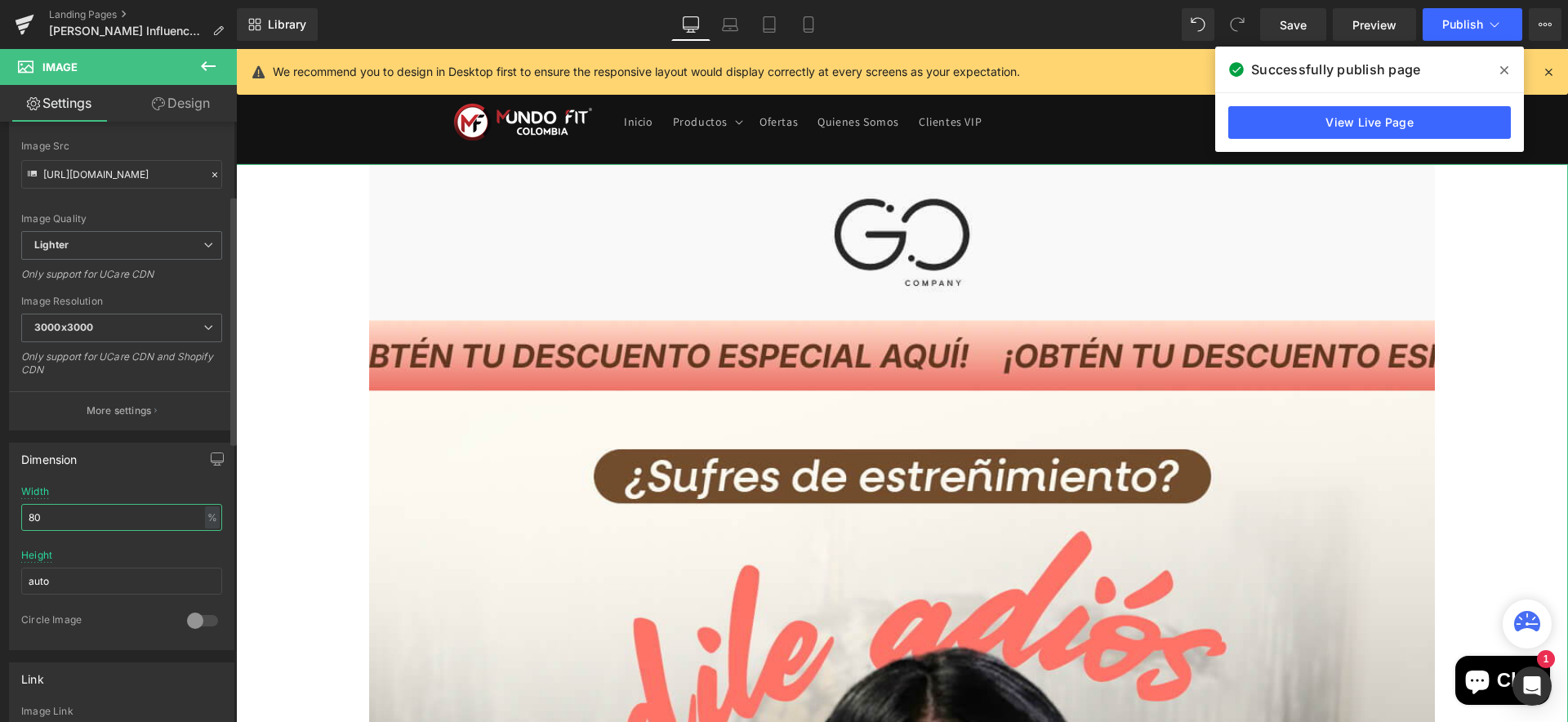
click at [53, 508] on input "80" at bounding box center [121, 517] width 201 height 27
click at [53, 512] on input "80" at bounding box center [121, 517] width 201 height 27
type input "60"
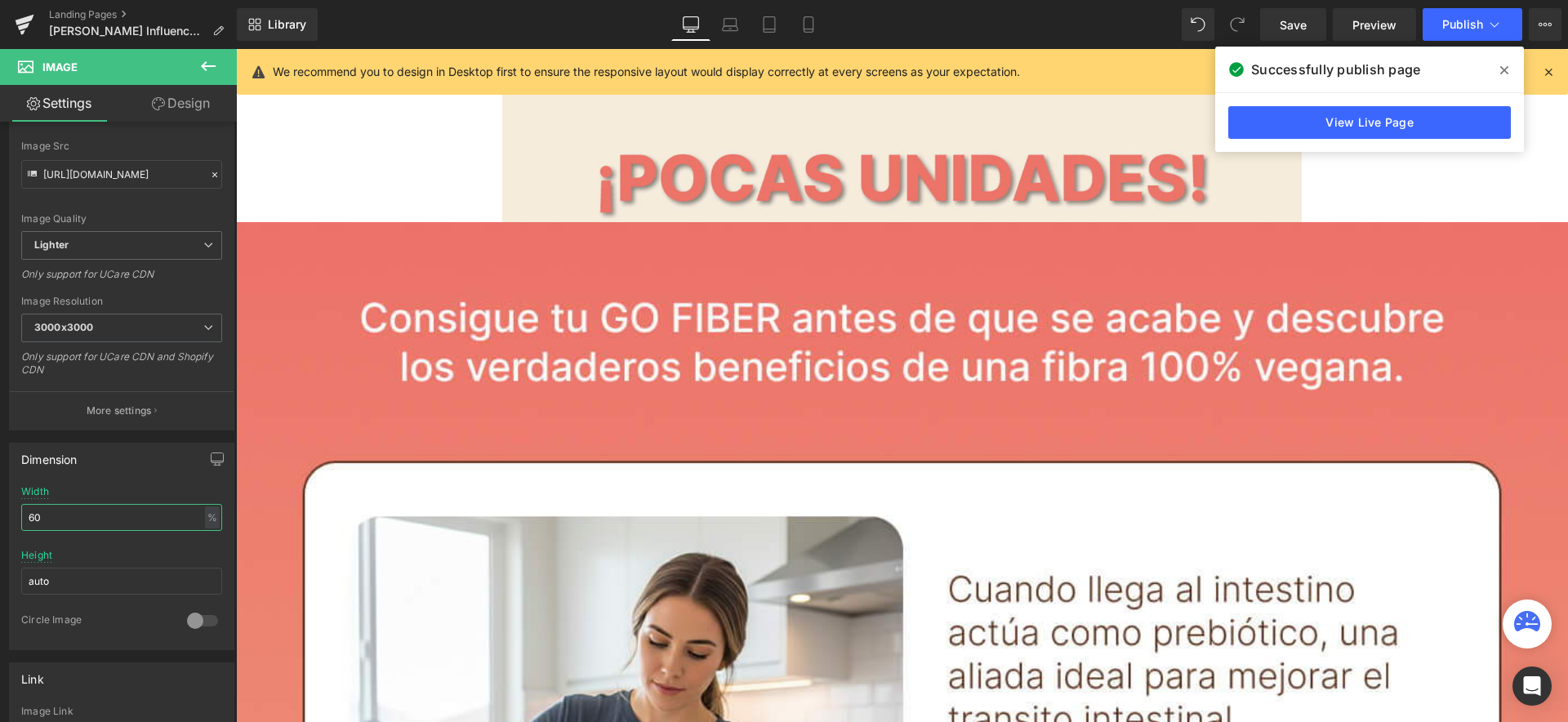
scroll to position [3646, 0]
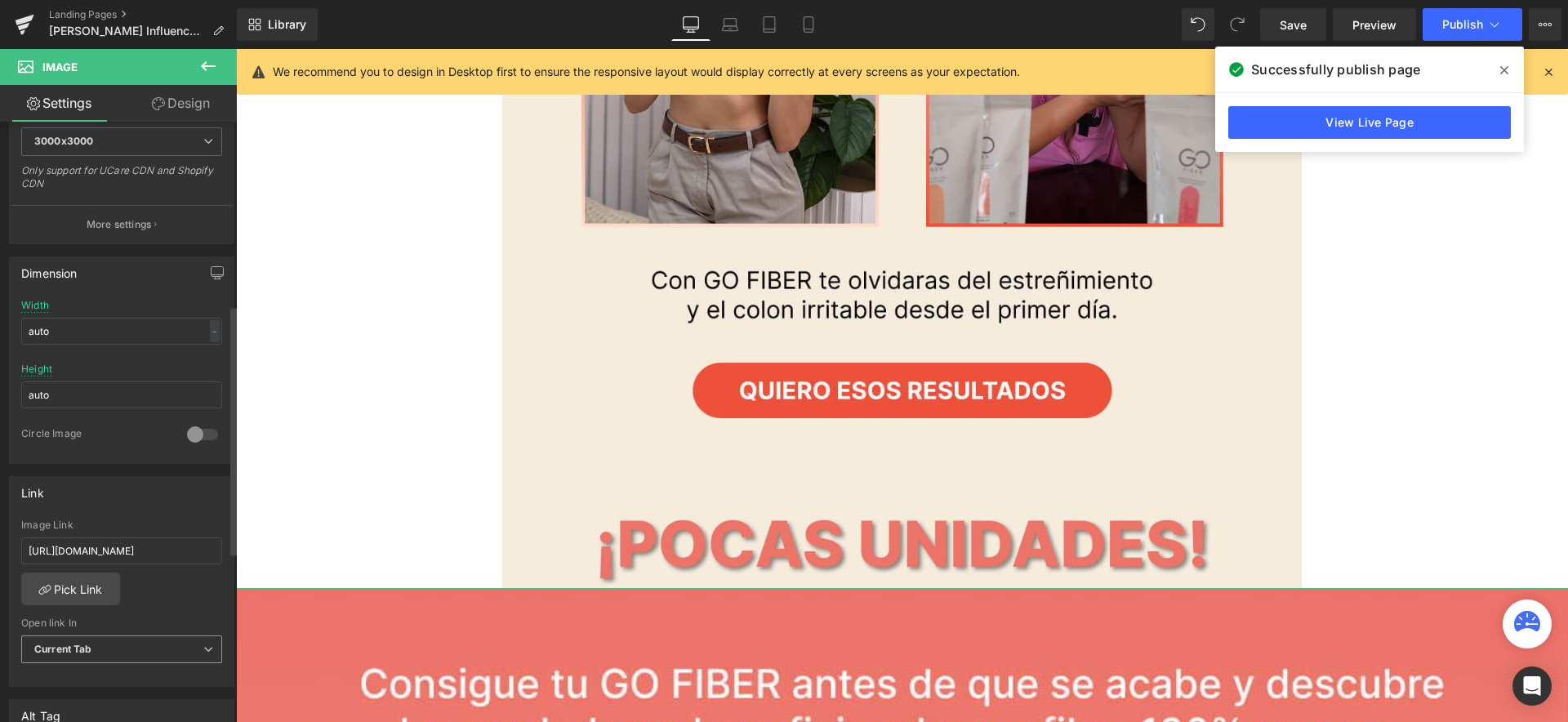
scroll to position [441, 0]
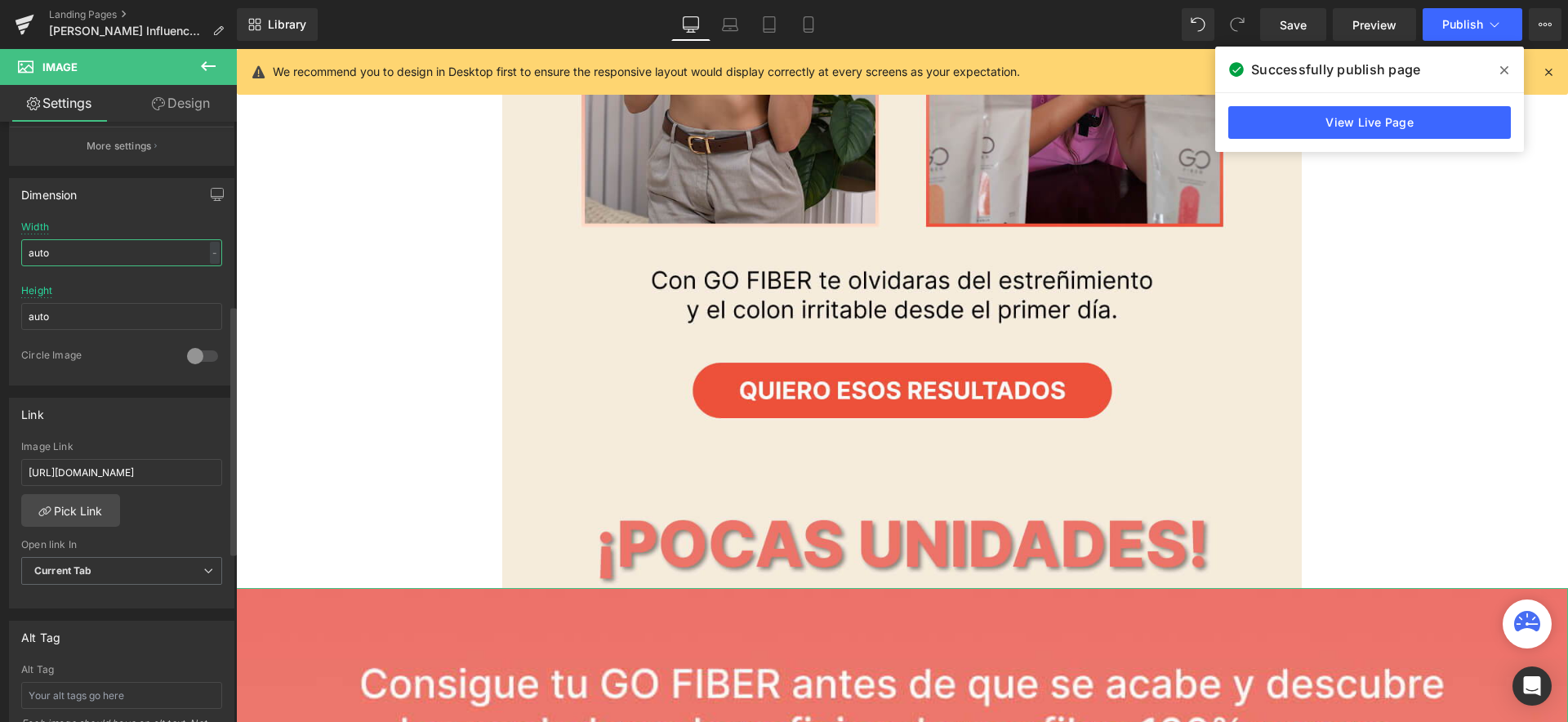
click at [197, 252] on input "auto" at bounding box center [121, 252] width 201 height 27
click at [210, 256] on div "-" at bounding box center [215, 252] width 10 height 22
click at [201, 276] on li "%" at bounding box center [211, 277] width 21 height 23
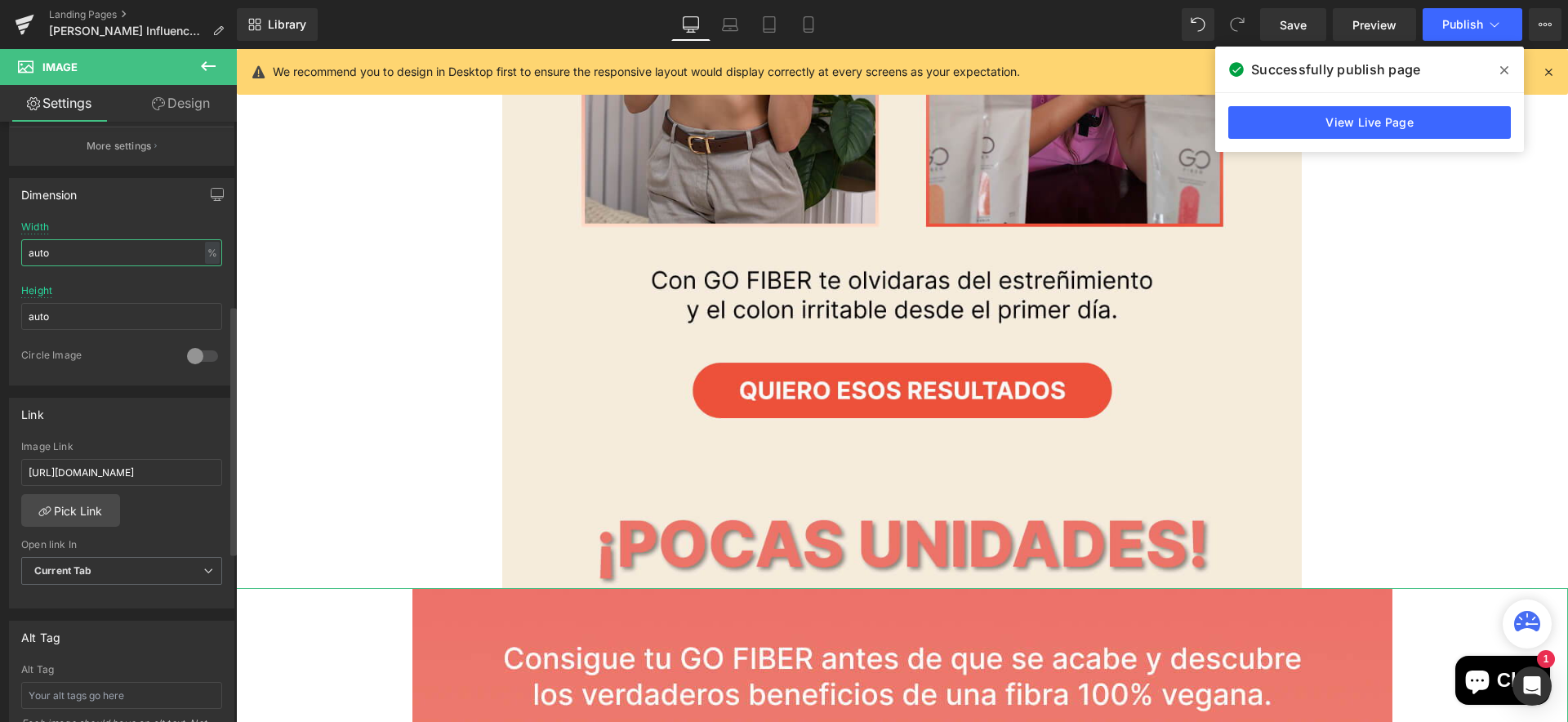
click at [43, 255] on input "auto" at bounding box center [121, 252] width 201 height 27
click at [44, 255] on input "auto" at bounding box center [121, 252] width 201 height 27
type input "60"
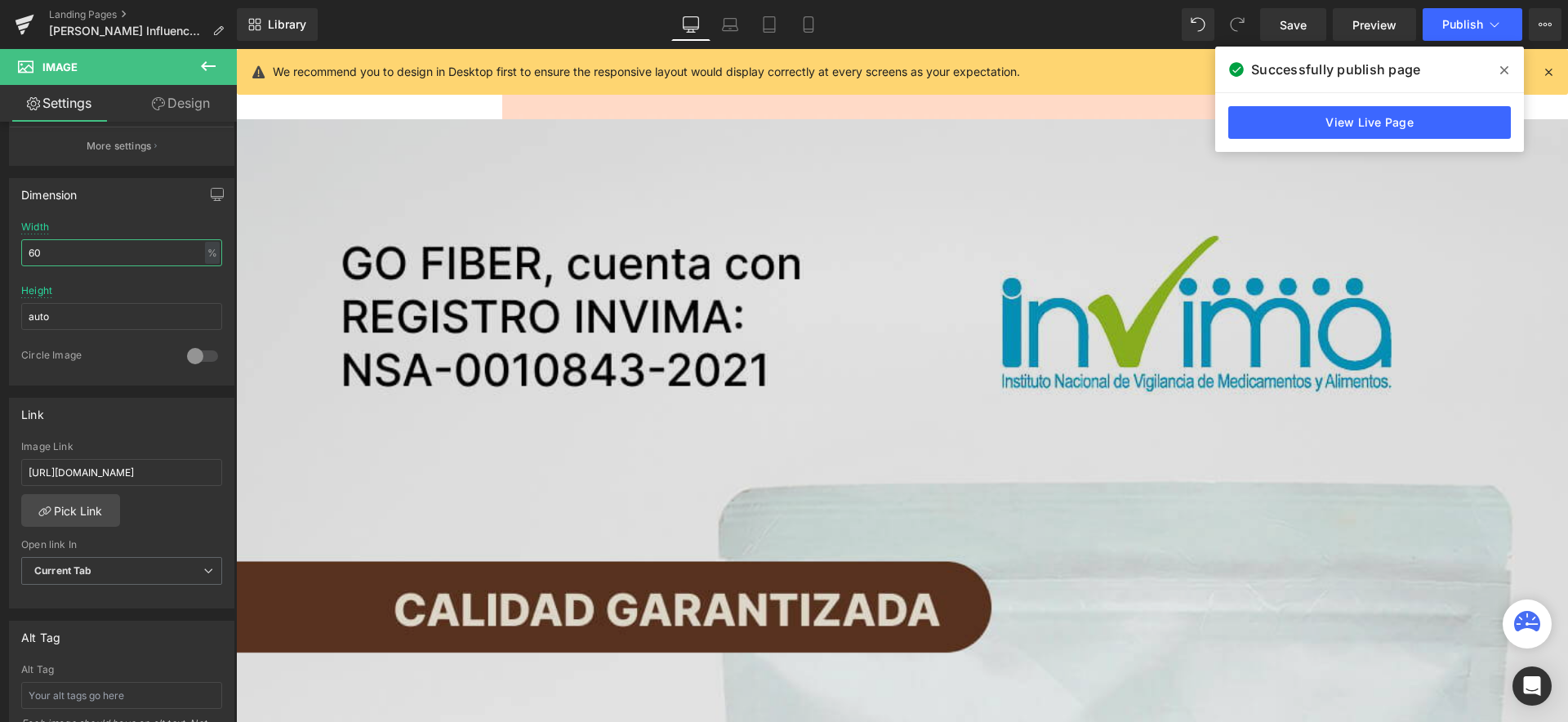
scroll to position [5619, 0]
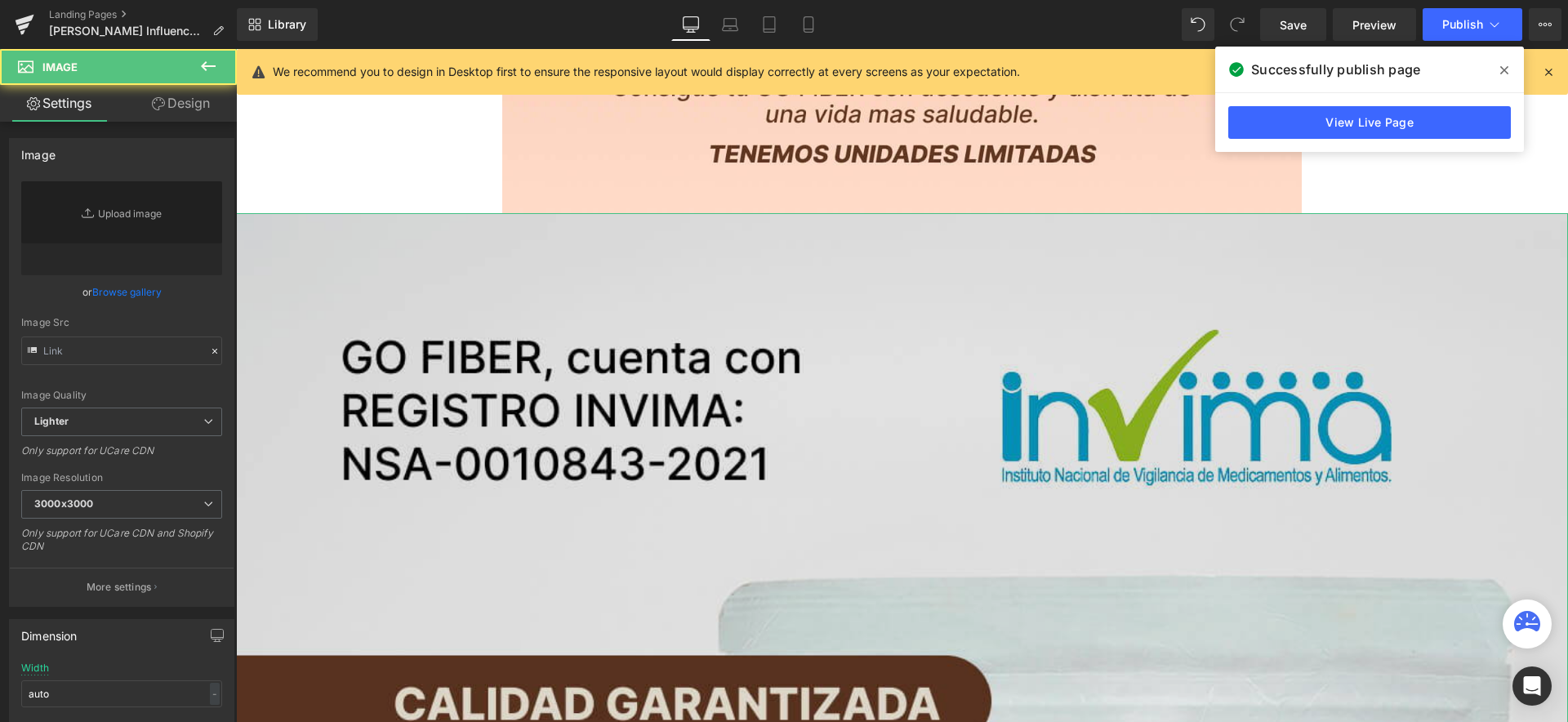
type input "https://ucarecdn.com/954415a3-0e1c-496c-ba3c-f989b71b5517/-/format/auto/-/previ…"
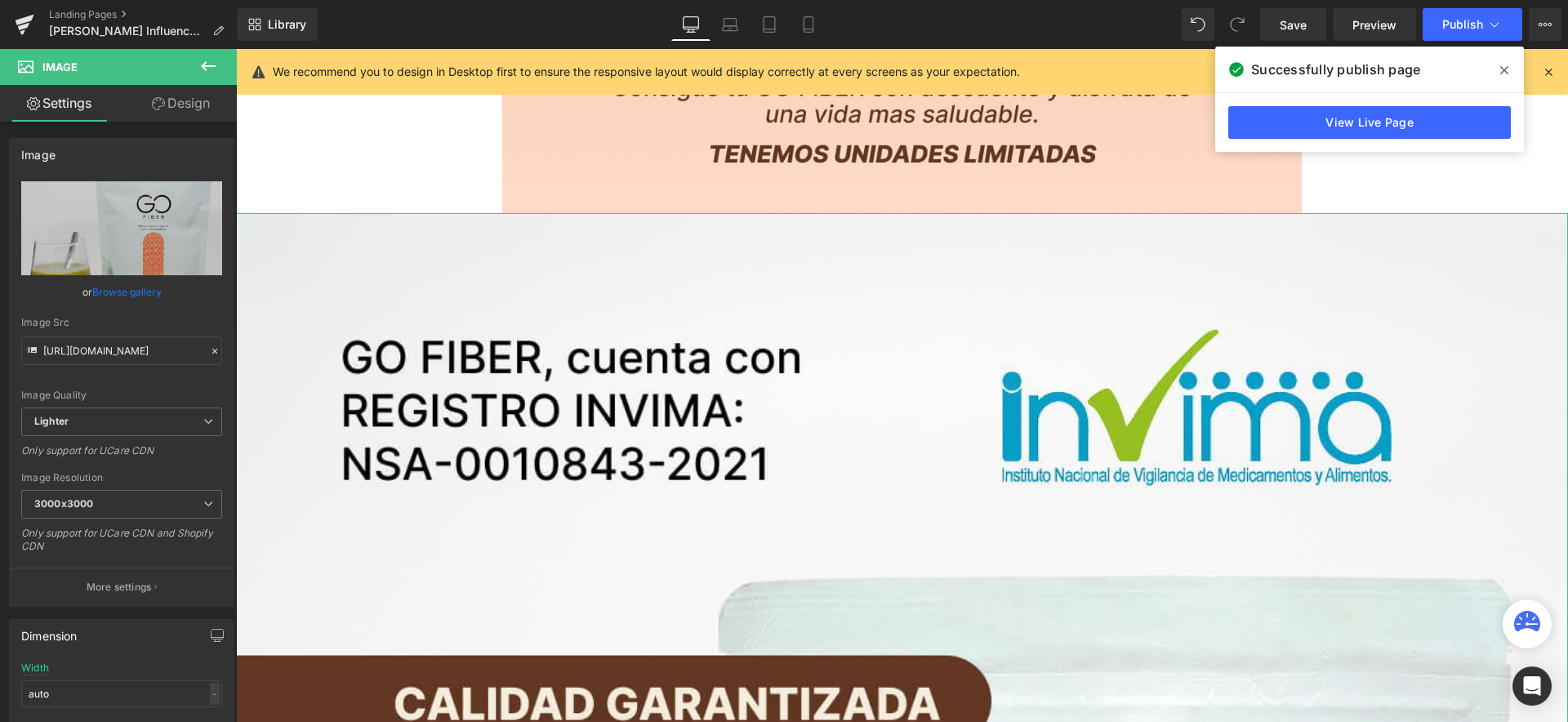
click at [189, 110] on link "Design" at bounding box center [181, 103] width 118 height 36
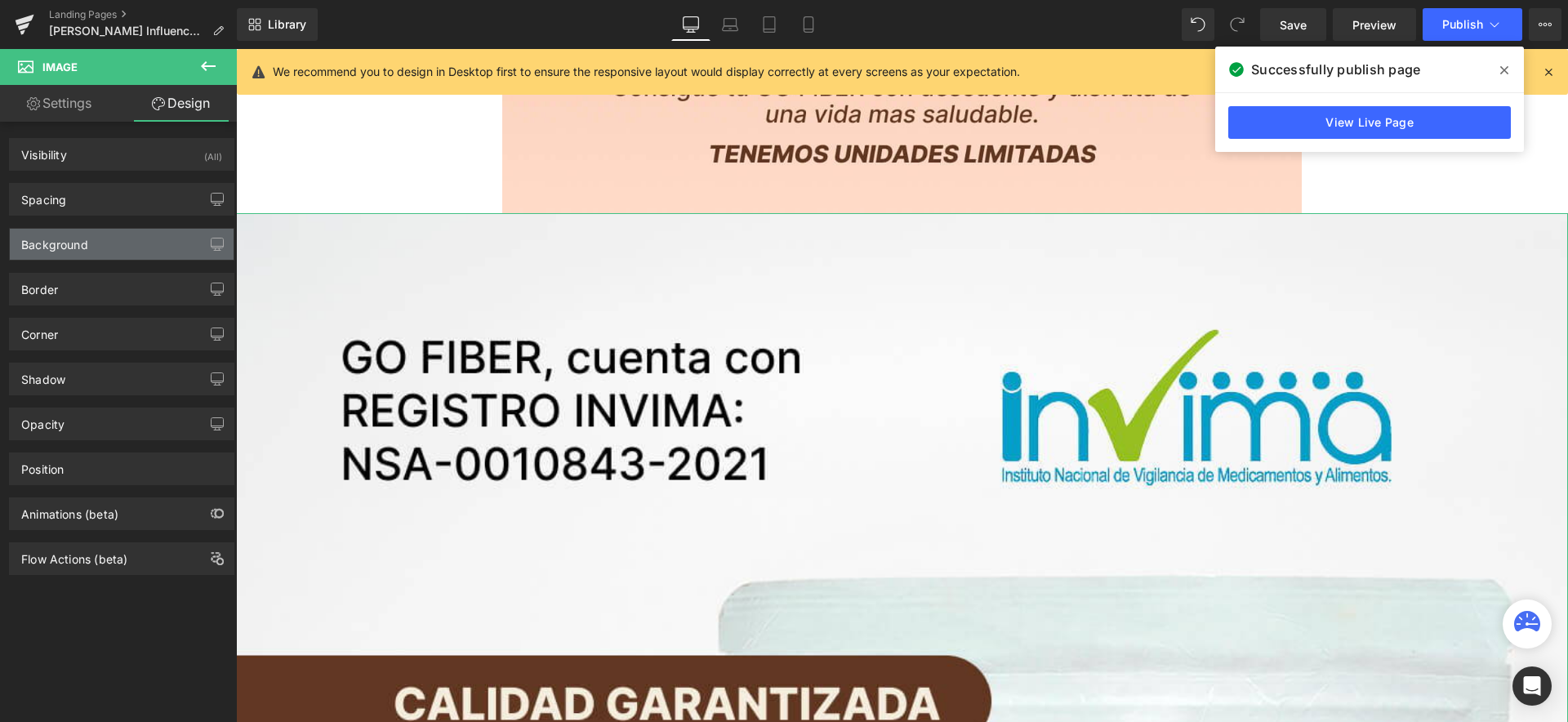
click at [124, 242] on div "Background" at bounding box center [122, 244] width 224 height 31
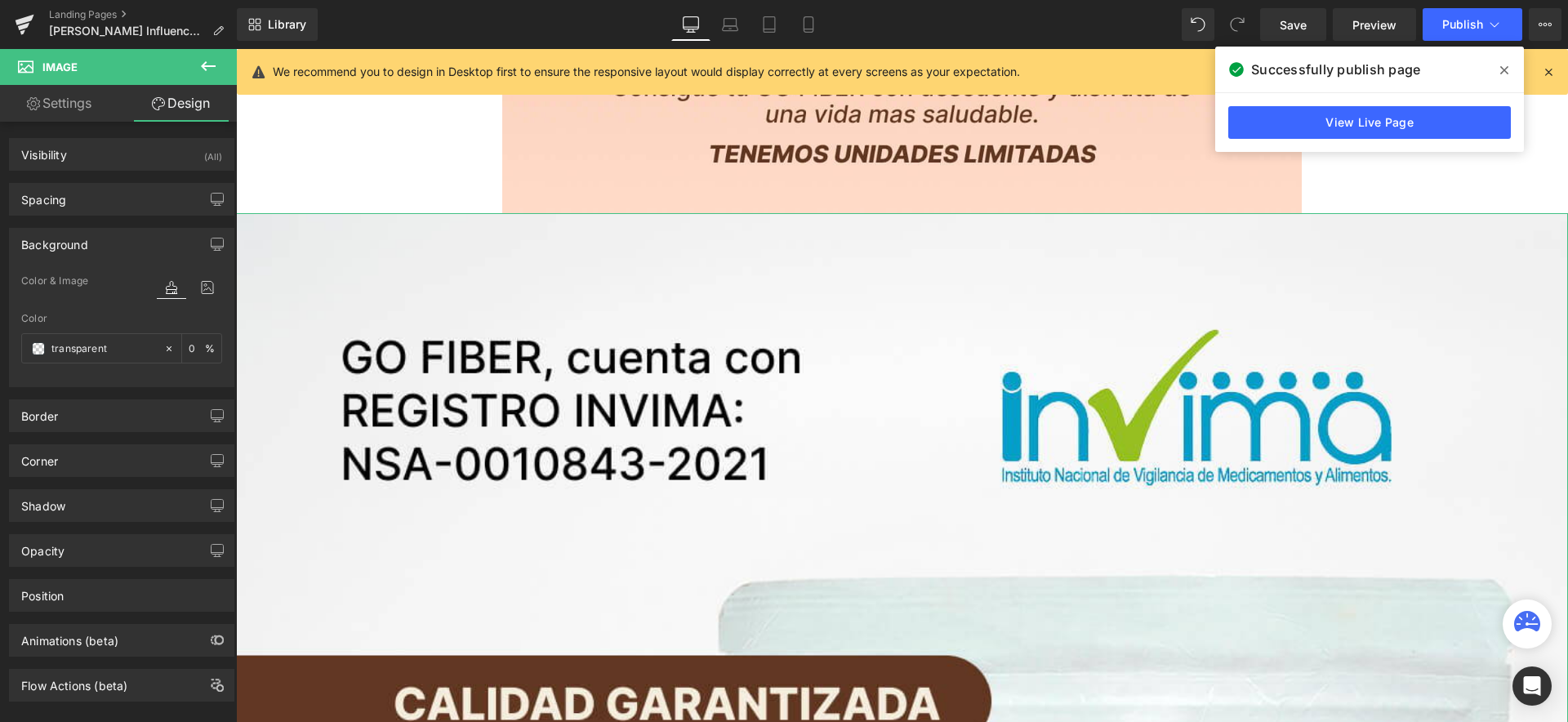
click at [57, 109] on link "Settings" at bounding box center [59, 103] width 118 height 36
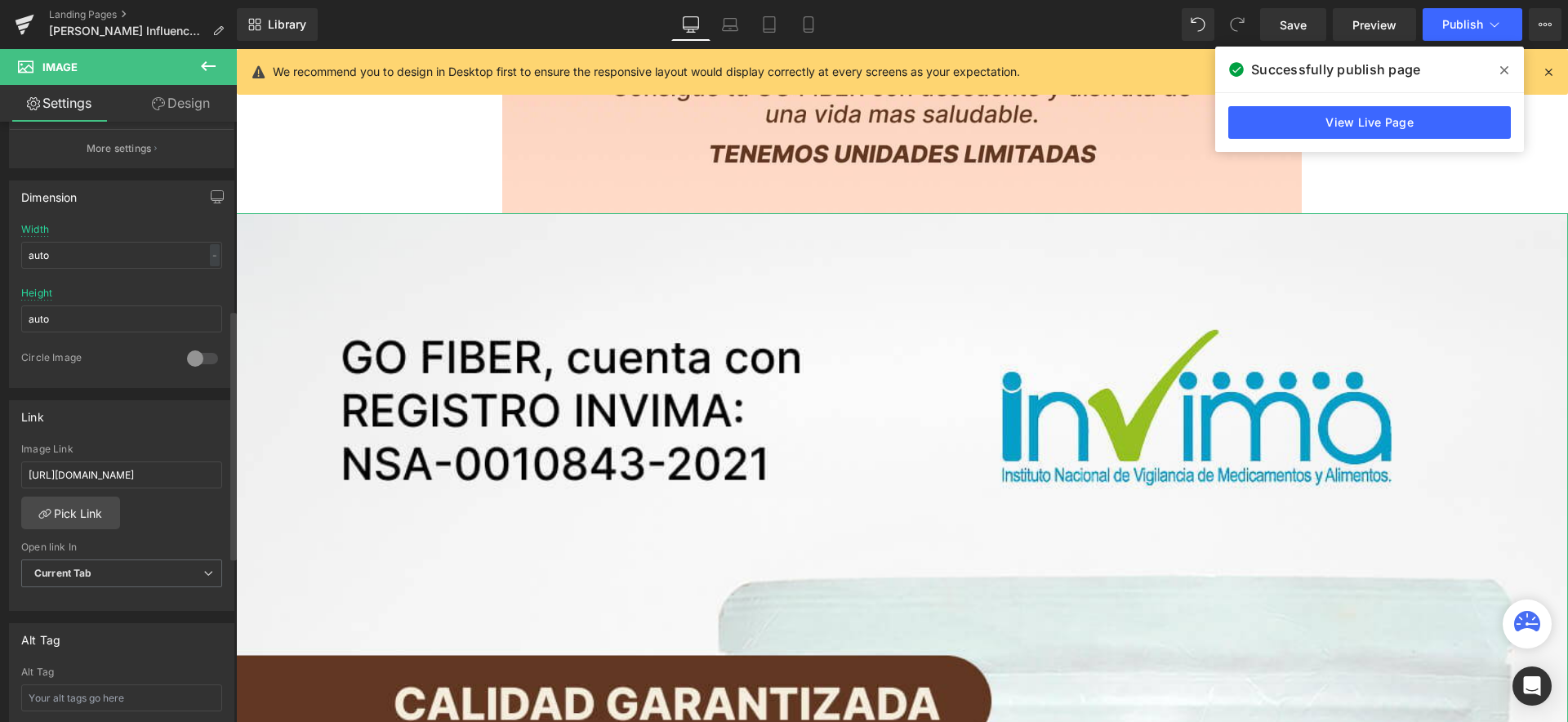
scroll to position [456, 0]
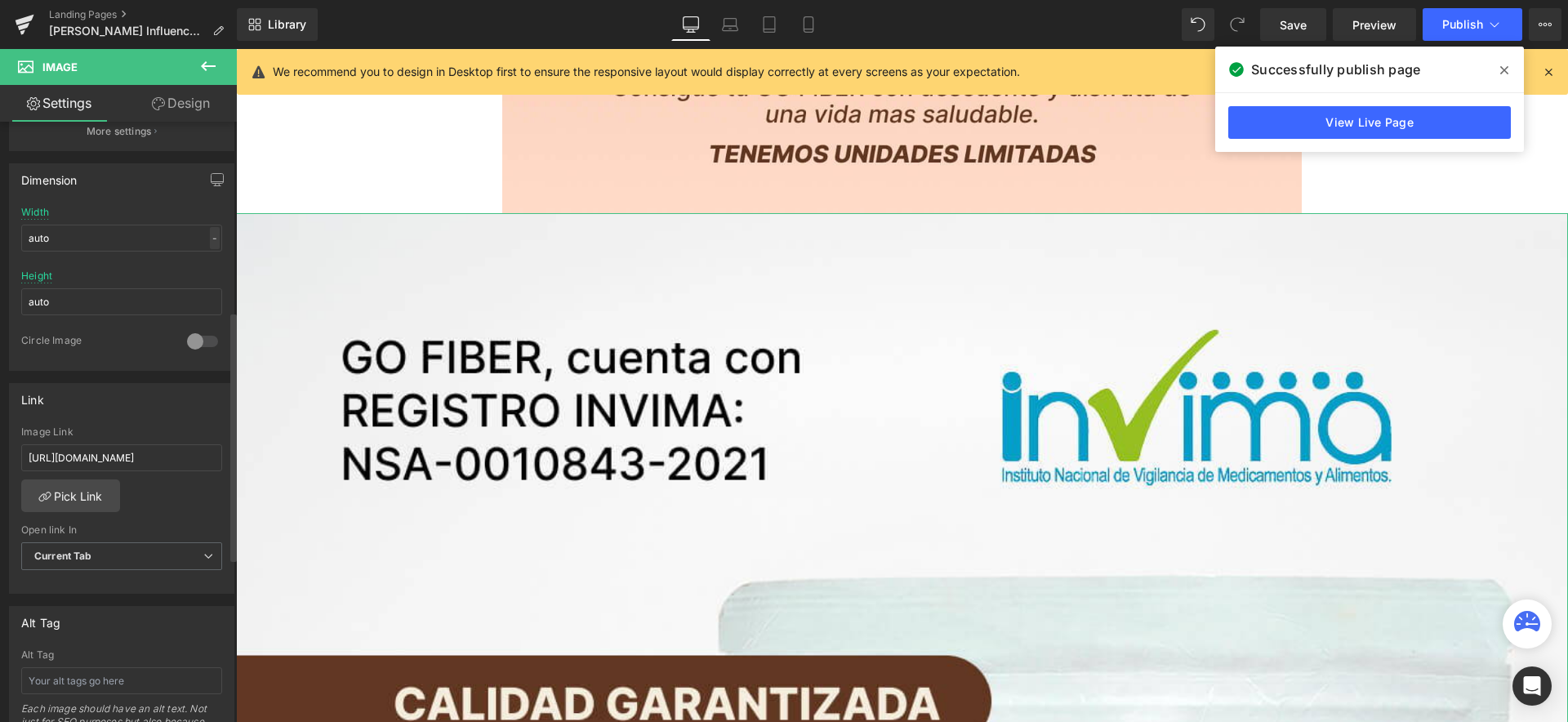
click at [210, 238] on div "-" at bounding box center [215, 237] width 10 height 22
click at [207, 268] on li "%" at bounding box center [211, 263] width 21 height 23
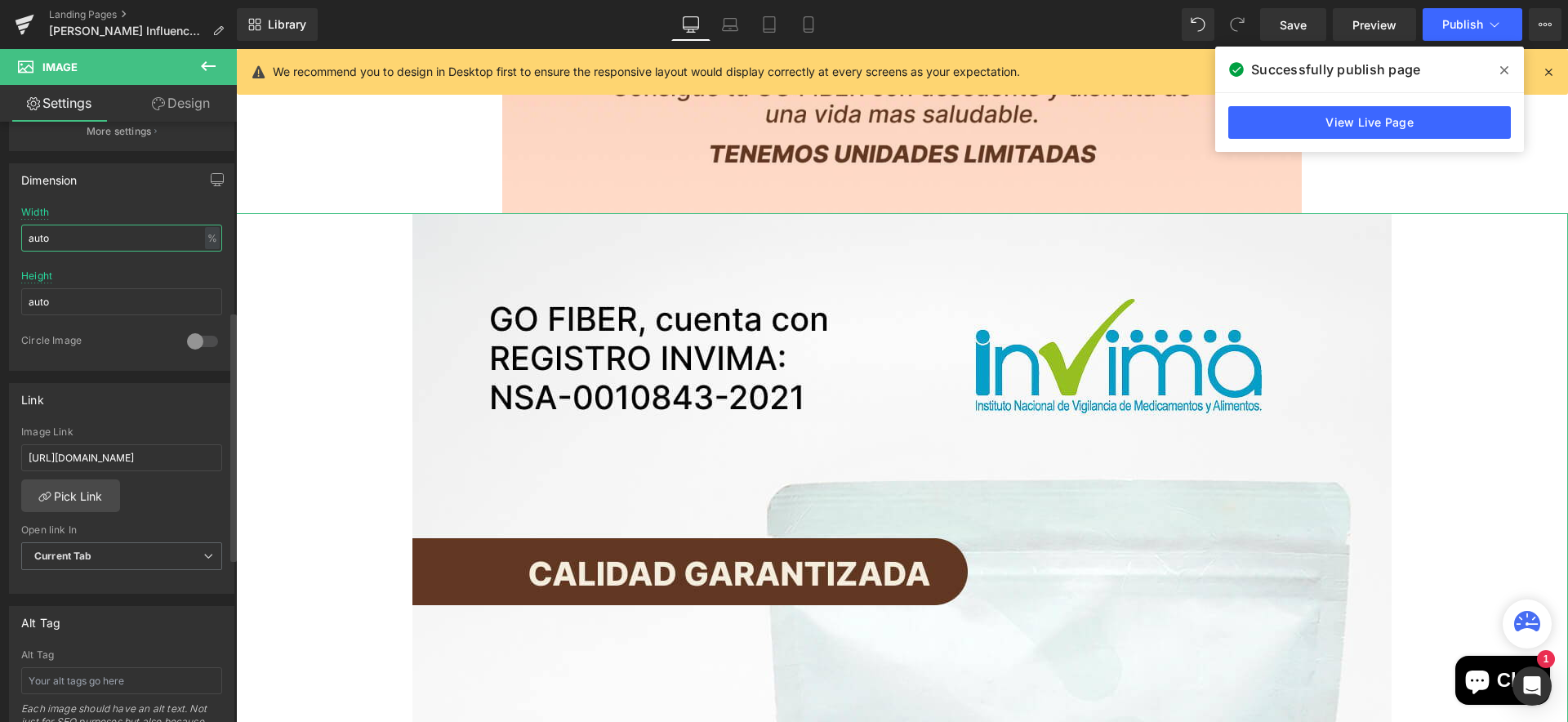
click at [147, 245] on input "auto" at bounding box center [121, 238] width 201 height 27
type input "60"
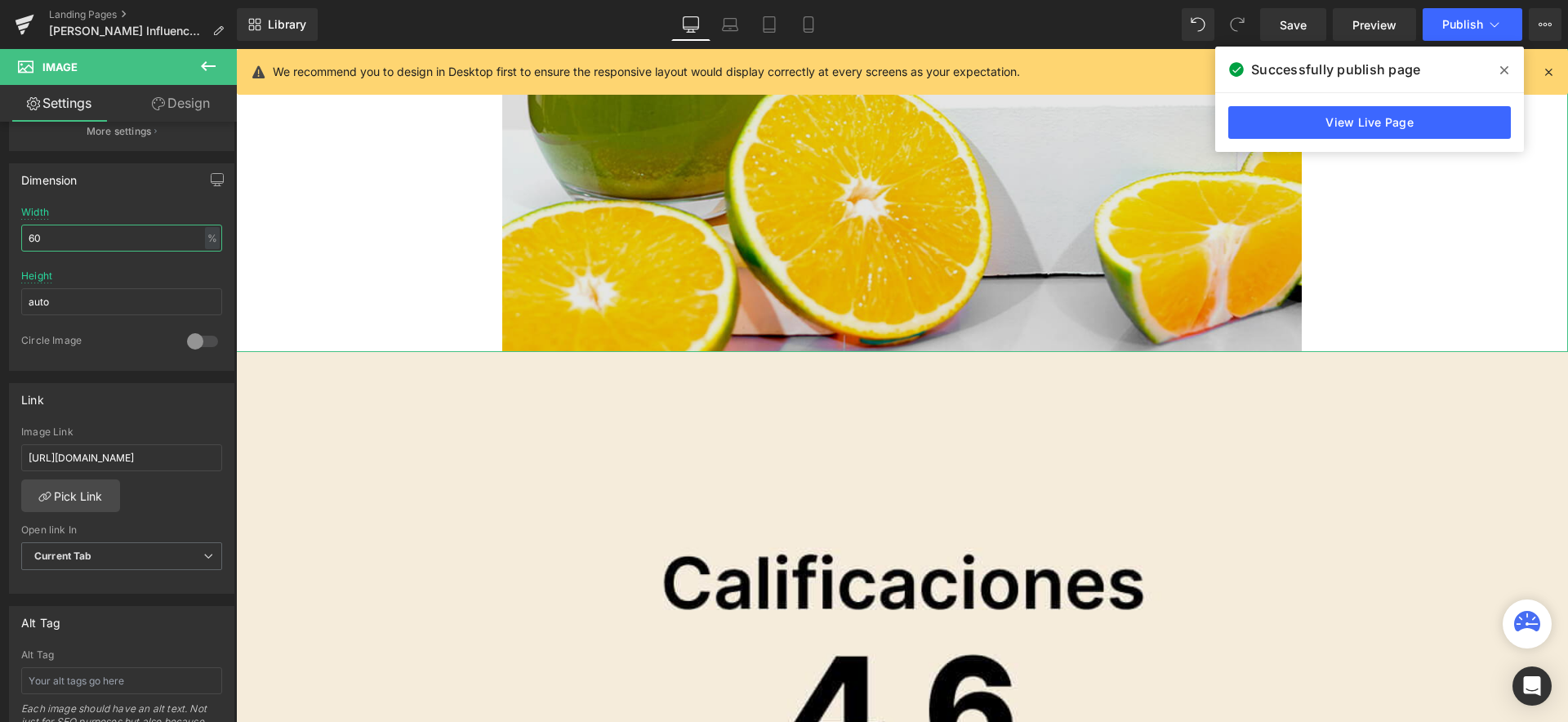
scroll to position [6704, 0]
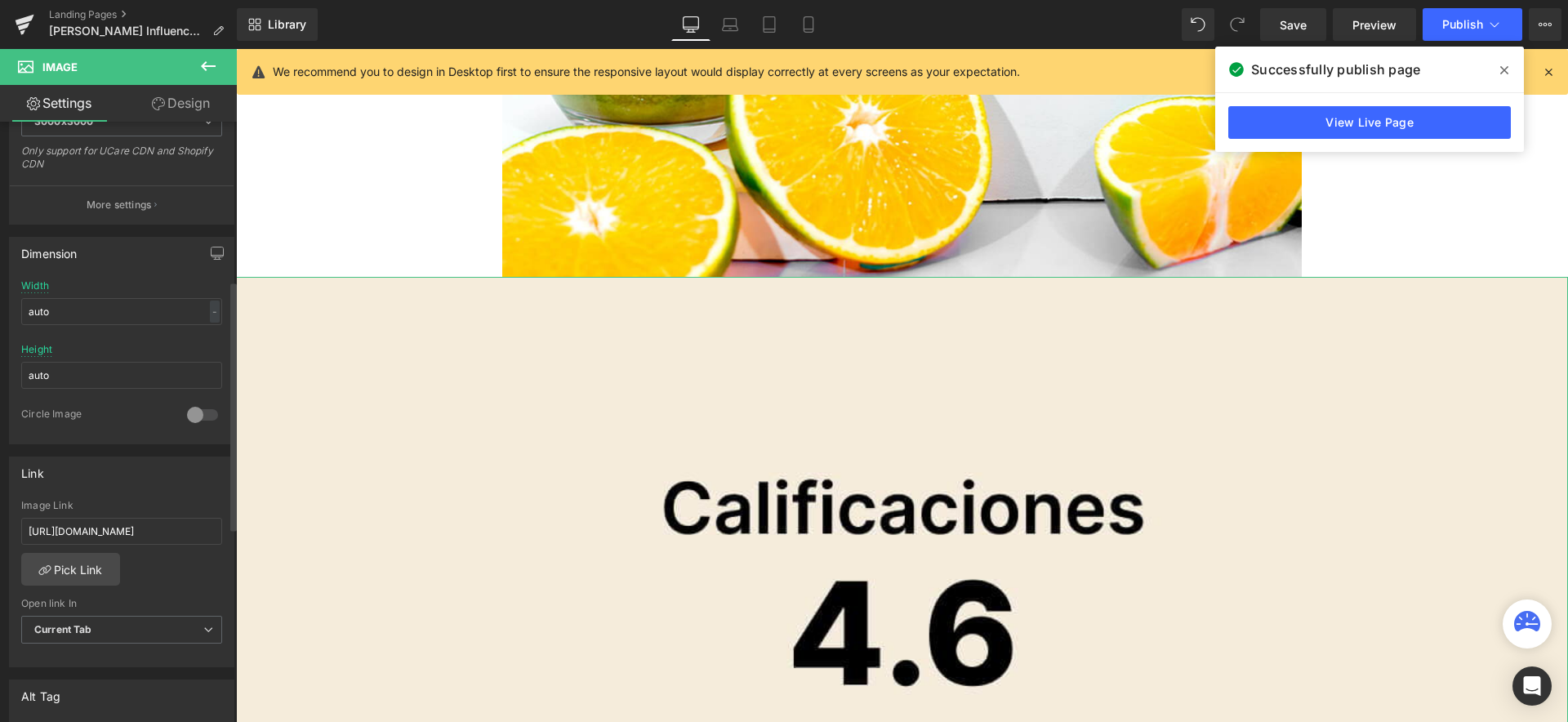
scroll to position [397, 0]
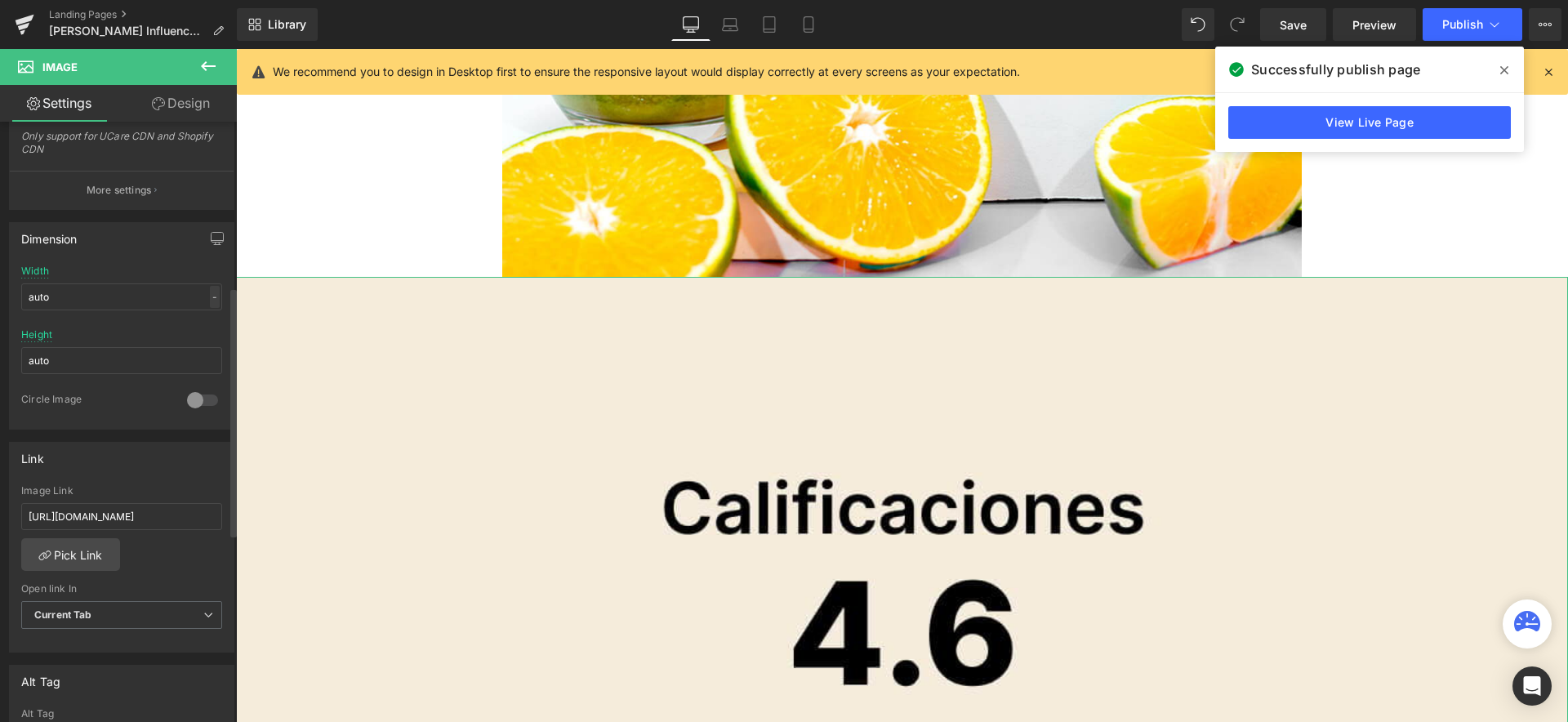
click at [210, 299] on div "-" at bounding box center [215, 296] width 10 height 22
click at [201, 321] on li "%" at bounding box center [211, 321] width 21 height 23
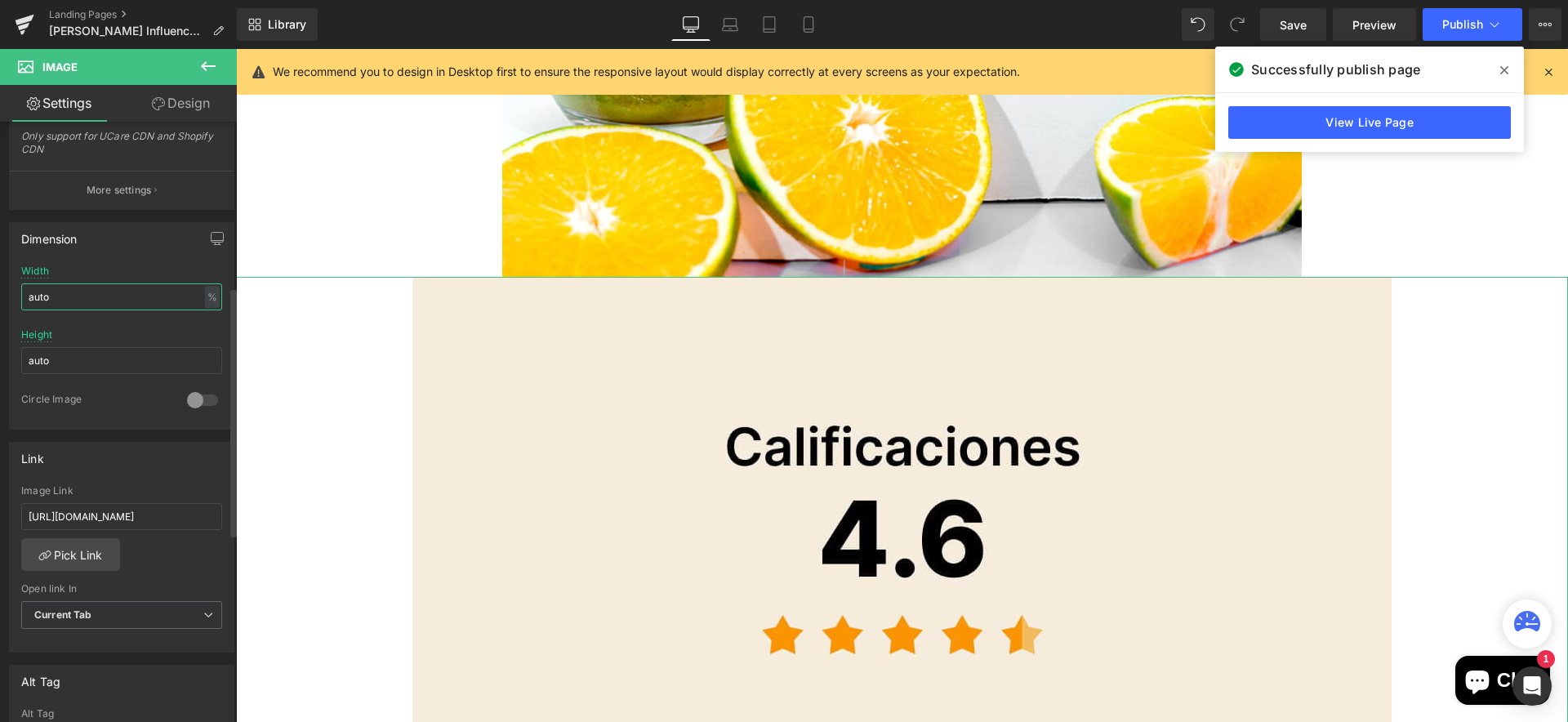
click at [103, 303] on input "auto" at bounding box center [121, 296] width 201 height 27
type input "60"
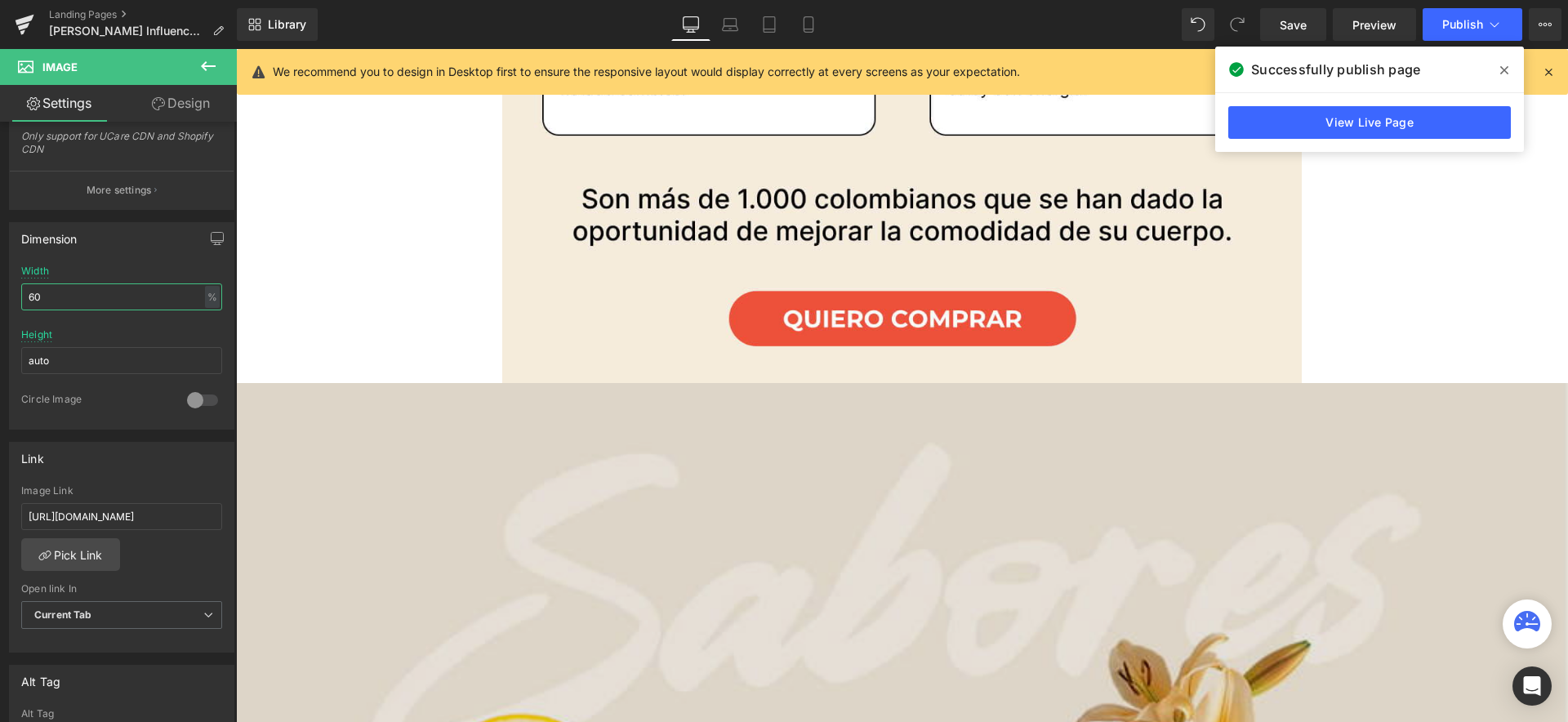
scroll to position [7892, 0]
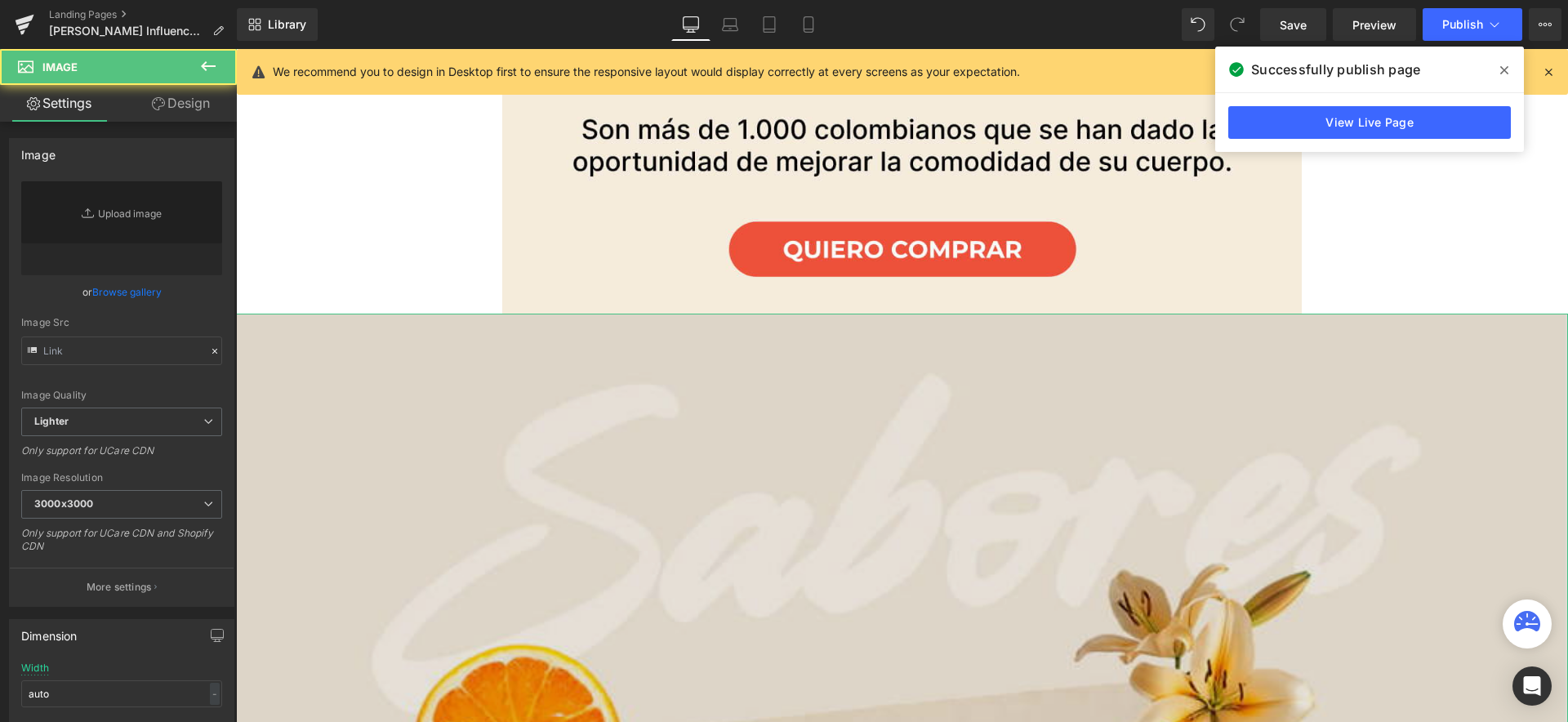
type input "https://ucarecdn.com/2eb6d777-7ec5-4ddd-bcd7-0cd391046c13/-/format/auto/-/previ…"
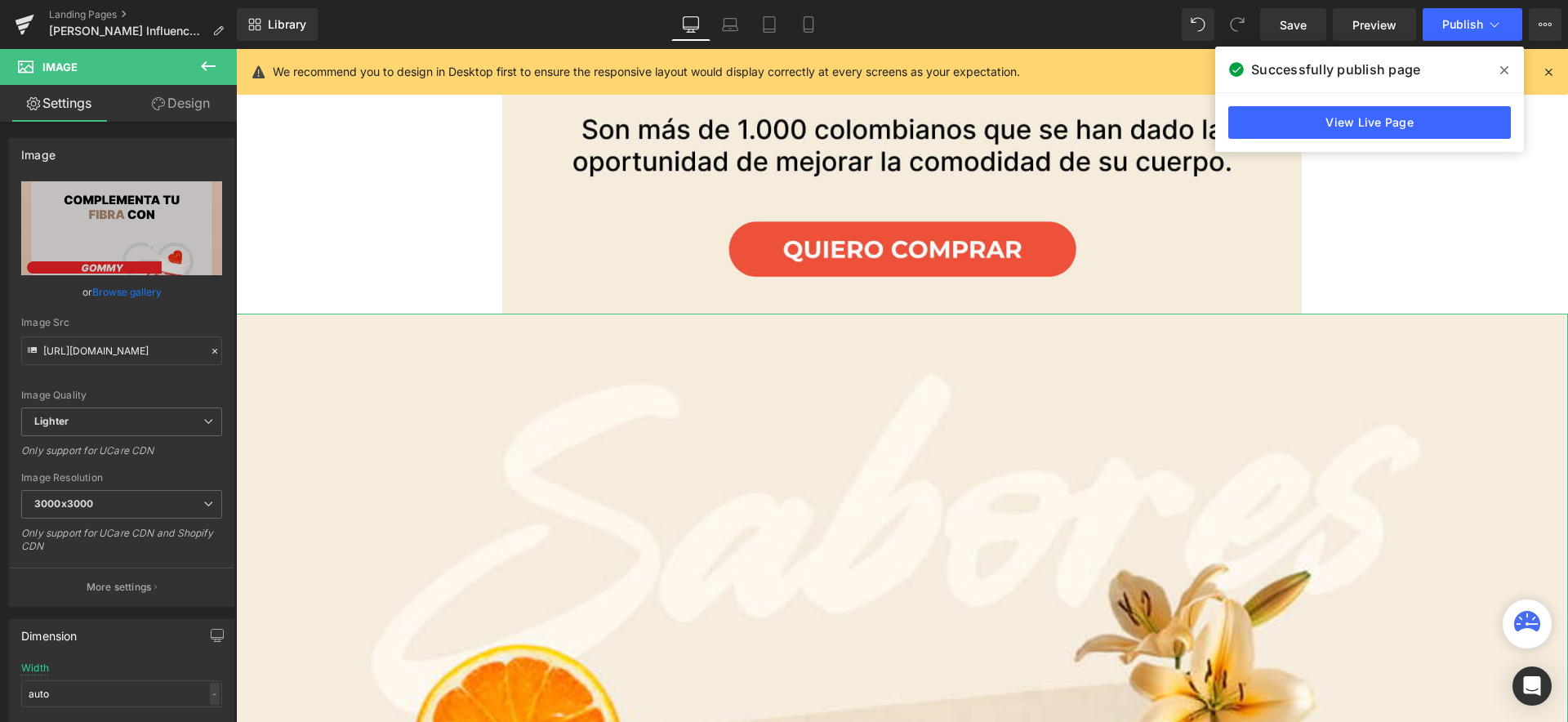
click at [209, 103] on link "Design" at bounding box center [181, 103] width 118 height 36
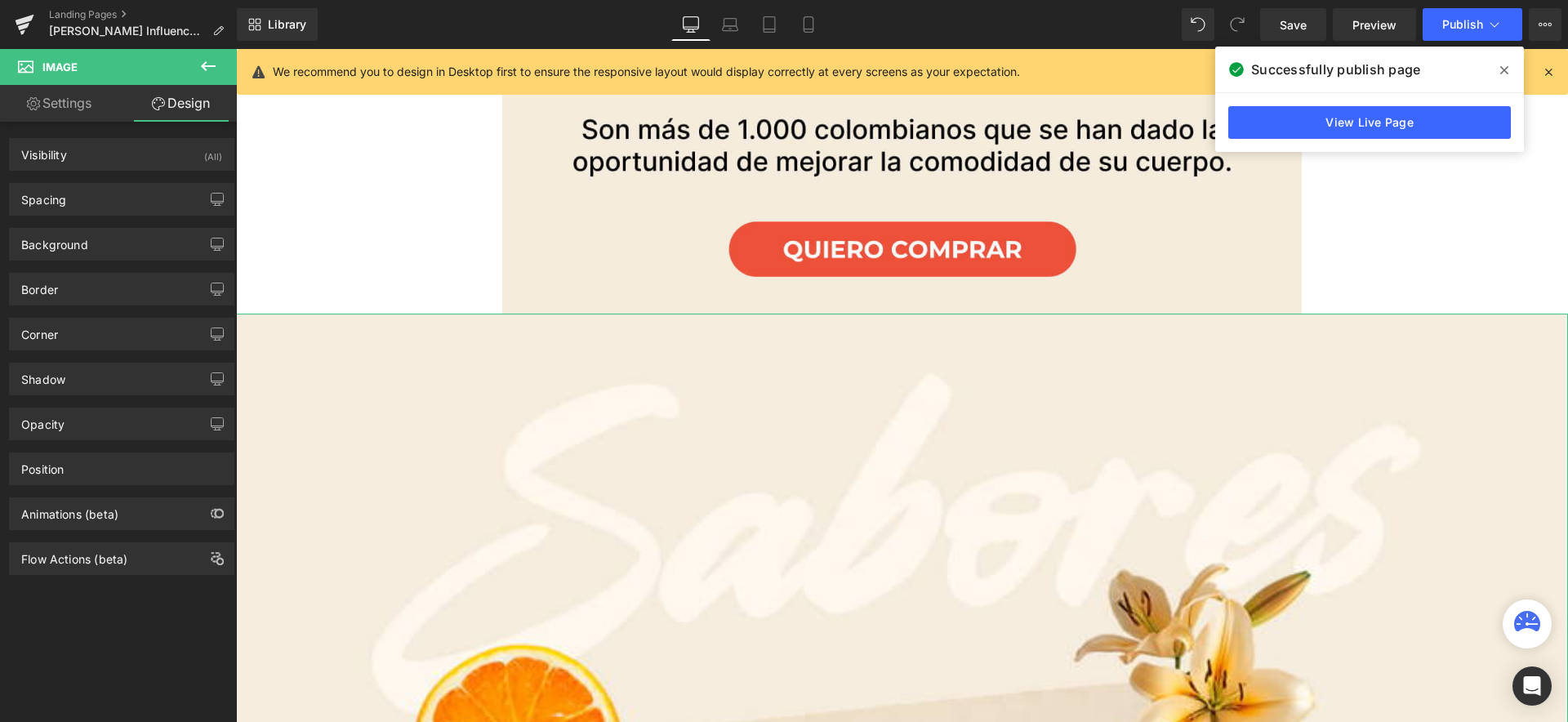
click at [55, 103] on link "Settings" at bounding box center [59, 103] width 118 height 36
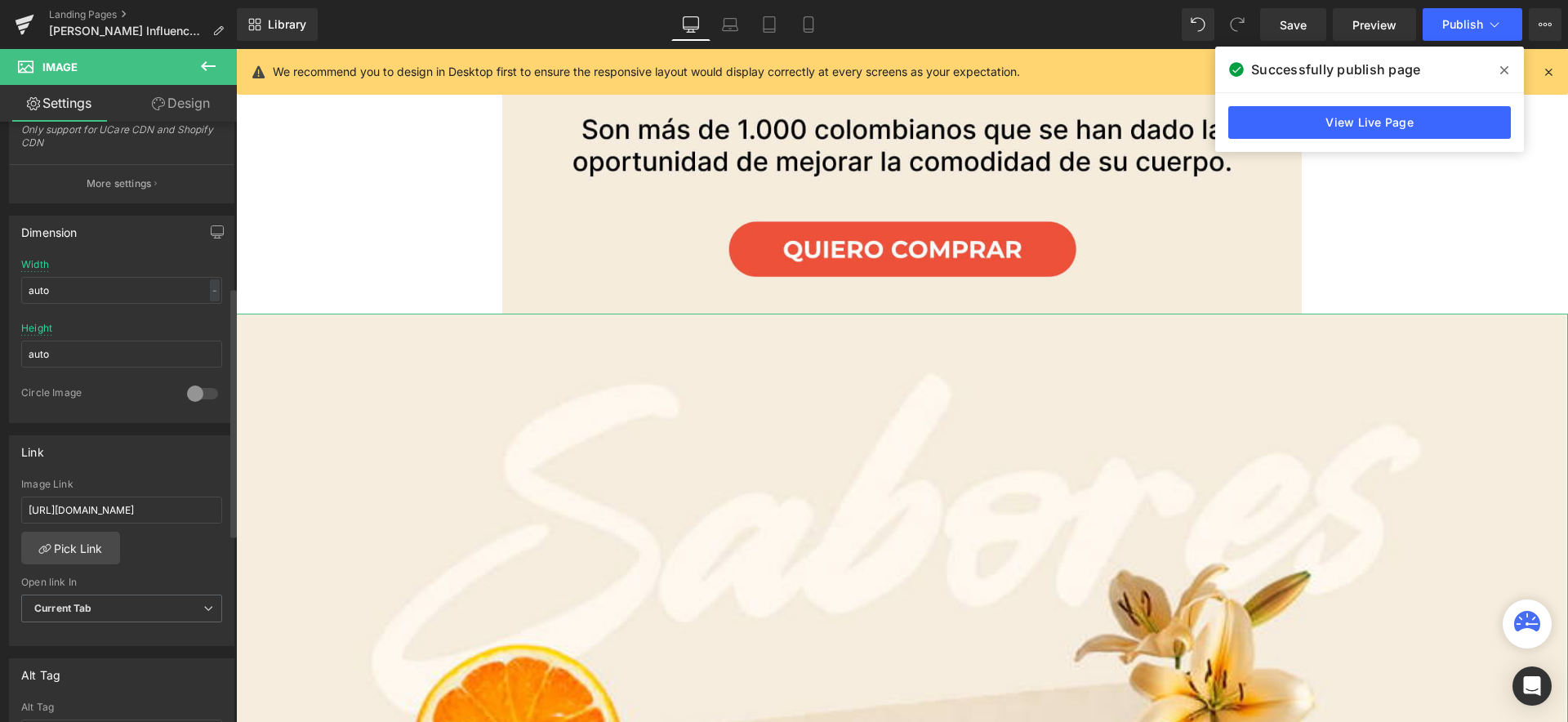
scroll to position [412, 0]
click at [210, 279] on div "-" at bounding box center [215, 282] width 10 height 22
click at [201, 308] on li "%" at bounding box center [211, 307] width 21 height 23
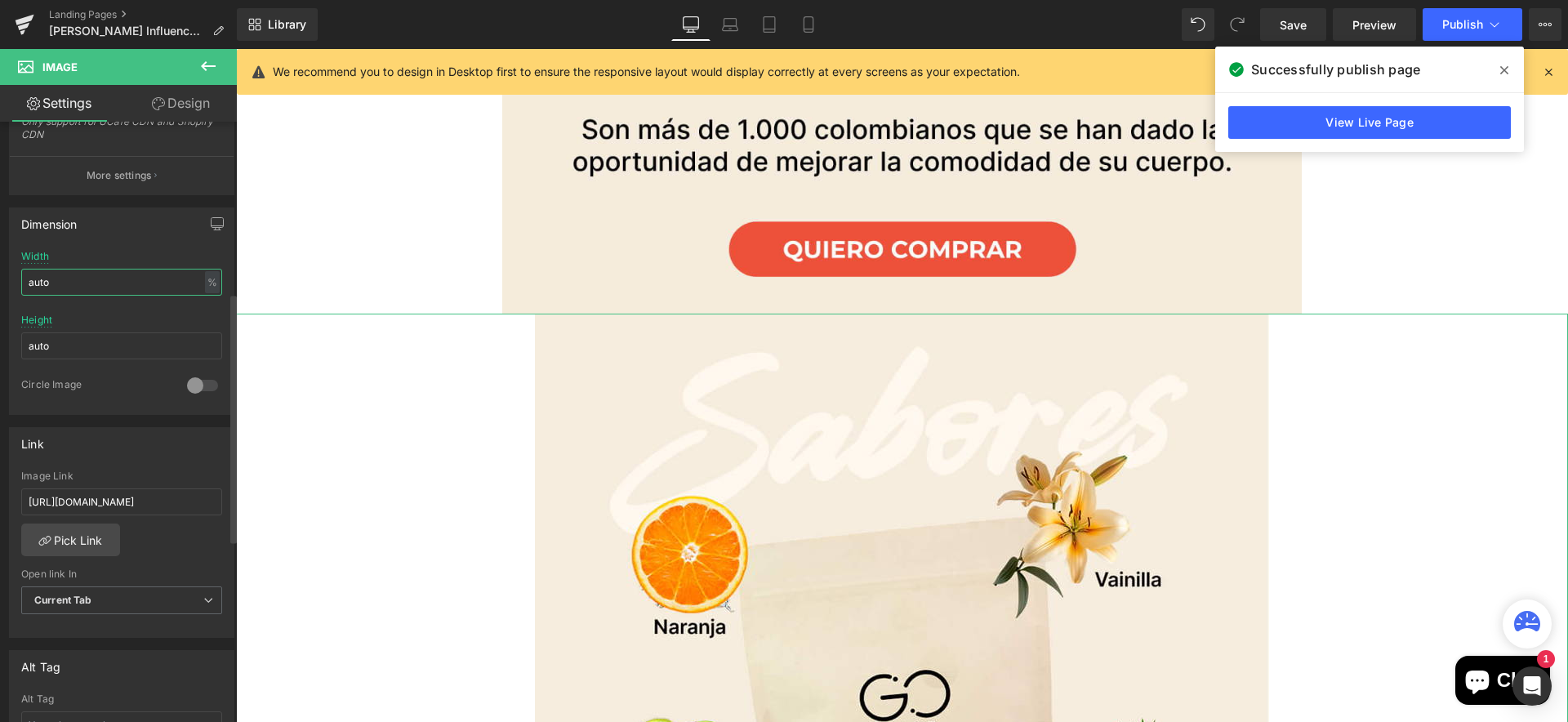
click at [105, 290] on input "auto" at bounding box center [121, 282] width 201 height 27
type input "60"
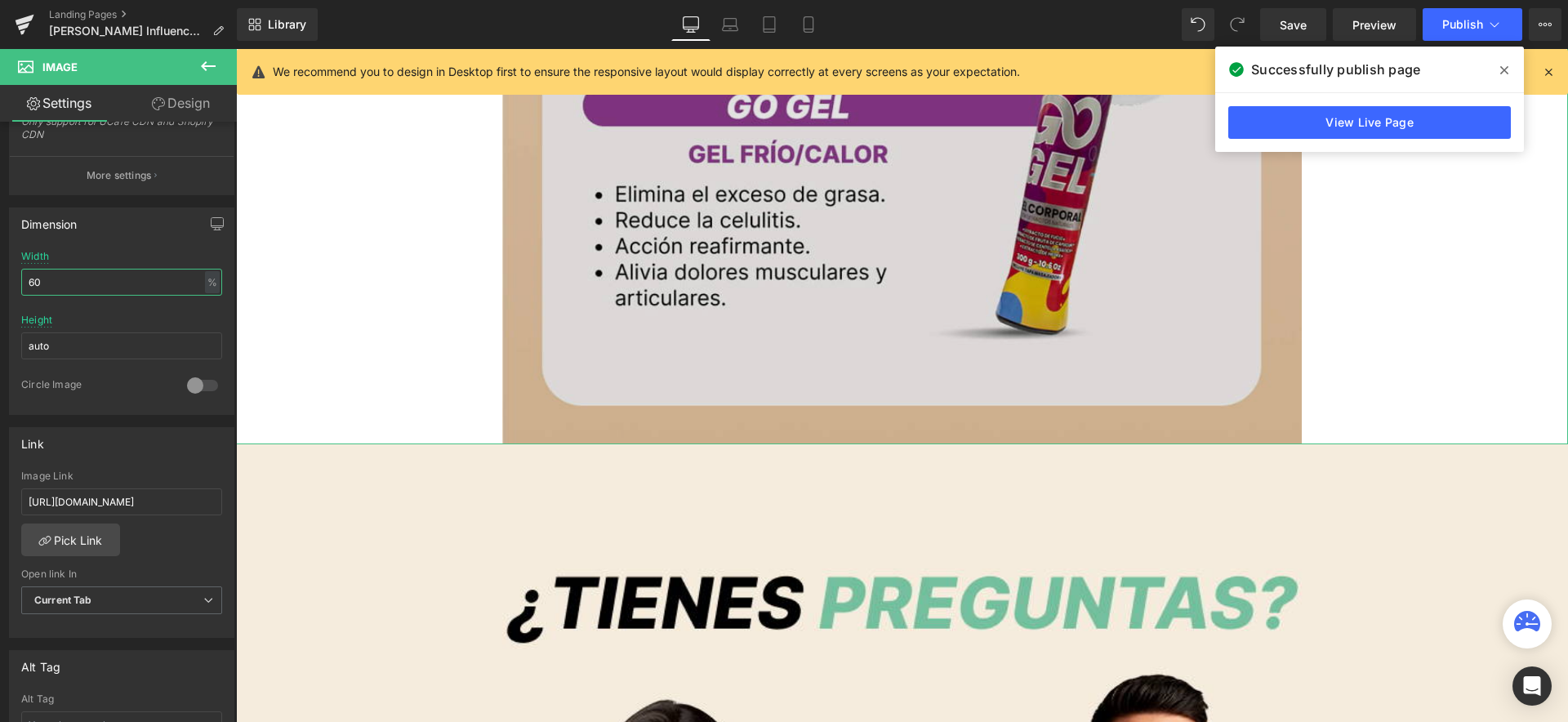
scroll to position [10519, 0]
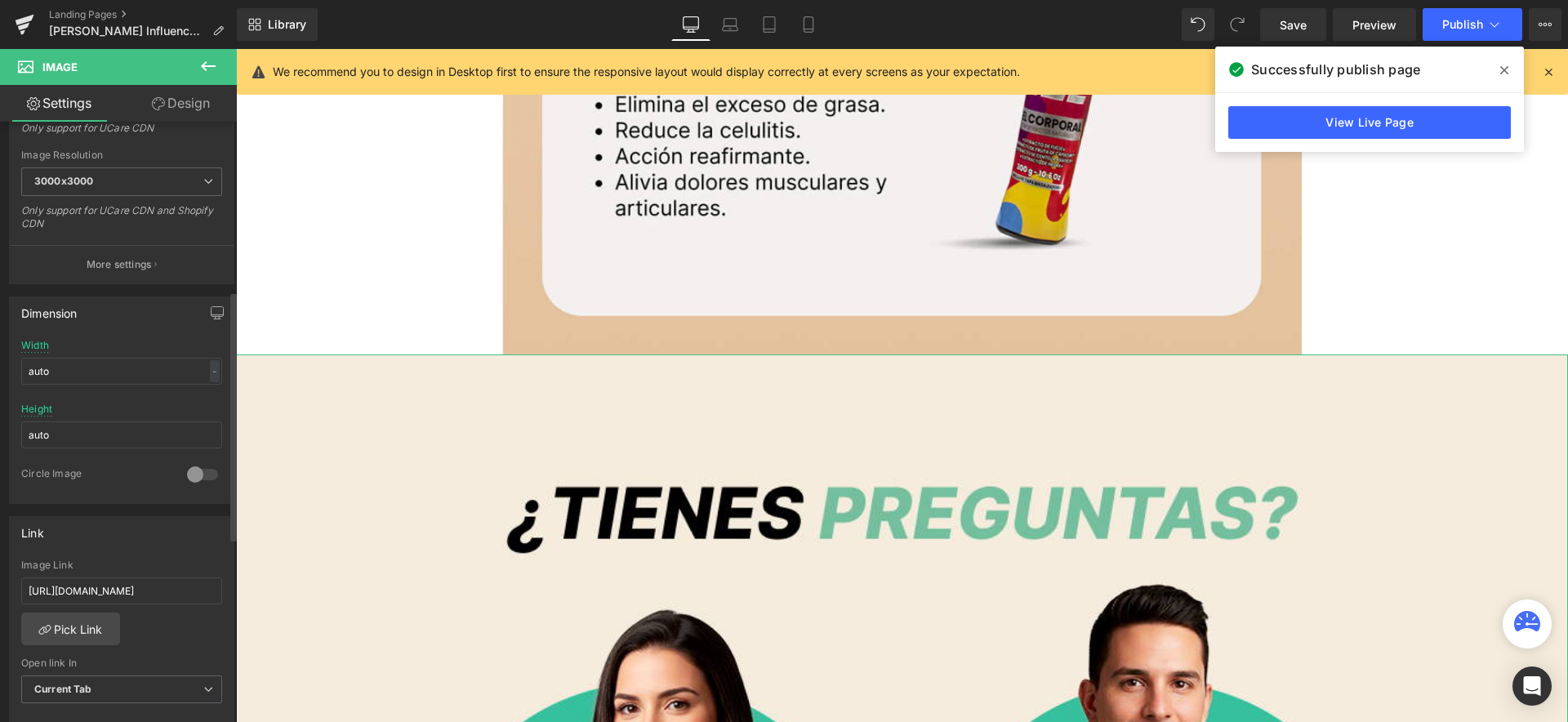
scroll to position [412, 0]
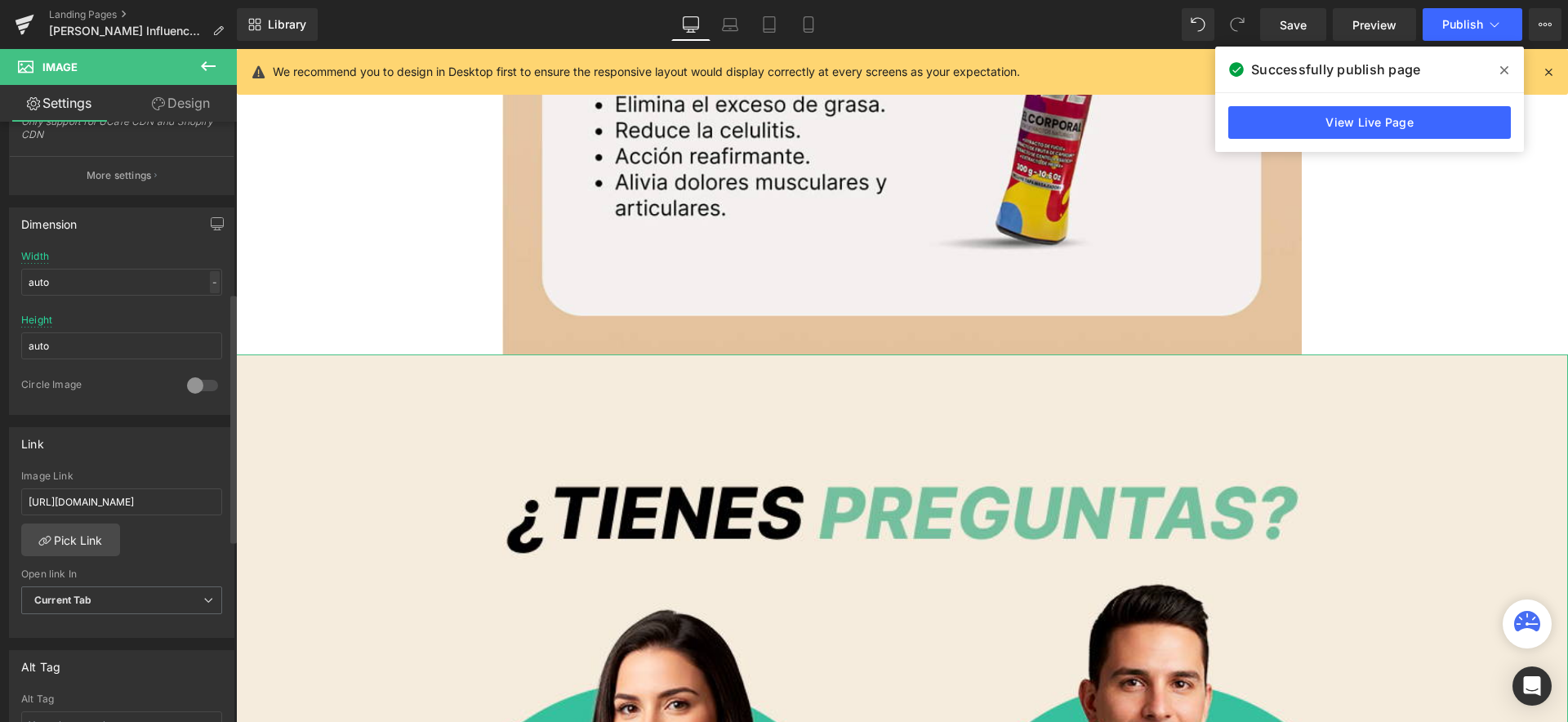
click at [210, 285] on div "-" at bounding box center [215, 282] width 10 height 22
click at [201, 312] on li "%" at bounding box center [211, 307] width 21 height 23
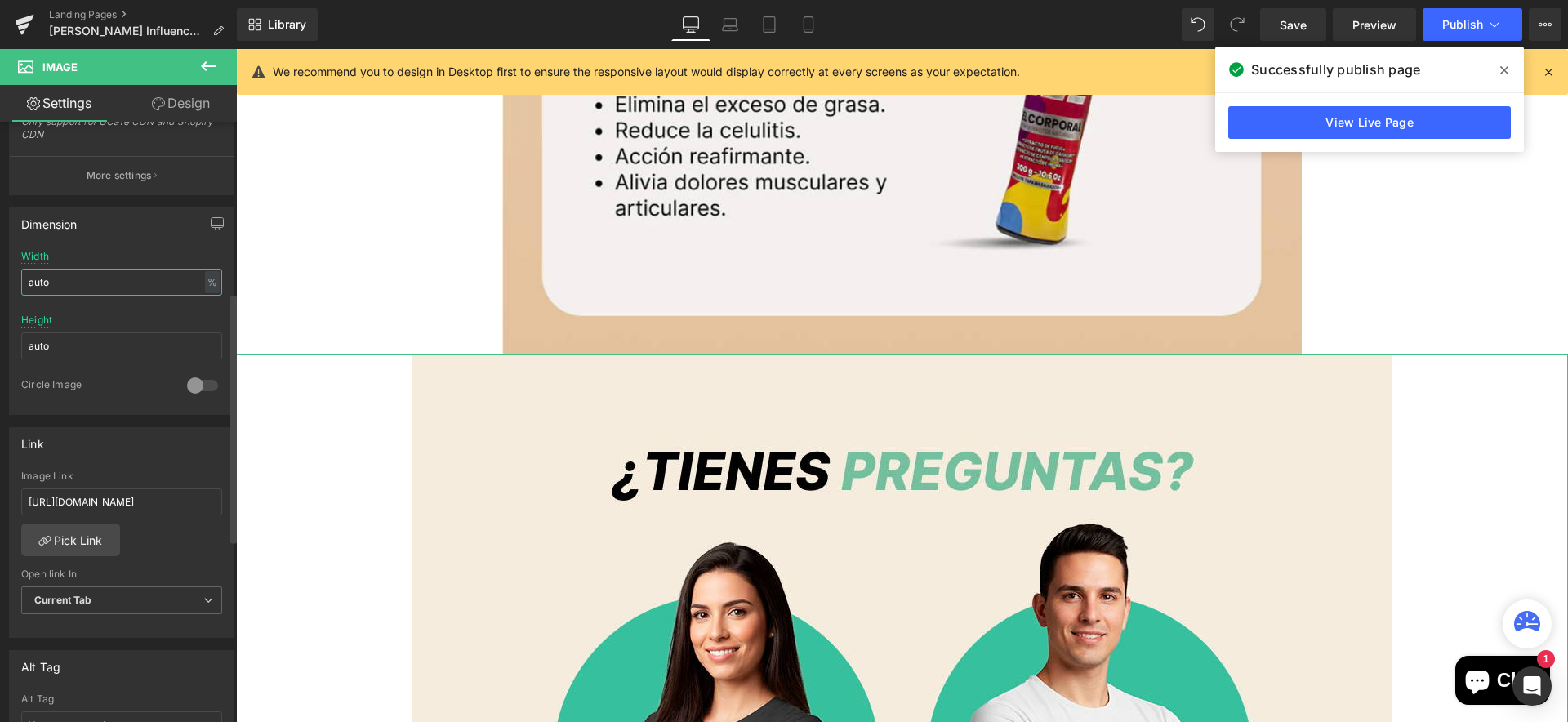
click at [92, 294] on input "auto" at bounding box center [121, 282] width 201 height 27
click at [92, 293] on input "auto" at bounding box center [121, 282] width 201 height 27
type input "60"
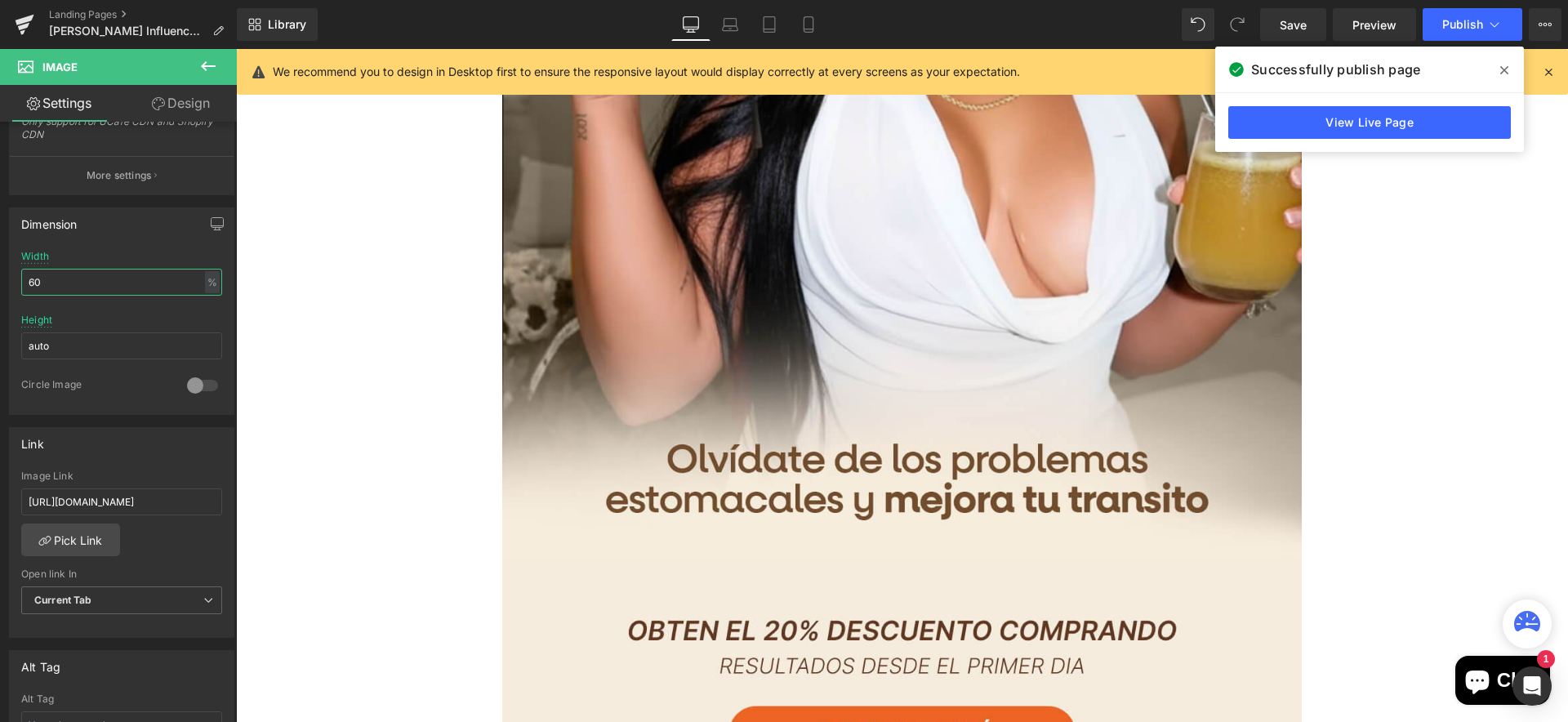
scroll to position [0, 0]
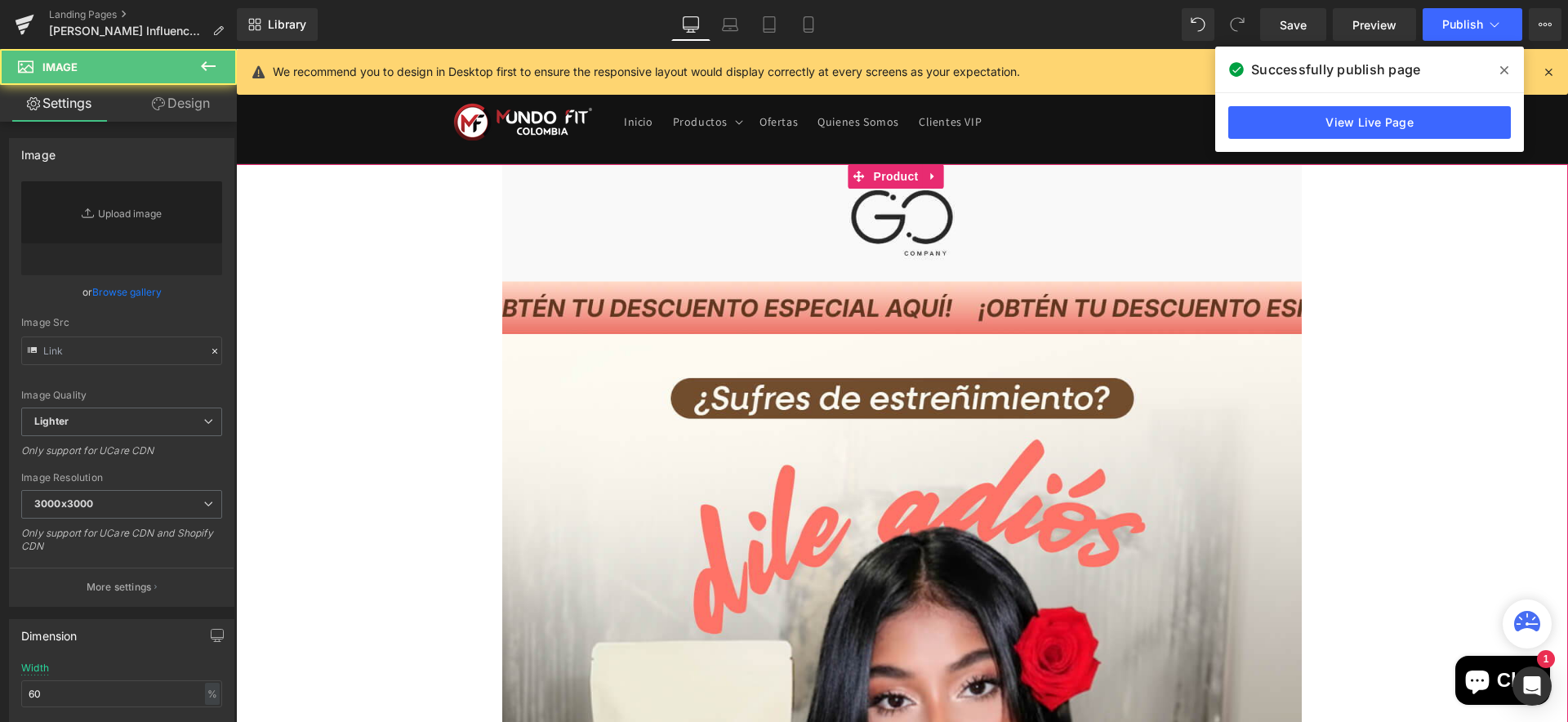
type input "https://ucarecdn.com/43dc9f1f-322e-4498-af06-153f84e05be1/-/format/auto/-/previ…"
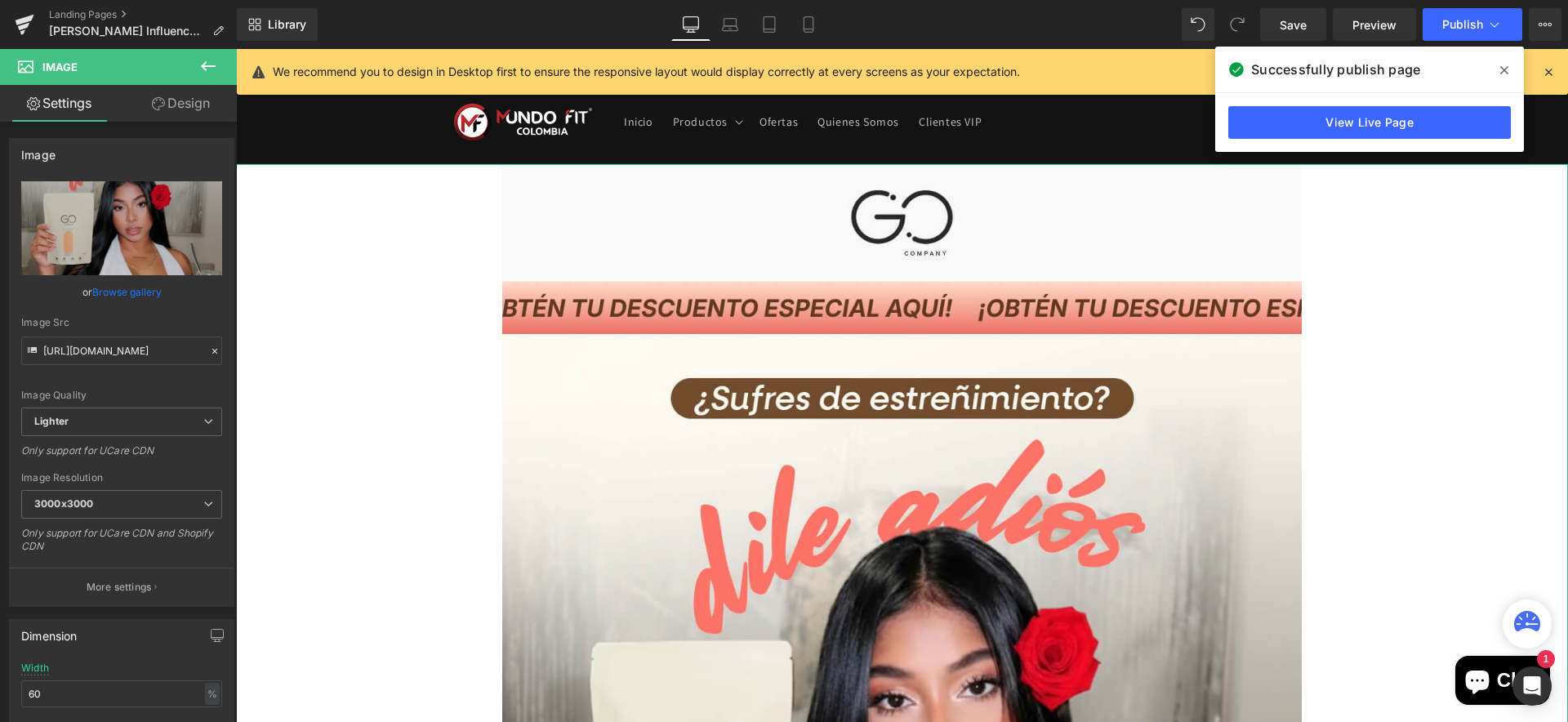
click at [189, 109] on link "Design" at bounding box center [181, 103] width 118 height 36
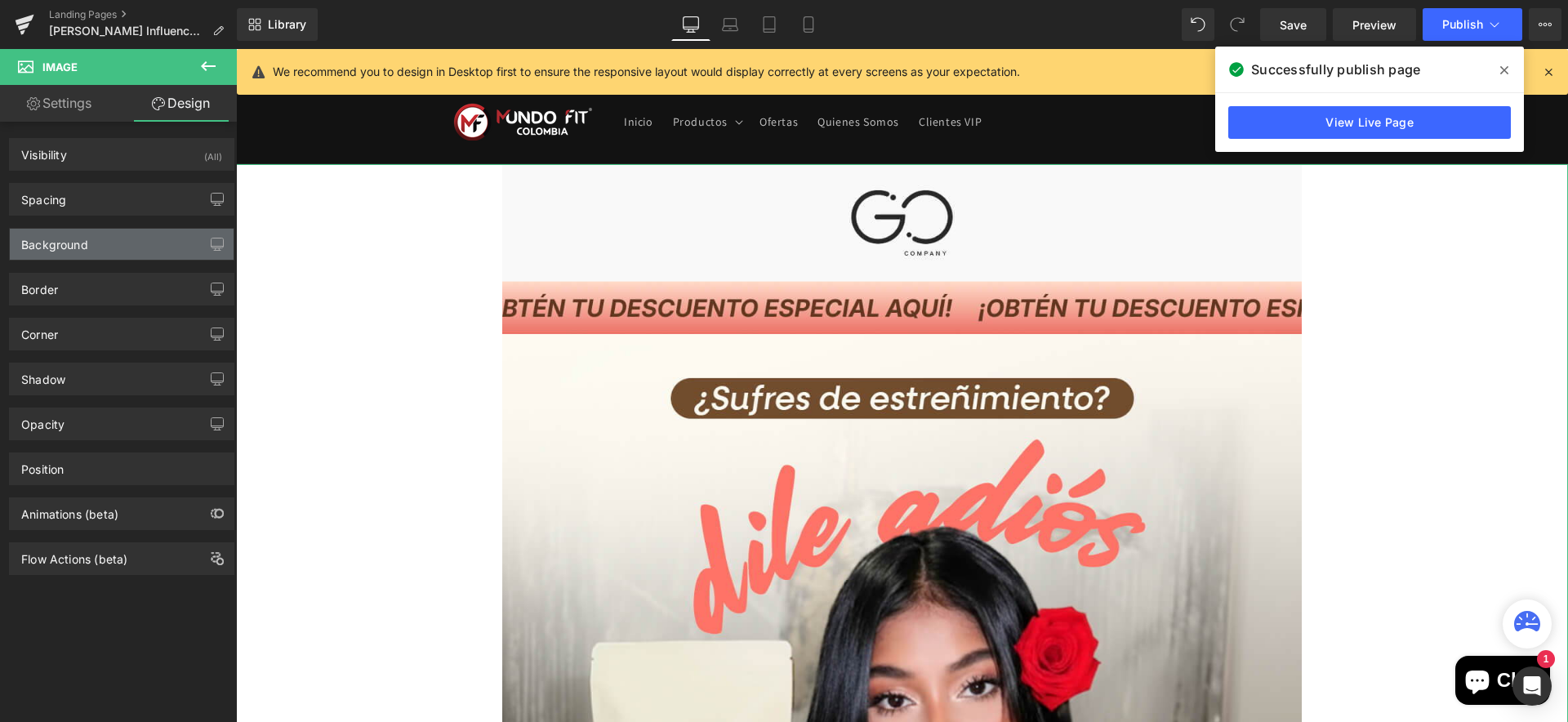
click at [137, 254] on div "Background" at bounding box center [122, 244] width 224 height 31
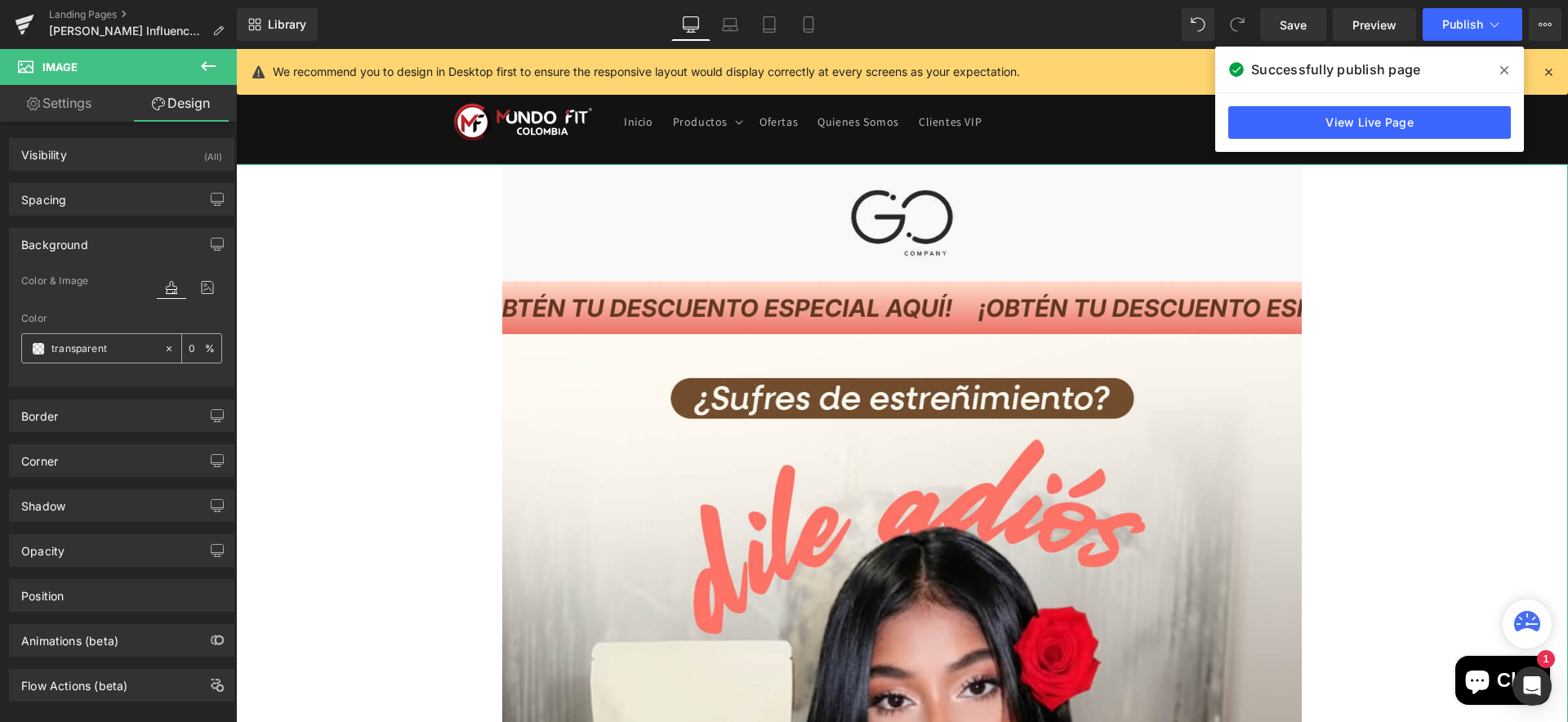
click at [107, 354] on input "transparent" at bounding box center [103, 348] width 104 height 18
paste input "#F5ECDD"
type input "#F5ECDD"
type input "100"
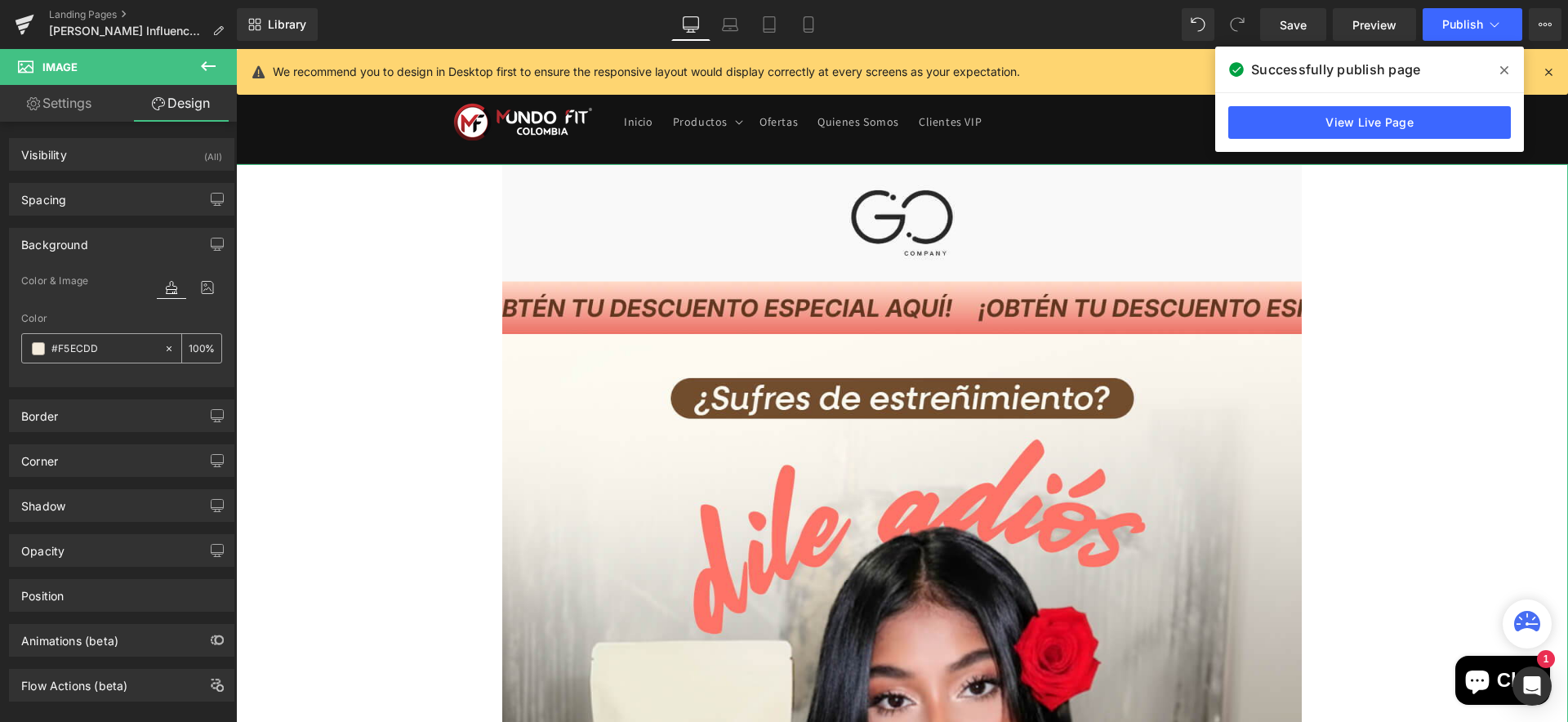
type input "#f5ecdd"
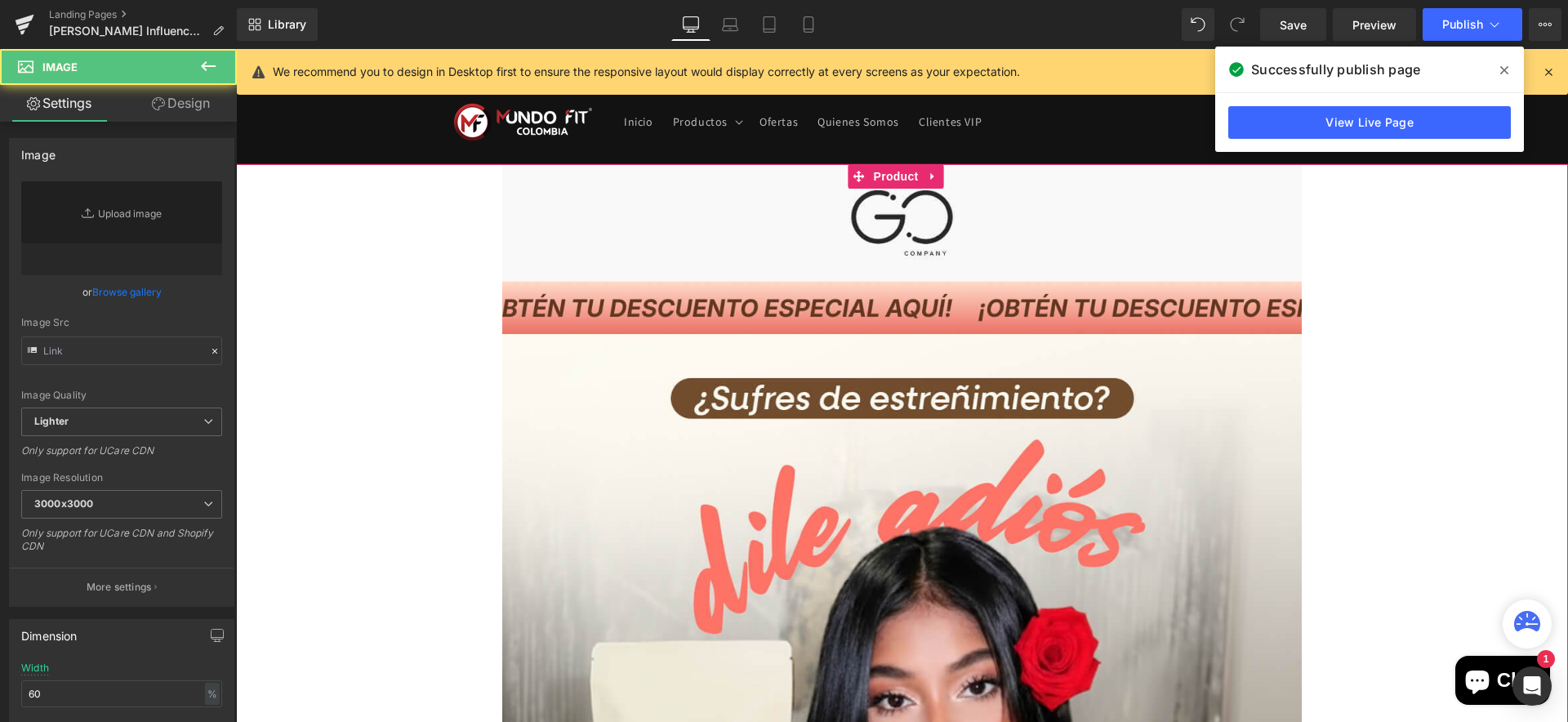
type input "https://ucarecdn.com/43dc9f1f-322e-4498-af06-153f84e05be1/-/format/auto/-/previ…"
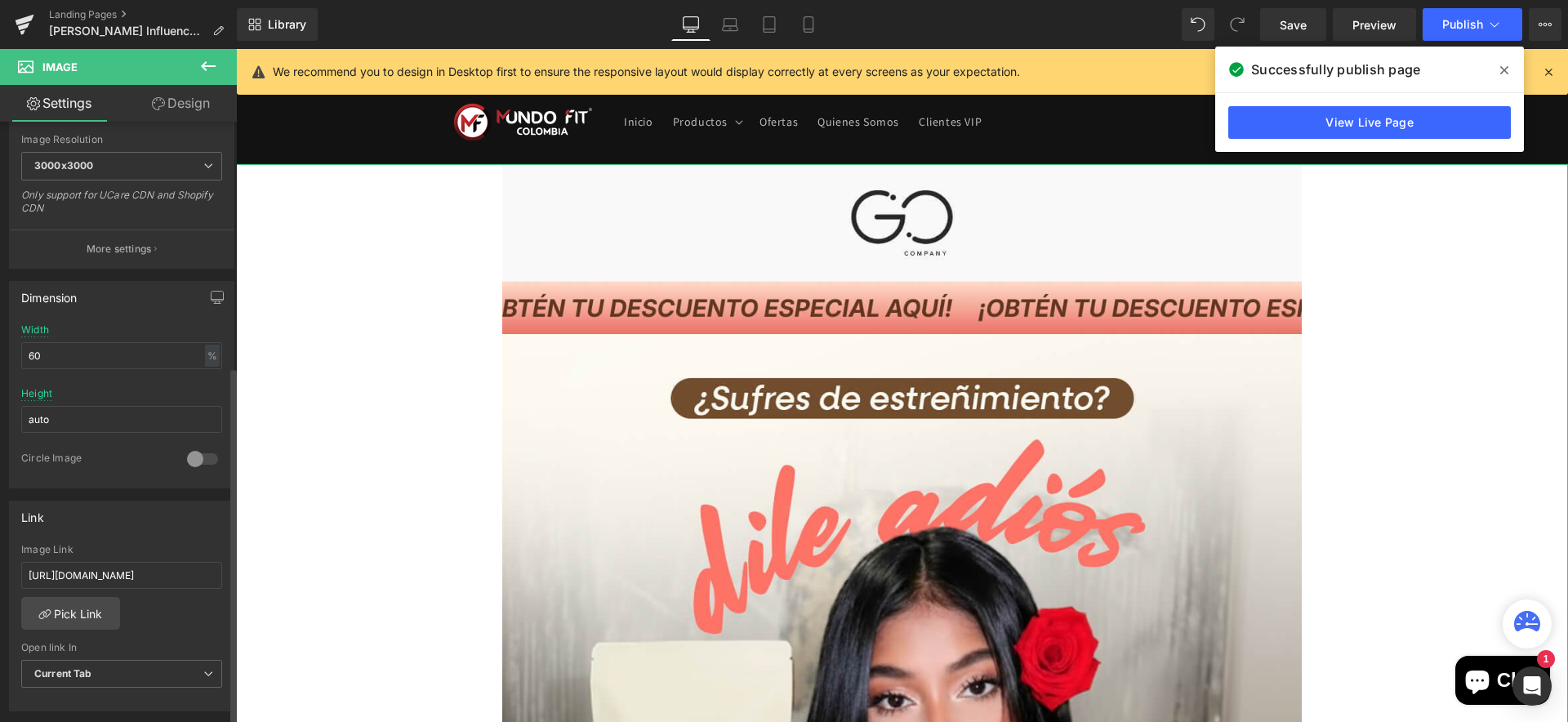
scroll to position [0, 0]
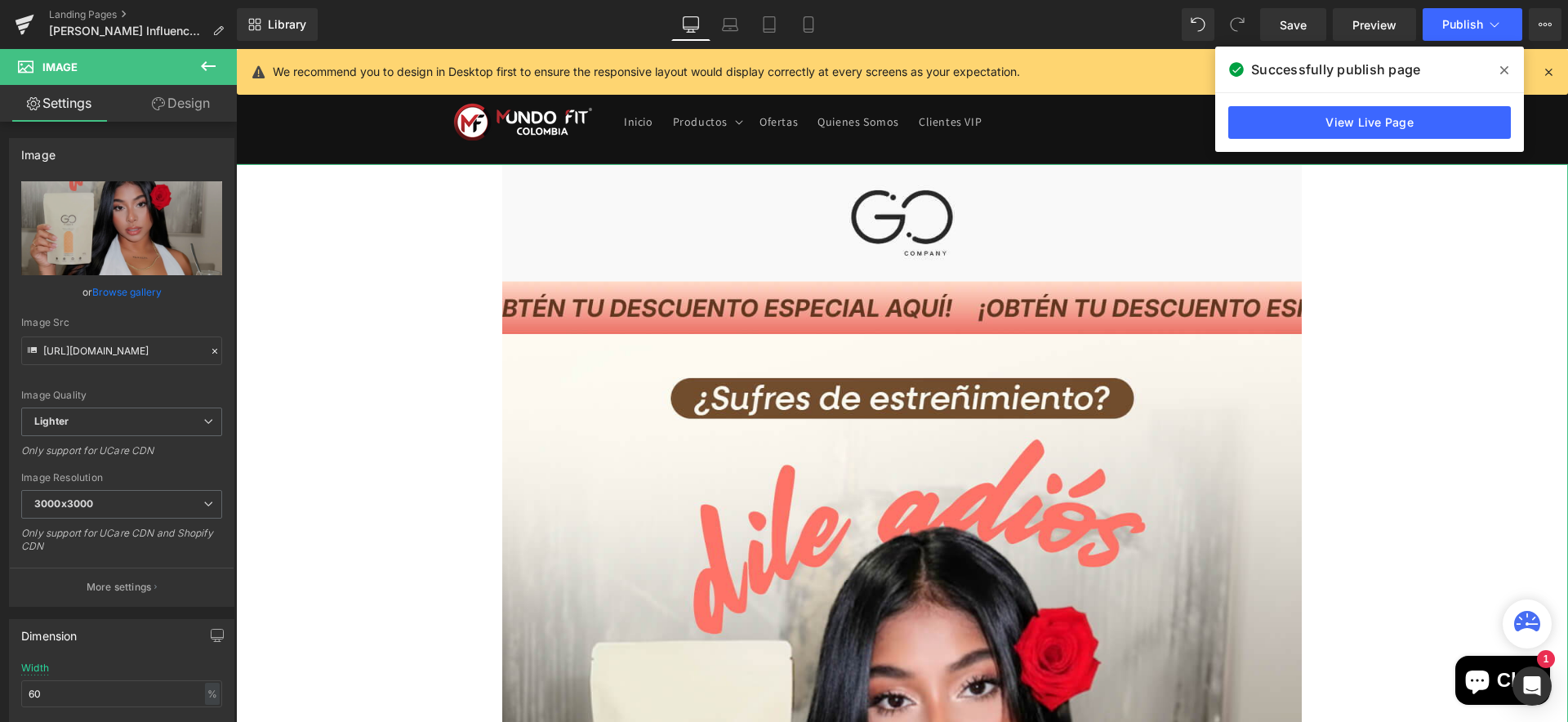
click at [161, 110] on icon at bounding box center [158, 103] width 13 height 13
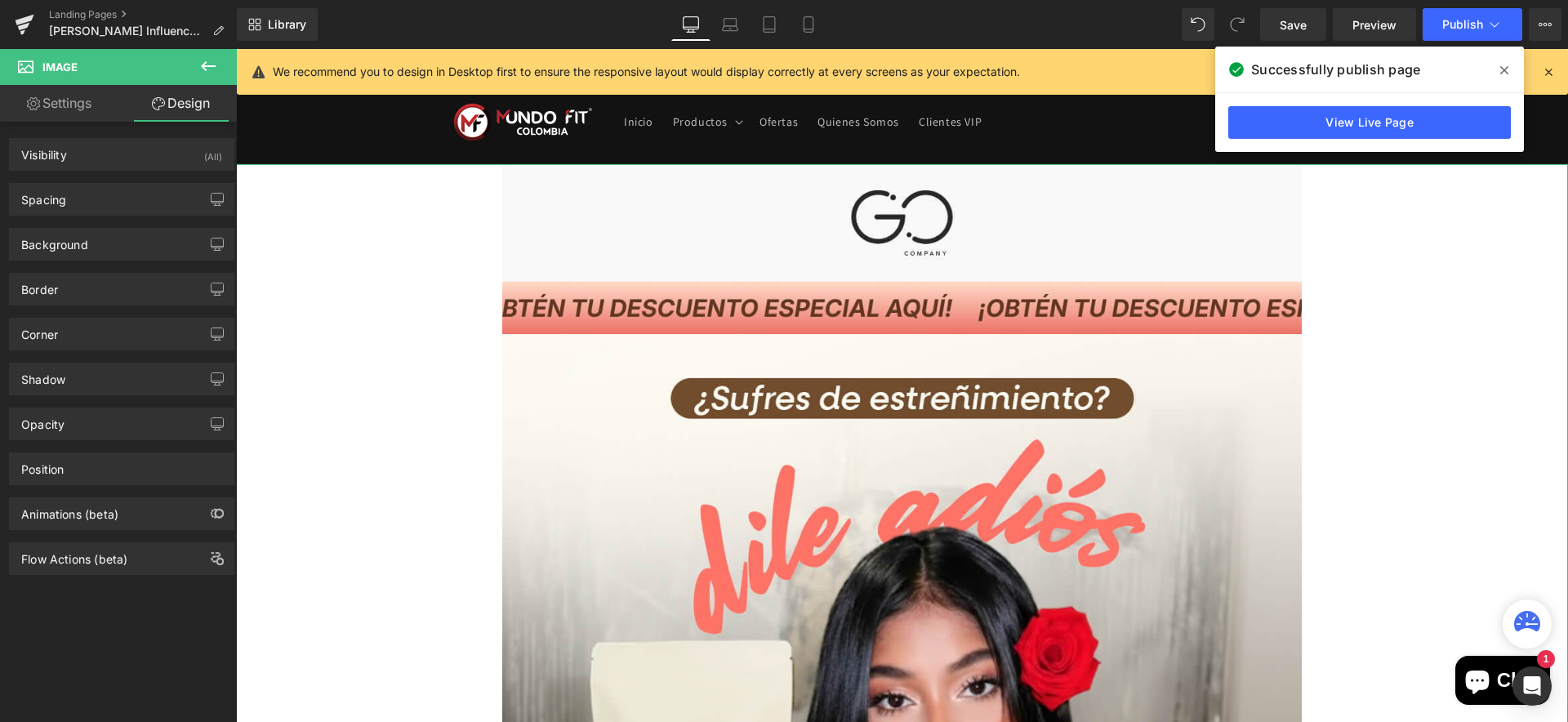
type input "#f5ecdd"
type input "100"
click at [113, 246] on div "Background" at bounding box center [122, 244] width 224 height 31
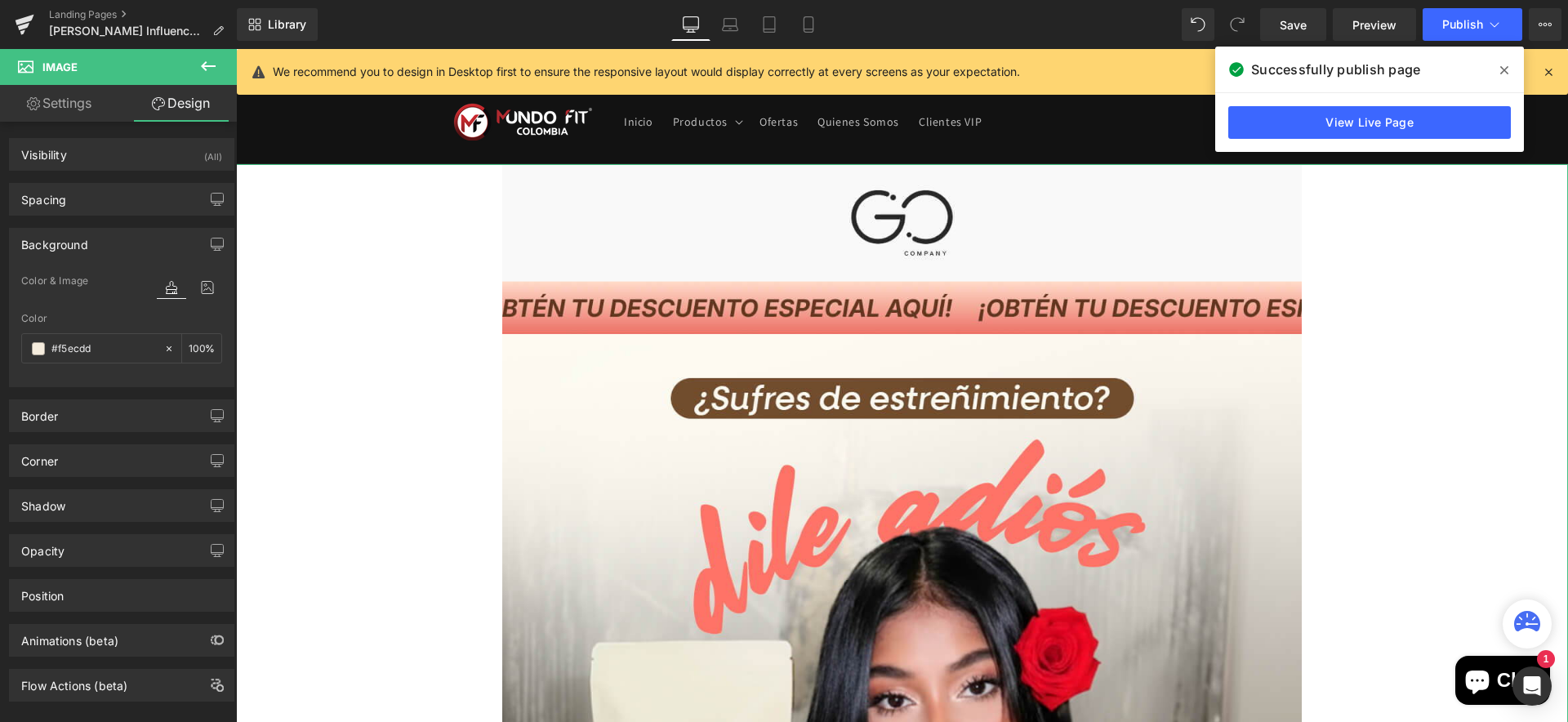
click at [158, 289] on icon at bounding box center [171, 288] width 30 height 21
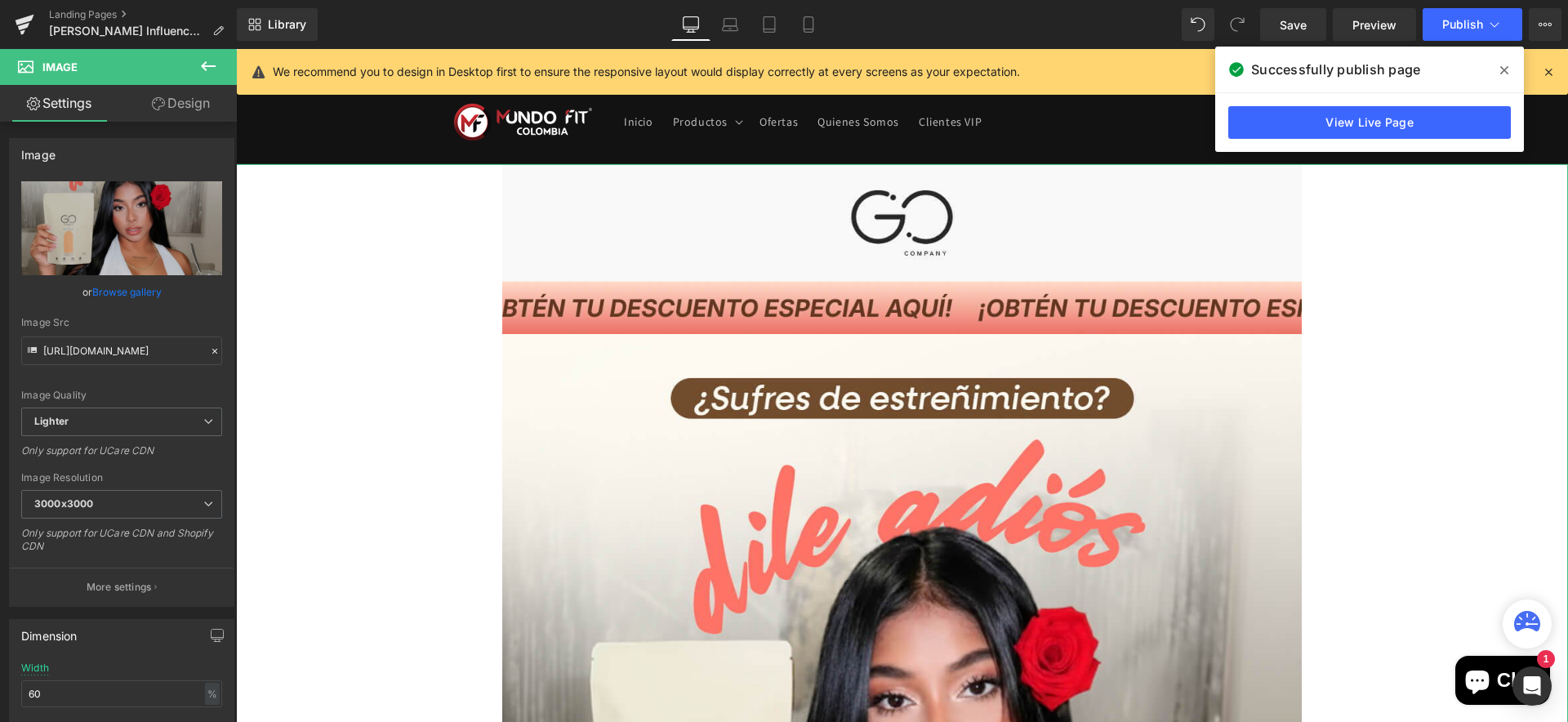
click at [182, 109] on link "Design" at bounding box center [181, 103] width 118 height 36
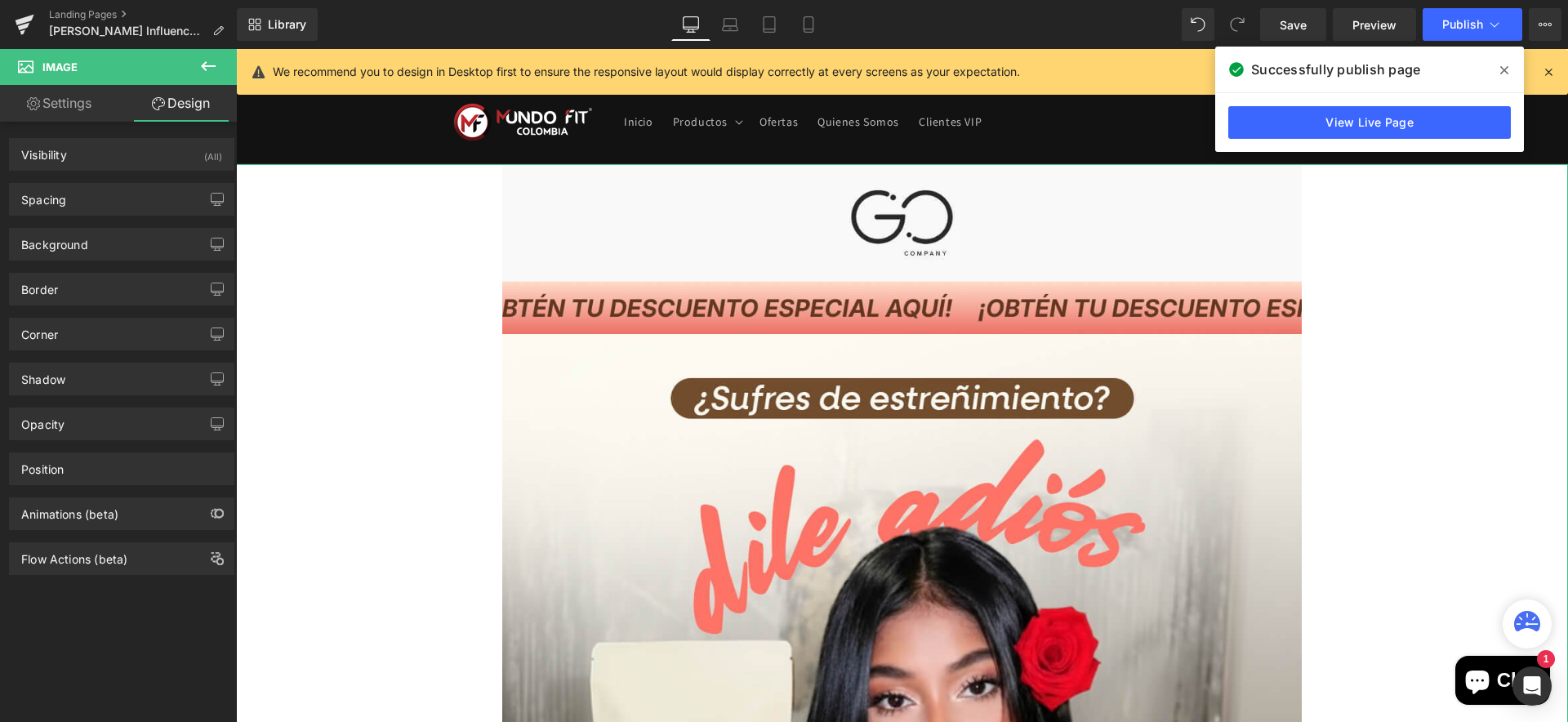
type input "#f5ecdd"
type input "100"
click at [84, 249] on div "Background" at bounding box center [54, 240] width 67 height 23
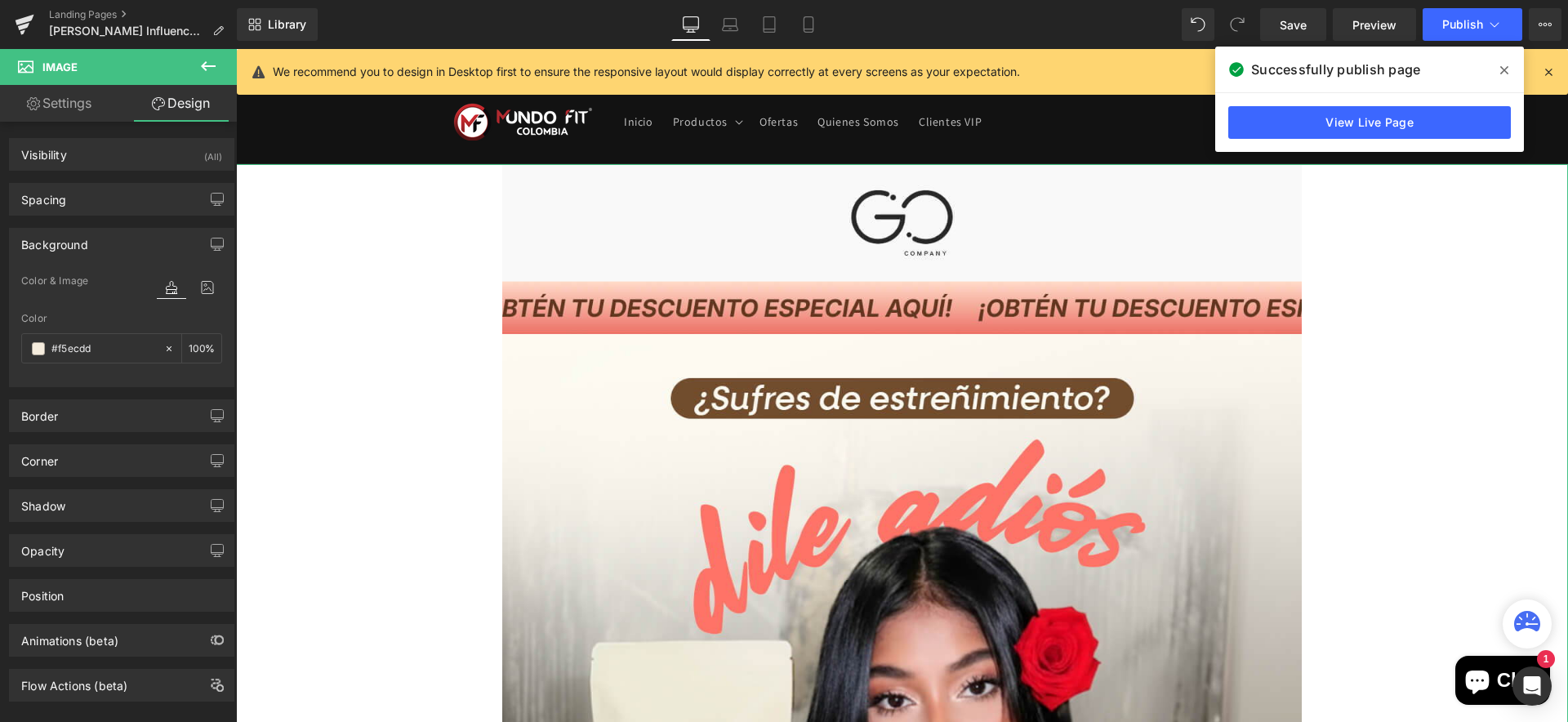
click at [157, 291] on icon at bounding box center [171, 288] width 30 height 21
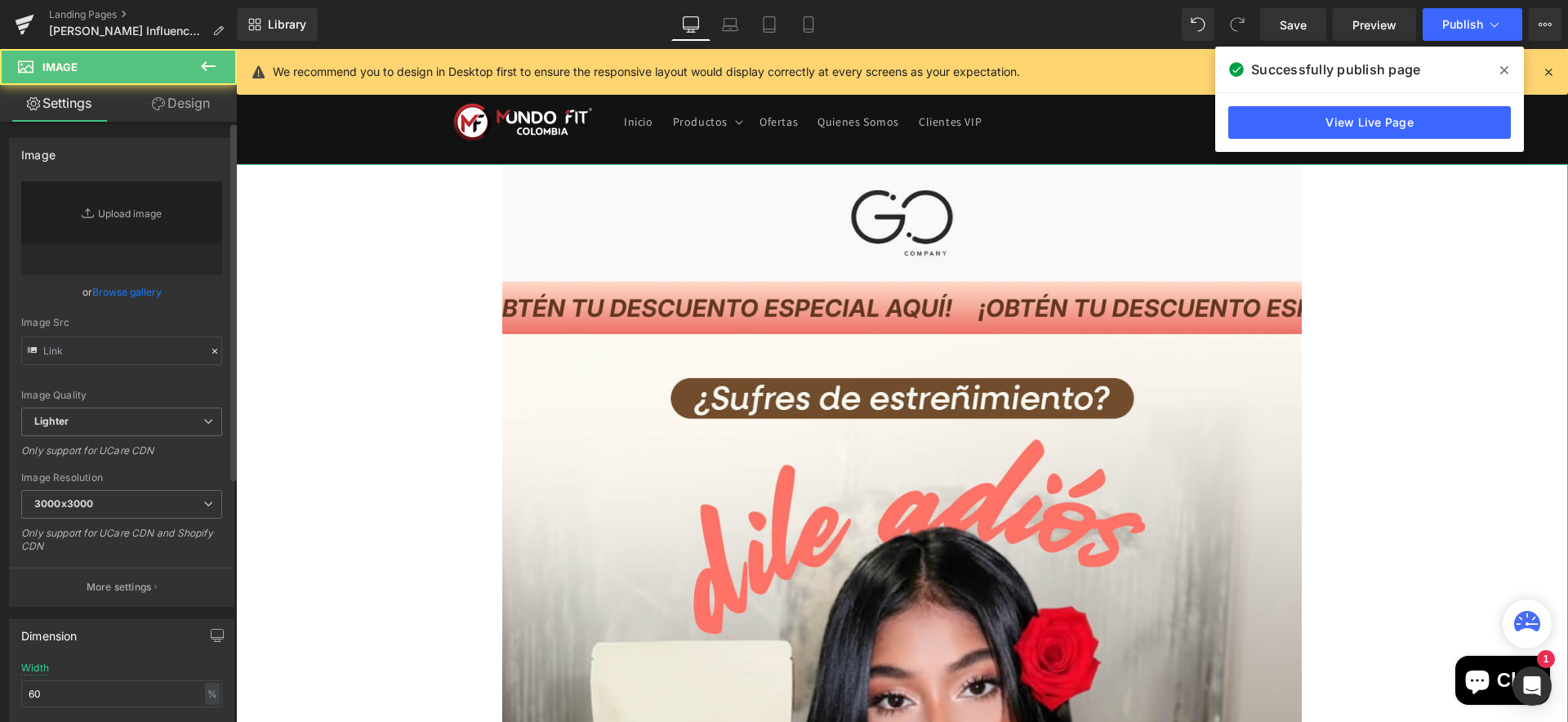
type input "https://ucarecdn.com/43dc9f1f-322e-4498-af06-153f84e05be1/-/format/auto/-/previ…"
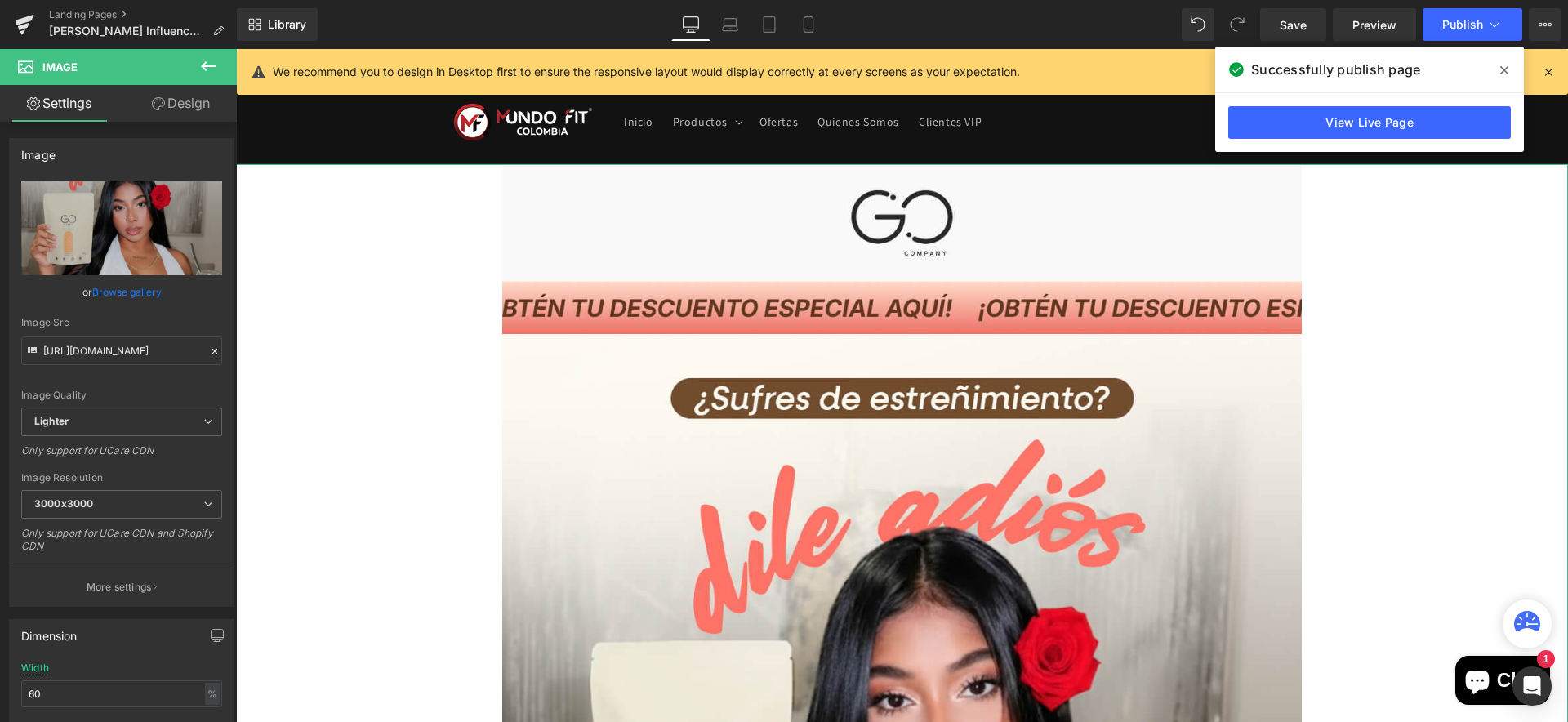
click at [161, 107] on icon at bounding box center [158, 103] width 13 height 13
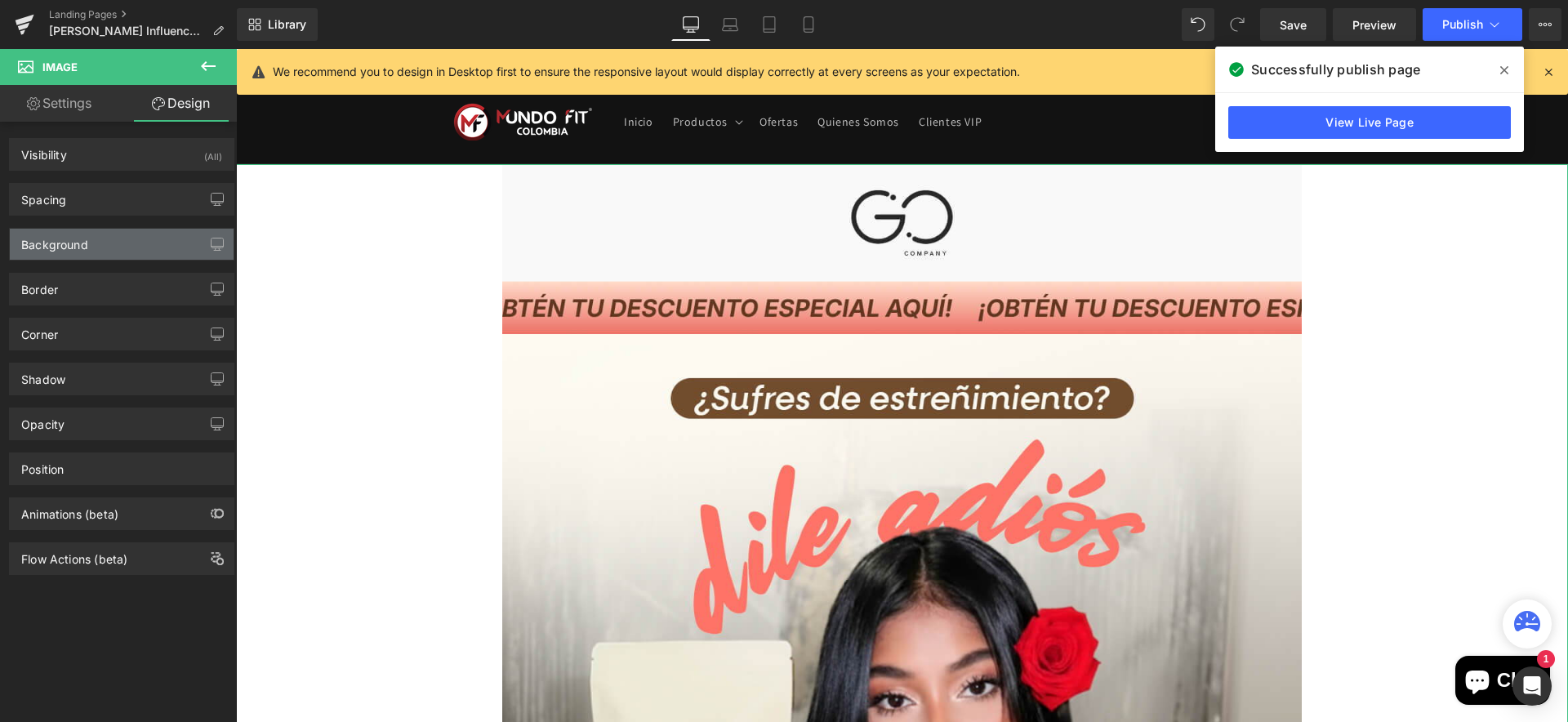
click at [87, 242] on div "Background" at bounding box center [54, 240] width 67 height 23
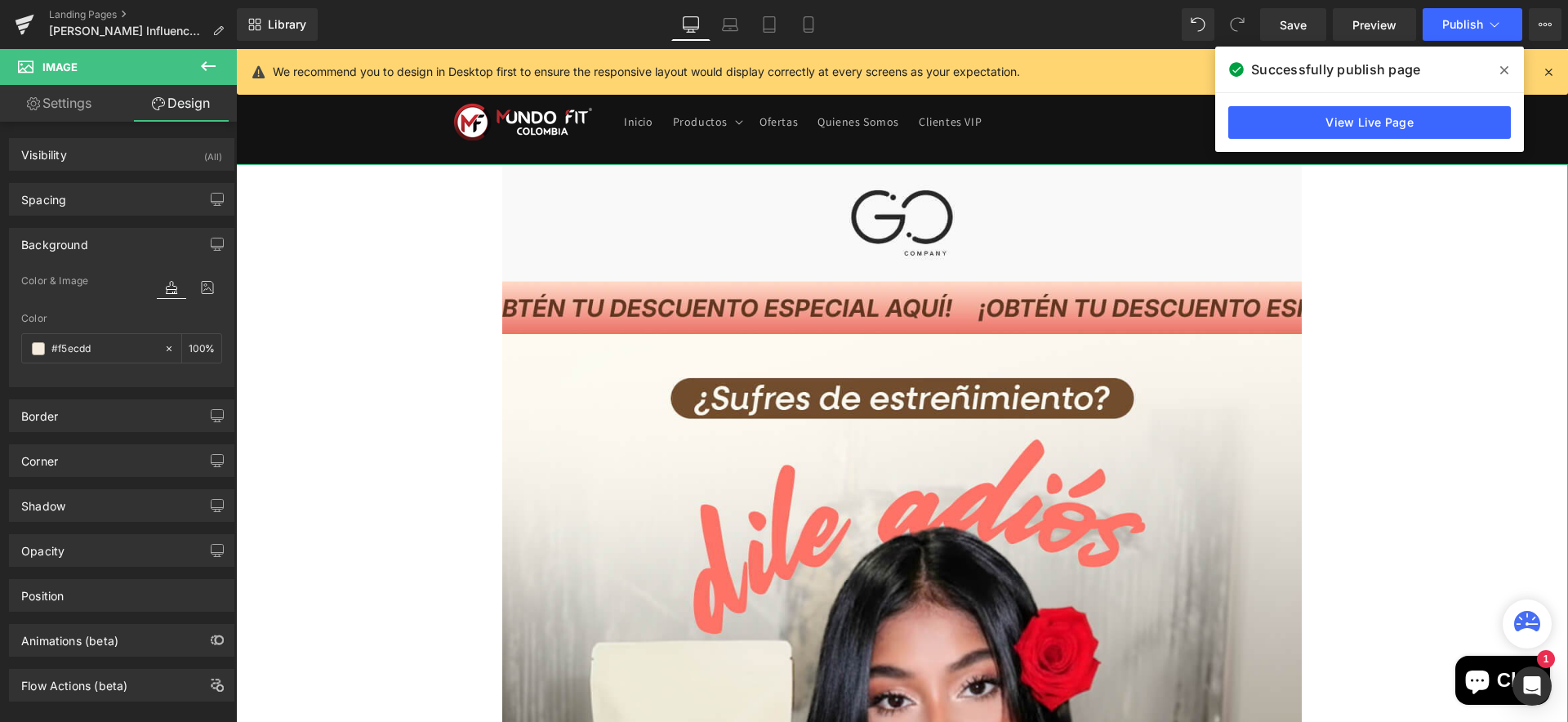
click at [161, 291] on icon at bounding box center [171, 288] width 30 height 21
click at [118, 348] on input "#f5ecdd" at bounding box center [103, 348] width 104 height 18
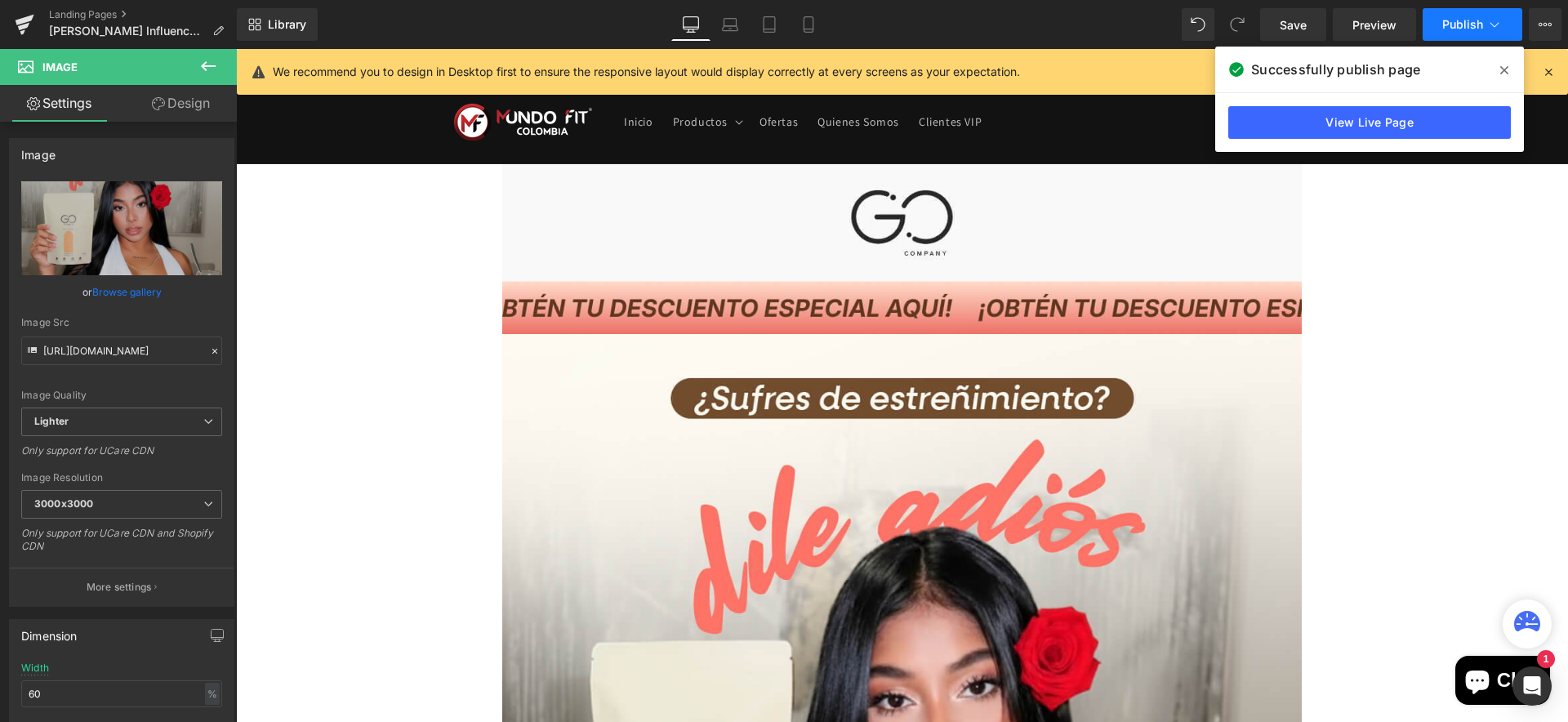
click at [1455, 23] on span "Publish" at bounding box center [1462, 24] width 41 height 13
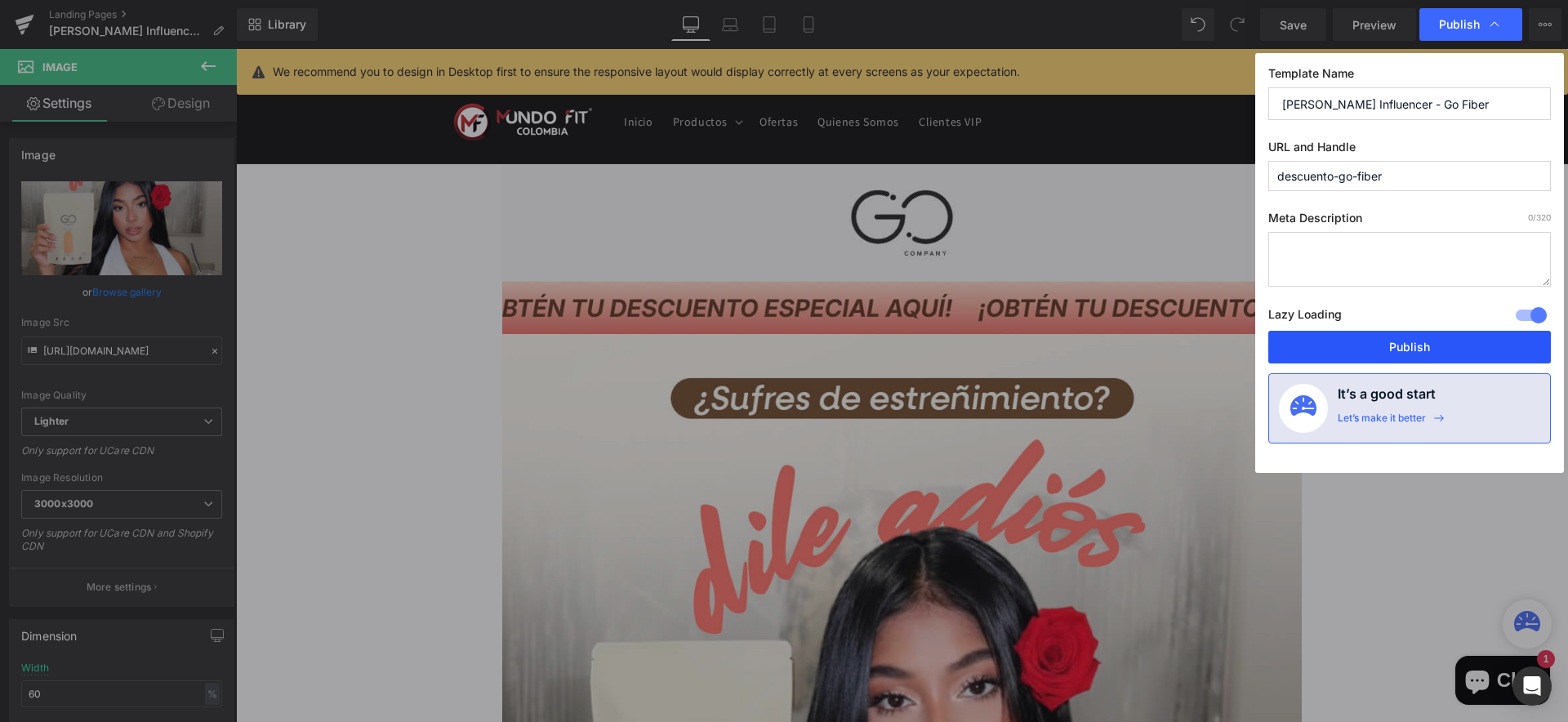
click at [1399, 341] on button "Publish" at bounding box center [1409, 348] width 282 height 33
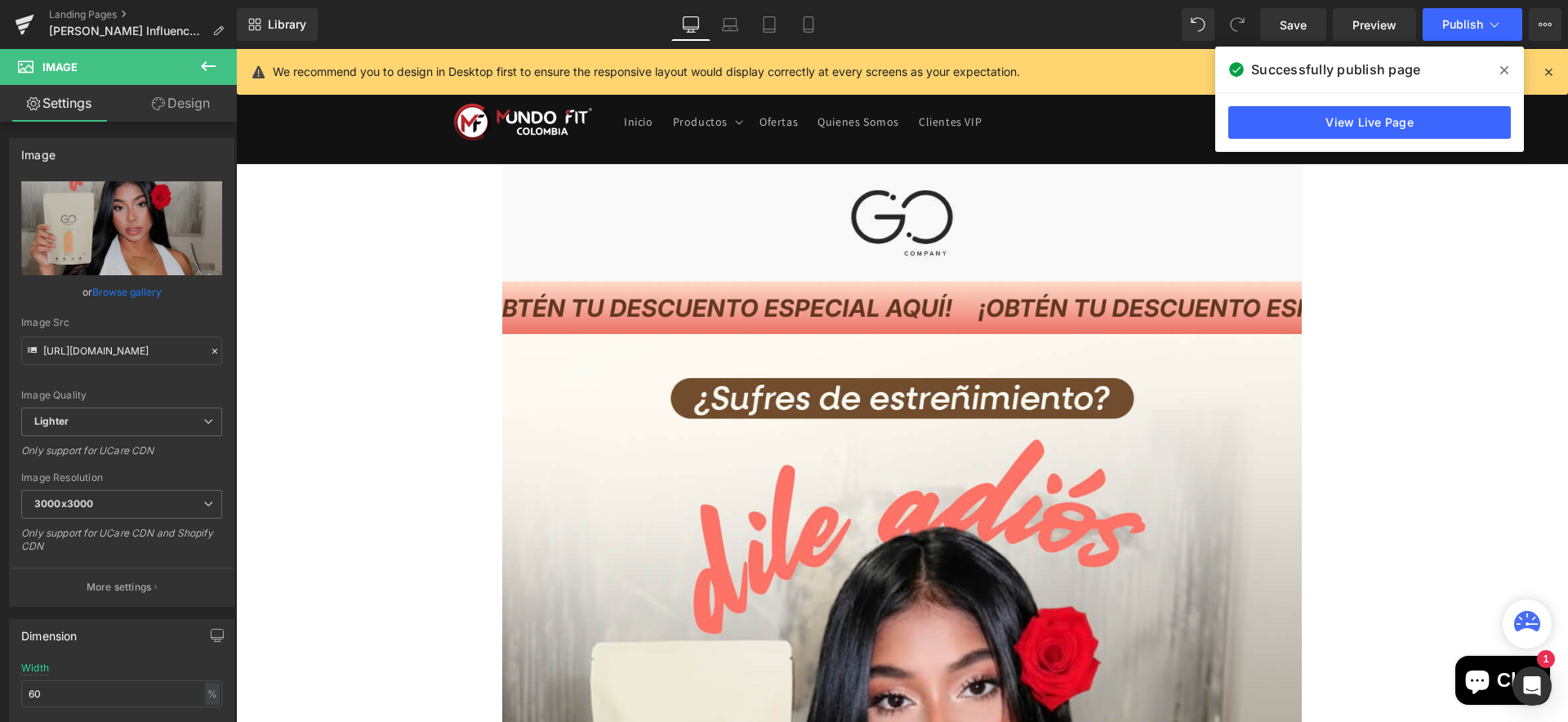
click at [1504, 70] on icon at bounding box center [1504, 70] width 8 height 8
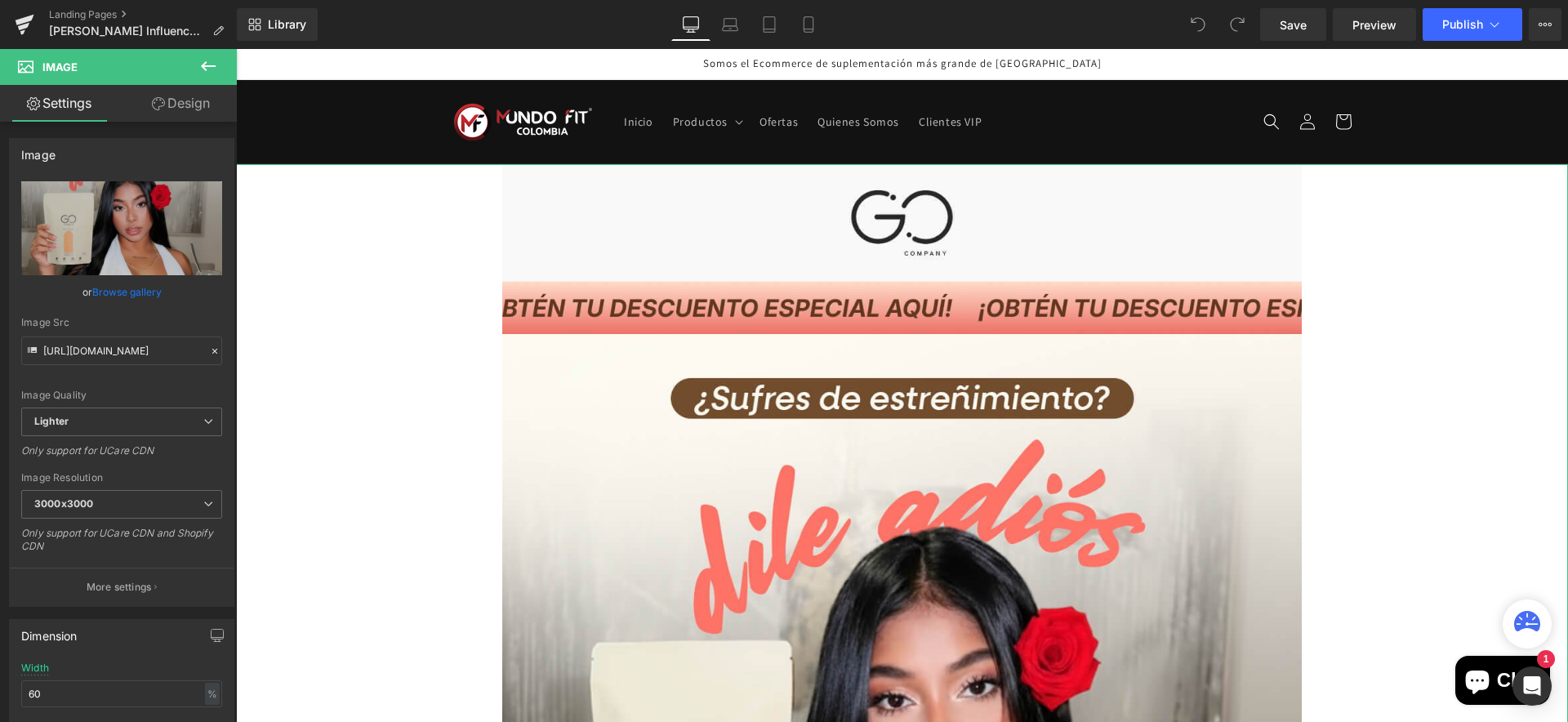
click at [166, 106] on link "Design" at bounding box center [181, 103] width 118 height 36
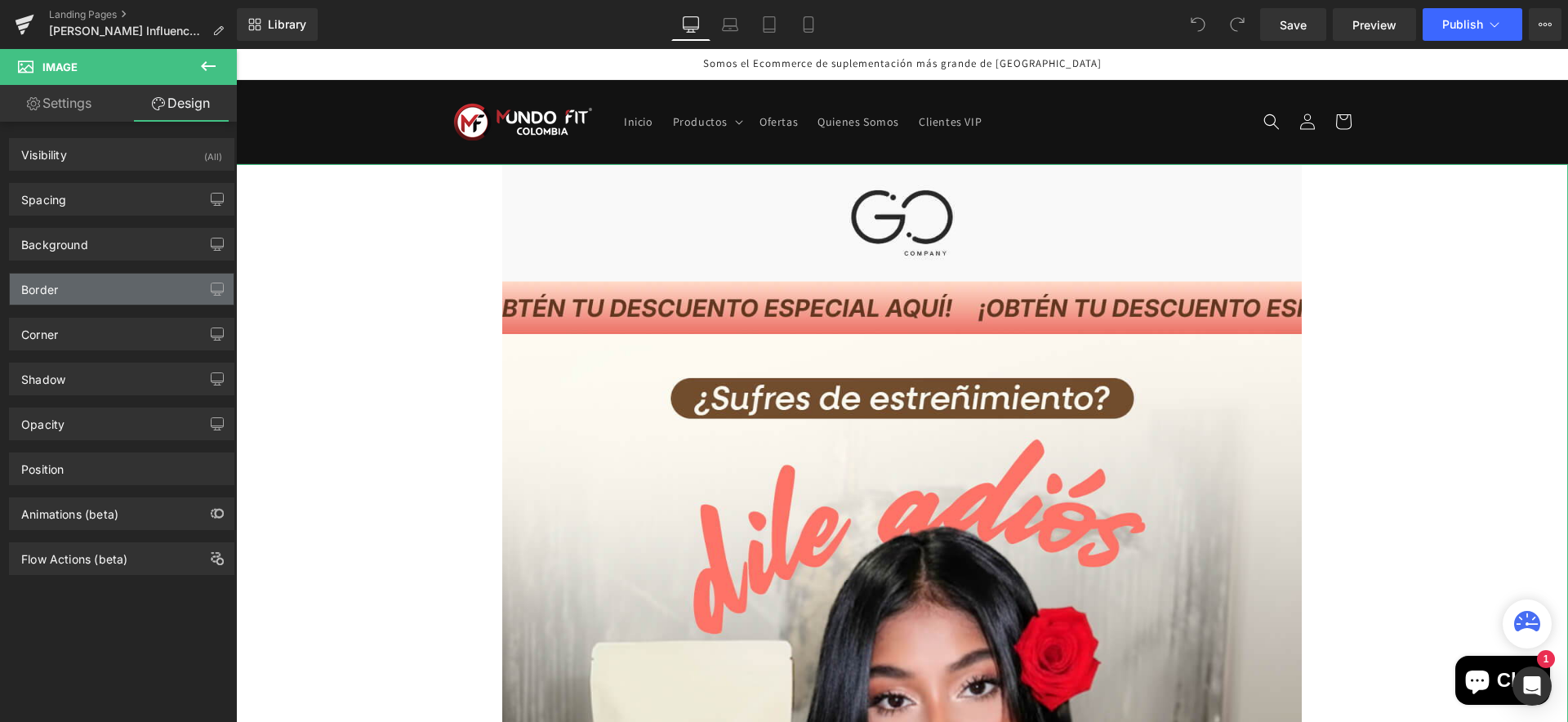
type input "#f5ecdd"
type input "100"
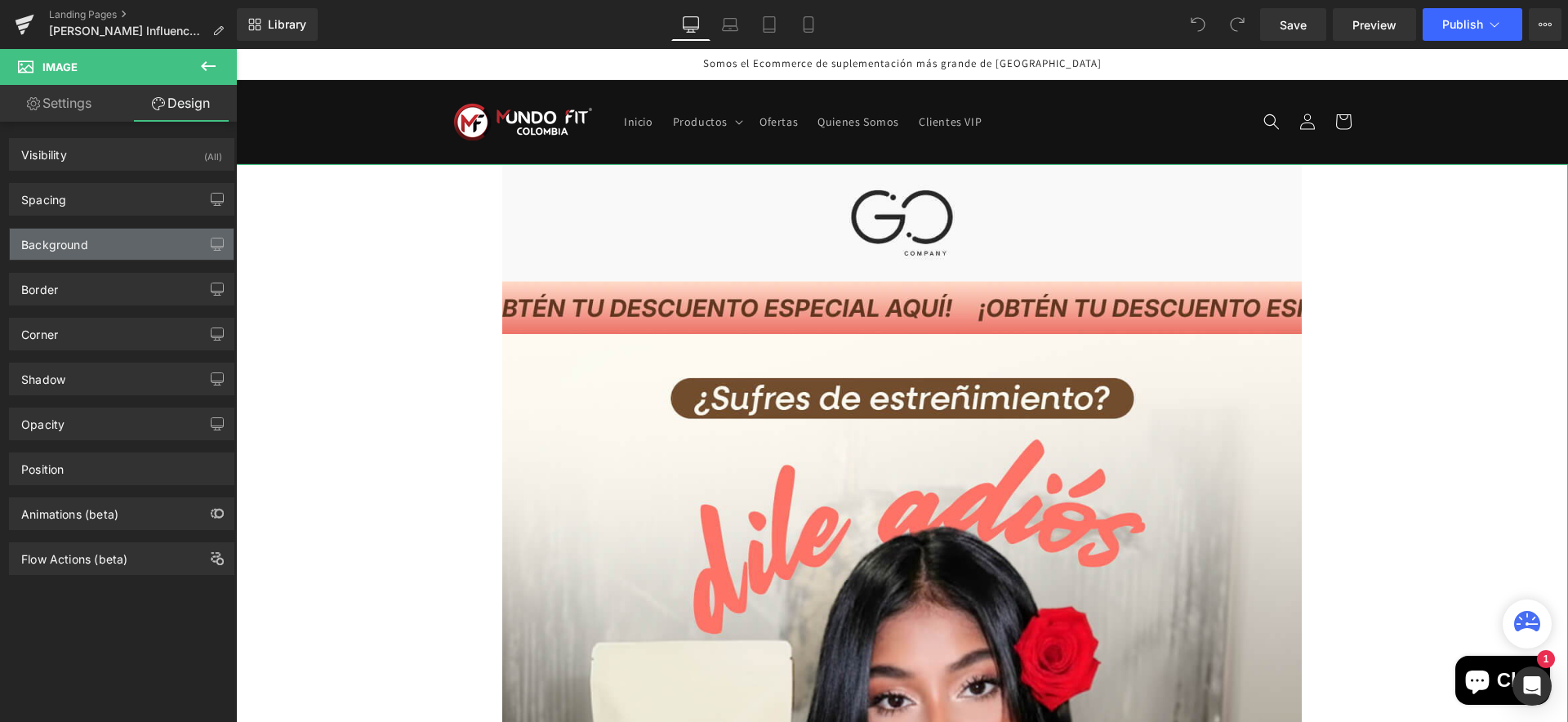
click at [102, 245] on div "Background" at bounding box center [122, 244] width 224 height 31
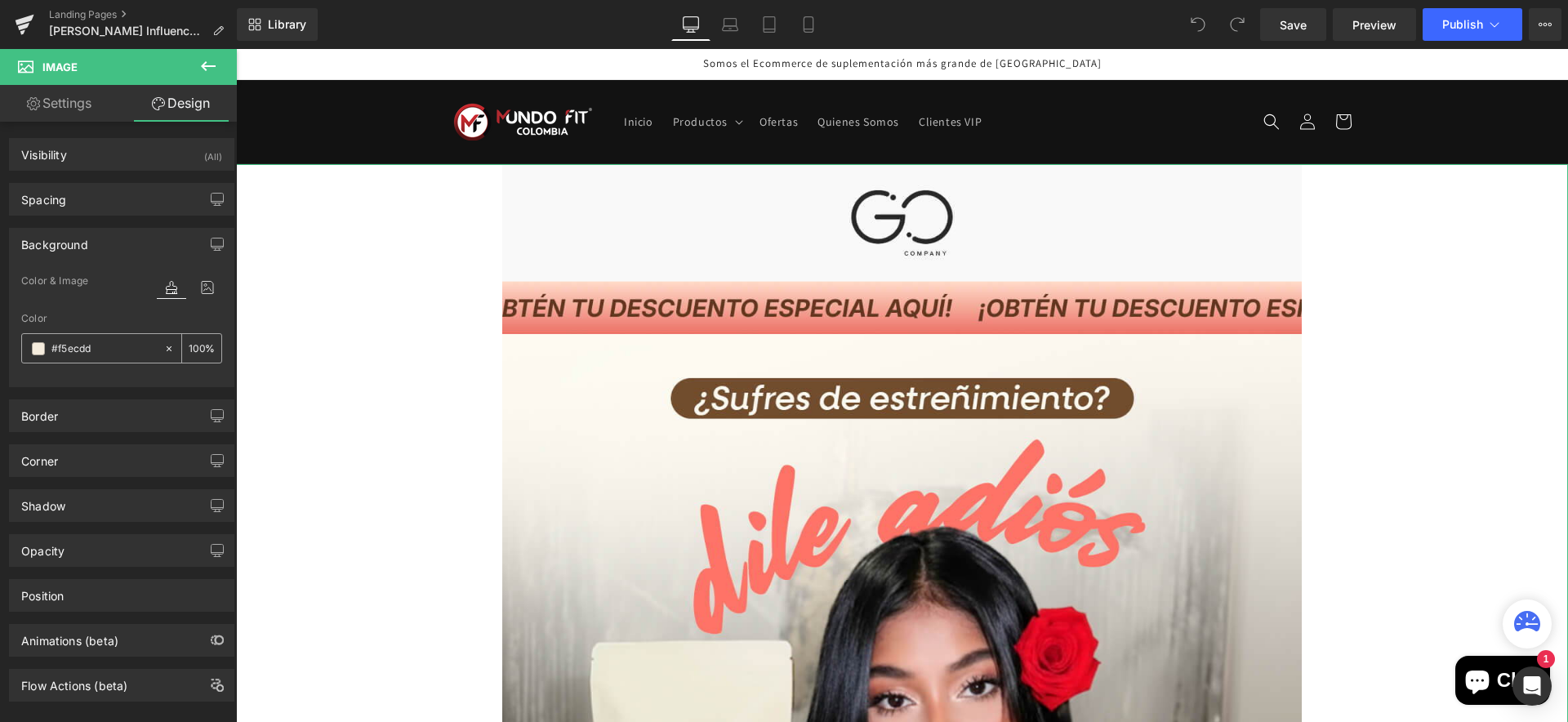
click at [109, 349] on input "#f5ecdd" at bounding box center [103, 348] width 104 height 18
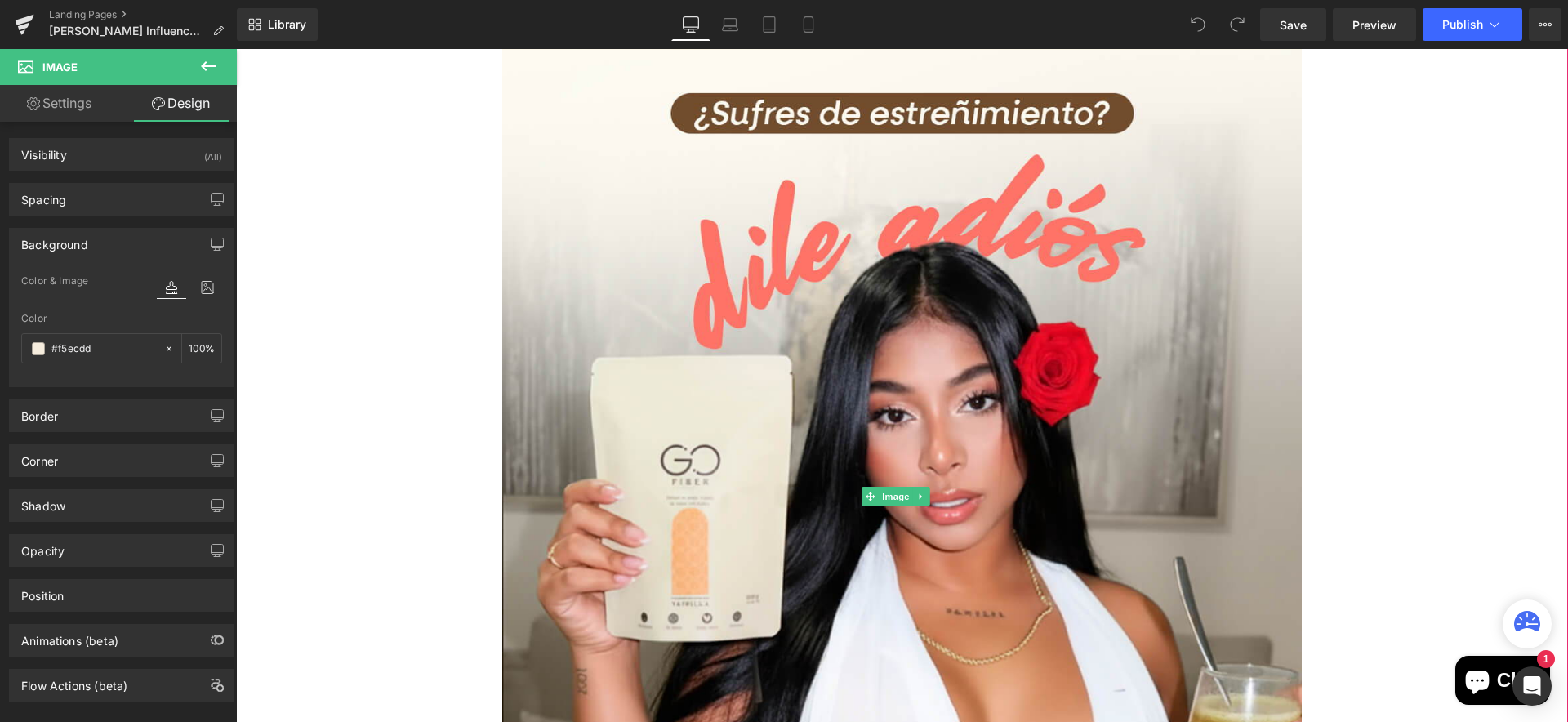
scroll to position [288, 0]
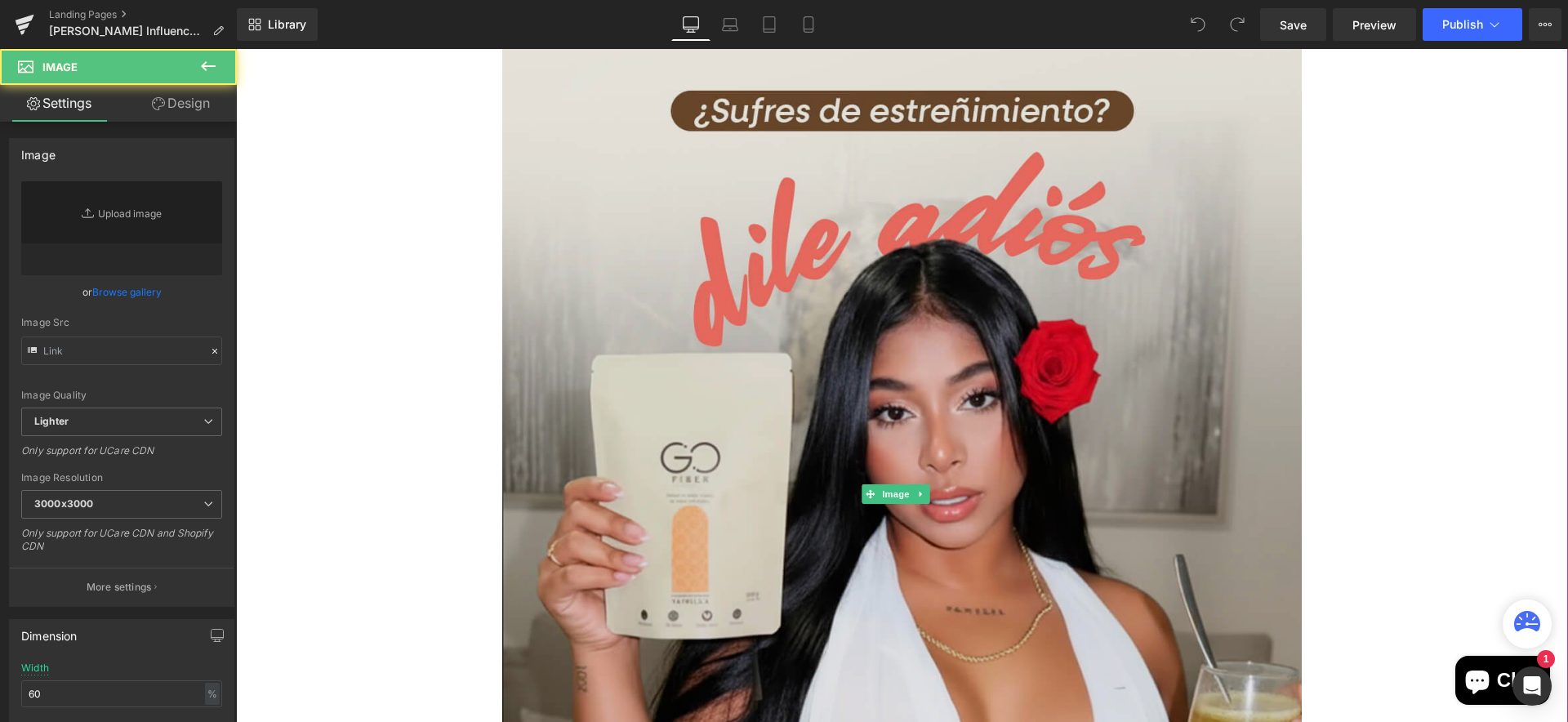
type input "https://ucarecdn.com/43dc9f1f-322e-4498-af06-153f84e05be1/-/format/auto/-/previ…"
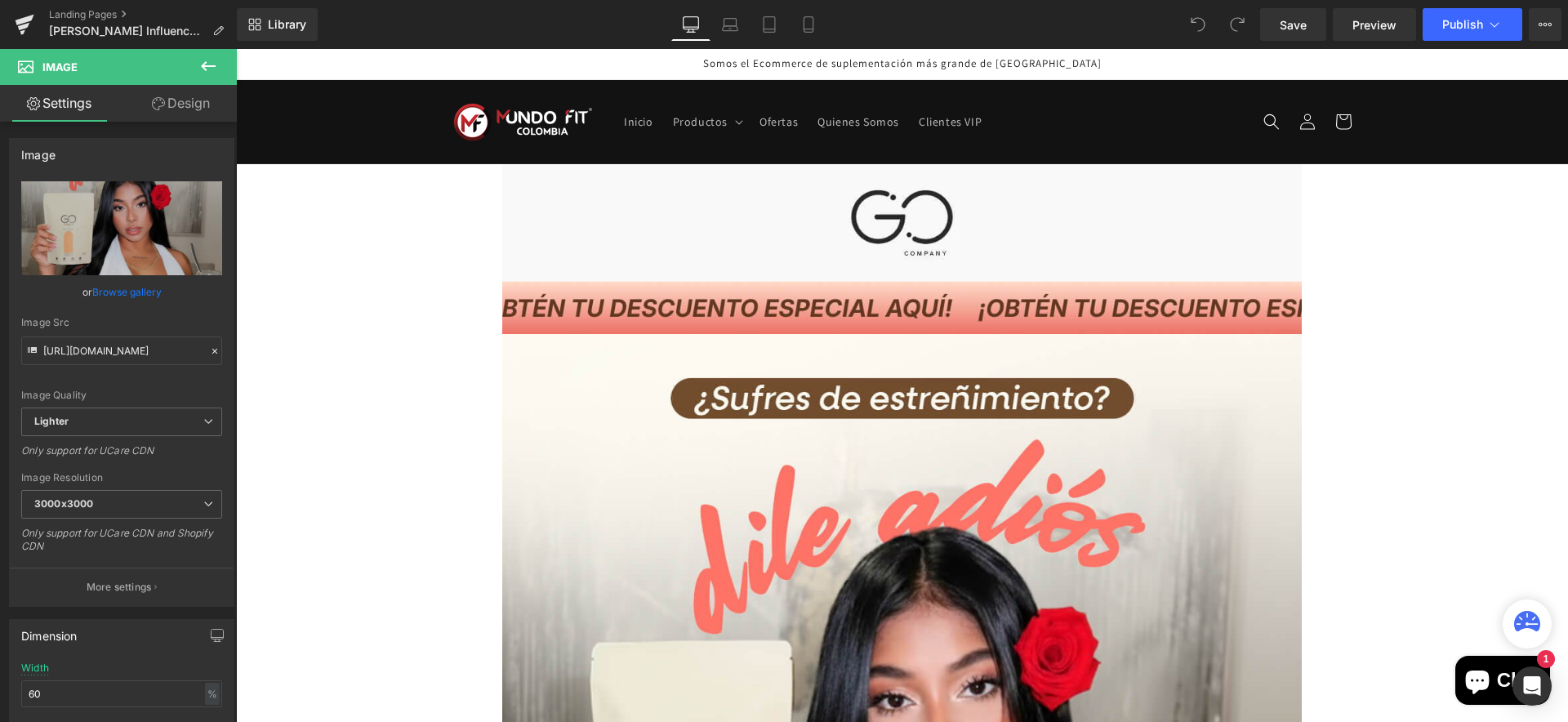
click at [266, 75] on div "Somos el Ecommerce de suplementación más grande de [GEOGRAPHIC_DATA]" at bounding box center [902, 64] width 1332 height 31
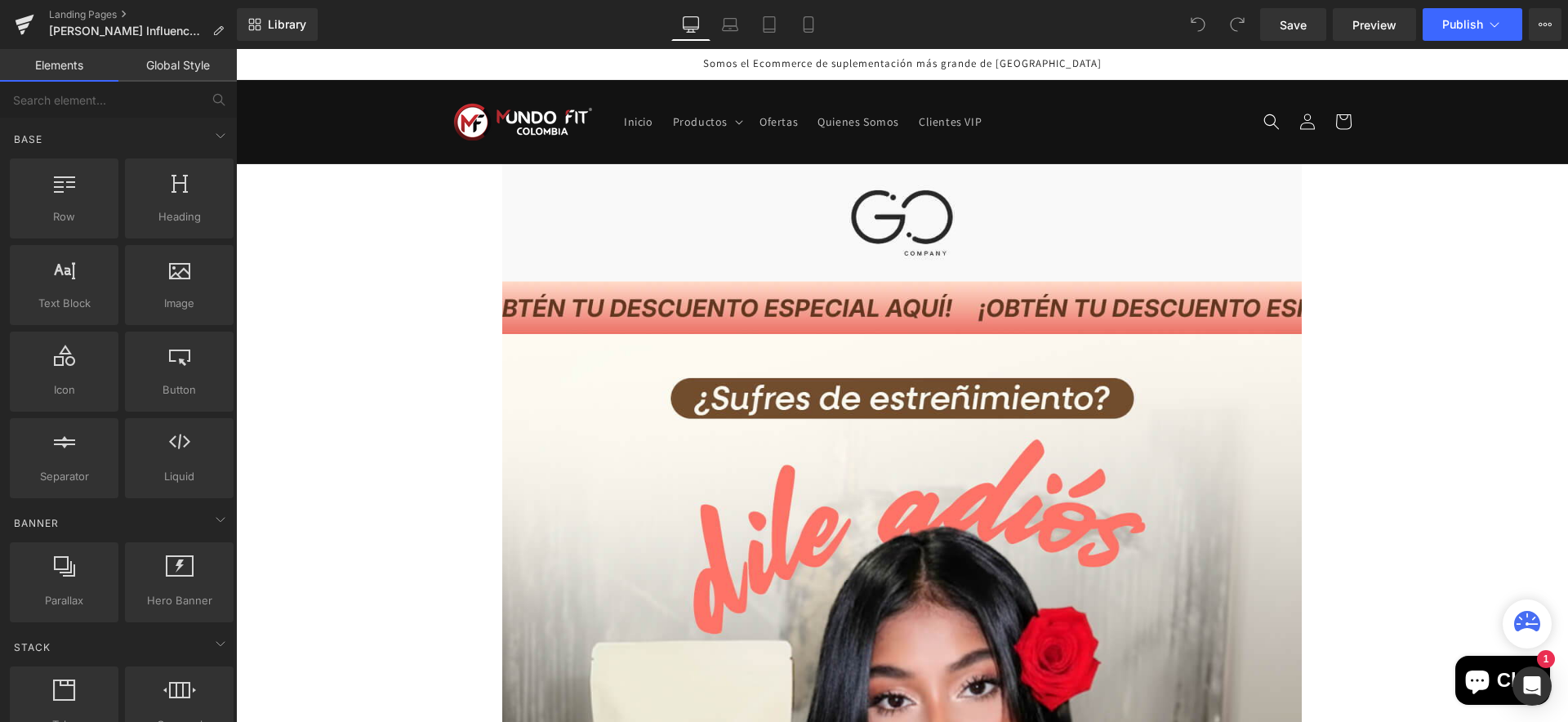
click at [269, 68] on div "Somos el Ecommerce de suplementación más grande de [GEOGRAPHIC_DATA]" at bounding box center [902, 64] width 1332 height 31
click at [272, 69] on div "Somos el Ecommerce de suplementación más grande de [GEOGRAPHIC_DATA]" at bounding box center [902, 64] width 1332 height 31
click at [276, 99] on sticky-header "Inicio Productos Productos Cuidado Personal" at bounding box center [902, 122] width 1332 height 84
click at [283, 57] on div "Somos el Ecommerce de suplementación más grande de [GEOGRAPHIC_DATA]" at bounding box center [902, 64] width 1332 height 31
click at [294, 116] on sticky-header "Inicio Productos Productos Cuidado Personal" at bounding box center [902, 122] width 1332 height 84
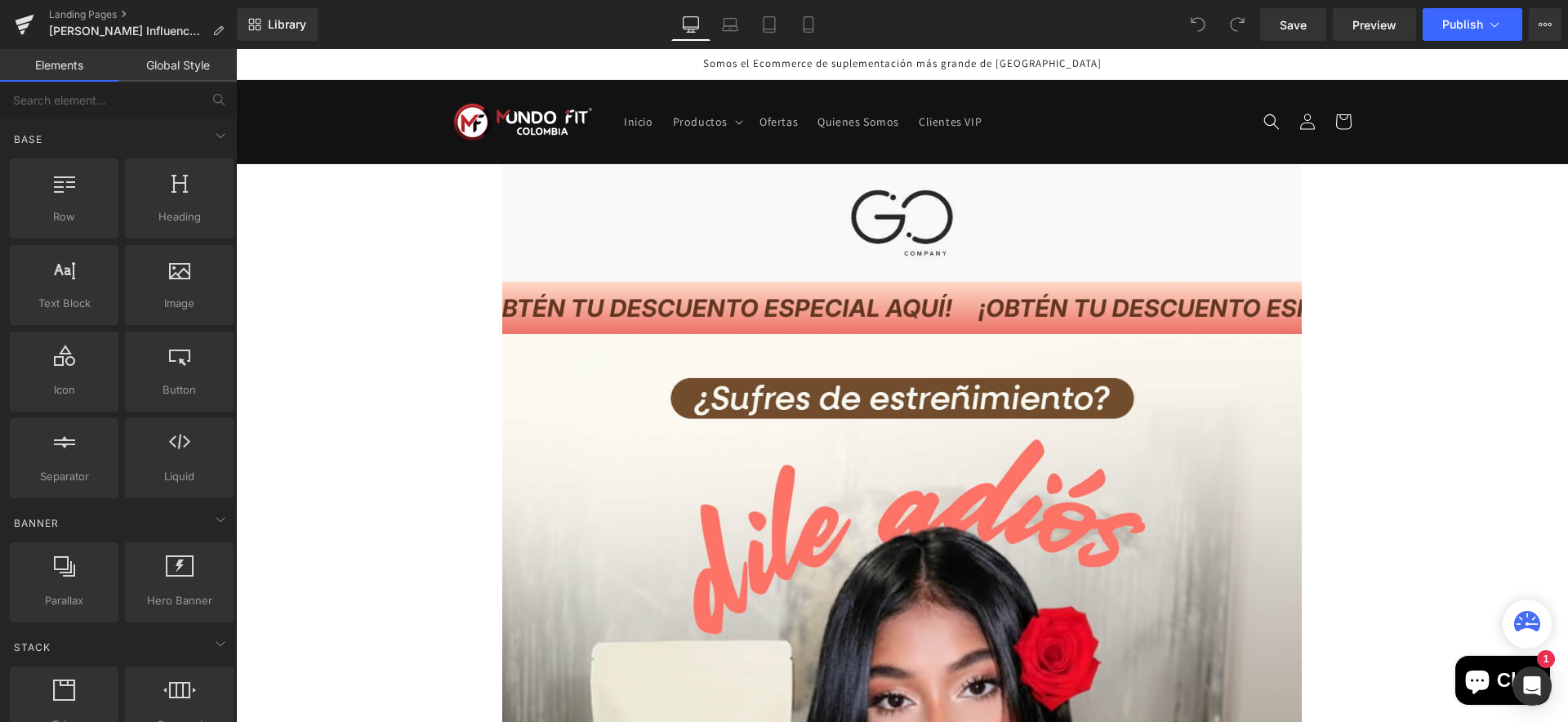
drag, startPoint x: 325, startPoint y: 52, endPoint x: 844, endPoint y: 68, distance: 519.2
click at [325, 52] on div "Somos el Ecommerce de suplementación más grande de [GEOGRAPHIC_DATA]" at bounding box center [902, 64] width 1332 height 31
click at [172, 58] on link "Global Style" at bounding box center [177, 65] width 118 height 33
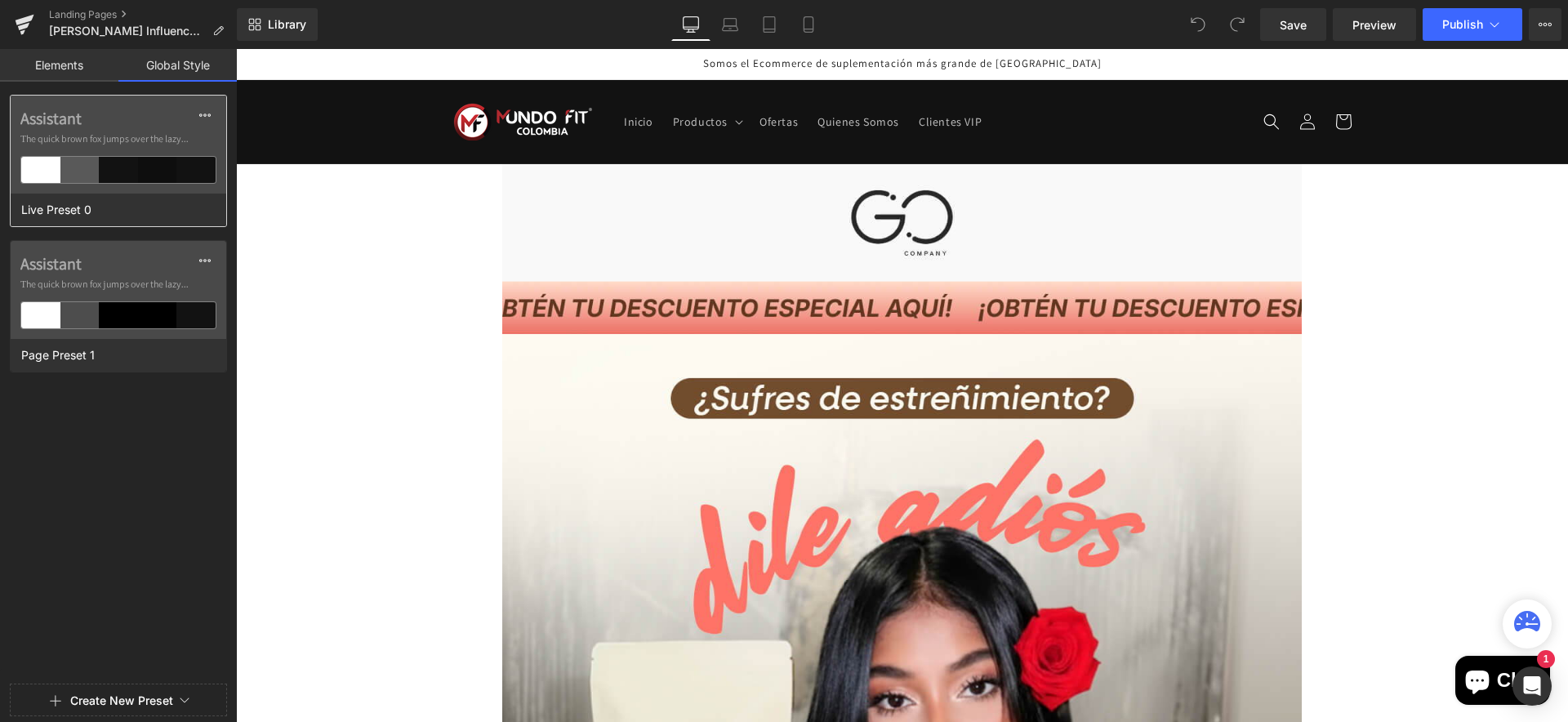
click at [34, 168] on div at bounding box center [40, 169] width 39 height 26
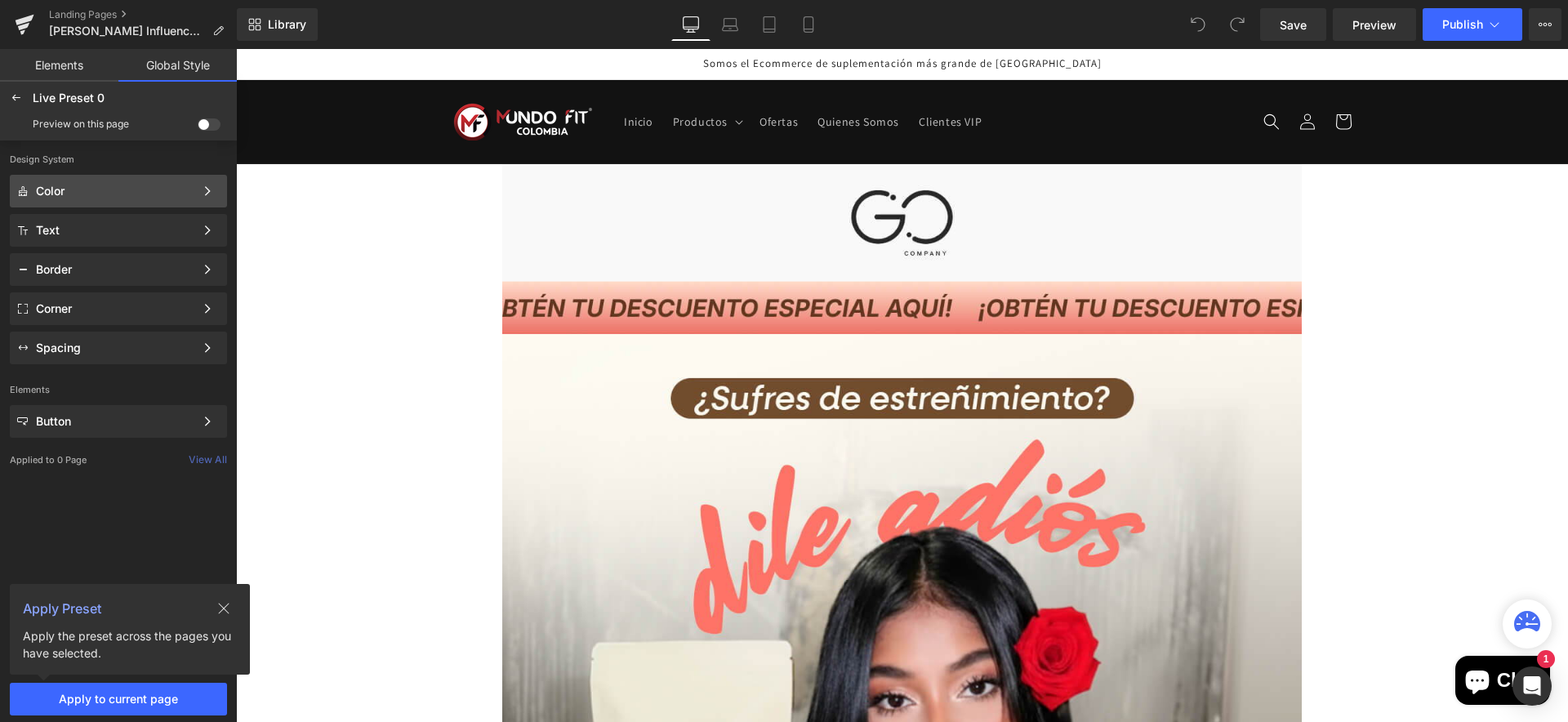
click at [115, 197] on div "Color Color Style Define a color palette and apply it to your pages 1 of 3 Next" at bounding box center [118, 191] width 217 height 33
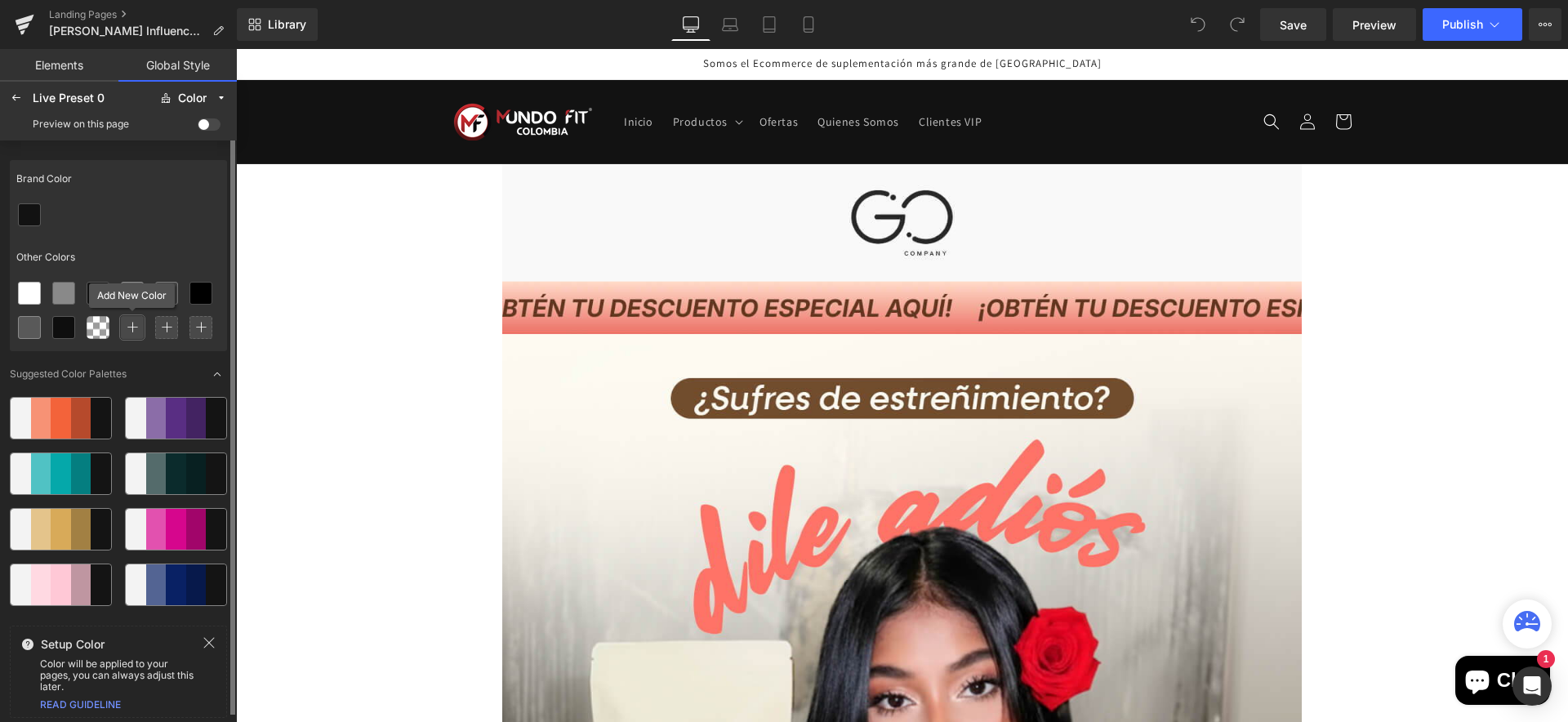
click at [131, 331] on icon at bounding box center [132, 327] width 11 height 11
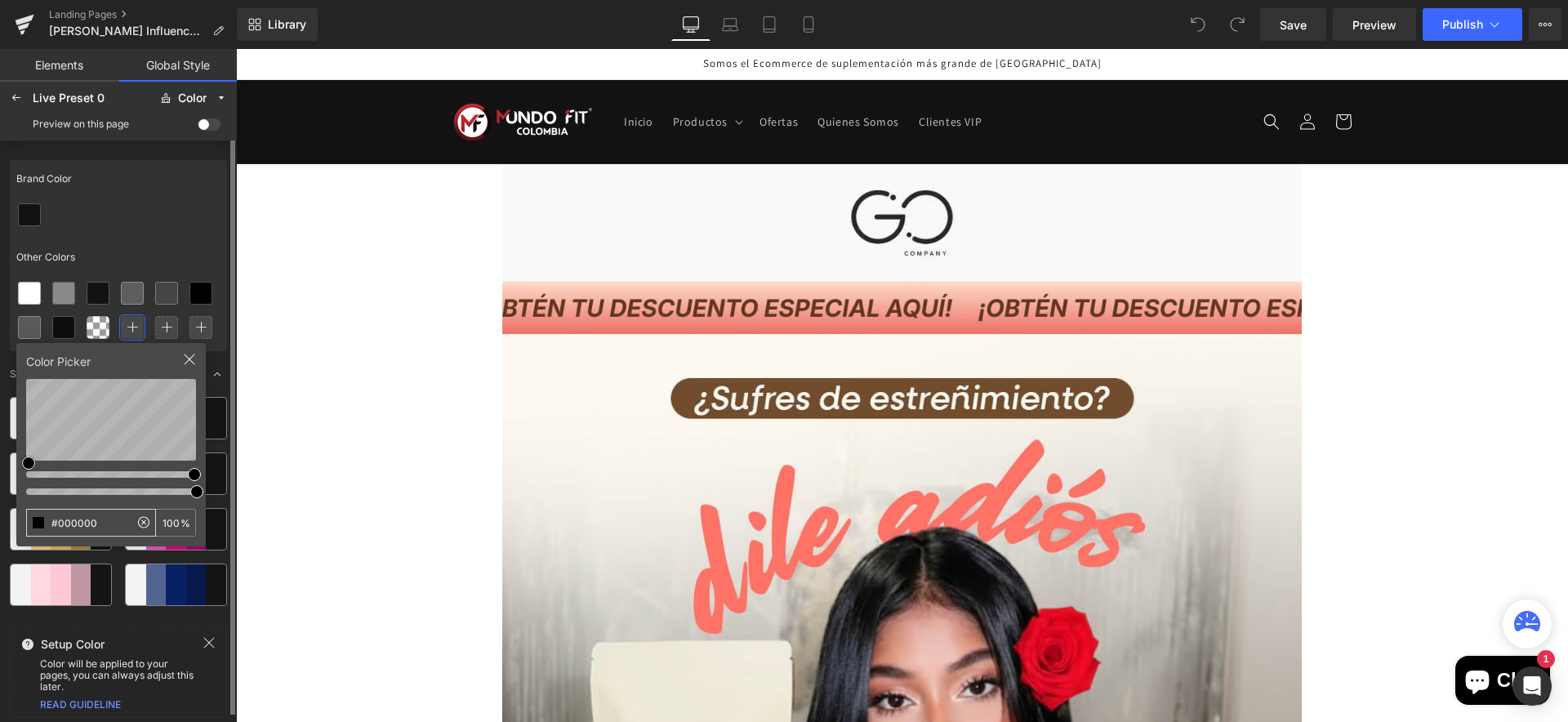
click at [71, 524] on input "#000000" at bounding box center [78, 523] width 103 height 26
paste input "39,992."
type input "39,992.00"
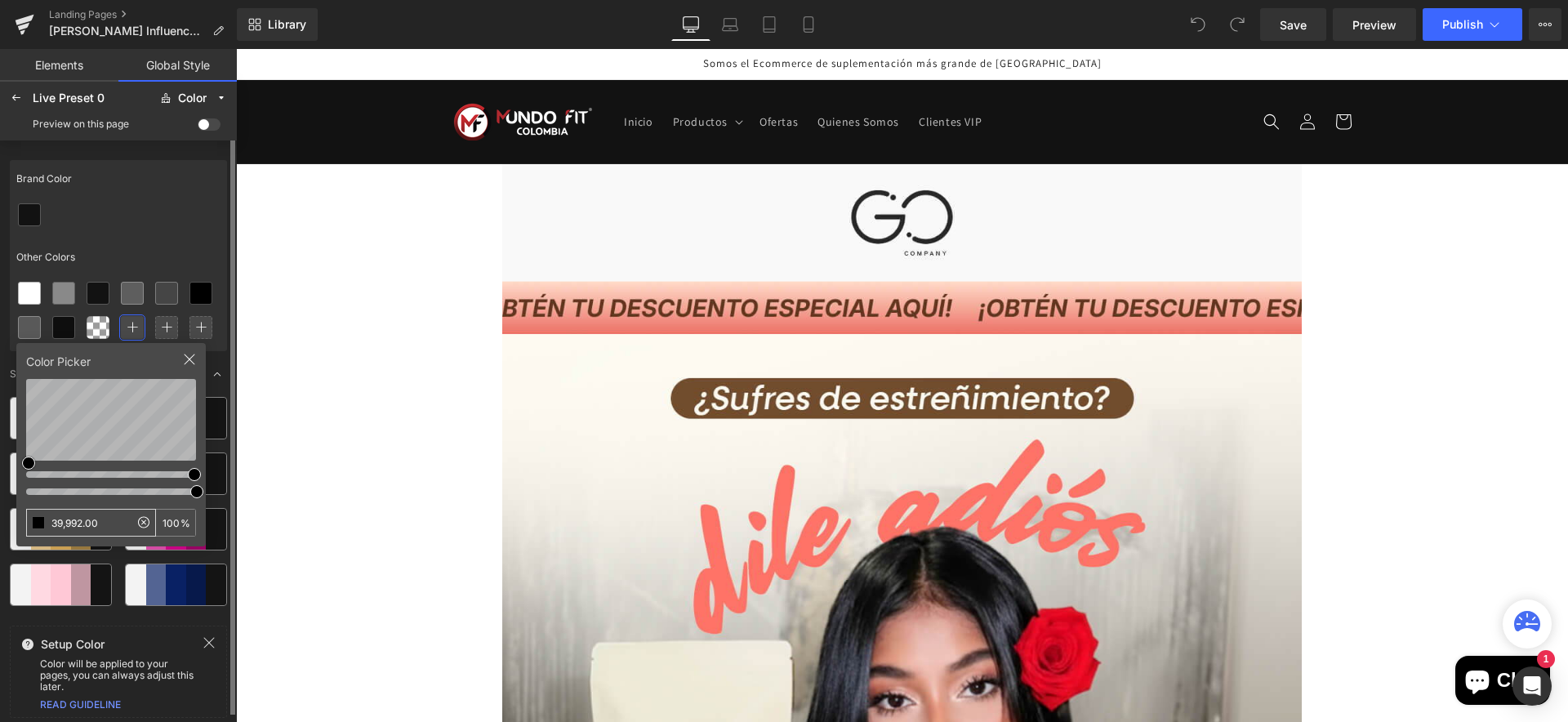
click at [105, 520] on input "39,992.00" at bounding box center [78, 523] width 103 height 26
click at [68, 527] on input "text" at bounding box center [78, 523] width 103 height 26
type input "#F5ECDD"
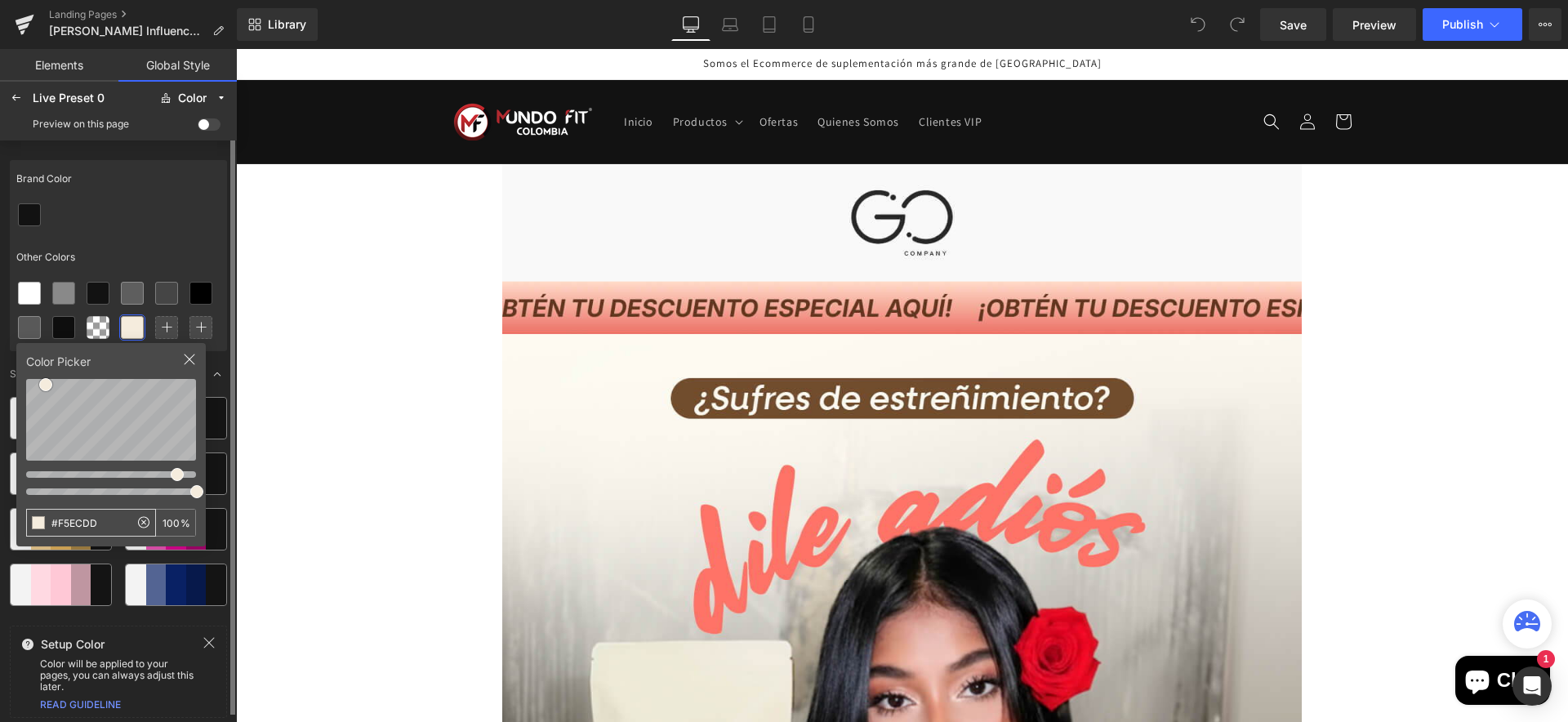
click at [99, 524] on input "#F5ECDD" at bounding box center [78, 523] width 103 height 26
click at [155, 222] on div at bounding box center [118, 214] width 217 height 34
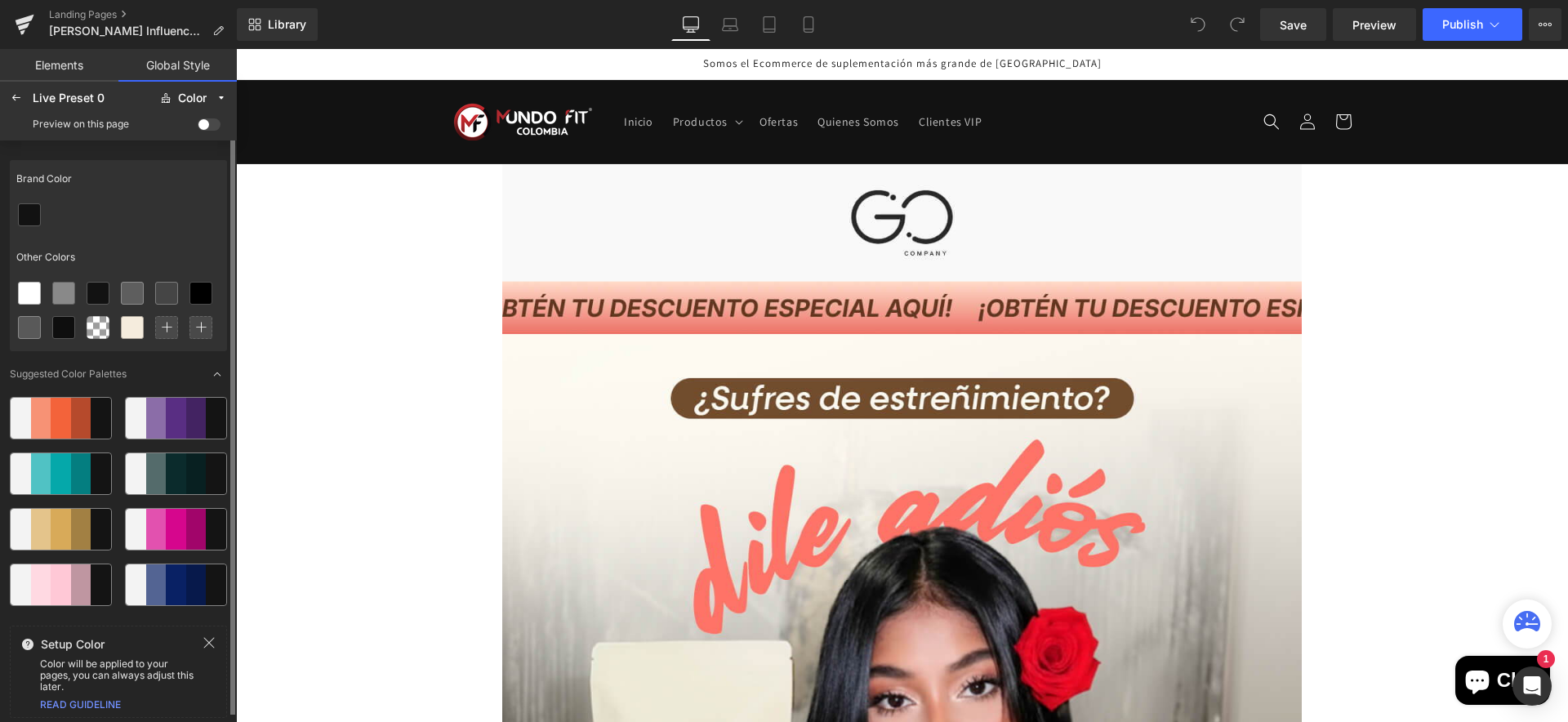
click at [144, 201] on div at bounding box center [118, 214] width 217 height 34
click at [103, 291] on icon at bounding box center [97, 293] width 13 height 13
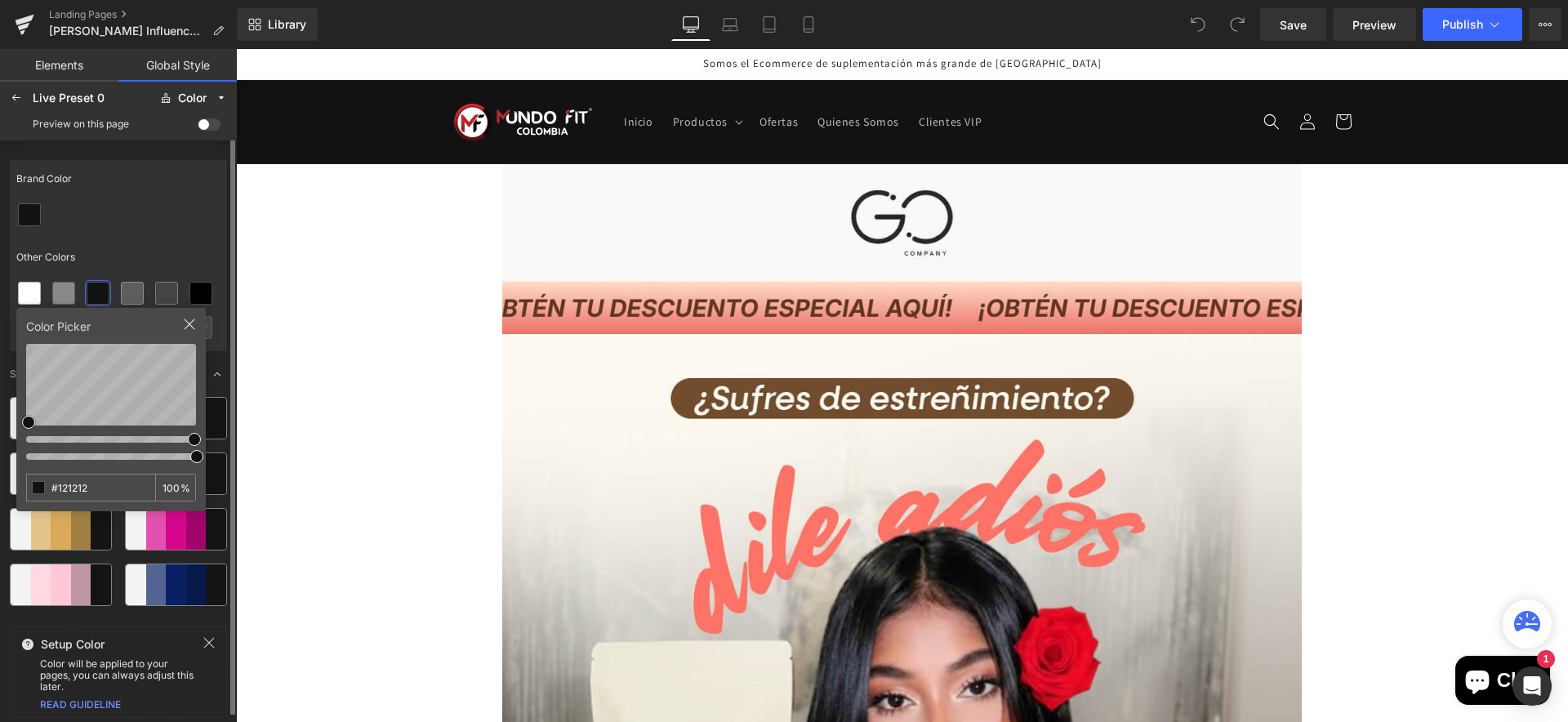
click at [177, 196] on div "Brand Color" at bounding box center [118, 178] width 217 height 37
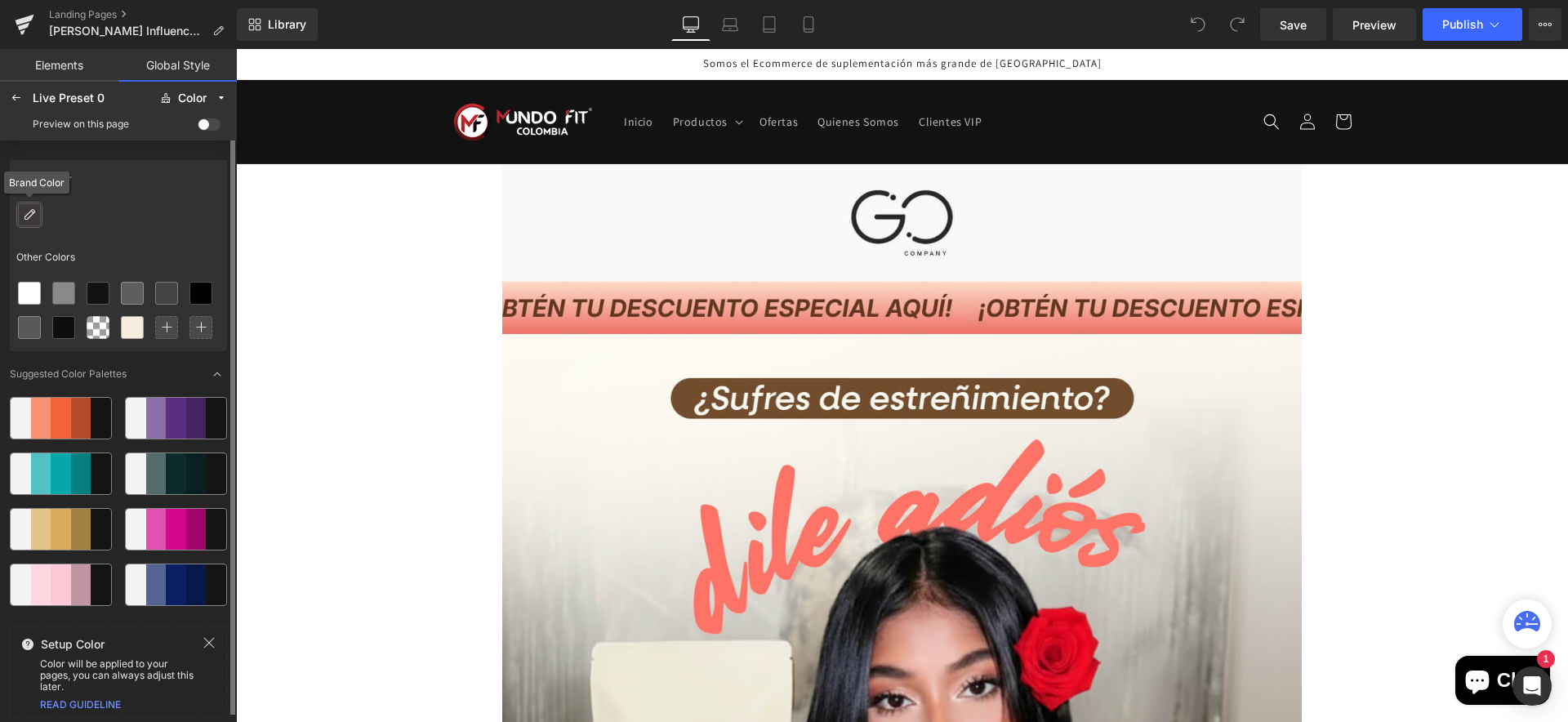
click at [29, 211] on icon at bounding box center [29, 215] width 13 height 13
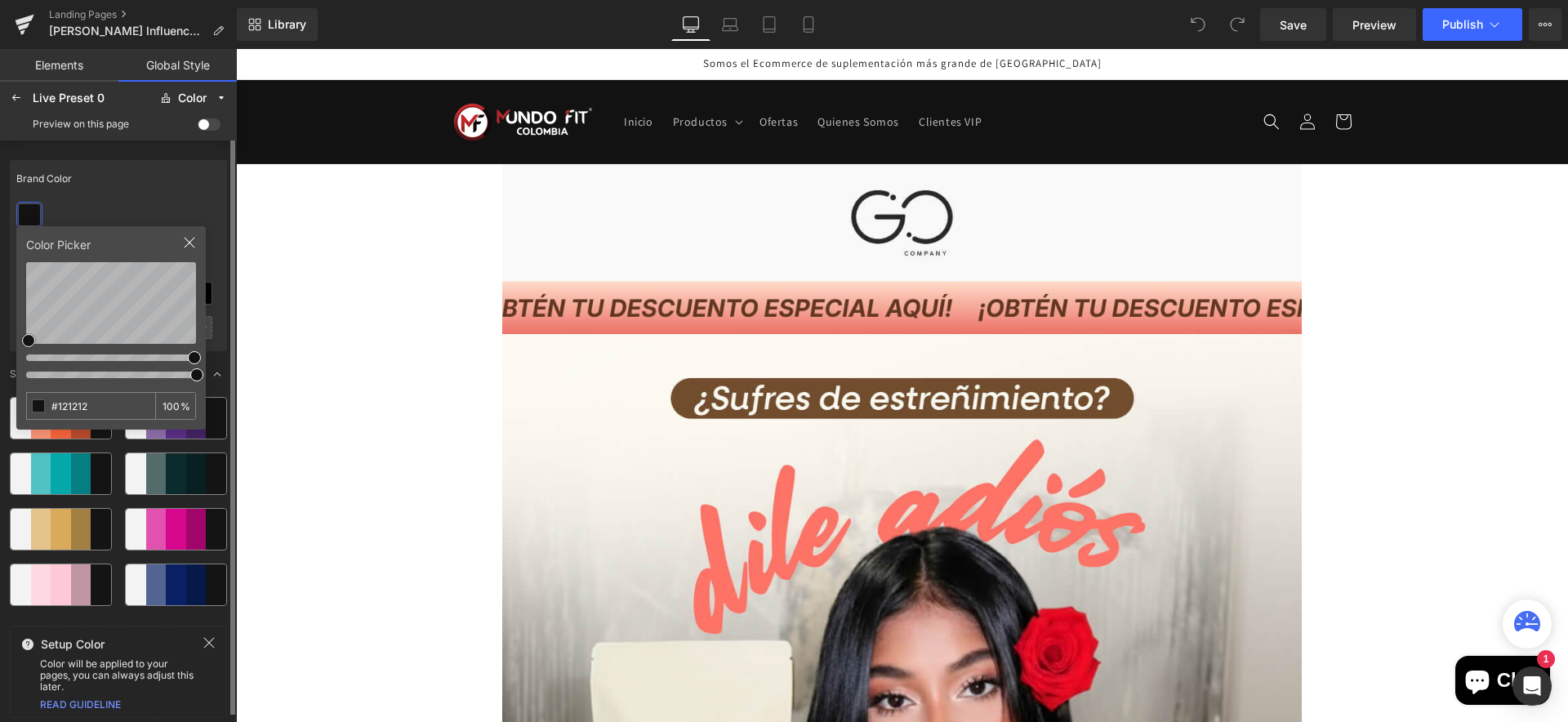
click at [164, 198] on div at bounding box center [118, 214] width 217 height 34
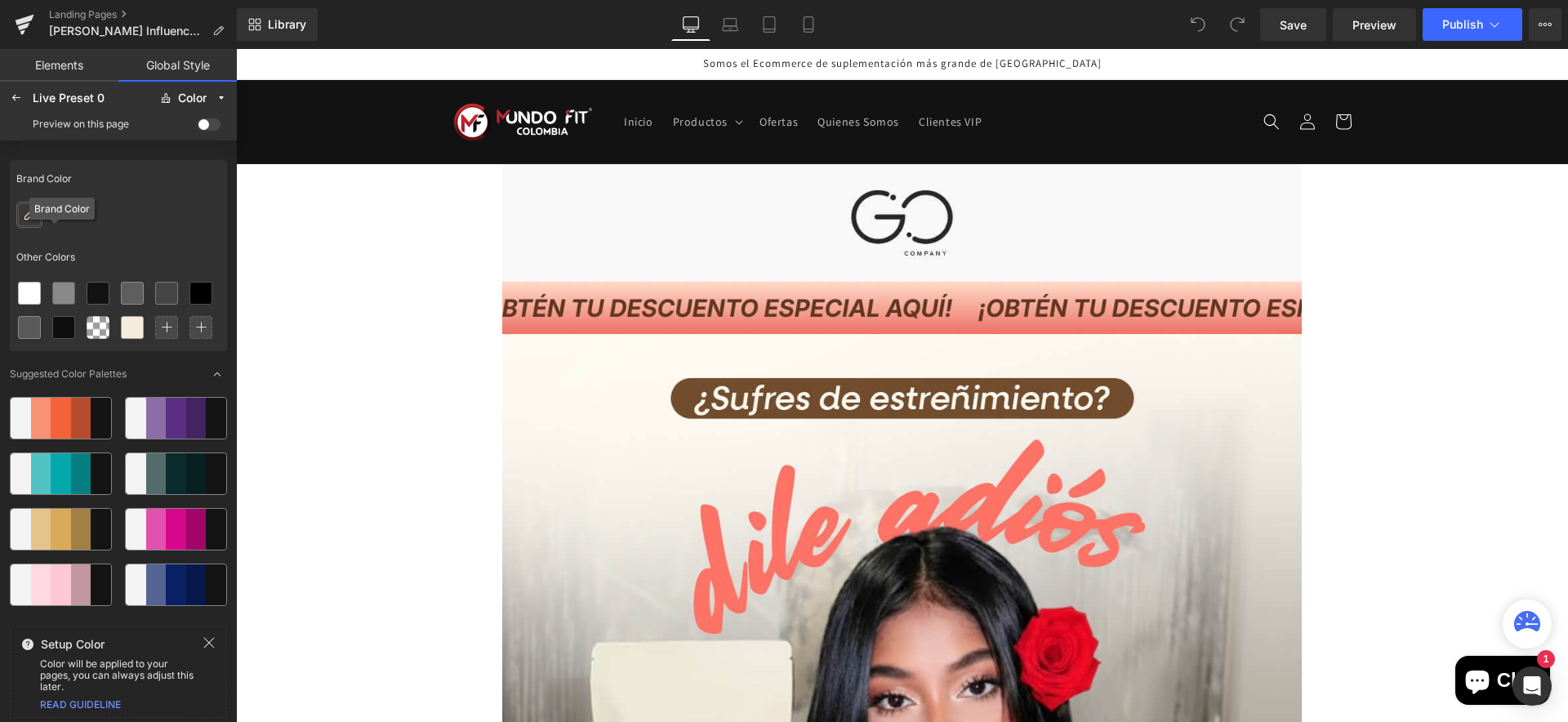
click at [23, 217] on icon at bounding box center [29, 215] width 13 height 13
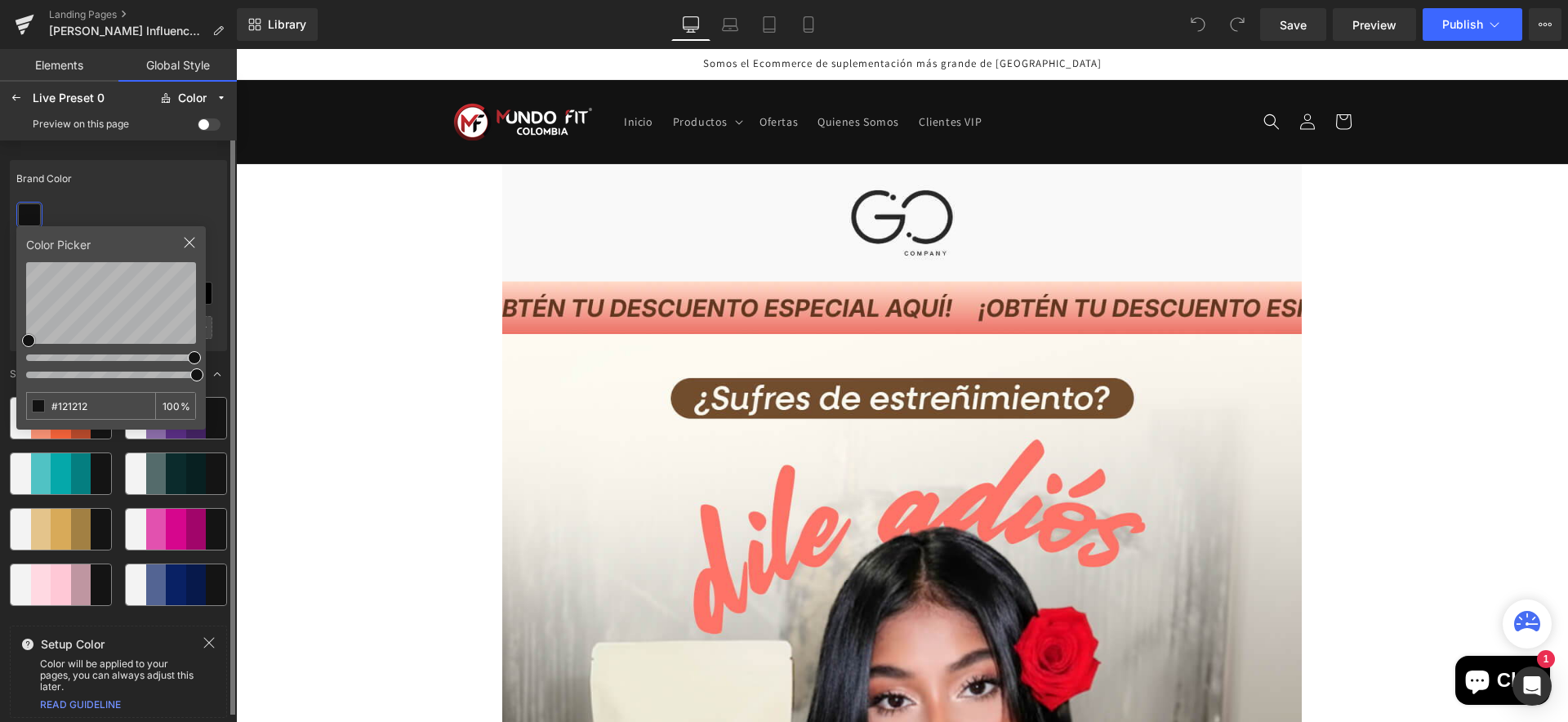
click at [169, 195] on div "Brand Color" at bounding box center [118, 178] width 217 height 37
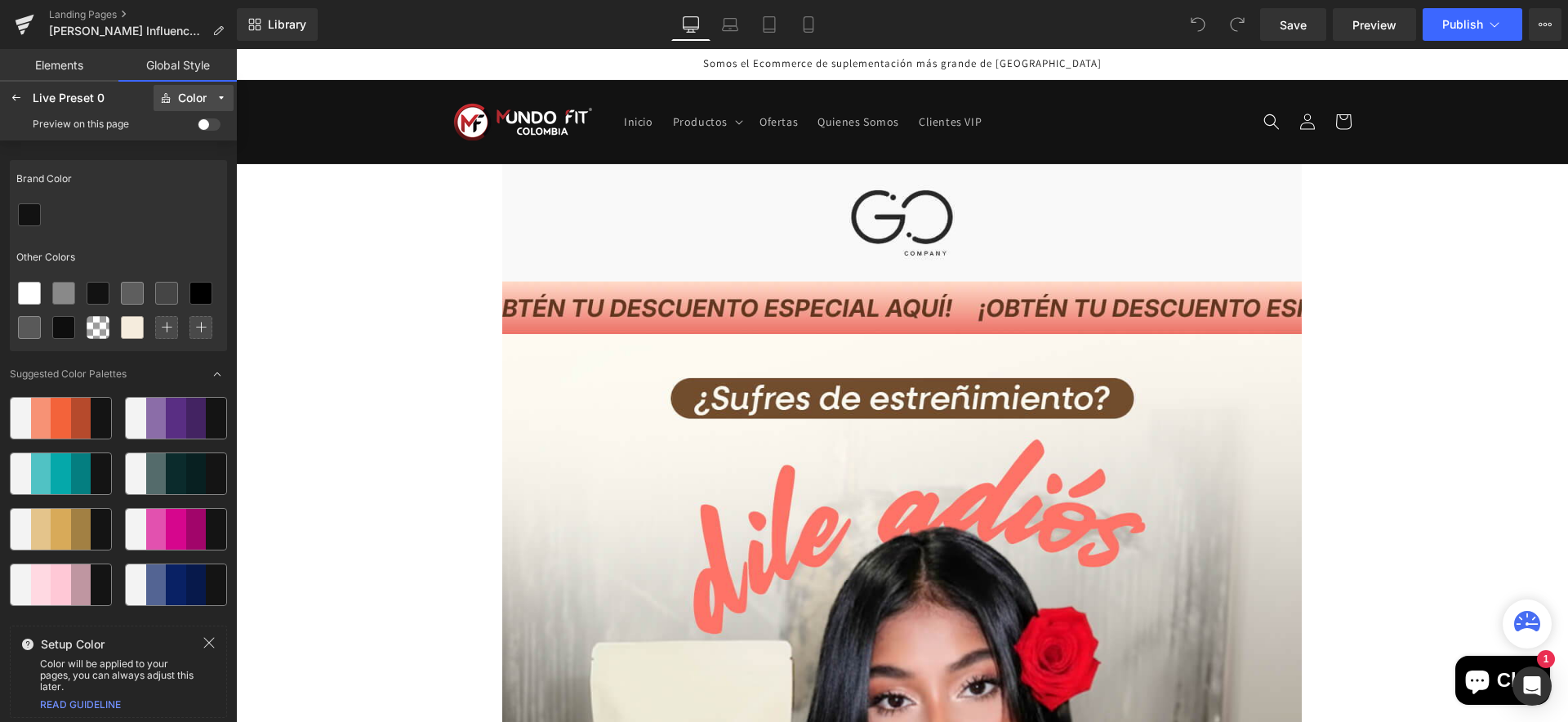
click at [215, 99] on icon at bounding box center [221, 97] width 11 height 11
click at [185, 237] on label "Spacing" at bounding box center [189, 235] width 37 height 11
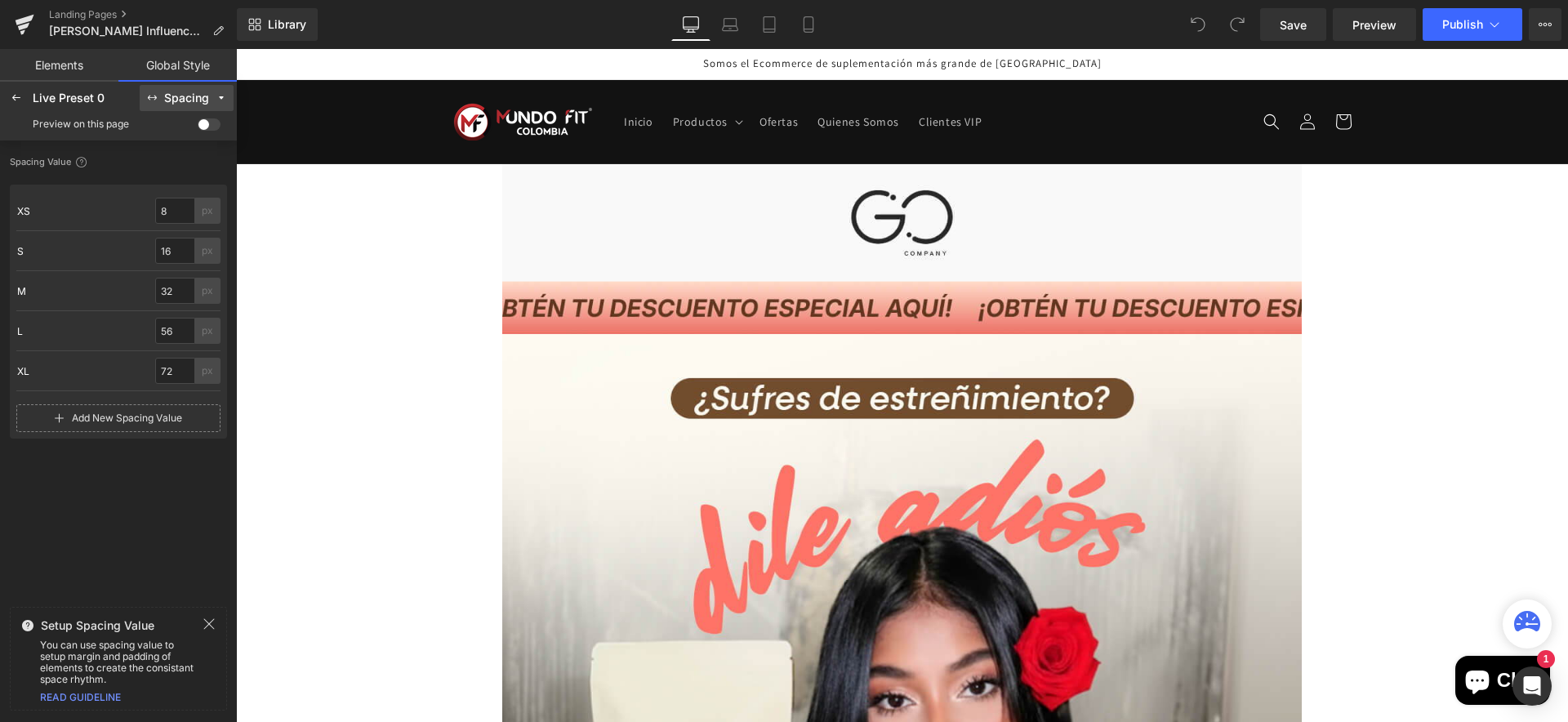
click at [200, 99] on div "Spacing" at bounding box center [187, 98] width 45 height 12
click at [189, 128] on label "Color" at bounding box center [183, 130] width 25 height 11
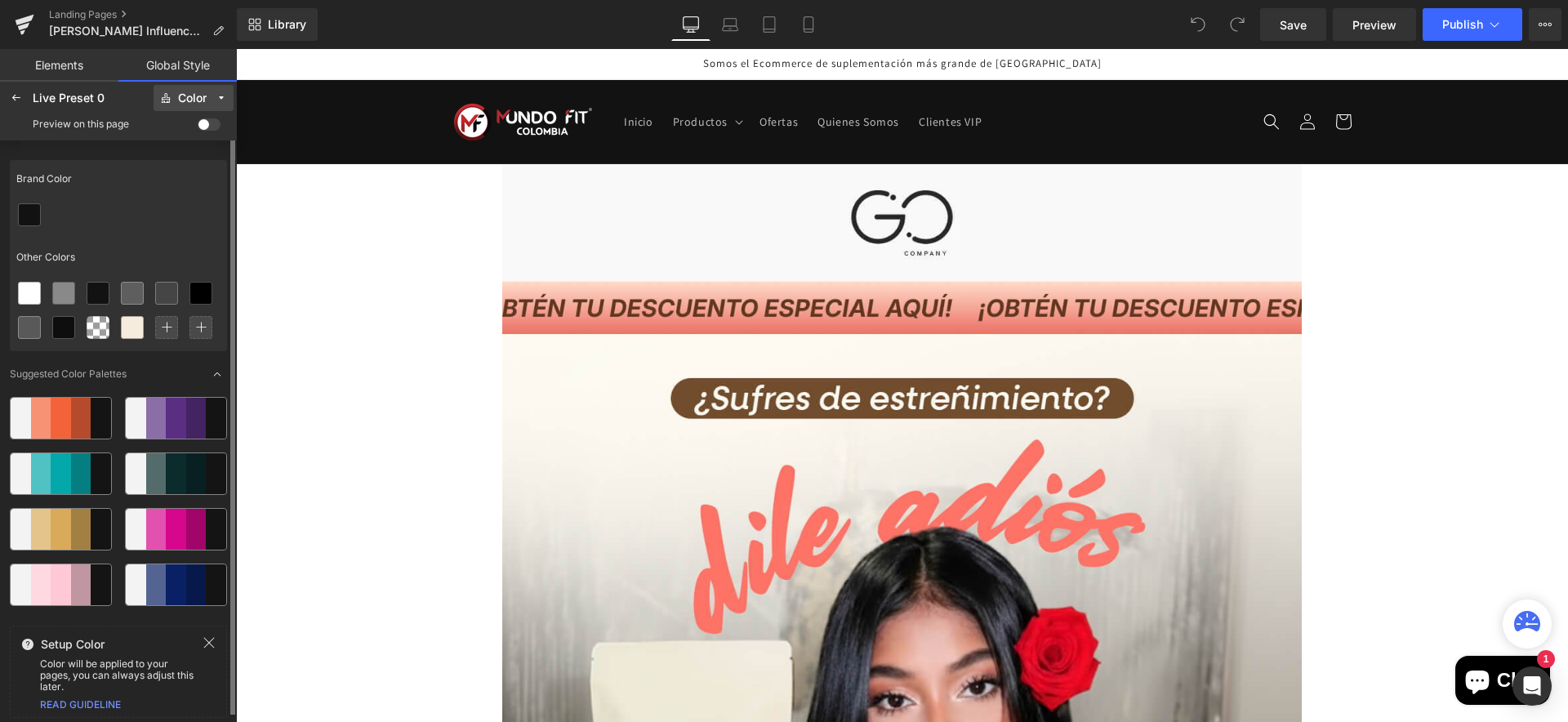
scroll to position [5, 0]
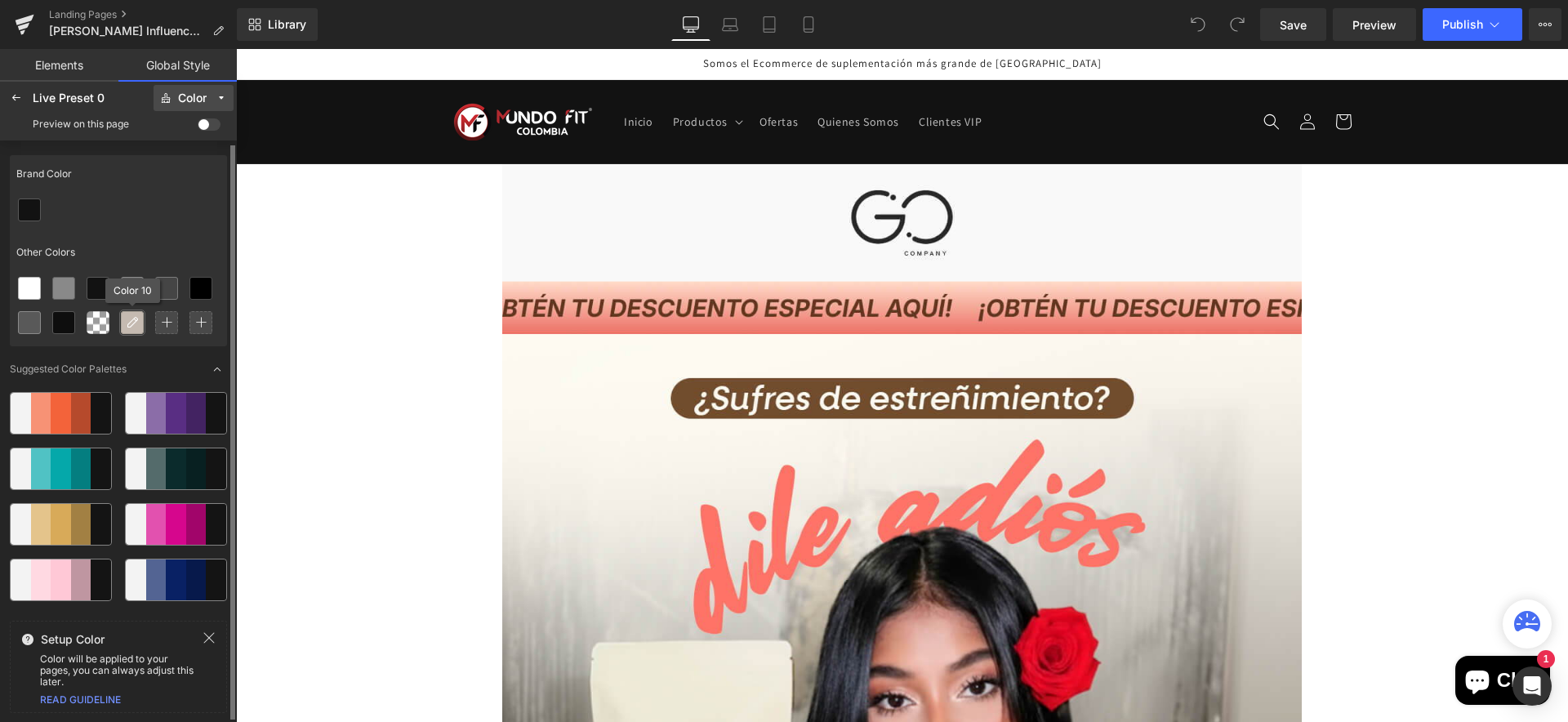
click at [137, 324] on icon at bounding box center [132, 322] width 13 height 13
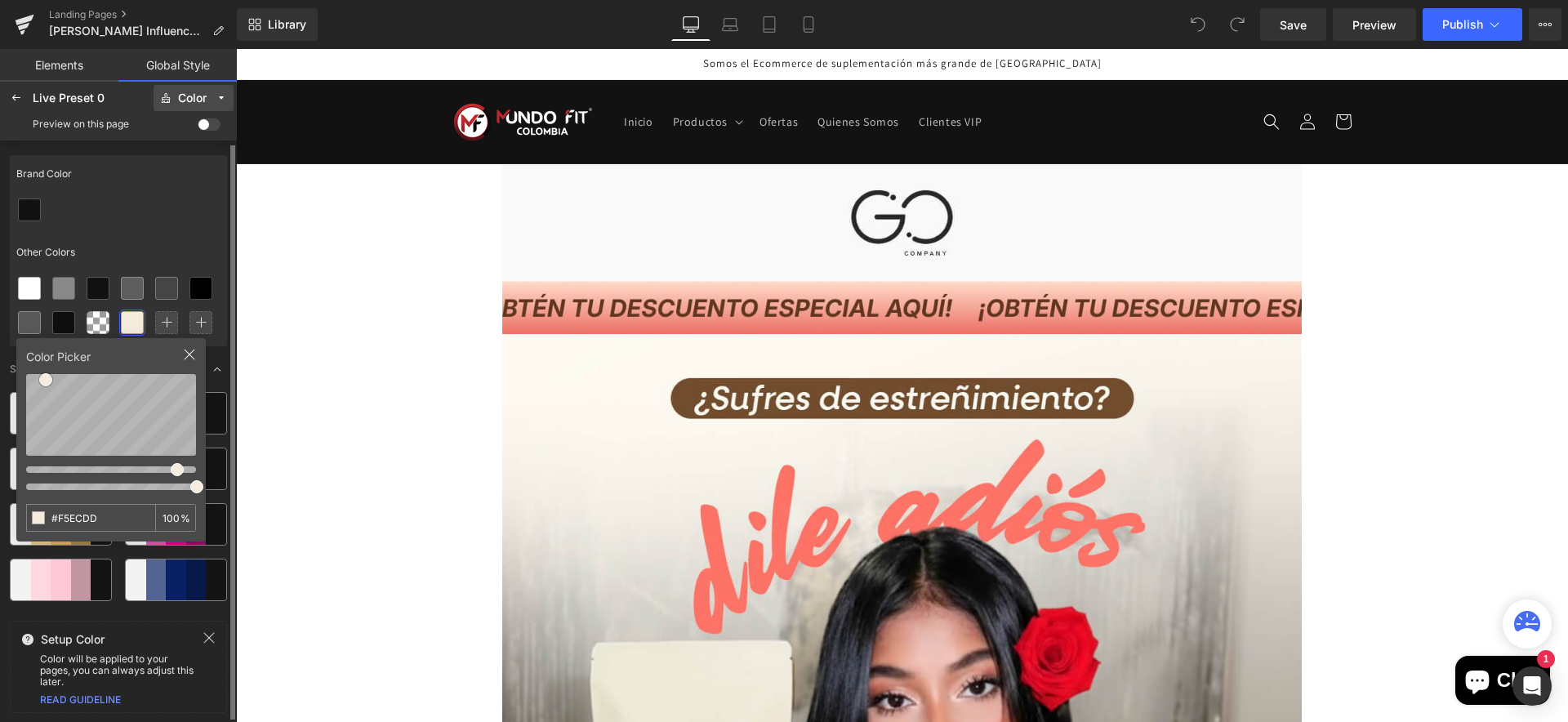
click at [165, 212] on div at bounding box center [118, 209] width 217 height 34
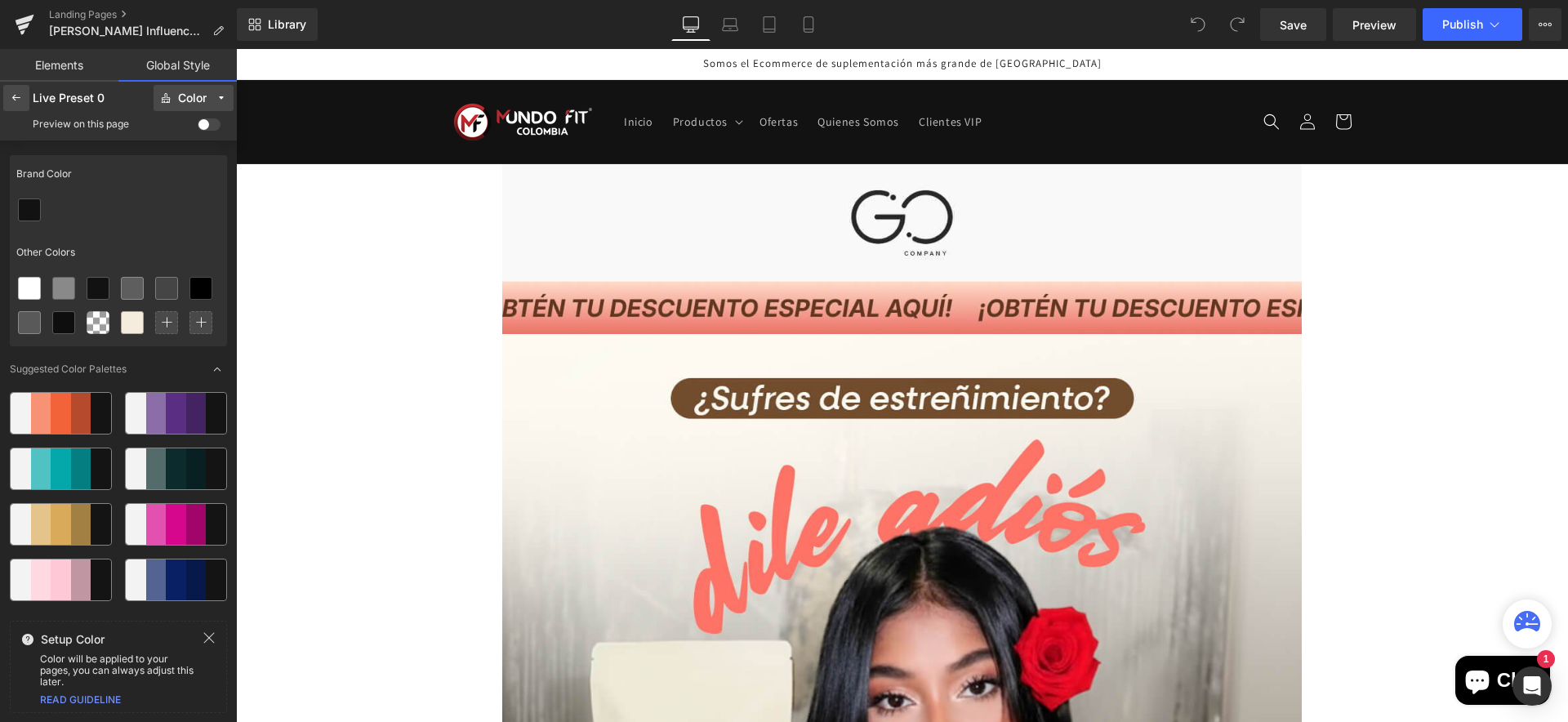
click at [15, 101] on icon at bounding box center [16, 97] width 13 height 13
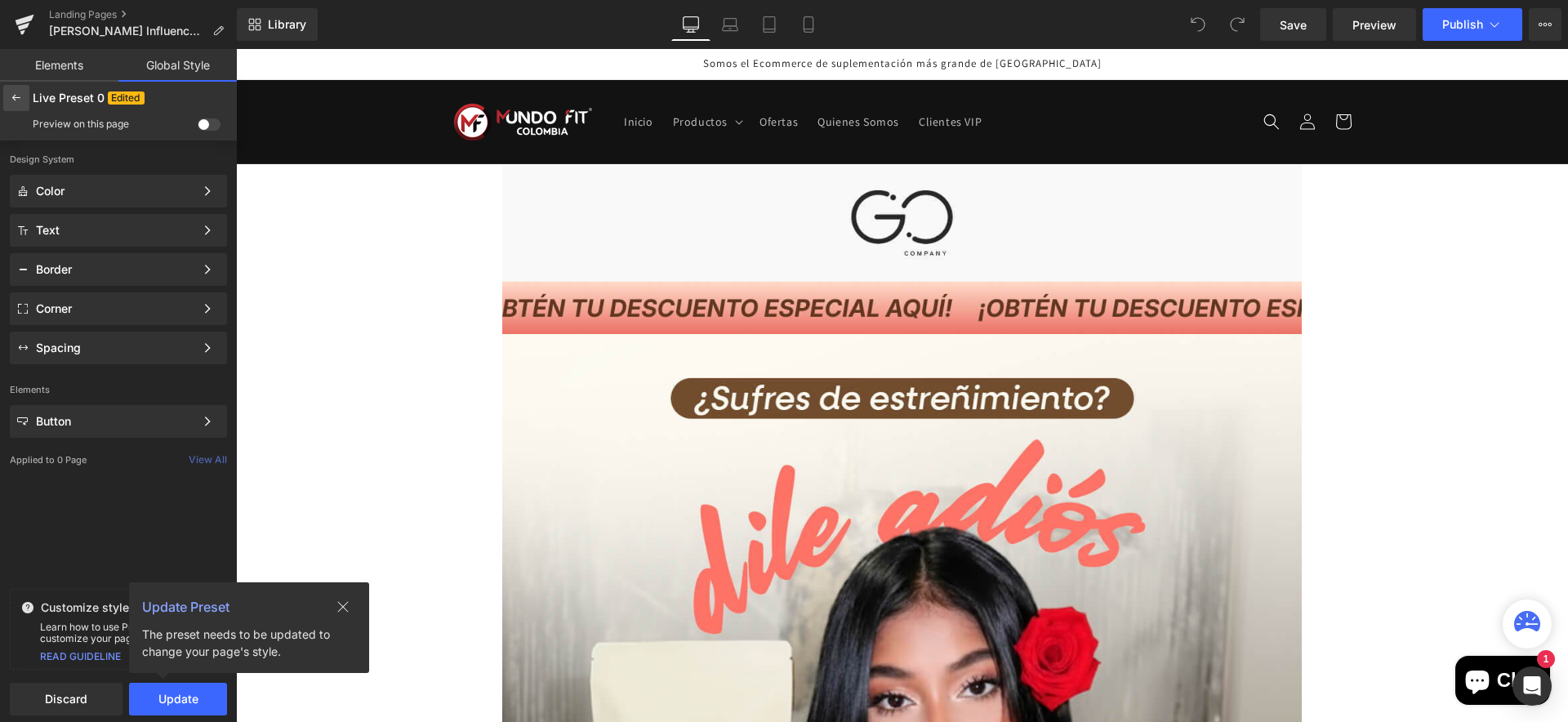
click at [15, 100] on icon at bounding box center [16, 97] width 13 height 13
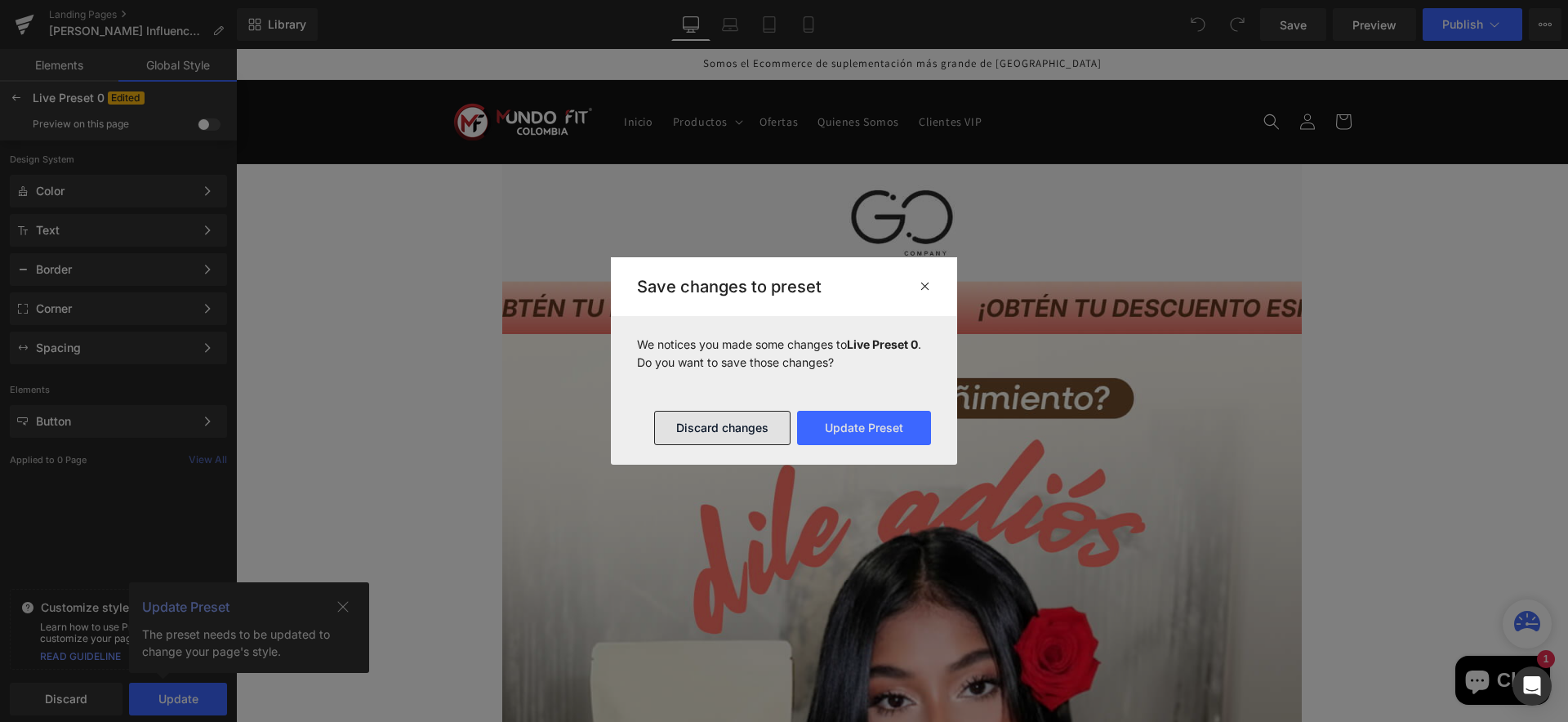
click at [750, 427] on button "Discard changes" at bounding box center [722, 427] width 136 height 34
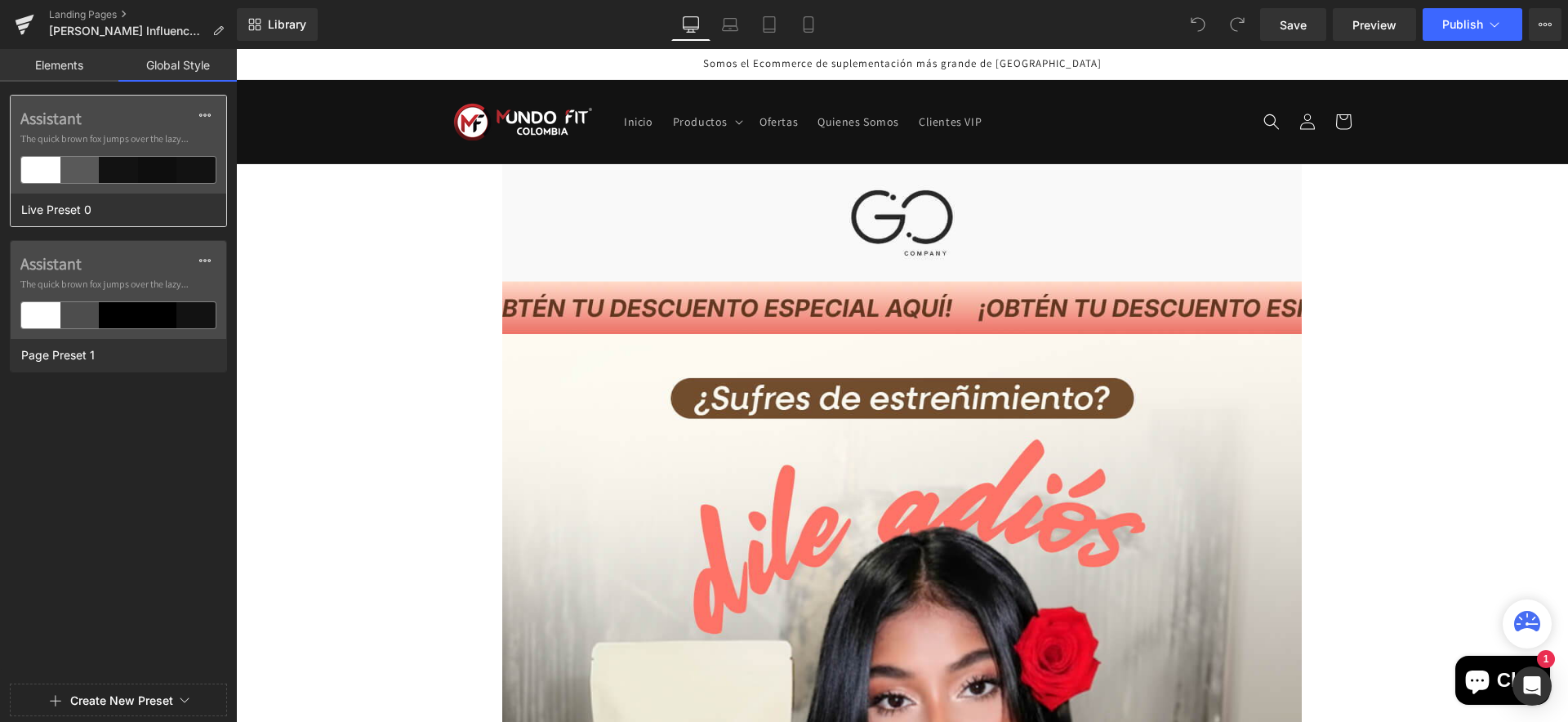
click at [38, 169] on div at bounding box center [40, 169] width 39 height 26
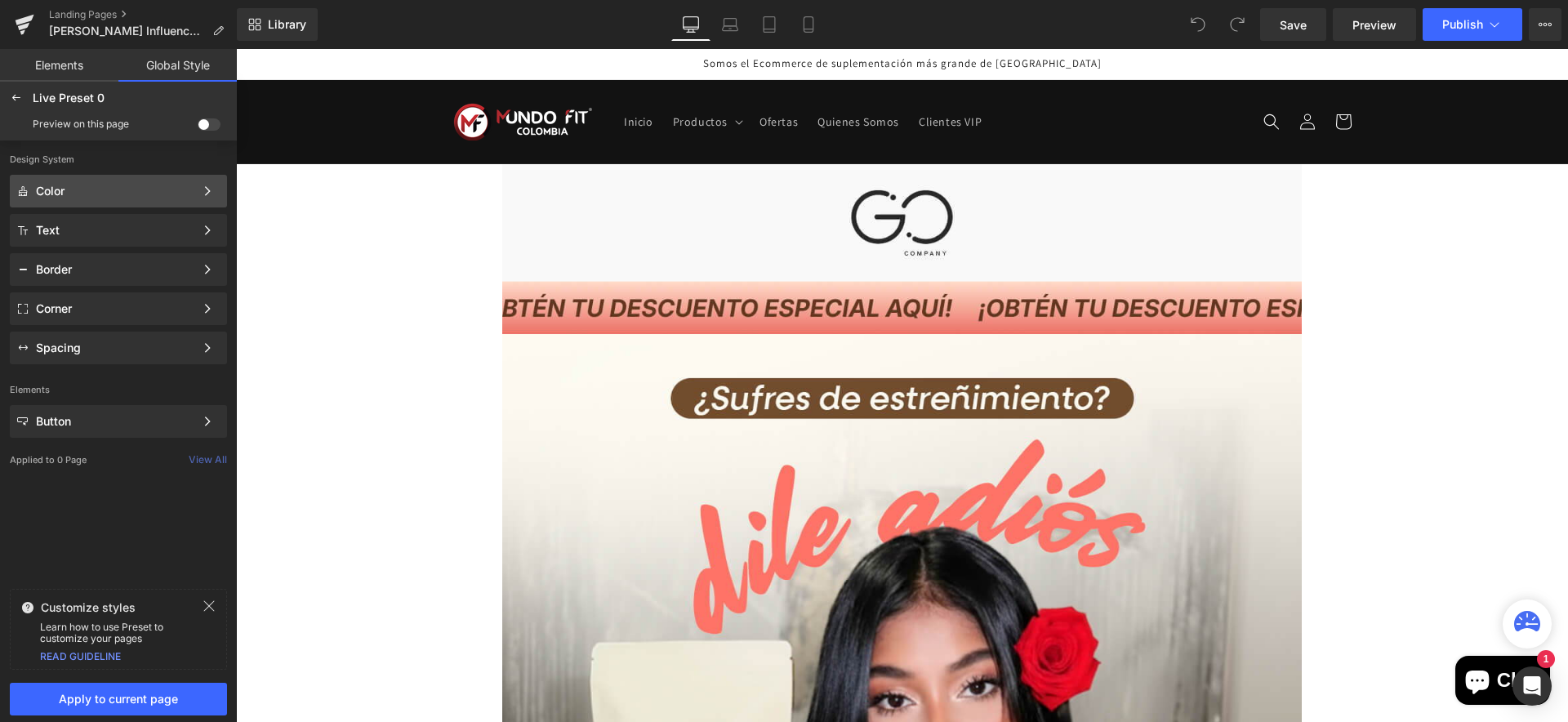
click at [149, 200] on div "Color Color Style Define a color palette and apply it to your pages 1 of 3 Next" at bounding box center [118, 191] width 217 height 33
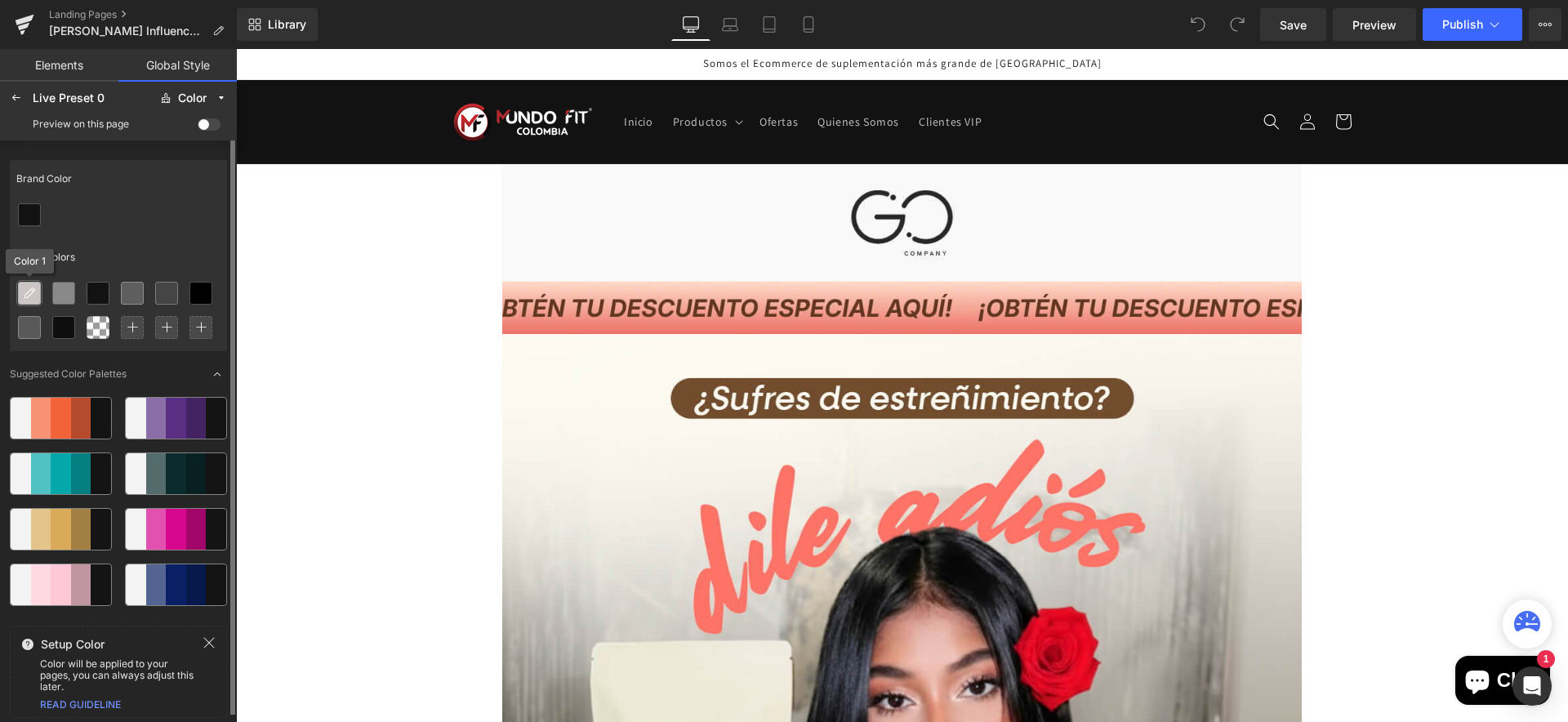
click at [31, 295] on icon at bounding box center [29, 293] width 13 height 13
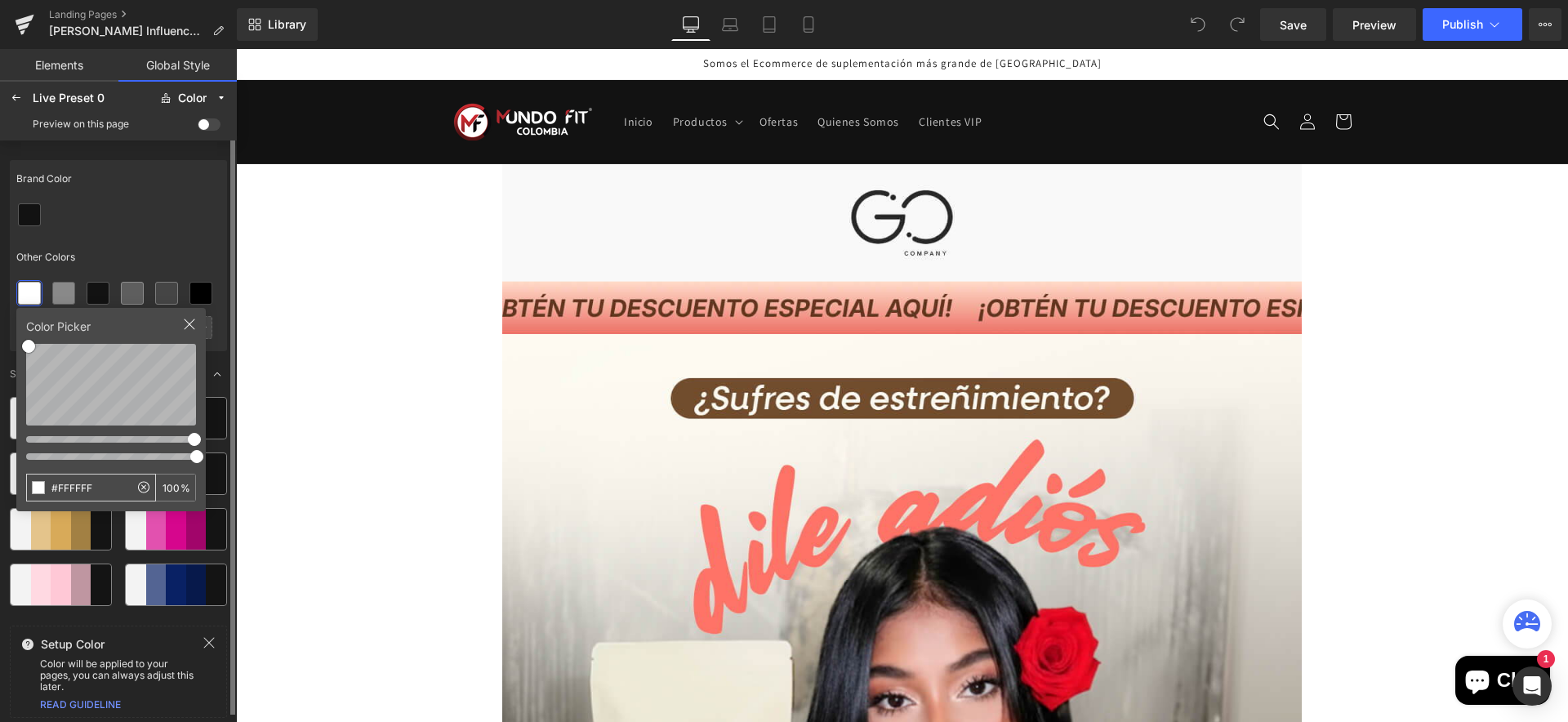
click at [84, 486] on input "#FFFFFF" at bounding box center [78, 487] width 103 height 26
click at [85, 486] on input "#FFFFFF" at bounding box center [78, 487] width 103 height 26
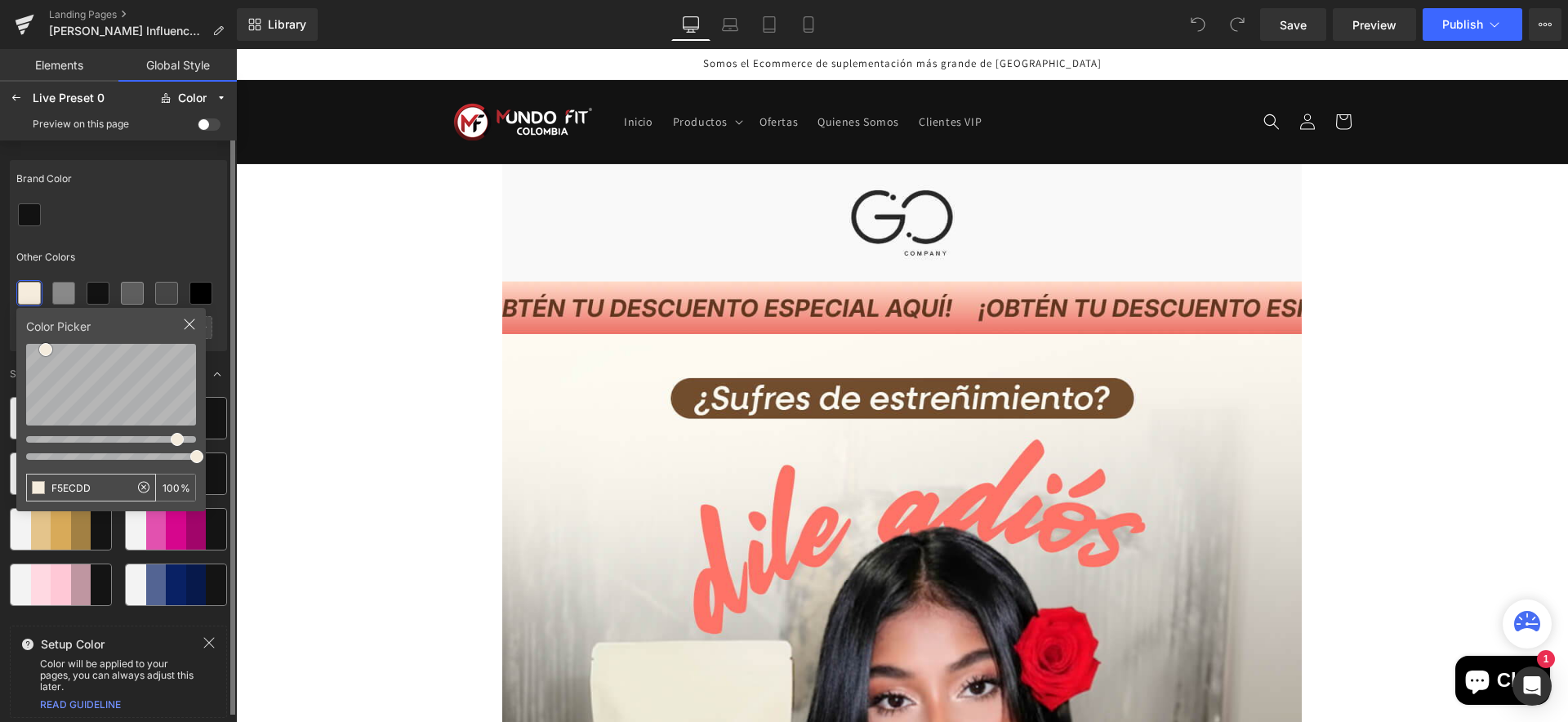
type input "#F5ECDD"
click at [1382, 26] on span "Preview" at bounding box center [1374, 25] width 44 height 17
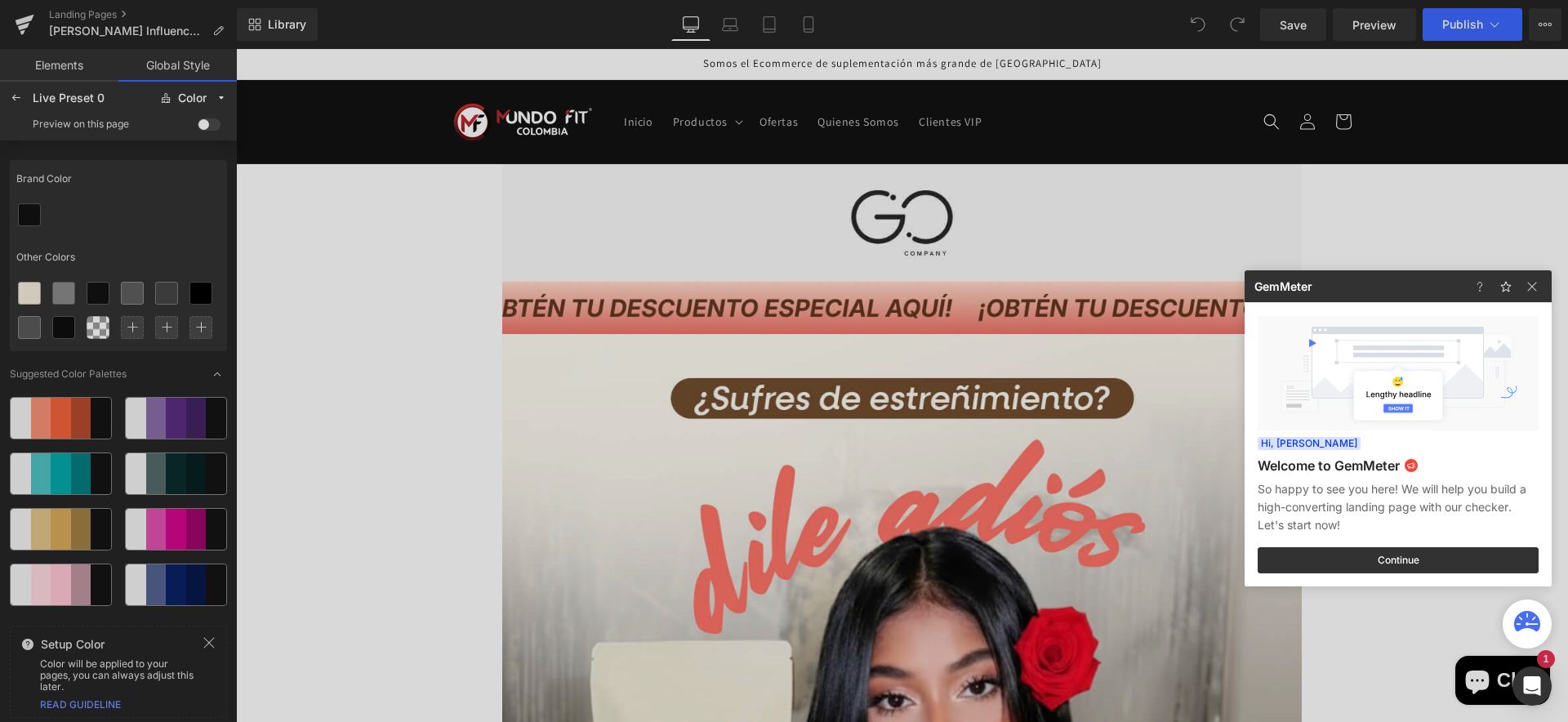
click at [190, 228] on div at bounding box center [784, 361] width 1568 height 722
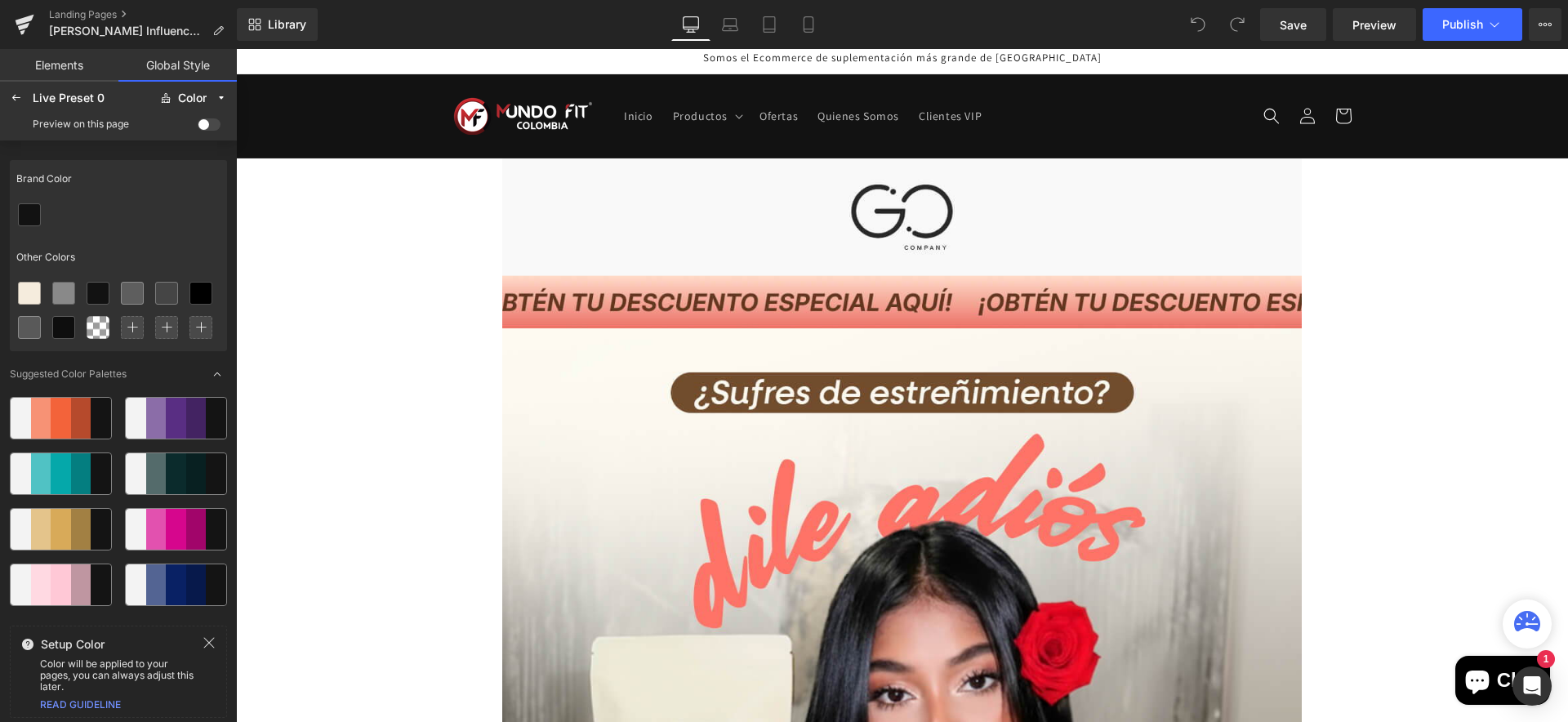
scroll to position [0, 0]
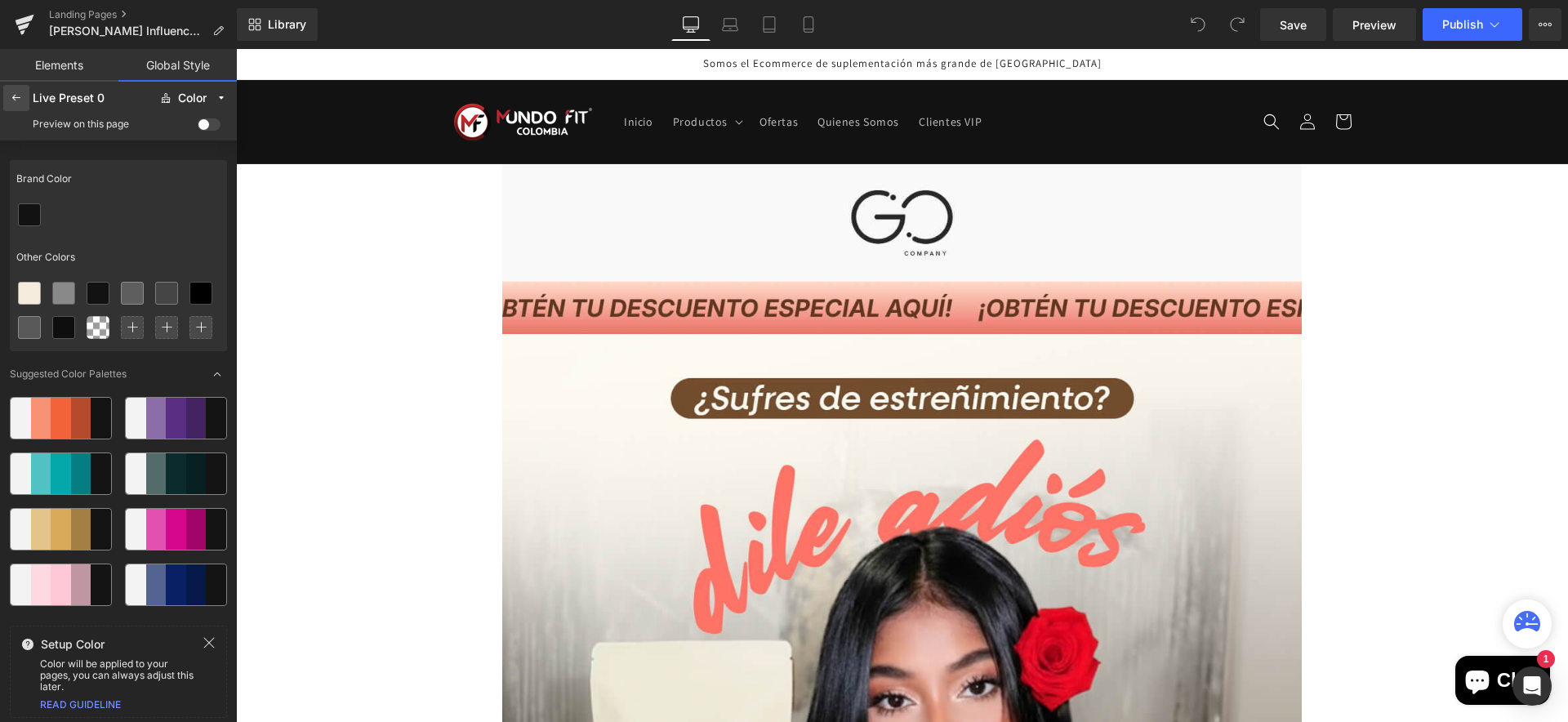
click at [14, 96] on icon at bounding box center [16, 97] width 13 height 13
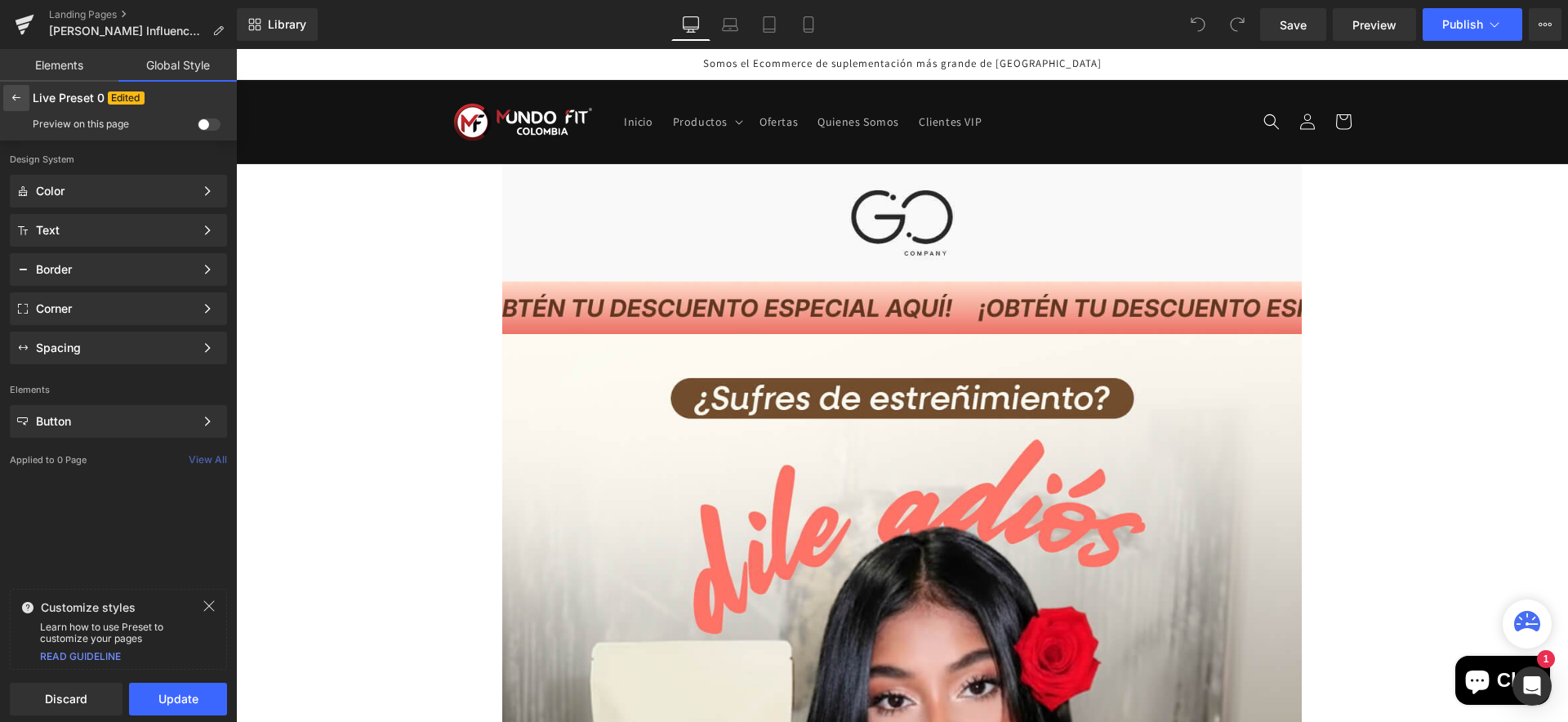
click at [13, 103] on icon at bounding box center [16, 97] width 13 height 13
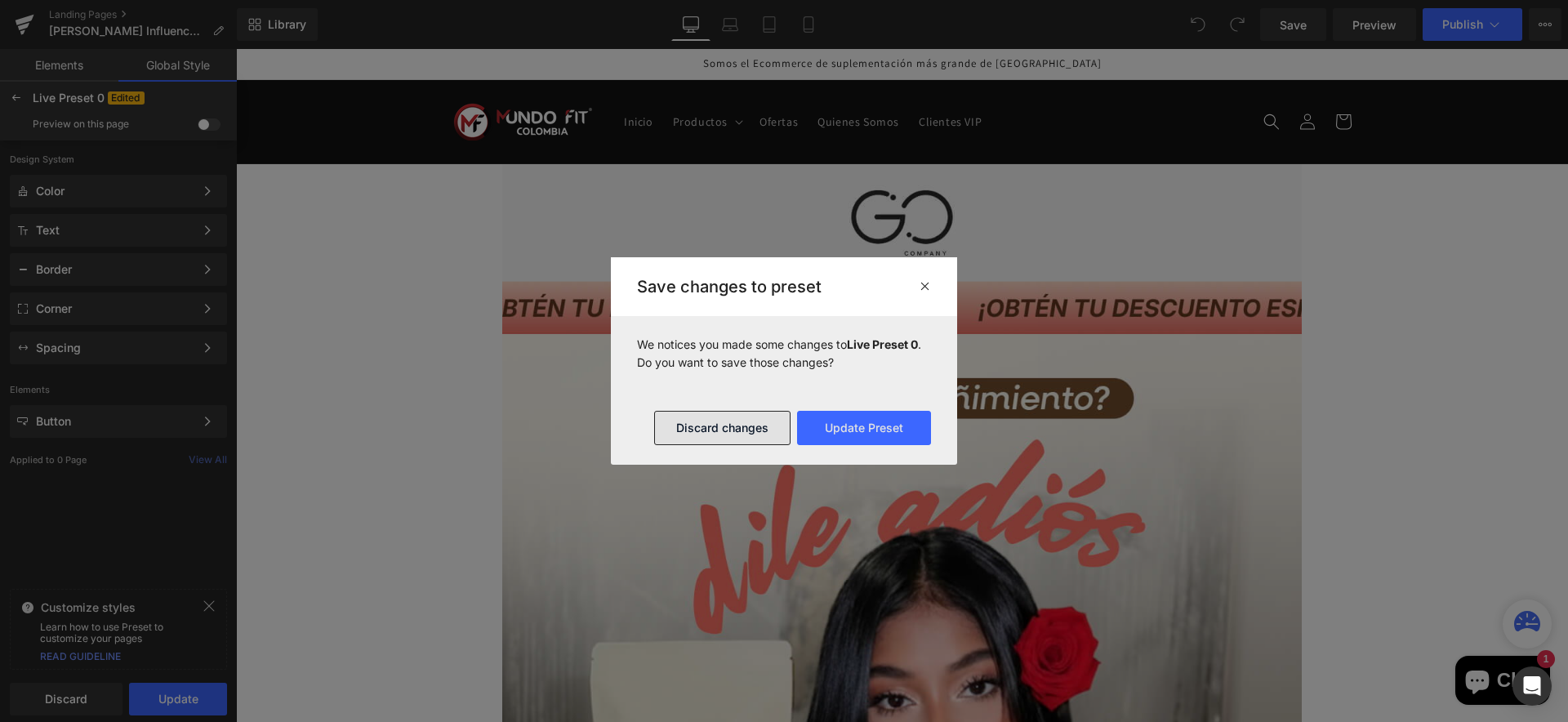
click at [744, 438] on button "Discard changes" at bounding box center [722, 427] width 136 height 34
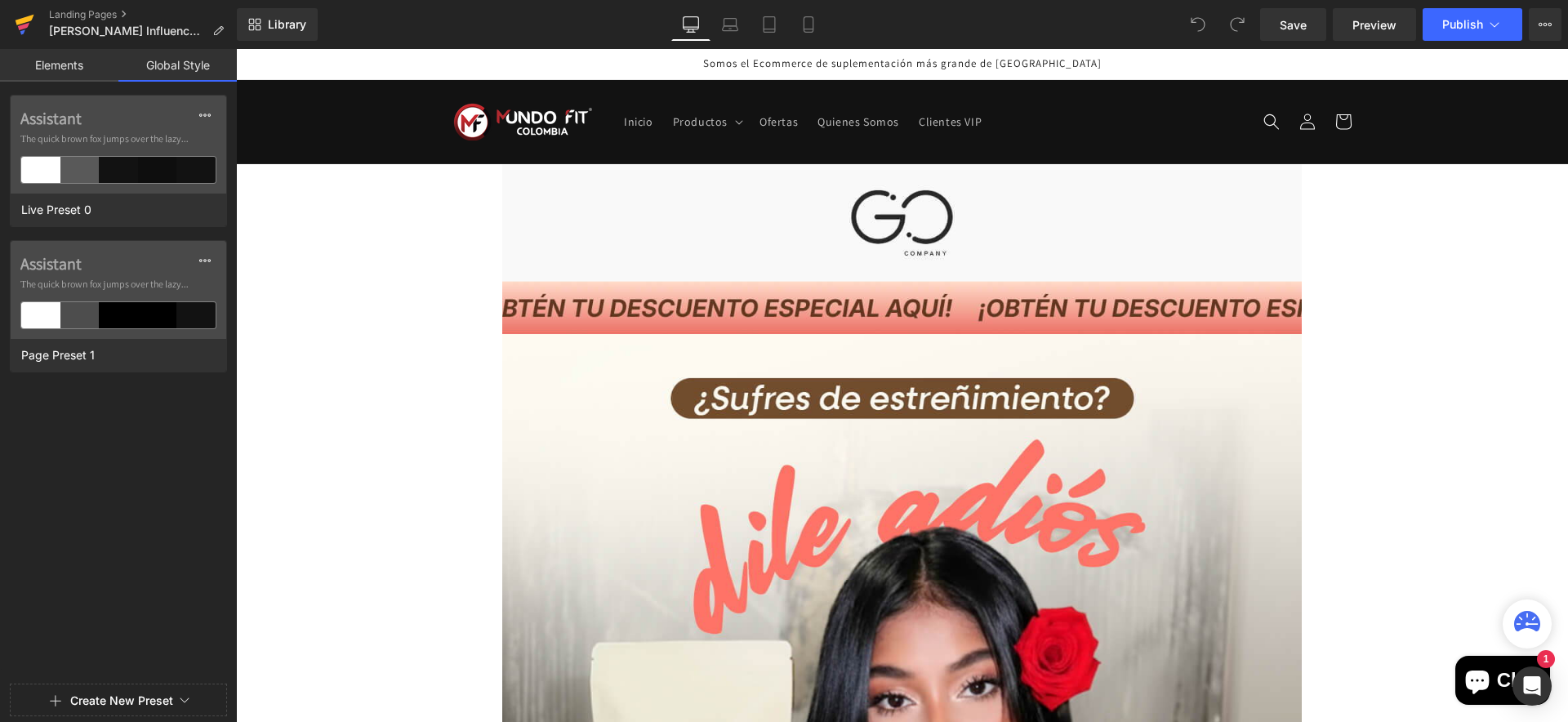
click at [31, 17] on icon at bounding box center [25, 20] width 19 height 10
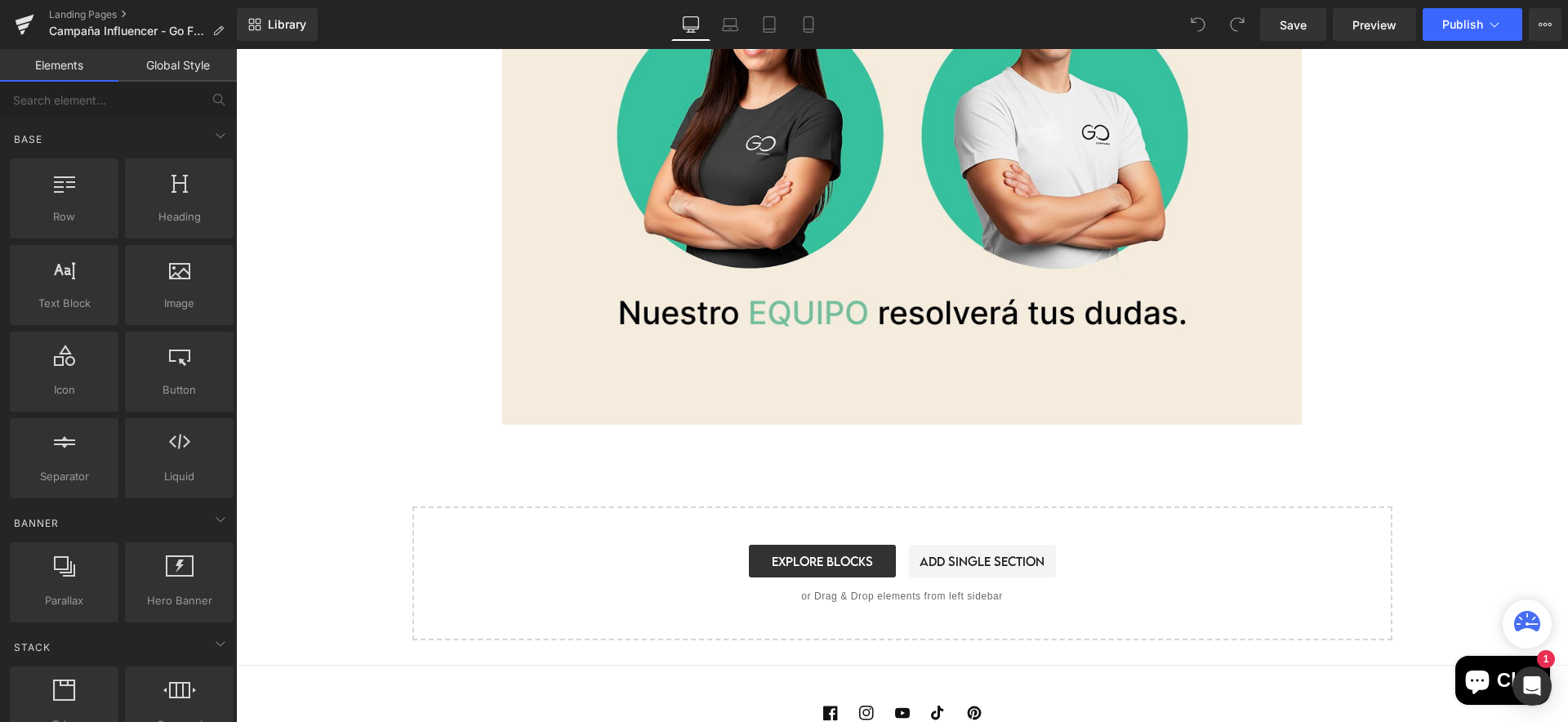
scroll to position [11098, 0]
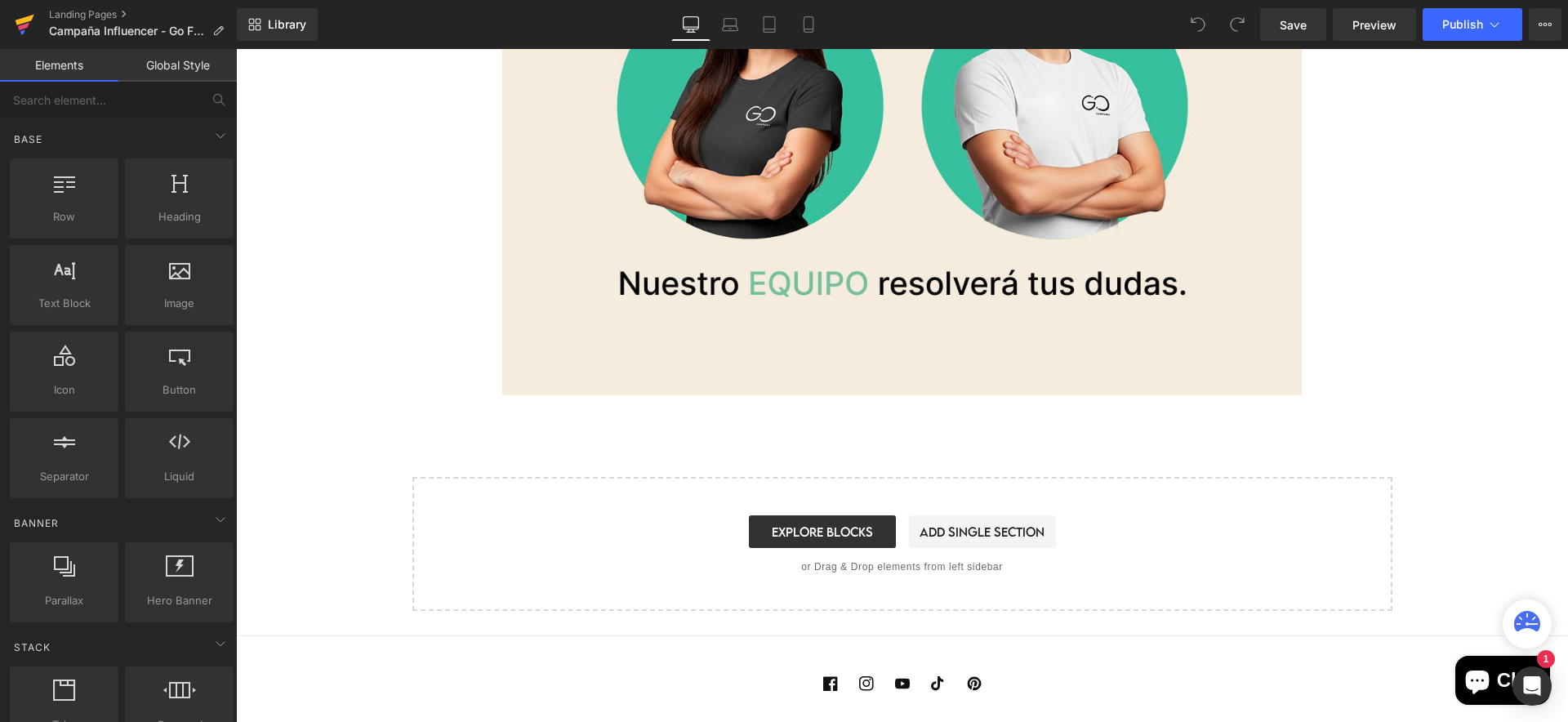
click at [28, 20] on icon at bounding box center [25, 20] width 19 height 10
